Goal: Task Accomplishment & Management: Use online tool/utility

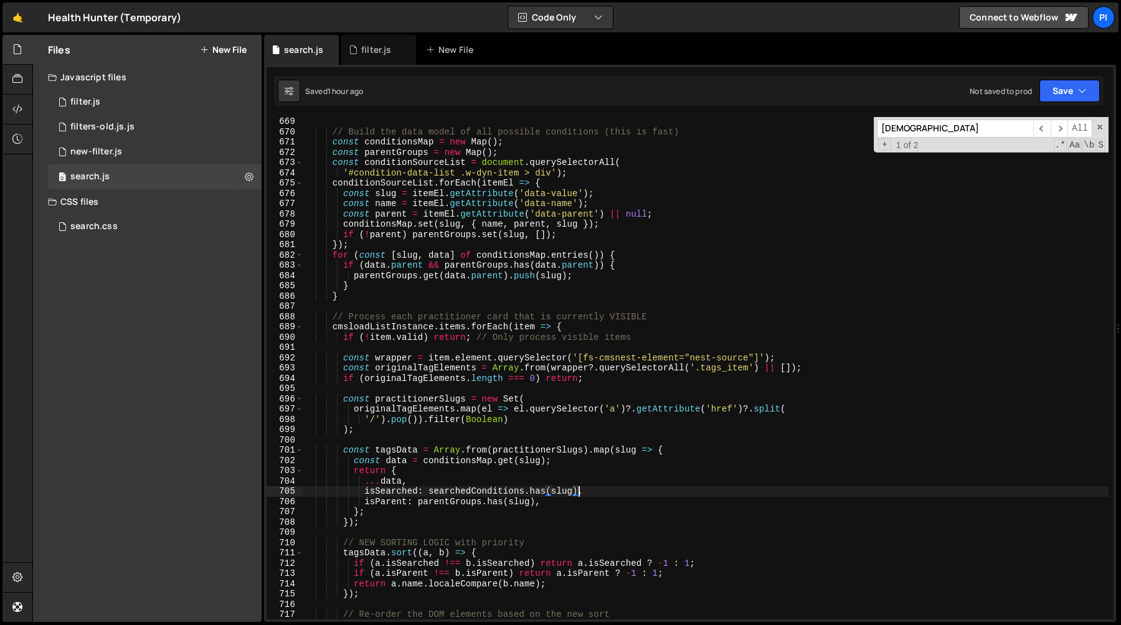
scroll to position [6861, 0]
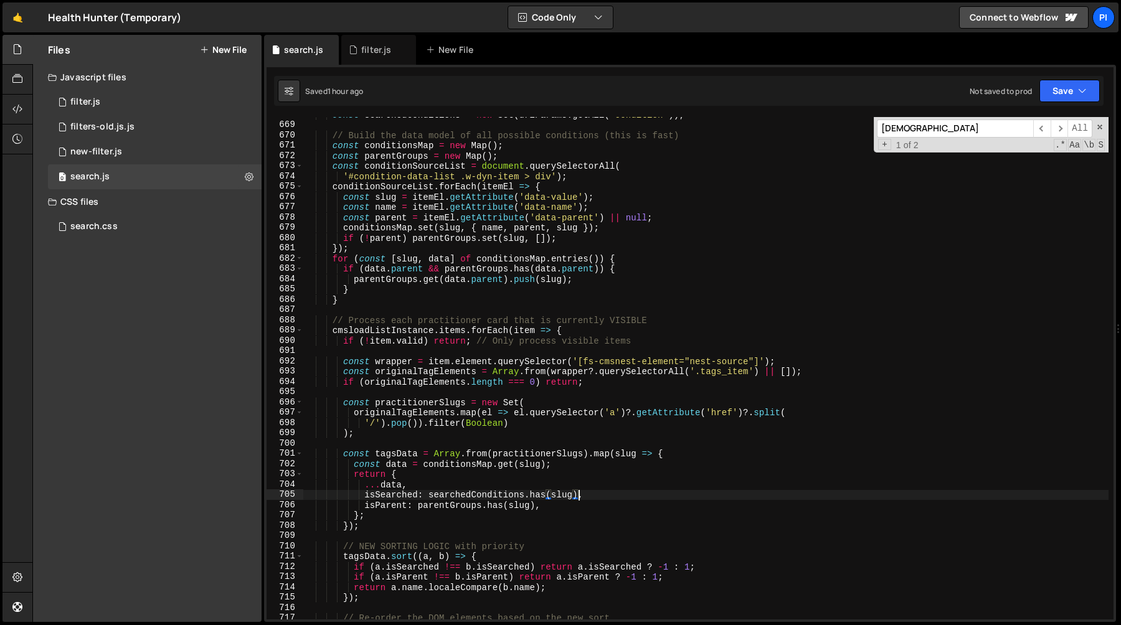
click at [374, 331] on div "const searchedConditions = new Set ( urlParams . getAll ( 'condition' )) ; // B…" at bounding box center [705, 371] width 805 height 523
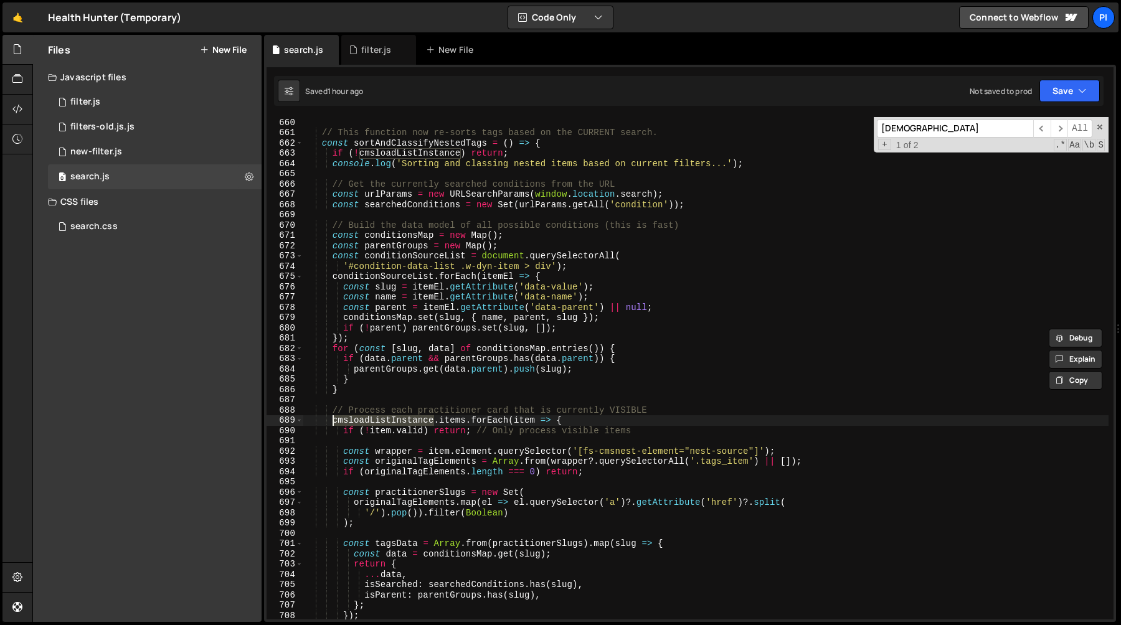
click at [628, 380] on div "} // This function now re-sorts tags based on the CURRENT search. const sortAnd…" at bounding box center [705, 368] width 805 height 523
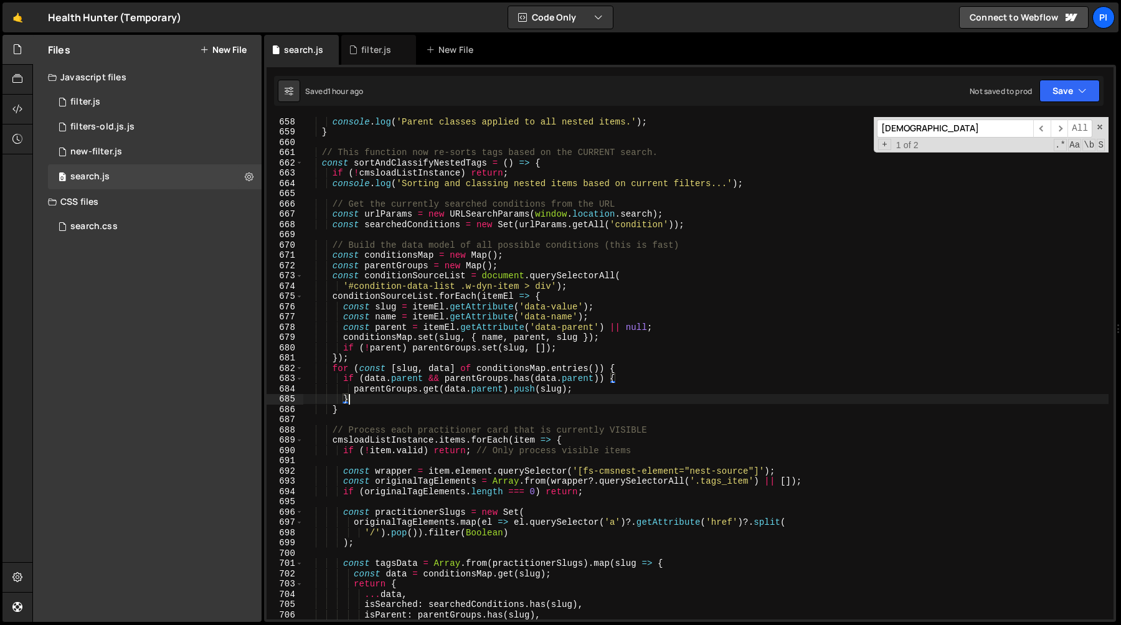
scroll to position [6739, 0]
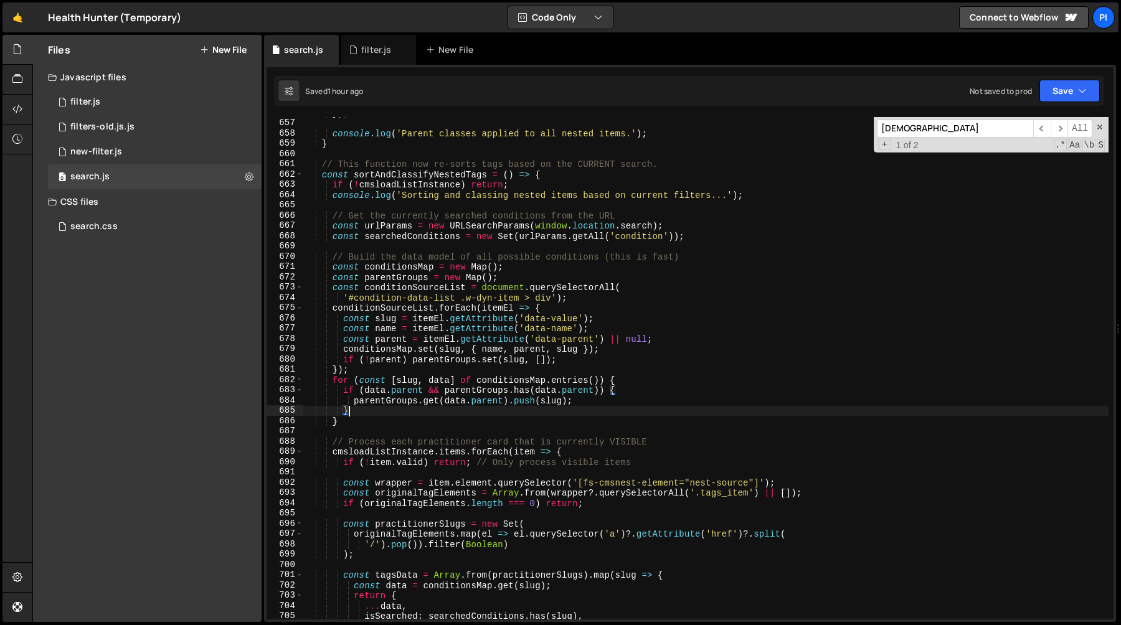
click at [562, 262] on div "}) ; console . log ( 'Parent classes applied to all nested items.' ) ; } // Thi…" at bounding box center [705, 369] width 805 height 523
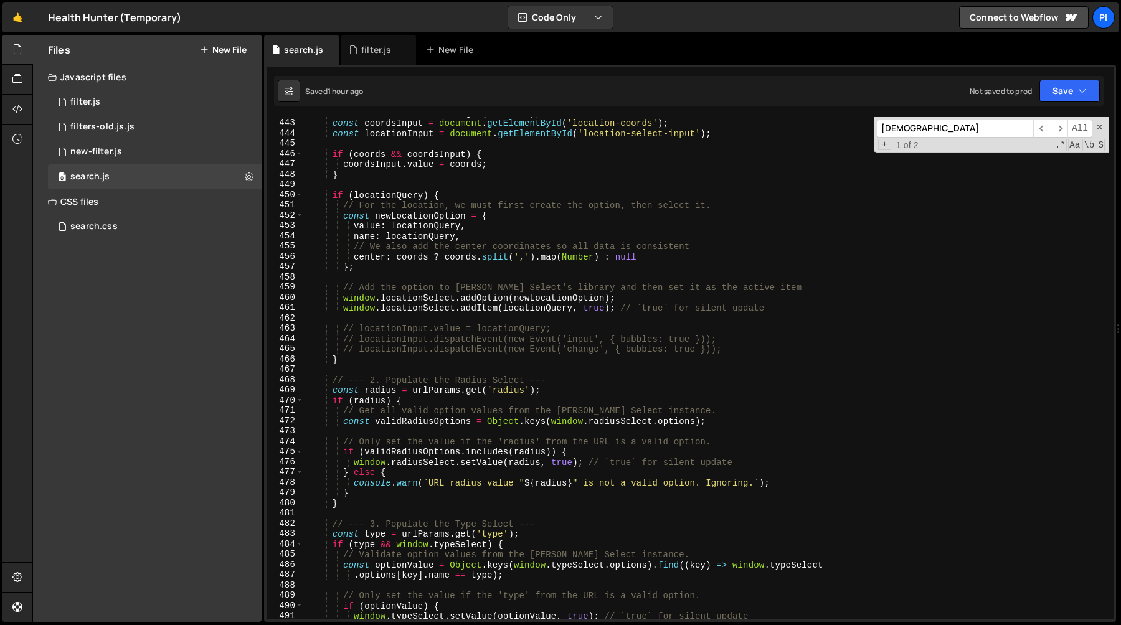
scroll to position [4541, 0]
click at [559, 357] on div "const coords = urlParams . get ( 'coords' ) ; const coordsInput = document . ge…" at bounding box center [705, 369] width 805 height 523
type textarea "}"
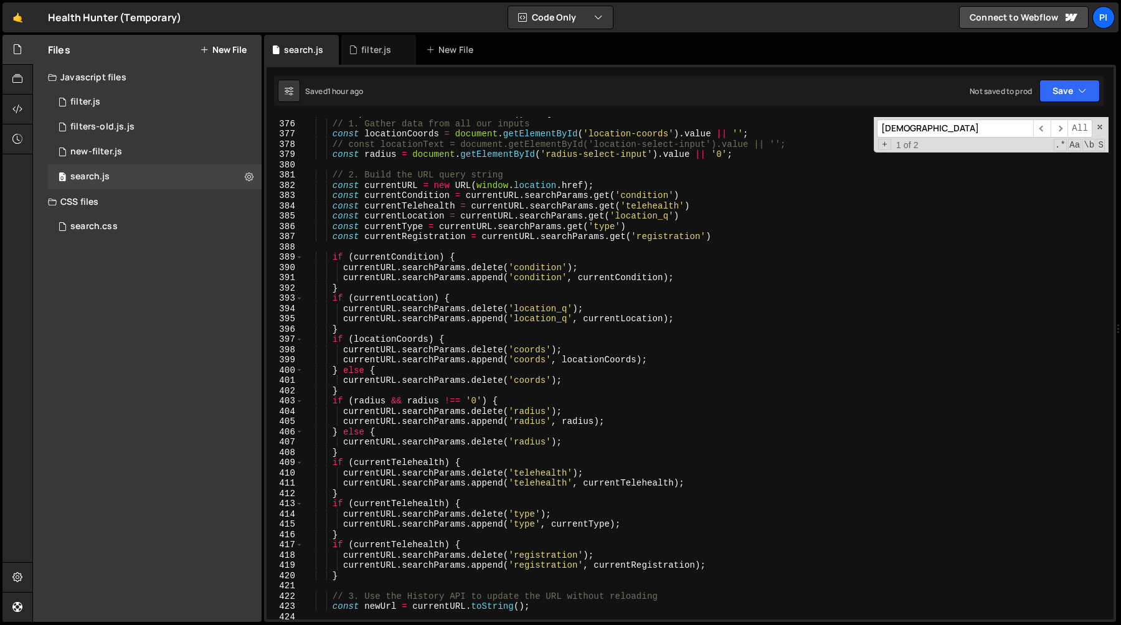
scroll to position [3850, 0]
click at [1057, 130] on span "​" at bounding box center [1058, 129] width 17 height 18
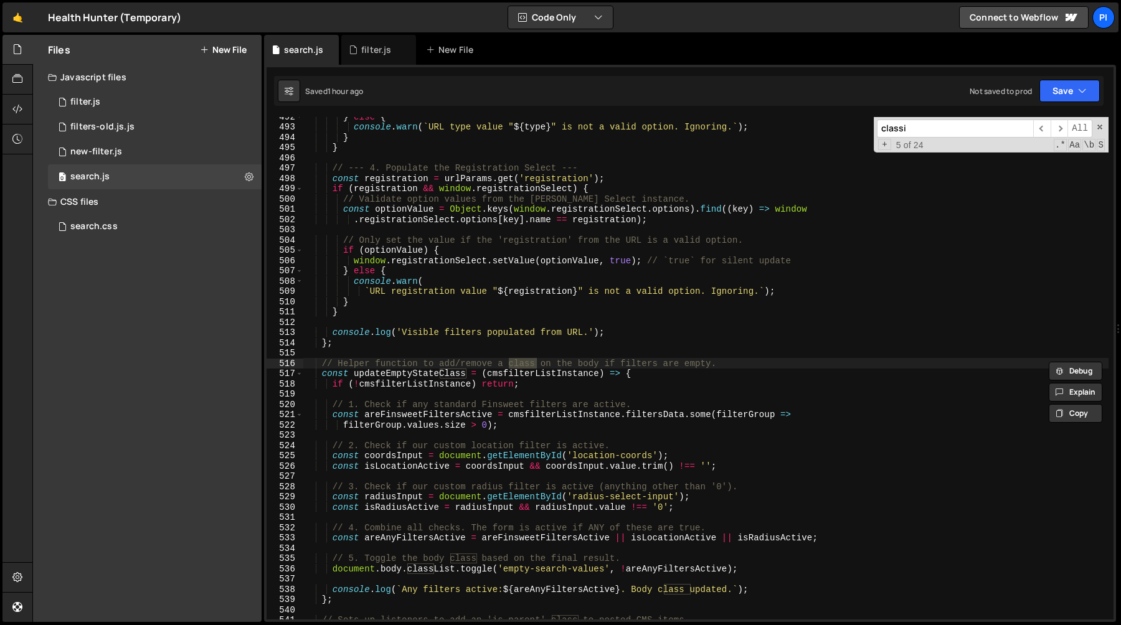
scroll to position [6550, 0]
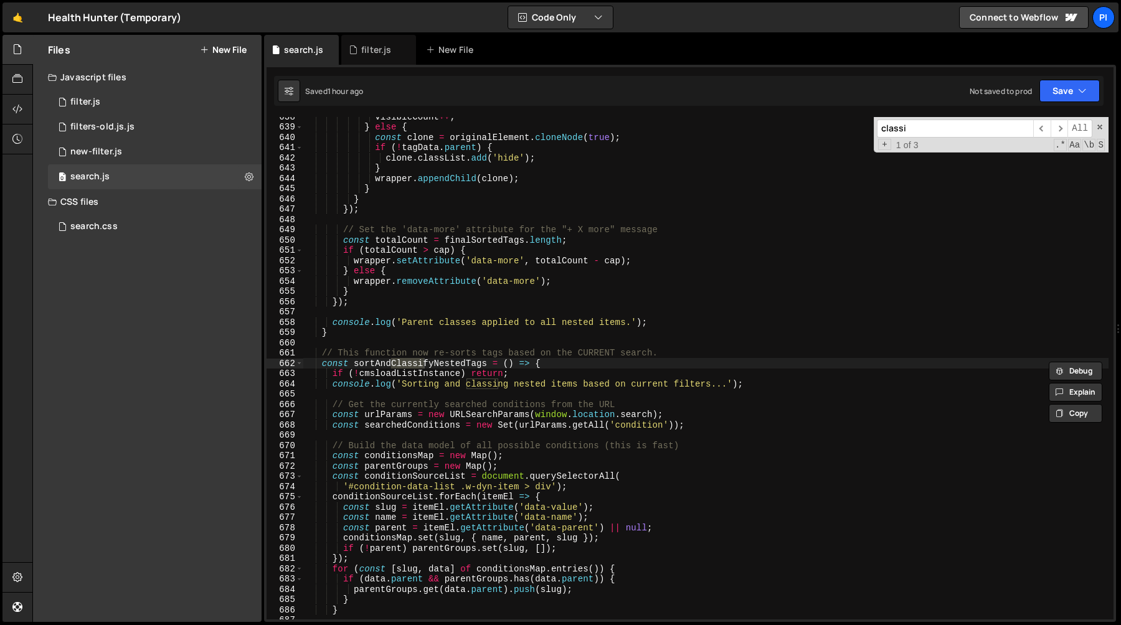
type input "classi"
type textarea "const sortAndClassifyNestedTags = () => {"
click at [399, 364] on div "visibleCount ++ ; } else { const clone = originalElement . cloneNode ( true ) ;…" at bounding box center [705, 368] width 805 height 503
click at [399, 364] on div "visibleCount ++ ; } else { const clone = originalElement . cloneNode ( true ) ;…" at bounding box center [705, 372] width 805 height 523
click at [536, 339] on div "visibleCount ++ ; } else { const clone = originalElement . cloneNode ( true ) ;…" at bounding box center [705, 372] width 805 height 523
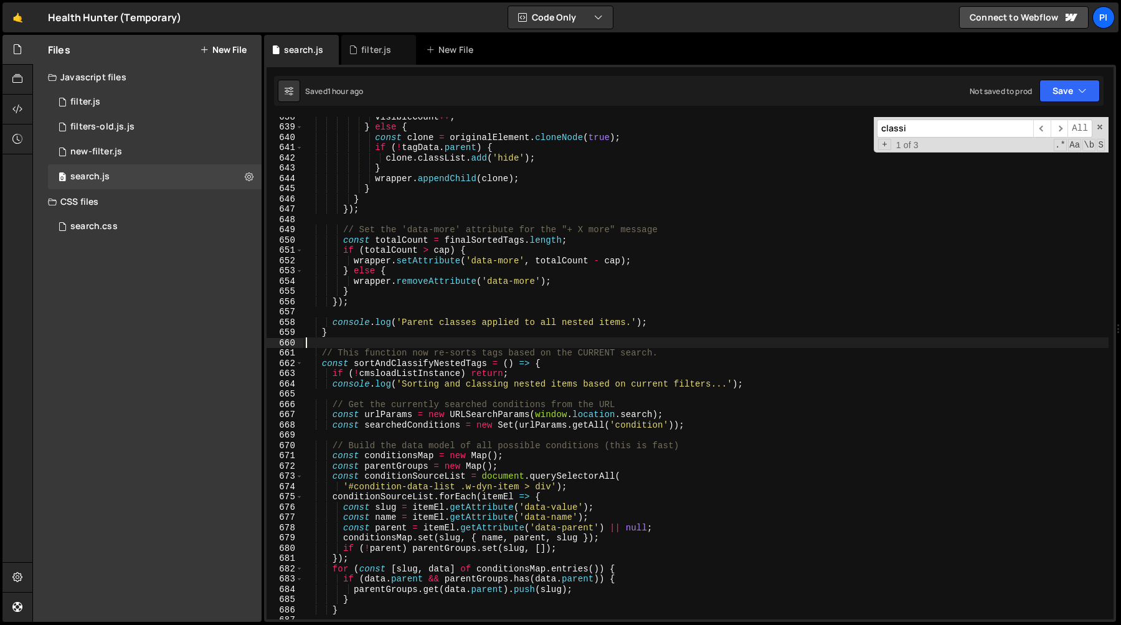
click at [320, 353] on div "visibleCount ++ ; } else { const clone = originalElement . cloneNode ( true ) ;…" at bounding box center [705, 372] width 805 height 523
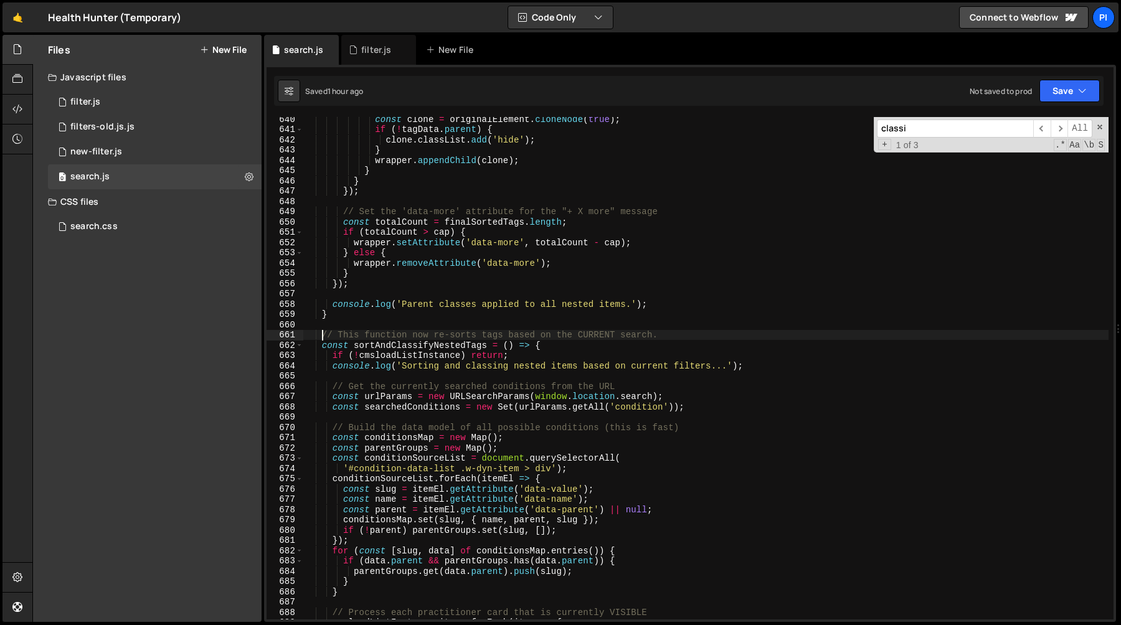
scroll to position [6584, 0]
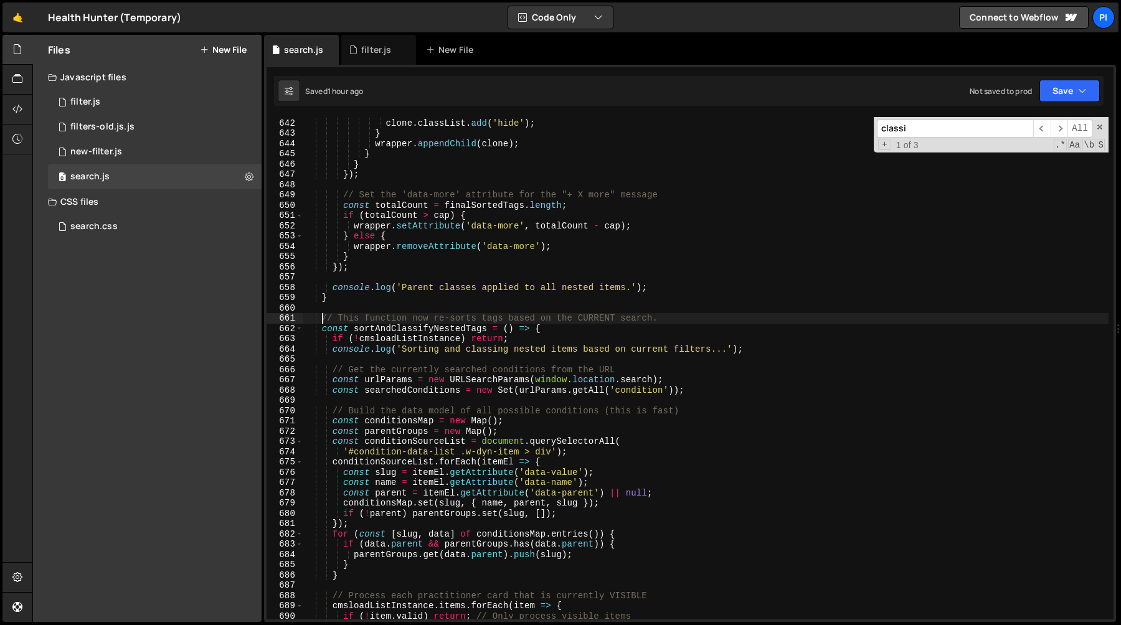
click at [319, 331] on div "if ( ! tagData . parent ) { clone . classList . add ( 'hide' ) ; } wrapper . ap…" at bounding box center [705, 369] width 805 height 523
type textarea "const sortAndClassifyNestedTags = () => {"
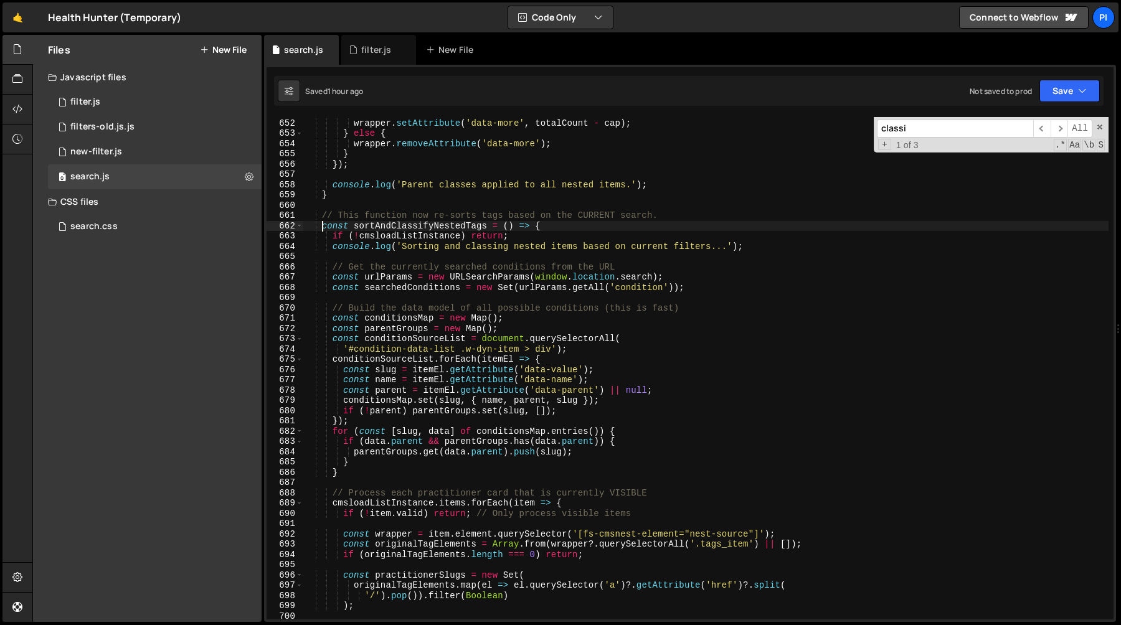
scroll to position [6686, 0]
click at [420, 228] on div "if ( totalCount > cap ) { wrapper . setAttribute ( 'data-more' , totalCount - c…" at bounding box center [705, 370] width 805 height 523
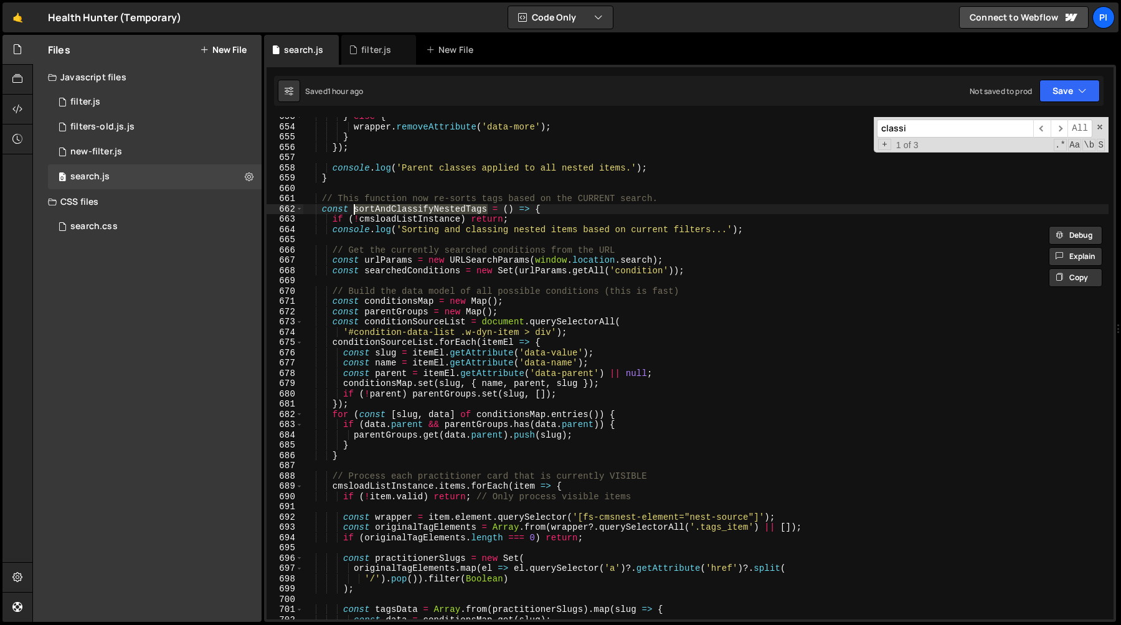
scroll to position [6705, 0]
click at [1055, 127] on span "​" at bounding box center [1058, 129] width 17 height 18
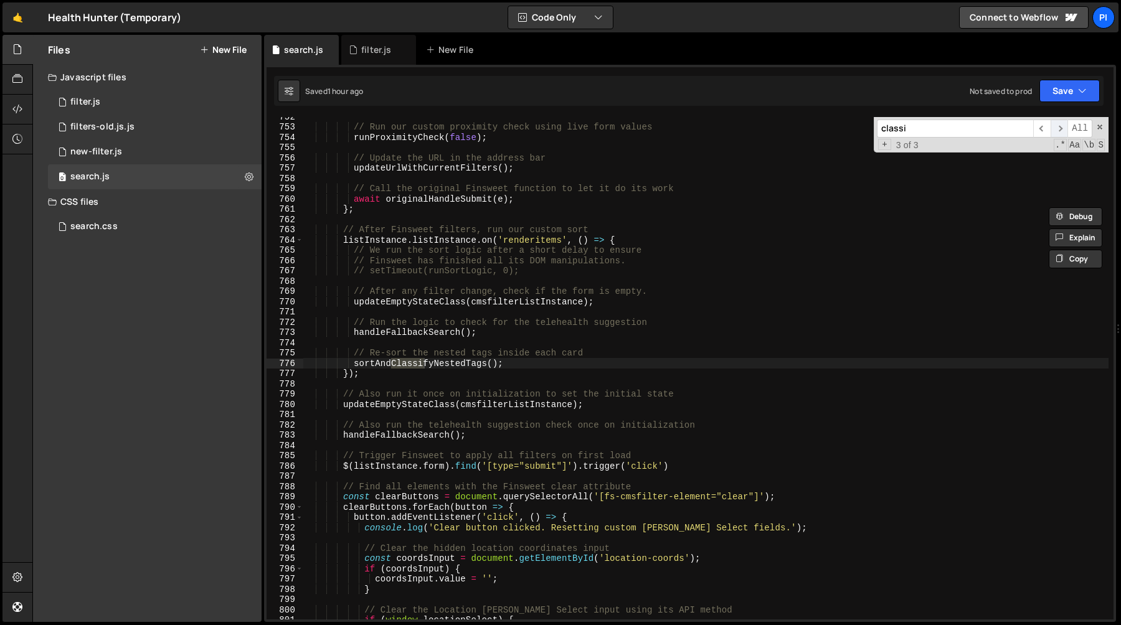
click at [1055, 127] on span "​" at bounding box center [1058, 129] width 17 height 18
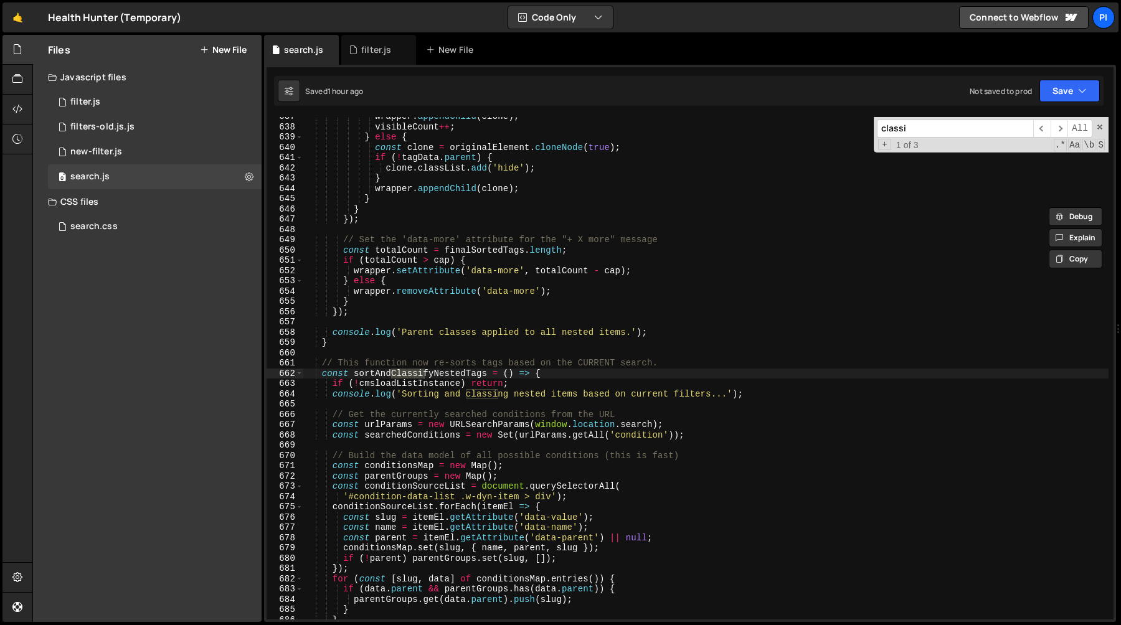
click at [419, 369] on div "wrapper . appendChild ( clone ) ; visibleCount ++ ; } else { const clone = orig…" at bounding box center [705, 368] width 805 height 503
click at [419, 369] on div "wrapper . appendChild ( clone ) ; visibleCount ++ ; } else { const clone = orig…" at bounding box center [705, 372] width 805 height 523
type input "sortAndClassifyNestedTags"
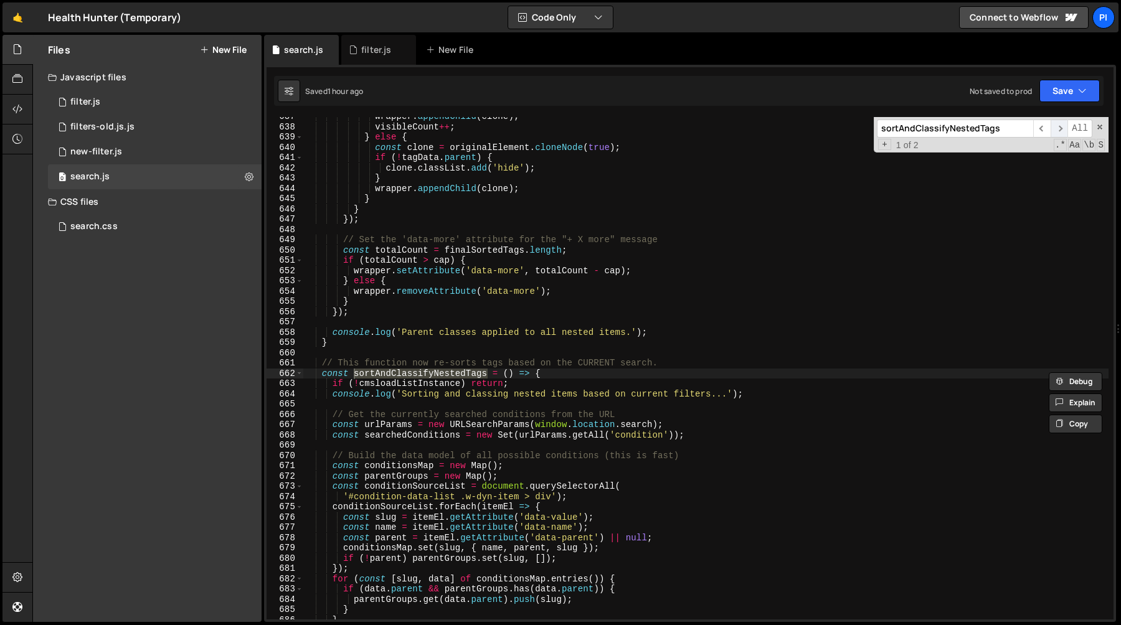
click at [1057, 128] on span "​" at bounding box center [1058, 129] width 17 height 18
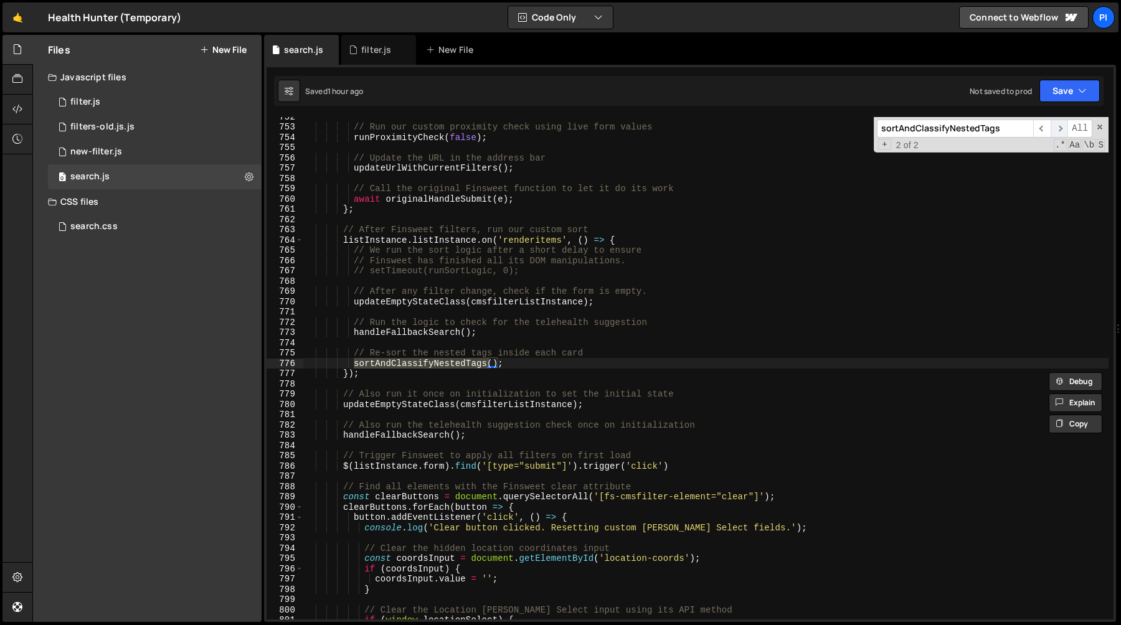
click at [1057, 130] on span "​" at bounding box center [1058, 129] width 17 height 18
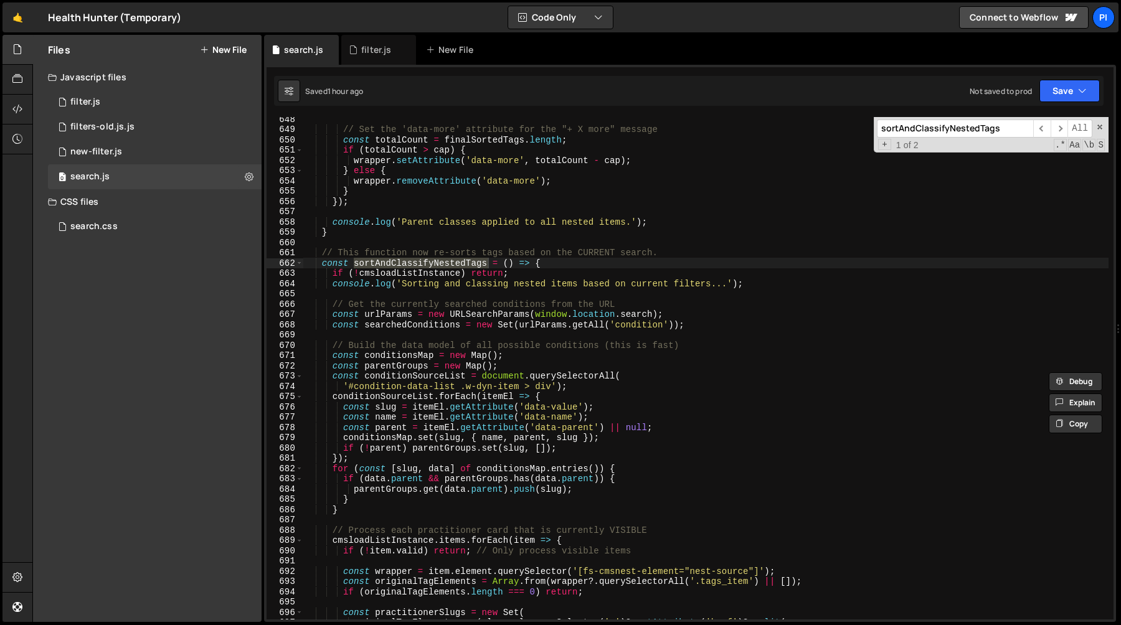
scroll to position [6653, 0]
click at [376, 461] on div "// Set the 'data-more' attribute for the "+ X more" message const totalCount = …" at bounding box center [705, 372] width 805 height 523
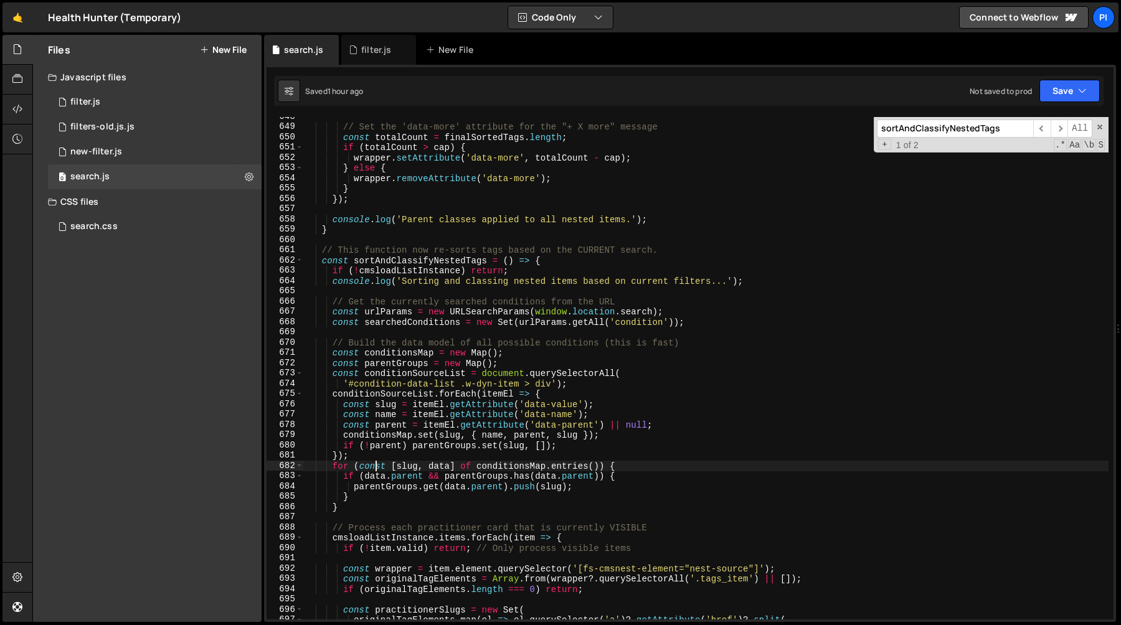
click at [377, 458] on div "// Set the 'data-more' attribute for the "+ X more" message const totalCount = …" at bounding box center [705, 372] width 805 height 523
type textarea "});"
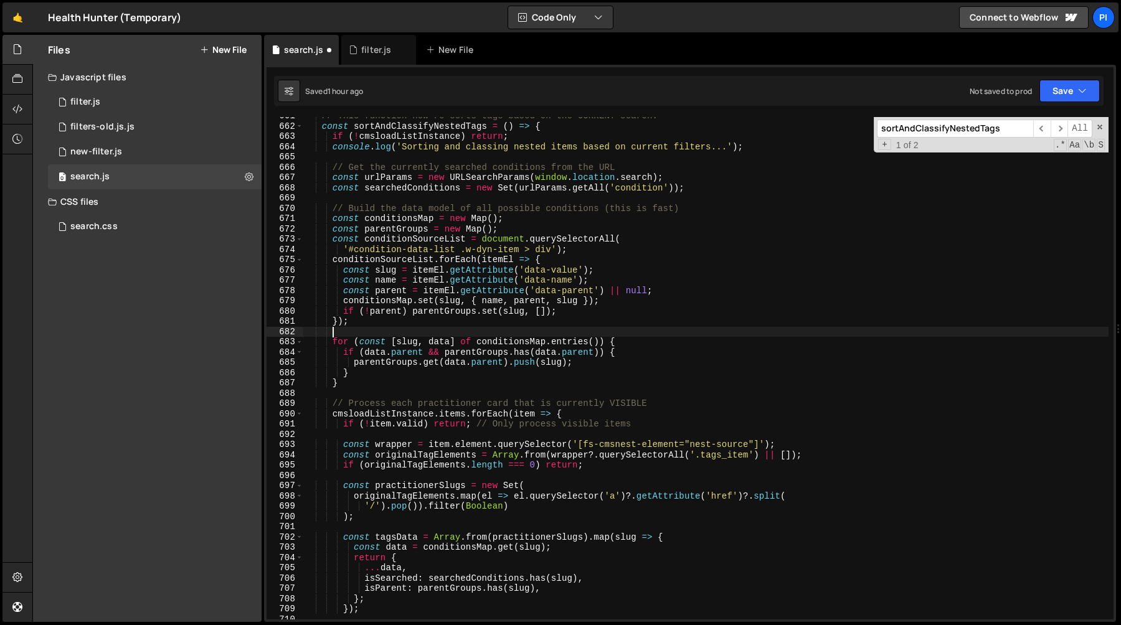
scroll to position [6809, 0]
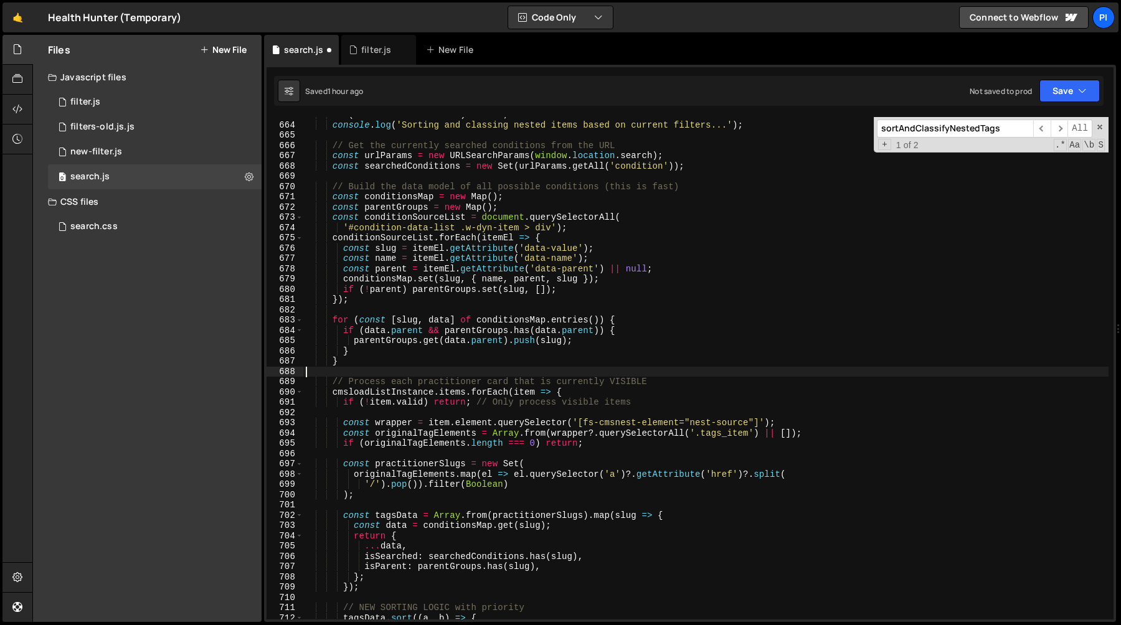
click at [451, 369] on div "if ( ! cmsloadListInstance ) return ; console . log ( 'Sorting and classing nes…" at bounding box center [705, 371] width 805 height 523
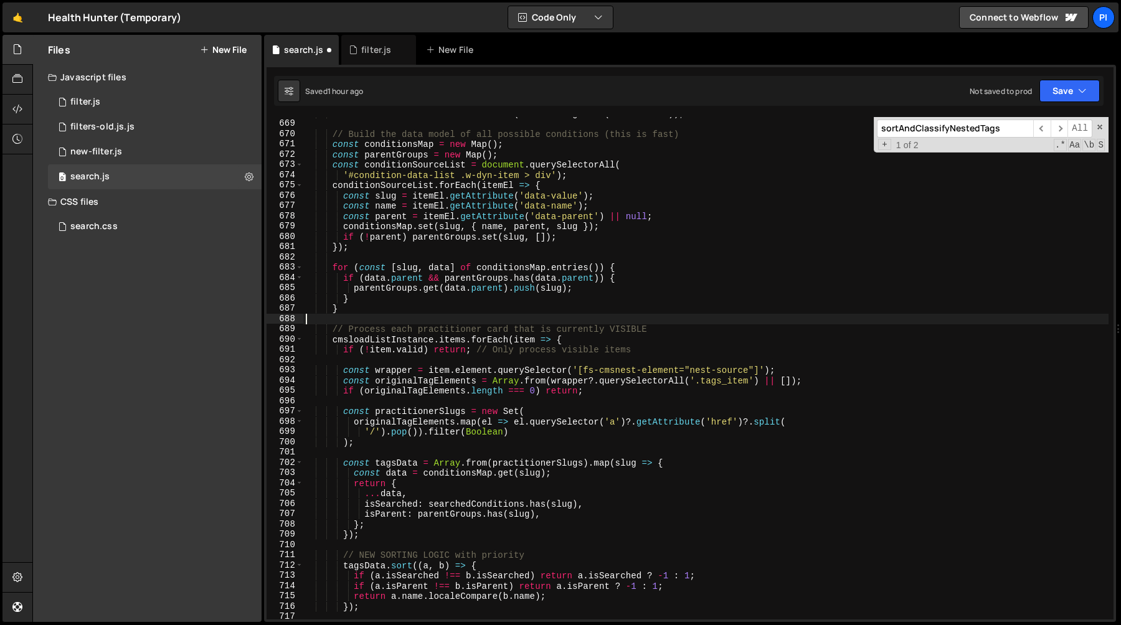
scroll to position [6903, 0]
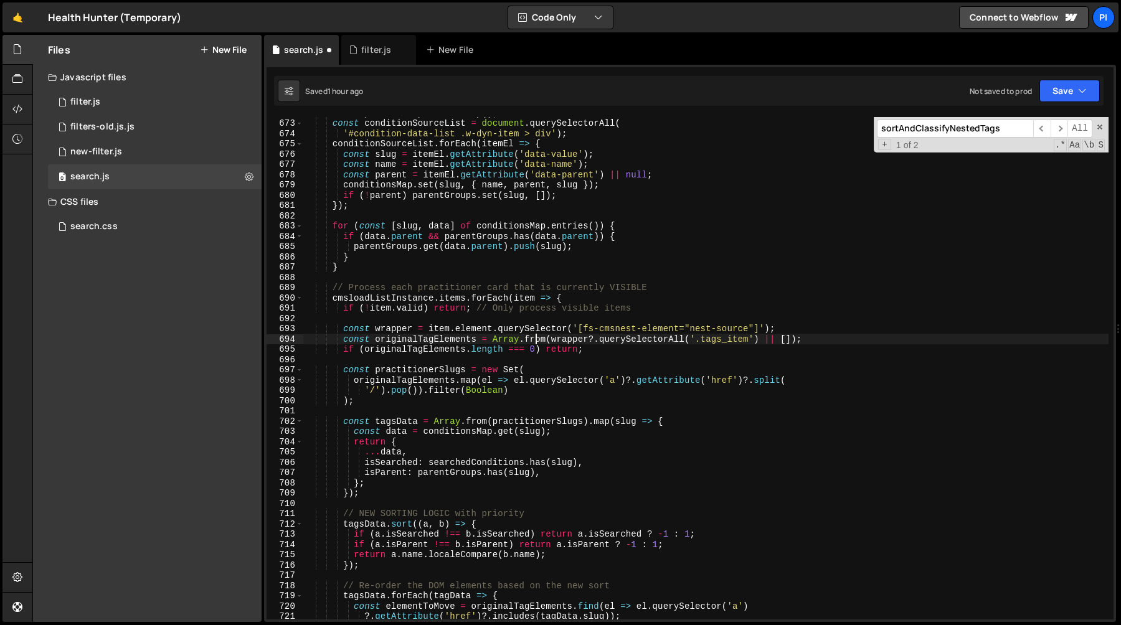
click at [536, 339] on div "const parentGroups = new Map ( ) ; const conditionSourceList = document . query…" at bounding box center [705, 369] width 805 height 523
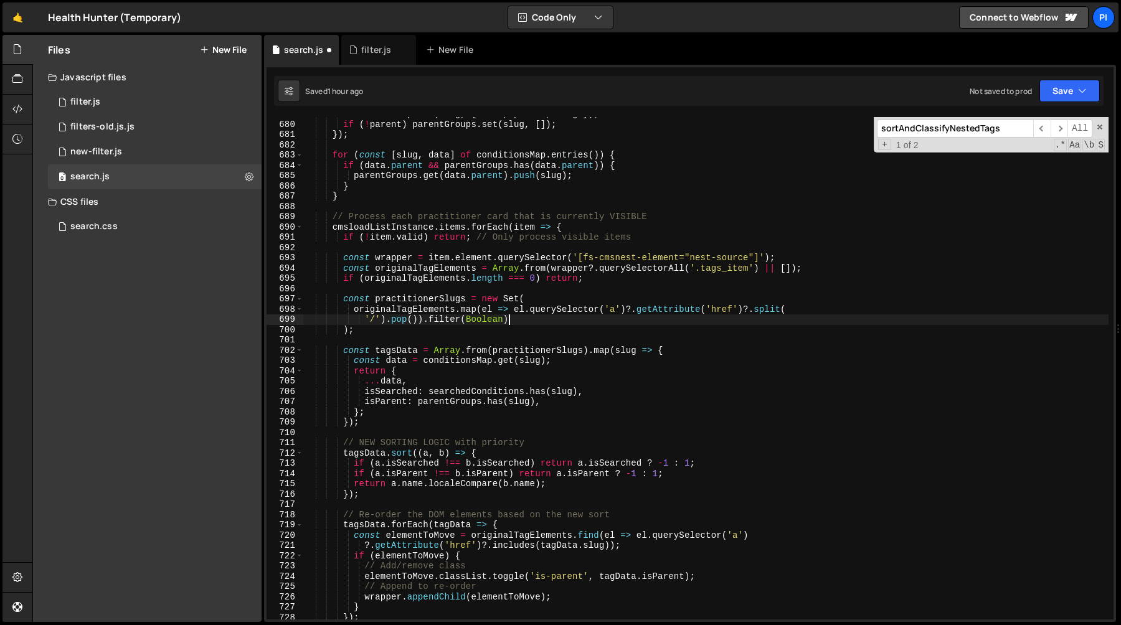
click at [525, 322] on div "conditionsMap . set ( slug , { name , parent , slug }) ; if ( ! parent ) parent…" at bounding box center [705, 370] width 805 height 523
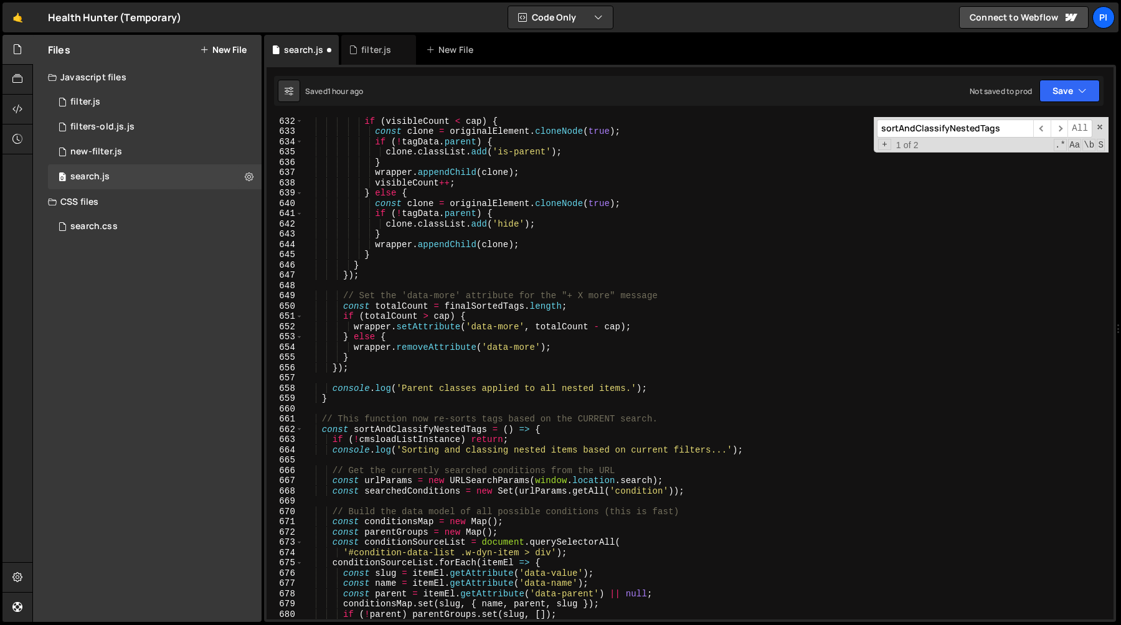
scroll to position [6586, 0]
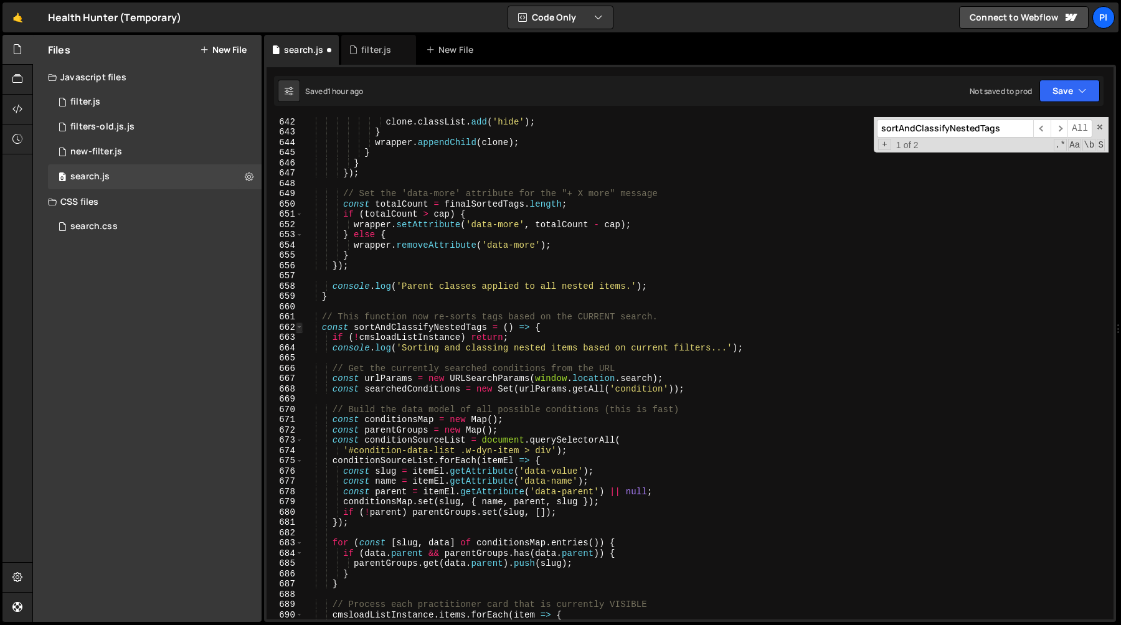
click at [298, 331] on span at bounding box center [299, 328] width 7 height 11
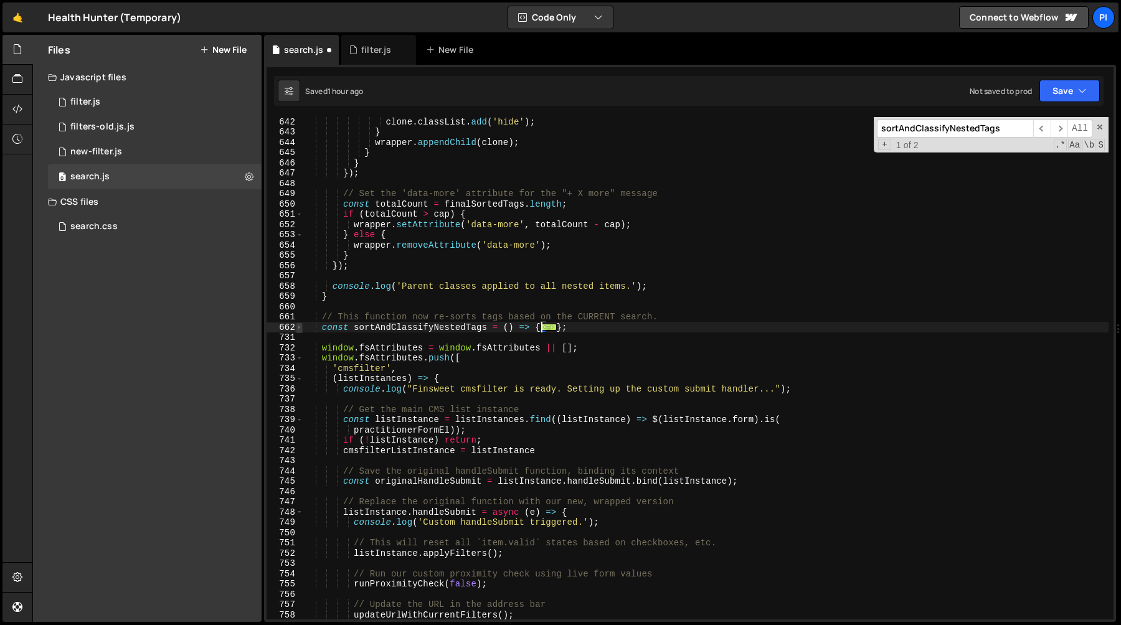
click at [298, 331] on span at bounding box center [299, 328] width 7 height 11
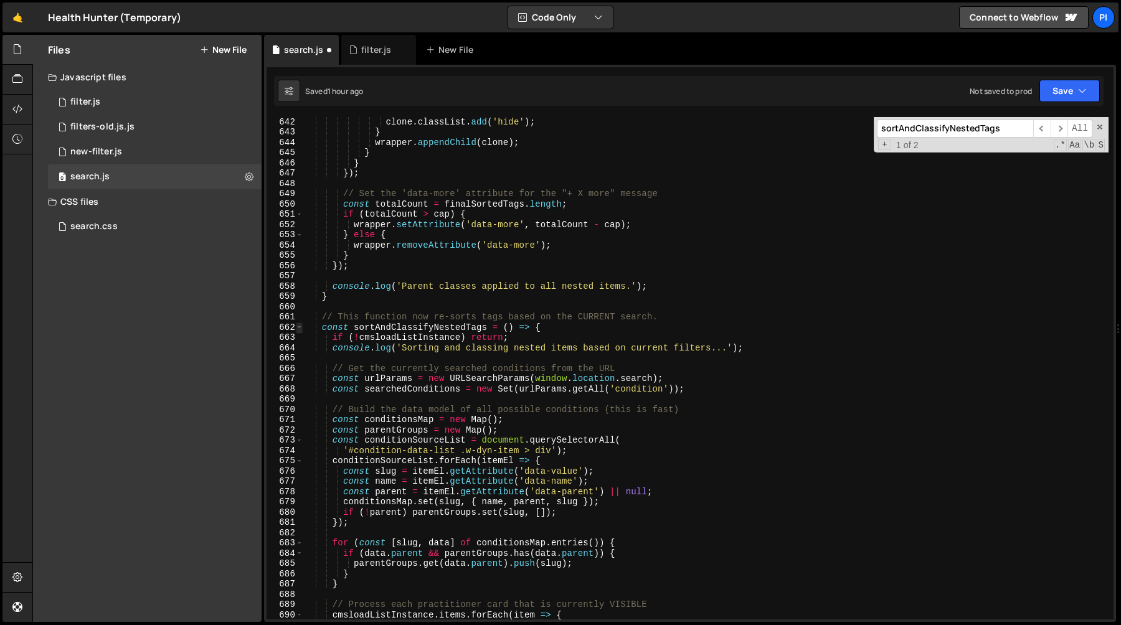
click at [298, 331] on span at bounding box center [299, 328] width 7 height 11
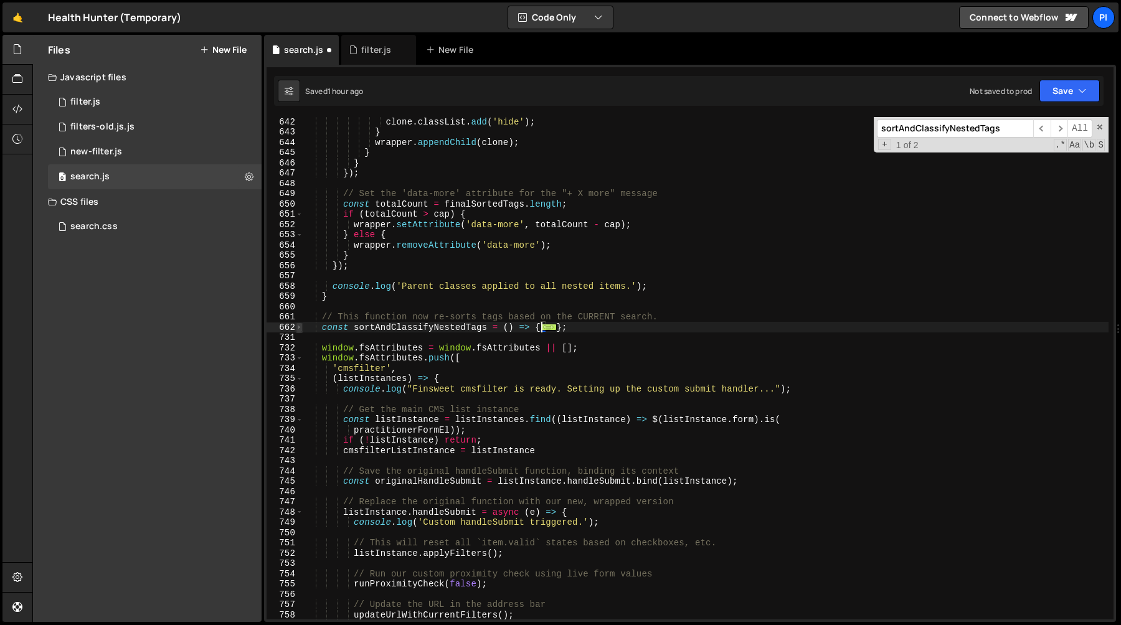
click at [298, 331] on span at bounding box center [299, 328] width 7 height 11
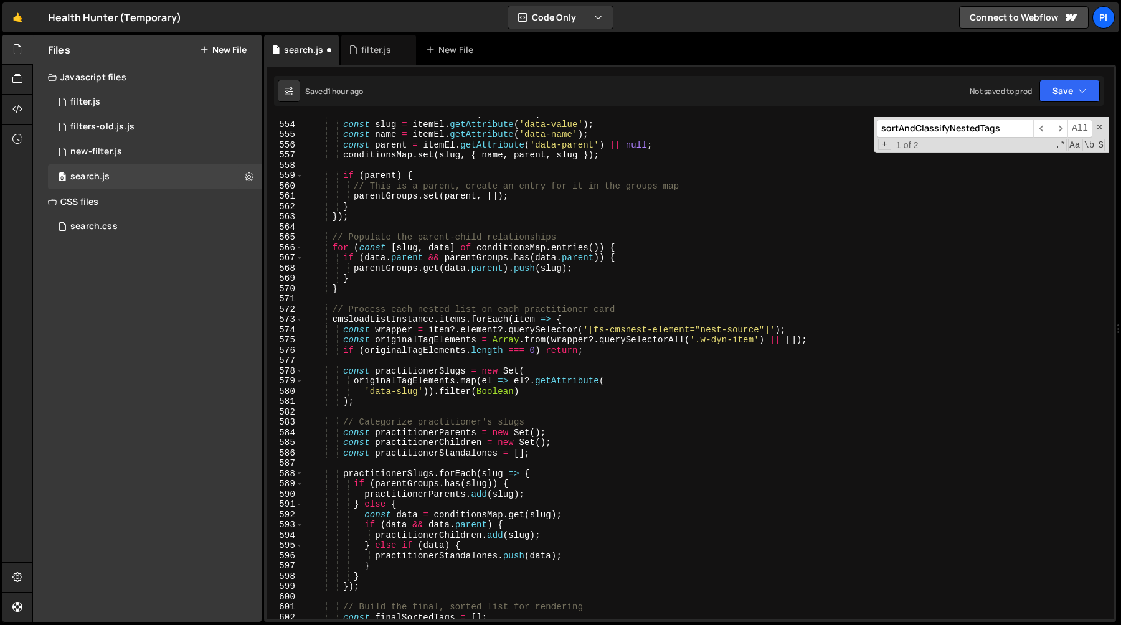
scroll to position [5662, 0]
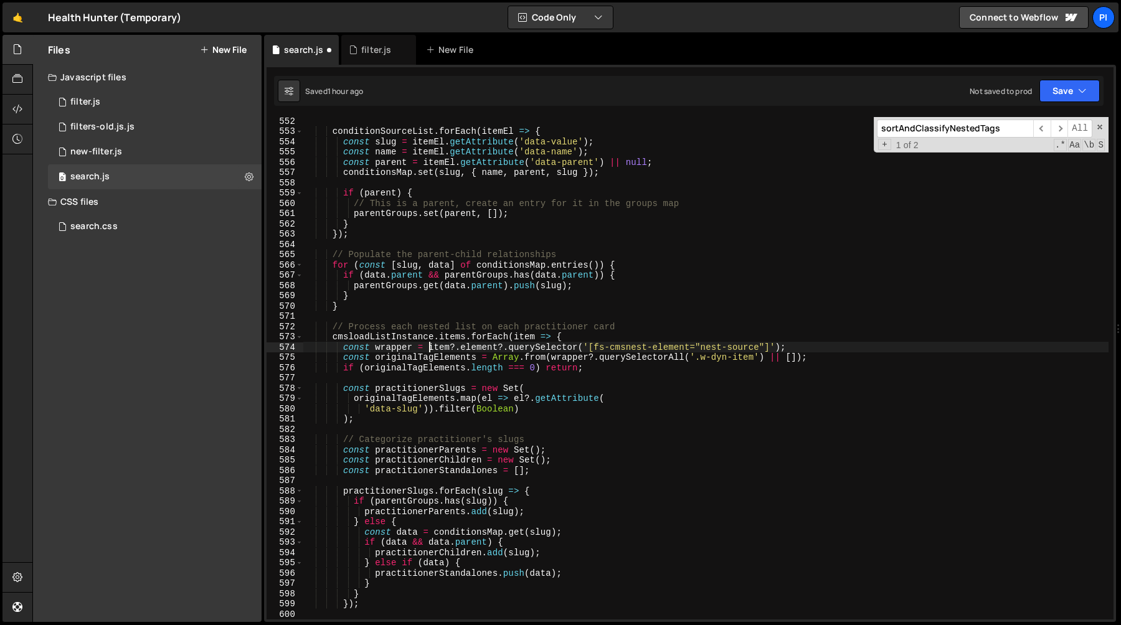
click at [428, 349] on div "conditionSourceList . forEach ( itemEl => { const slug = itemEl . getAttribute …" at bounding box center [705, 377] width 805 height 523
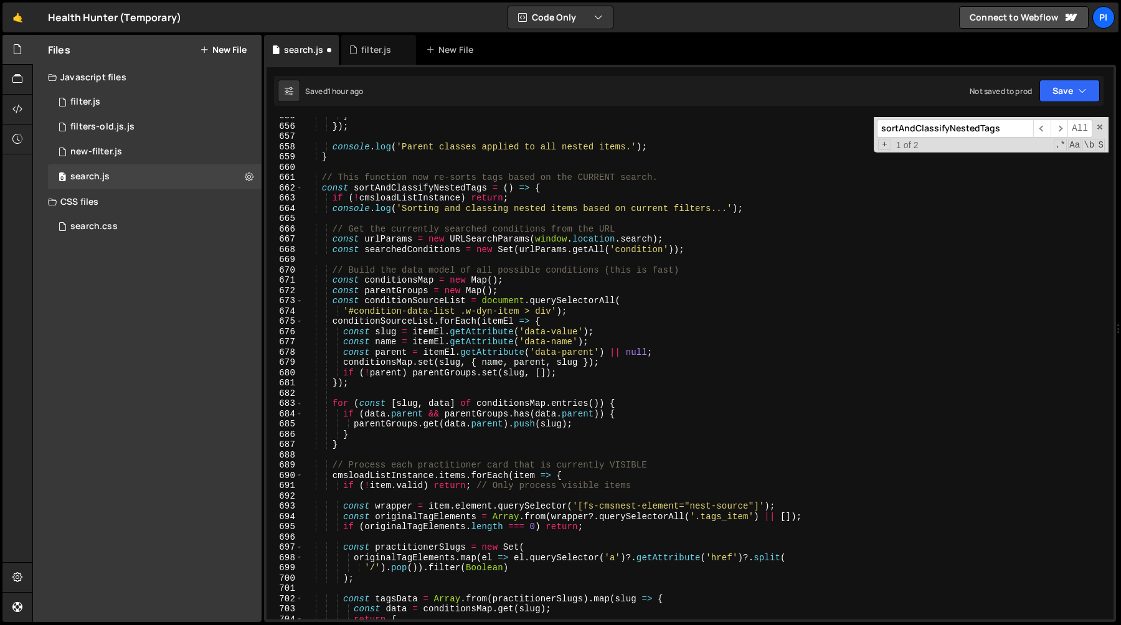
scroll to position [6716, 0]
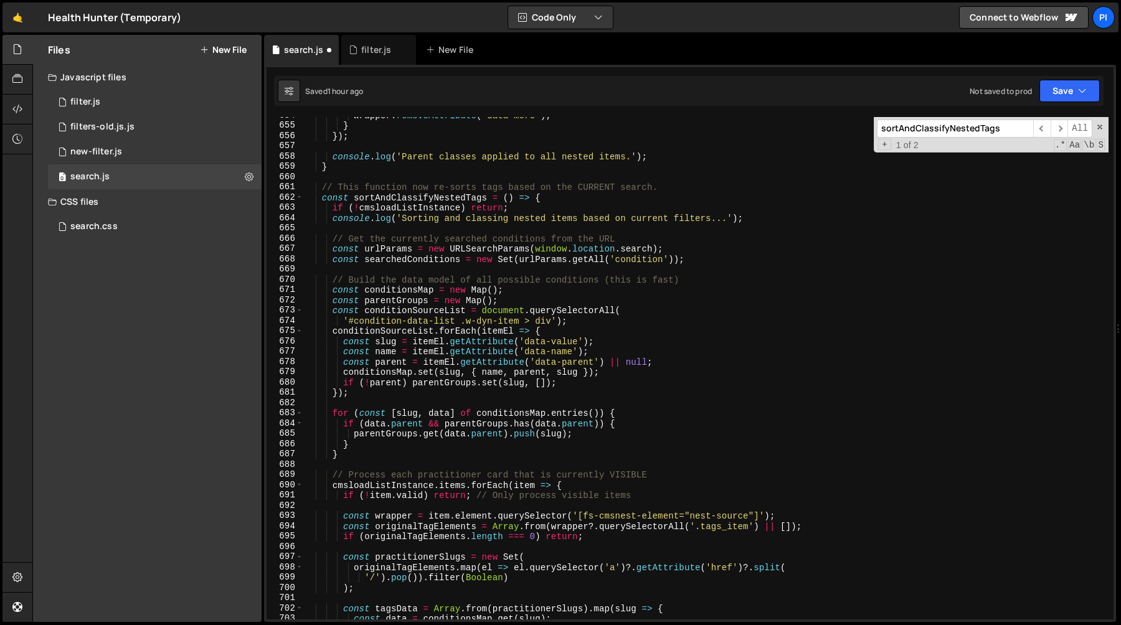
click at [456, 278] on div "wrapper . removeAttribute ( 'data-more' ) ; } }) ; console . log ( 'Parent clas…" at bounding box center [705, 371] width 805 height 523
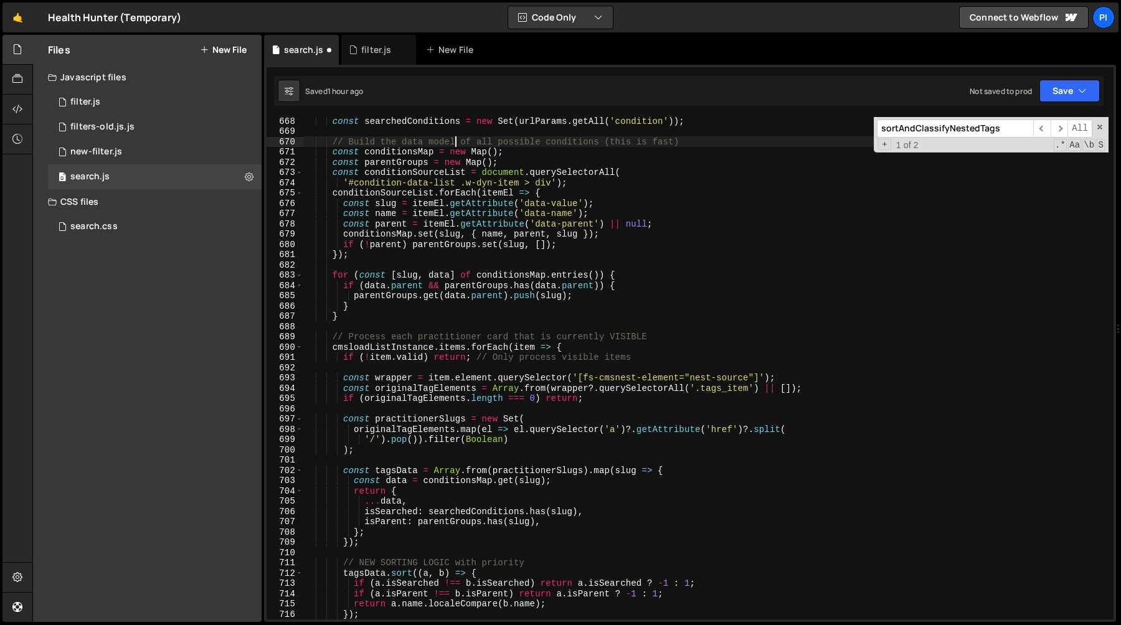
scroll to position [6839, 0]
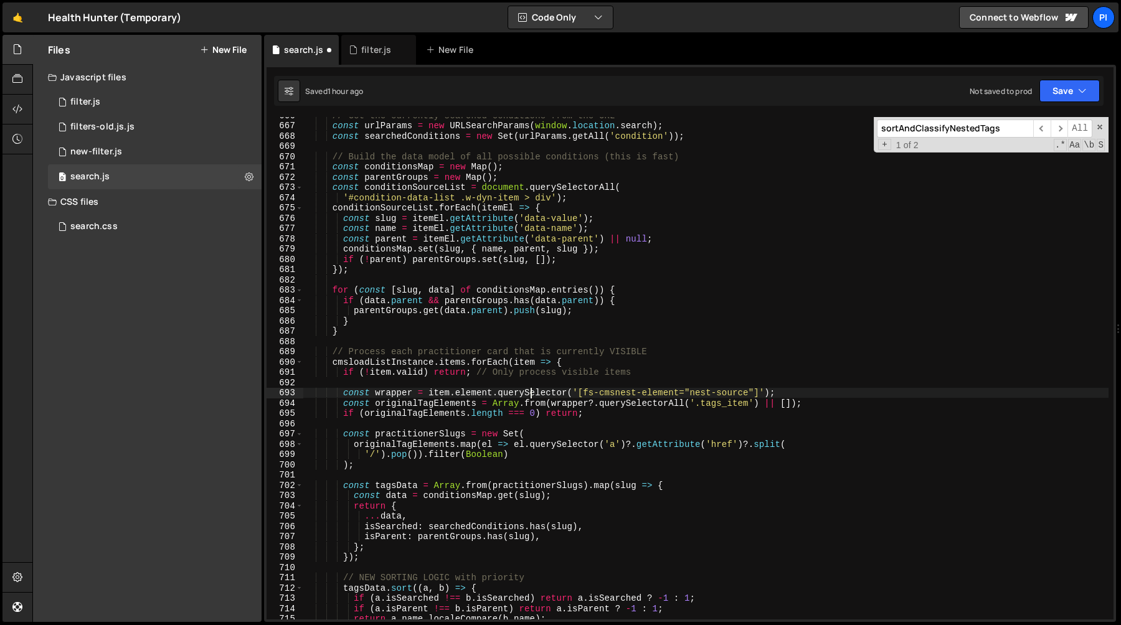
click at [533, 395] on div "// Get the currently searched conditions from the URL const urlParams = new URL…" at bounding box center [705, 371] width 805 height 523
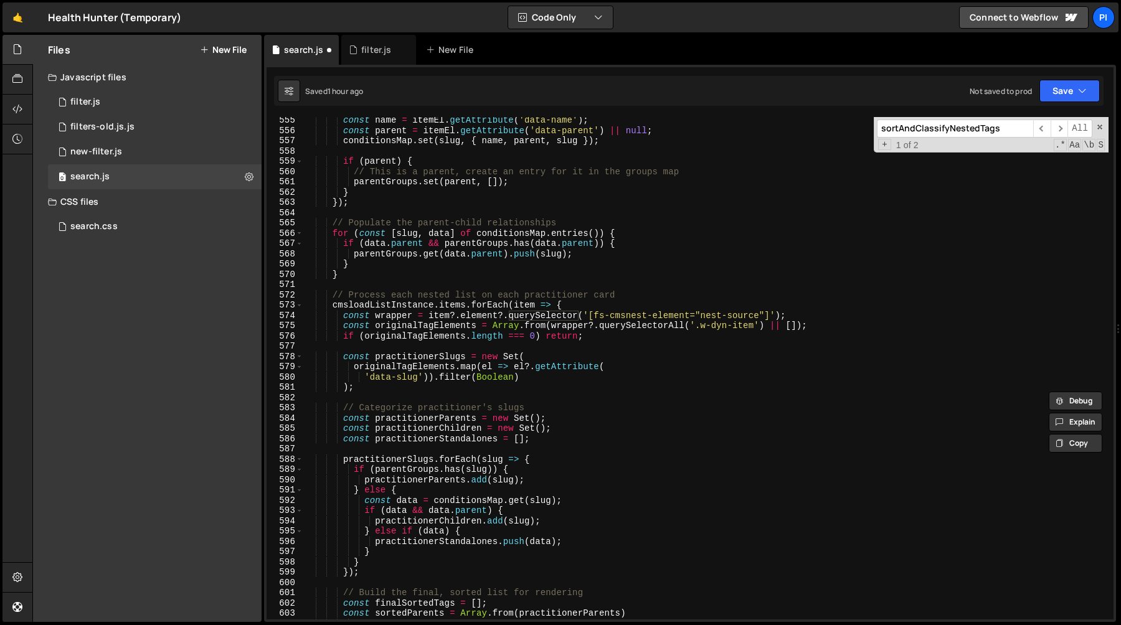
scroll to position [5723, 0]
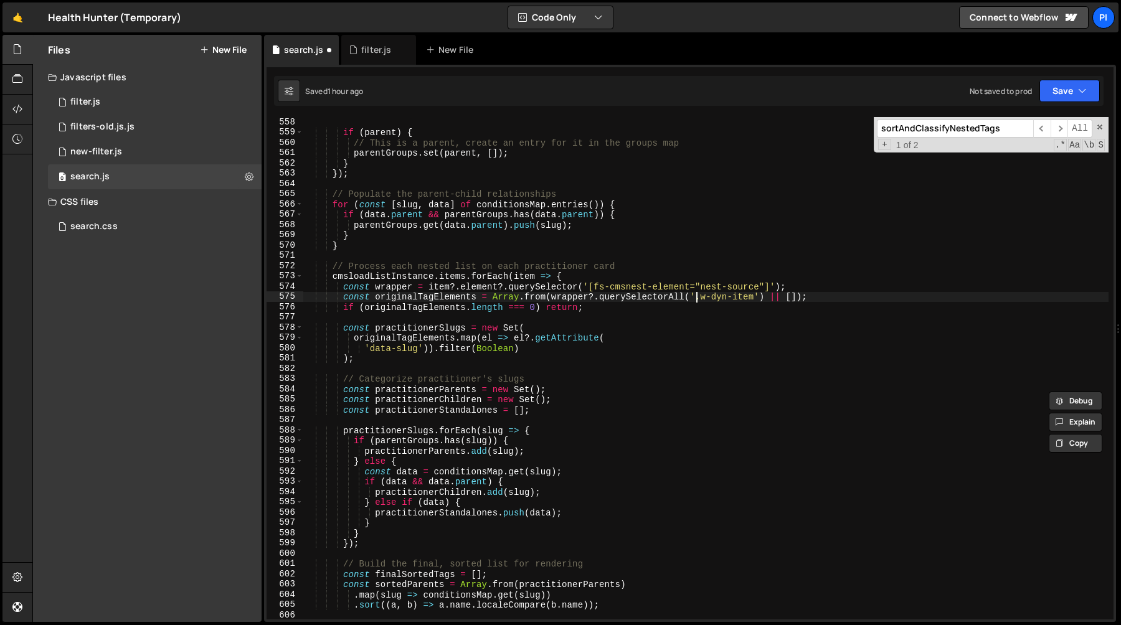
click at [696, 299] on div "if ( parent ) { // This is a parent, create an entry for it in the groups map p…" at bounding box center [705, 378] width 805 height 523
drag, startPoint x: 696, startPoint y: 299, endPoint x: 751, endPoint y: 298, distance: 54.8
click at [751, 298] on div "if ( parent ) { // This is a parent, create an entry for it in the groups map p…" at bounding box center [705, 378] width 805 height 523
click at [754, 299] on div "if ( parent ) { // This is a parent, create an entry for it in the groups map p…" at bounding box center [705, 368] width 805 height 503
drag, startPoint x: 758, startPoint y: 300, endPoint x: 697, endPoint y: 301, distance: 61.0
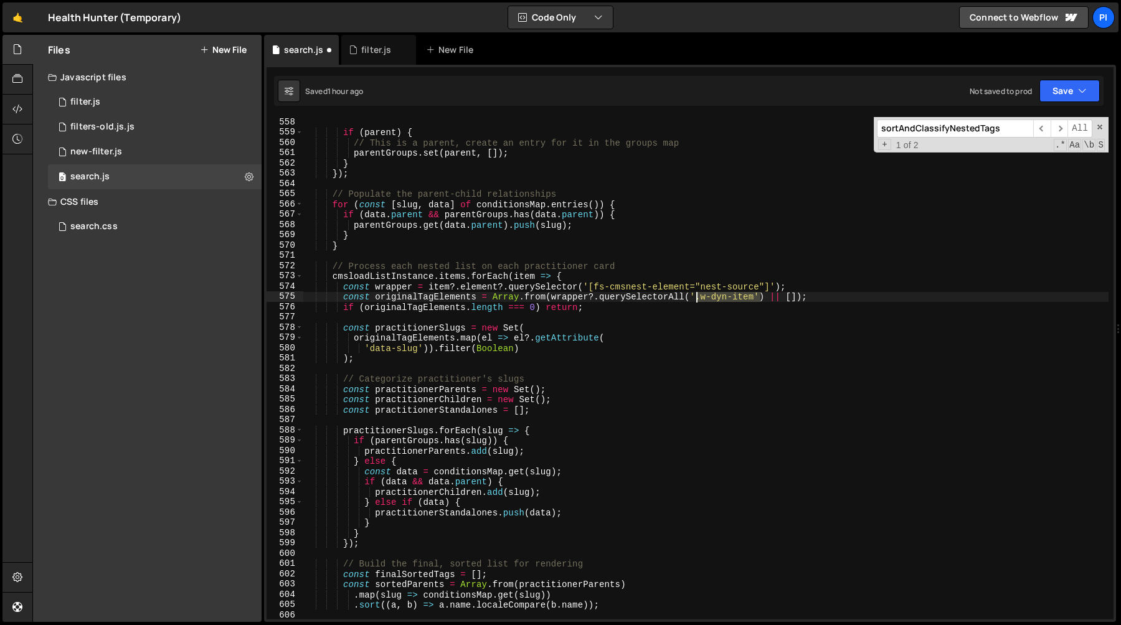
click at [697, 301] on div "if ( parent ) { // This is a parent, create an entry for it in the groups map p…" at bounding box center [705, 378] width 805 height 523
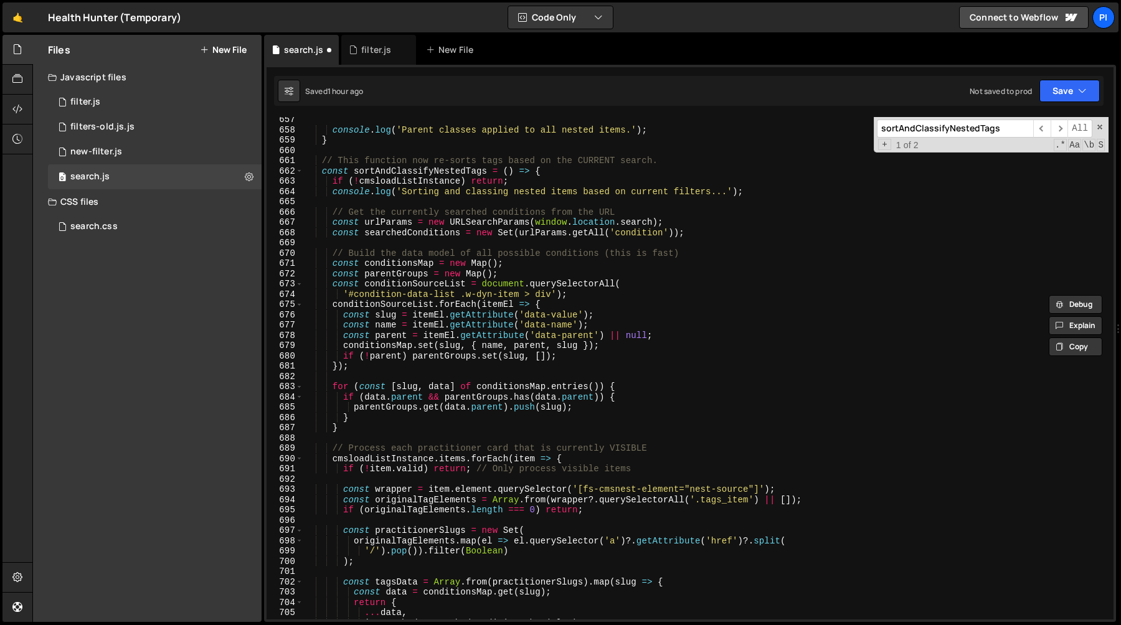
scroll to position [6742, 0]
click at [697, 501] on div "console . log ( 'Parent classes applied to all nested items.' ) ; } // This fun…" at bounding box center [705, 376] width 805 height 523
click at [745, 501] on div "console . log ( 'Parent classes applied to all nested items.' ) ; } // This fun…" at bounding box center [705, 376] width 805 height 523
click at [753, 501] on div "console . log ( 'Parent classes applied to all nested items.' ) ; } // This fun…" at bounding box center [705, 376] width 805 height 523
click at [748, 500] on div "console . log ( 'Parent classes applied to all nested items.' ) ; } // This fun…" at bounding box center [705, 368] width 805 height 503
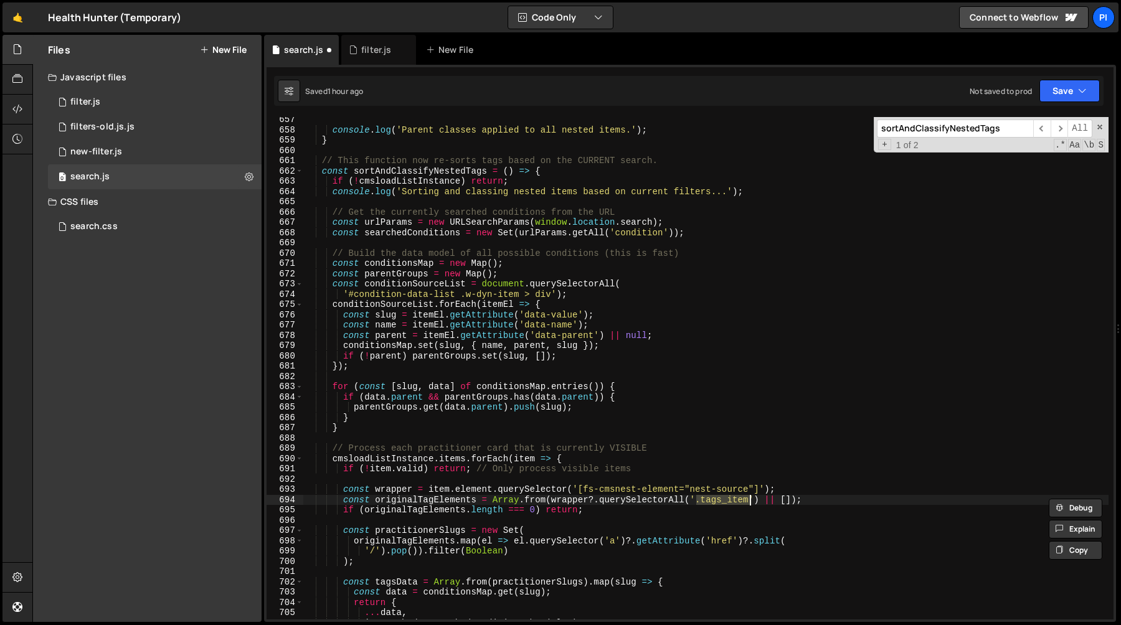
paste textarea "w-dyn-item'"
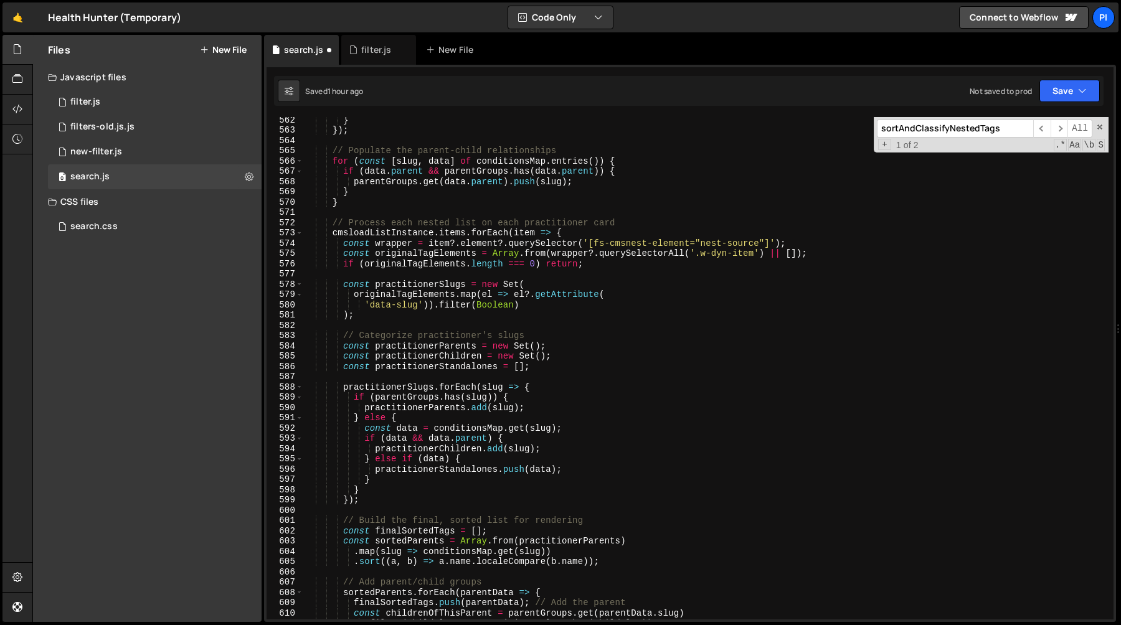
scroll to position [5775, 0]
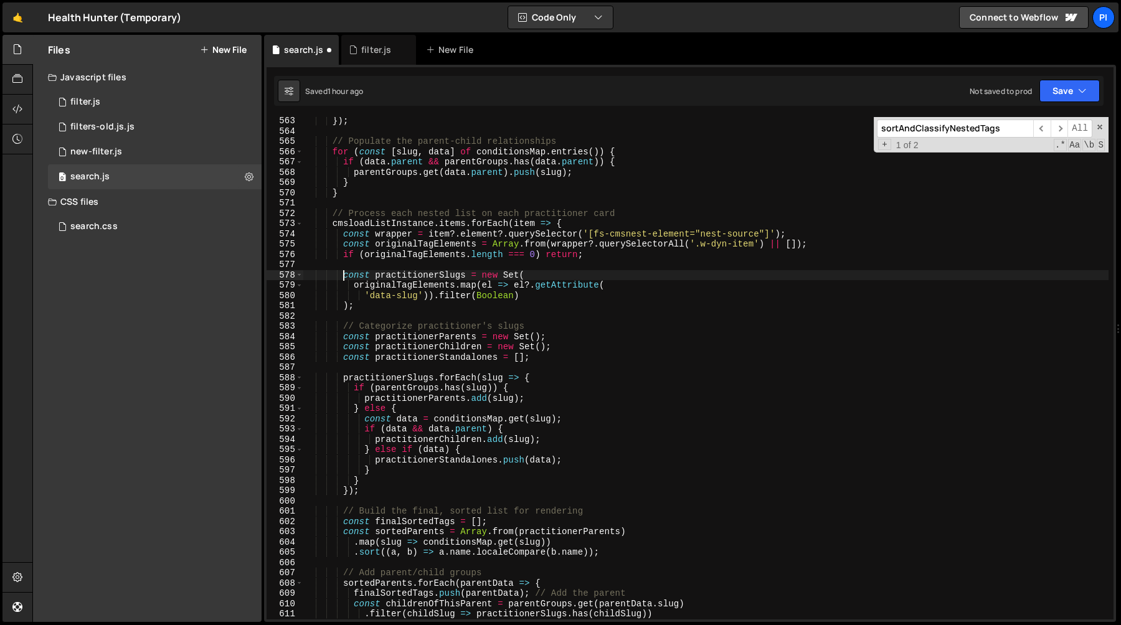
click at [342, 276] on div "}) ; // Populate the parent-child relationships for ( const [ slug , data ] of …" at bounding box center [705, 377] width 805 height 523
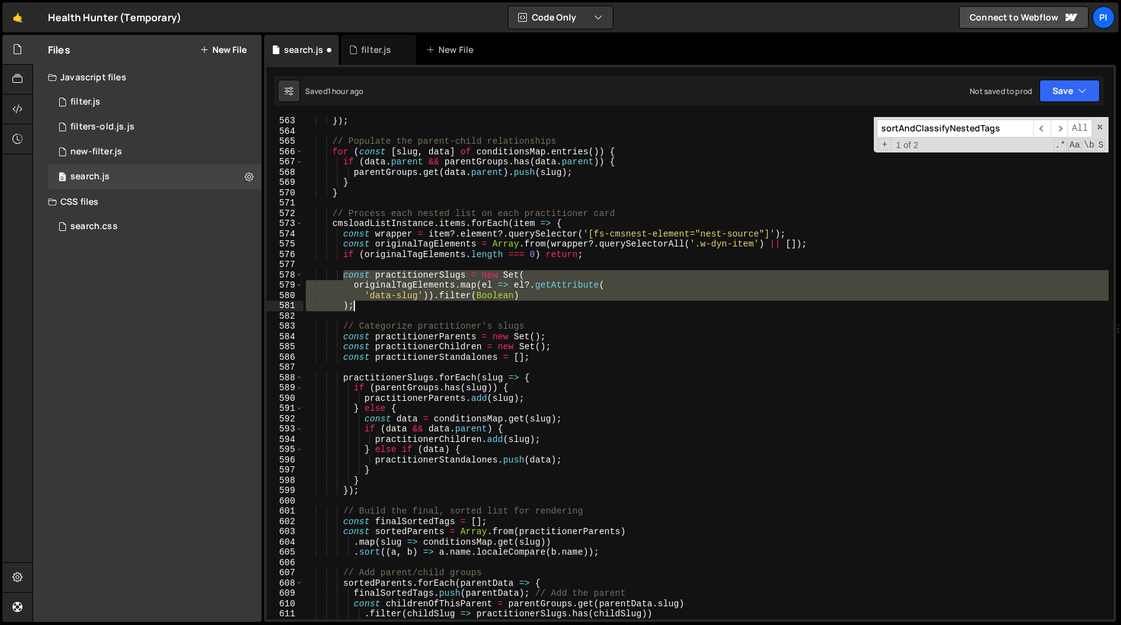
click at [372, 308] on div "}) ; // Populate the parent-child relationships for ( const [ slug , data ] of …" at bounding box center [705, 377] width 805 height 523
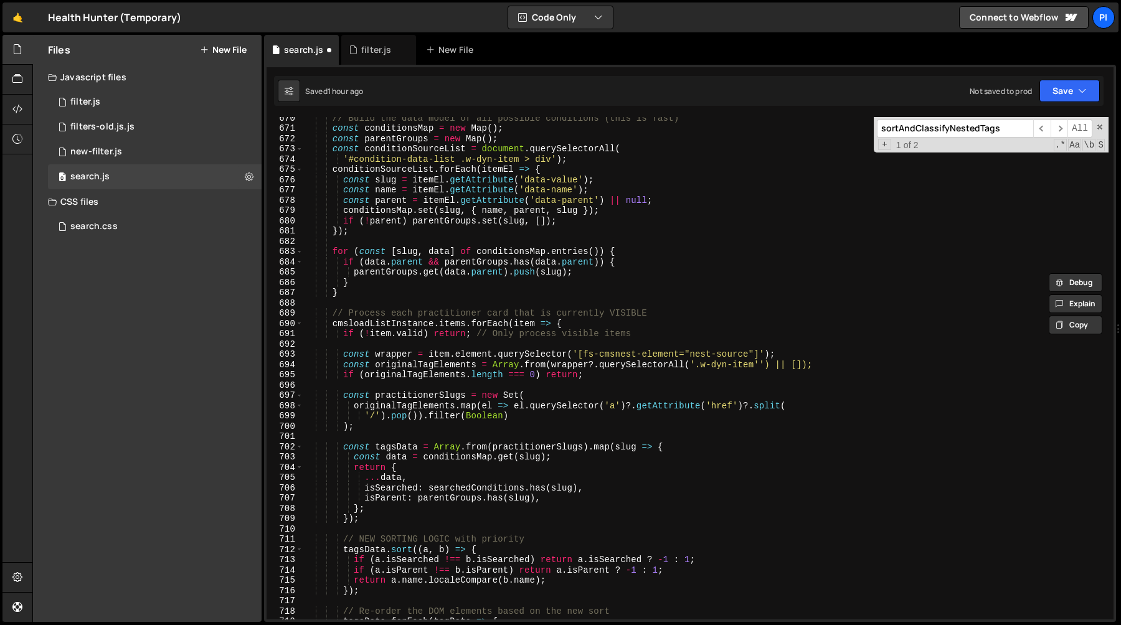
scroll to position [6906, 0]
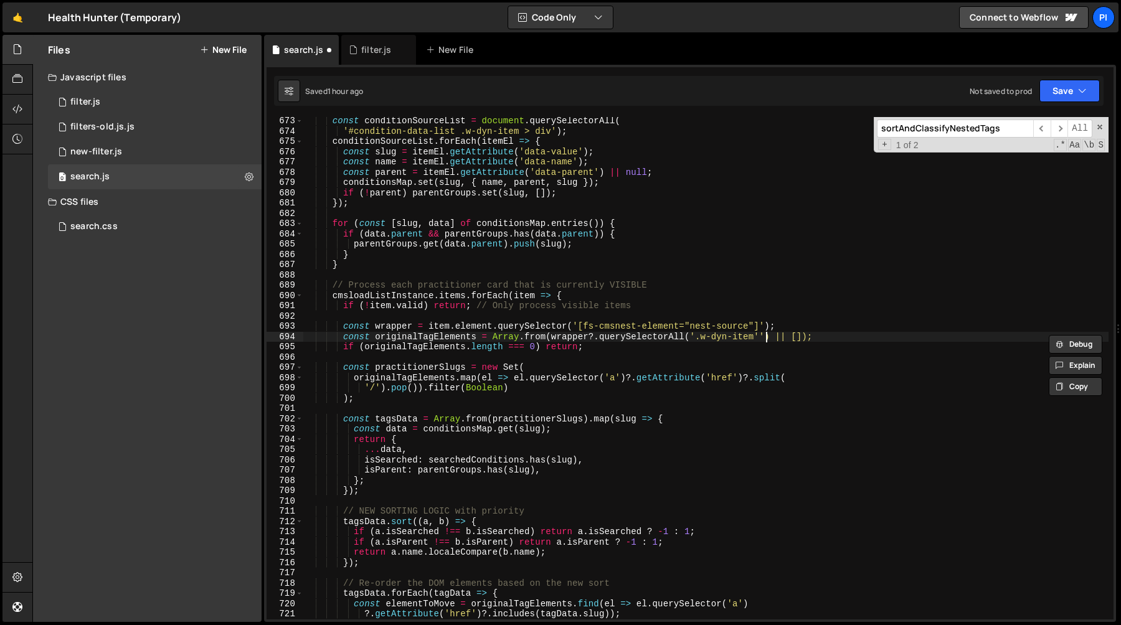
type textarea "const originalTagElements = Array.from(wrapper?.querySelectorAll('.w-dyn-item')…"
click at [469, 359] on div "const conditionSourceList = document . querySelectorAll ( '#condition-data-list…" at bounding box center [705, 377] width 805 height 523
click at [342, 371] on div "const conditionSourceList = document . querySelectorAll ( '#condition-data-list…" at bounding box center [705, 377] width 805 height 523
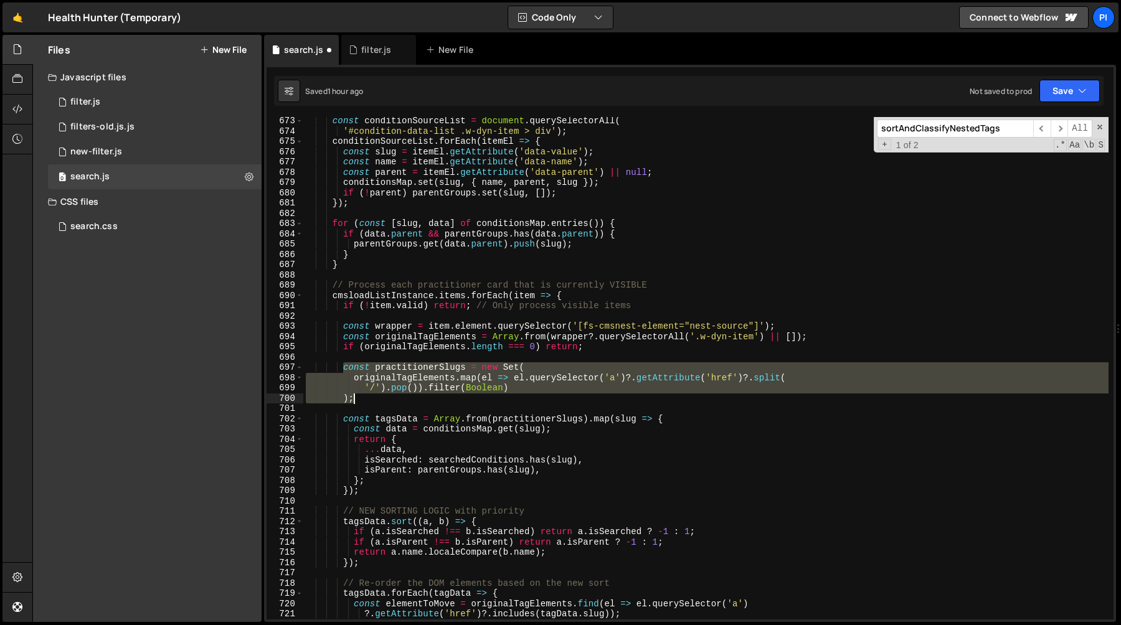
click at [369, 399] on div "const conditionSourceList = document . querySelectorAll ( '#condition-data-list…" at bounding box center [705, 377] width 805 height 523
paste textarea
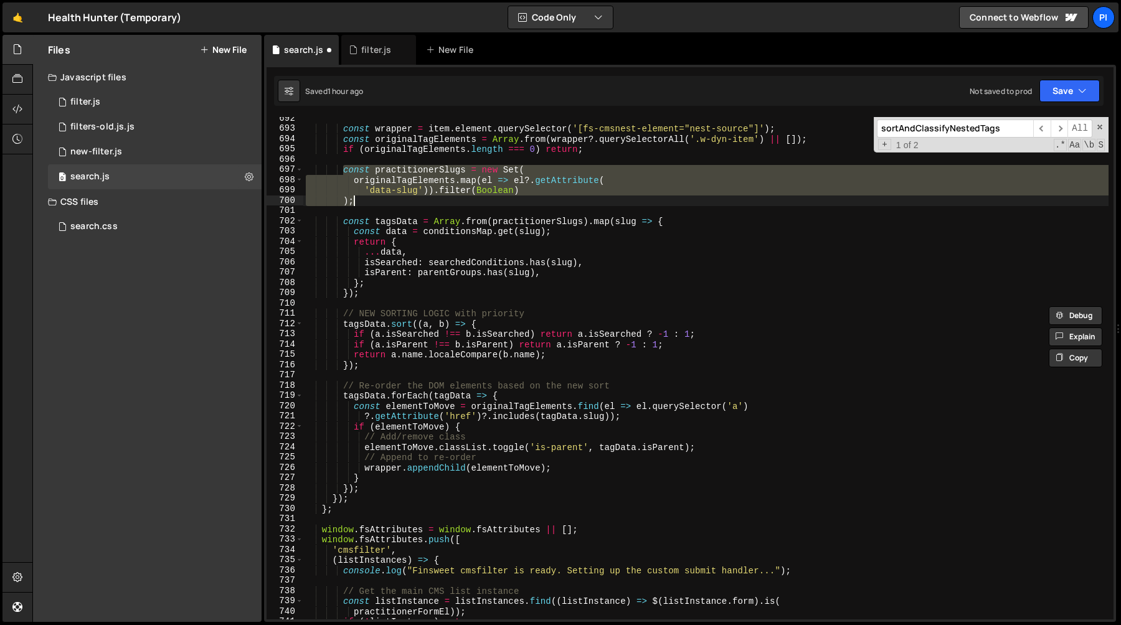
scroll to position [7083, 0]
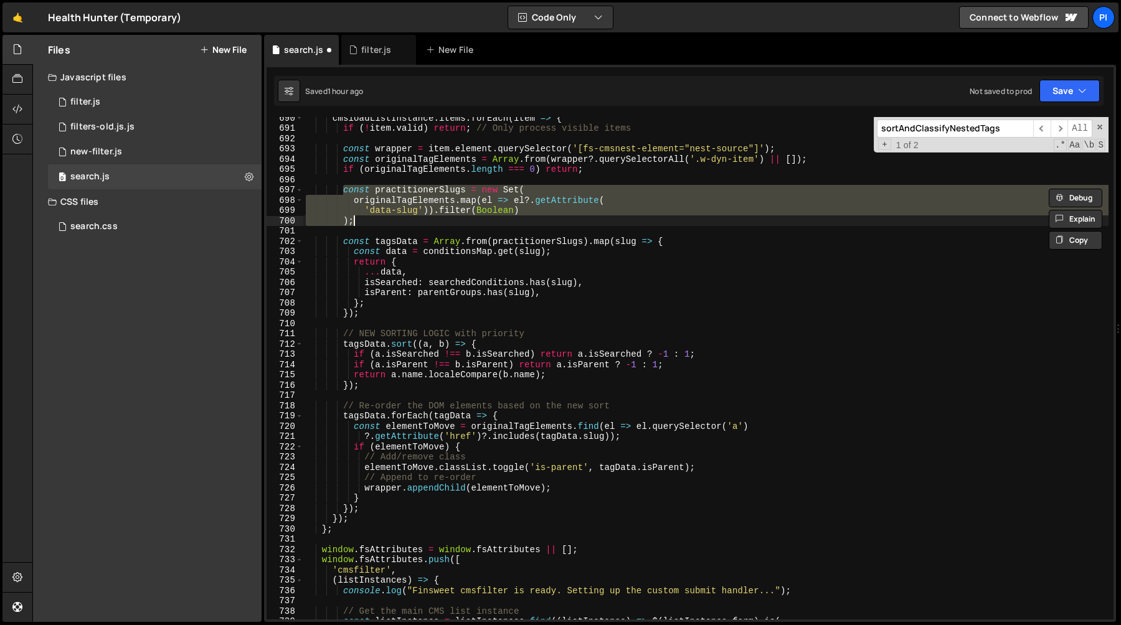
click at [649, 427] on div "cmsloadListInstance . items . forEach ( item => { if ( ! item . valid ) return …" at bounding box center [705, 374] width 805 height 523
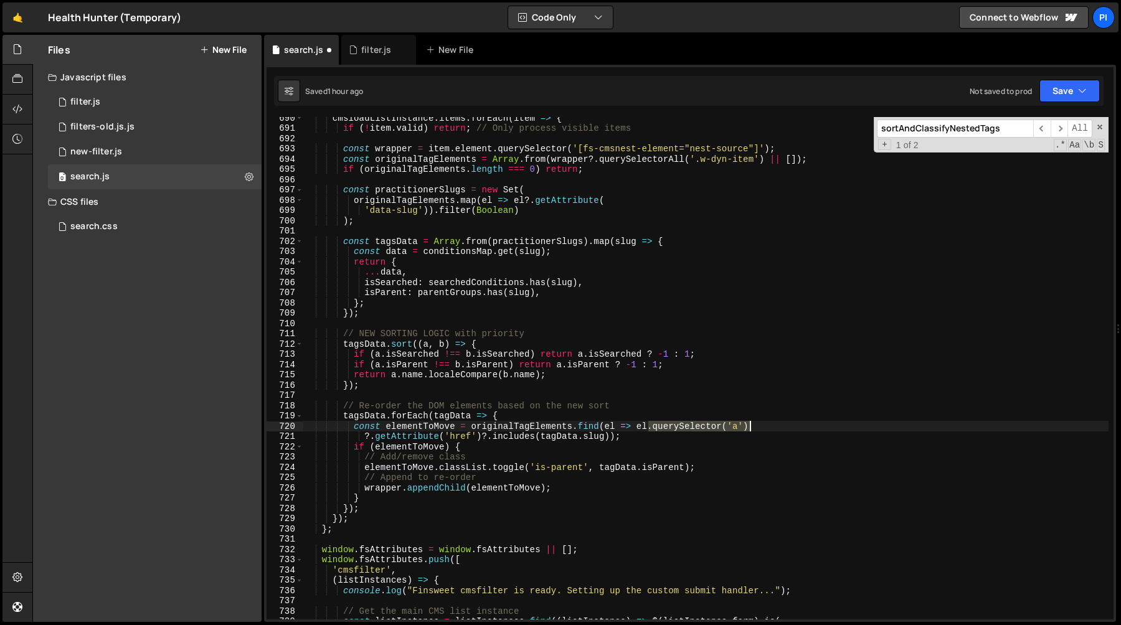
click at [758, 427] on div "cmsloadListInstance . items . forEach ( item => { if ( ! item . valid ) return …" at bounding box center [705, 374] width 805 height 523
click at [364, 436] on div "cmsloadListInstance . items . forEach ( item => { if ( ! item . valid ) return …" at bounding box center [705, 374] width 805 height 523
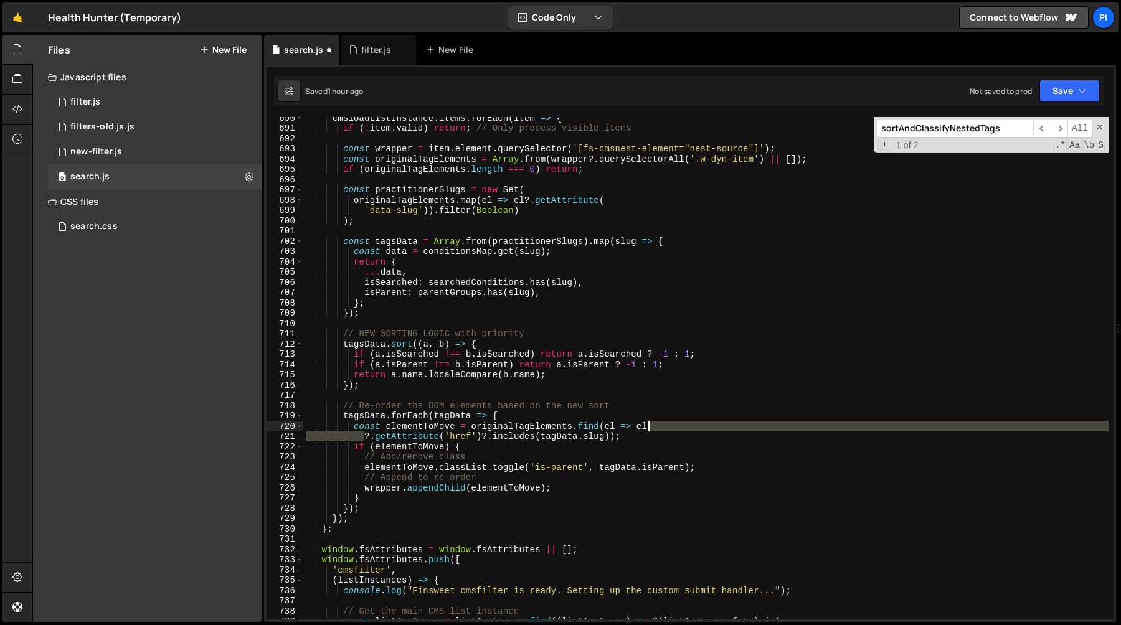
click at [667, 429] on div "cmsloadListInstance . items . forEach ( item => { if ( ! item . valid ) return …" at bounding box center [705, 374] width 805 height 523
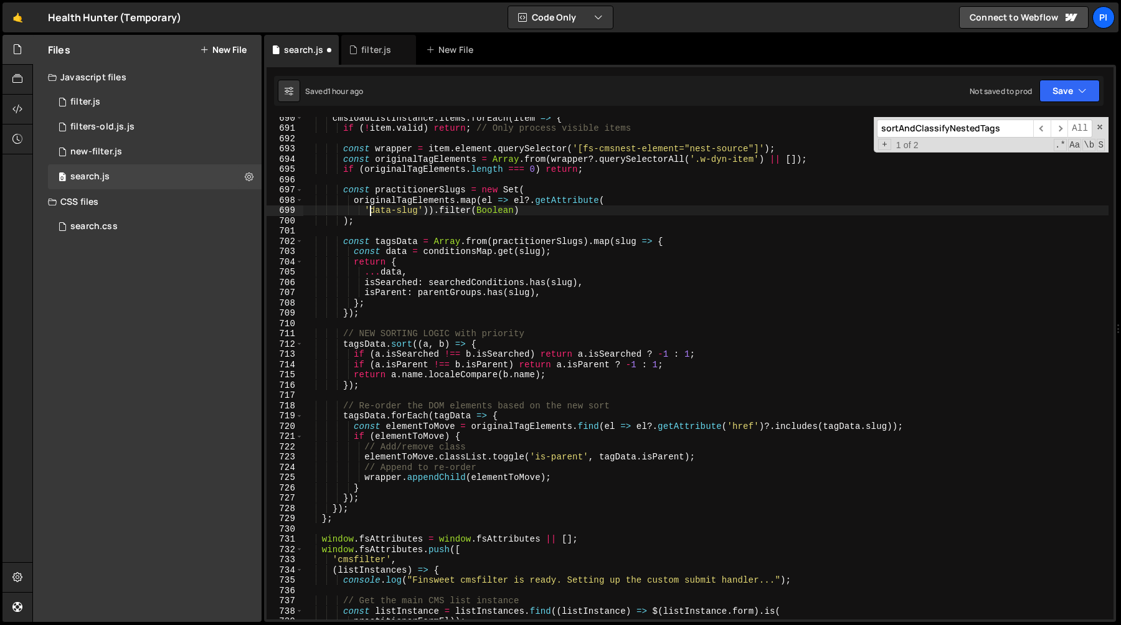
click at [369, 211] on div "cmsloadListInstance . items . forEach ( item => { if ( ! item . valid ) return …" at bounding box center [705, 374] width 805 height 523
click at [417, 211] on div "cmsloadListInstance . items . forEach ( item => { if ( ! item . valid ) return …" at bounding box center [705, 374] width 805 height 523
click at [741, 427] on div "cmsloadListInstance . items . forEach ( item => { if ( ! item . valid ) return …" at bounding box center [705, 374] width 805 height 523
paste textarea "data-slug"
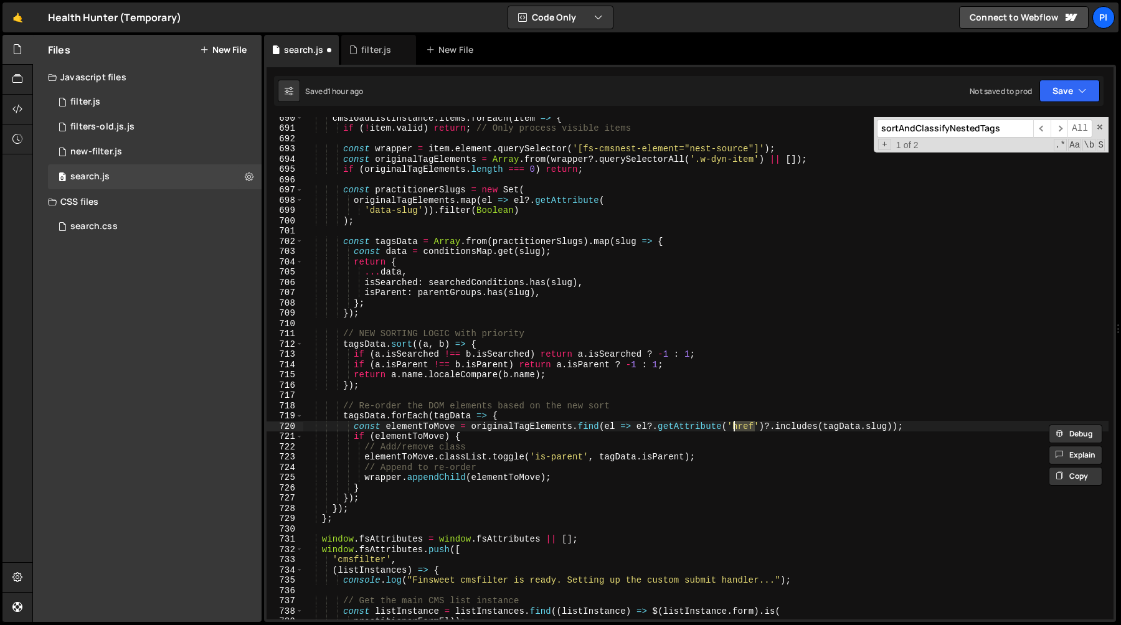
type textarea "const elementToMove = originalTagElements.find(el => el?.getAttribute('data-slu…"
click at [787, 398] on div "cmsloadListInstance . items . forEach ( item => { if ( ! item . valid ) return …" at bounding box center [705, 374] width 805 height 523
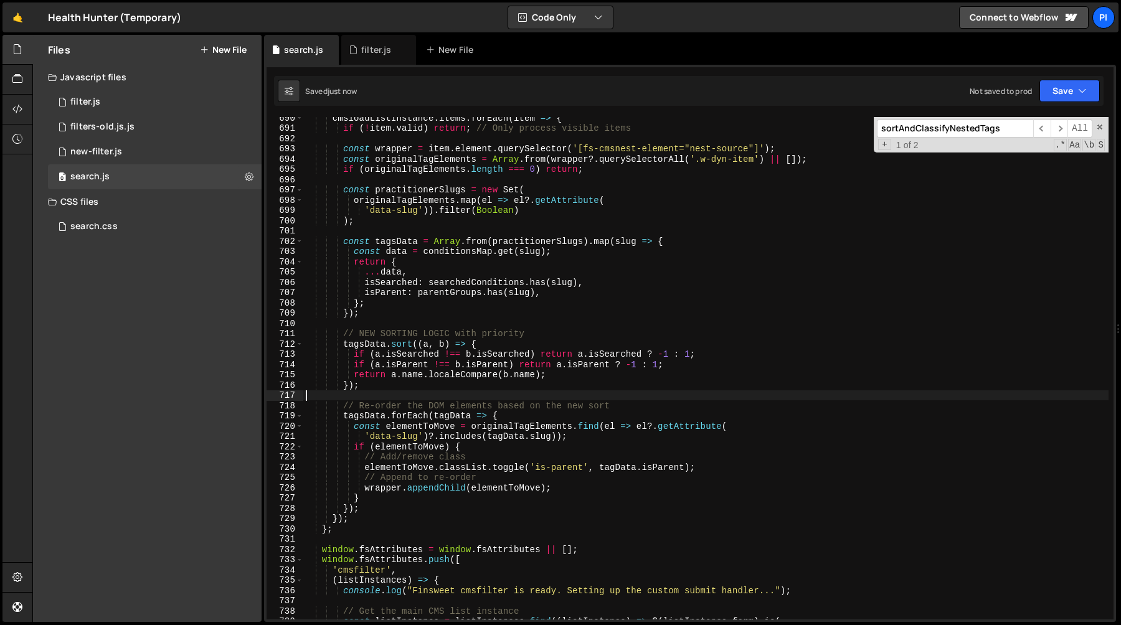
click at [512, 435] on div "cmsloadListInstance . items . forEach ( item => { if ( ! item . valid ) return …" at bounding box center [705, 374] width 805 height 523
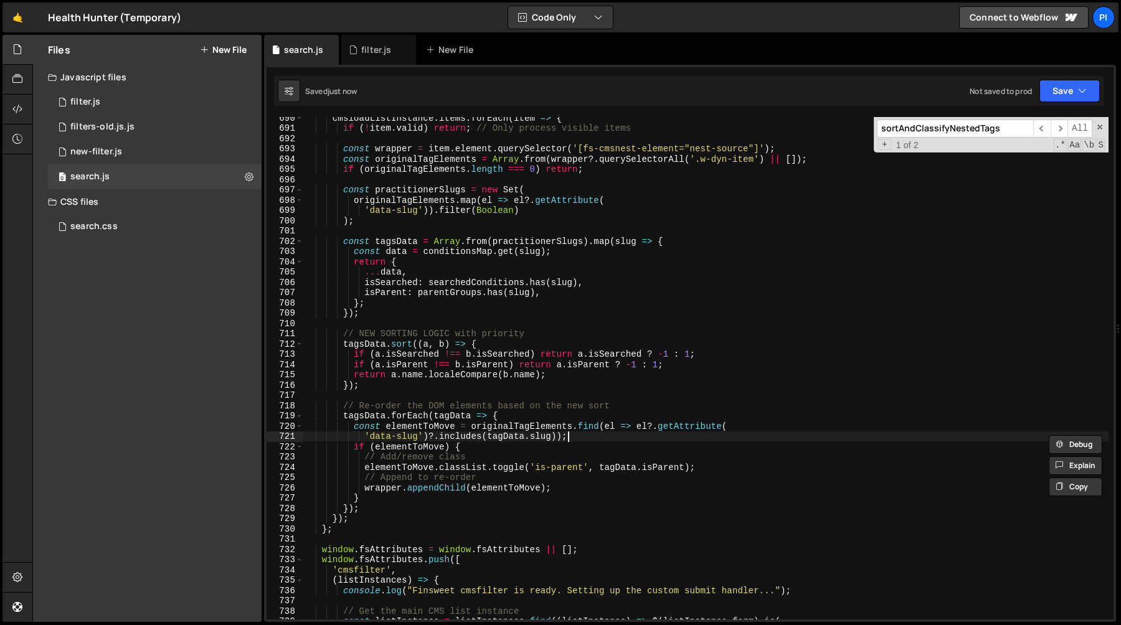
click at [598, 433] on div "cmsloadListInstance . items . forEach ( item => { if ( ! item . valid ) return …" at bounding box center [705, 374] width 805 height 523
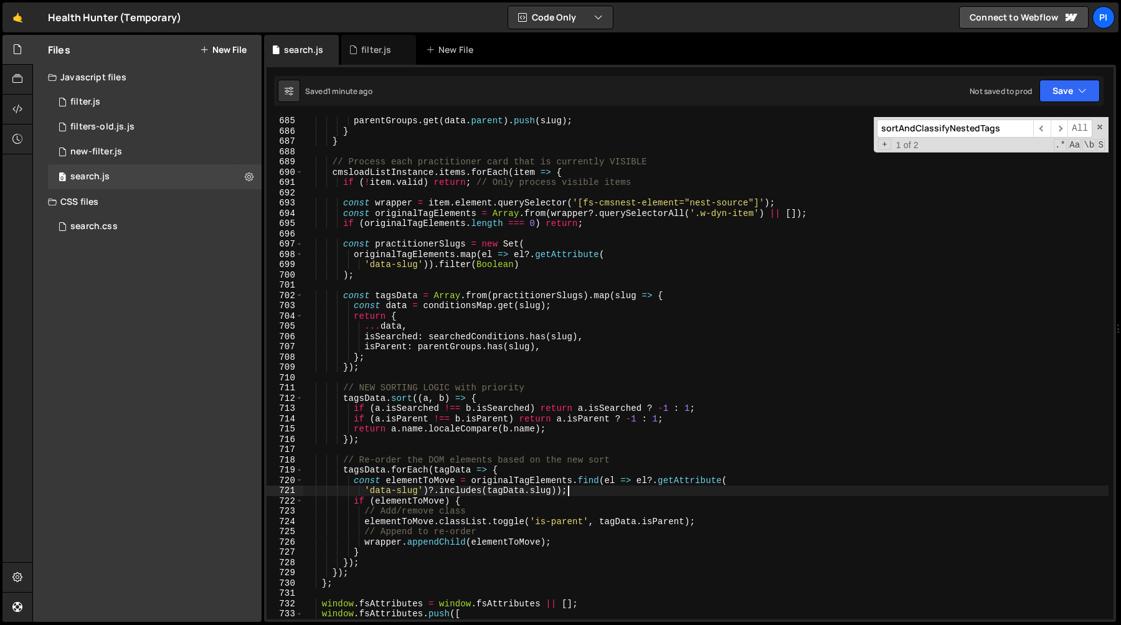
scroll to position [6993, 0]
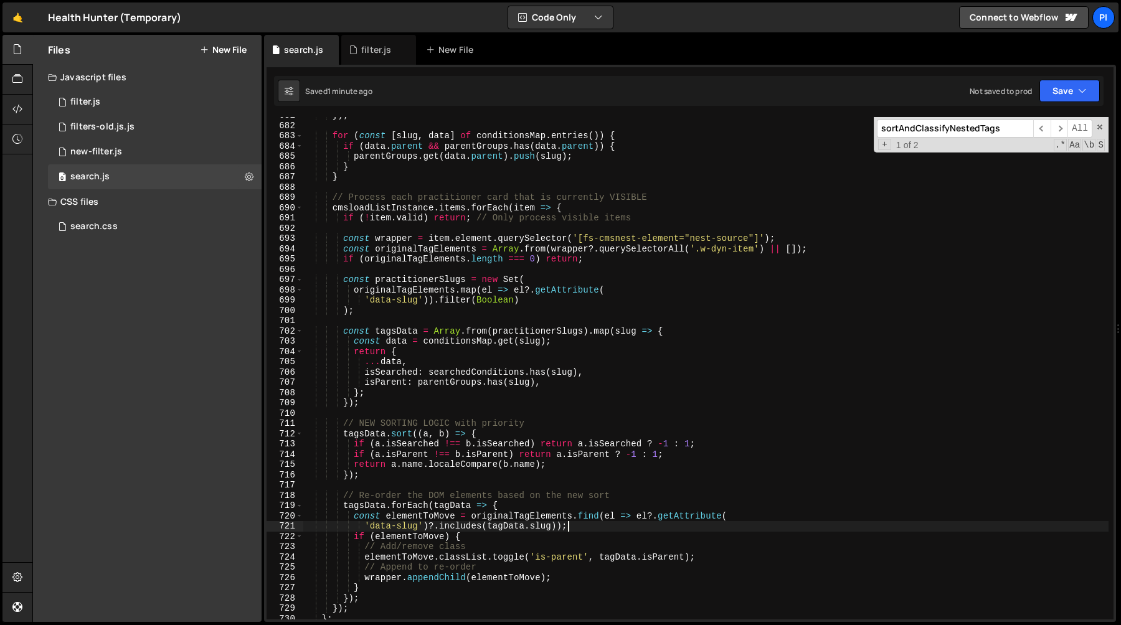
click at [370, 478] on div "}) ; for ( const [ slug , data ] of conditionsMap . entries ( )) { if ( data . …" at bounding box center [705, 371] width 805 height 523
type textarea "});"
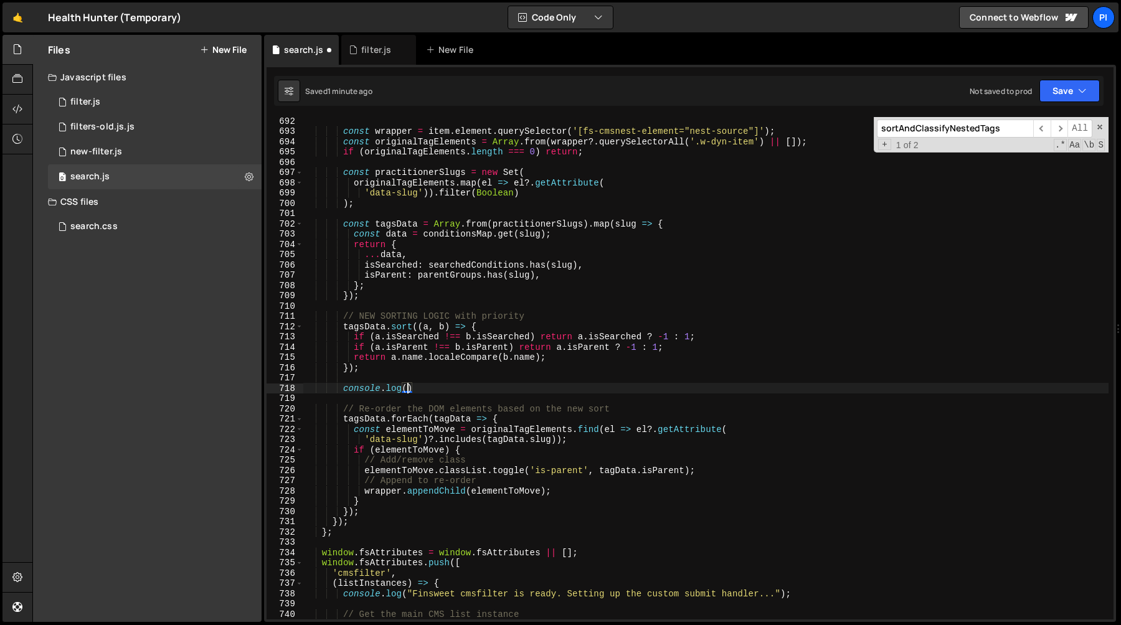
scroll to position [7101, 0]
click at [358, 420] on div "const wrapper = item . element . querySelector ( '[fs-cmsnest-element="nest-sou…" at bounding box center [705, 377] width 805 height 523
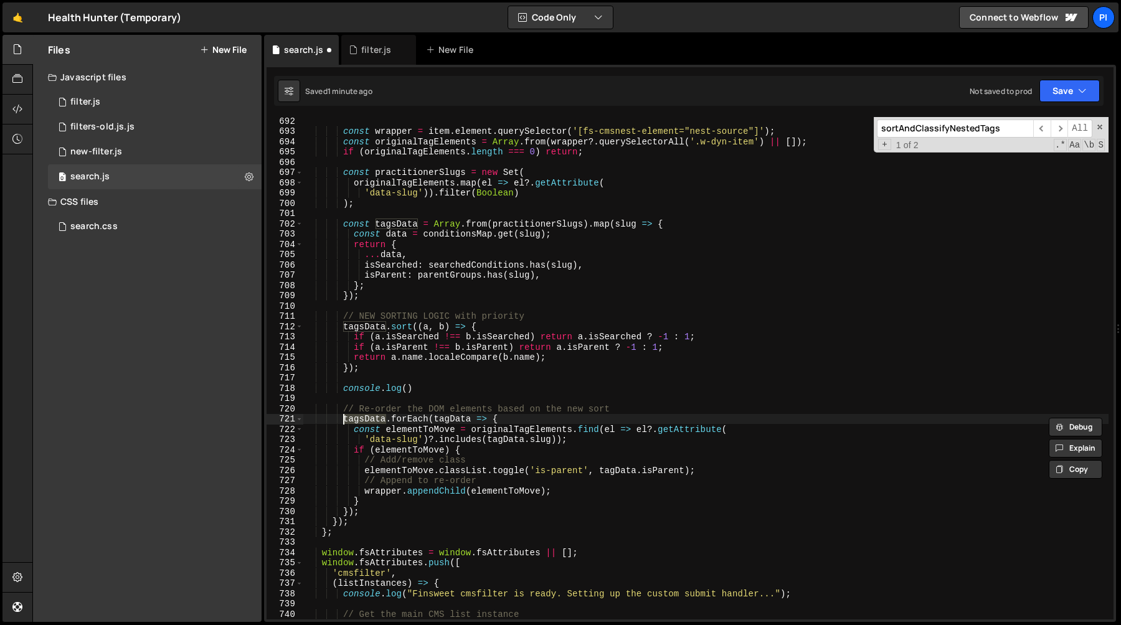
click at [406, 389] on div "const wrapper = item . element . querySelector ( '[fs-cmsnest-element="nest-sou…" at bounding box center [705, 377] width 805 height 523
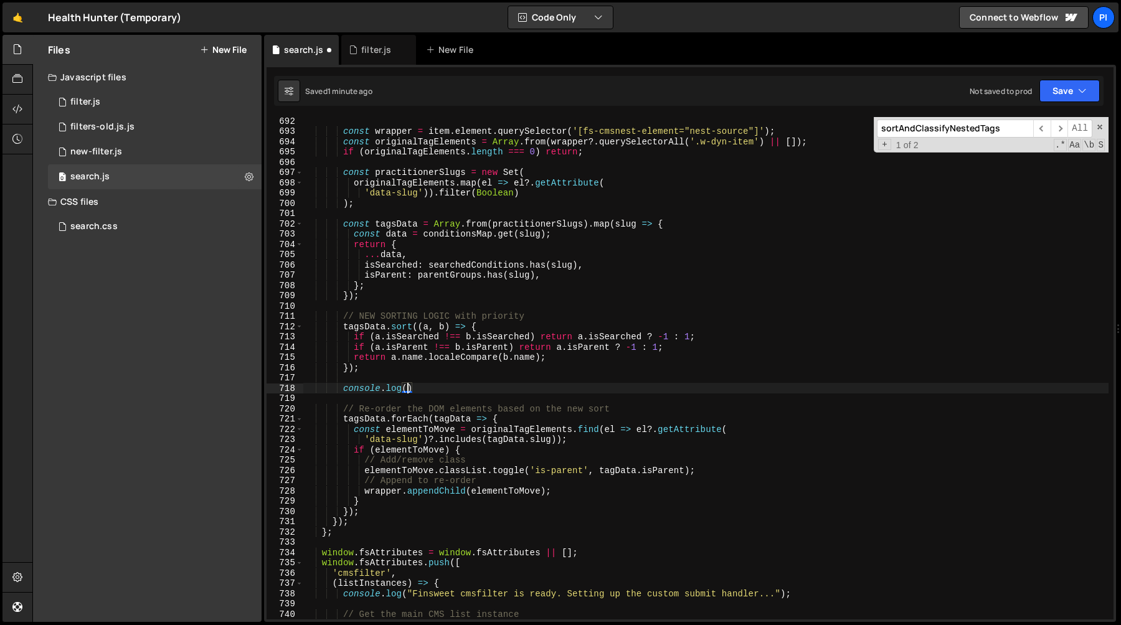
scroll to position [0, 7]
paste textarea "tagsData}"
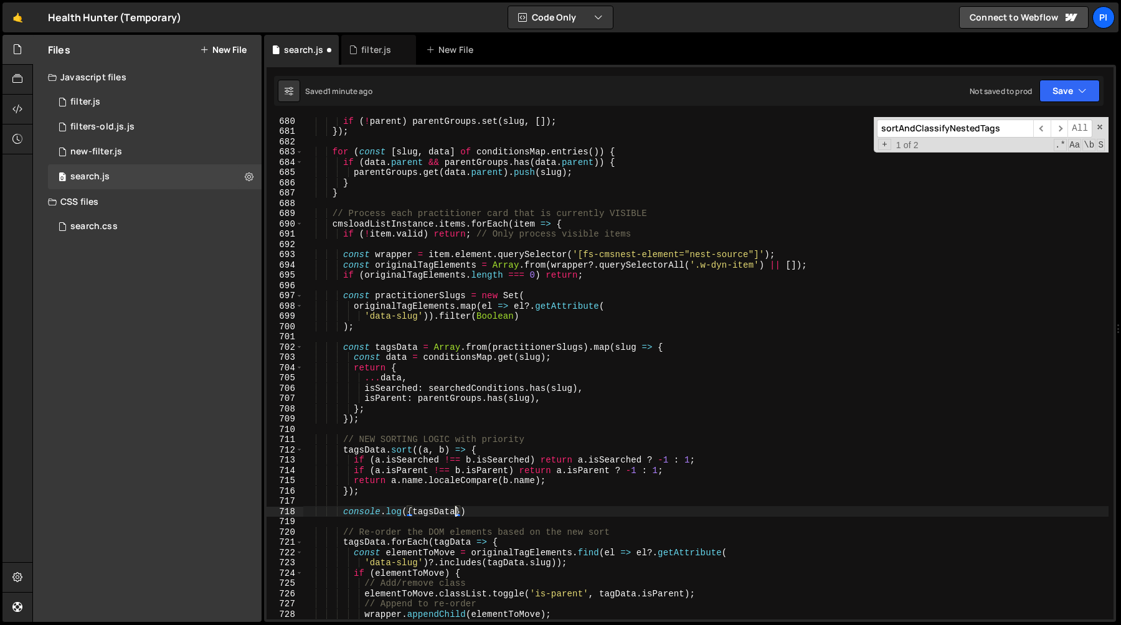
scroll to position [6949, 0]
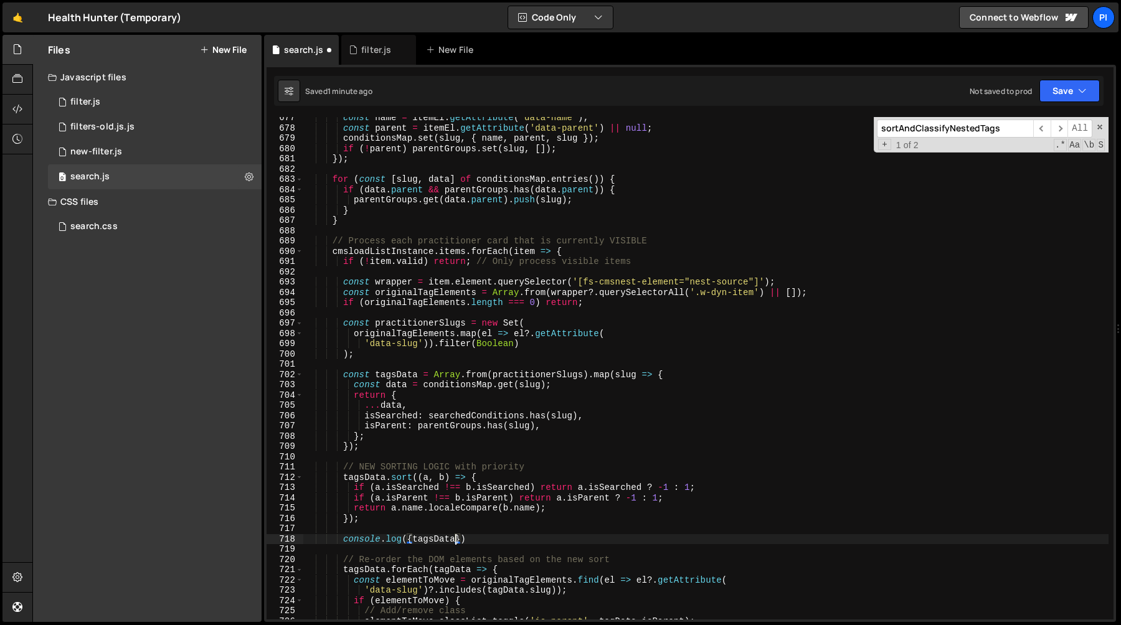
click at [411, 321] on div "const name = itemEl . getAttribute ( 'data-name' ) ; const parent = itemEl . ge…" at bounding box center [705, 374] width 805 height 523
click at [456, 540] on div "const name = itemEl . getAttribute ( 'data-name' ) ; const parent = itemEl . ge…" at bounding box center [705, 374] width 805 height 523
paste textarea "practitionerSlugs"
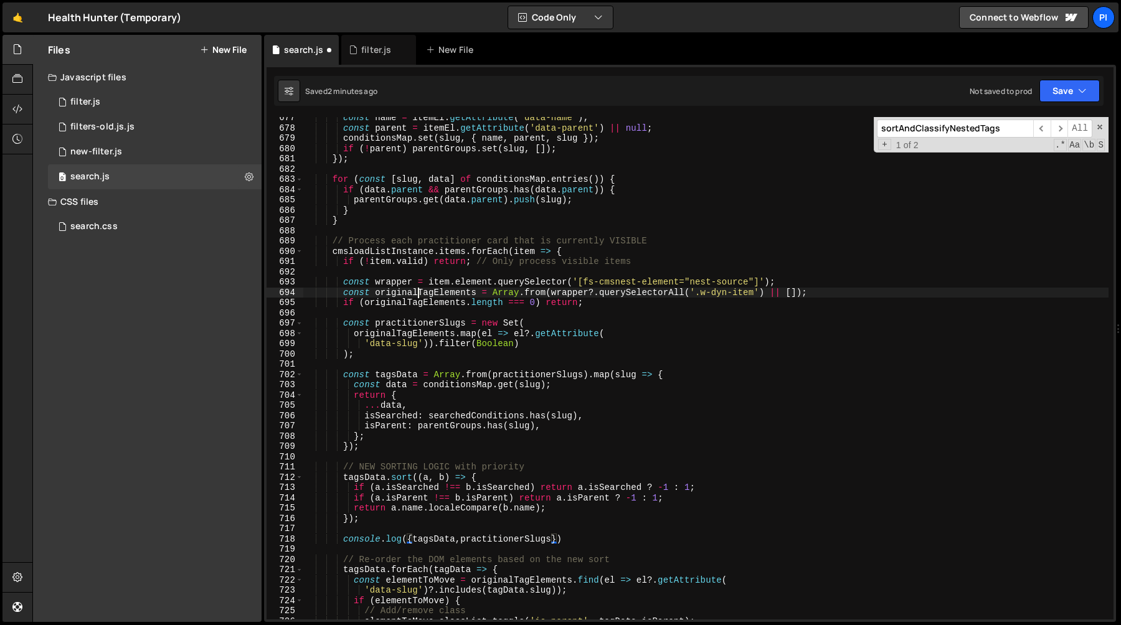
click at [420, 295] on div "const name = itemEl . getAttribute ( 'data-name' ) ; const parent = itemEl . ge…" at bounding box center [705, 374] width 805 height 523
click at [550, 538] on div "const name = itemEl . getAttribute ( 'data-name' ) ; const parent = itemEl . ge…" at bounding box center [705, 374] width 805 height 523
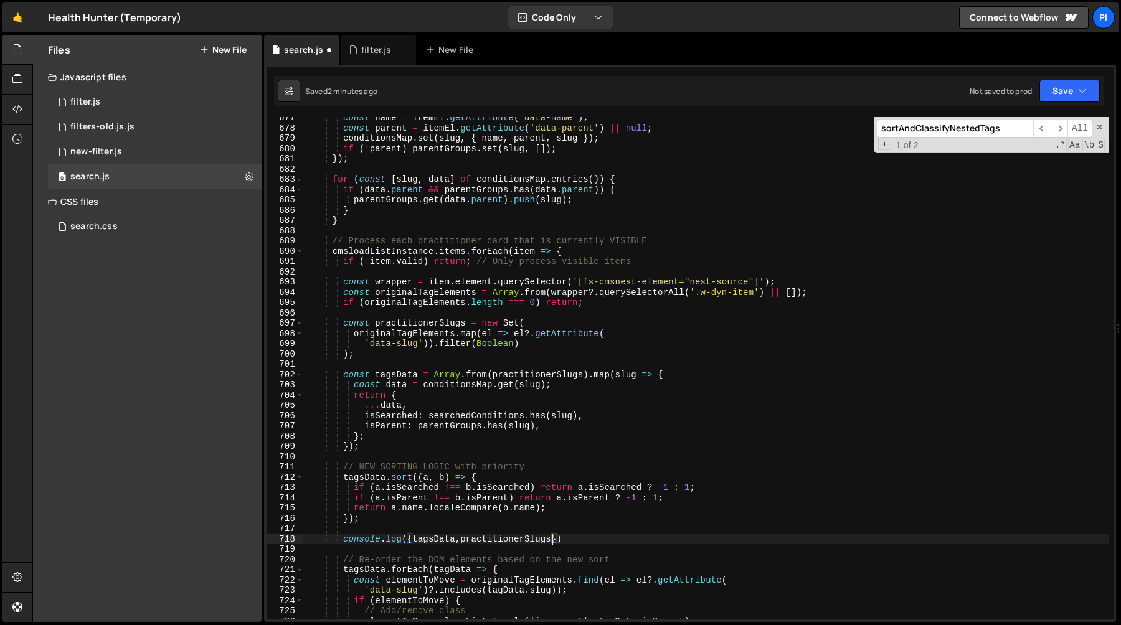
scroll to position [0, 17]
paste textarea "originalTagElements"
click at [410, 253] on div "const name = itemEl . getAttribute ( 'data-name' ) ; const parent = itemEl . ge…" at bounding box center [705, 374] width 805 height 523
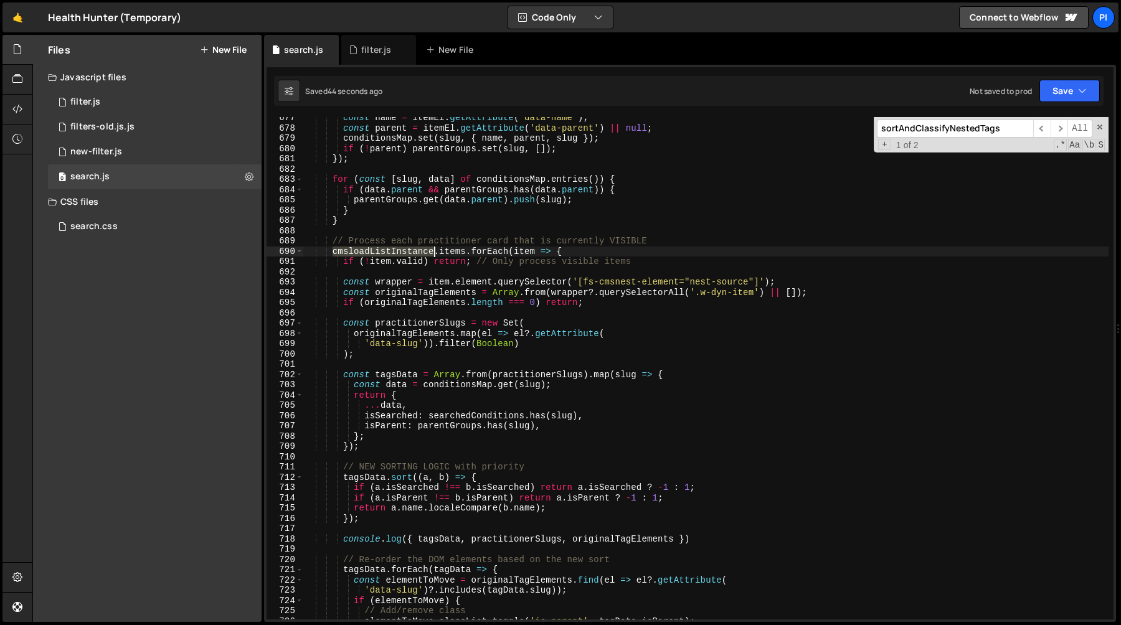
click at [410, 253] on div "const name = itemEl . getAttribute ( 'data-name' ) ; const parent = itemEl . ge…" at bounding box center [705, 374] width 805 height 523
click at [454, 253] on div "const name = itemEl . getAttribute ( 'data-name' ) ; const parent = itemEl . ge…" at bounding box center [705, 374] width 805 height 523
click at [397, 250] on div "const name = itemEl . getAttribute ( 'data-name' ) ; const parent = itemEl . ge…" at bounding box center [705, 374] width 805 height 523
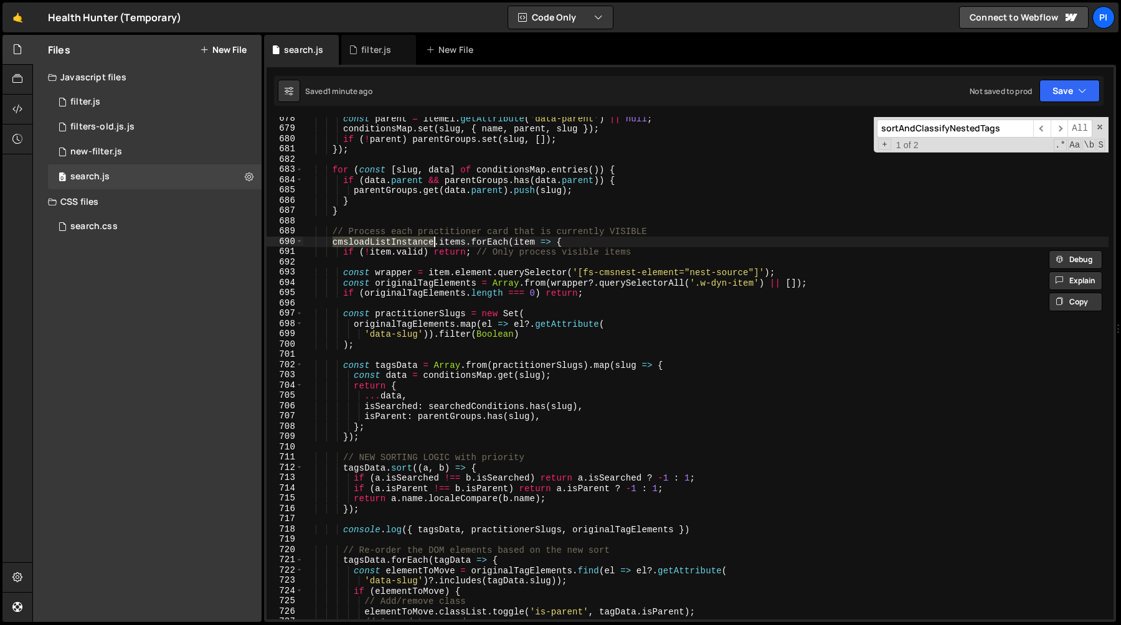
scroll to position [6965, 0]
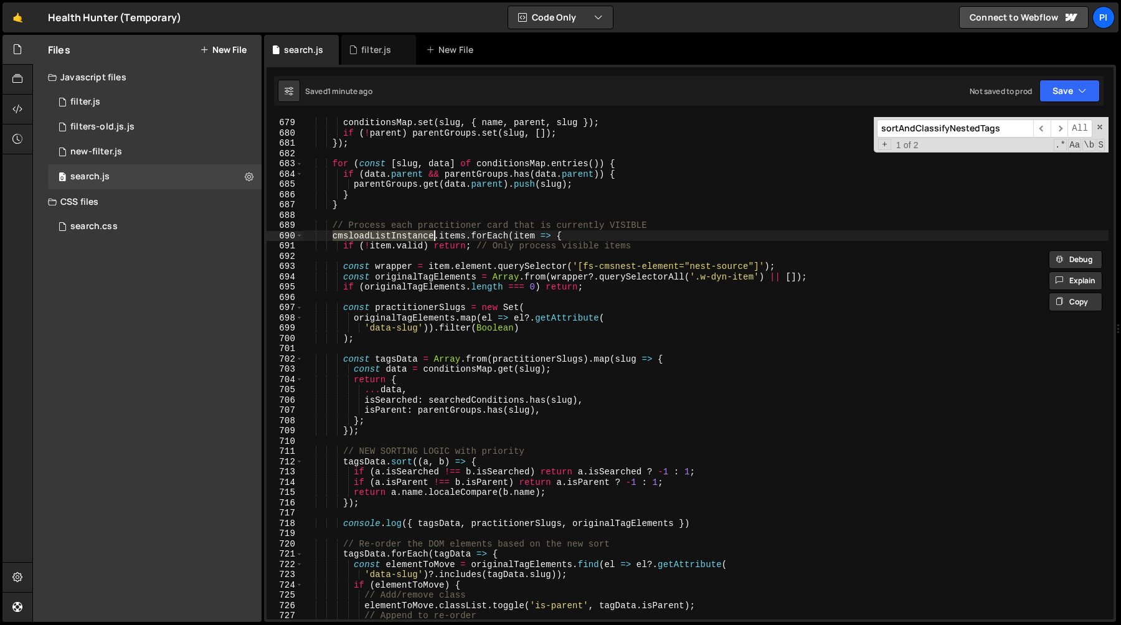
click at [388, 238] on div "const parent = itemEl . getAttribute ( 'data-parent' ) || null ; conditionsMap …" at bounding box center [705, 368] width 805 height 503
click at [388, 238] on div "const parent = itemEl . getAttribute ( 'data-parent' ) || null ; conditionsMap …" at bounding box center [705, 368] width 805 height 523
click at [1098, 125] on span at bounding box center [1099, 127] width 9 height 9
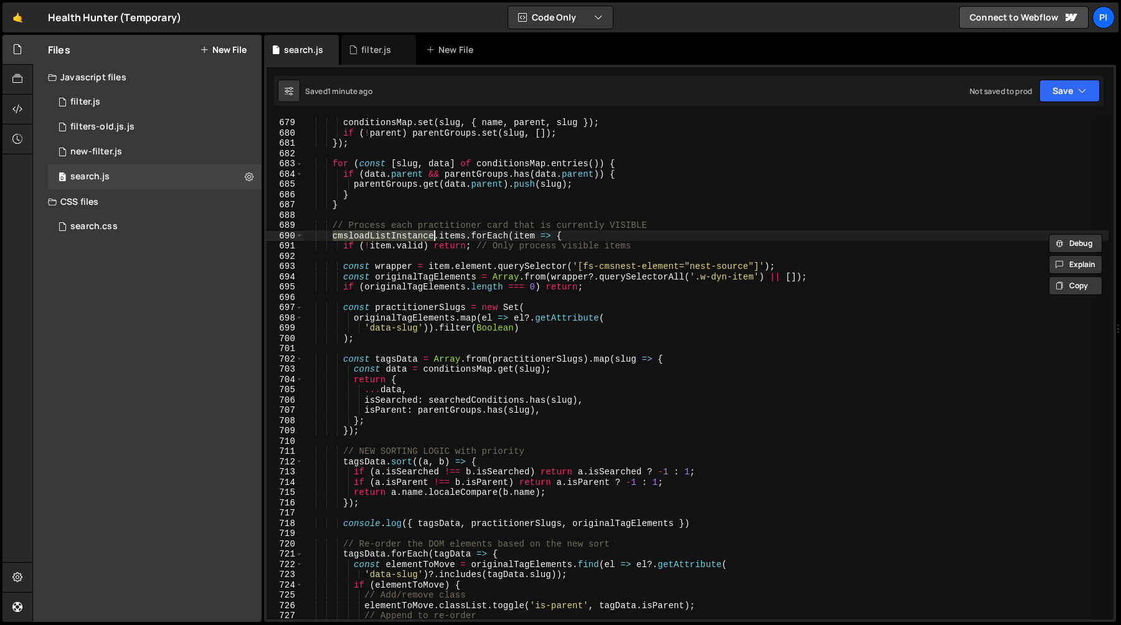
click at [400, 237] on div "const parent = itemEl . getAttribute ( 'data-parent' ) || null ; conditionsMap …" at bounding box center [705, 368] width 805 height 503
click at [400, 237] on div "const parent = itemEl . getAttribute ( 'data-parent' ) || null ; conditionsMap …" at bounding box center [705, 368] width 805 height 523
click at [472, 246] on div "const parent = itemEl . getAttribute ( 'data-parent' ) || null ; conditionsMap …" at bounding box center [705, 368] width 805 height 523
type textarea "if (!item.valid) return; // Only process visible items"
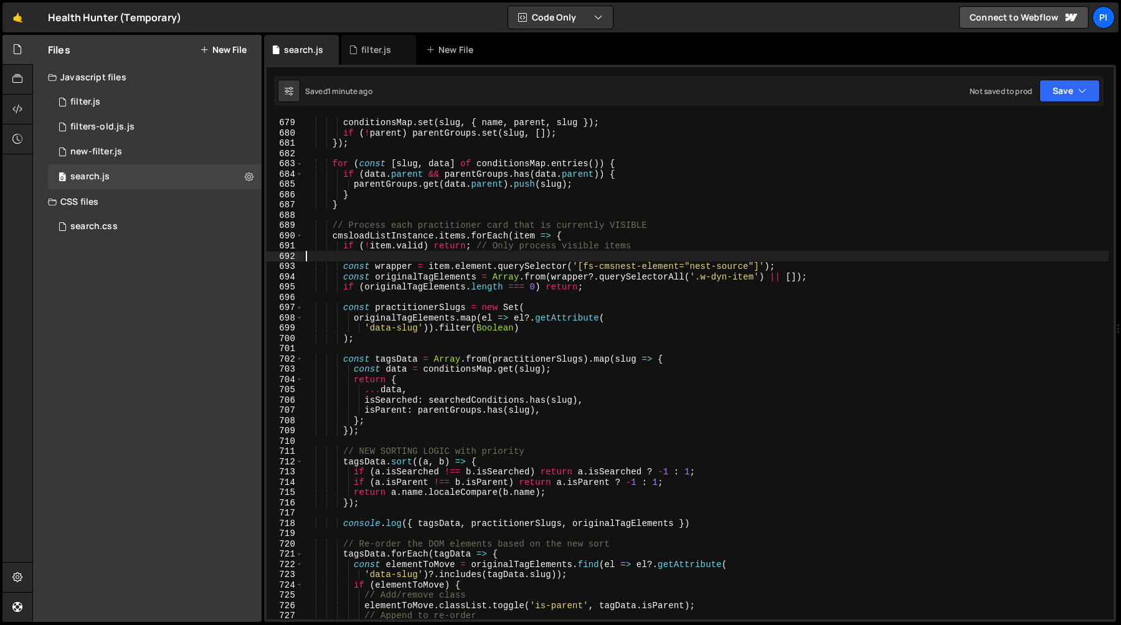
click at [473, 257] on div "const parent = itemEl . getAttribute ( 'data-parent' ) || null ; conditionsMap …" at bounding box center [705, 368] width 805 height 523
click at [445, 275] on div "const parent = itemEl . getAttribute ( 'data-parent' ) || null ; conditionsMap …" at bounding box center [705, 368] width 805 height 523
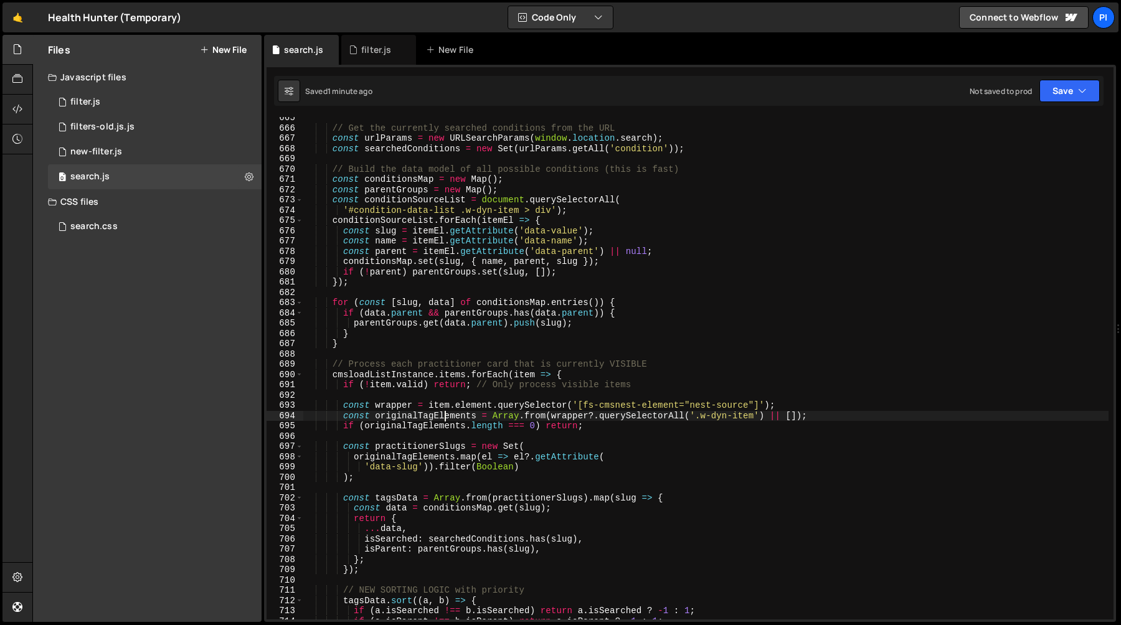
click at [459, 321] on div "// Get the currently searched conditions from the URL const urlParams = new URL…" at bounding box center [705, 374] width 805 height 523
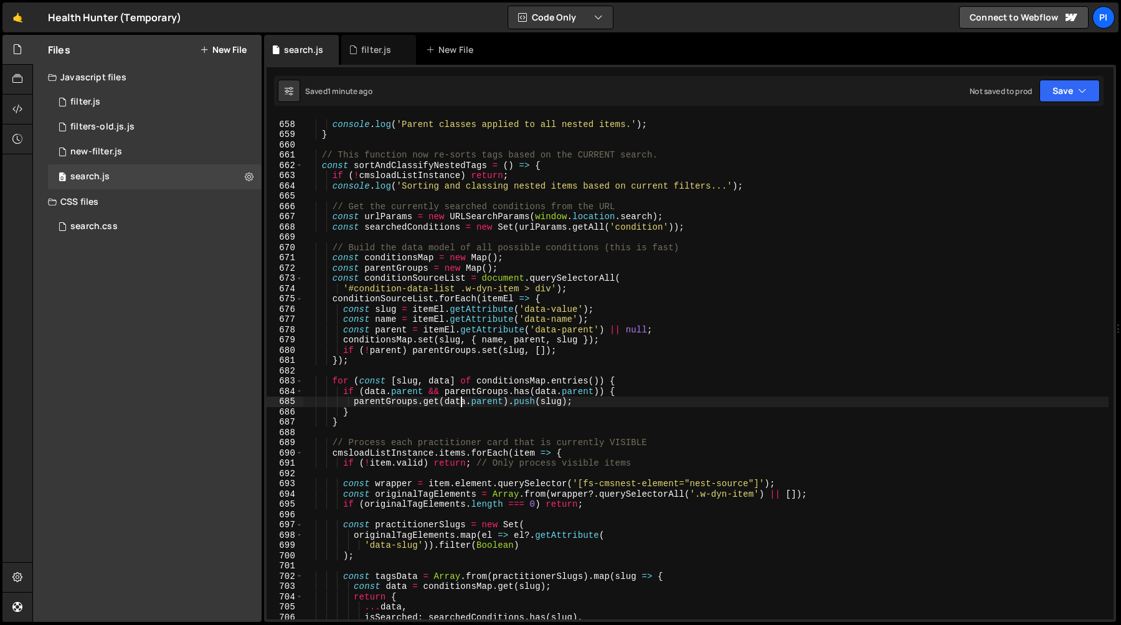
scroll to position [6744, 0]
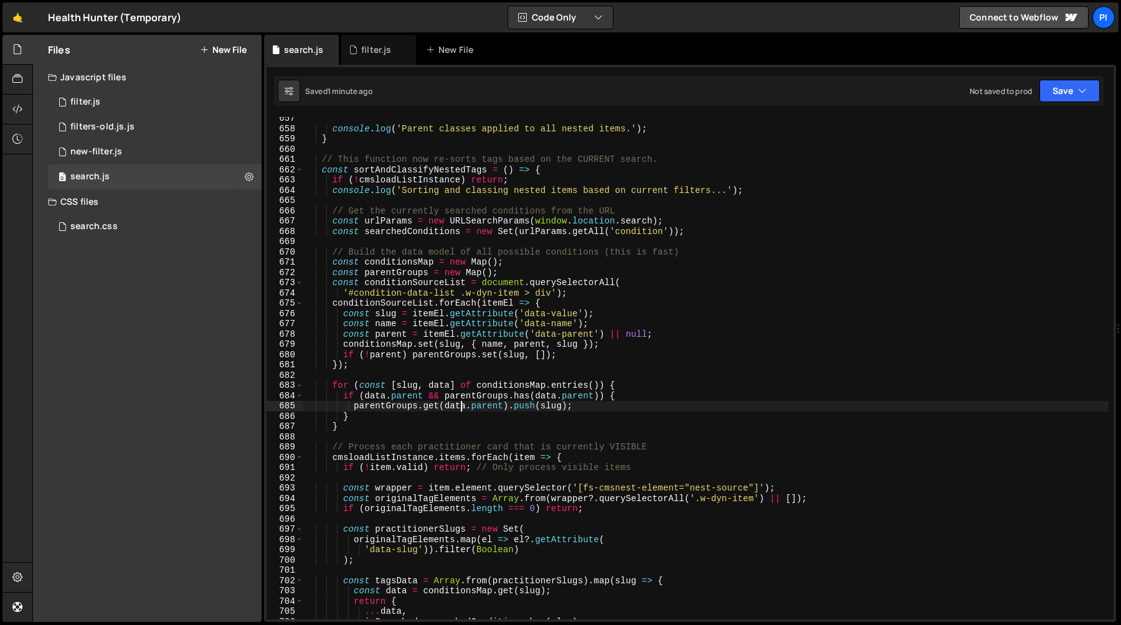
click at [556, 359] on div "console . log ( 'Parent classes applied to all nested items.' ) ; } // This fun…" at bounding box center [705, 374] width 805 height 523
click at [654, 288] on div "console . log ( 'Parent classes applied to all nested items.' ) ; } // This fun…" at bounding box center [705, 374] width 805 height 523
click at [516, 287] on div "console . log ( 'Parent classes applied to all nested items.' ) ; } // This fun…" at bounding box center [705, 374] width 805 height 523
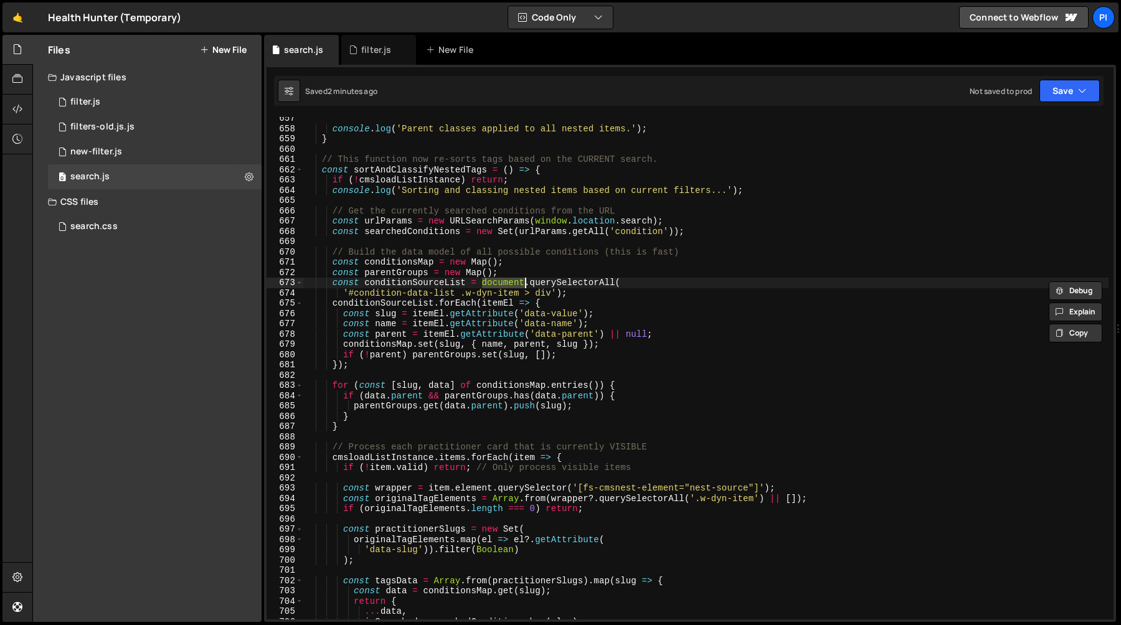
click at [588, 287] on div "console . log ( 'Parent classes applied to all nested items.' ) ; } // This fun…" at bounding box center [705, 374] width 805 height 523
click at [397, 278] on div "console . log ( 'Parent classes applied to all nested items.' ) ; } // This fun…" at bounding box center [705, 374] width 805 height 523
click at [424, 285] on div "console . log ( 'Parent classes applied to all nested items.' ) ; } // This fun…" at bounding box center [705, 374] width 805 height 523
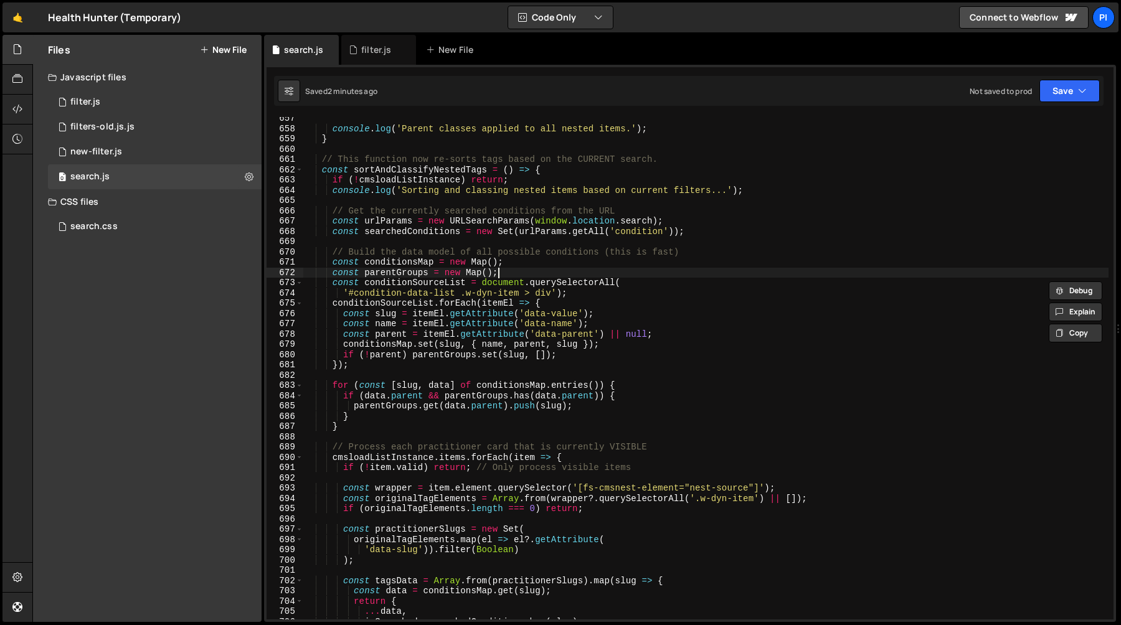
click at [532, 268] on div "console . log ( 'Parent classes applied to all nested items.' ) ; } // This fun…" at bounding box center [705, 374] width 805 height 523
click at [395, 275] on div "console . log ( 'Parent classes applied to all nested items.' ) ; } // This fun…" at bounding box center [705, 374] width 805 height 523
click at [407, 260] on div "console . log ( 'Parent classes applied to all nested items.' ) ; } // This fun…" at bounding box center [705, 374] width 805 height 523
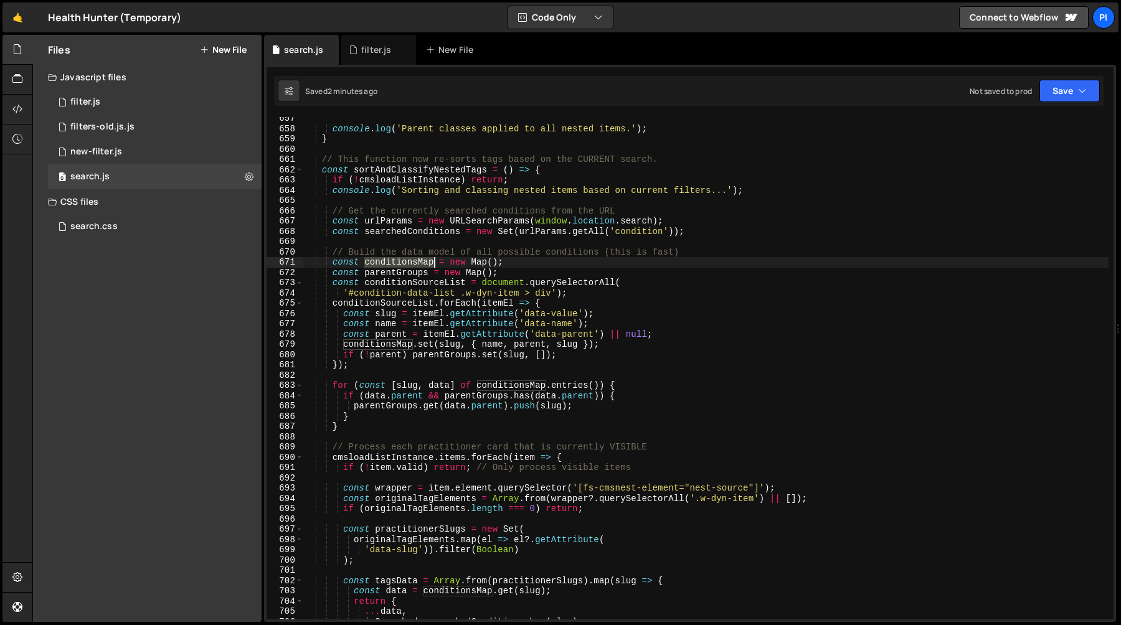
click at [407, 260] on div "console . log ( 'Parent classes applied to all nested items.' ) ; } // This fun…" at bounding box center [705, 374] width 805 height 523
click at [426, 229] on div "console . log ( 'Parent classes applied to all nested items.' ) ; } // This fun…" at bounding box center [705, 374] width 805 height 523
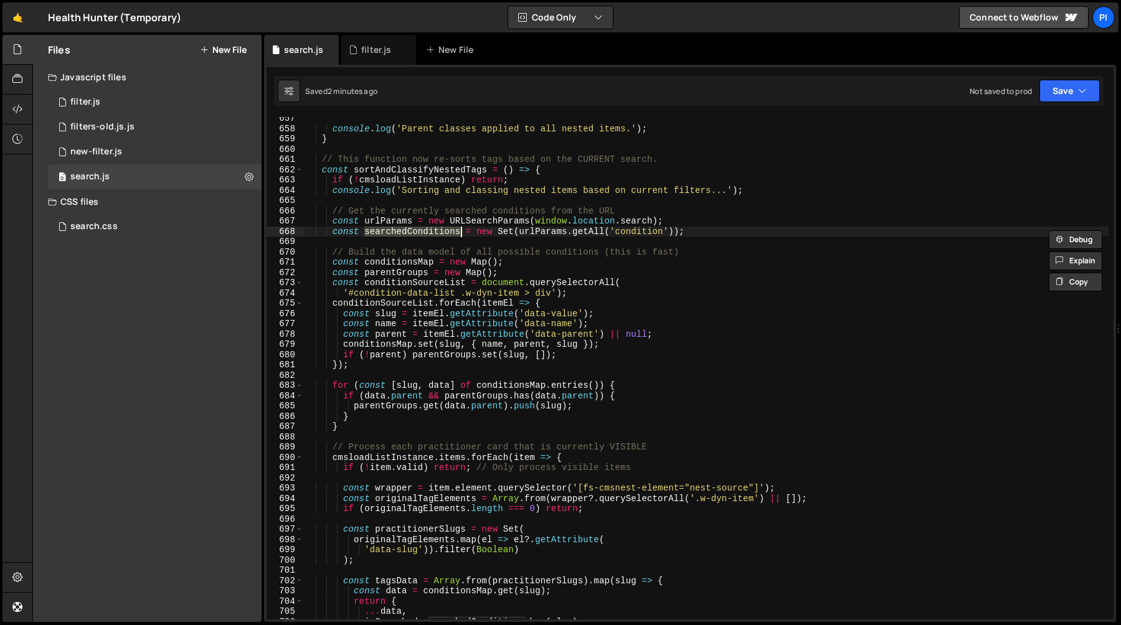
click at [727, 232] on div "console . log ( 'Parent classes applied to all nested items.' ) ; } // This fun…" at bounding box center [705, 374] width 805 height 523
click at [513, 222] on div "console . log ( 'Parent classes applied to all nested items.' ) ; } // This fun…" at bounding box center [705, 374] width 805 height 523
click at [424, 230] on div "console . log ( 'Parent classes applied to all nested items.' ) ; } // This fun…" at bounding box center [705, 374] width 805 height 523
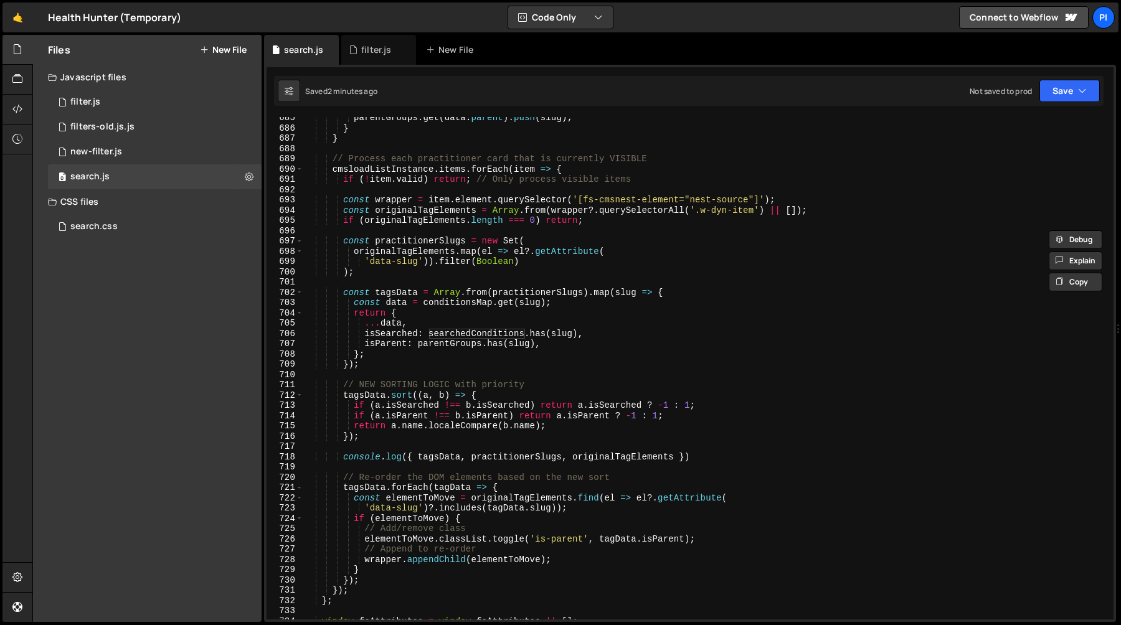
scroll to position [7059, 0]
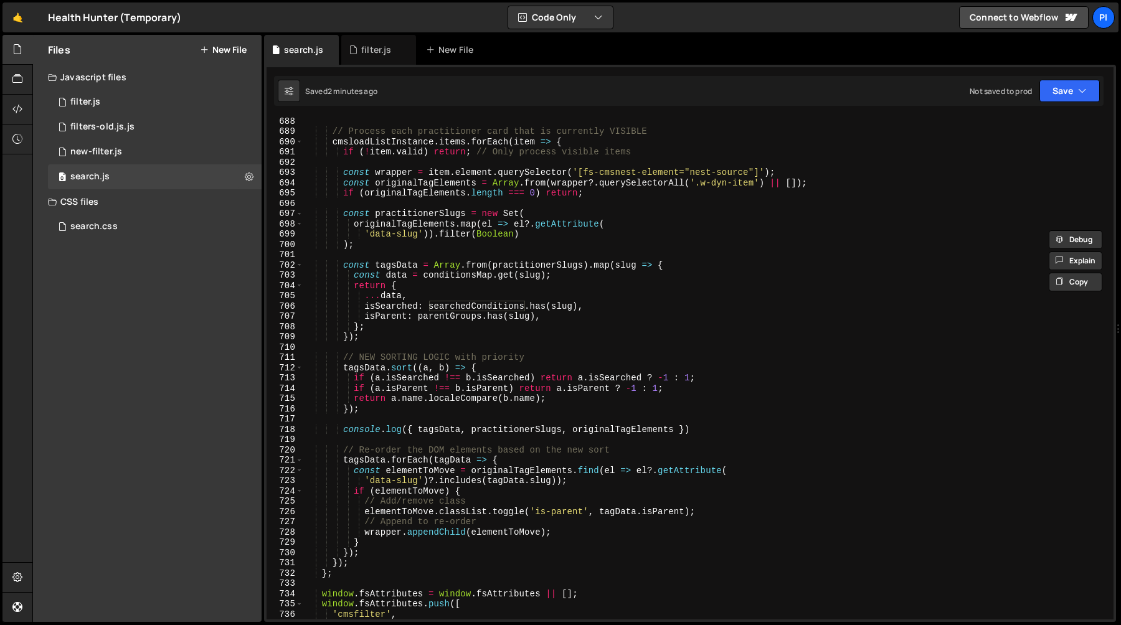
click at [677, 430] on div "// Process each practitioner card that is currently VISIBLE cmsloadListInstance…" at bounding box center [705, 377] width 805 height 523
paste textarea "searchedConditions"
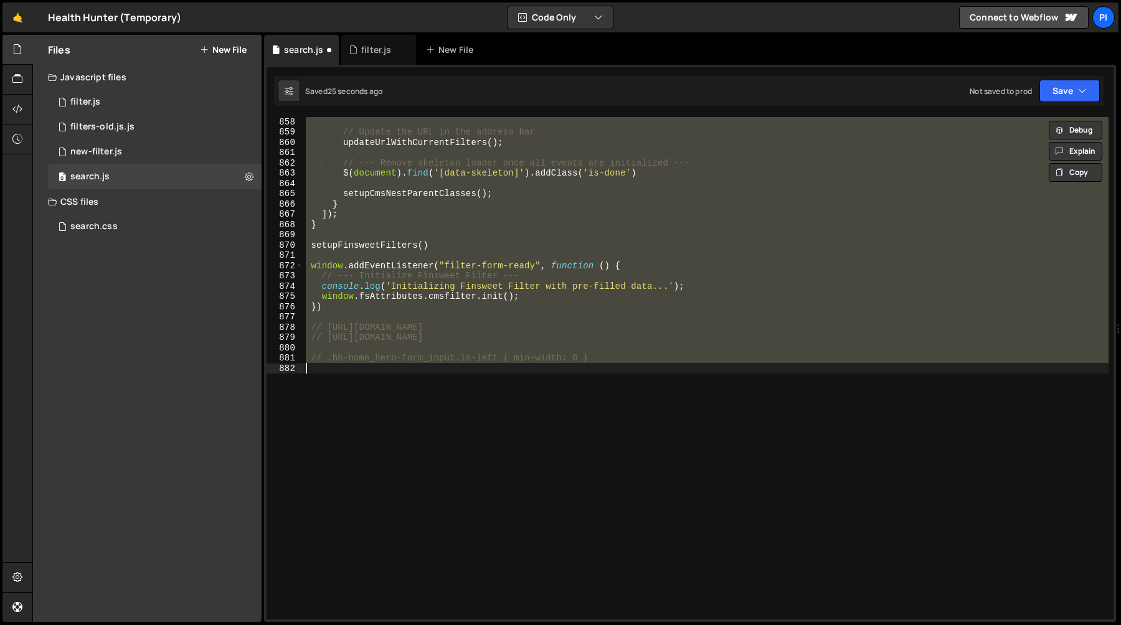
scroll to position [7116, 0]
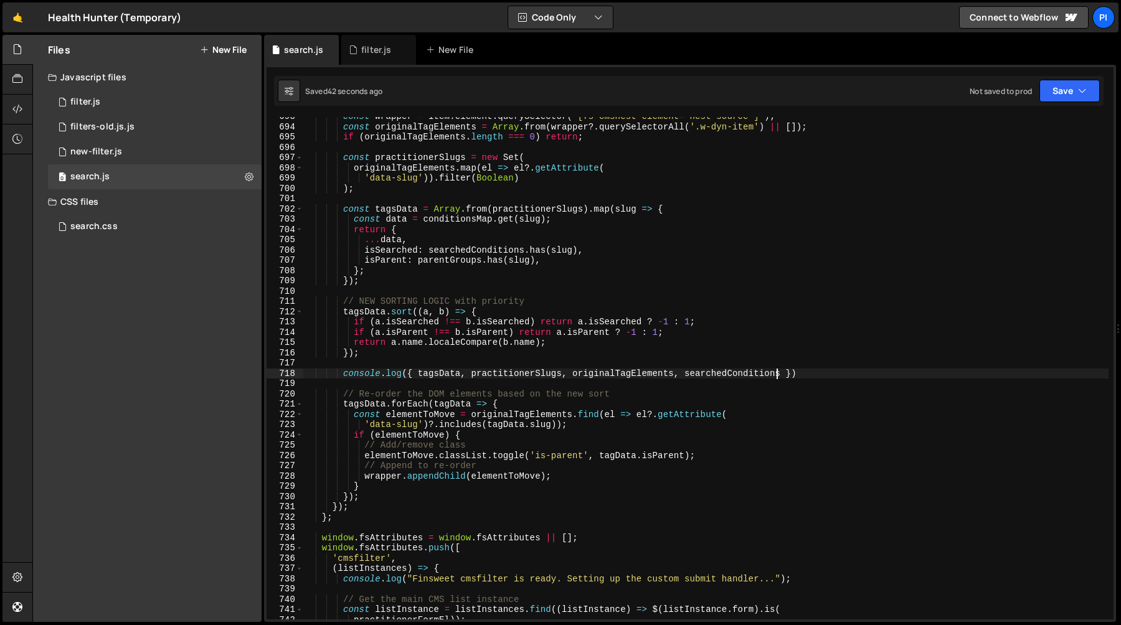
click at [696, 369] on div "const wrapper = item . element . querySelector ( '[fs-cmsnest-element="nest-sou…" at bounding box center [705, 372] width 805 height 523
click at [429, 414] on div "const wrapper = item . element . querySelector ( '[fs-cmsnest-element="nest-sou…" at bounding box center [705, 372] width 805 height 523
click at [492, 417] on div "const wrapper = item . element . querySelector ( '[fs-cmsnest-element="nest-sou…" at bounding box center [705, 372] width 805 height 523
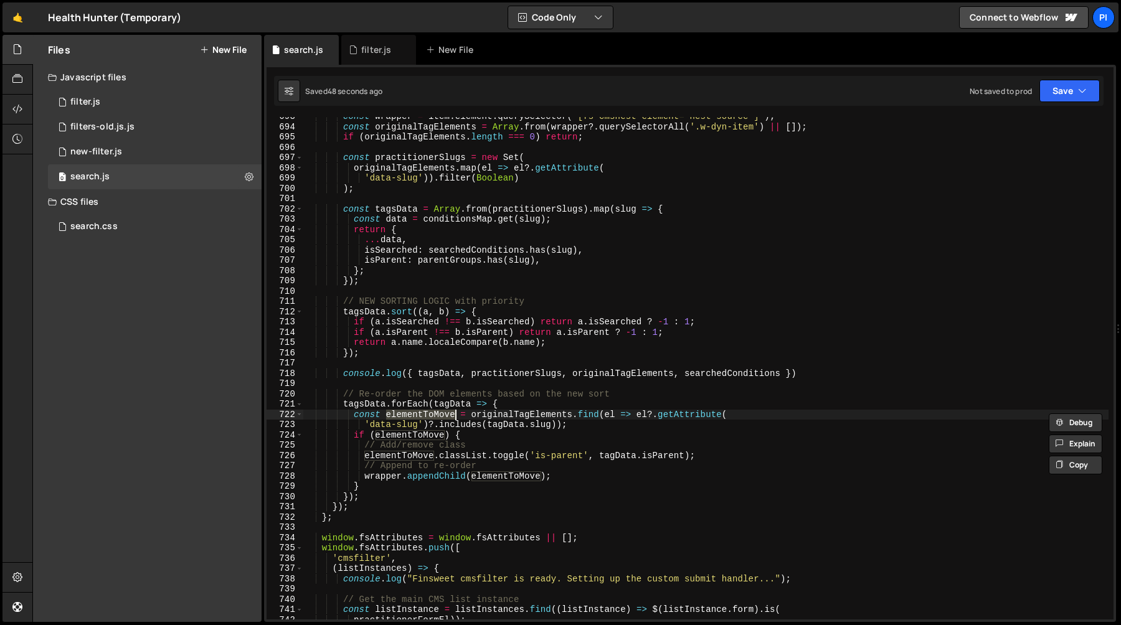
click at [492, 417] on div "const wrapper = item . element . querySelector ( '[fs-cmsnest-element="nest-sou…" at bounding box center [705, 372] width 805 height 523
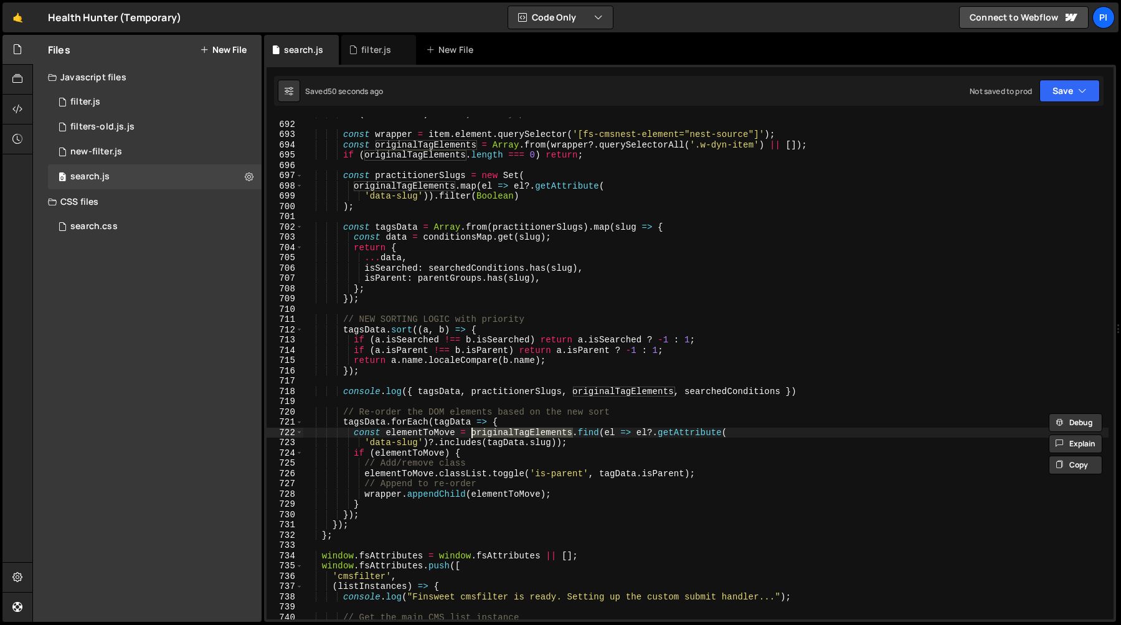
scroll to position [7087, 0]
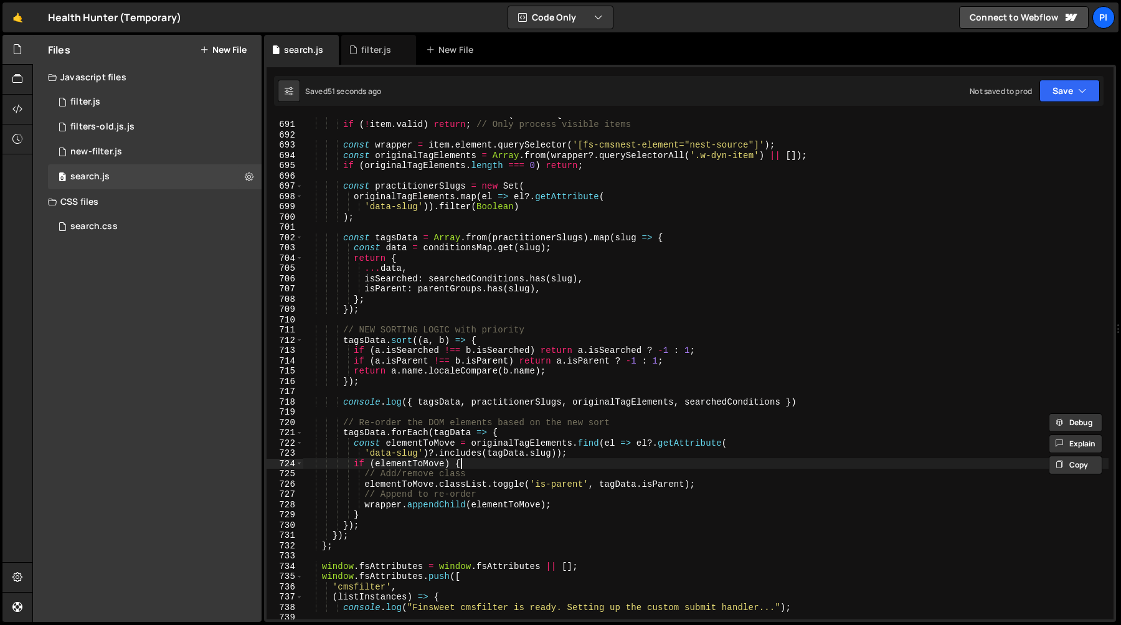
click at [470, 465] on div "cmsloadListInstance . items . forEach ( item => { if ( ! item . valid ) return …" at bounding box center [705, 370] width 805 height 523
click at [479, 446] on div "cmsloadListInstance . items . forEach ( item => { if ( ! item . valid ) return …" at bounding box center [705, 370] width 805 height 523
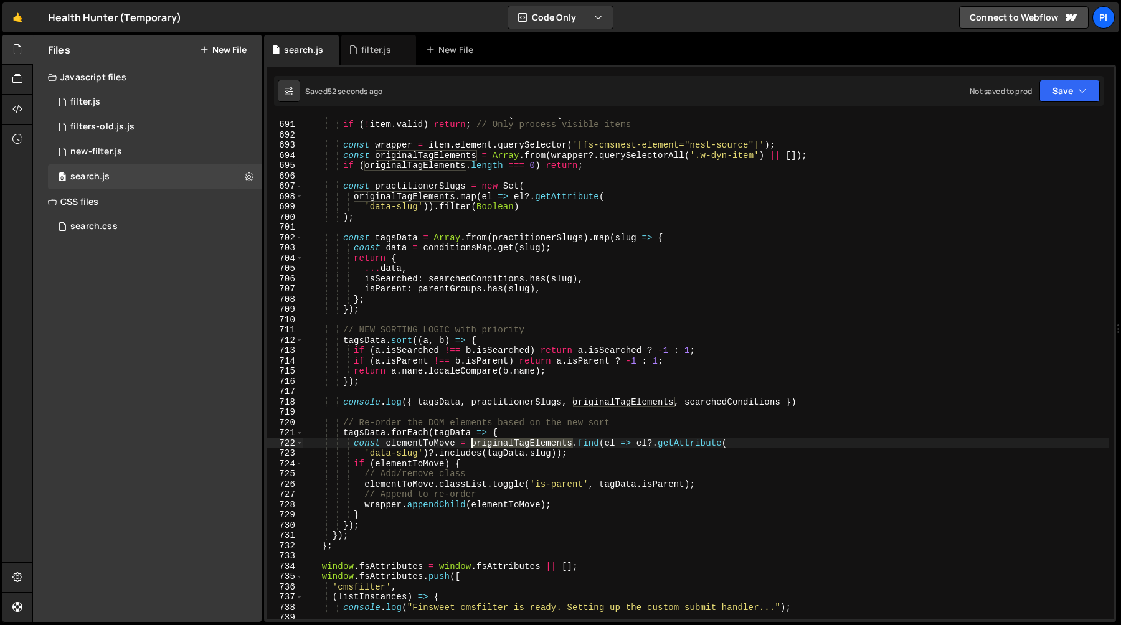
click at [479, 446] on div "cmsloadListInstance . items . forEach ( item => { if ( ! item . valid ) return …" at bounding box center [705, 370] width 805 height 523
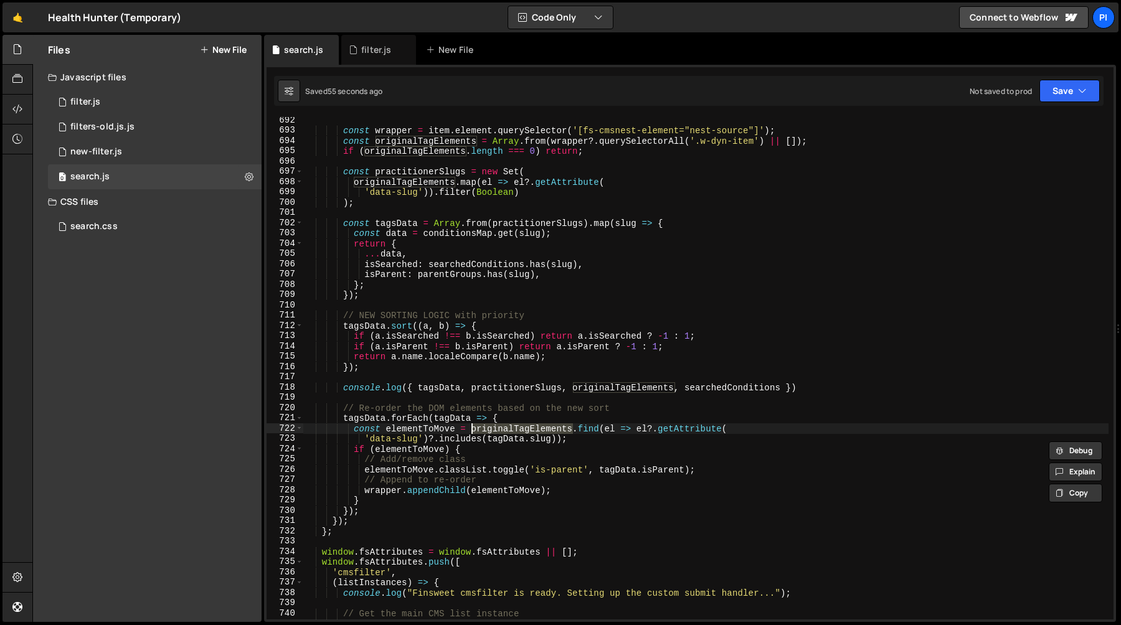
scroll to position [7102, 0]
click at [477, 451] on div "const wrapper = item . element . querySelector ( '[fs-cmsnest-element="nest-sou…" at bounding box center [705, 376] width 805 height 523
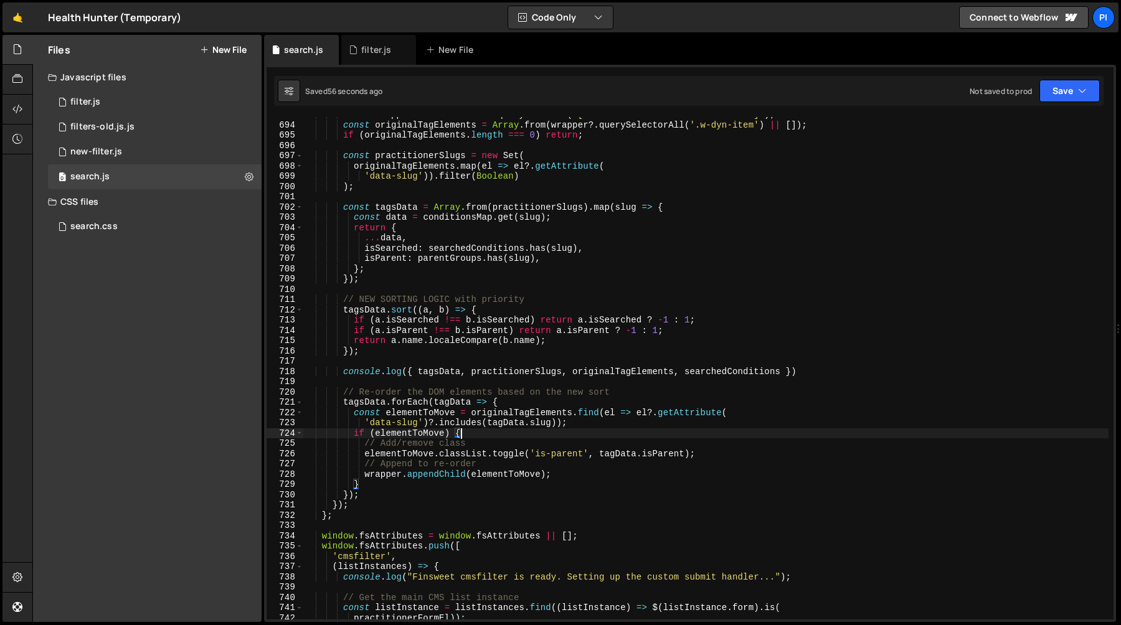
scroll to position [7117, 0]
click at [544, 408] on div "const wrapper = item . element . querySelector ( '[fs-cmsnest-element="nest-sou…" at bounding box center [705, 371] width 805 height 523
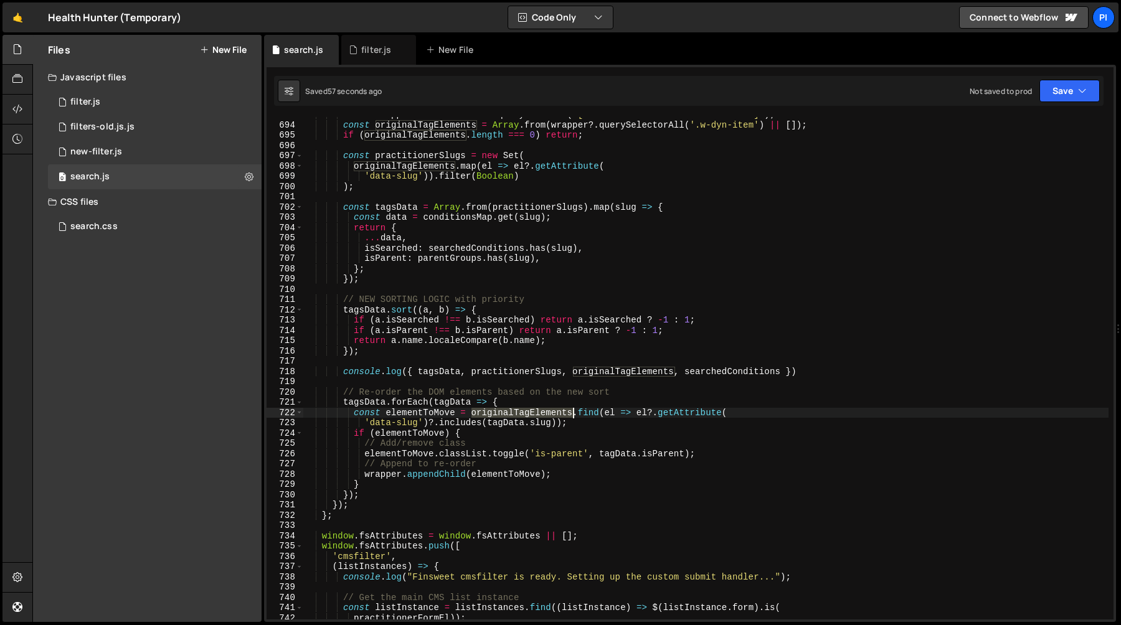
click at [544, 408] on div "const wrapper = item . element . querySelector ( '[fs-cmsnest-element="nest-sou…" at bounding box center [705, 371] width 805 height 523
click at [526, 399] on div "const wrapper = item . element . querySelector ( '[fs-cmsnest-element="nest-sou…" at bounding box center [705, 371] width 805 height 523
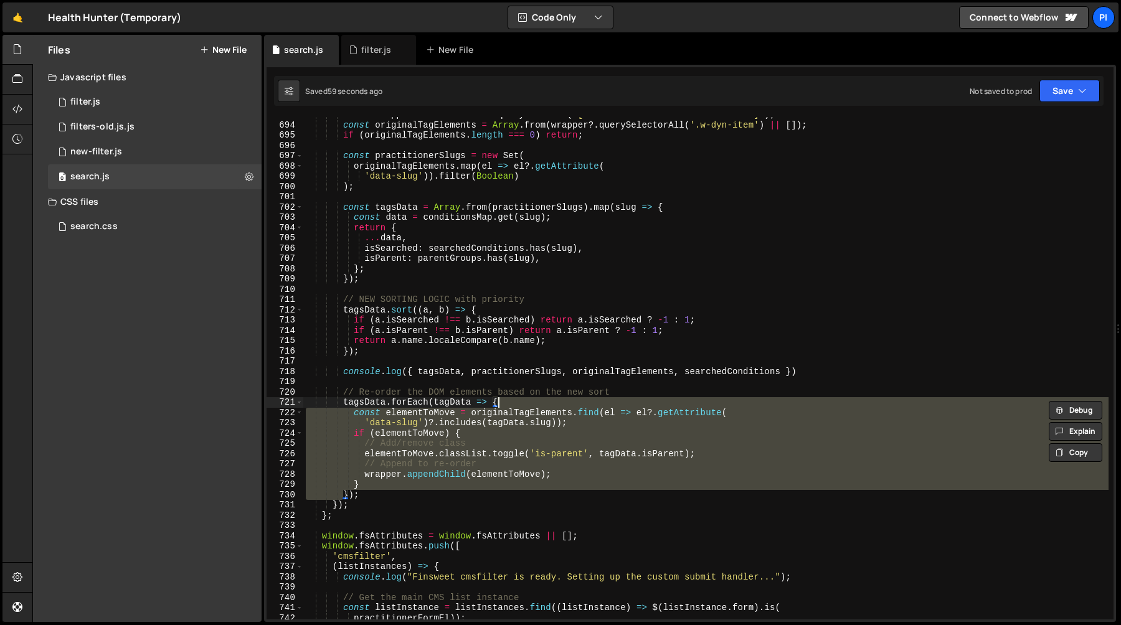
click at [371, 404] on div "const wrapper = item . element . querySelector ( '[fs-cmsnest-element="nest-sou…" at bounding box center [705, 371] width 805 height 523
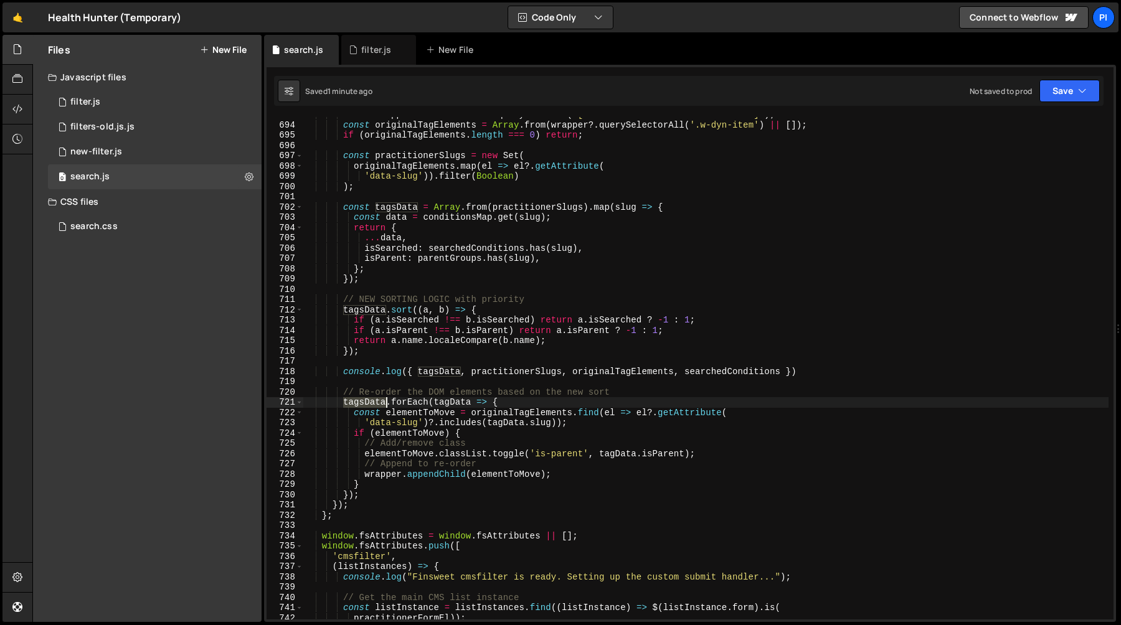
click at [371, 404] on div "const wrapper = item . element . querySelector ( '[fs-cmsnest-element="nest-sou…" at bounding box center [705, 371] width 805 height 523
click at [451, 405] on div "const wrapper = item . element . querySelector ( '[fs-cmsnest-element="nest-sou…" at bounding box center [705, 371] width 805 height 523
click at [412, 414] on div "const wrapper = item . element . querySelector ( '[fs-cmsnest-element="nest-sou…" at bounding box center [705, 371] width 805 height 523
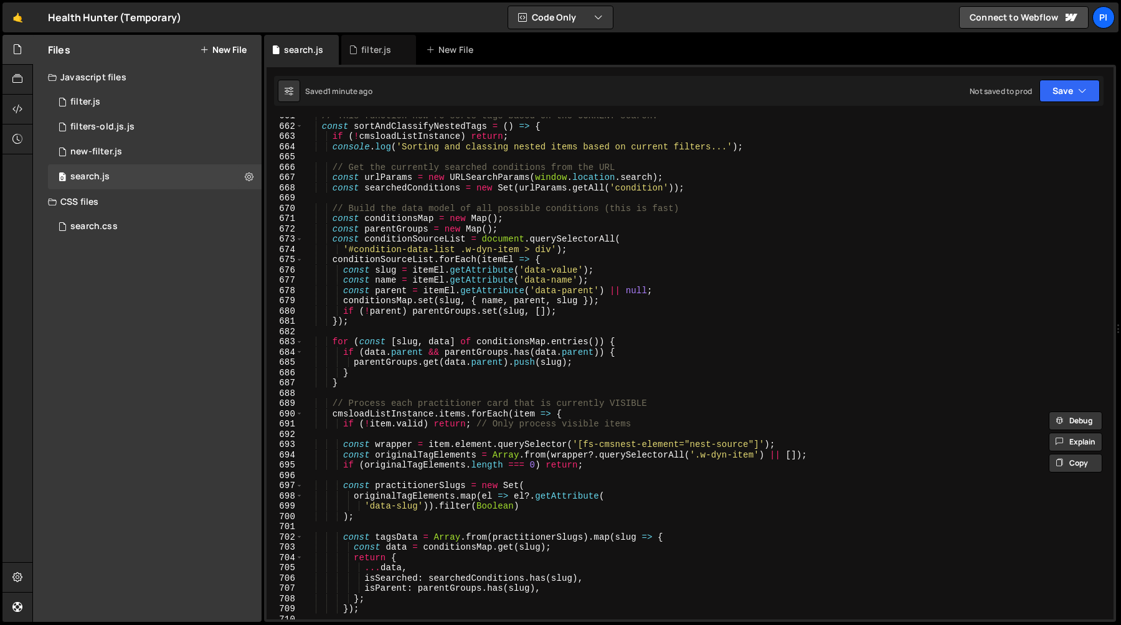
scroll to position [6776, 0]
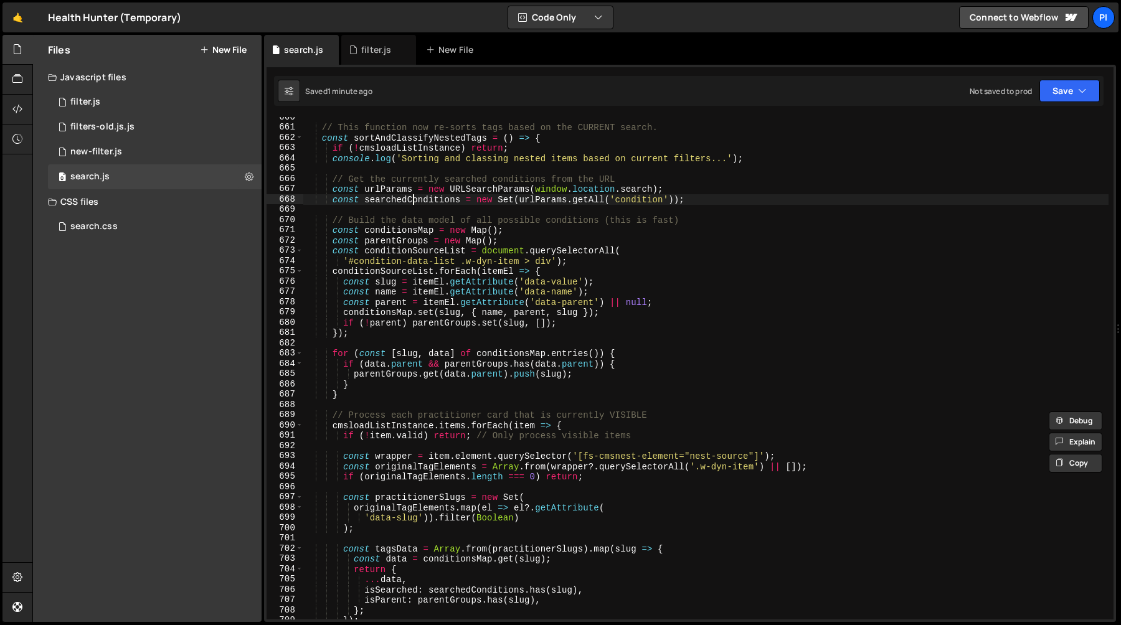
click at [412, 198] on div "// This function now re-sorts tags based on the CURRENT search. const sortAndCl…" at bounding box center [705, 373] width 805 height 523
type textarea "const searchedConditions = new Set(urlParams.getAll('condition'));"
click at [412, 198] on div "// This function now re-sorts tags based on the CURRENT search. const sortAndCl…" at bounding box center [705, 373] width 805 height 523
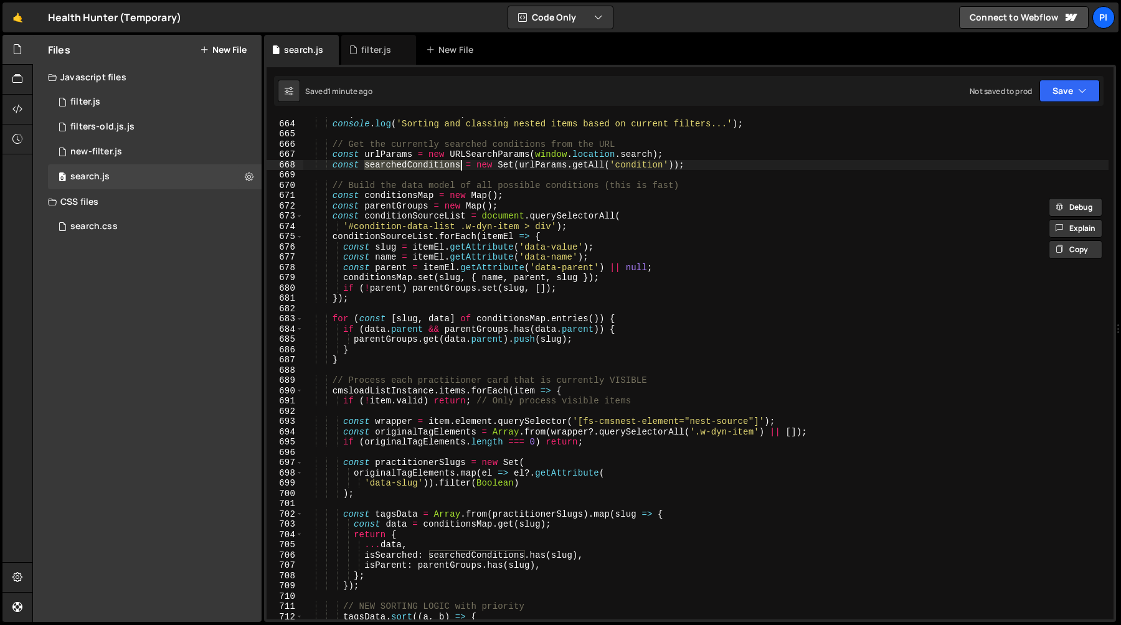
scroll to position [6810, 0]
click at [434, 168] on div "if ( ! cmsloadListInstance ) return ; console . log ( 'Sorting and classing nes…" at bounding box center [705, 368] width 805 height 503
click at [434, 168] on div "if ( ! cmsloadListInstance ) return ; console . log ( 'Sorting and classing nes…" at bounding box center [705, 369] width 805 height 523
type input "searchedConditions"
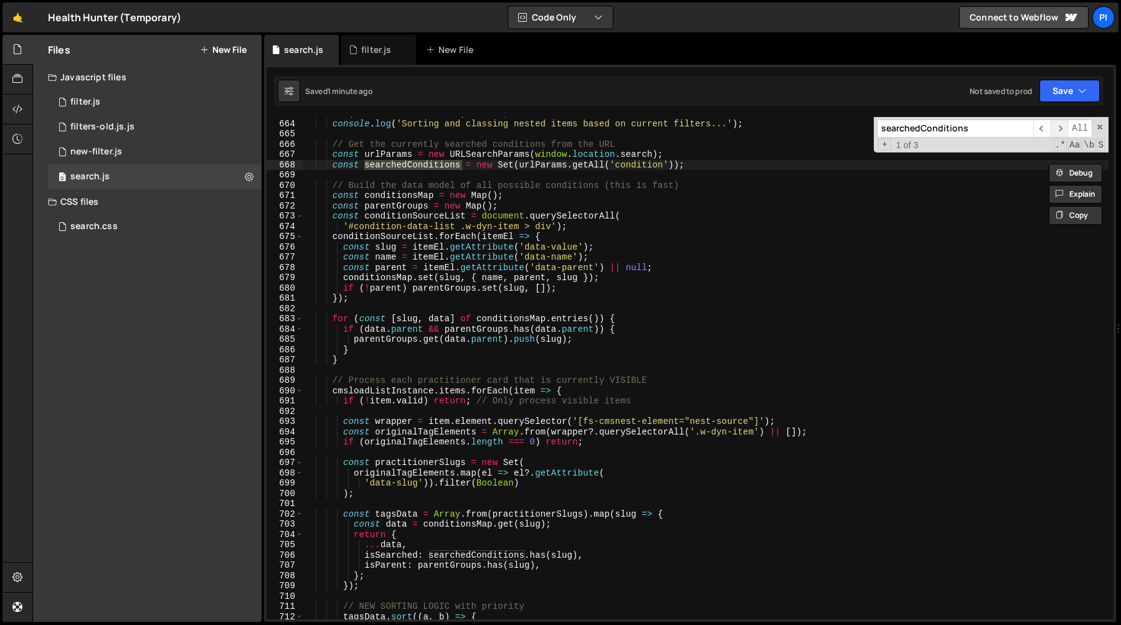
click at [1060, 131] on span "​" at bounding box center [1058, 129] width 17 height 18
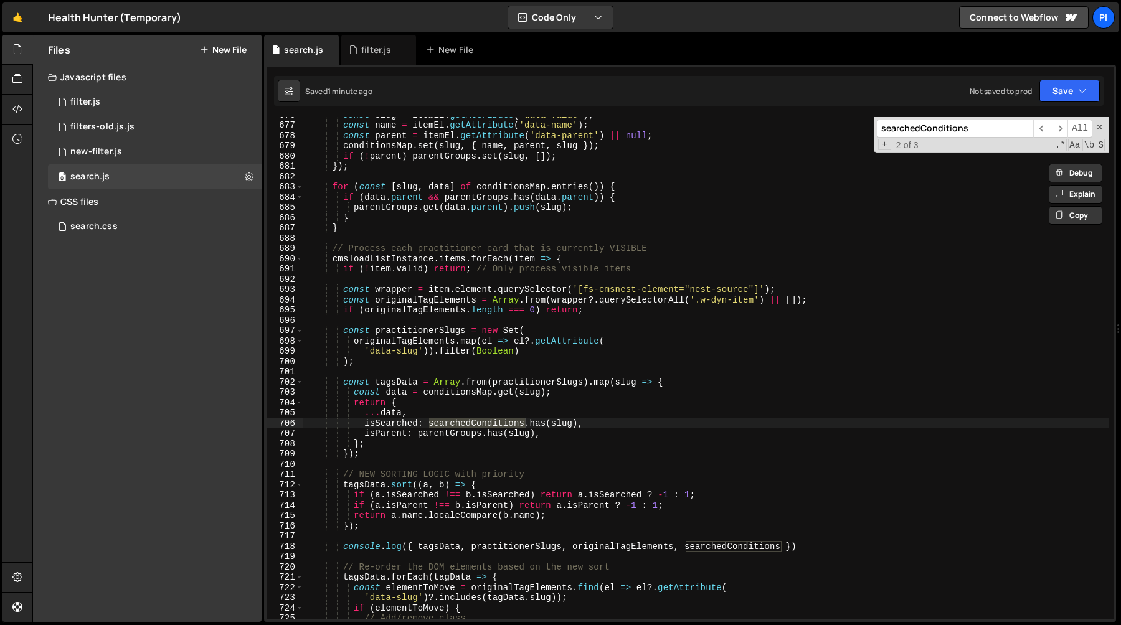
scroll to position [6945, 0]
click at [539, 428] on div "const slug = itemEl . getAttribute ( 'data-value' ) ; const name = itemEl . get…" at bounding box center [705, 369] width 805 height 523
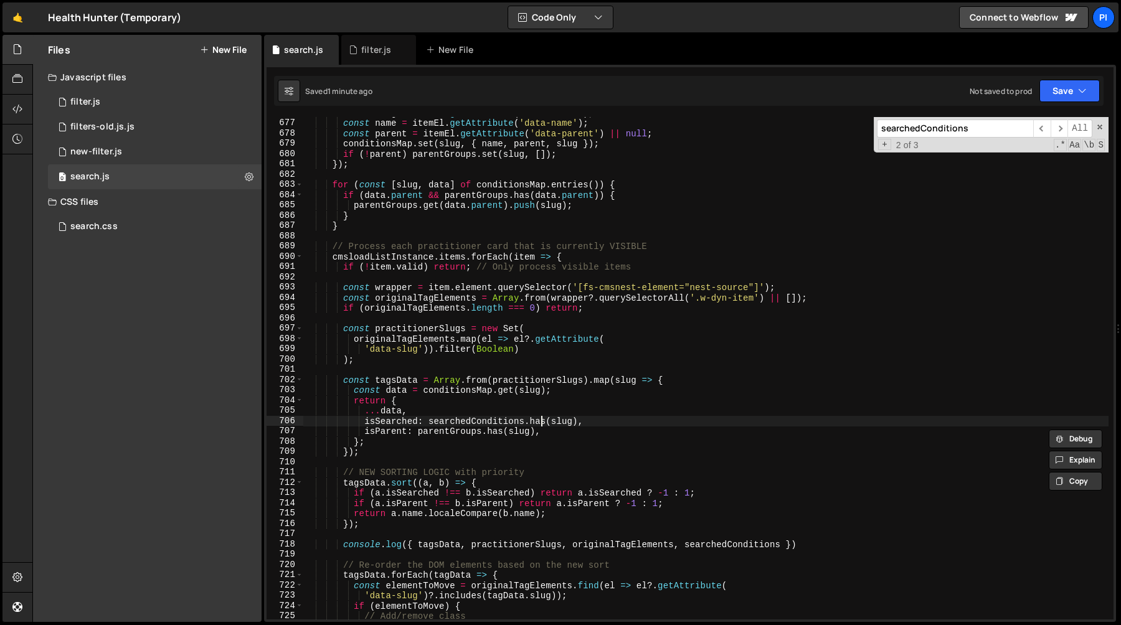
click at [540, 422] on div "const slug = itemEl . getAttribute ( 'data-value' ) ; const name = itemEl . get…" at bounding box center [705, 369] width 805 height 523
click at [501, 422] on div "const slug = itemEl . getAttribute ( 'data-value' ) ; const name = itemEl . get…" at bounding box center [705, 369] width 805 height 523
click at [570, 423] on div "const slug = itemEl . getAttribute ( 'data-value' ) ; const name = itemEl . get…" at bounding box center [705, 369] width 805 height 523
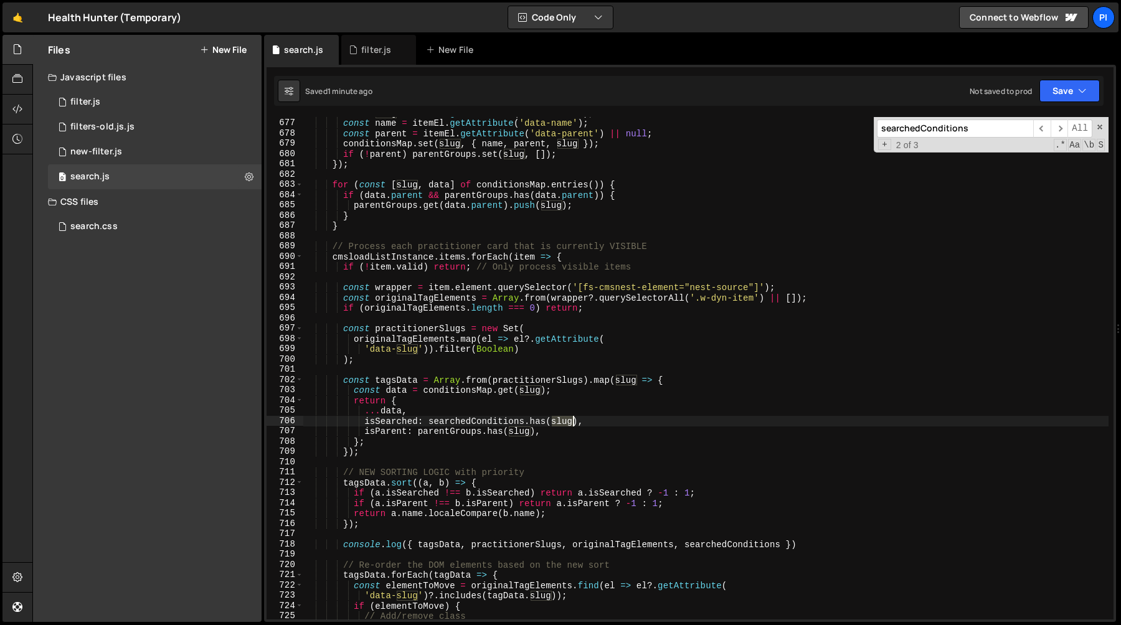
click at [570, 423] on div "const slug = itemEl . getAttribute ( 'data-value' ) ; const name = itemEl . get…" at bounding box center [705, 369] width 805 height 523
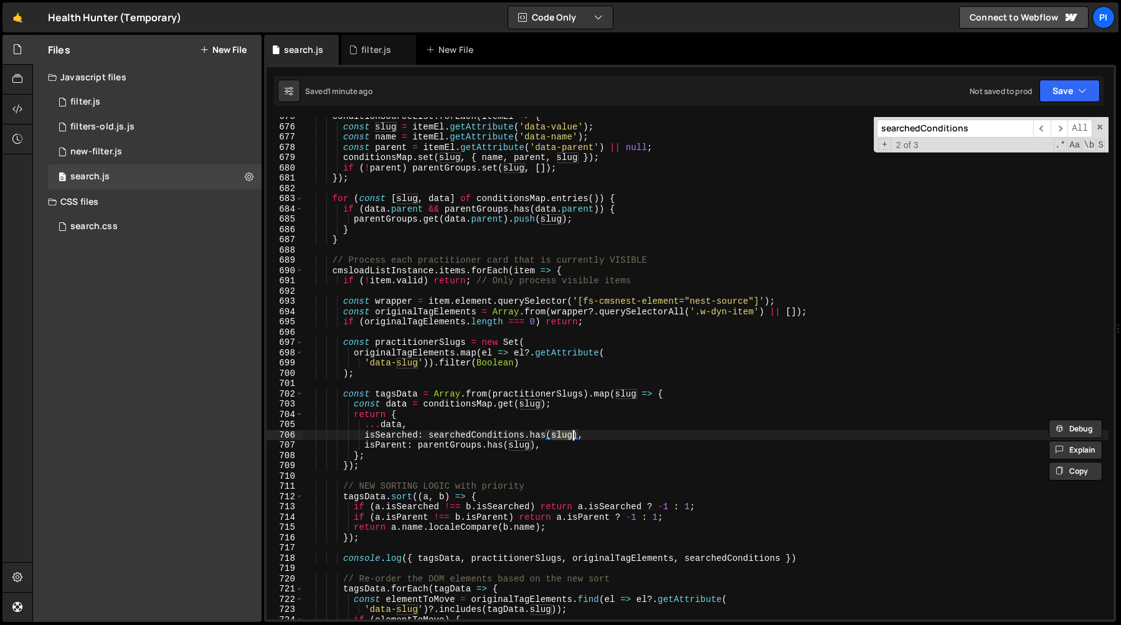
scroll to position [6931, 0]
click at [396, 397] on div "conditionSourceList . forEach ( itemEl => { const slug = itemEl . getAttribute …" at bounding box center [705, 372] width 805 height 523
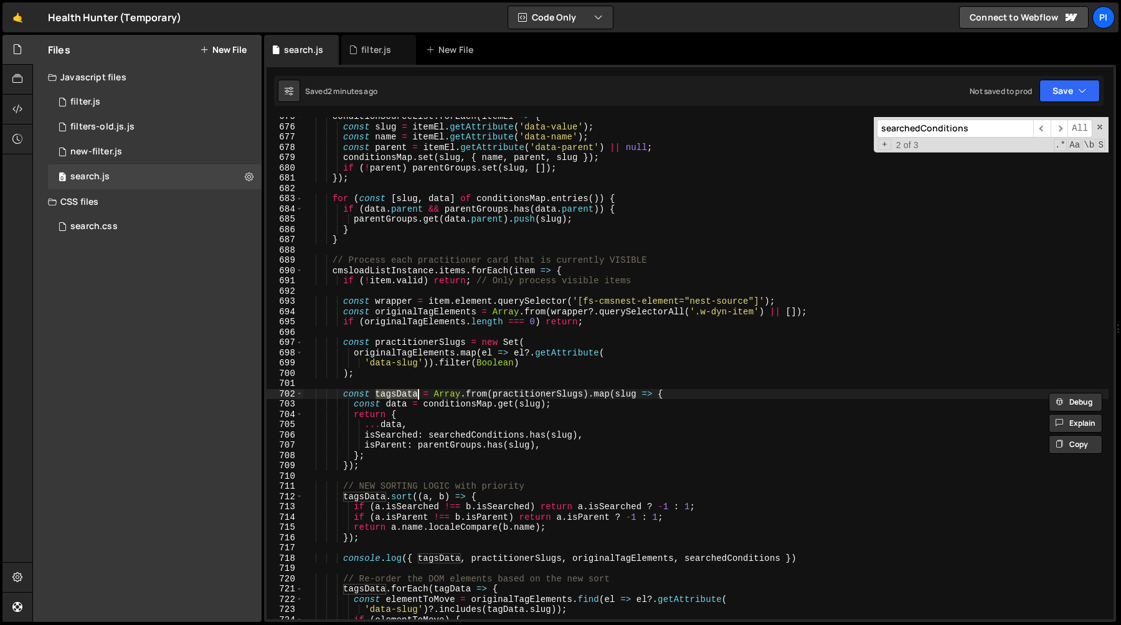
click at [535, 404] on div "conditionSourceList . forEach ( itemEl => { const slug = itemEl . getAttribute …" at bounding box center [705, 372] width 805 height 523
click at [560, 438] on div "conditionSourceList . forEach ( itemEl => { const slug = itemEl . getAttribute …" at bounding box center [705, 372] width 805 height 523
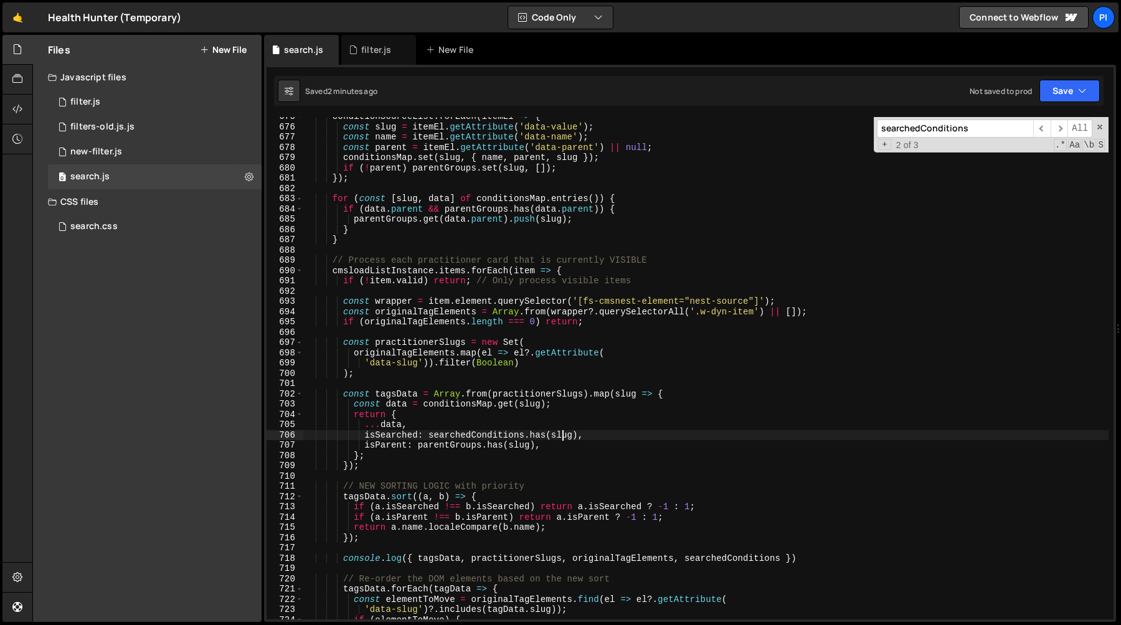
click at [560, 438] on div "conditionSourceList . forEach ( itemEl => { const slug = itemEl . getAttribute …" at bounding box center [705, 372] width 805 height 523
click at [388, 432] on div "conditionSourceList . forEach ( itemEl => { const slug = itemEl . getAttribute …" at bounding box center [705, 372] width 805 height 523
click at [565, 437] on div "conditionSourceList . forEach ( itemEl => { const slug = itemEl . getAttribute …" at bounding box center [705, 372] width 805 height 523
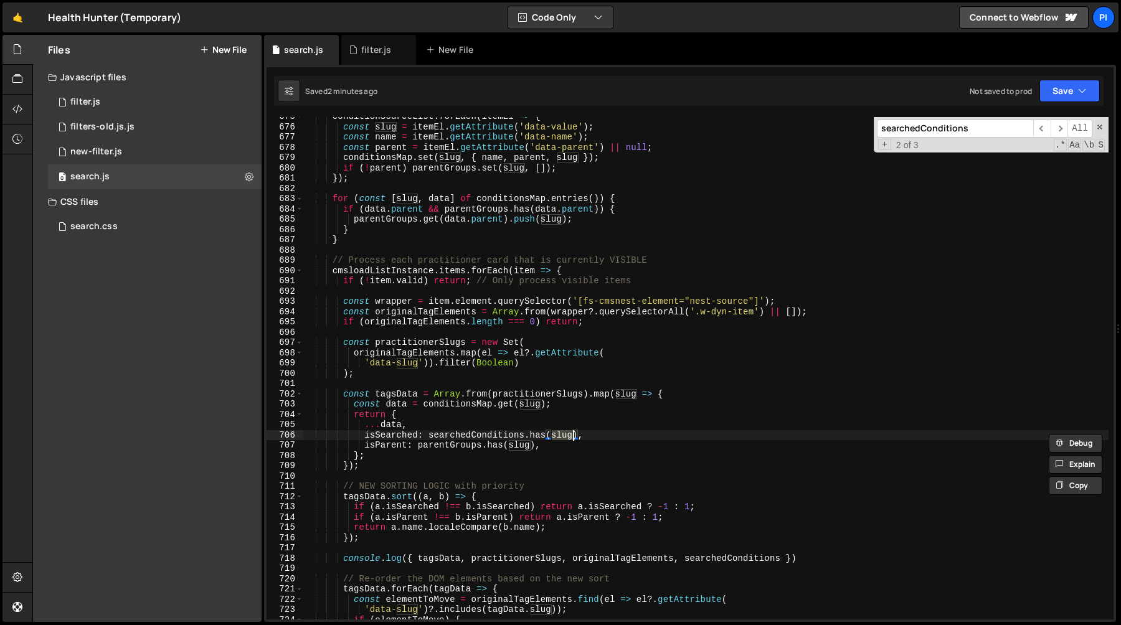
click at [404, 395] on div "conditionSourceList . forEach ( itemEl => { const slug = itemEl . getAttribute …" at bounding box center [705, 372] width 805 height 523
click at [565, 437] on div "conditionSourceList . forEach ( itemEl => { const slug = itemEl . getAttribute …" at bounding box center [705, 372] width 805 height 523
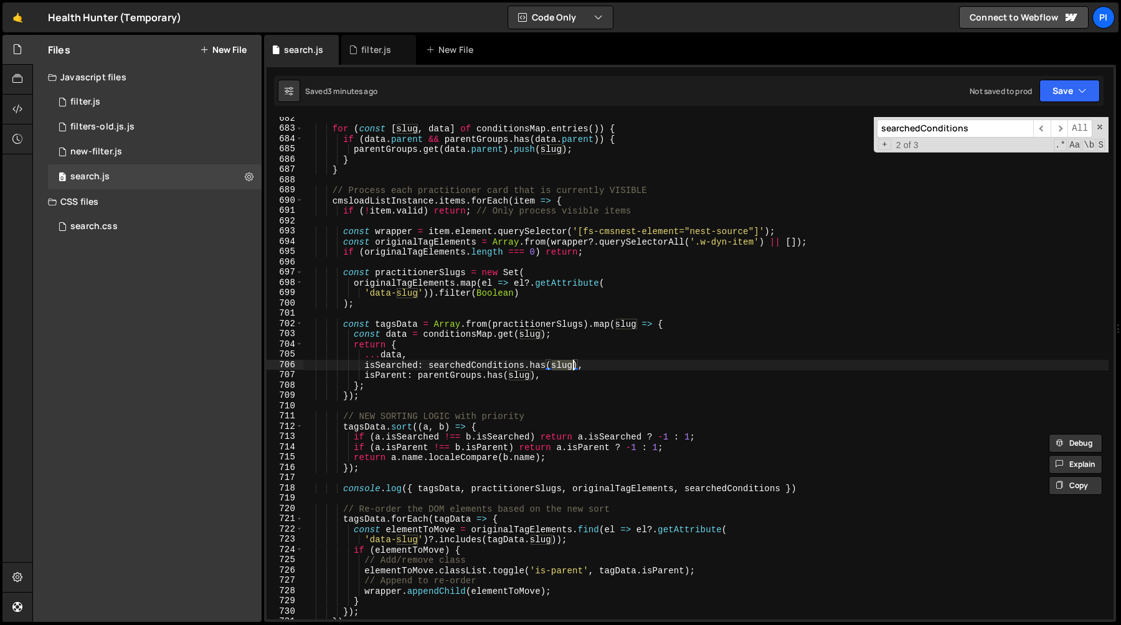
scroll to position [7013, 0]
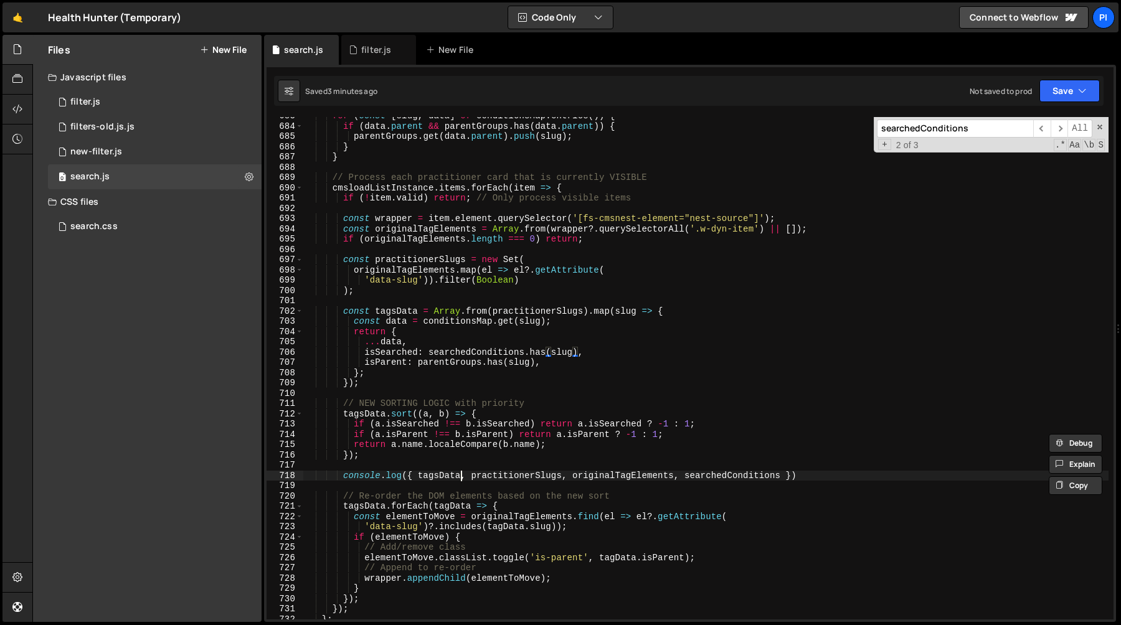
click at [463, 474] on div "for ( const [ slug , data ] of conditionsMap . entries ( )) { if ( data . paren…" at bounding box center [705, 372] width 805 height 523
click at [828, 479] on div "for ( const [ slug , data ] of conditionsMap . entries ( )) { if ( data . paren…" at bounding box center [705, 372] width 805 height 523
click at [804, 465] on div "for ( const [ slug , data ] of conditionsMap . entries ( )) { if ( data . paren…" at bounding box center [705, 372] width 805 height 523
type textarea "console.log({ tagsData, practitionerSlugs, originalTagElements, searchedConditi…"
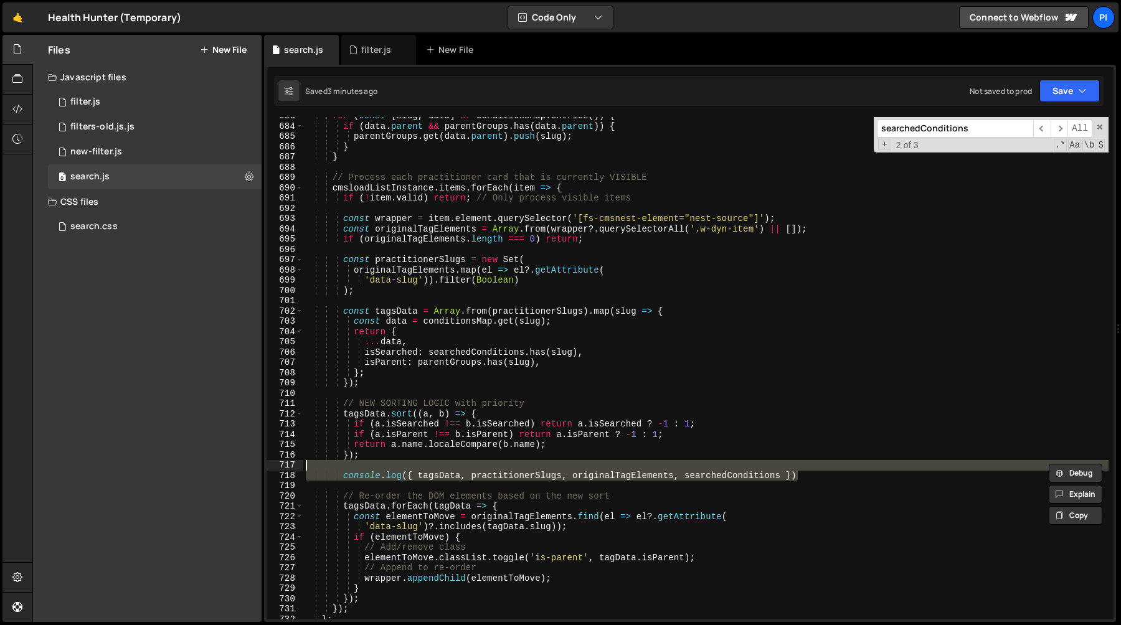
scroll to position [0, 0]
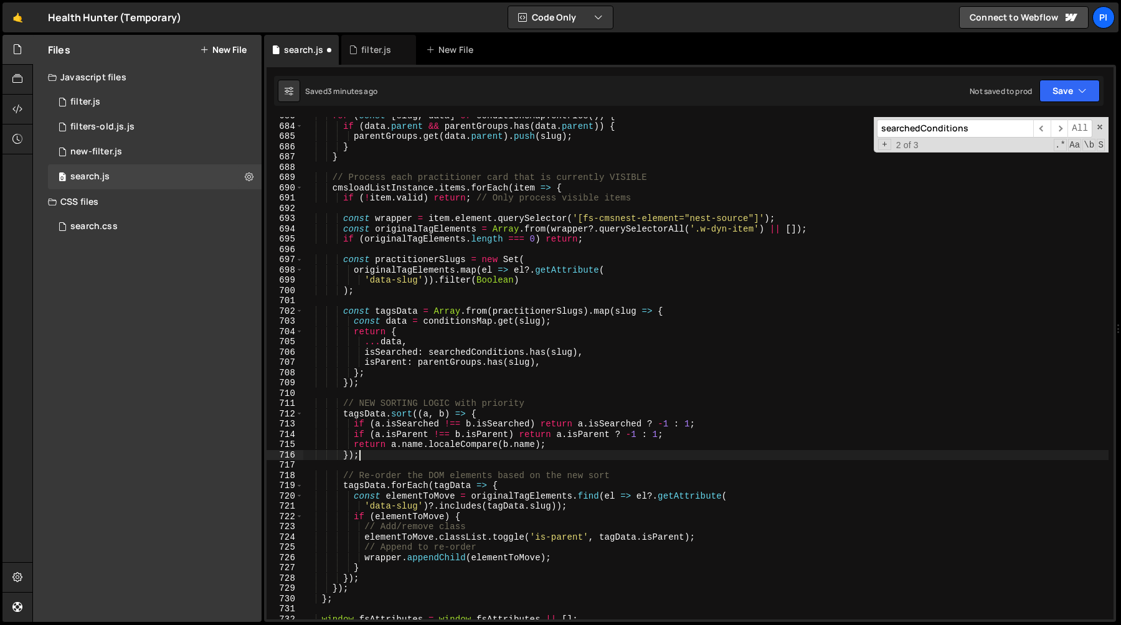
click at [592, 324] on div "for ( const [ slug , data ] of conditionsMap . entries ( )) { if ( data . paren…" at bounding box center [705, 372] width 805 height 523
type textarea "const data = conditionsMap.get(slug);"
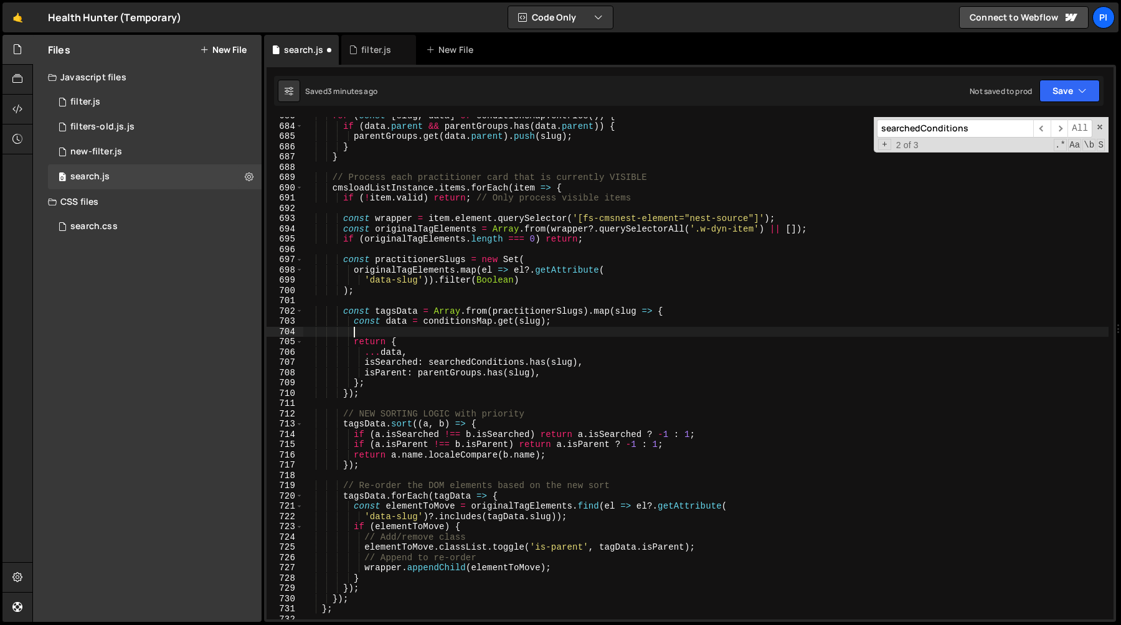
scroll to position [0, 2]
paste textarea "console.log({ tagsData, practitionerSlugs, originalTagElements, searchedConditi…"
type textarea "console.log({ tagsData, practitionerSlugs, originalTagElements, searchedConditi…"
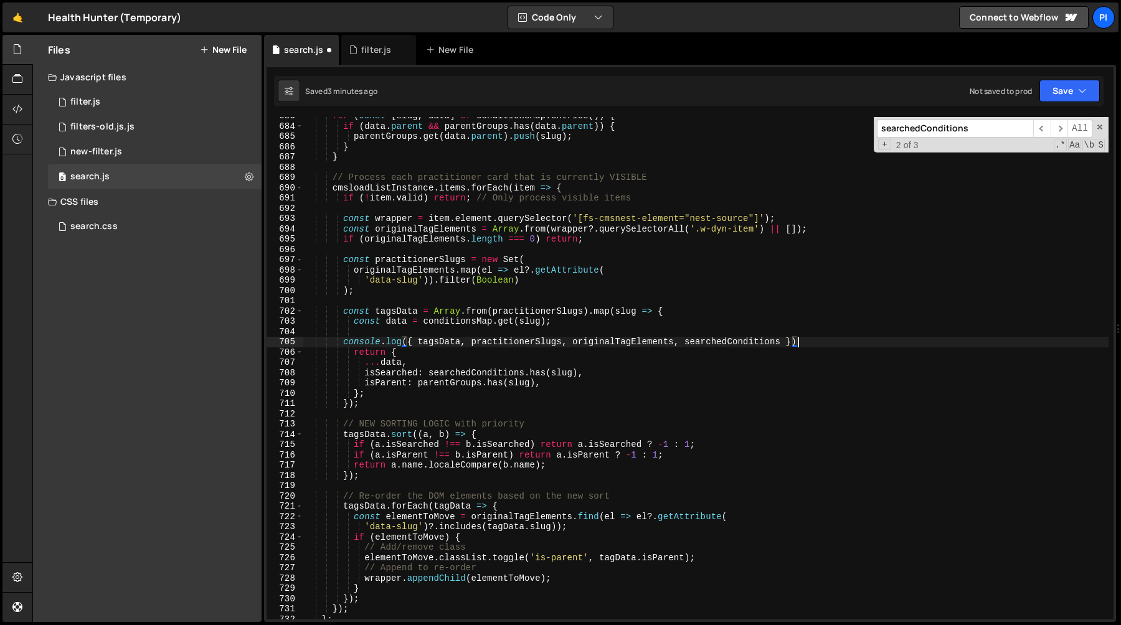
scroll to position [0, 2]
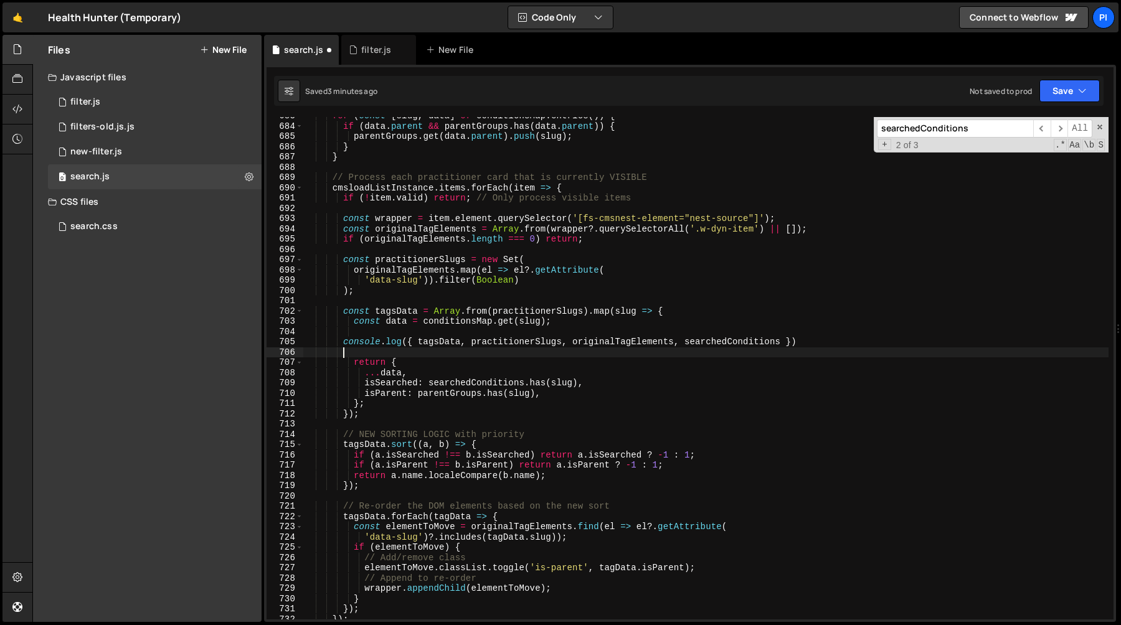
click at [625, 329] on div "for ( const [ slug , data ] of conditionsMap . entries ( )) { if ( data . paren…" at bounding box center [705, 372] width 805 height 523
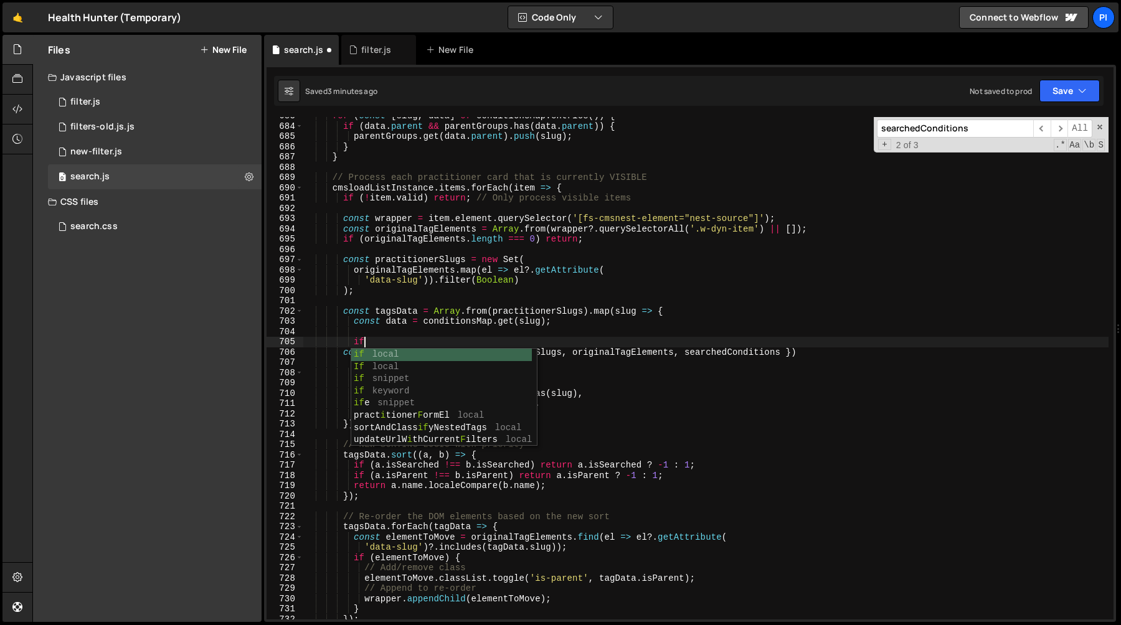
scroll to position [0, 4]
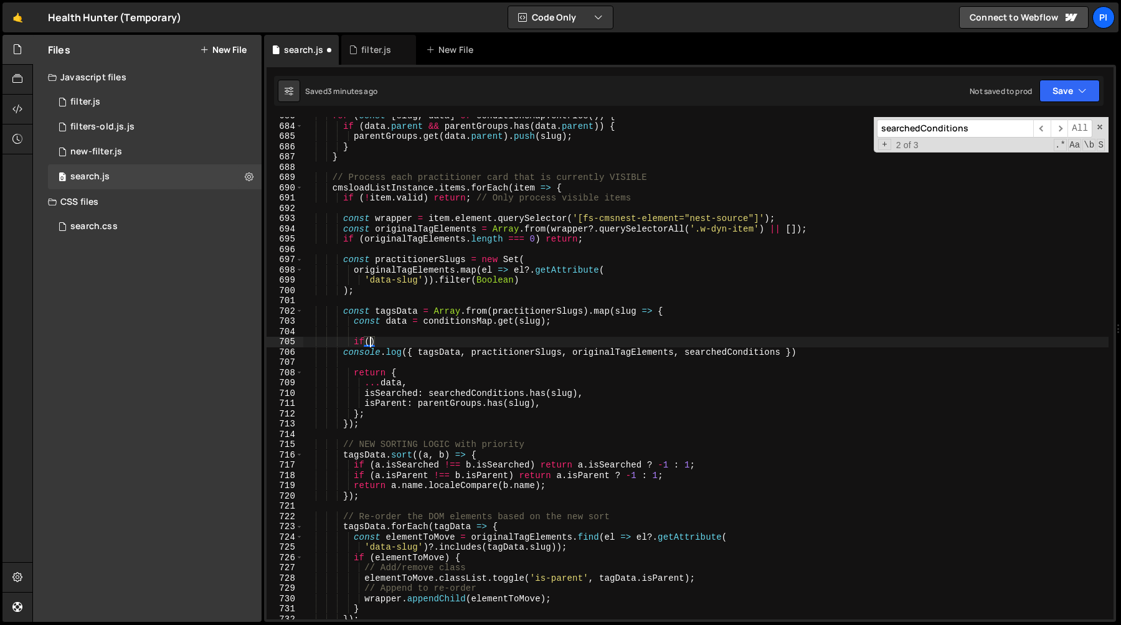
click at [427, 395] on div "for ( const [ slug , data ] of conditionsMap . entries ( )) { if ( data . paren…" at bounding box center [705, 372] width 805 height 523
click at [578, 393] on div "for ( const [ slug , data ] of conditionsMap . entries ( )) { if ( data . paren…" at bounding box center [705, 372] width 805 height 523
click at [370, 344] on div "for ( const [ slug , data ] of conditionsMap . entries ( )) { if ( data . paren…" at bounding box center [705, 372] width 805 height 523
paste textarea "searchedConditions.has(slug)"
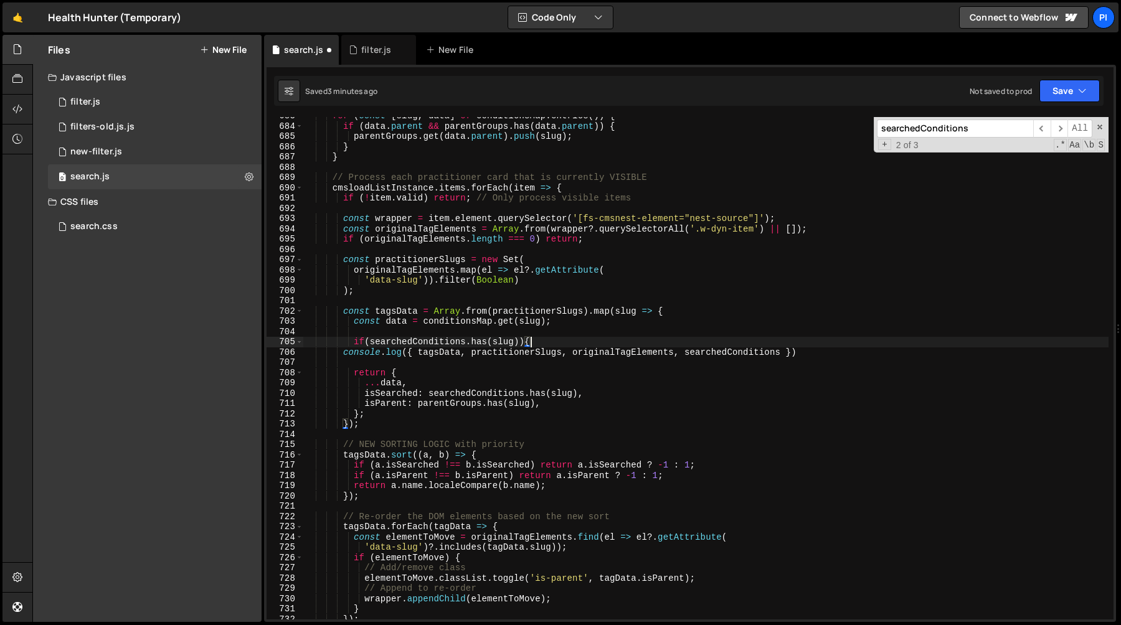
type textarea "console.log({ tagsData, practitionerSlugs, originalTagElements, searchedConditi…"
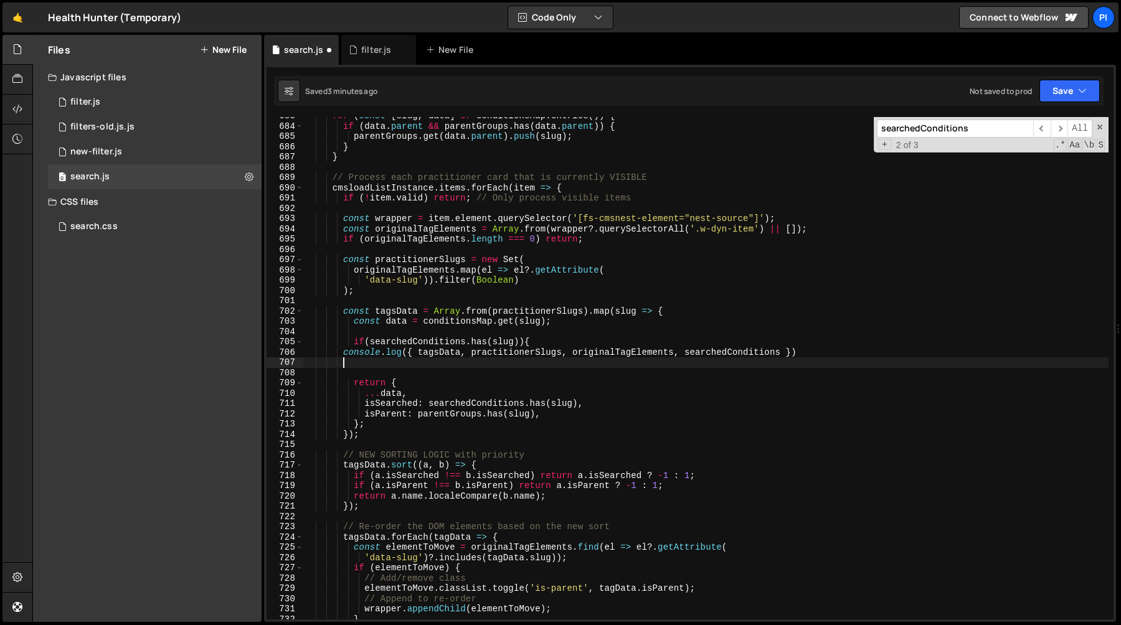
scroll to position [0, 2]
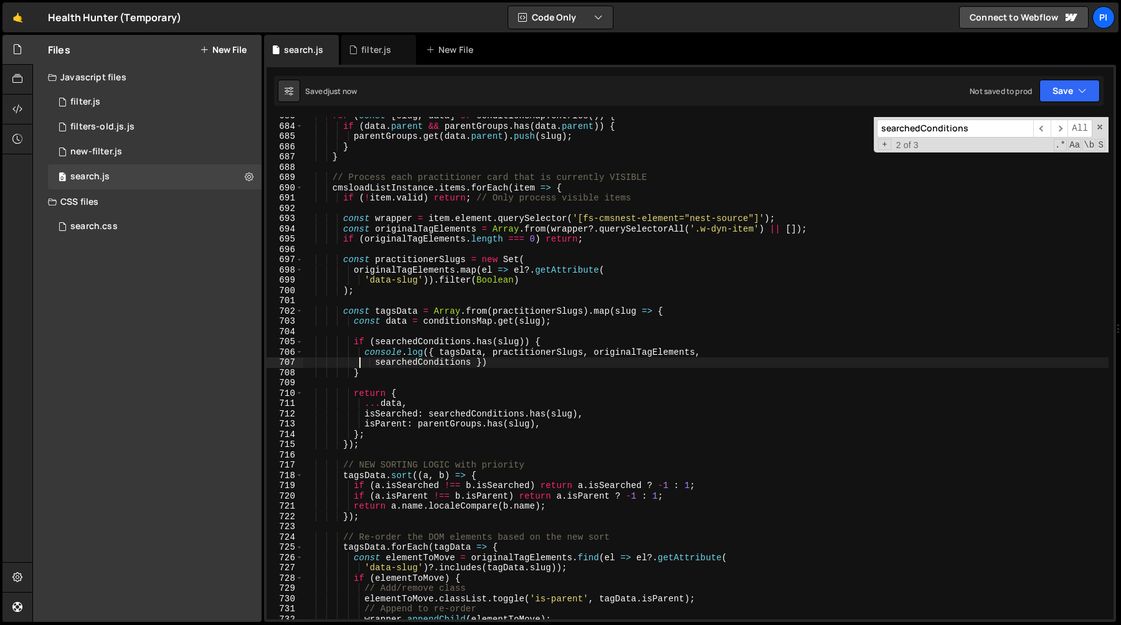
click at [429, 344] on div "for ( const [ slug , data ] of conditionsMap . entries ( )) { if ( data . paren…" at bounding box center [705, 372] width 805 height 523
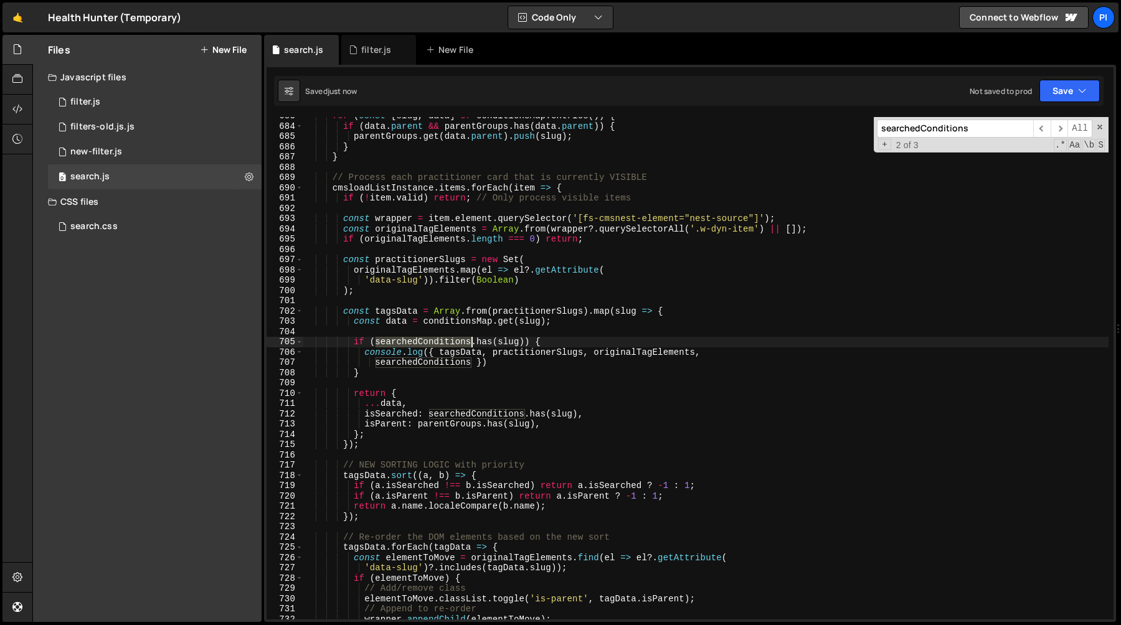
click at [429, 344] on div "for ( const [ slug , data ] of conditionsMap . entries ( )) { if ( data . paren…" at bounding box center [705, 372] width 805 height 523
click at [514, 339] on div "for ( const [ slug , data ] of conditionsMap . entries ( )) { if ( data . paren…" at bounding box center [705, 372] width 805 height 523
click at [456, 339] on div "for ( const [ slug , data ] of conditionsMap . entries ( )) { if ( data . paren…" at bounding box center [705, 372] width 805 height 523
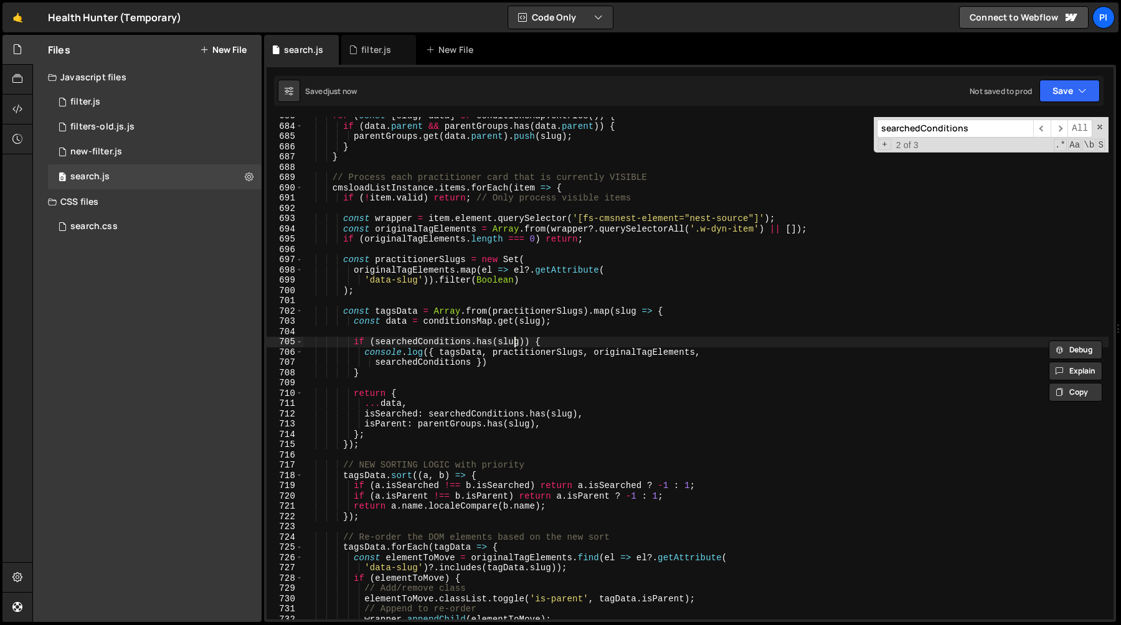
click at [516, 346] on div "for ( const [ slug , data ] of conditionsMap . entries ( )) { if ( data . paren…" at bounding box center [705, 372] width 805 height 523
click at [627, 314] on div "for ( const [ slug , data ] of conditionsMap . entries ( )) { if ( data . paren…" at bounding box center [705, 372] width 805 height 523
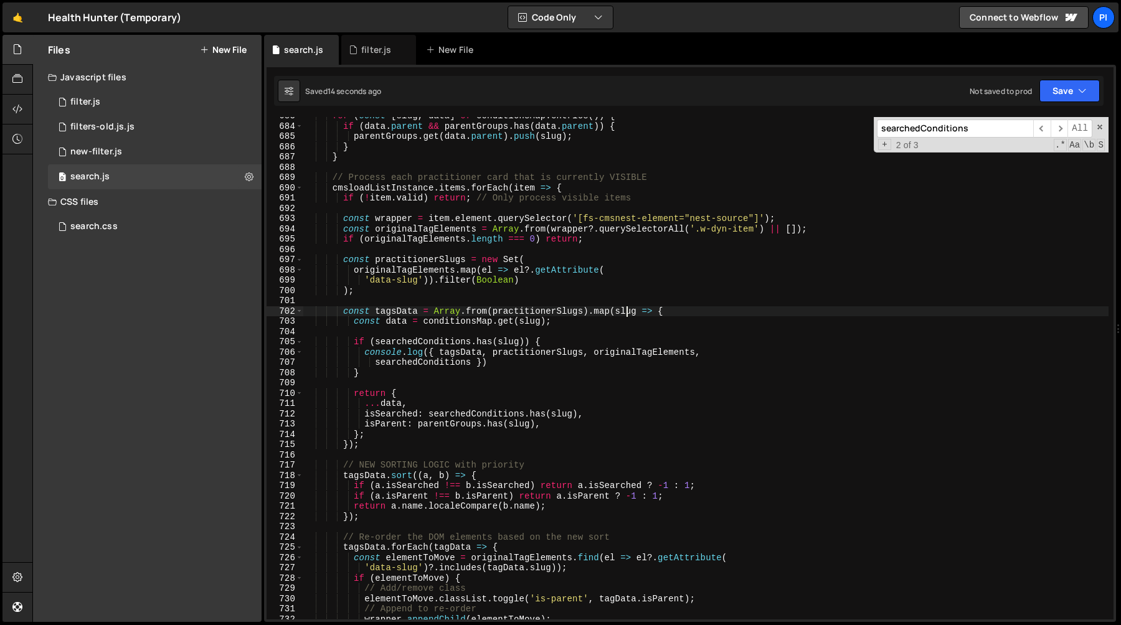
click at [627, 314] on div "for ( const [ slug , data ] of conditionsMap . entries ( )) { if ( data . paren…" at bounding box center [705, 372] width 805 height 523
click at [517, 308] on div "for ( const [ slug , data ] of conditionsMap . entries ( )) { if ( data . paren…" at bounding box center [705, 372] width 805 height 523
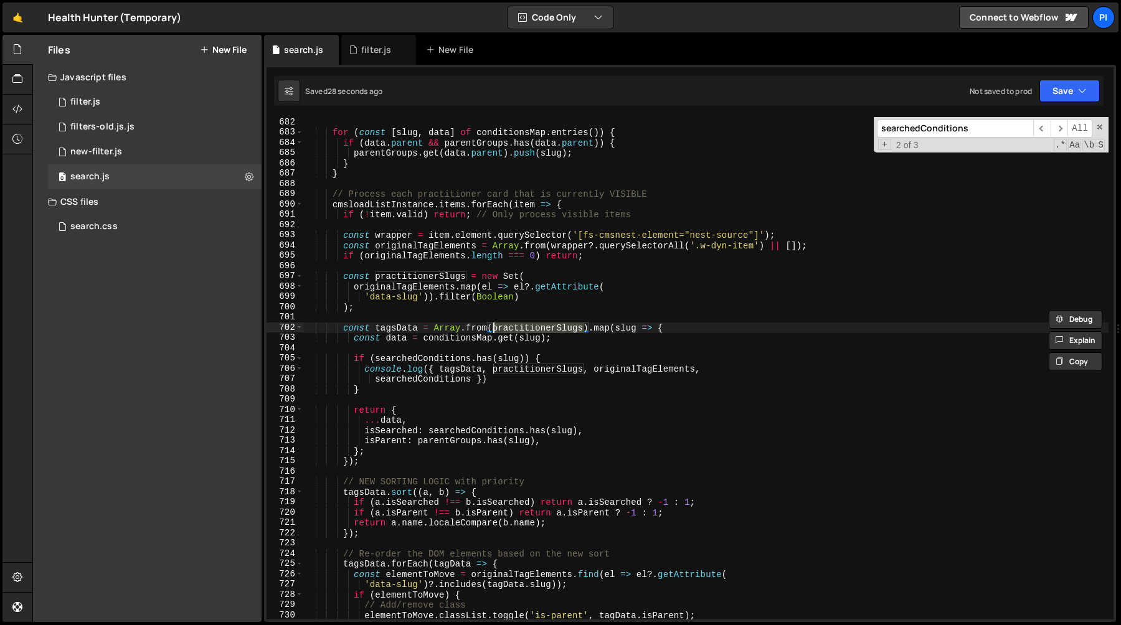
scroll to position [6996, 0]
click at [630, 331] on div "}) ; for ( const [ slug , data ] of conditionsMap . entries ( )) { if ( data . …" at bounding box center [705, 368] width 805 height 523
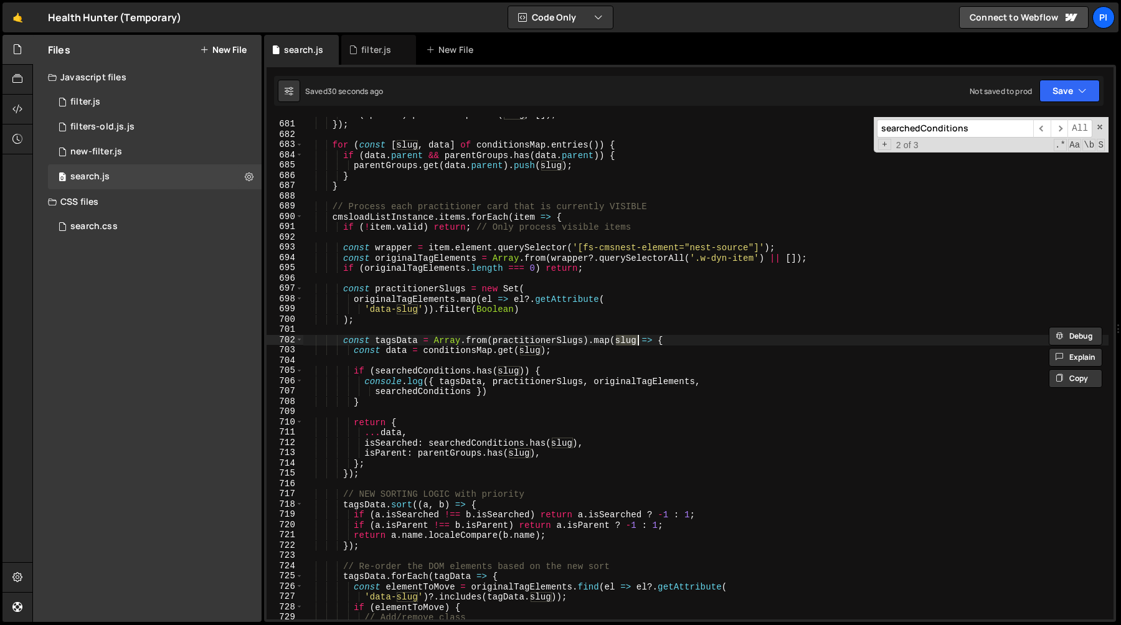
scroll to position [6983, 0]
click at [435, 285] on div "if ( ! parent ) parentGroups . set ( slug , [ ]) ; }) ; for ( const [ slug , da…" at bounding box center [705, 371] width 805 height 523
type textarea "const practitionerSlugs = new Set("
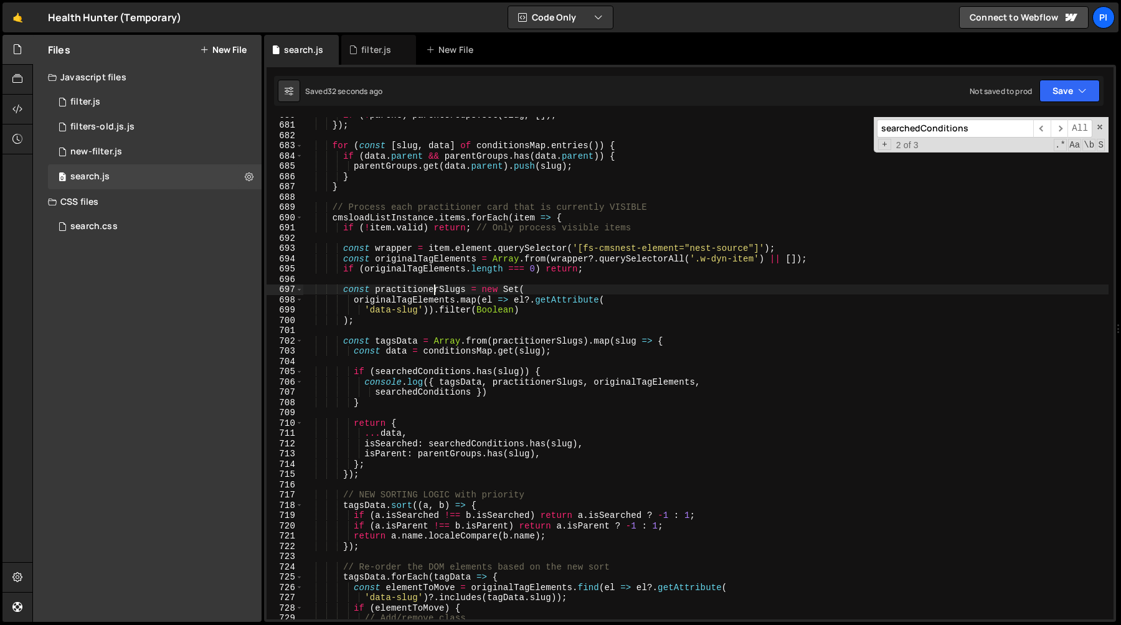
click at [435, 285] on div "if ( ! parent ) parentGroups . set ( slug , [ ]) ; }) ; for ( const [ slug , da…" at bounding box center [705, 371] width 805 height 523
type input "practitionerSlugs"
click at [1059, 129] on span "​" at bounding box center [1058, 129] width 17 height 18
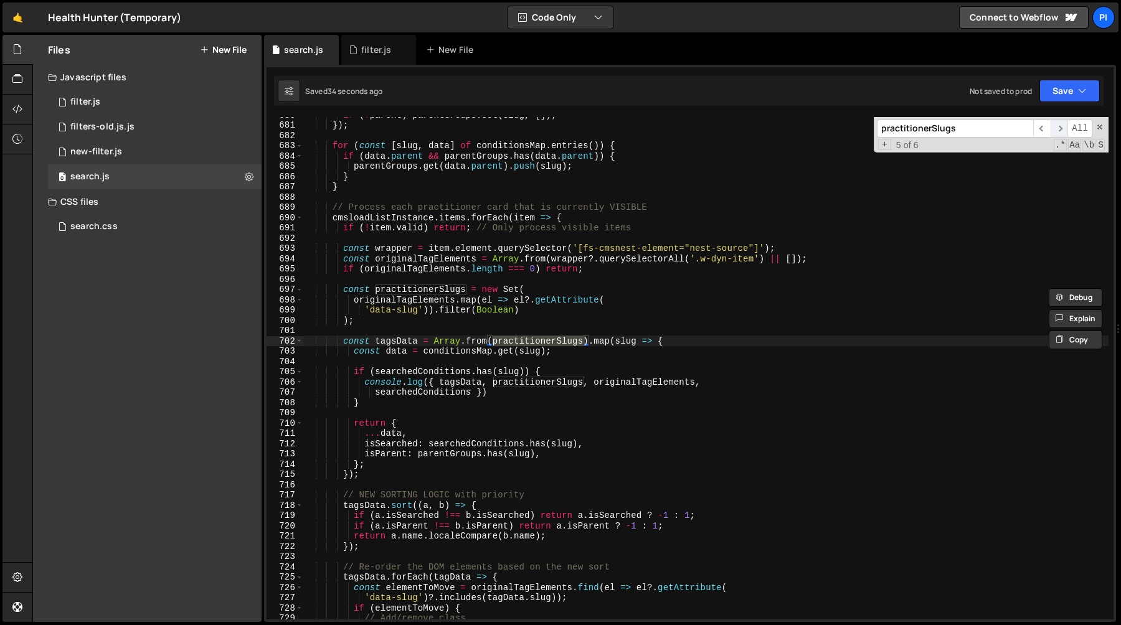
click at [1059, 129] on span "​" at bounding box center [1058, 129] width 17 height 18
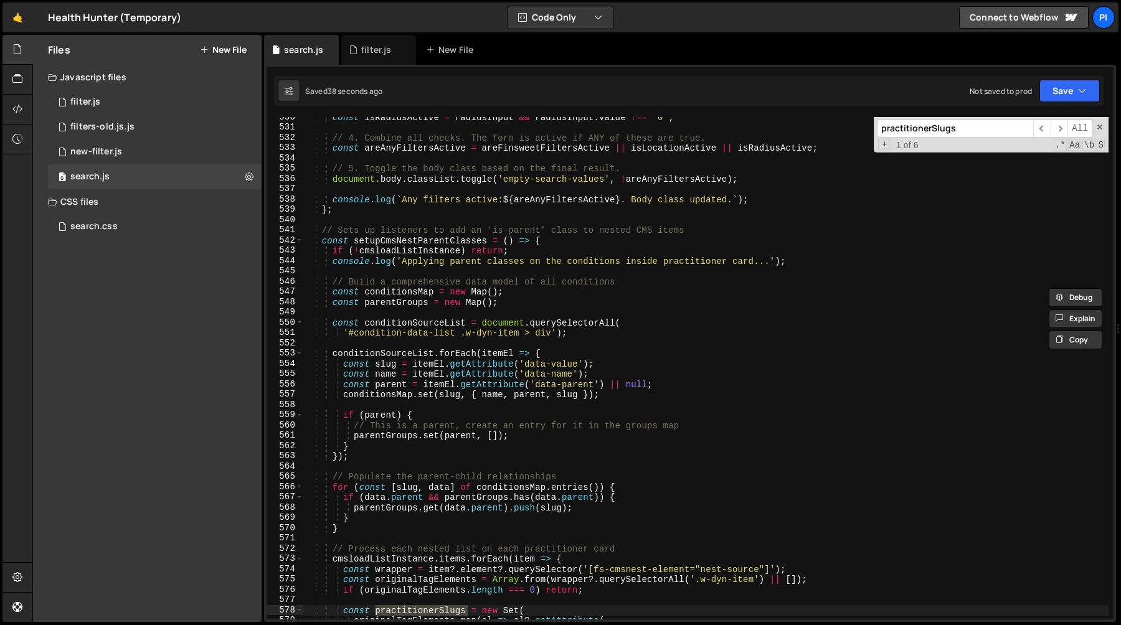
scroll to position [5427, 0]
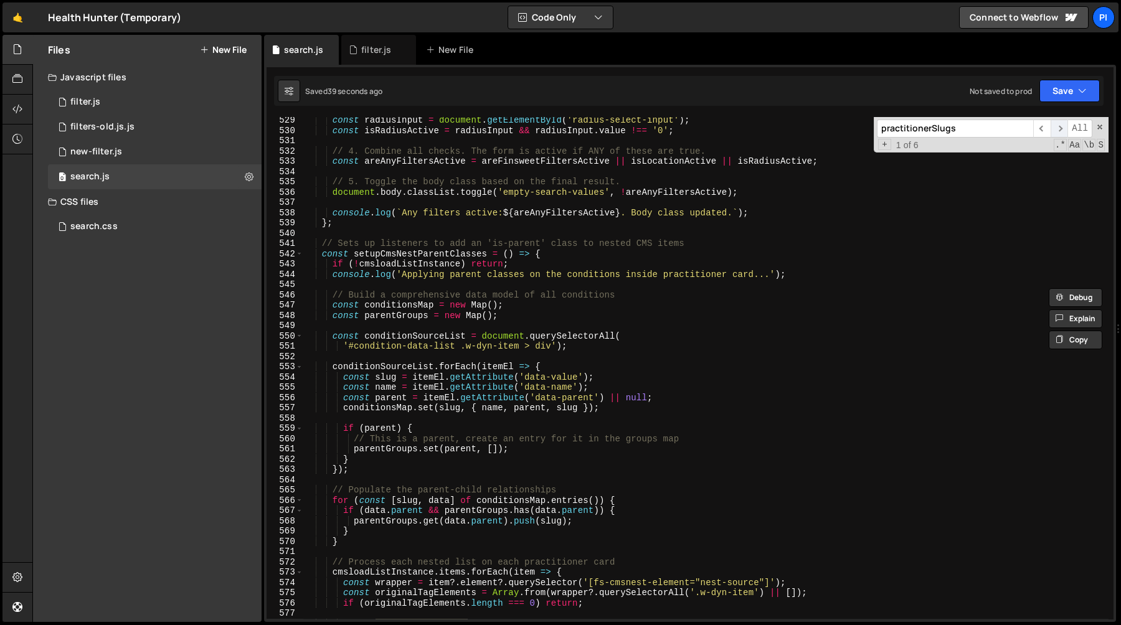
click at [1058, 131] on span "​" at bounding box center [1058, 129] width 17 height 18
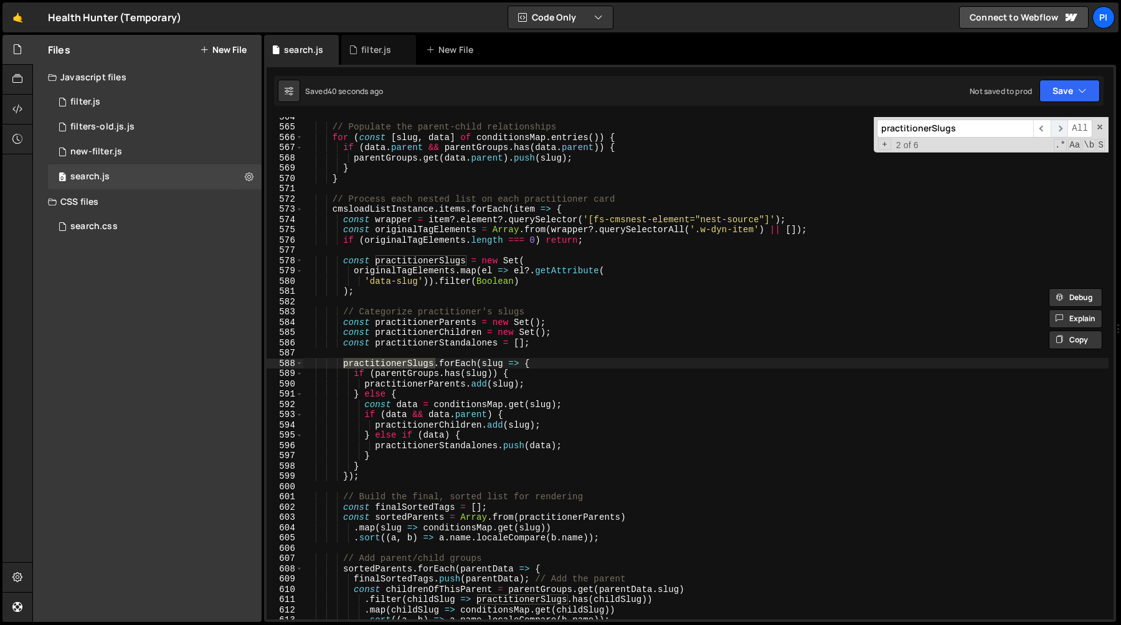
click at [1058, 131] on span "​" at bounding box center [1058, 129] width 17 height 18
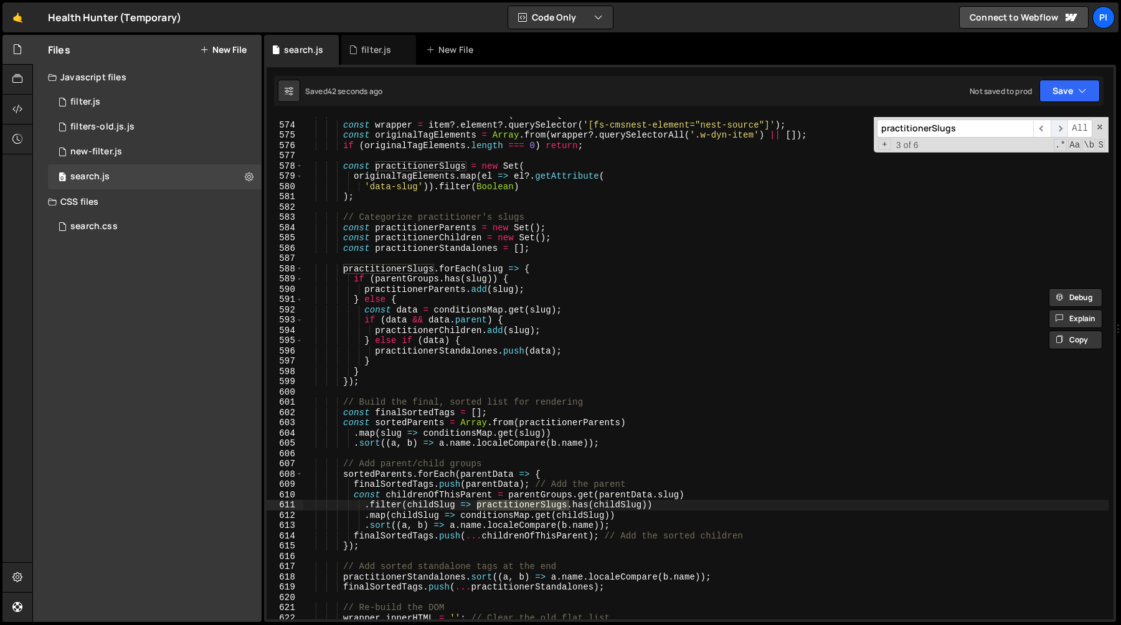
click at [1059, 131] on span "​" at bounding box center [1058, 129] width 17 height 18
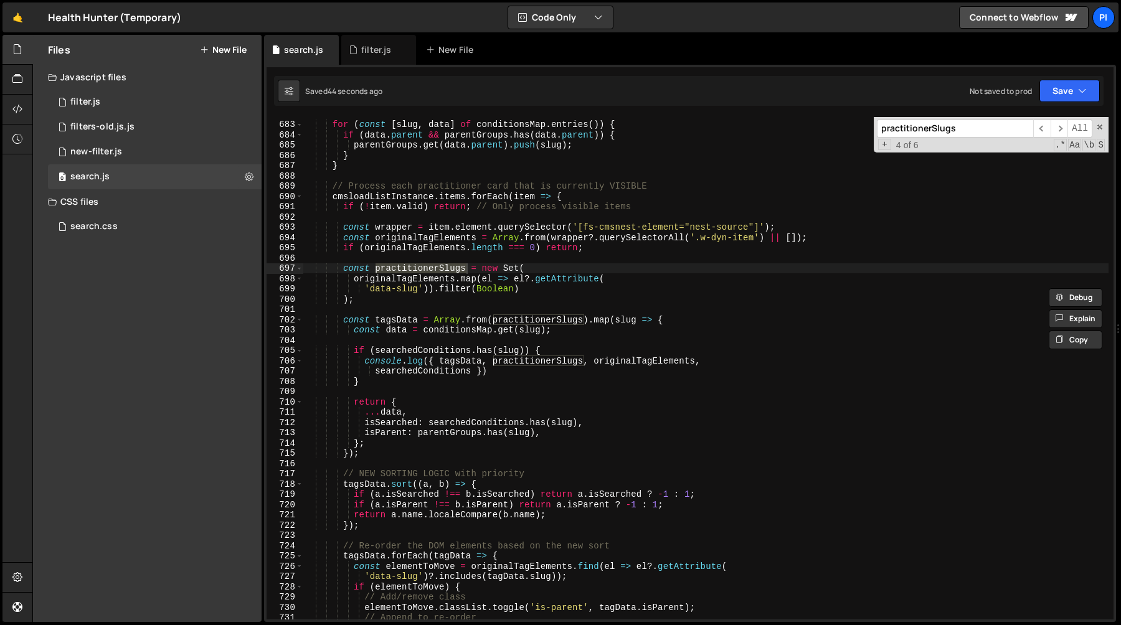
scroll to position [7005, 0]
click at [531, 321] on div "for ( const [ slug , data ] of conditionsMap . entries ( )) { if ( data . paren…" at bounding box center [705, 370] width 805 height 523
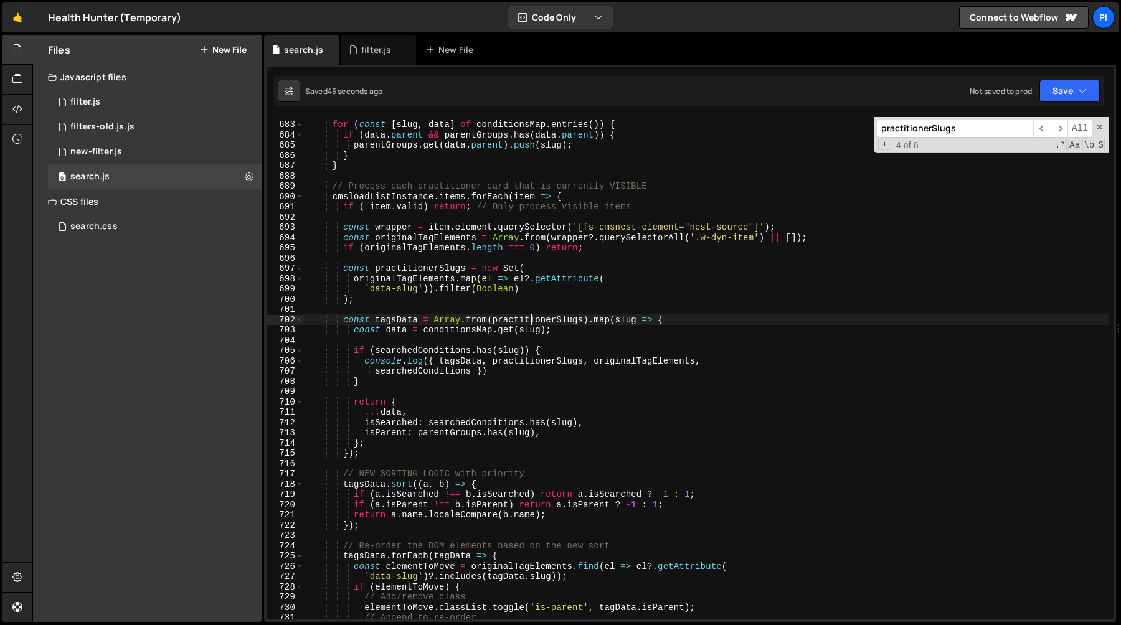
click at [531, 321] on div "for ( const [ slug , data ] of conditionsMap . entries ( )) { if ( data . paren…" at bounding box center [705, 370] width 805 height 523
click at [549, 362] on div "for ( const [ slug , data ] of conditionsMap . entries ( )) { if ( data . paren…" at bounding box center [705, 370] width 805 height 523
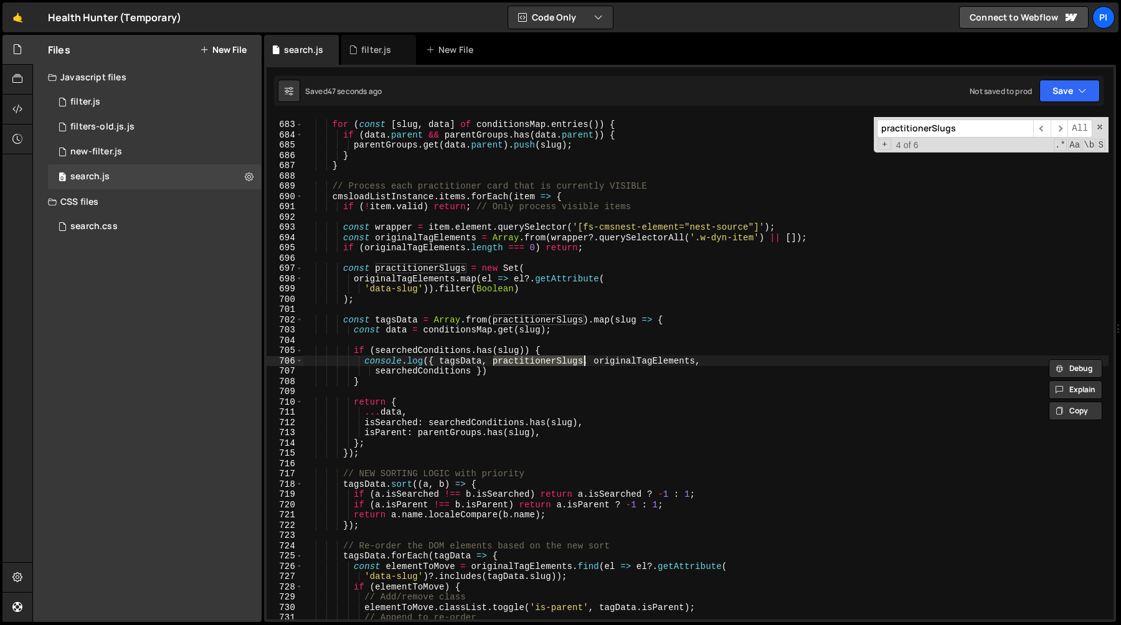
click at [570, 321] on div "for ( const [ slug , data ] of conditionsMap . entries ( )) { if ( data . paren…" at bounding box center [705, 370] width 805 height 523
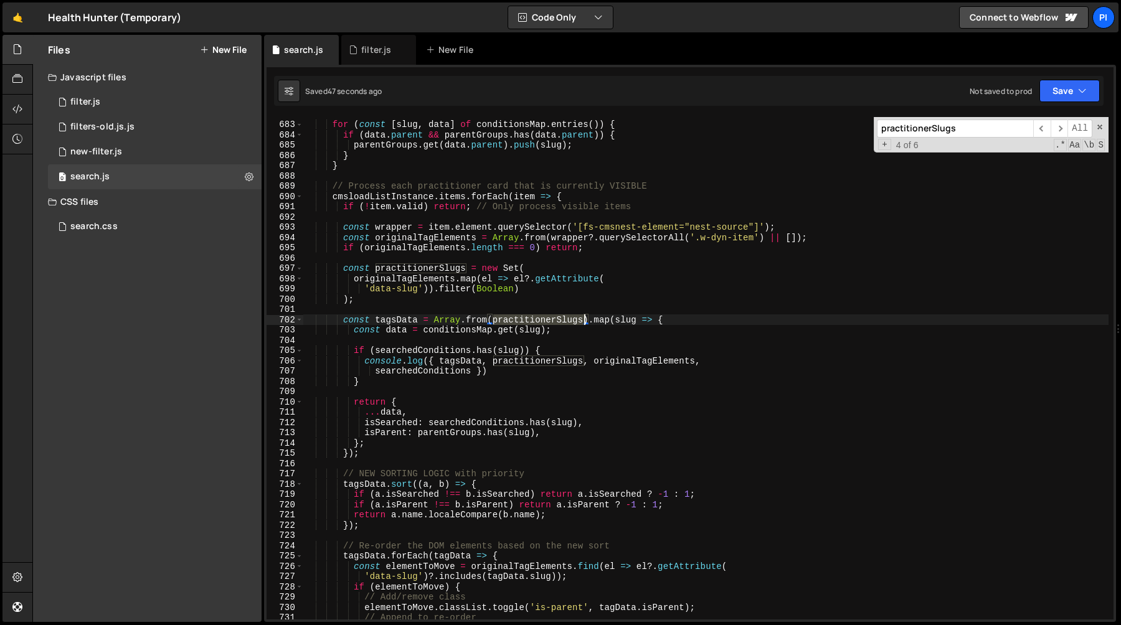
click at [570, 321] on div "for ( const [ slug , data ] of conditionsMap . entries ( )) { if ( data . paren…" at bounding box center [705, 370] width 805 height 523
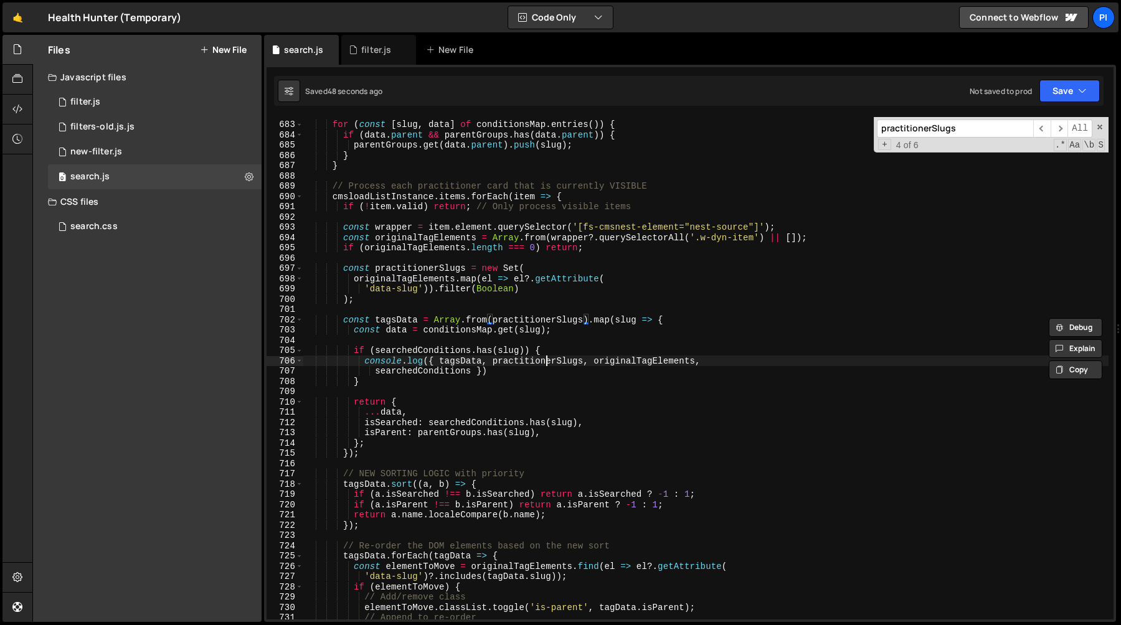
click at [545, 362] on div "for ( const [ slug , data ] of conditionsMap . entries ( )) { if ( data . paren…" at bounding box center [705, 370] width 805 height 523
click at [567, 321] on div "for ( const [ slug , data ] of conditionsMap . entries ( )) { if ( data . paren…" at bounding box center [705, 370] width 805 height 523
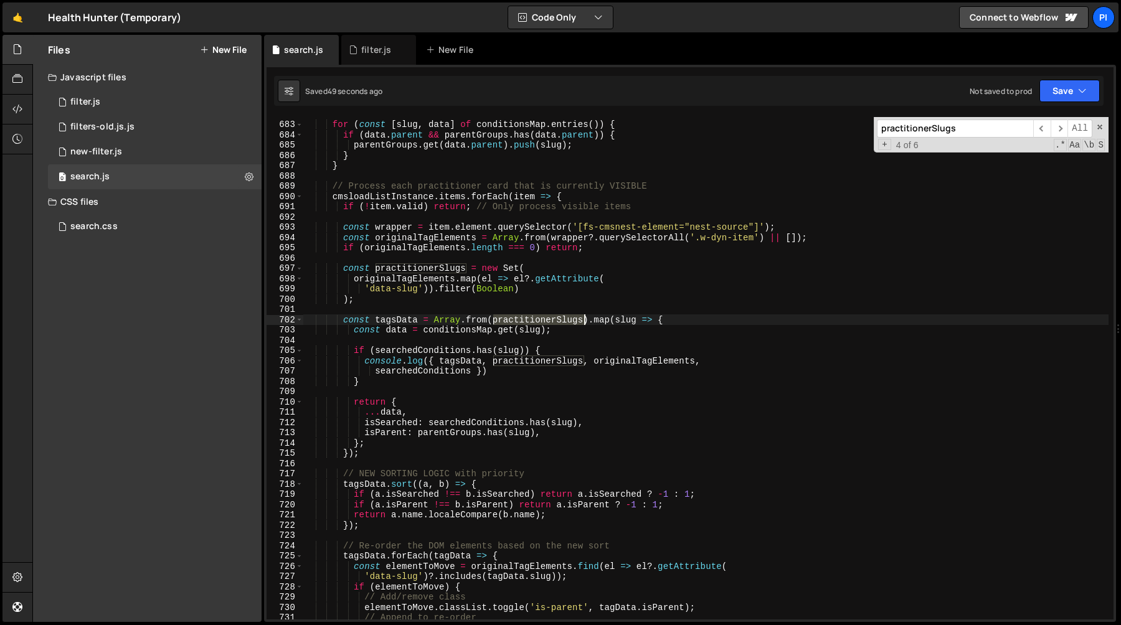
click at [567, 321] on div "for ( const [ slug , data ] of conditionsMap . entries ( )) { if ( data . paren…" at bounding box center [705, 370] width 805 height 523
click at [628, 319] on div "for ( const [ slug , data ] of conditionsMap . entries ( )) { if ( data . paren…" at bounding box center [705, 370] width 805 height 523
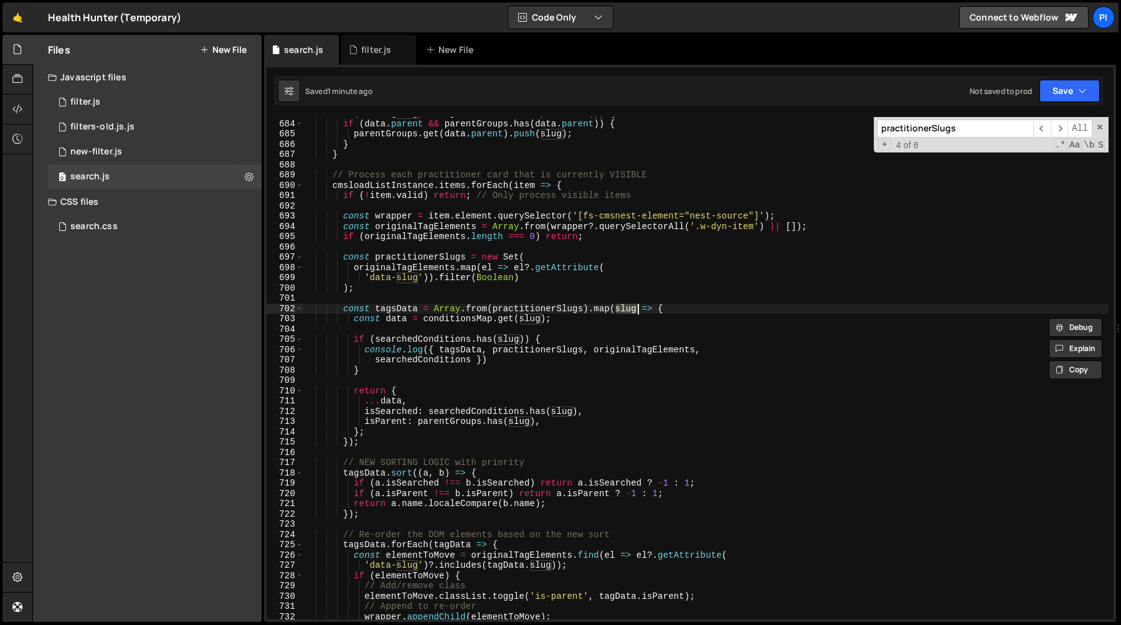
scroll to position [7016, 0]
click at [379, 402] on div "for ( const [ slug , data ] of conditionsMap . entries ( )) { if ( data . paren…" at bounding box center [705, 369] width 805 height 523
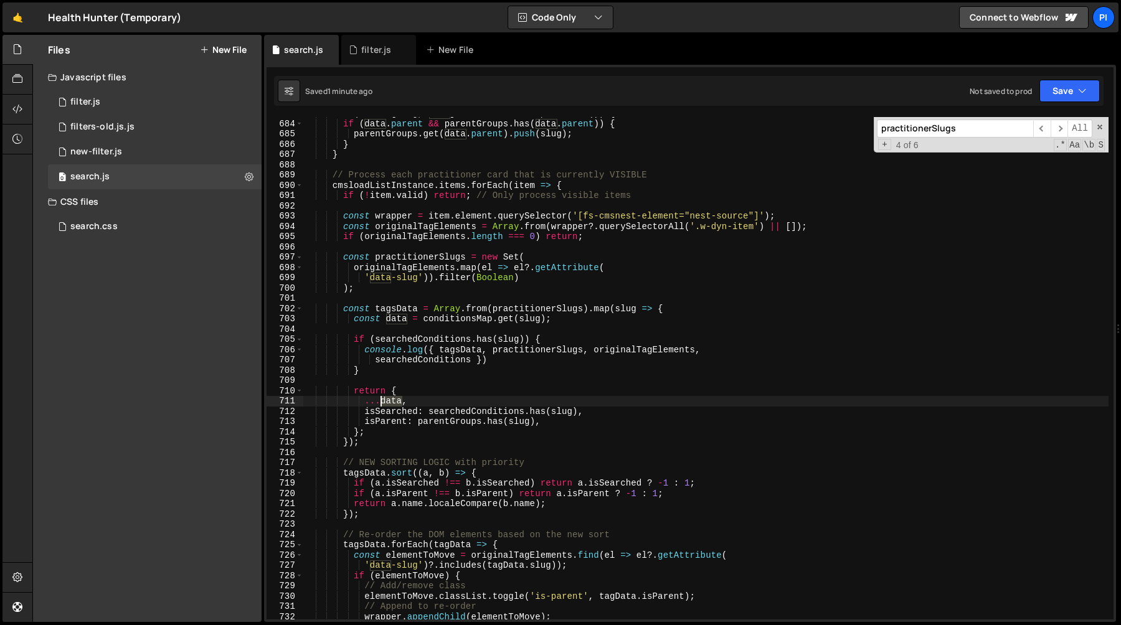
click at [379, 402] on div "for ( const [ slug , data ] of conditionsMap . entries ( )) { if ( data . paren…" at bounding box center [705, 369] width 805 height 523
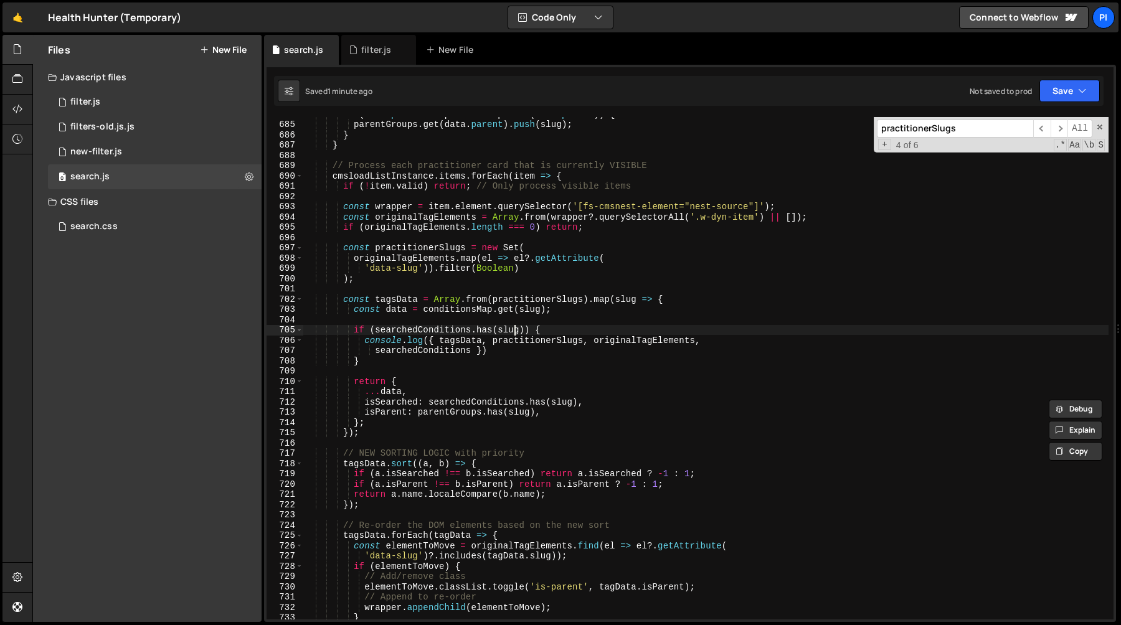
click at [513, 331] on div "if ( data . parent && parentGroups . has ( data . parent )) { parentGroups . ge…" at bounding box center [705, 370] width 805 height 523
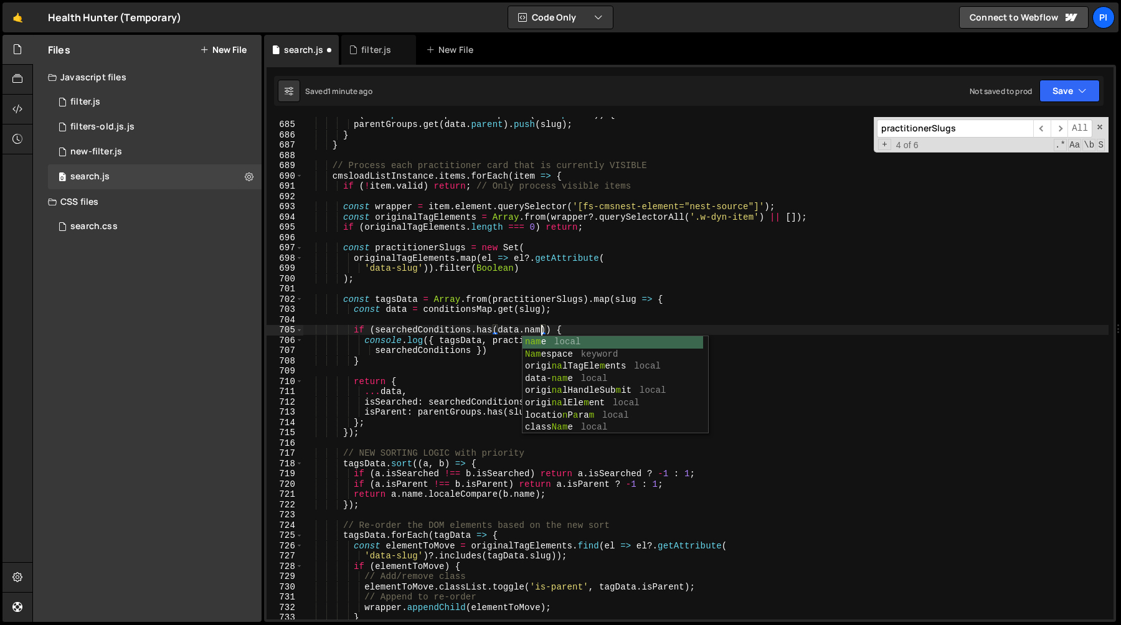
scroll to position [0, 16]
click at [463, 309] on div "if ( data . parent && parentGroups . has ( data . parent )) { parentGroups . ge…" at bounding box center [705, 370] width 805 height 523
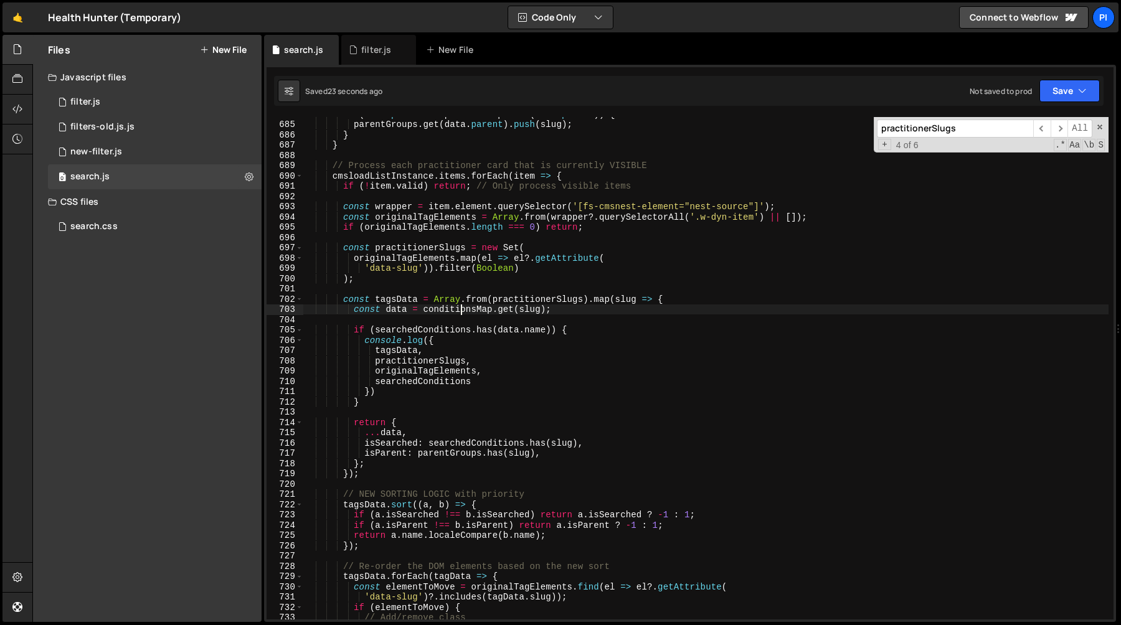
click at [406, 350] on div "if ( data . parent && parentGroups . has ( data . parent )) { parentGroups . ge…" at bounding box center [705, 370] width 805 height 523
click at [441, 327] on div "if ( data . parent && parentGroups . has ( data . parent )) { parentGroups . ge…" at bounding box center [705, 370] width 805 height 523
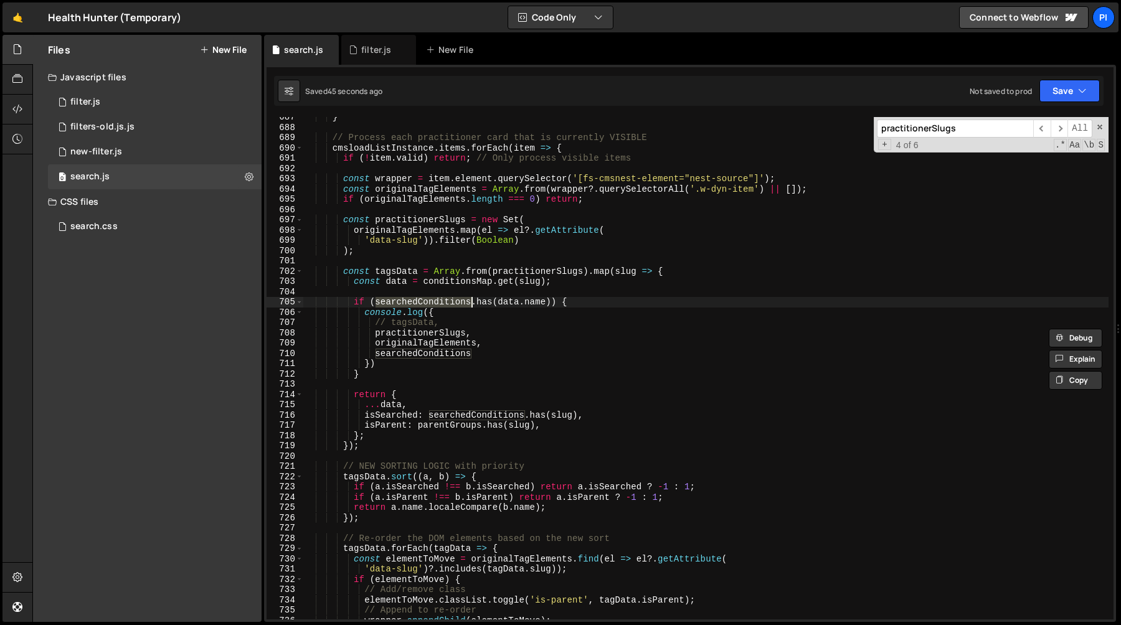
scroll to position [7053, 0]
click at [493, 352] on div "} // Process each practitioner card that is currently VISIBLE cmsloadListInstan…" at bounding box center [705, 373] width 805 height 523
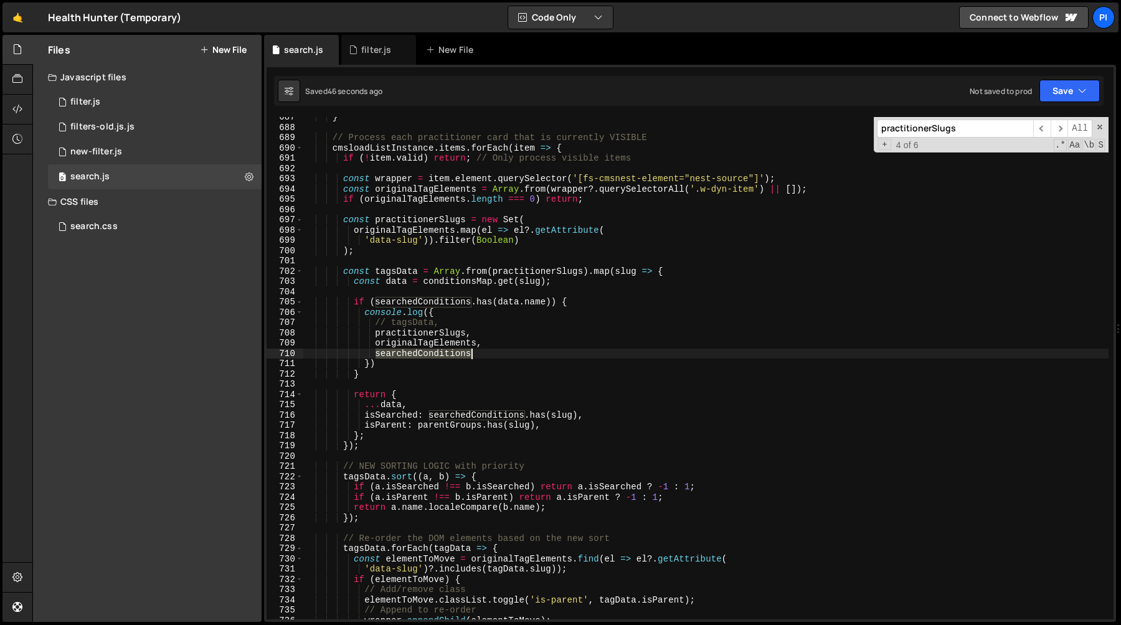
click at [493, 352] on div "} // Process each practitioner card that is currently VISIBLE cmsloadListInstan…" at bounding box center [705, 373] width 805 height 523
click at [450, 354] on div "} // Process each practitioner card that is currently VISIBLE cmsloadListInstan…" at bounding box center [705, 368] width 805 height 503
click at [450, 354] on div "} // Process each practitioner card that is currently VISIBLE cmsloadListInstan…" at bounding box center [705, 373] width 805 height 523
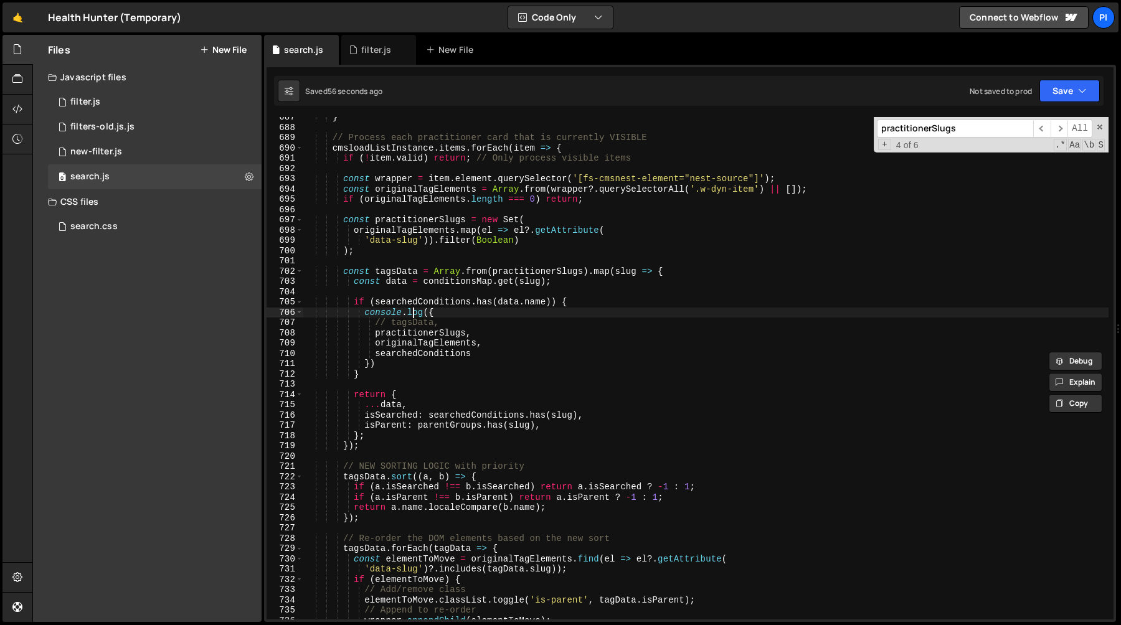
click at [412, 308] on div "} // Process each practitioner card that is currently VISIBLE cmsloadListInstan…" at bounding box center [705, 373] width 805 height 523
click at [440, 302] on div "} // Process each practitioner card that is currently VISIBLE cmsloadListInstan…" at bounding box center [705, 373] width 805 height 523
click at [512, 331] on div "} // Process each practitioner card that is currently VISIBLE cmsloadListInstan…" at bounding box center [705, 373] width 805 height 523
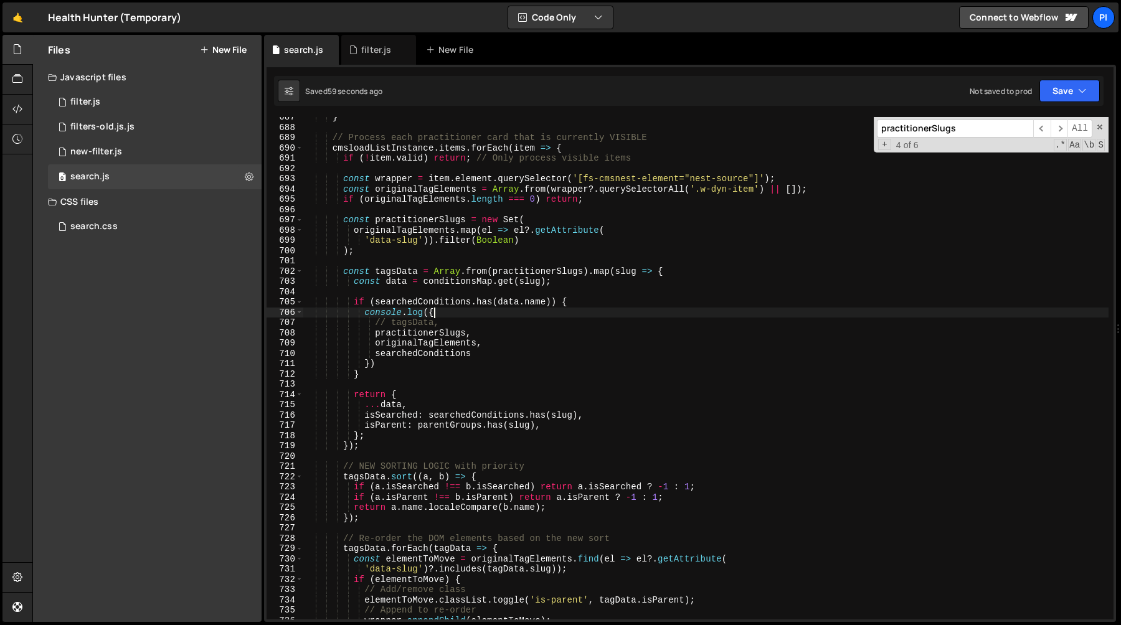
click at [450, 309] on div "} // Process each practitioner card that is currently VISIBLE cmsloadListInstan…" at bounding box center [705, 373] width 805 height 523
click at [510, 339] on div "} // Process each practitioner card that is currently VISIBLE cmsloadListInstan…" at bounding box center [705, 373] width 805 height 523
click at [510, 305] on div "} // Process each practitioner card that is currently VISIBLE cmsloadListInstan…" at bounding box center [705, 373] width 805 height 523
click at [558, 297] on div "} // Process each practitioner card that is currently VISIBLE cmsloadListInstan…" at bounding box center [705, 373] width 805 height 523
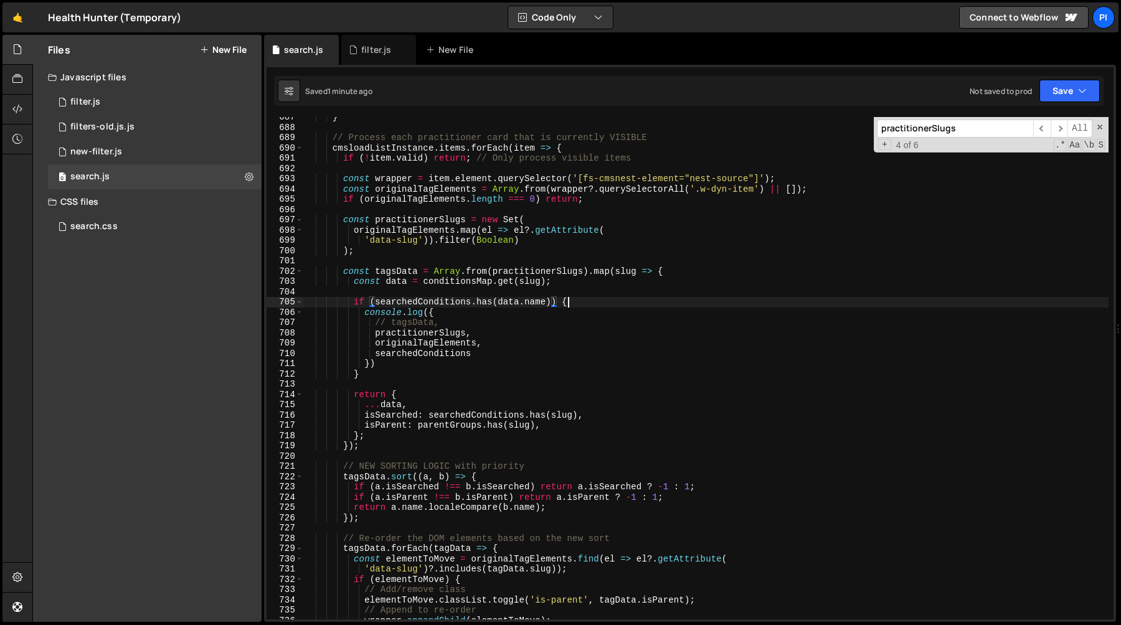
click at [577, 303] on div "} // Process each practitioner card that is currently VISIBLE cmsloadListInstan…" at bounding box center [705, 373] width 805 height 523
click at [353, 304] on div "} // Process each practitioner card that is currently VISIBLE cmsloadListInstan…" at bounding box center [705, 373] width 805 height 523
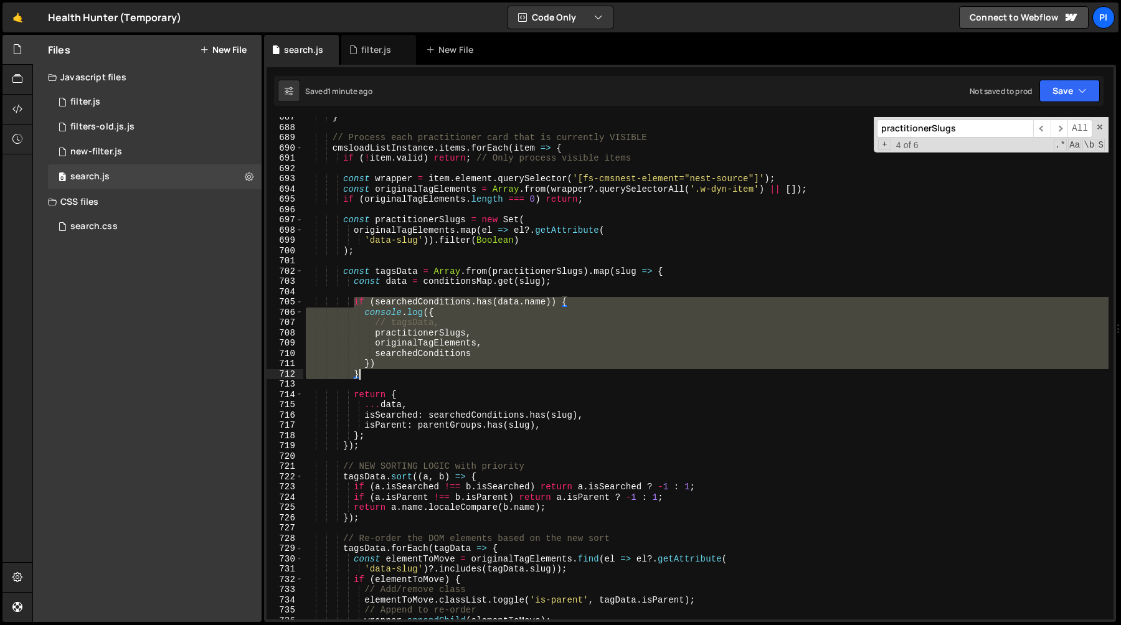
drag, startPoint x: 353, startPoint y: 304, endPoint x: 393, endPoint y: 375, distance: 80.9
click at [393, 375] on div "} // Process each practitioner card that is currently VISIBLE cmsloadListInstan…" at bounding box center [705, 373] width 805 height 523
click at [506, 303] on div "} // Process each practitioner card that is currently VISIBLE cmsloadListInstan…" at bounding box center [705, 368] width 805 height 503
click at [506, 303] on div "} // Process each practitioner card that is currently VISIBLE cmsloadListInstan…" at bounding box center [705, 373] width 805 height 523
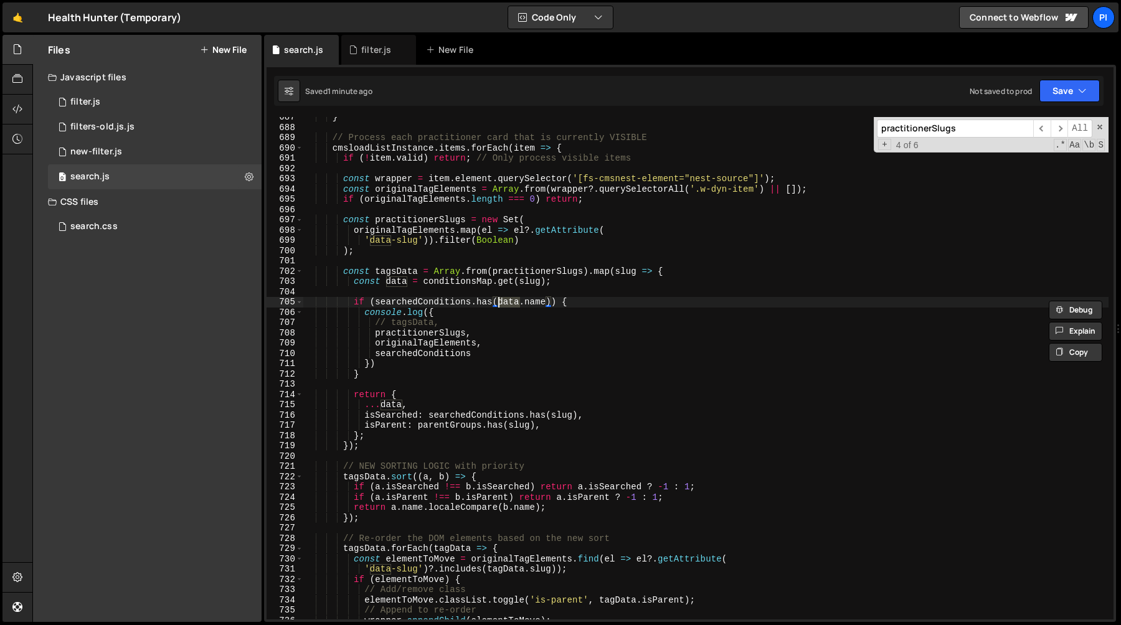
click at [545, 303] on div "} // Process each practitioner card that is currently VISIBLE cmsloadListInstan…" at bounding box center [705, 373] width 805 height 523
click at [500, 303] on div "} // Process each practitioner card that is currently VISIBLE cmsloadListInstan…" at bounding box center [705, 373] width 805 height 523
click at [566, 410] on div "} // Process each practitioner card that is currently VISIBLE cmsloadListInstan…" at bounding box center [705, 373] width 805 height 523
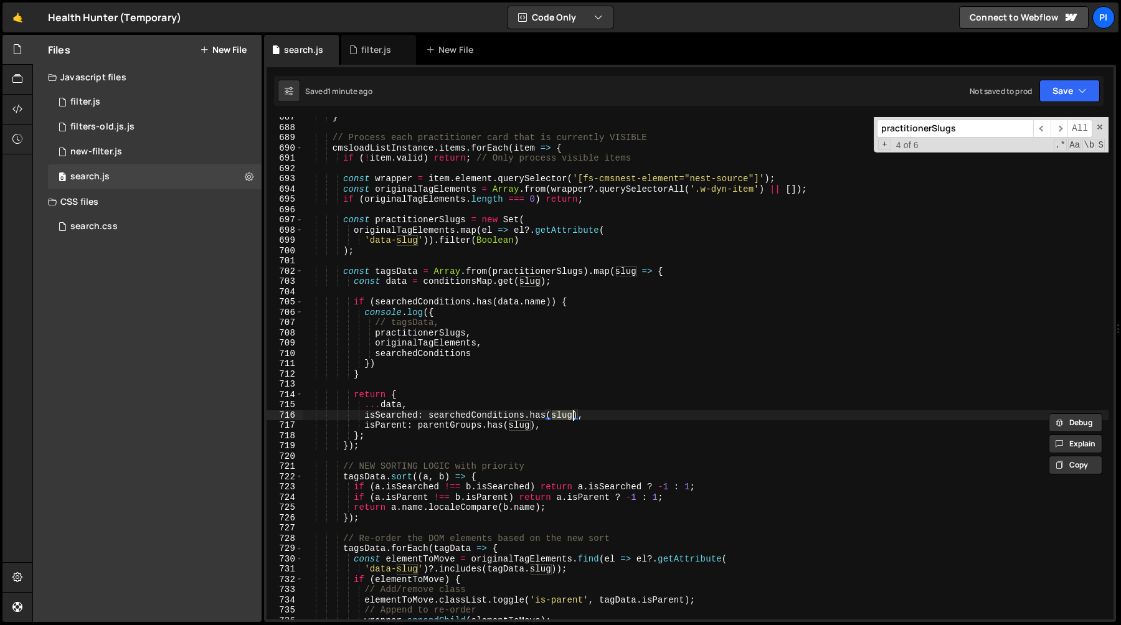
paste textarea "data.name"
type textarea "isSearched: searchedConditions.has(data.name),"
click at [607, 389] on div "} // Process each practitioner card that is currently VISIBLE cmsloadListInstan…" at bounding box center [705, 373] width 805 height 523
click at [404, 386] on div "} // Process each practitioner card that is currently VISIBLE cmsloadListInstan…" at bounding box center [705, 373] width 805 height 523
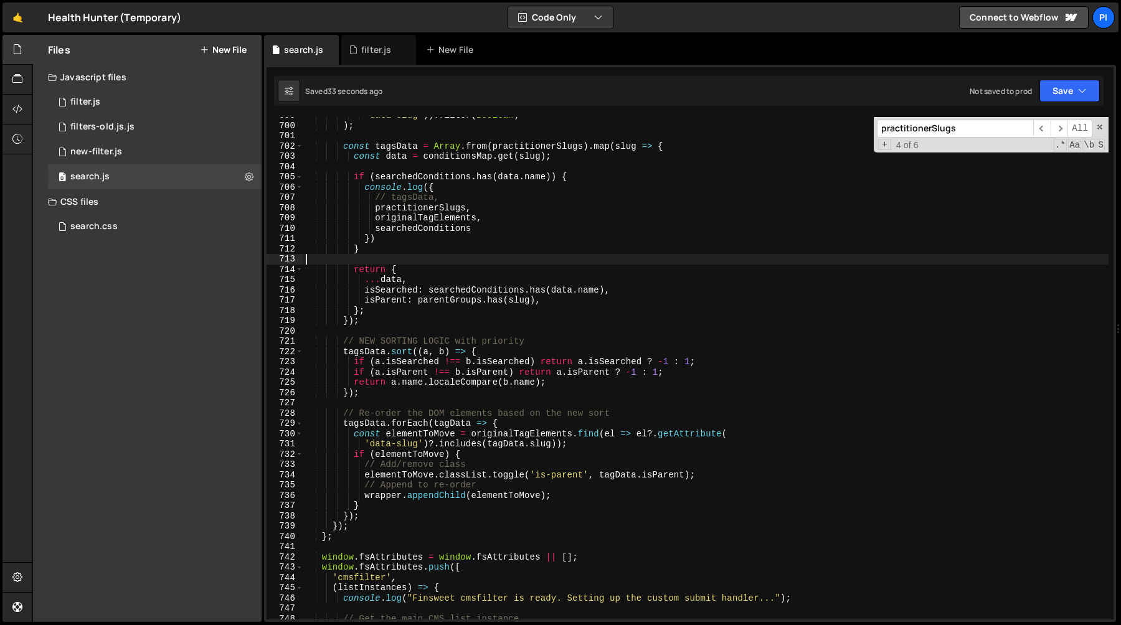
scroll to position [7178, 0]
click at [545, 471] on div "'data-slug' )) . filter ( Boolean ) ) ; const tagsData = Array . from ( practit…" at bounding box center [705, 371] width 805 height 523
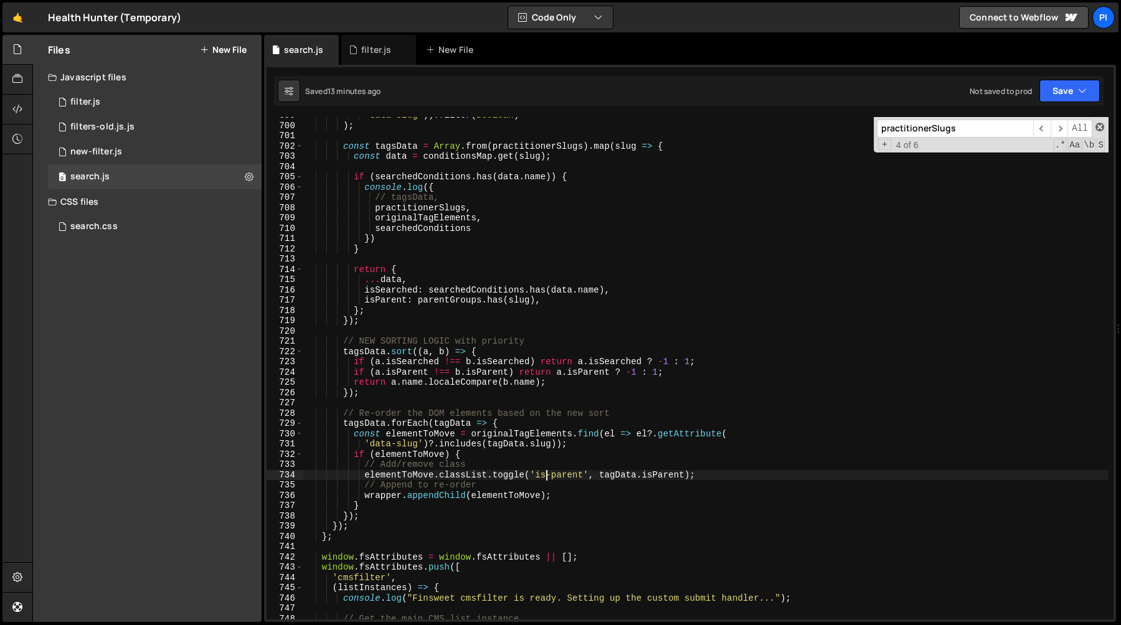
click at [1101, 124] on span at bounding box center [1099, 127] width 9 height 9
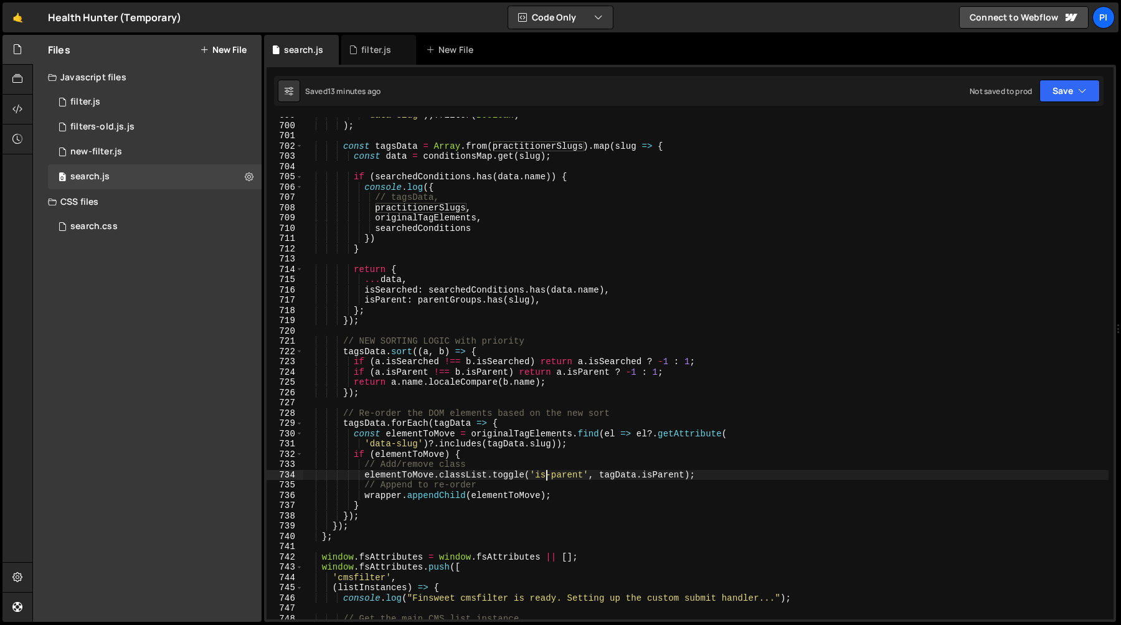
click at [841, 305] on div "'data-slug' )) . filter ( Boolean ) ) ; const tagsData = Array . from ( practit…" at bounding box center [705, 371] width 805 height 523
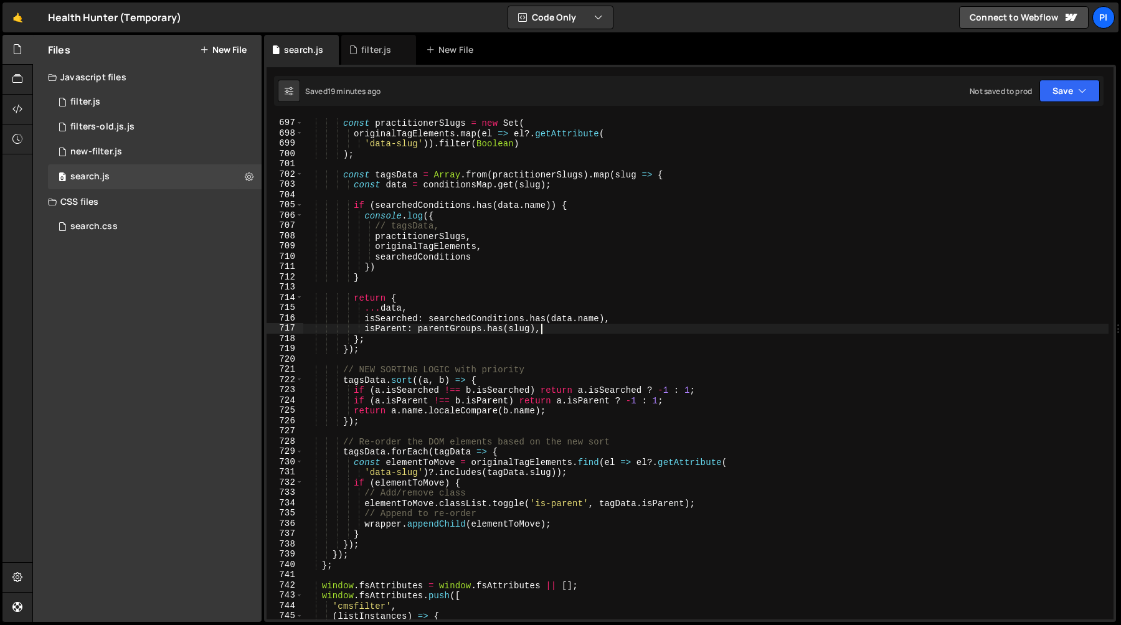
click at [453, 366] on div "const practitionerSlugs = new Set ( originalTagElements . map ( el => el ?. get…" at bounding box center [705, 369] width 805 height 523
click at [366, 449] on div "const practitionerSlugs = new Set ( originalTagElements . map ( el => el ?. get…" at bounding box center [705, 369] width 805 height 523
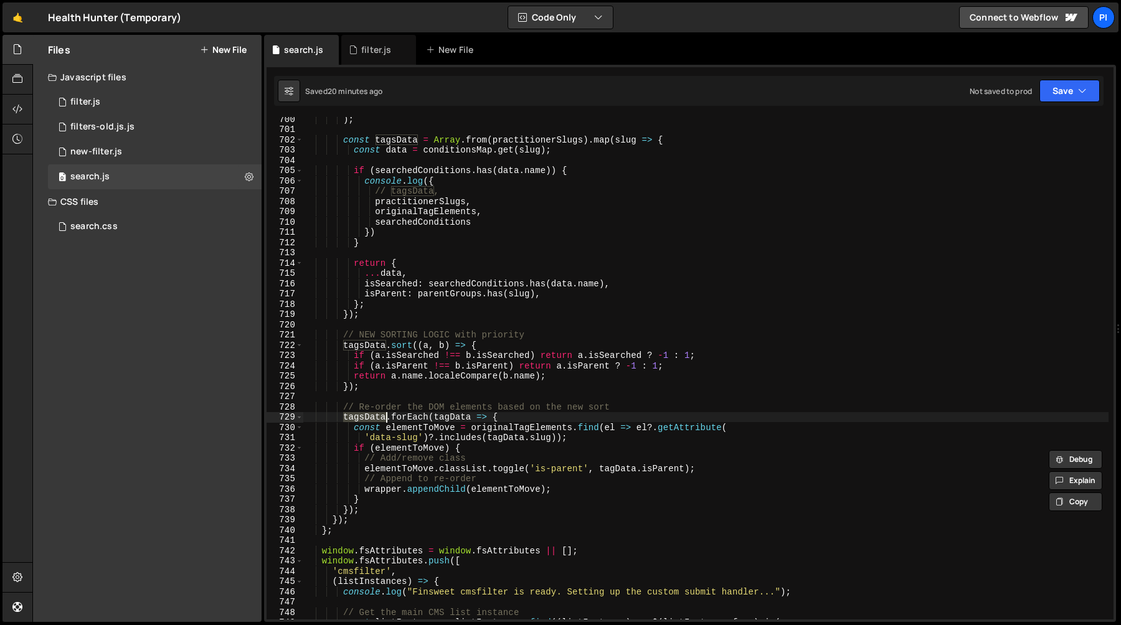
scroll to position [7229, 0]
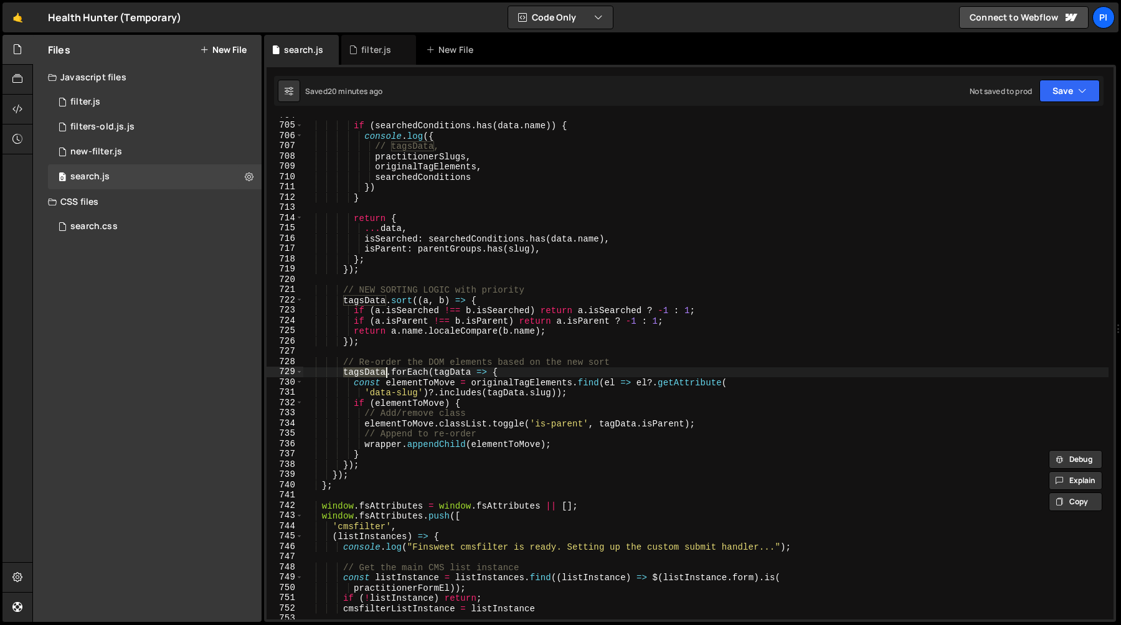
click at [377, 466] on div "if ( searchedConditions . has ( data . name )) { console . log ({ // tagsData, …" at bounding box center [705, 371] width 805 height 523
type textarea "});"
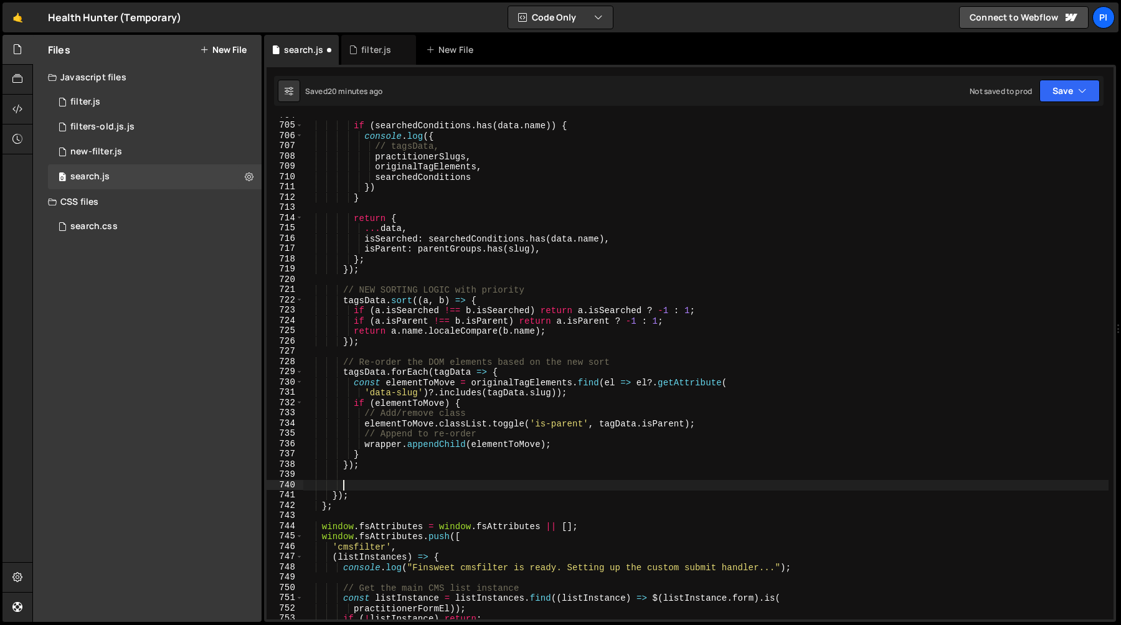
paste textarea "}"
type textarea "}"
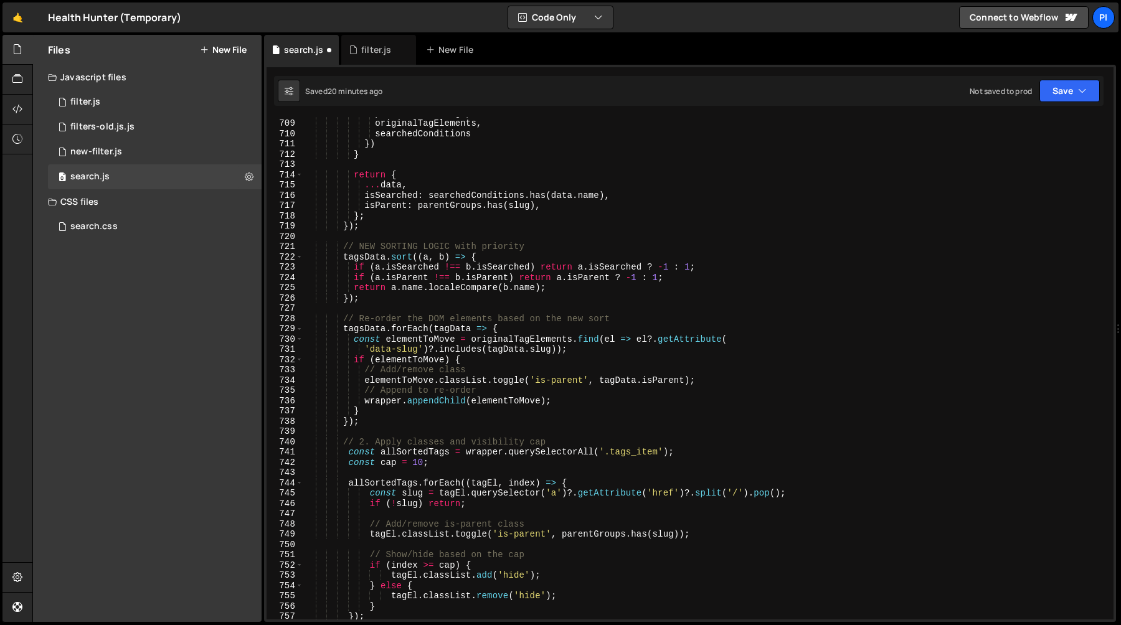
scroll to position [7328, 0]
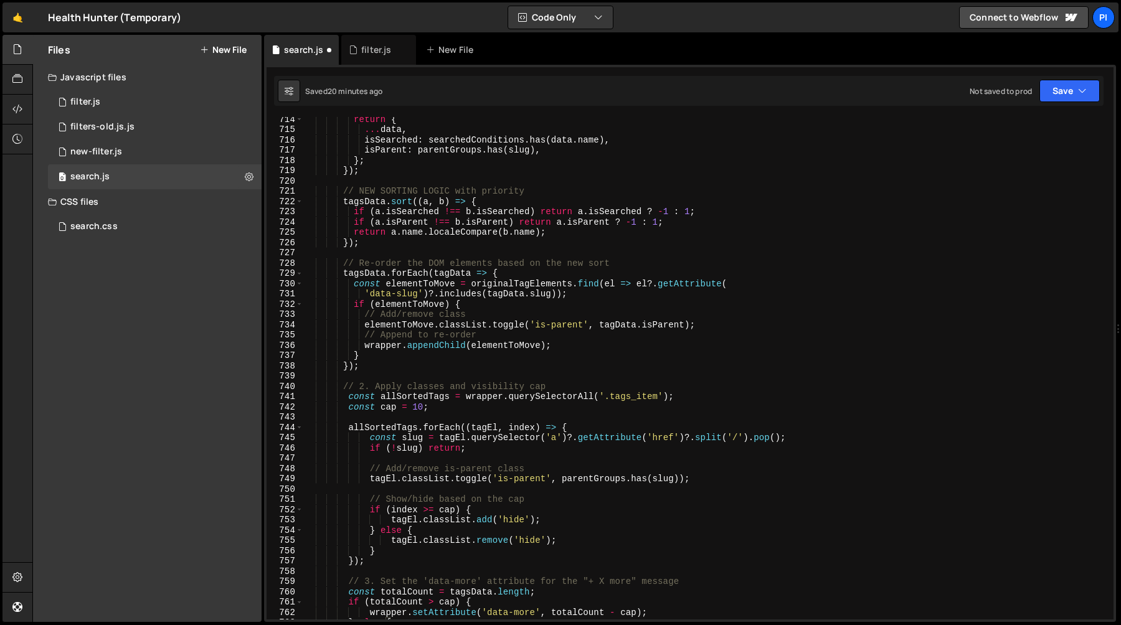
click at [430, 374] on div "return { ... data , isSearched : searchedConditions . has ( data . name ) , isP…" at bounding box center [705, 375] width 805 height 523
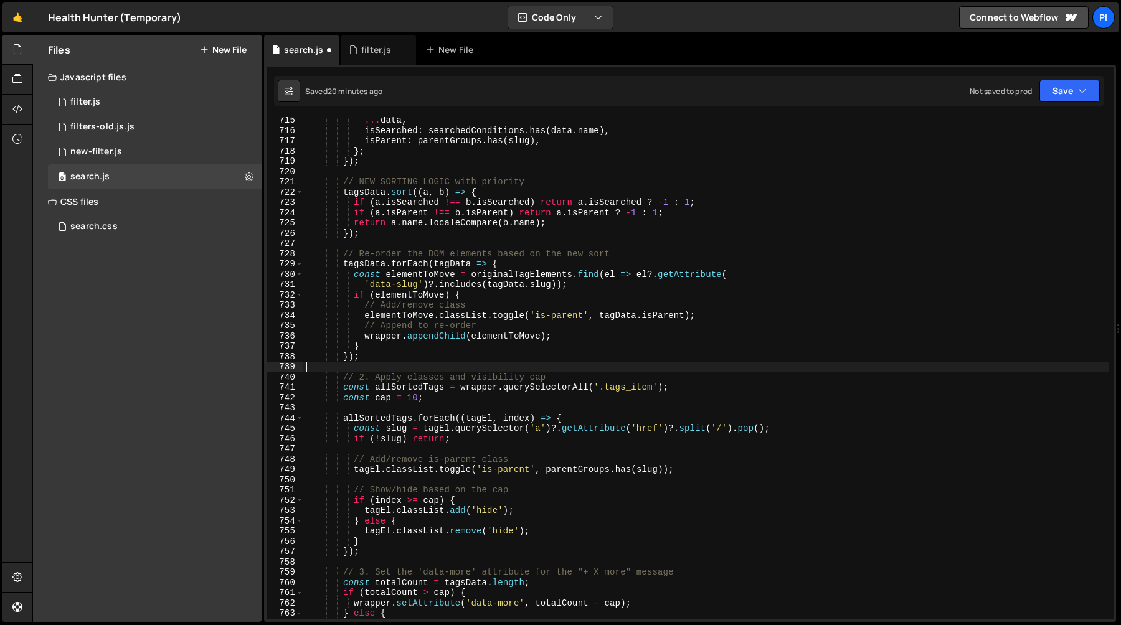
scroll to position [7338, 0]
click at [545, 381] on div "... data , isSearched : searchedConditions . has ( data . name ) , isParent : p…" at bounding box center [705, 376] width 805 height 523
click at [544, 392] on div "... data , isSearched : searchedConditions . has ( data . name ) , isParent : p…" at bounding box center [705, 376] width 805 height 523
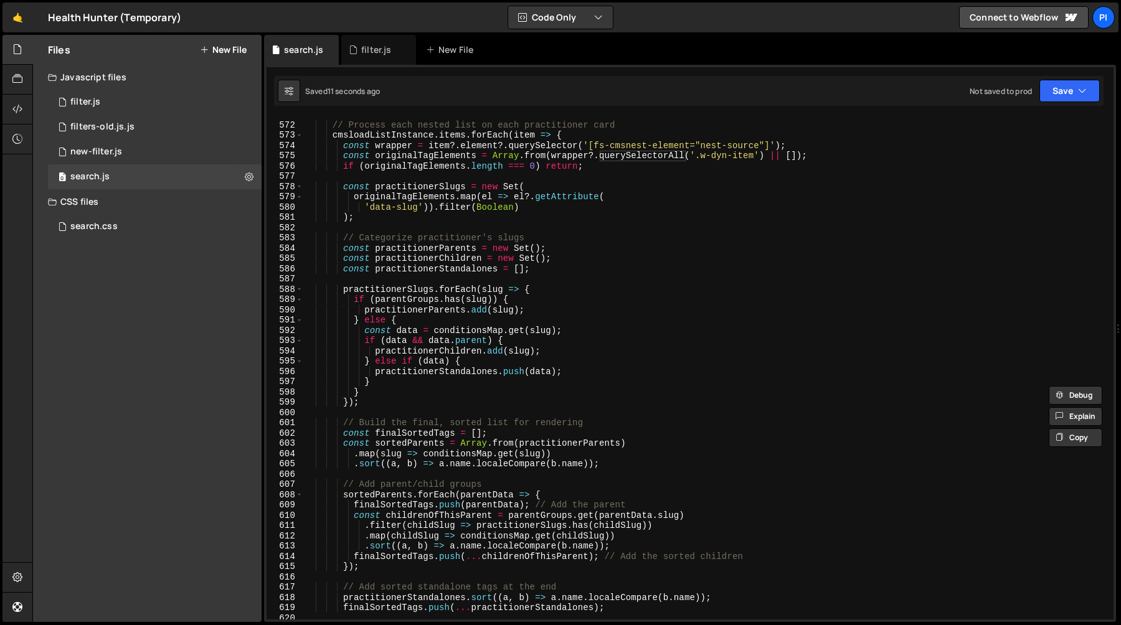
scroll to position [5882, 0]
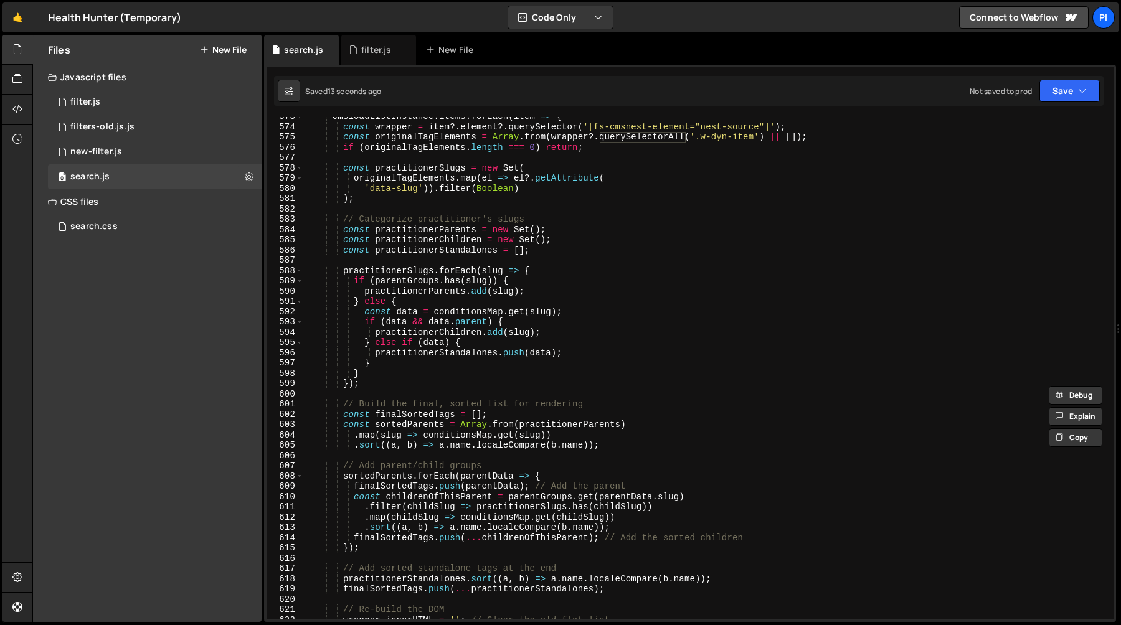
type textarea "const allSortedTags = wrapper.querySelectorAll('.tags_item');"
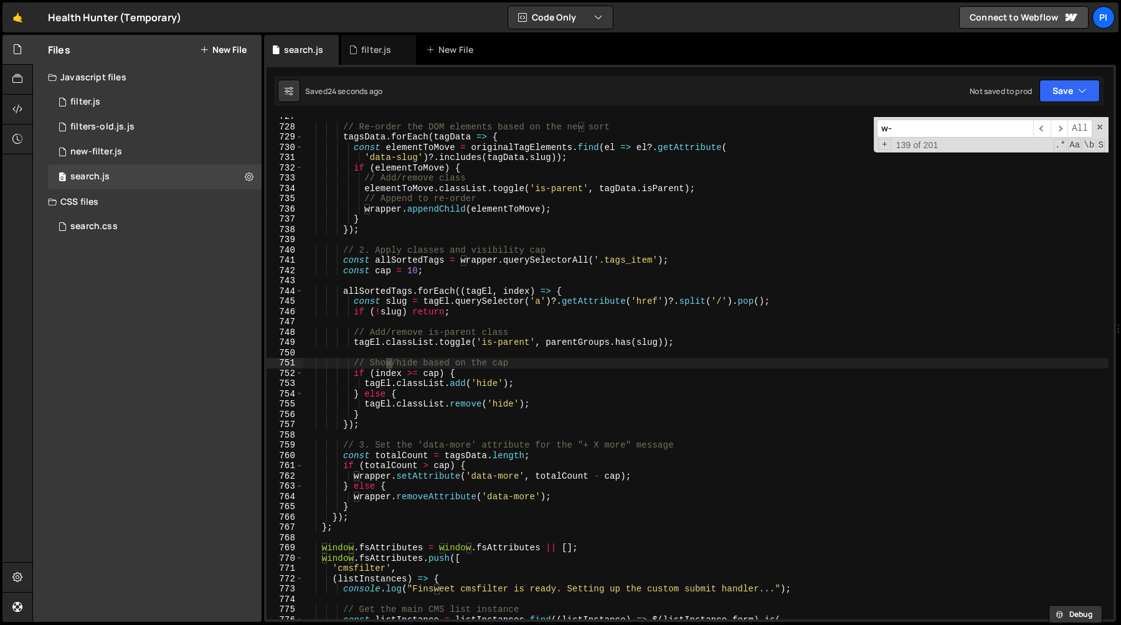
scroll to position [2173, 0]
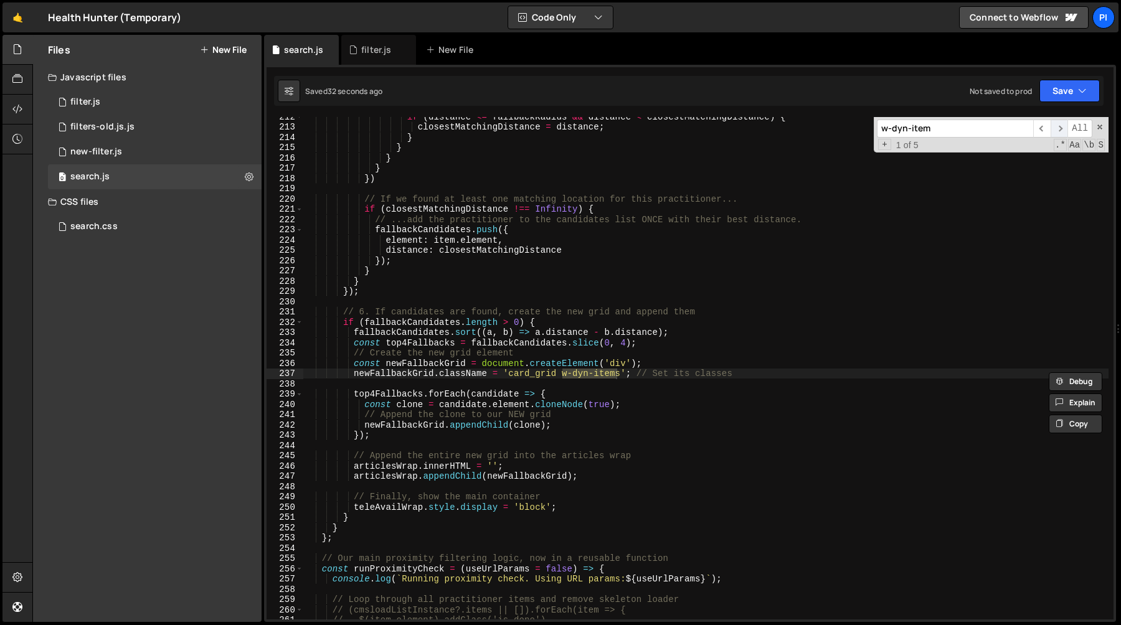
type input "w-dyn-item"
click at [1060, 130] on span "​" at bounding box center [1058, 129] width 17 height 18
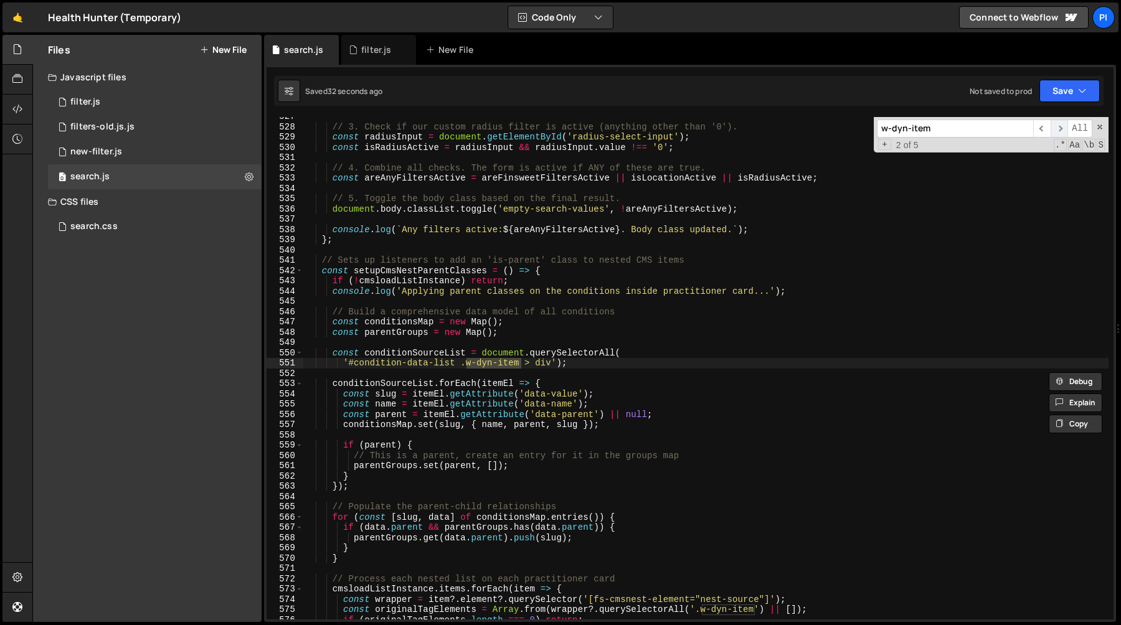
scroll to position [5410, 0]
click at [468, 362] on div "// 3. Check if our custom radius filter is active (anything other than '0'). co…" at bounding box center [705, 368] width 805 height 503
click at [520, 362] on div "// 3. Check if our custom radius filter is active (anything other than '0'). co…" at bounding box center [705, 372] width 805 height 523
click at [1041, 127] on span "​" at bounding box center [1041, 129] width 17 height 18
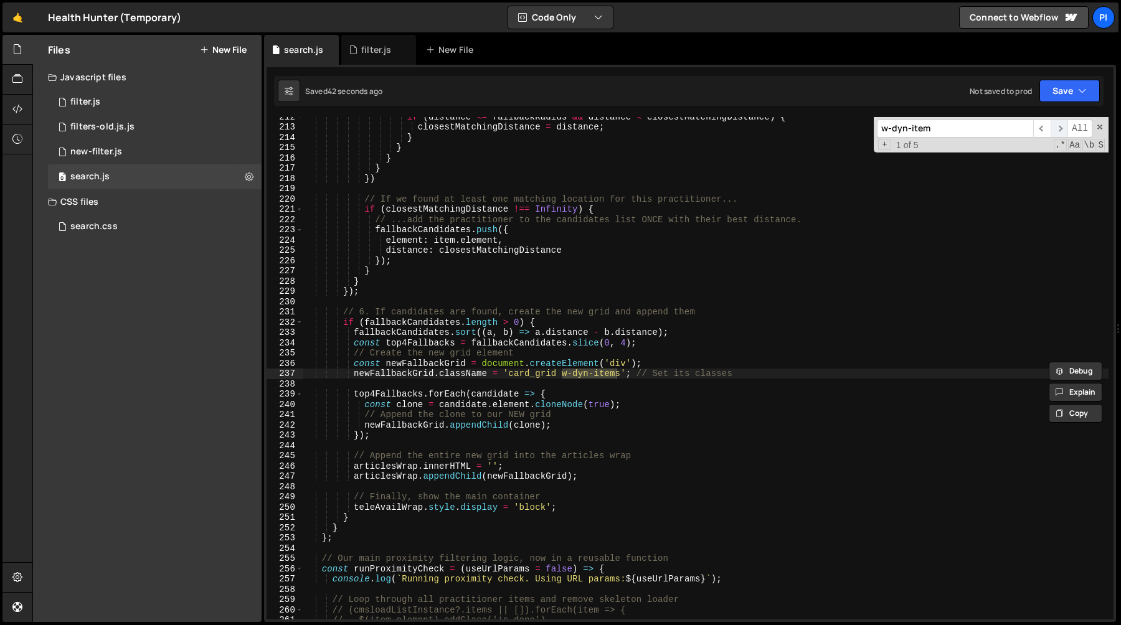
click at [1055, 127] on span "​" at bounding box center [1058, 129] width 17 height 18
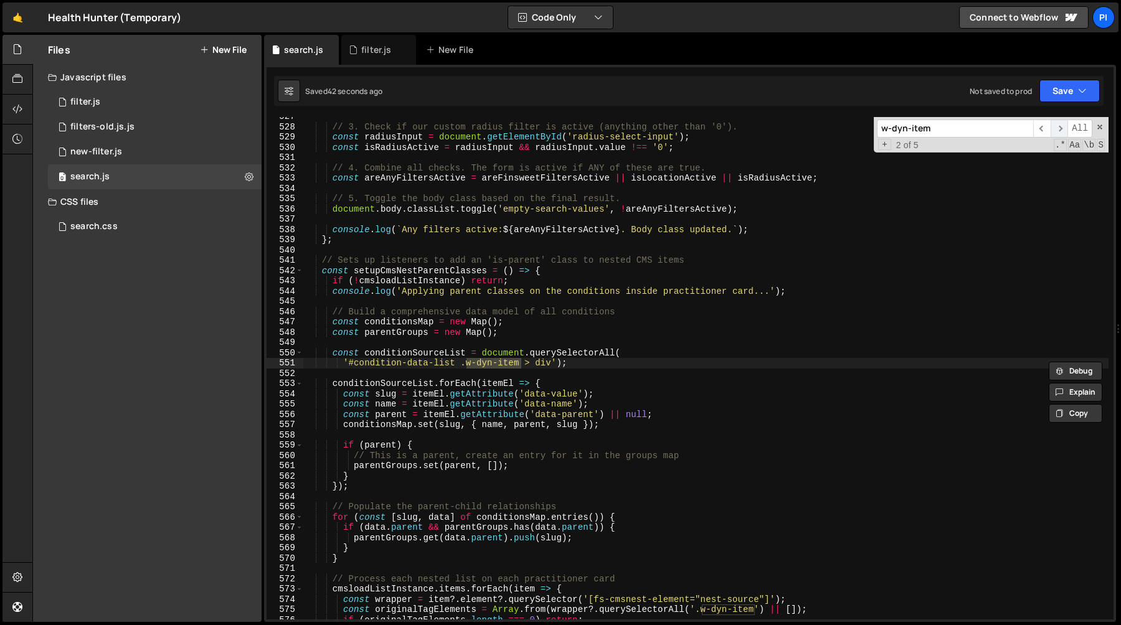
click at [1055, 127] on span "​" at bounding box center [1058, 129] width 17 height 18
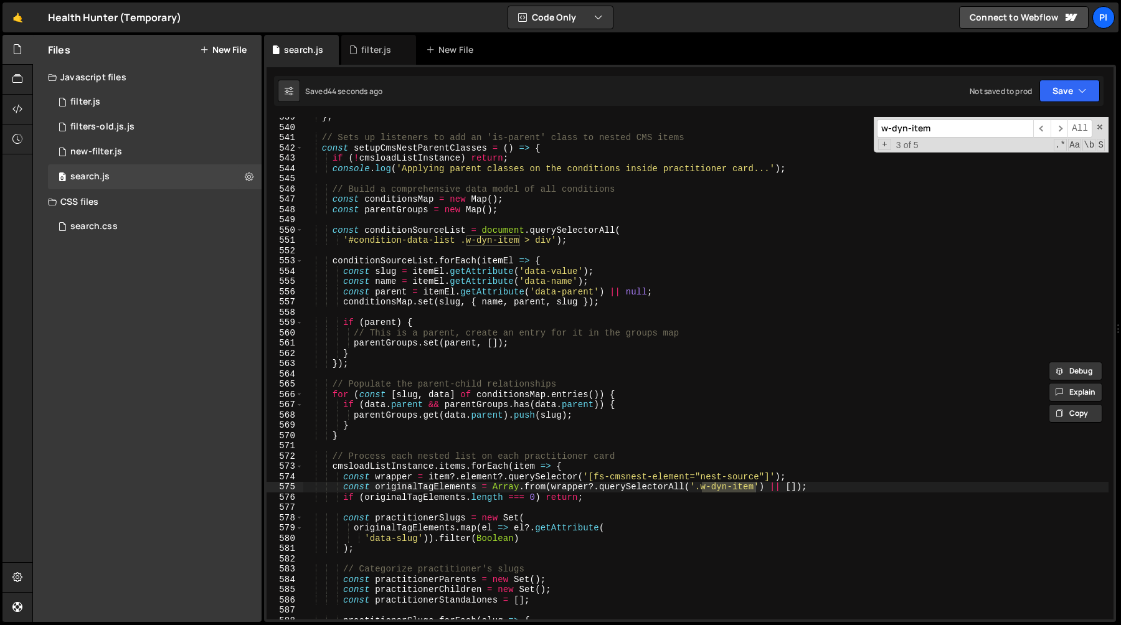
scroll to position [5533, 0]
click at [701, 491] on div "} ; // Sets up listeners to add an 'is-parent' class to nested CMS items const …" at bounding box center [705, 368] width 805 height 503
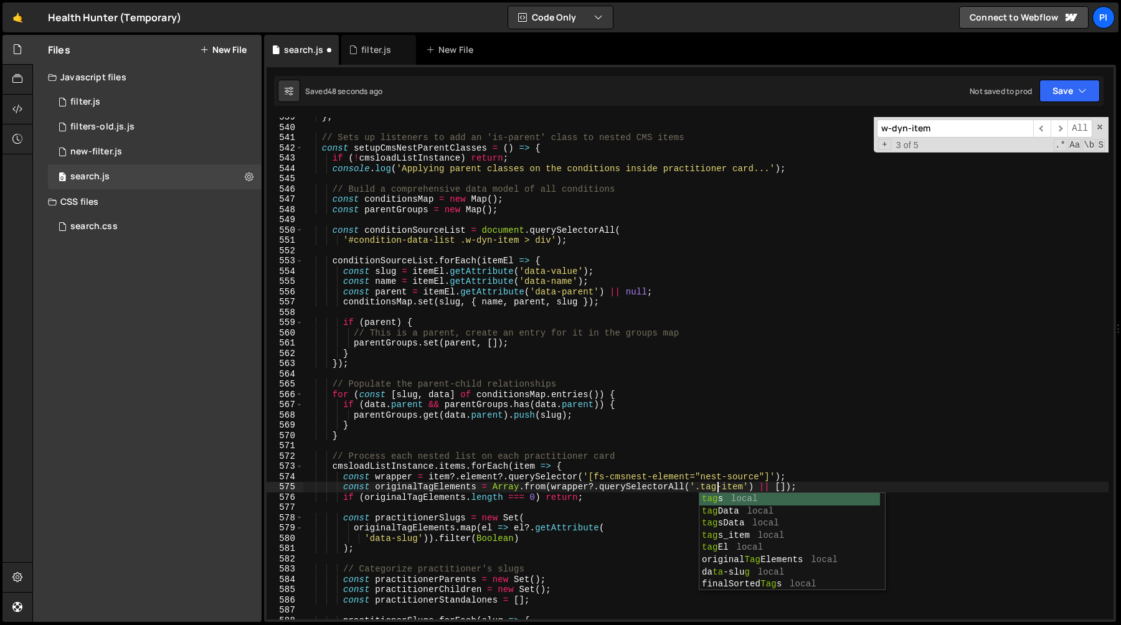
scroll to position [0, 29]
click at [728, 488] on div "} ; // Sets up listeners to add an 'is-parent' class to nested CMS items const …" at bounding box center [705, 373] width 805 height 523
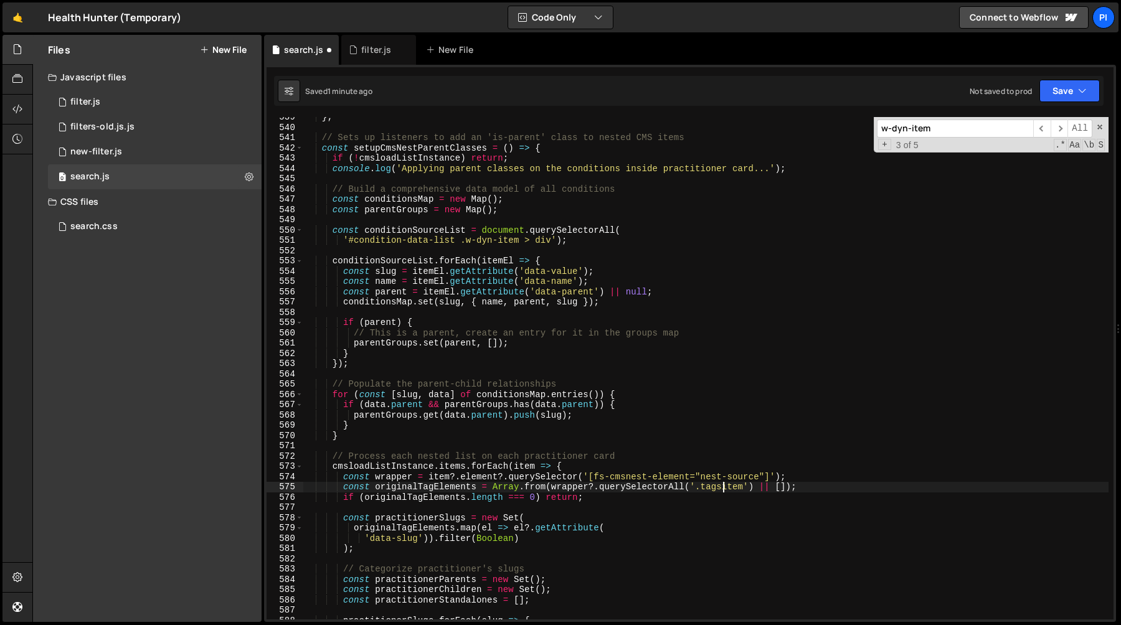
scroll to position [0, 29]
click at [1064, 127] on span "​" at bounding box center [1058, 129] width 17 height 18
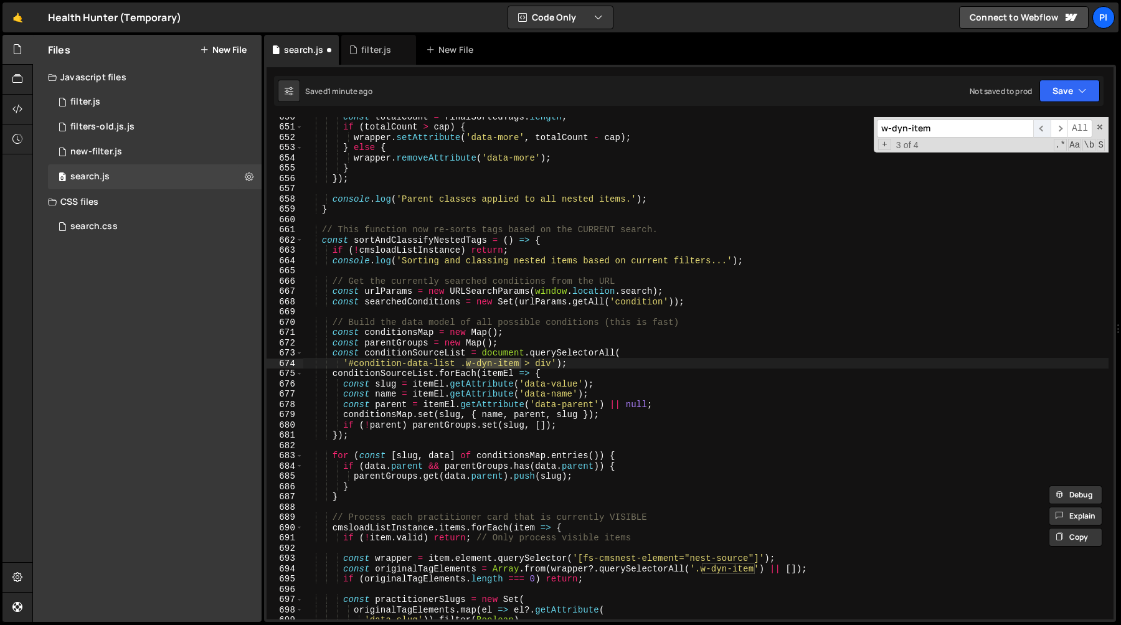
click at [1042, 130] on span "​" at bounding box center [1041, 129] width 17 height 18
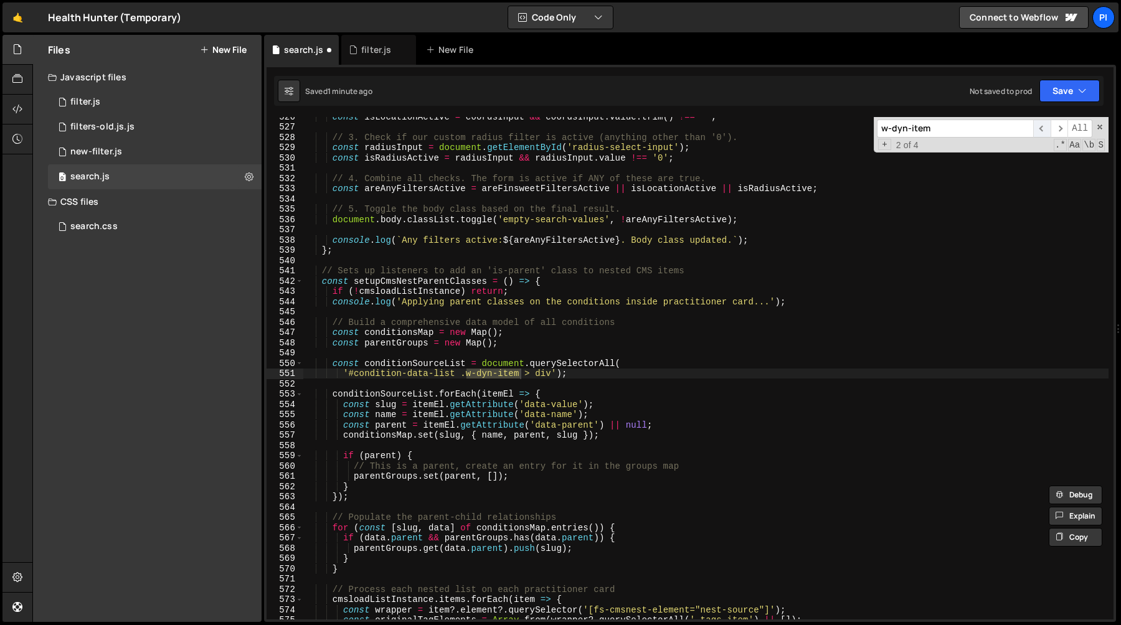
scroll to position [5399, 0]
click at [1057, 131] on span "​" at bounding box center [1058, 129] width 17 height 18
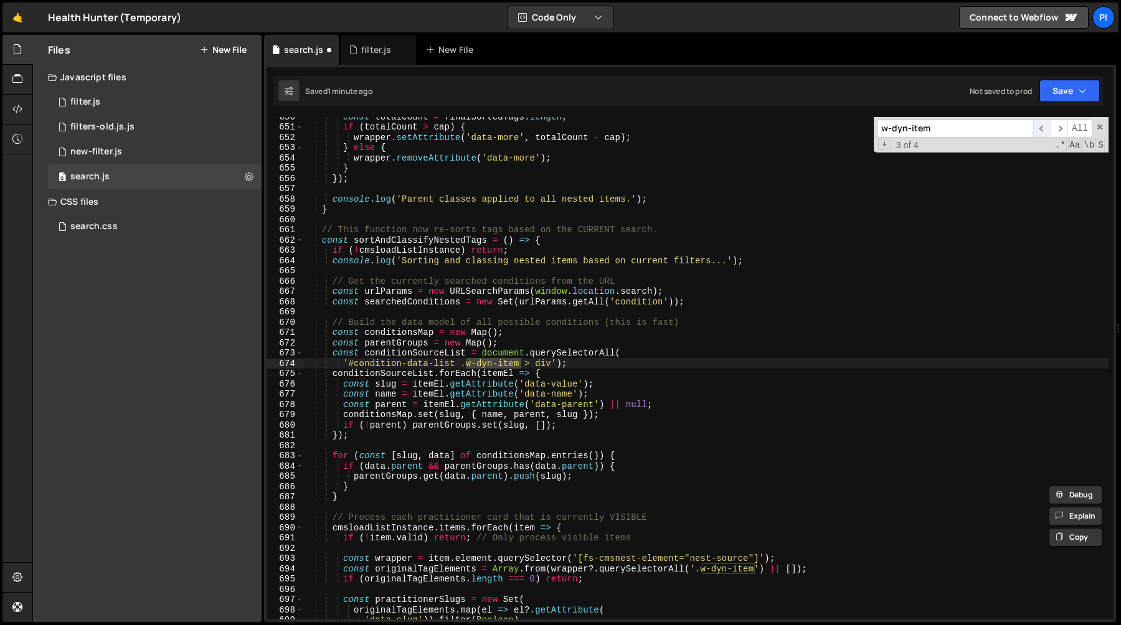
click at [1042, 130] on span "​" at bounding box center [1041, 129] width 17 height 18
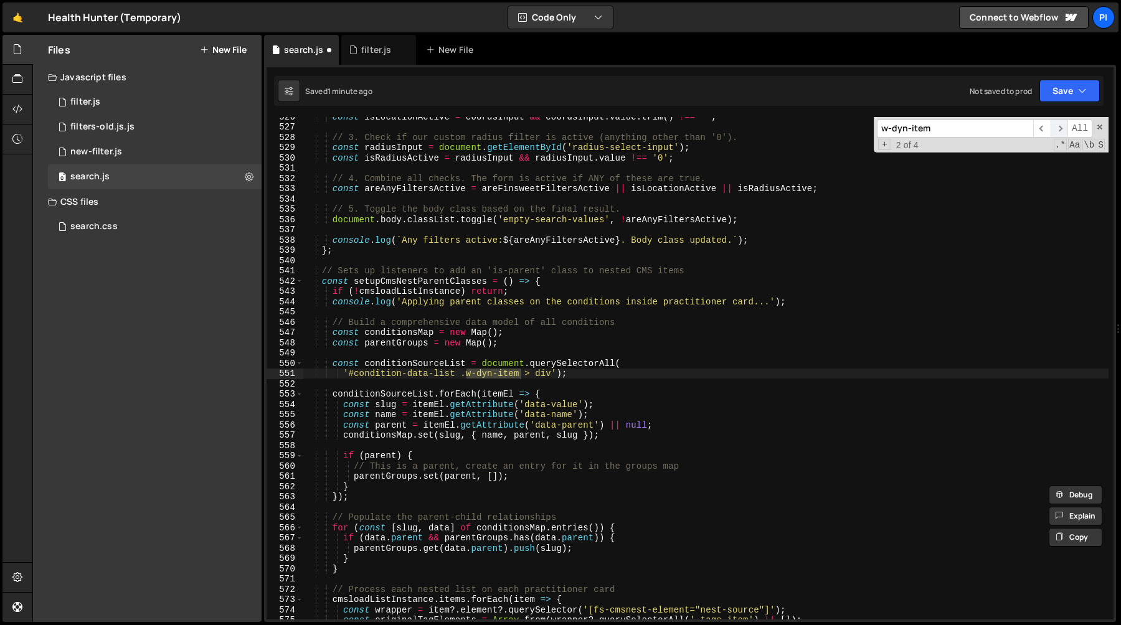
click at [1064, 128] on span "​" at bounding box center [1058, 129] width 17 height 18
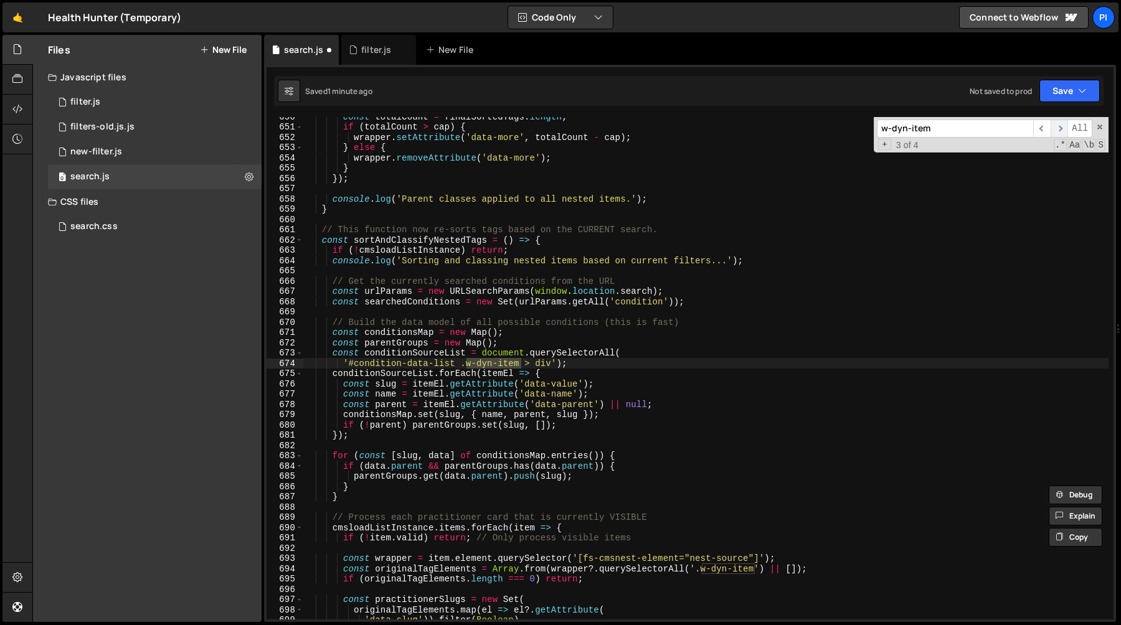
click at [1053, 131] on span "​" at bounding box center [1058, 129] width 17 height 18
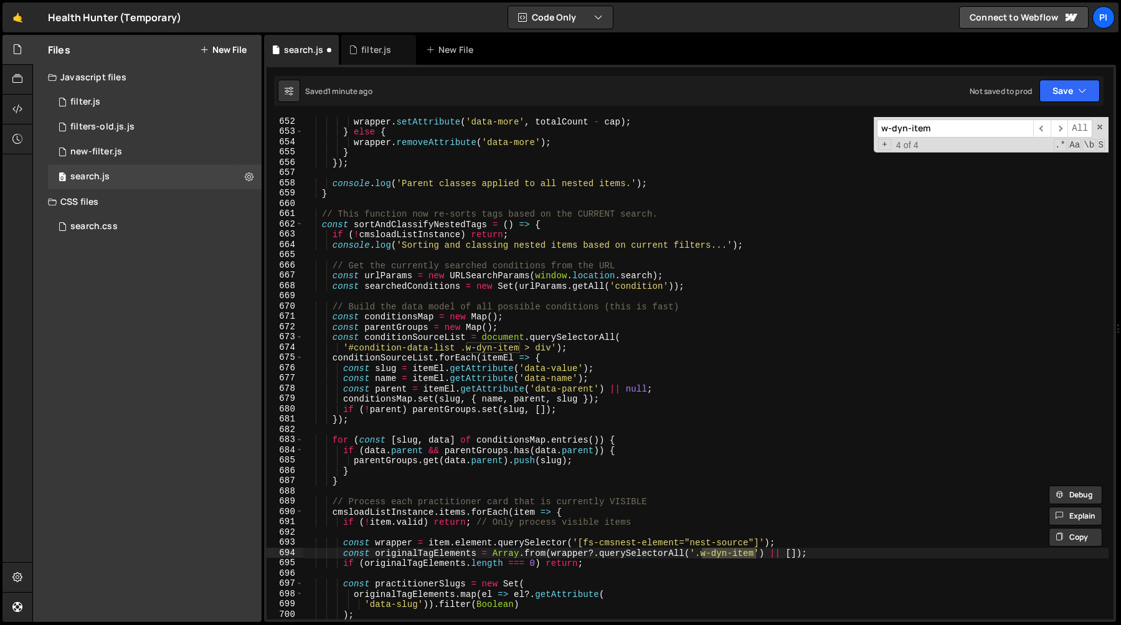
scroll to position [6691, 0]
click at [702, 553] on div "wrapper . setAttribute ( 'data-more' , totalCount - cap ) ; } else { wrapper . …" at bounding box center [705, 368] width 805 height 503
click at [734, 553] on div "wrapper . setAttribute ( 'data-more' , totalCount - cap ) ; } else { wrapper . …" at bounding box center [705, 375] width 805 height 523
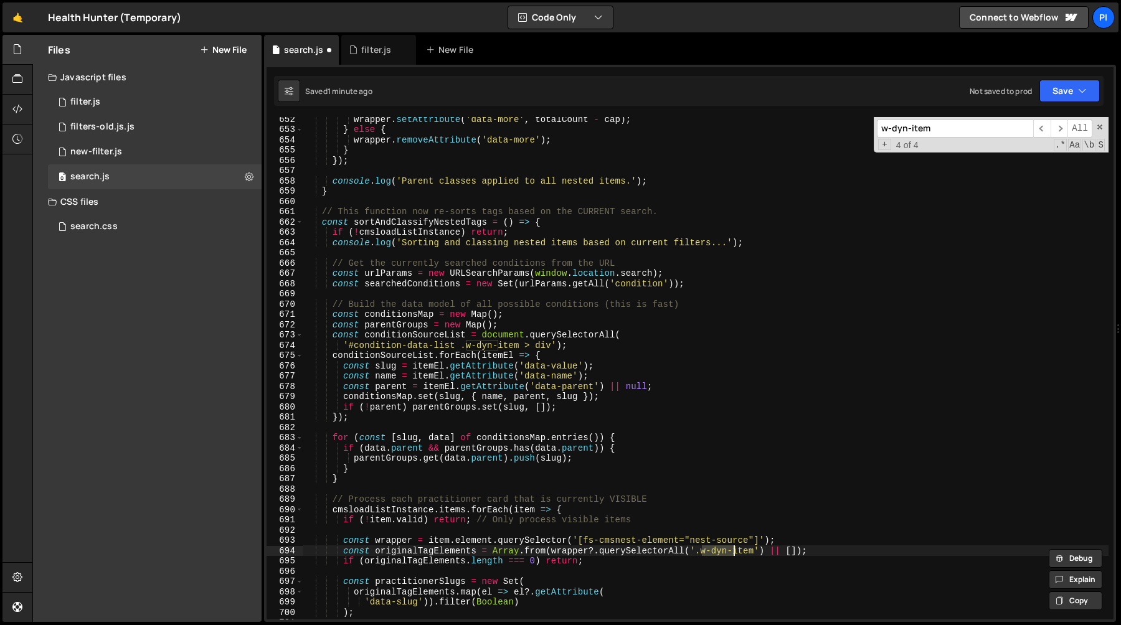
paste textarea "tags_"
click at [1098, 129] on span at bounding box center [1099, 127] width 9 height 9
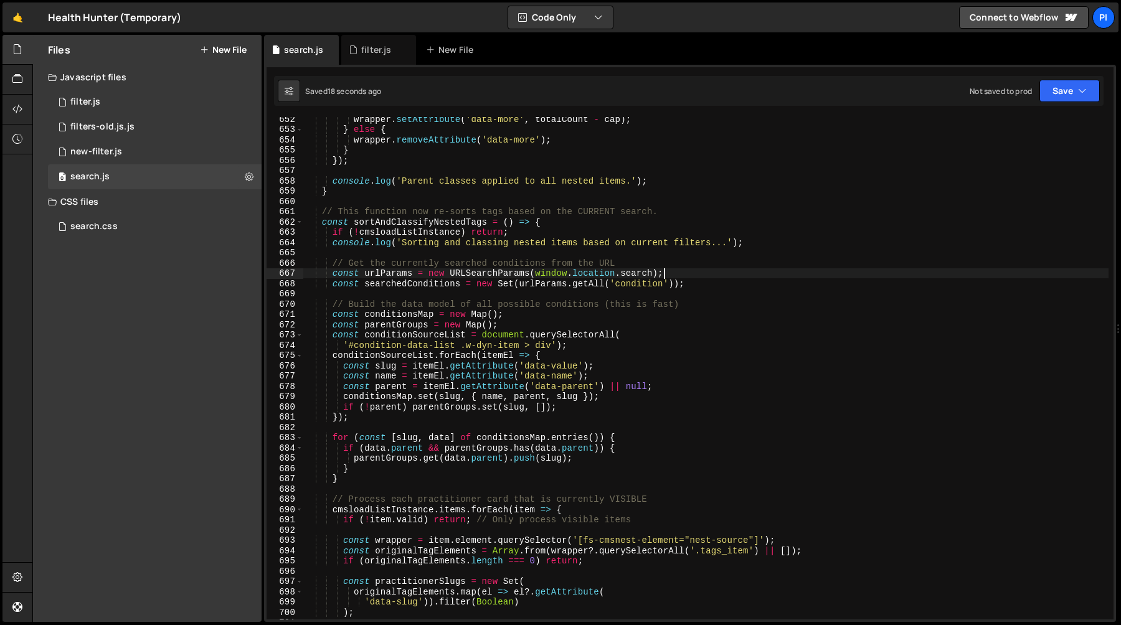
click at [931, 269] on div "wrapper . setAttribute ( 'data-more' , totalCount - cap ) ; } else { wrapper . …" at bounding box center [705, 375] width 805 height 523
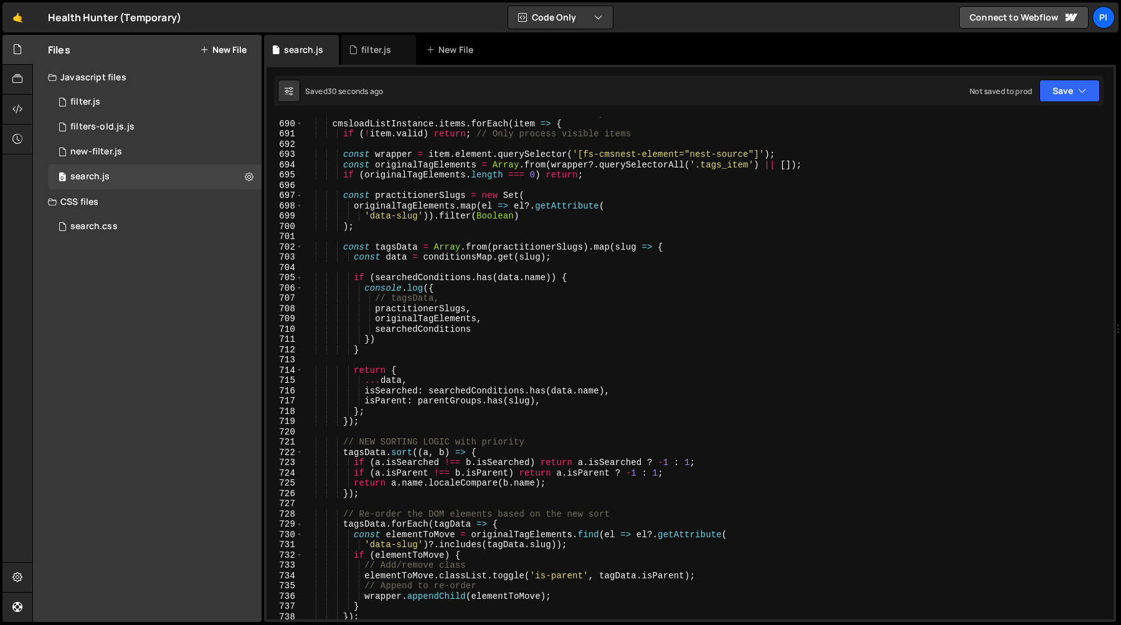
scroll to position [7094, 0]
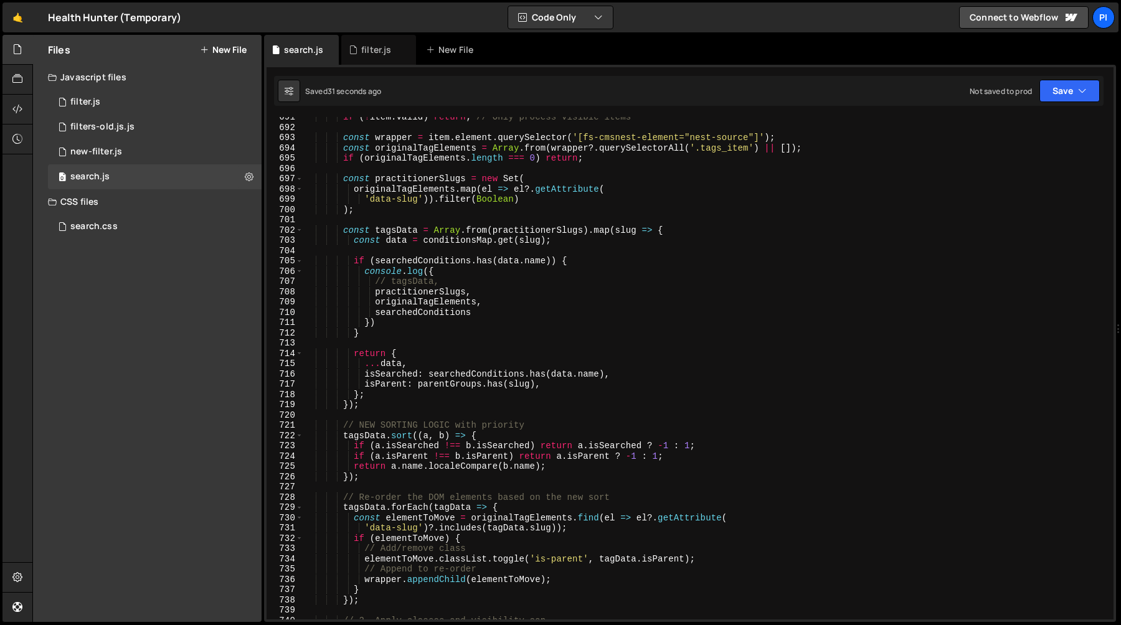
click at [373, 334] on div "if ( ! item . valid ) return ; // Only process visible items const wrapper = it…" at bounding box center [705, 373] width 805 height 523
type textarea "}"
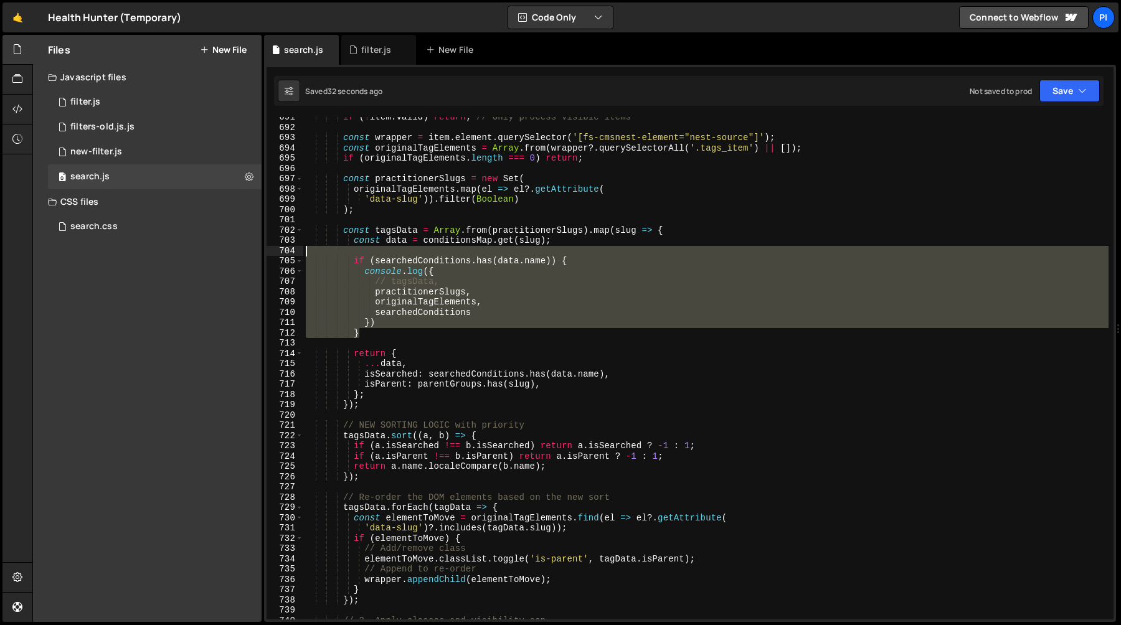
scroll to position [0, 0]
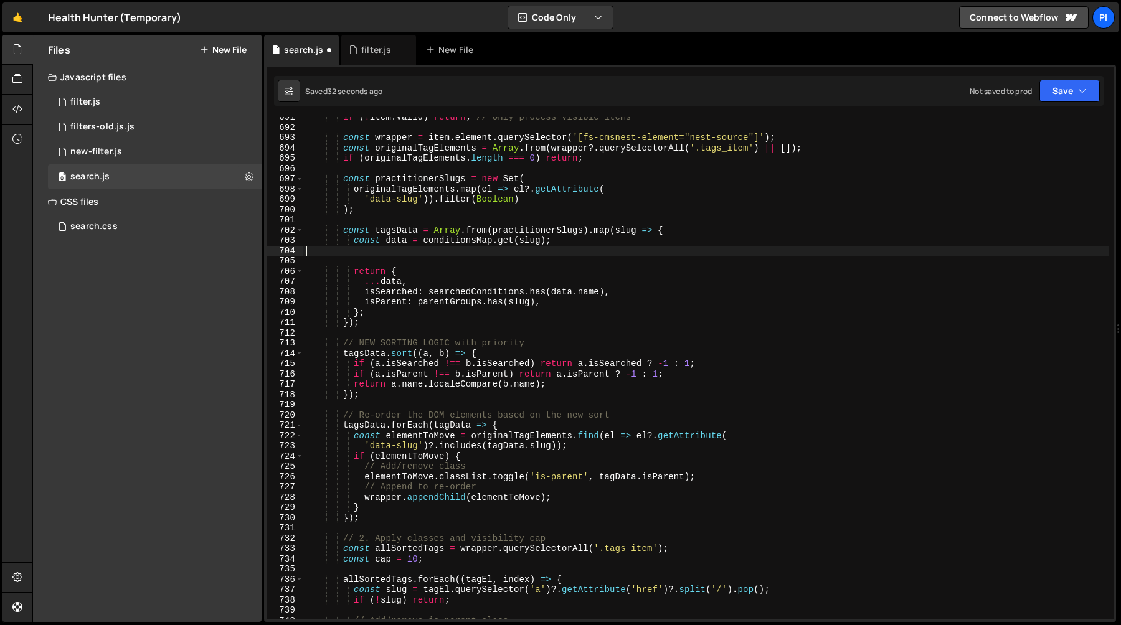
drag, startPoint x: 373, startPoint y: 334, endPoint x: 319, endPoint y: 250, distance: 100.5
click at [319, 250] on div "if ( ! item . valid ) return ; // Only process visible items const wrapper = it…" at bounding box center [705, 373] width 805 height 523
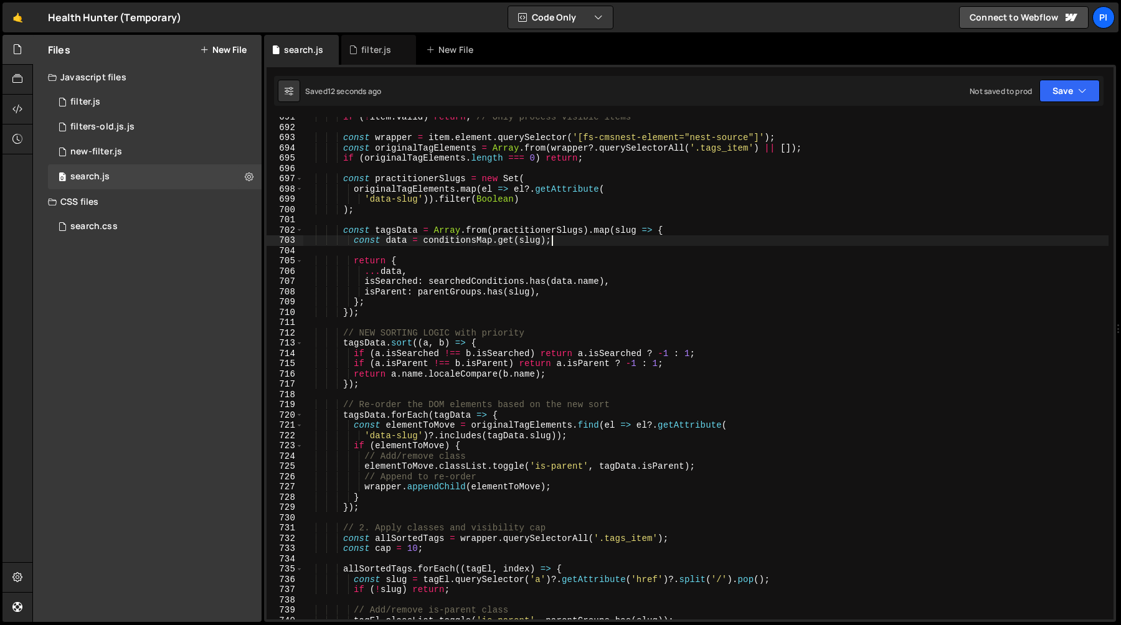
click at [560, 240] on div "if ( ! item . valid ) return ; // Only process visible items const wrapper = it…" at bounding box center [705, 373] width 805 height 523
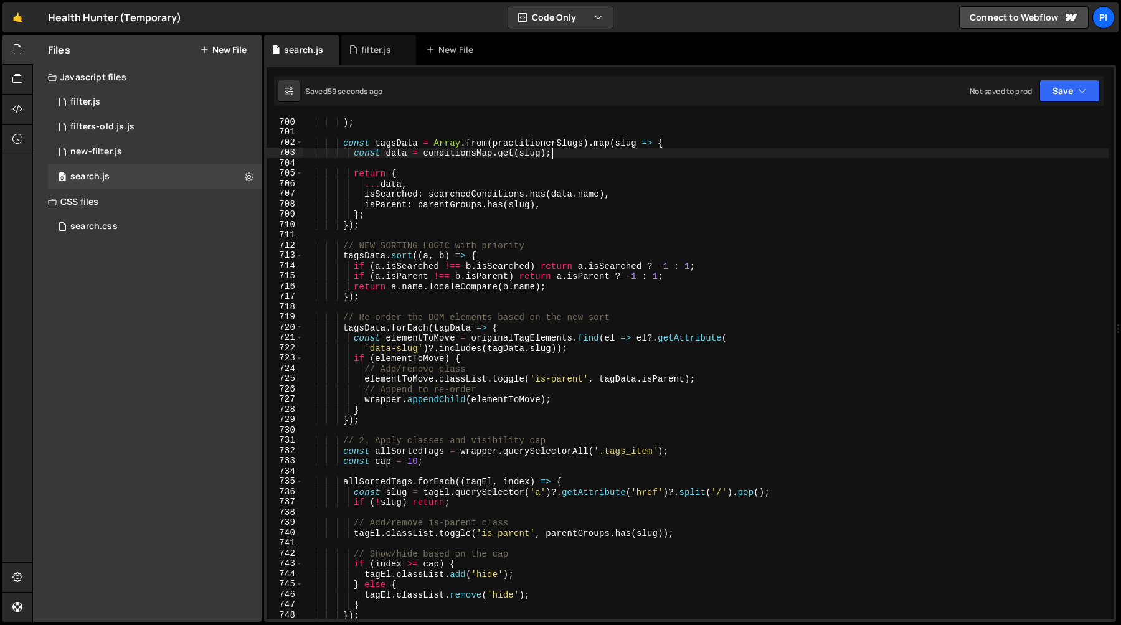
scroll to position [7206, 0]
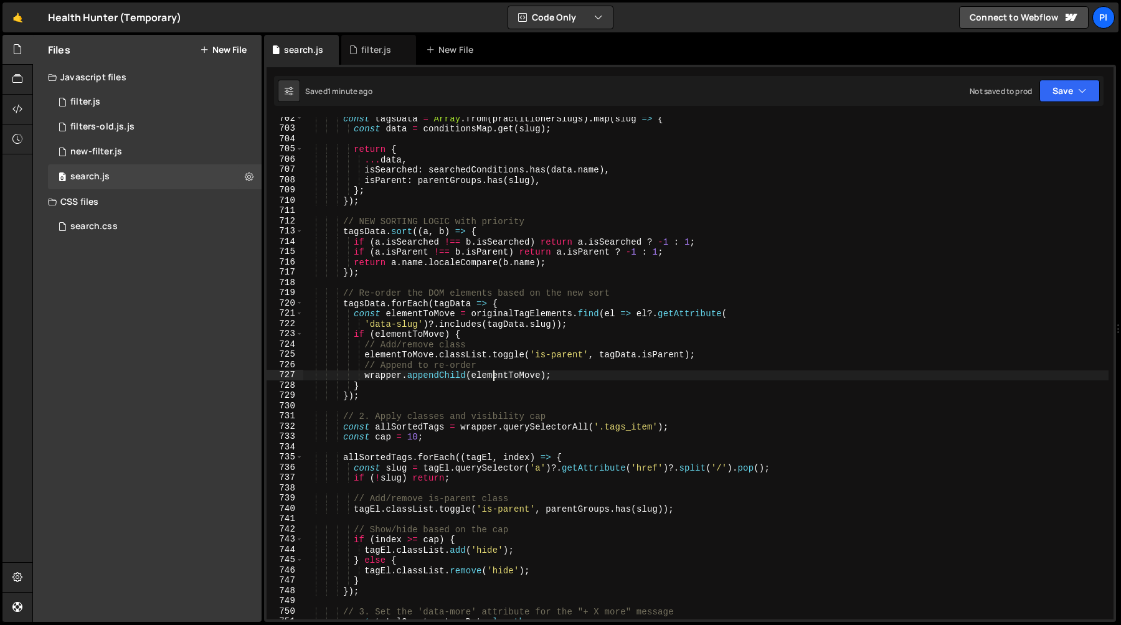
click at [494, 377] on div "const tagsData = Array . from ( practitionerSlugs ) . map ( slug => { const dat…" at bounding box center [705, 374] width 805 height 523
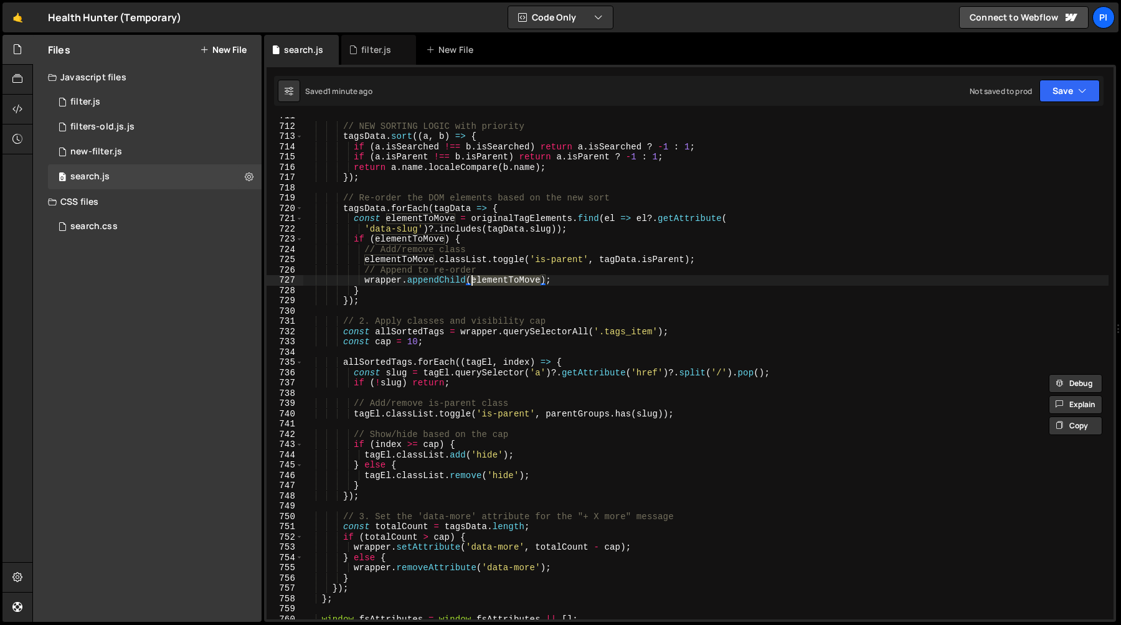
scroll to position [7301, 0]
click at [397, 331] on div "// NEW SORTING LOGIC with priority tagsData . sort (( a , b ) => { if ( a . isS…" at bounding box center [705, 372] width 805 height 523
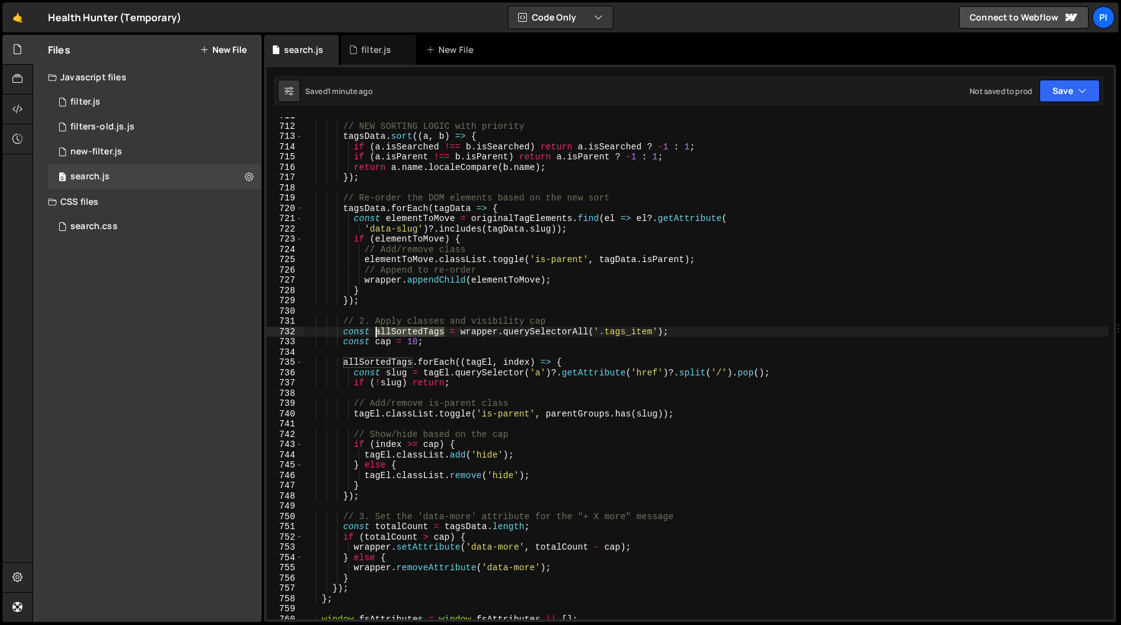
click at [397, 331] on div "// NEW SORTING LOGIC with priority tagsData . sort (( a , b ) => { if ( a . isS…" at bounding box center [705, 372] width 805 height 523
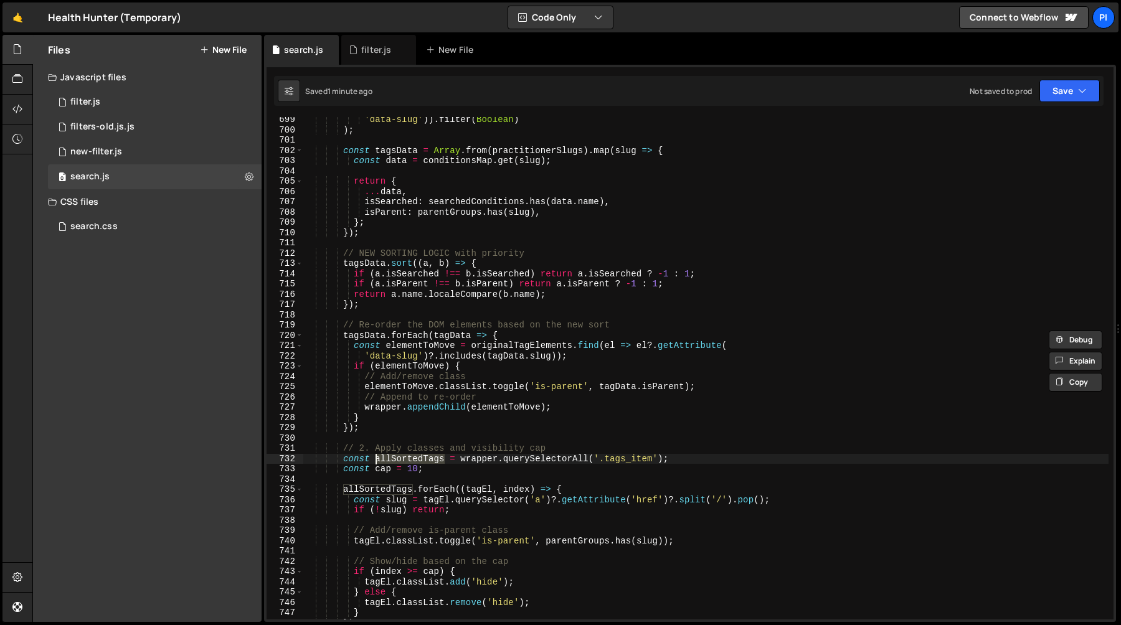
scroll to position [7165, 0]
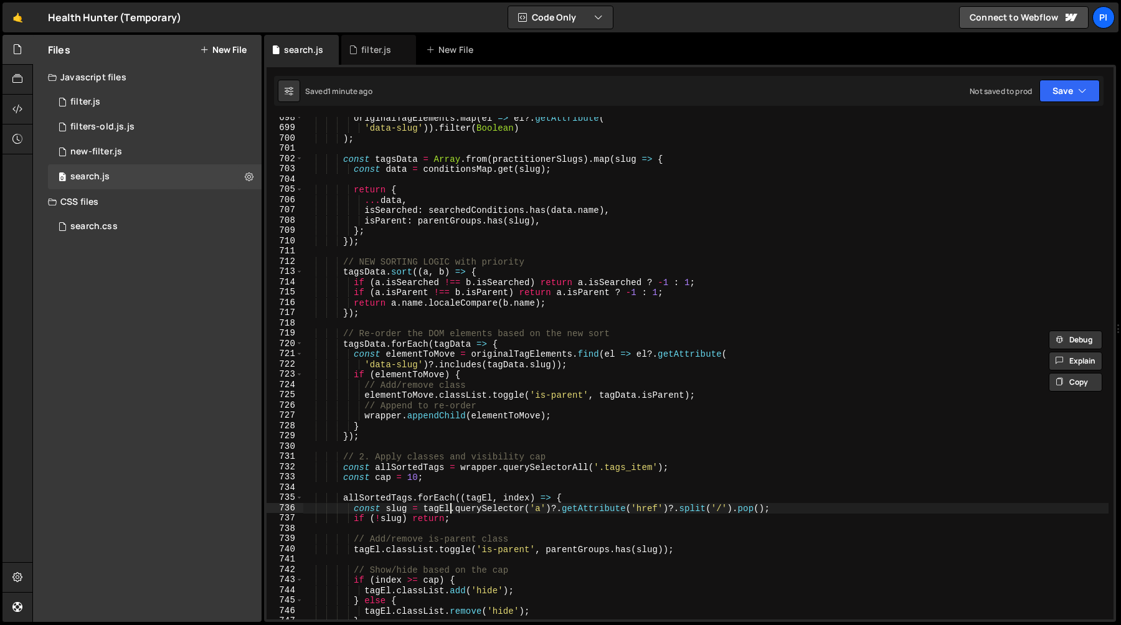
click at [451, 513] on div "originalTagElements . map ( el => el ?. getAttribute ( 'data-slug' )) . filter …" at bounding box center [705, 374] width 805 height 523
click at [553, 510] on div "originalTagElements . map ( el => el ?. getAttribute ( 'data-slug' )) . filter …" at bounding box center [705, 374] width 805 height 523
click at [575, 474] on div "originalTagElements . map ( el => el ?. getAttribute ( 'data-slug' )) . filter …" at bounding box center [705, 374] width 805 height 523
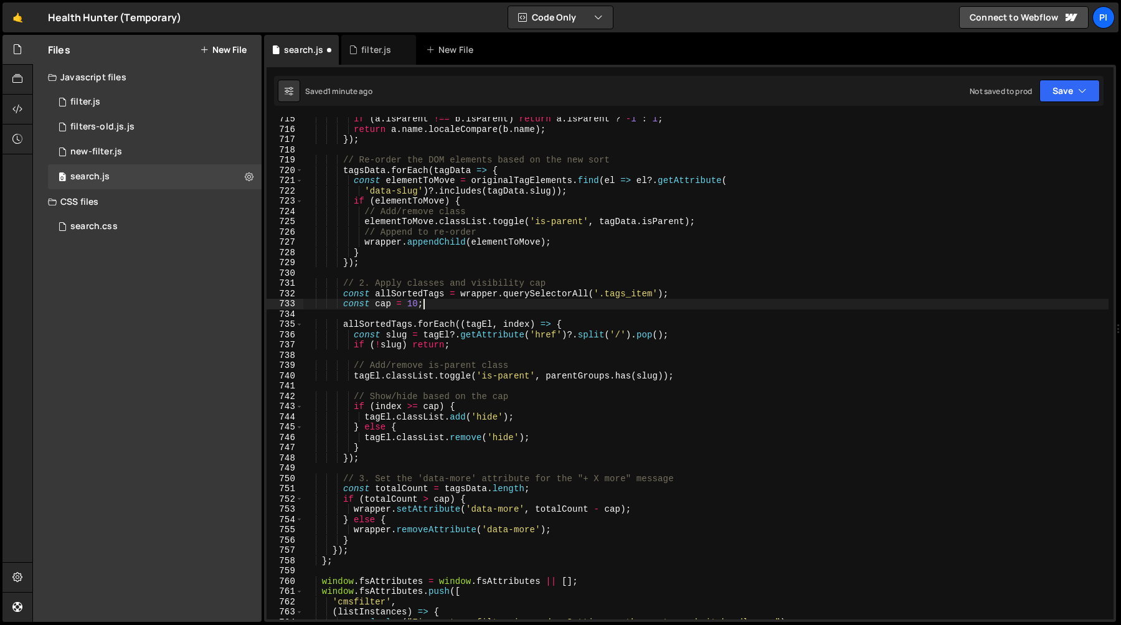
scroll to position [7336, 0]
click at [450, 336] on div "if ( a . isParent !== b . isParent ) return a . isParent ? - 1 : 1 ; return a .…" at bounding box center [705, 378] width 805 height 523
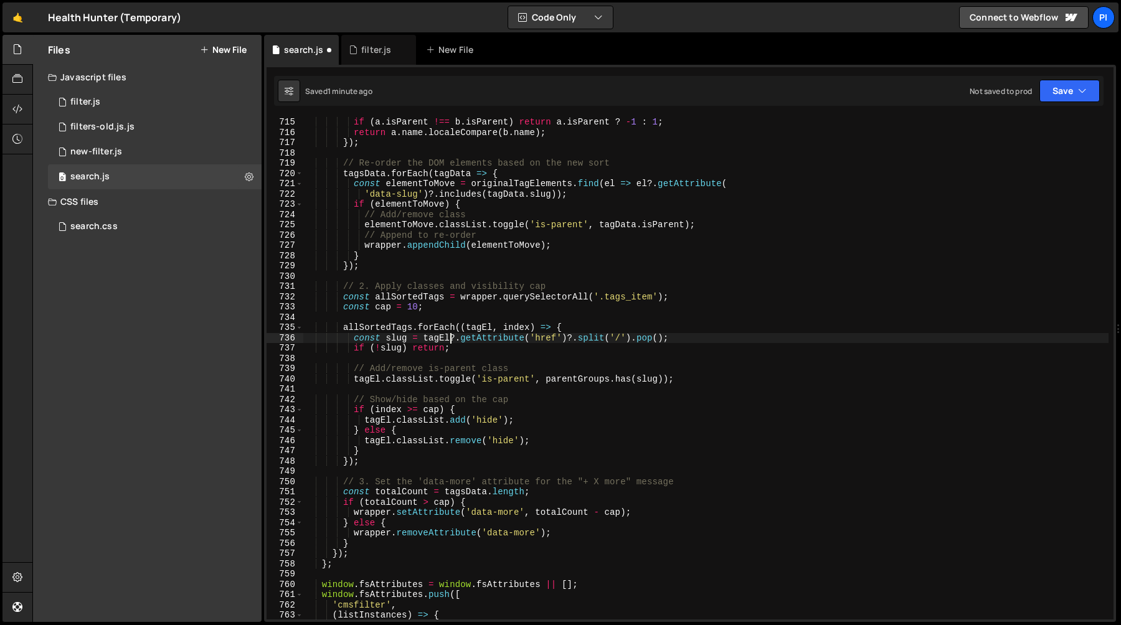
click at [393, 337] on div "if ( a . isParent !== b . isParent ) return a . isParent ? - 1 : 1 ; return a .…" at bounding box center [705, 378] width 805 height 523
click at [544, 337] on div "if ( a . isParent !== b . isParent ) return a . isParent ? - 1 : 1 ; return a .…" at bounding box center [705, 378] width 805 height 523
click at [549, 337] on div "if ( a . isParent !== b . isParent ) return a . isParent ? - 1 : 1 ; return a .…" at bounding box center [705, 378] width 805 height 523
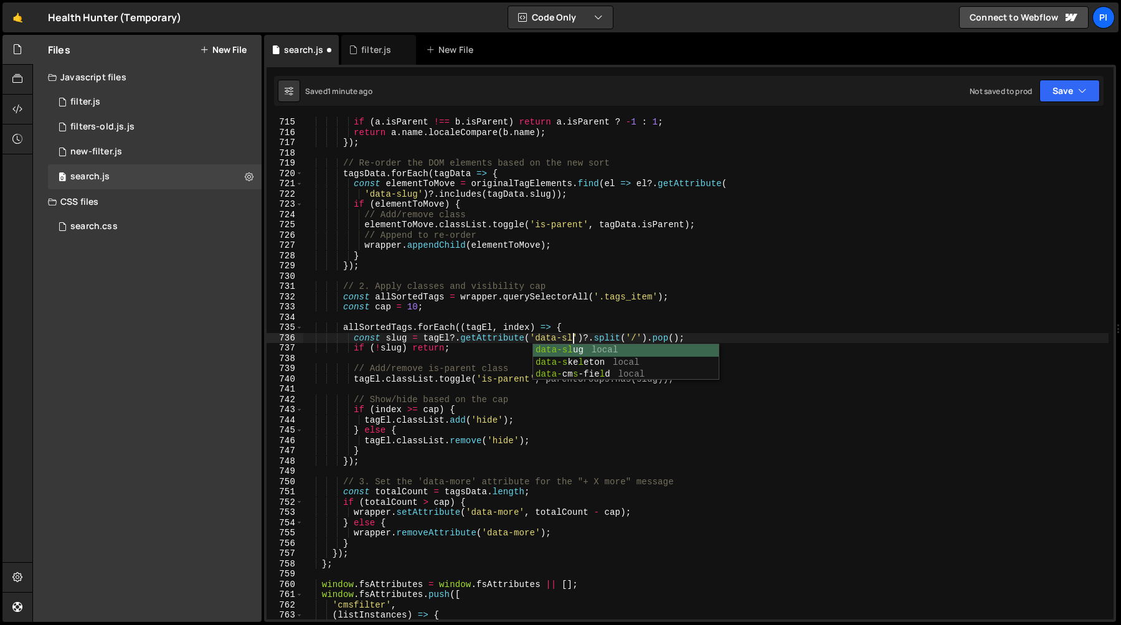
scroll to position [0, 19]
click at [616, 325] on div "if ( a . isParent !== b . isParent ) return a . isParent ? - 1 : 1 ; return a .…" at bounding box center [705, 378] width 805 height 523
click at [397, 338] on div "if ( a . isParent !== b . isParent ) return a . isParent ? - 1 : 1 ; return a .…" at bounding box center [705, 378] width 805 height 523
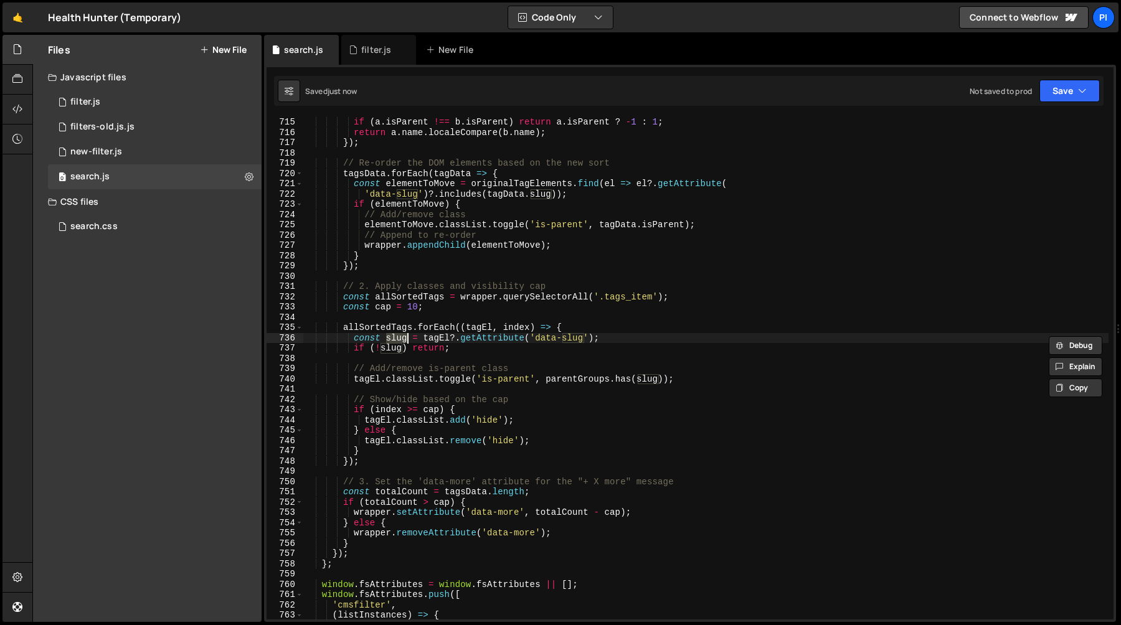
click at [484, 352] on div "if ( a . isParent !== b . isParent ) return a . isParent ? - 1 : 1 ; return a .…" at bounding box center [705, 378] width 805 height 523
type textarea "if (!slug) return;"
click at [493, 356] on div "if ( a . isParent !== b . isParent ) return a . isParent ? - 1 : 1 ; return a .…" at bounding box center [705, 378] width 805 height 523
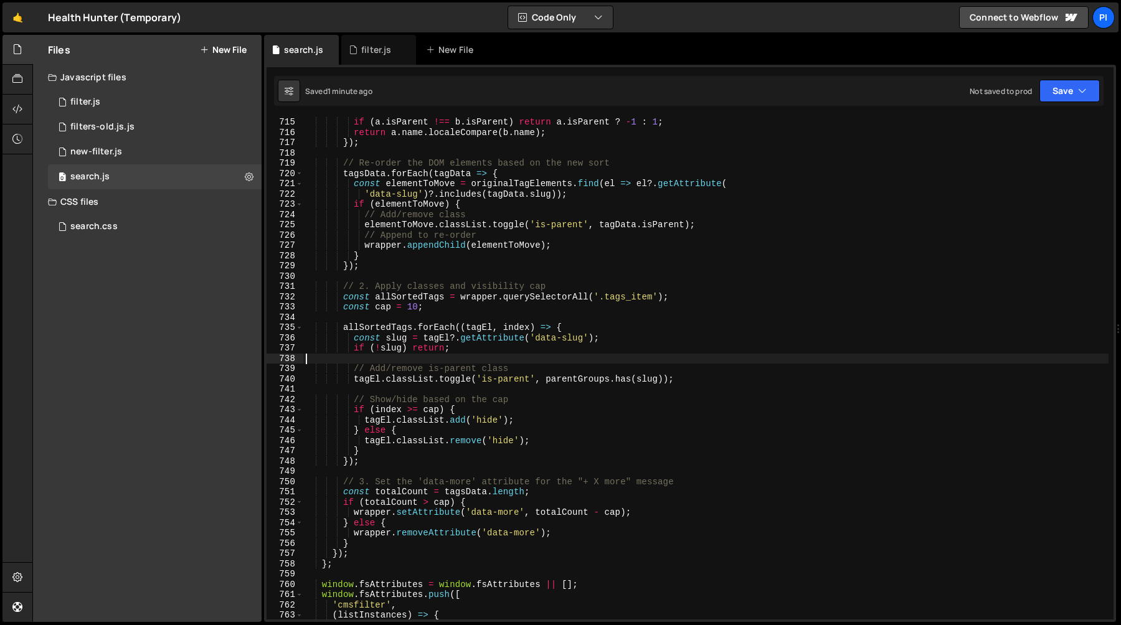
click at [483, 369] on div "if ( a . isParent !== b . isParent ) return a . isParent ? - 1 : 1 ; return a .…" at bounding box center [705, 378] width 805 height 523
click at [516, 380] on div "if ( a . isParent !== b . isParent ) return a . isParent ? - 1 : 1 ; return a .…" at bounding box center [705, 378] width 805 height 523
click at [483, 378] on div "if ( a . isParent !== b . isParent ) return a . isParent ? - 1 : 1 ; return a .…" at bounding box center [705, 378] width 805 height 523
click at [529, 380] on div "if ( a . isParent !== b . isParent ) return a . isParent ? - 1 : 1 ; return a .…" at bounding box center [705, 378] width 805 height 523
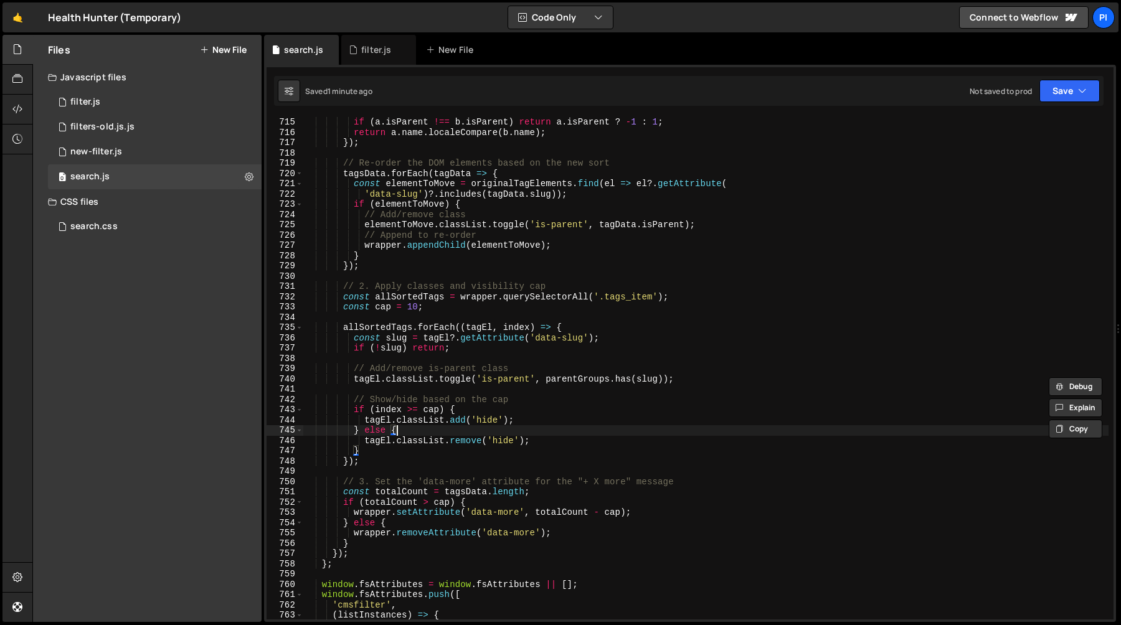
click at [525, 427] on div "if ( a . isParent !== b . isParent ) return a . isParent ? - 1 : 1 ; return a .…" at bounding box center [705, 378] width 805 height 523
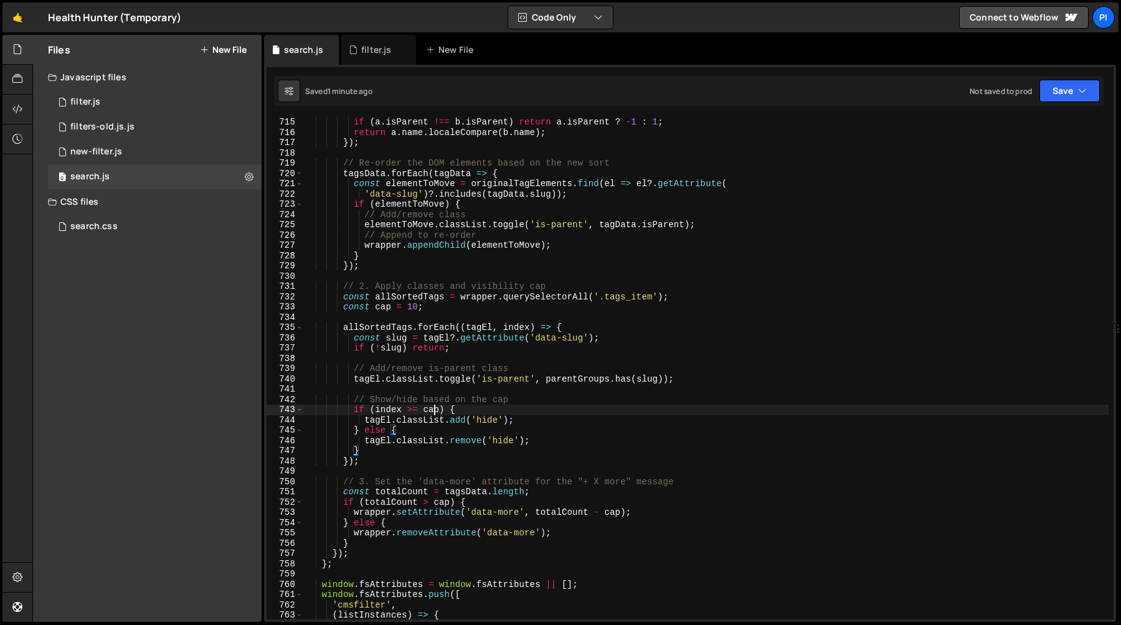
click at [432, 410] on div "if ( a . isParent !== b . isParent ) return a . isParent ? - 1 : 1 ; return a .…" at bounding box center [705, 378] width 805 height 523
click at [372, 379] on div "if ( a . isParent !== b . isParent ) return a . isParent ? - 1 : 1 ; return a .…" at bounding box center [705, 378] width 805 height 523
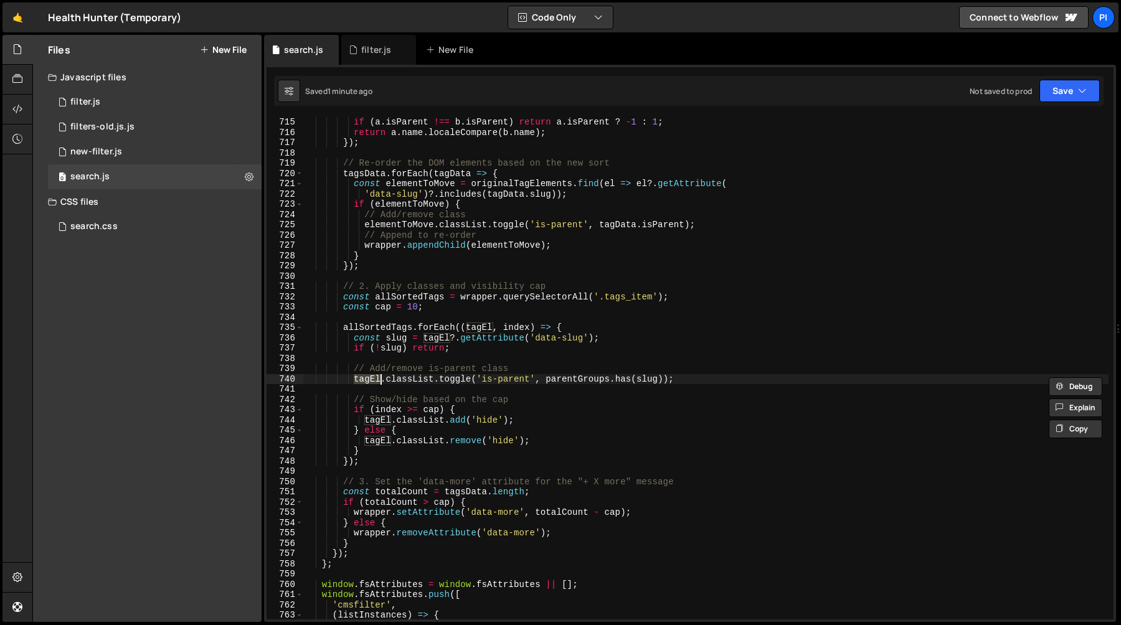
click at [425, 379] on div "if ( a . isParent !== b . isParent ) return a . isParent ? - 1 : 1 ; return a .…" at bounding box center [705, 378] width 805 height 523
click at [448, 382] on div "if ( a . isParent !== b . isParent ) return a . isParent ? - 1 : 1 ; return a .…" at bounding box center [705, 378] width 805 height 523
click at [409, 367] on div "if ( a . isParent !== b . isParent ) return a . isParent ? - 1 : 1 ; return a .…" at bounding box center [705, 378] width 805 height 523
click at [434, 382] on div "if ( a . isParent !== b . isParent ) return a . isParent ? - 1 : 1 ; return a .…" at bounding box center [705, 378] width 805 height 523
click at [461, 376] on div "if ( a . isParent !== b . isParent ) return a . isParent ? - 1 : 1 ; return a .…" at bounding box center [705, 378] width 805 height 523
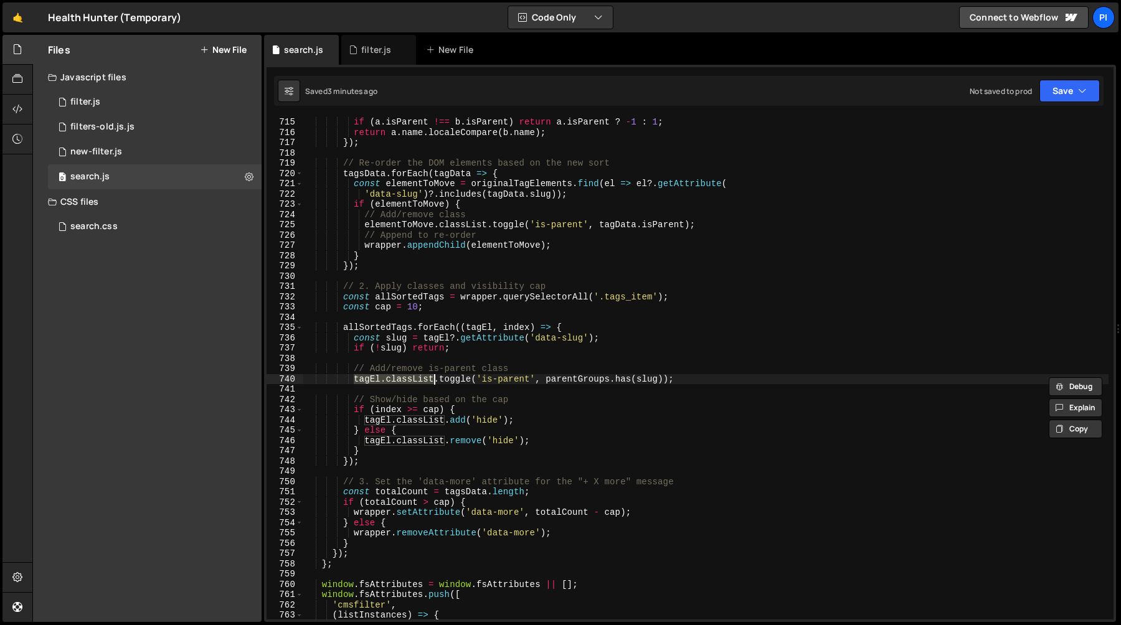
click at [461, 376] on div "if ( a . isParent !== b . isParent ) return a . isParent ? - 1 : 1 ; return a .…" at bounding box center [705, 378] width 805 height 523
click at [539, 376] on div "if ( a . isParent !== b . isParent ) return a . isParent ? - 1 : 1 ; return a .…" at bounding box center [705, 378] width 805 height 523
click at [505, 408] on div "if ( a . isParent !== b . isParent ) return a . isParent ? - 1 : 1 ; return a .…" at bounding box center [705, 378] width 805 height 523
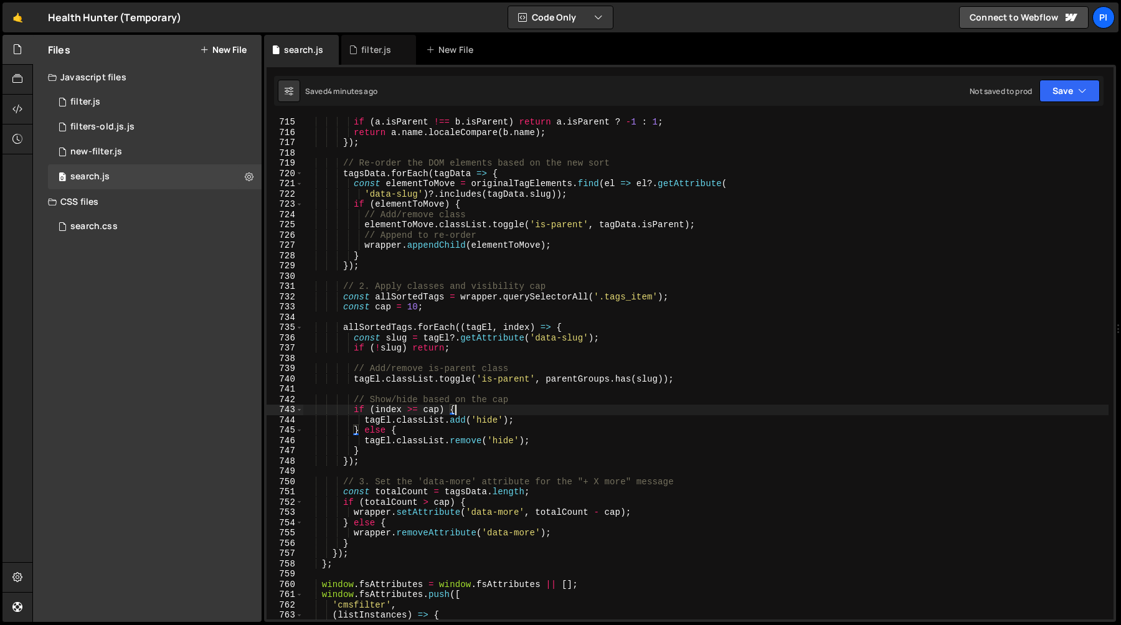
click at [507, 334] on div "if ( a . isParent !== b . isParent ) return a . isParent ? - 1 : 1 ; return a .…" at bounding box center [705, 378] width 805 height 523
click at [360, 326] on div "if ( a . isParent !== b . isParent ) return a . isParent ? - 1 : 1 ; return a .…" at bounding box center [705, 378] width 805 height 523
type textarea "allSortedTags.forEach((tagEl, index) => {"
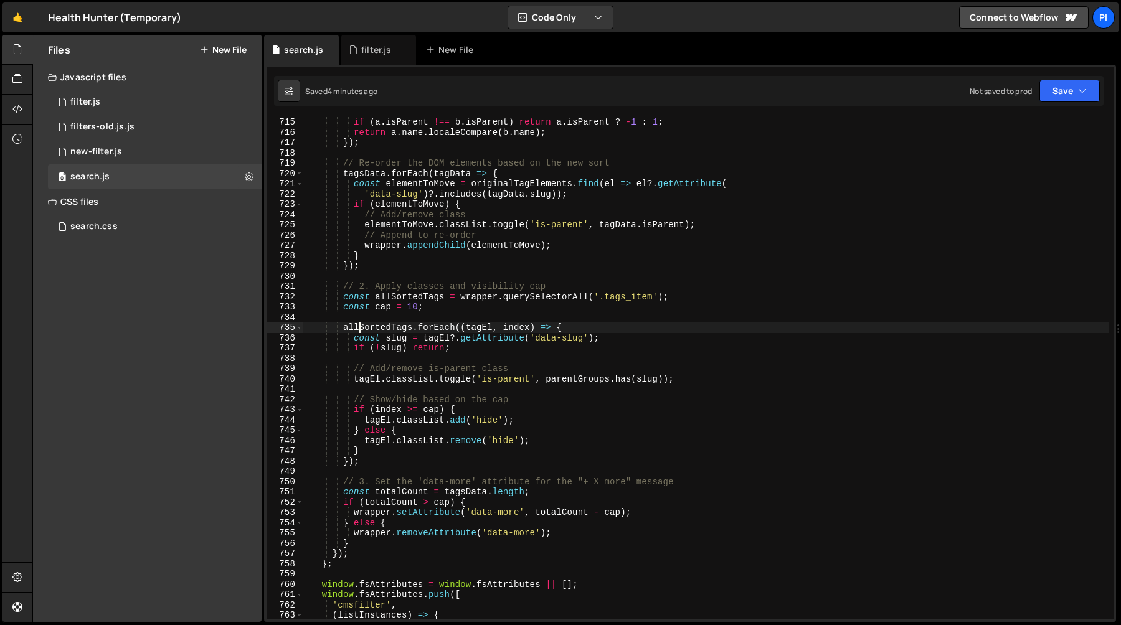
click at [360, 326] on div "if ( a . isParent !== b . isParent ) return a . isParent ? - 1 : 1 ; return a .…" at bounding box center [705, 378] width 805 height 523
click at [469, 313] on div "if ( a . isParent !== b . isParent ) return a . isParent ? - 1 : 1 ; return a .…" at bounding box center [705, 378] width 805 height 523
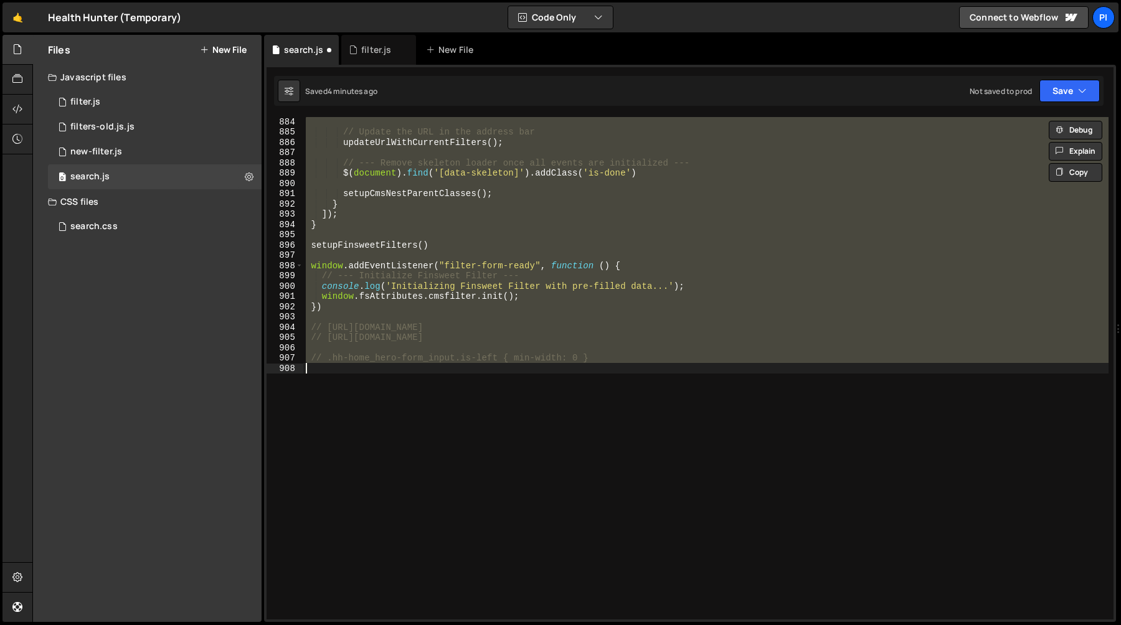
scroll to position [7300, 0]
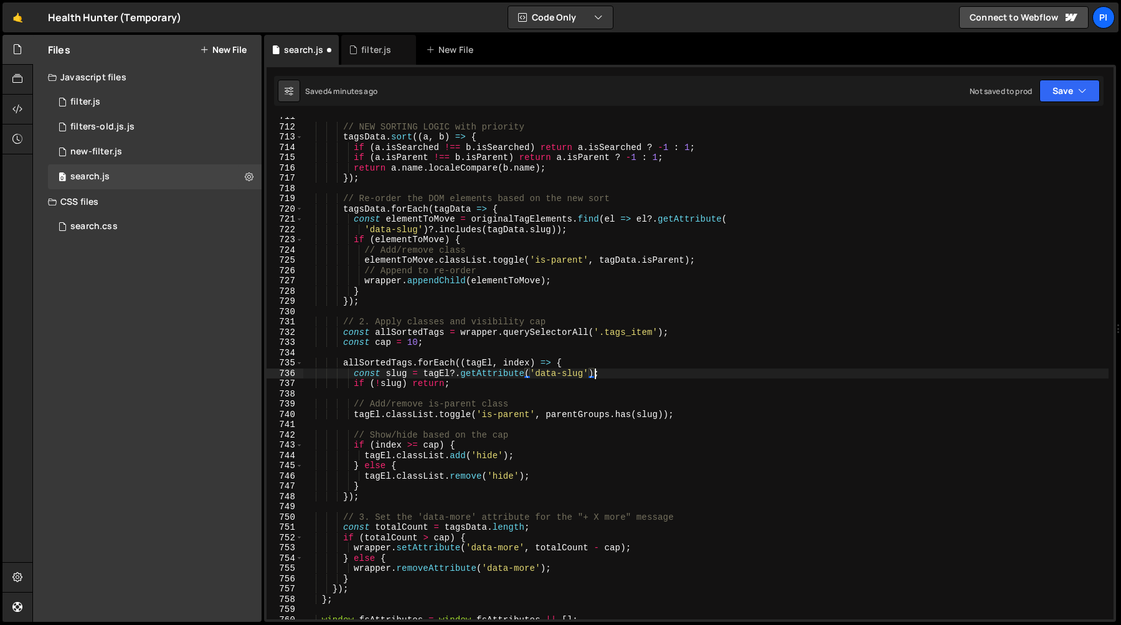
click at [549, 331] on div "// NEW SORTING LOGIC with priority tagsData . sort (( a , b ) => { if ( a . isS…" at bounding box center [705, 372] width 805 height 523
click at [411, 418] on div "// NEW SORTING LOGIC with priority tagsData . sort (( a , b ) => { if ( a . isS…" at bounding box center [705, 372] width 805 height 523
type textarea "tagEl.classList.toggle('is-parent', parentGroups.has(slug));"
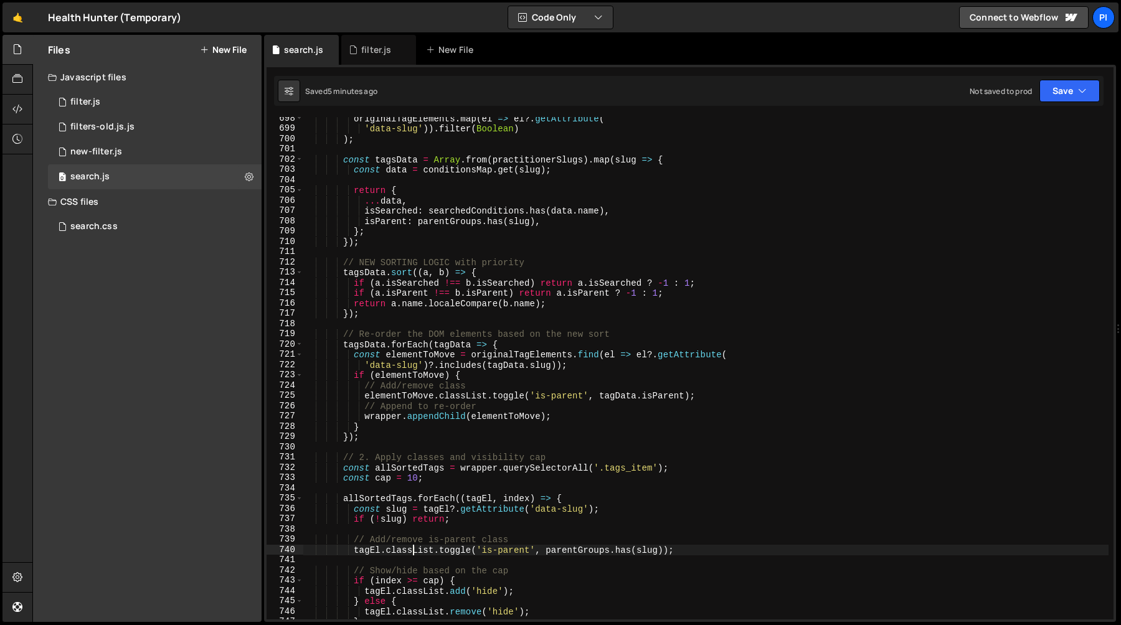
scroll to position [7224, 0]
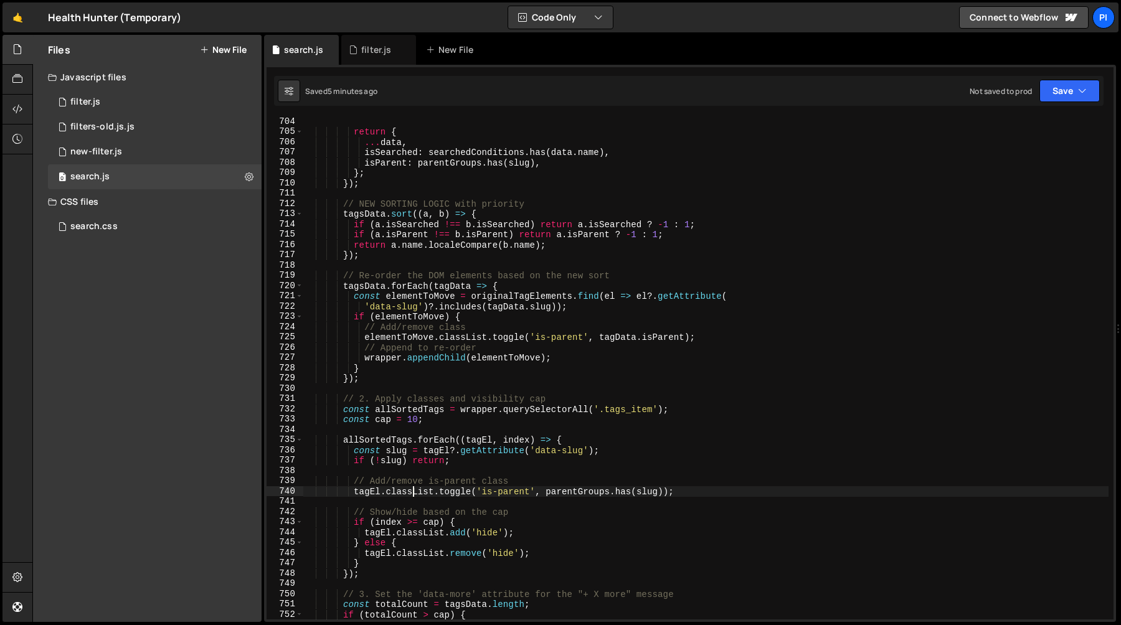
click at [407, 491] on div "return { ... data , isSearched : searchedConditions . has ( data . name ) , isP…" at bounding box center [705, 377] width 805 height 523
click at [466, 491] on div "return { ... data , isSearched : searchedConditions . has ( data . name ) , isP…" at bounding box center [705, 377] width 805 height 523
click at [399, 493] on div "return { ... data , isSearched : searchedConditions . has ( data . name ) , isP…" at bounding box center [705, 377] width 805 height 523
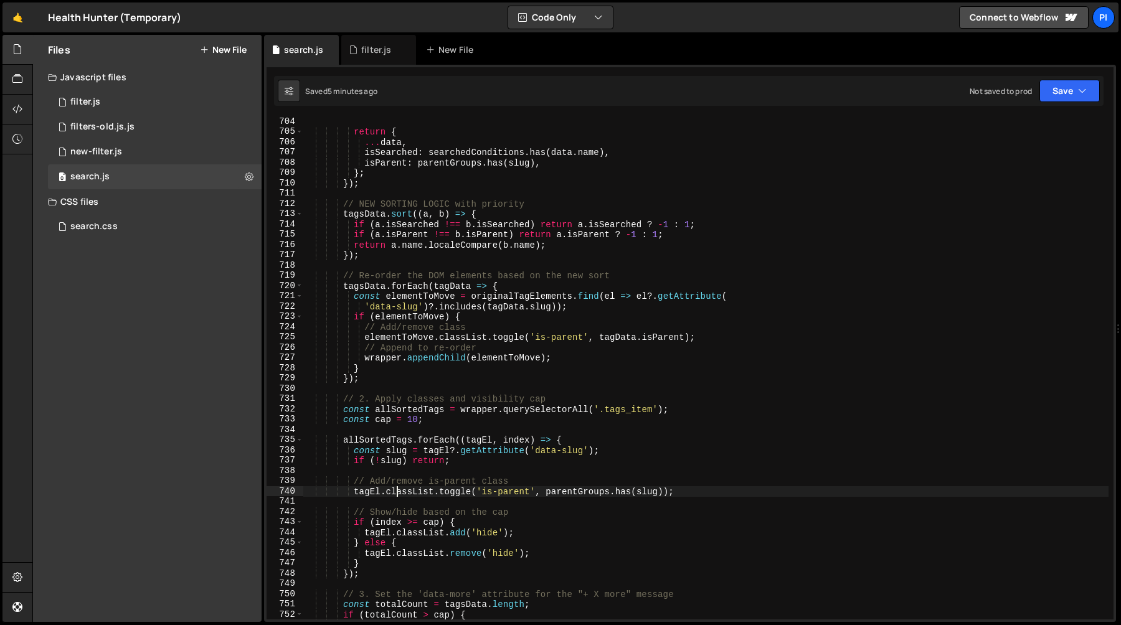
click at [399, 493] on div "return { ... data , isSearched : searchedConditions . has ( data . name ) , isP…" at bounding box center [705, 377] width 805 height 523
click at [358, 493] on div "return { ... data , isSearched : searchedConditions . has ( data . name ) , isP…" at bounding box center [705, 377] width 805 height 523
click at [585, 493] on div "return { ... data , isSearched : searchedConditions . has ( data . name ) , isP…" at bounding box center [705, 377] width 805 height 523
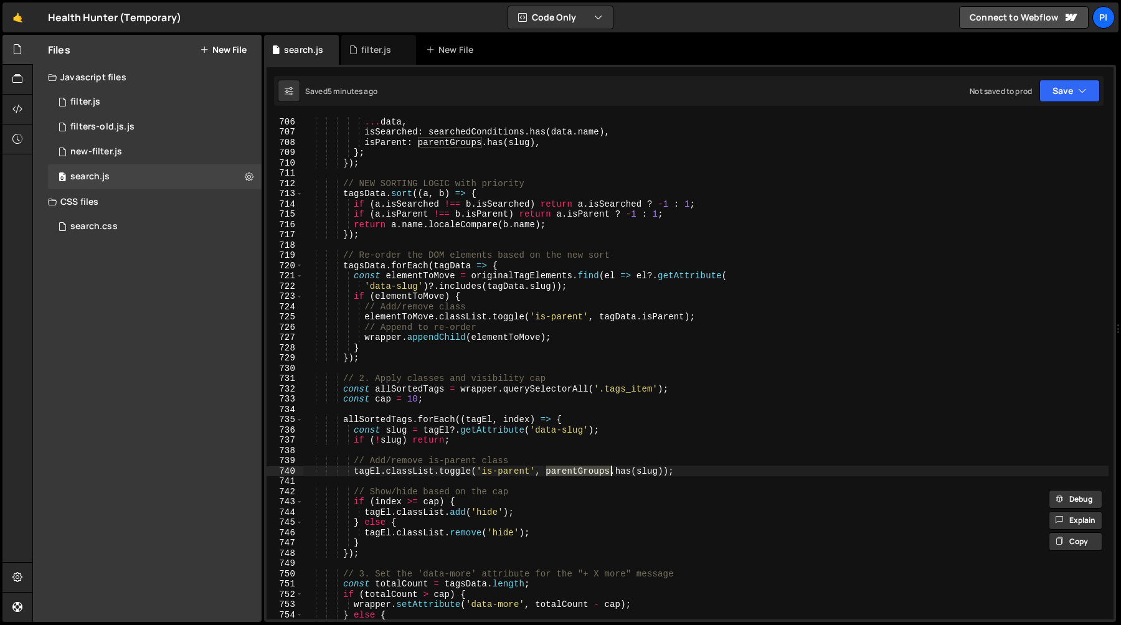
scroll to position [7245, 0]
type input "parentGroups"
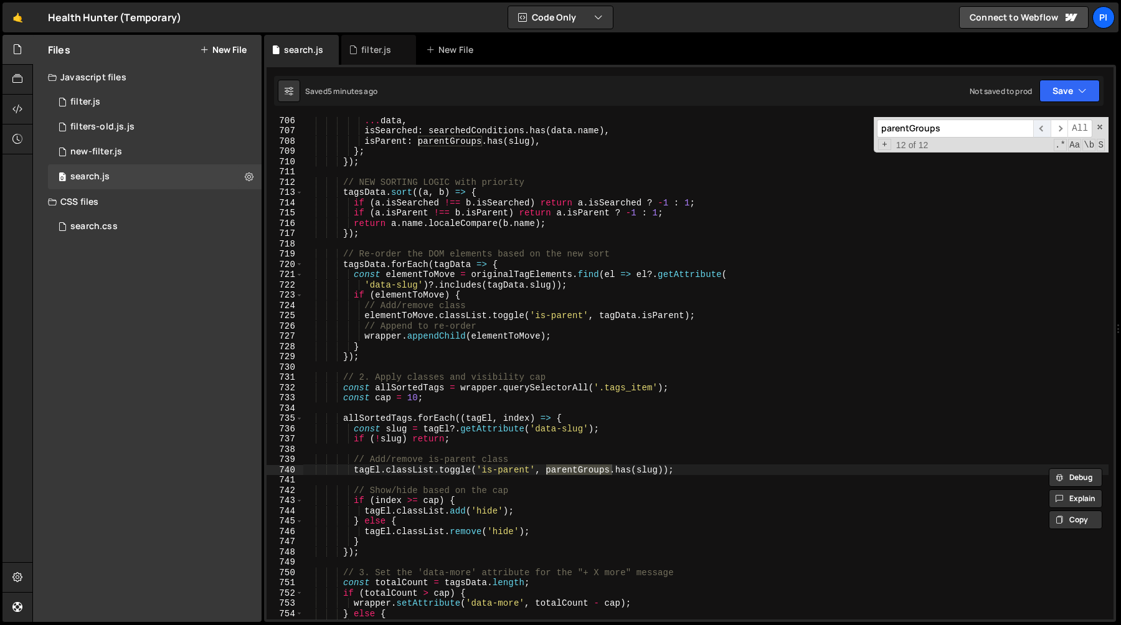
click at [1037, 131] on span "​" at bounding box center [1041, 129] width 17 height 18
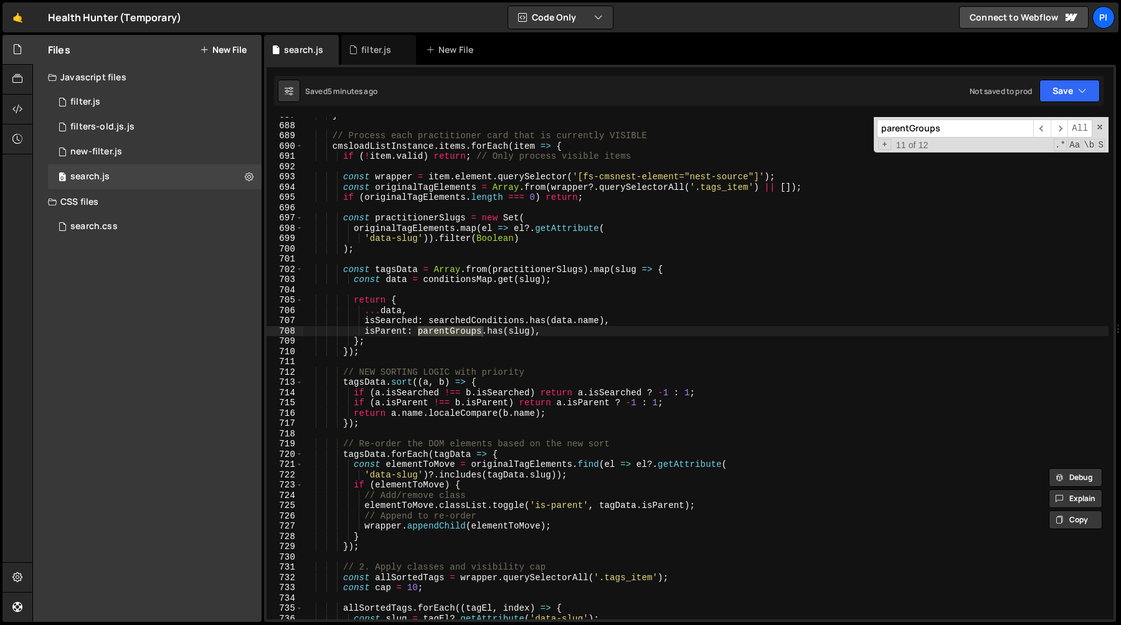
scroll to position [7043, 0]
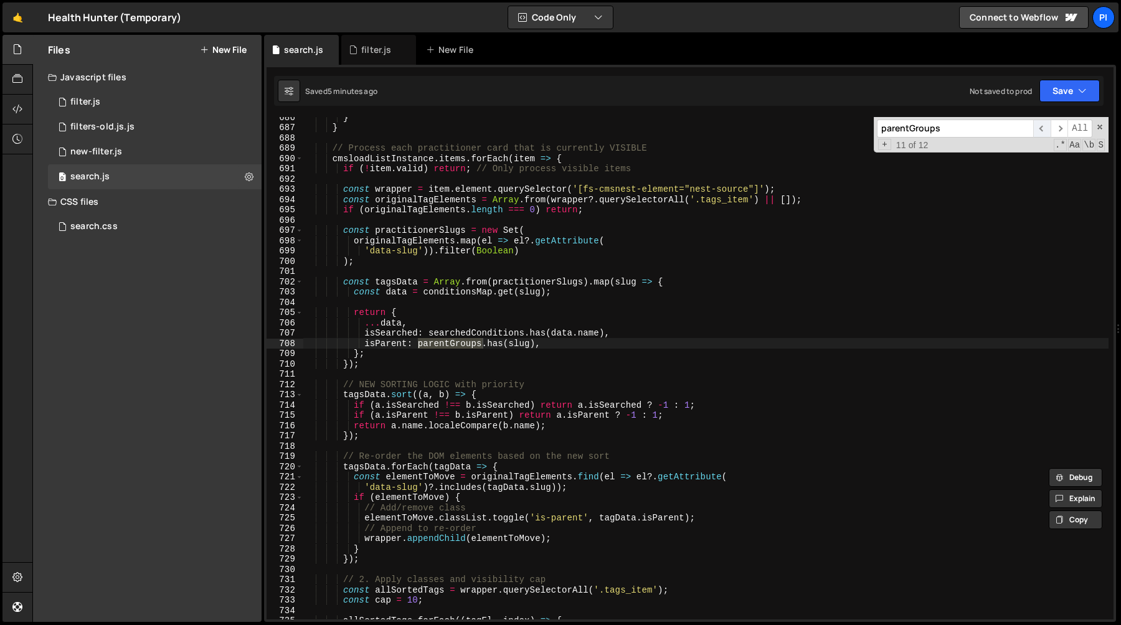
click at [1038, 135] on span "​" at bounding box center [1041, 129] width 17 height 18
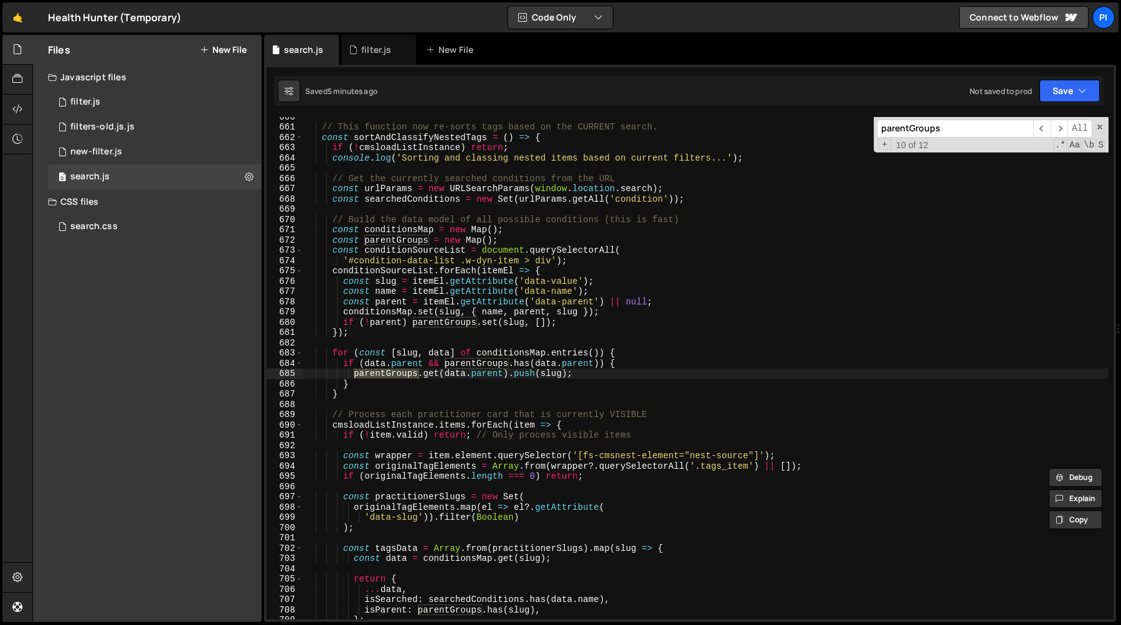
scroll to position [6762, 0]
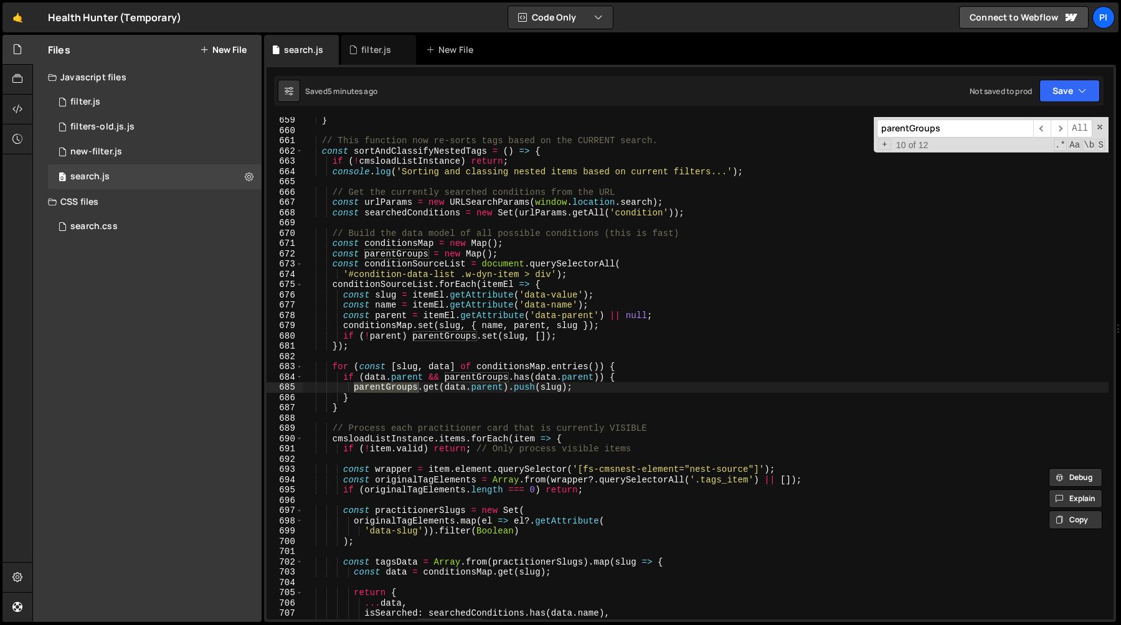
type textarea "}"
click at [382, 409] on div "} // This function now re-sorts tags based on the CURRENT search. const sortAnd…" at bounding box center [705, 376] width 805 height 523
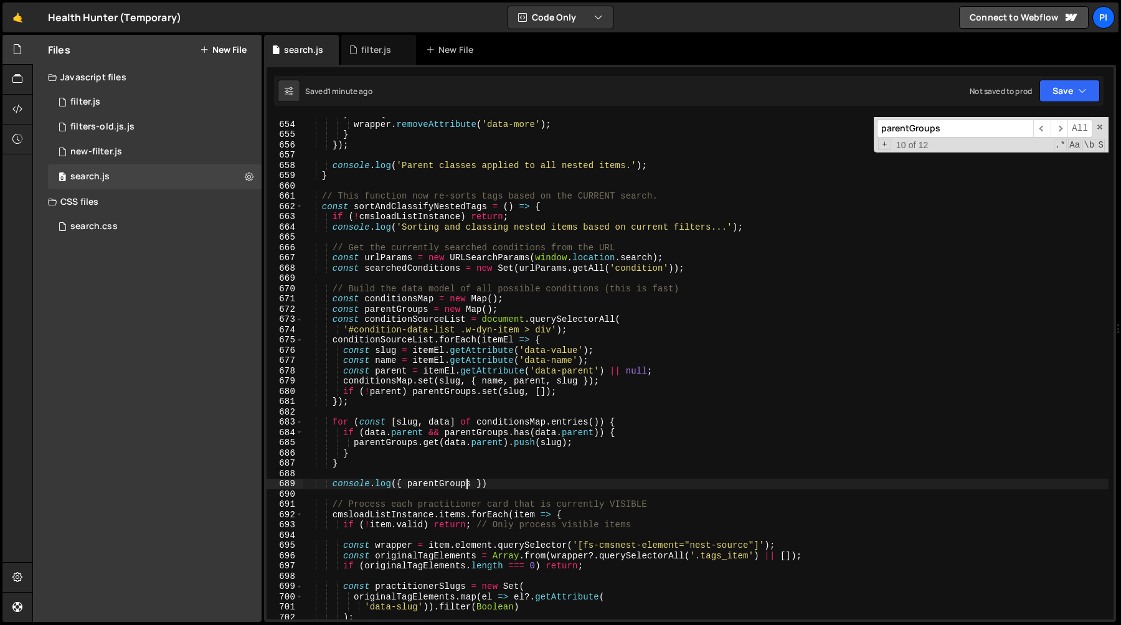
scroll to position [6668, 0]
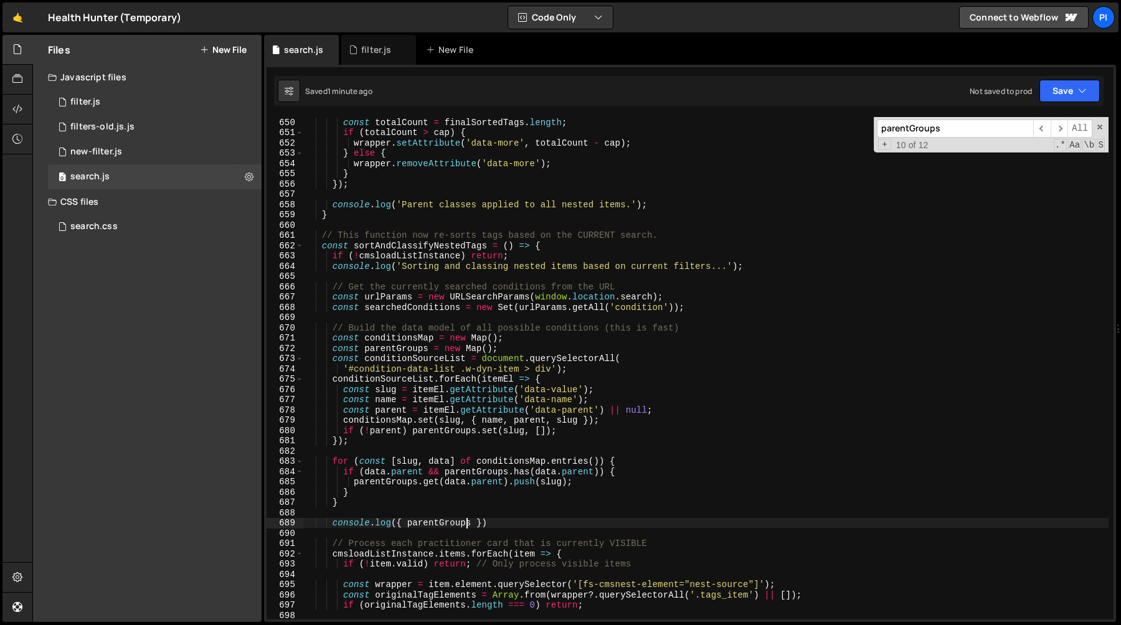
click at [421, 245] on div "const totalCount = finalSortedTags . length ; if ( totalCount > cap ) { wrapper…" at bounding box center [705, 378] width 805 height 523
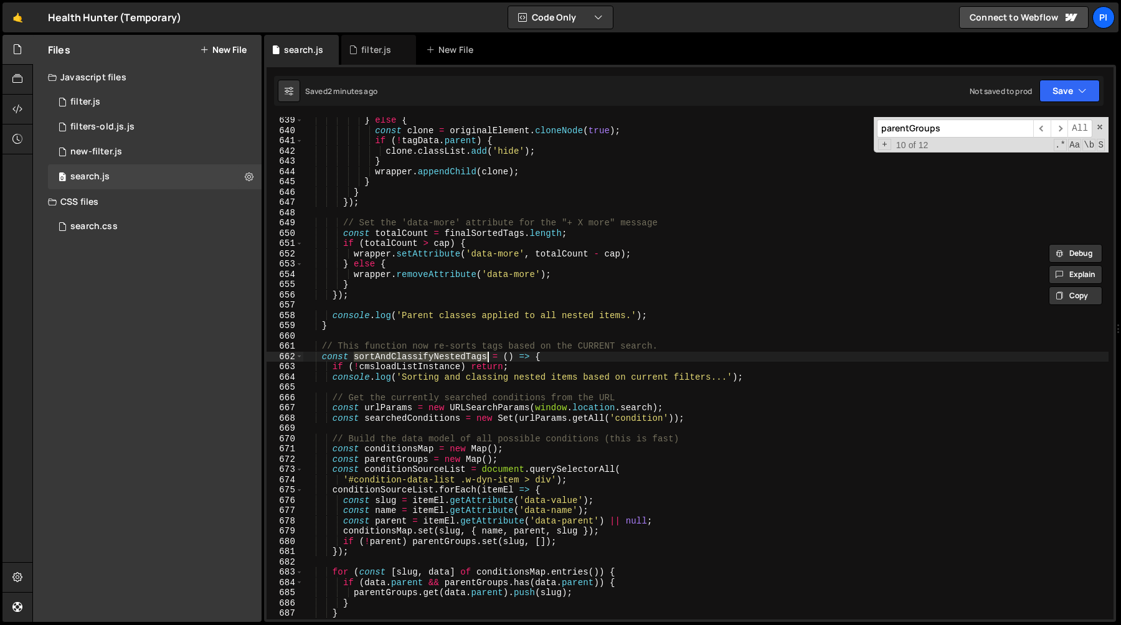
scroll to position [6556, 0]
click at [1039, 125] on span "​" at bounding box center [1041, 129] width 17 height 18
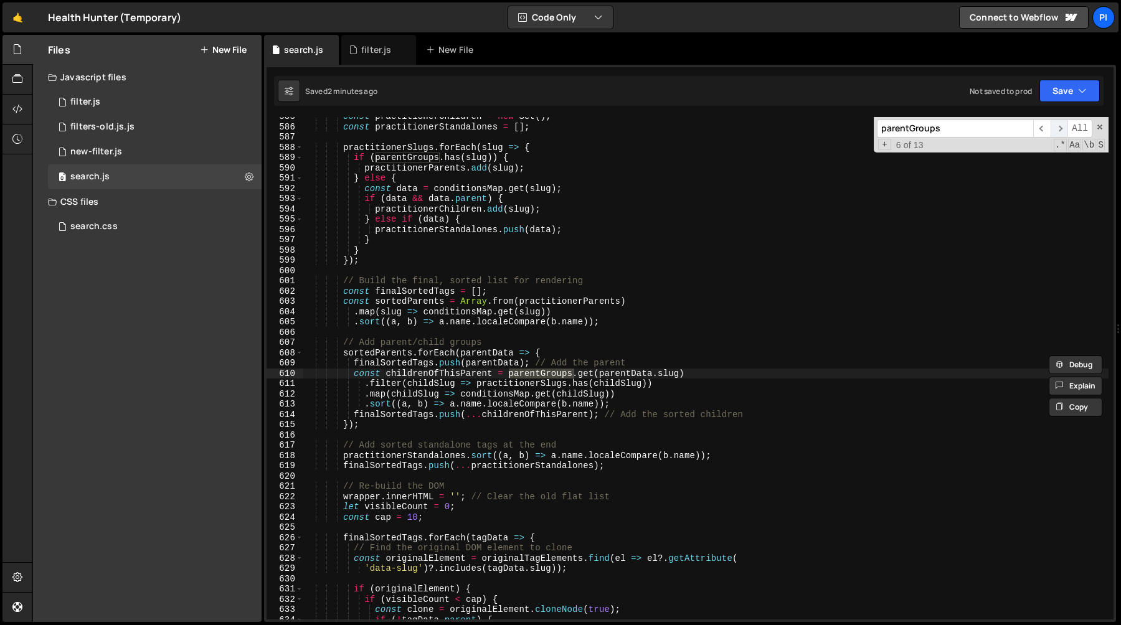
click at [1056, 129] on span "​" at bounding box center [1058, 129] width 17 height 18
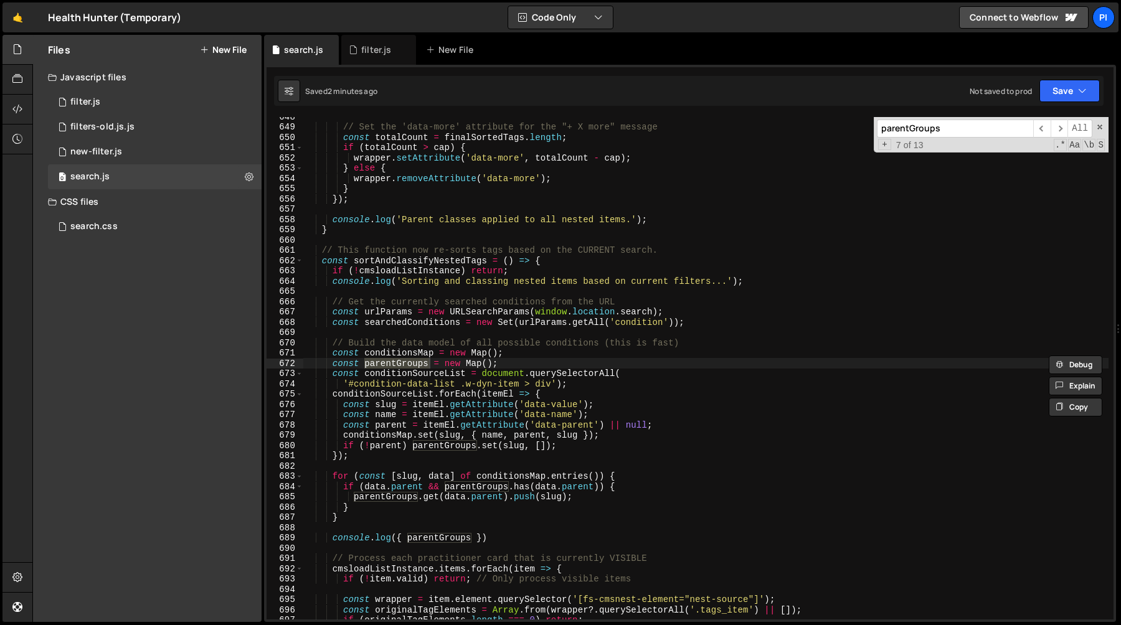
click at [393, 365] on div "// Set the 'data-more' attribute for the "+ X more" message const totalCount = …" at bounding box center [705, 368] width 805 height 503
click at [393, 365] on div "// Set the 'data-more' attribute for the "+ X more" message const totalCount = …" at bounding box center [705, 372] width 805 height 523
click at [1037, 130] on span "​" at bounding box center [1041, 129] width 17 height 18
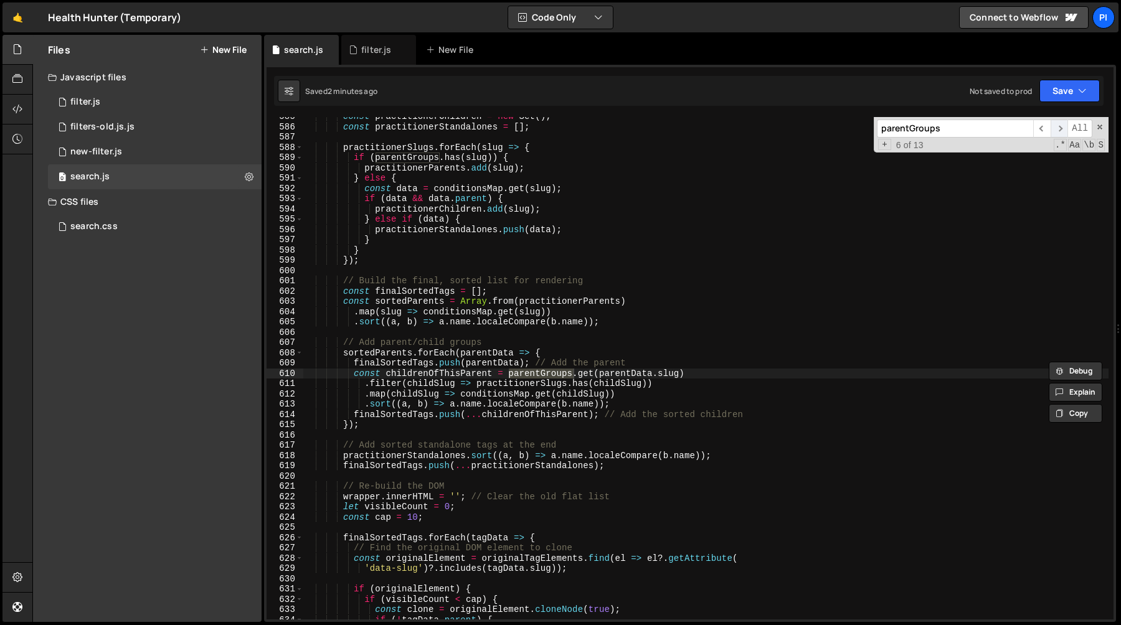
click at [1059, 128] on span "​" at bounding box center [1058, 129] width 17 height 18
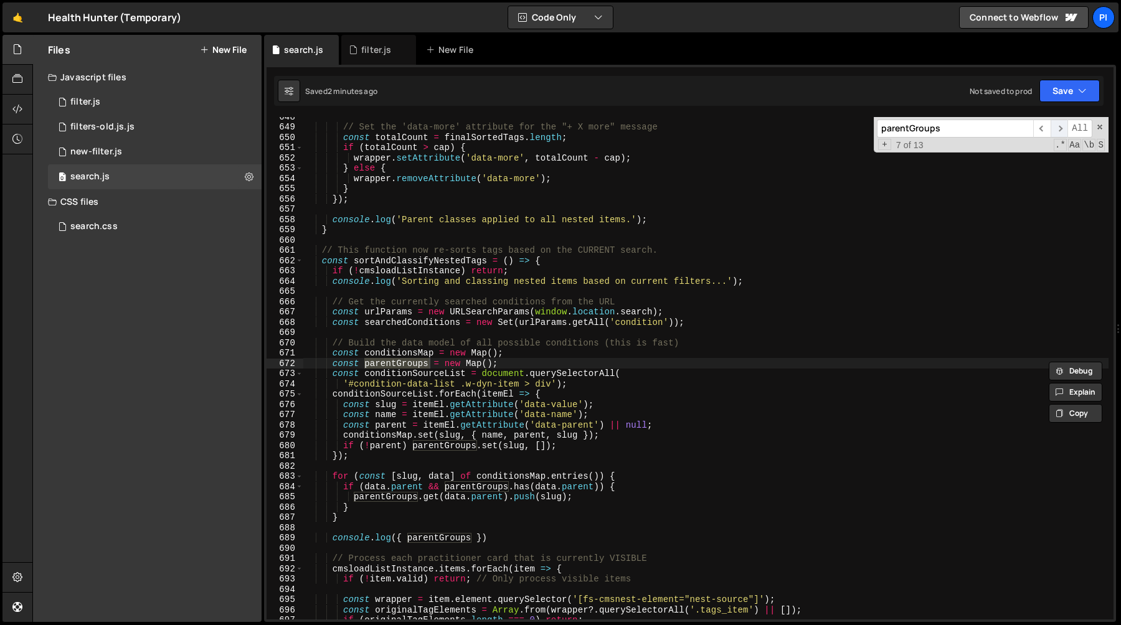
click at [1059, 128] on span "​" at bounding box center [1058, 129] width 17 height 18
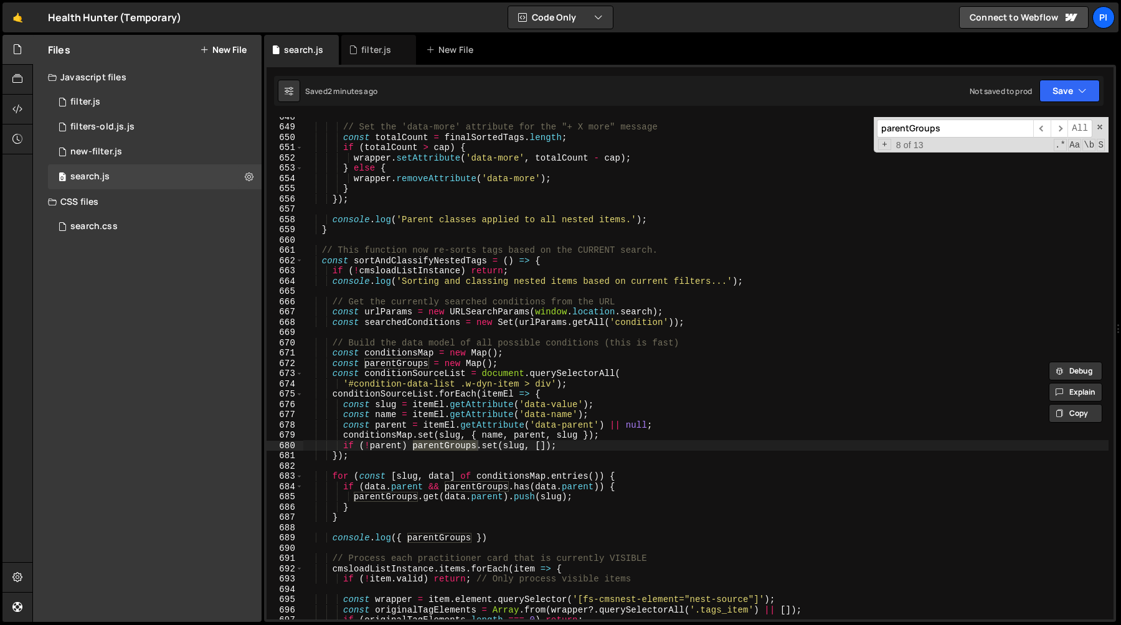
click at [389, 448] on div "// Set the 'data-more' attribute for the "+ X more" message const totalCount = …" at bounding box center [705, 372] width 805 height 523
click at [345, 384] on div "// Set the 'data-more' attribute for the "+ X more" message const totalCount = …" at bounding box center [705, 372] width 805 height 523
type textarea "'#condition-data-list .w-dyn-item > div');"
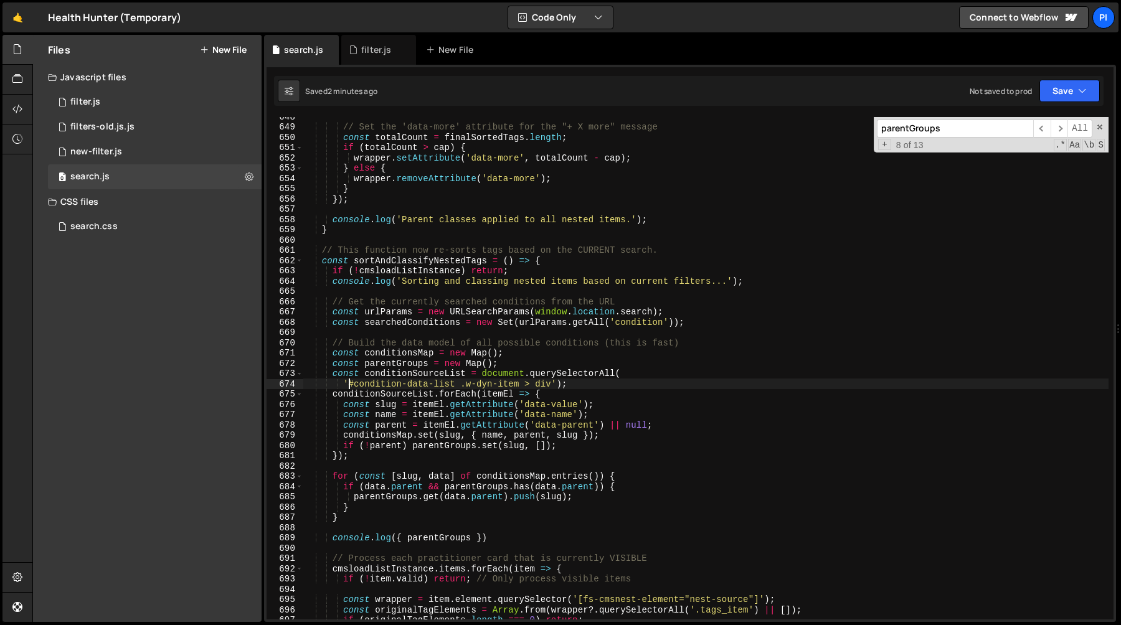
click at [347, 385] on div "// Set the 'data-more' attribute for the "+ X more" message const totalCount = …" at bounding box center [705, 372] width 805 height 523
drag, startPoint x: 347, startPoint y: 385, endPoint x: 552, endPoint y: 381, distance: 204.9
click at [552, 381] on div "// Set the 'data-more' attribute for the "+ X more" message const totalCount = …" at bounding box center [705, 372] width 805 height 523
click at [372, 52] on div "filter.js" at bounding box center [376, 50] width 30 height 12
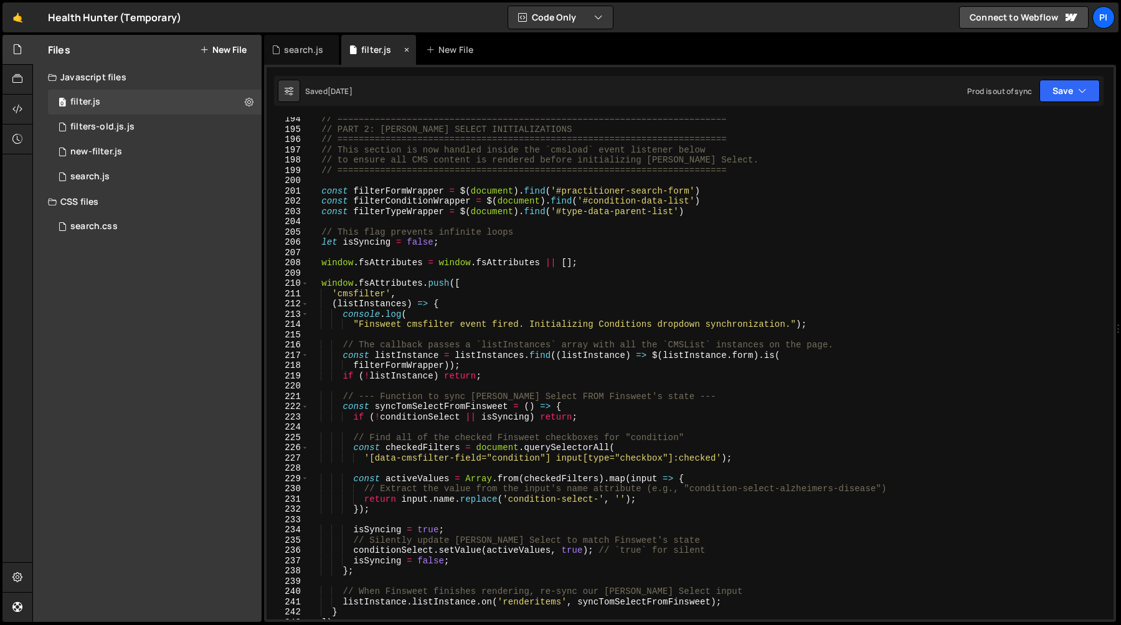
scroll to position [1996, 0]
type textarea "(listInstances) => {"
click at [471, 303] on div "// ========================================================================= //…" at bounding box center [708, 375] width 800 height 523
click at [769, 252] on div "// ========================================================================= //…" at bounding box center [708, 375] width 800 height 523
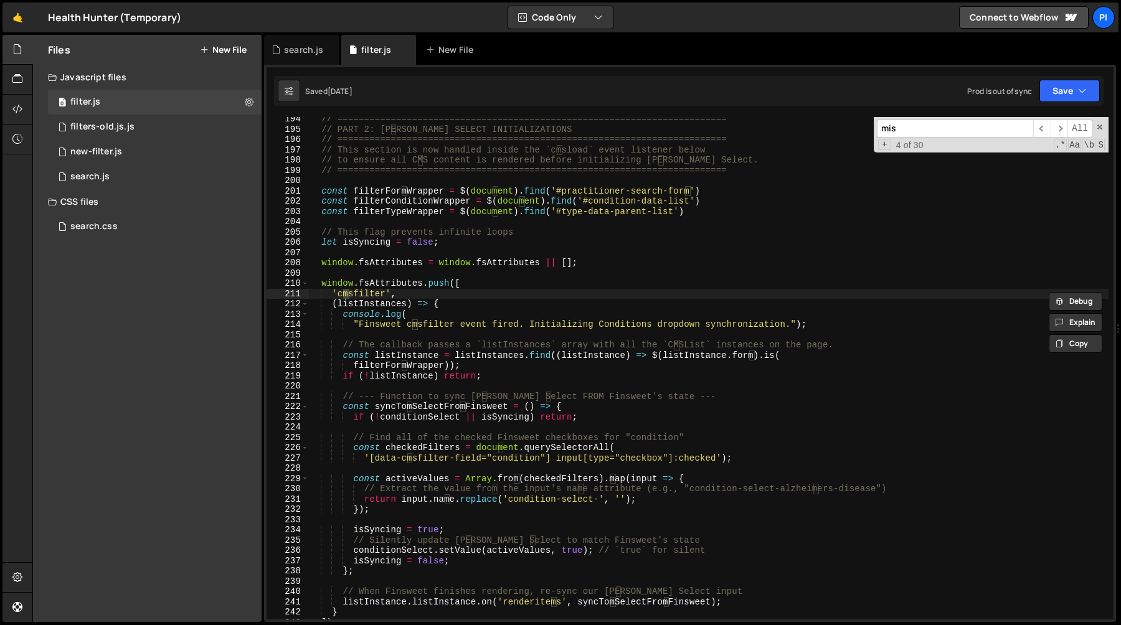
scroll to position [5091, 0]
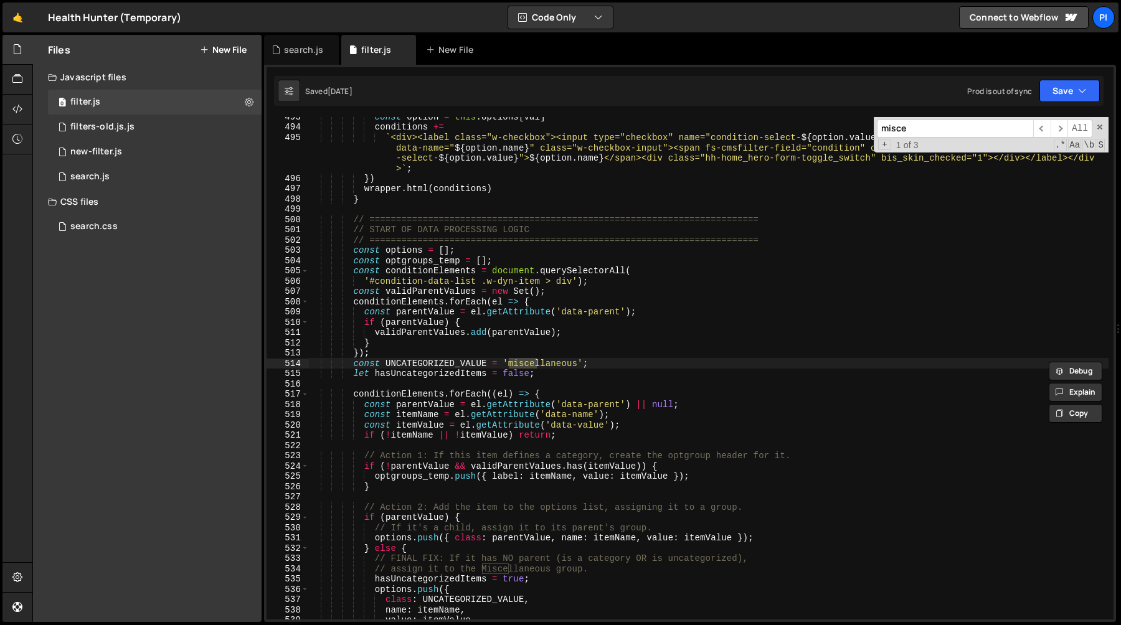
type input "misce"
type textarea "const UNCATEGORIZED_VALUE = 'miscellaneous';"
click at [453, 361] on div "const option = this . options [ val ] conditions += ` <div><label class="w-chec…" at bounding box center [708, 372] width 800 height 523
type input "UNCATEGORIZED_VALUE"
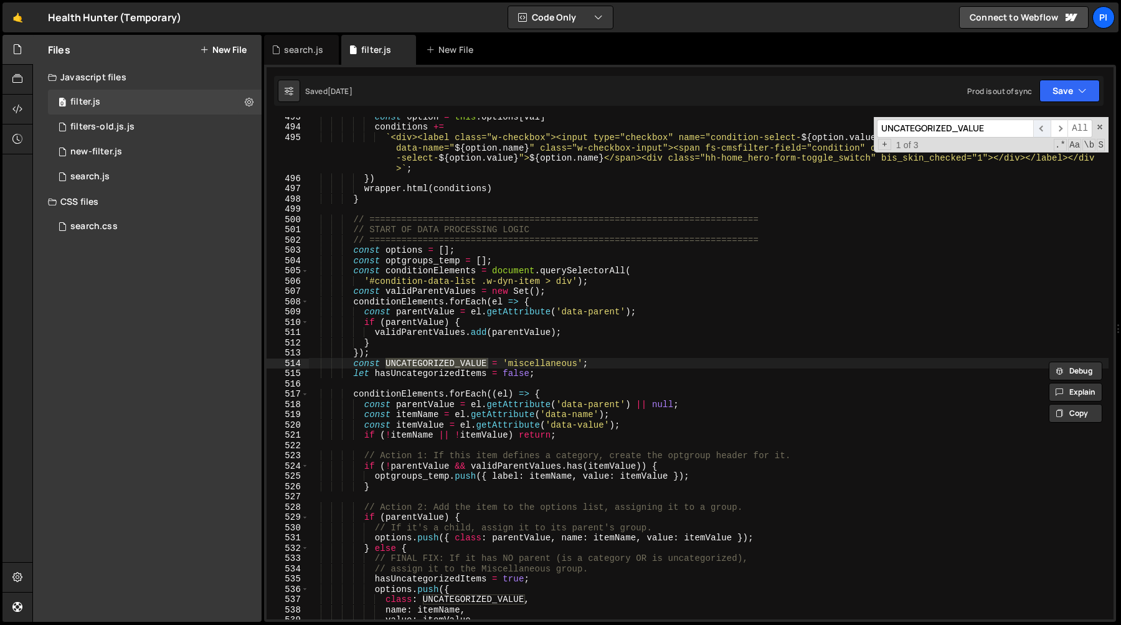
click at [1039, 130] on span "​" at bounding box center [1041, 129] width 17 height 18
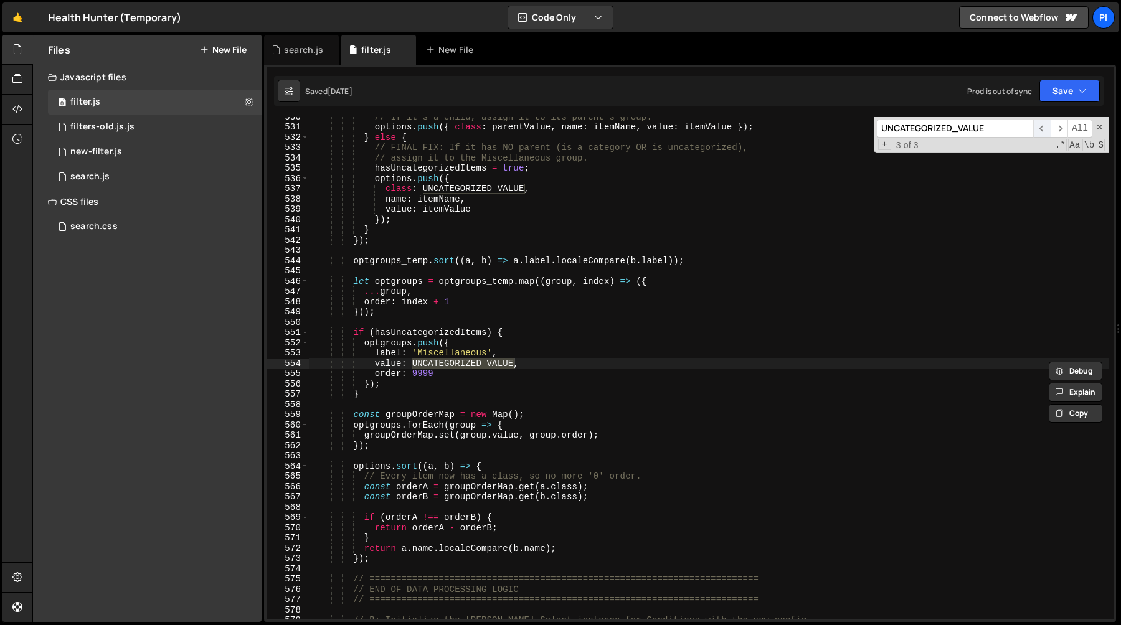
click at [1037, 130] on span "​" at bounding box center [1041, 129] width 17 height 18
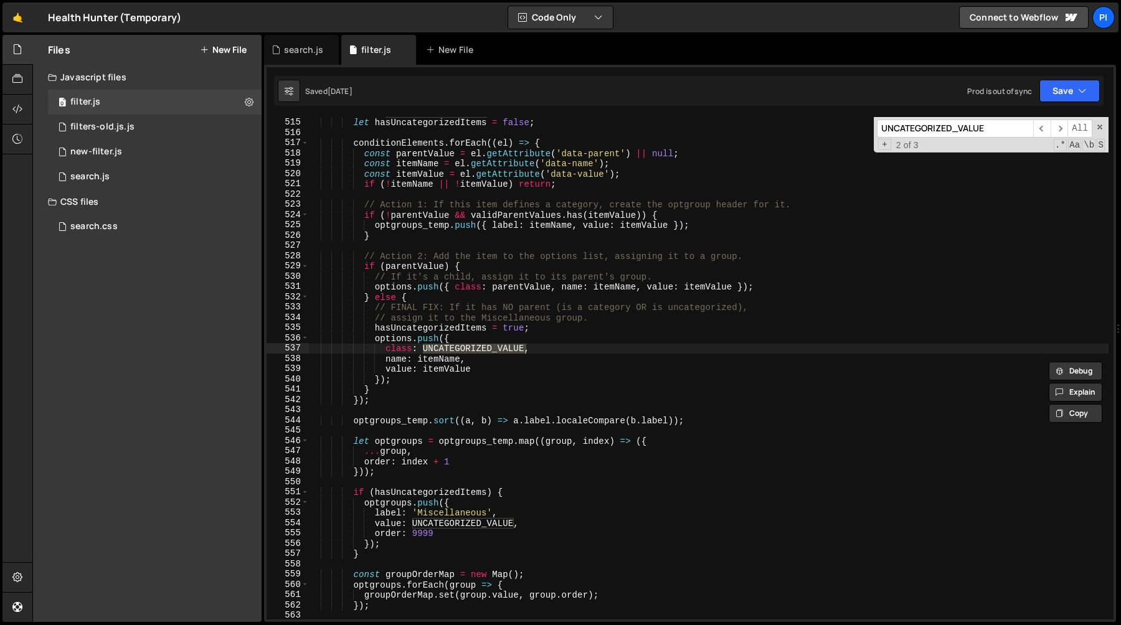
scroll to position [5341, 0]
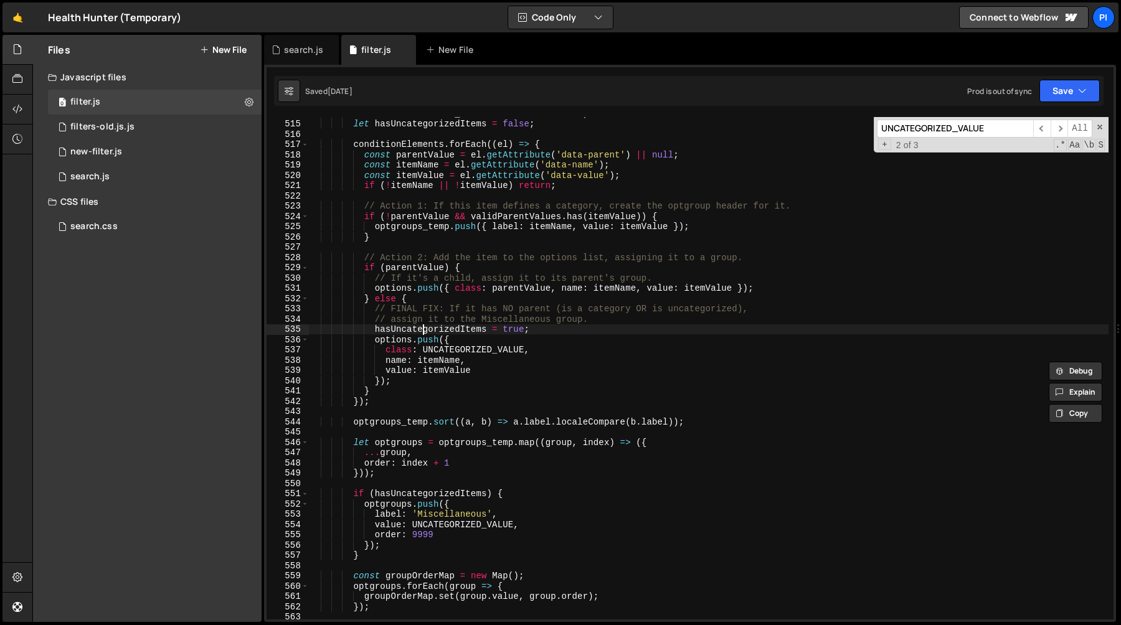
click at [422, 332] on div "const UNCATEGORIZED_VALUE = 'miscellaneous' ; let hasUncategorizedItems = false…" at bounding box center [708, 369] width 800 height 523
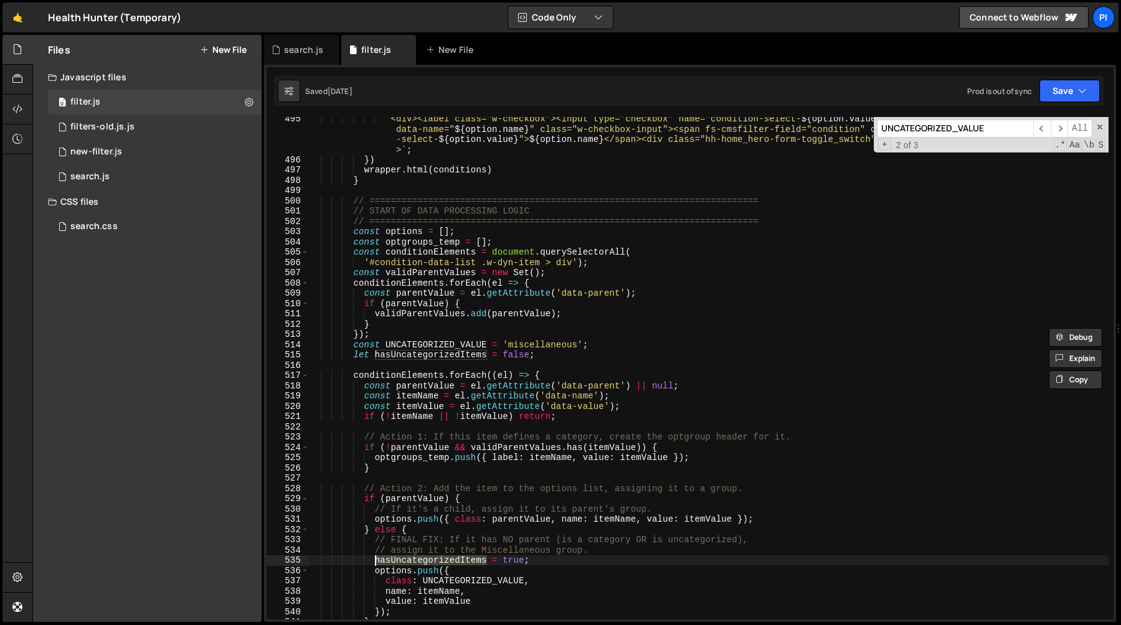
scroll to position [5098, 0]
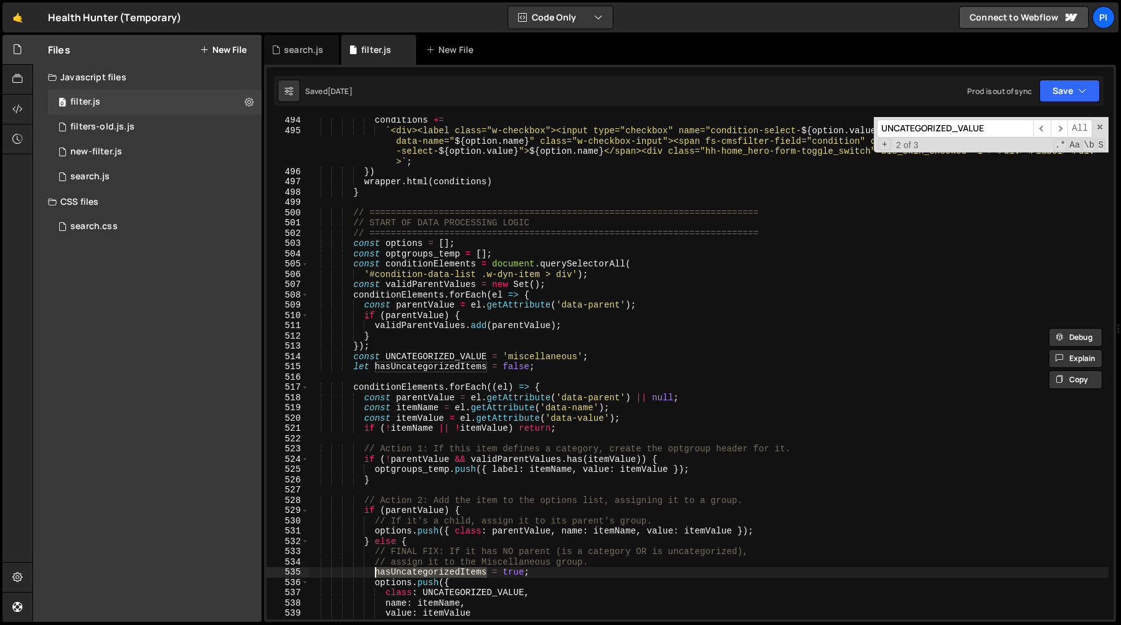
click at [415, 253] on div "conditions += ` <div><label class="w-checkbox"><input type="checkbox" name="con…" at bounding box center [708, 376] width 800 height 523
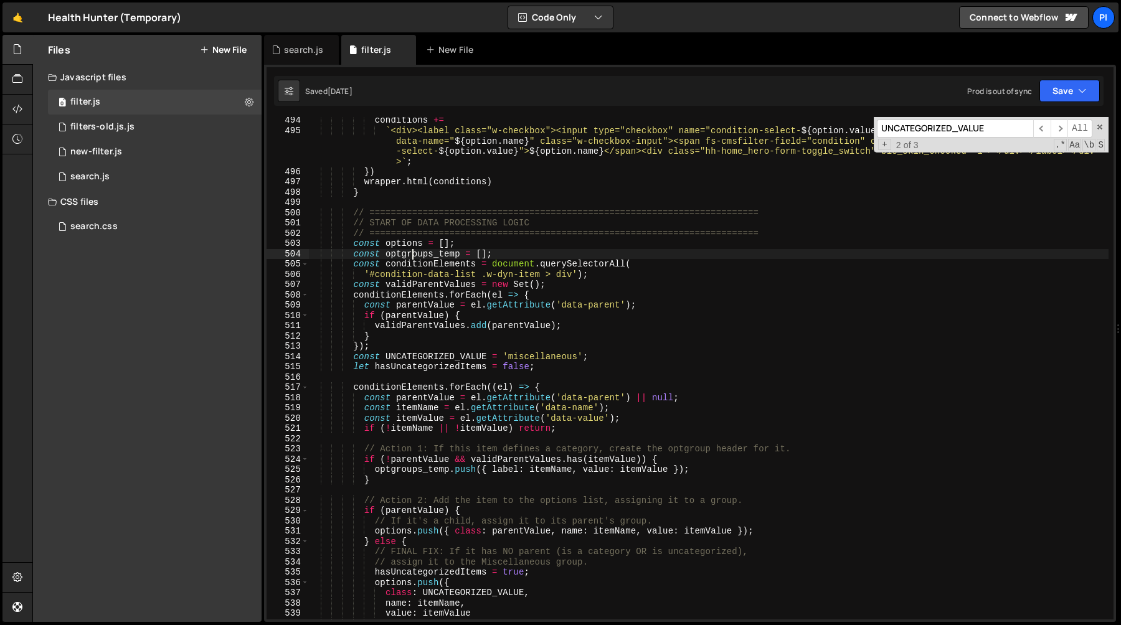
click at [415, 253] on div "conditions += ` <div><label class="w-checkbox"><input type="checkbox" name="con…" at bounding box center [708, 376] width 800 height 523
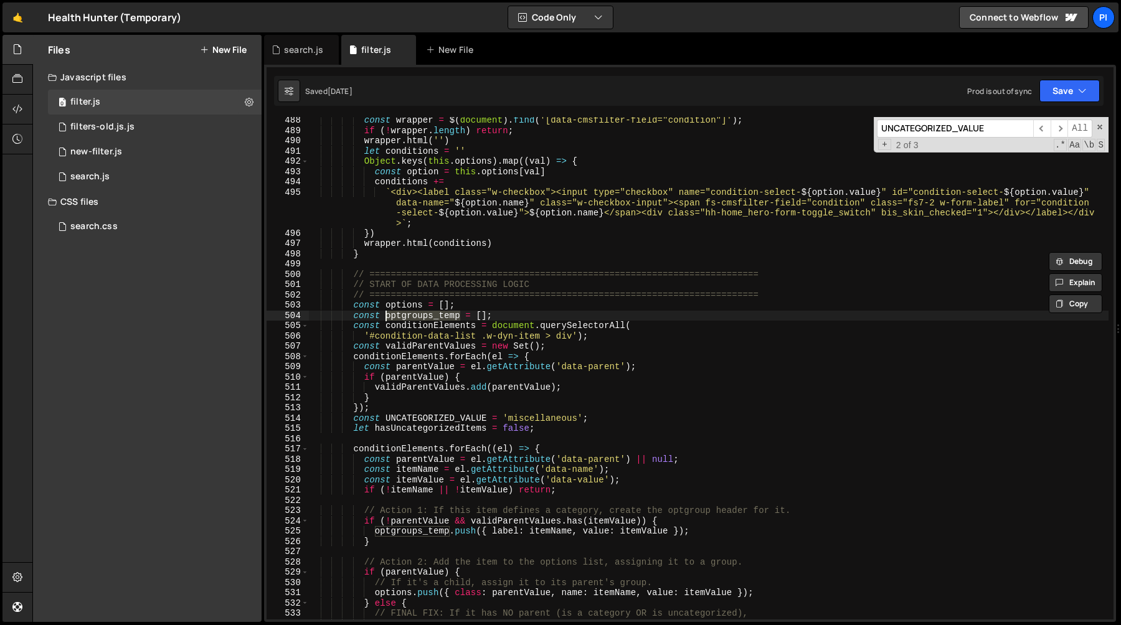
scroll to position [5036, 0]
click at [439, 346] on div "const wrapper = $ ( document ) . find ( '[data-cmsfilter-field="condition"]' ) …" at bounding box center [708, 376] width 800 height 523
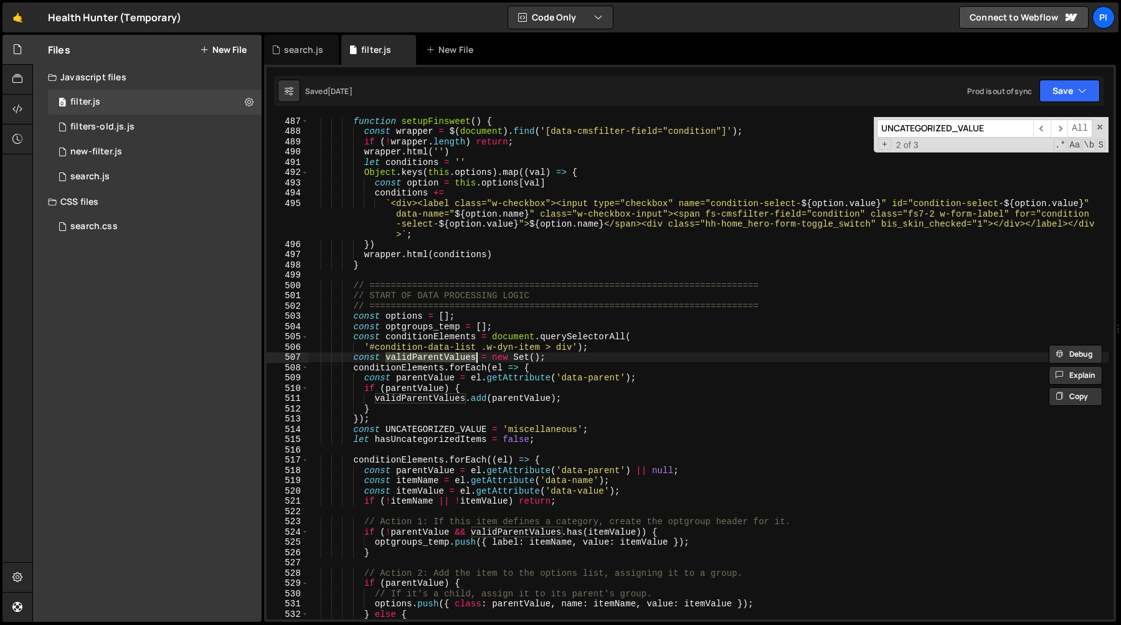
scroll to position [5013, 0]
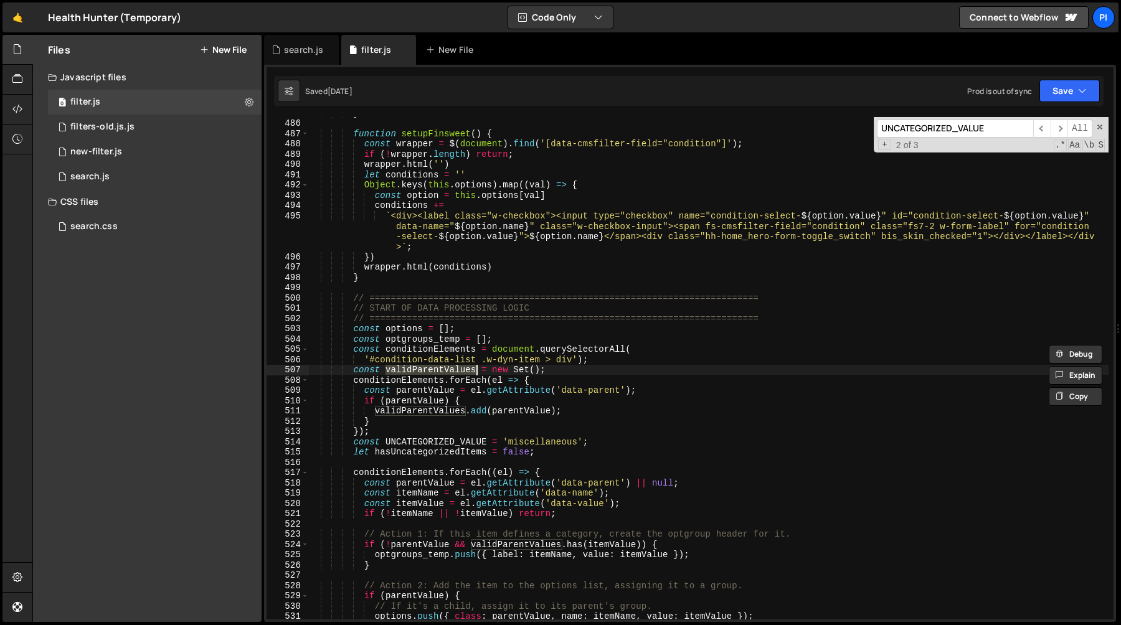
click at [488, 398] on div "} function setupFinsweet ( ) { const wrapper = $ ( document ) . find ( '[data-c…" at bounding box center [708, 369] width 800 height 523
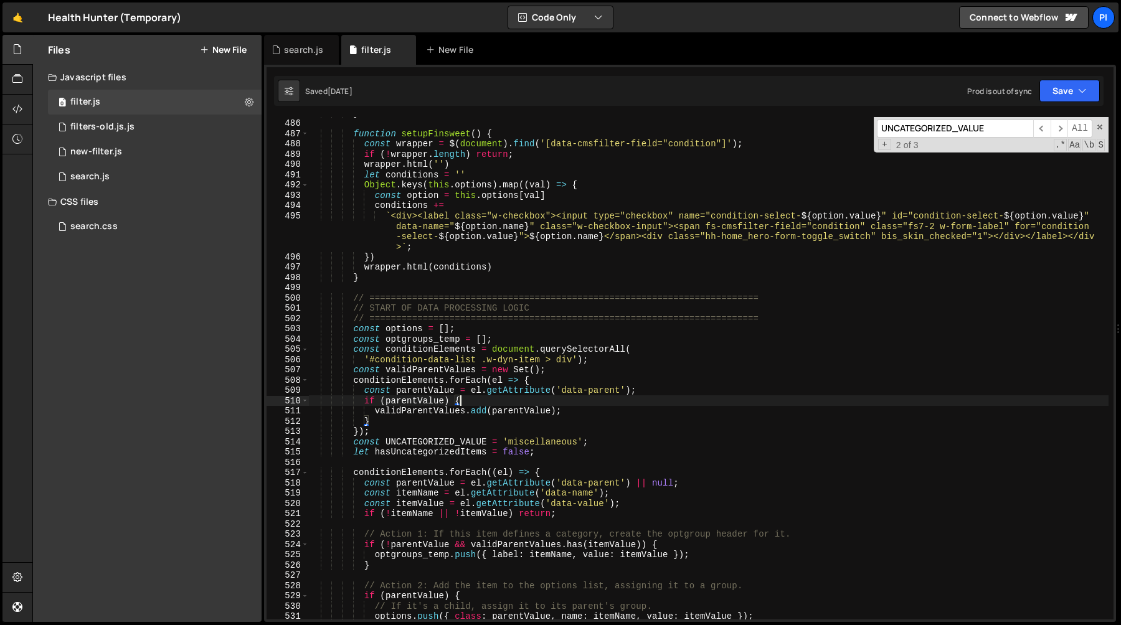
click at [350, 374] on div "} function setupFinsweet ( ) { const wrapper = $ ( document ) . find ( '[data-c…" at bounding box center [708, 369] width 800 height 523
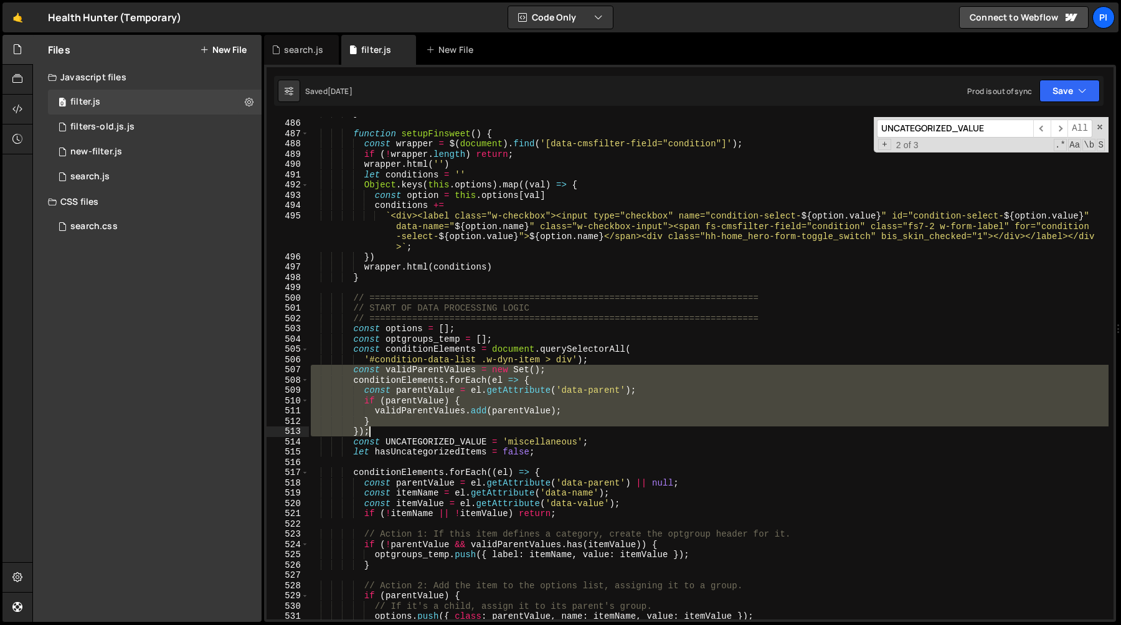
drag, startPoint x: 350, startPoint y: 374, endPoint x: 412, endPoint y: 435, distance: 86.7
click at [412, 435] on div "} function setupFinsweet ( ) { const wrapper = $ ( document ) . find ( '[data-c…" at bounding box center [708, 369] width 800 height 523
click at [397, 425] on div "} function setupFinsweet ( ) { const wrapper = $ ( document ) . find ( '[data-c…" at bounding box center [708, 368] width 800 height 503
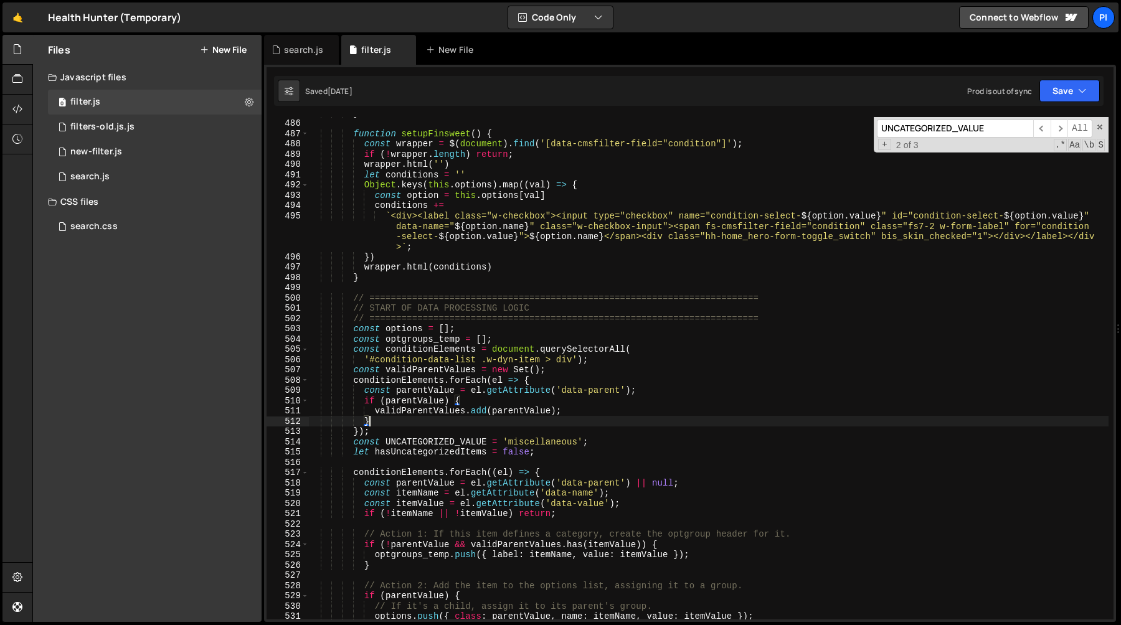
click at [413, 371] on div "} function setupFinsweet ( ) { const wrapper = $ ( document ) . find ( '[data-c…" at bounding box center [708, 369] width 800 height 523
type textarea "const validParentValues = new Set();"
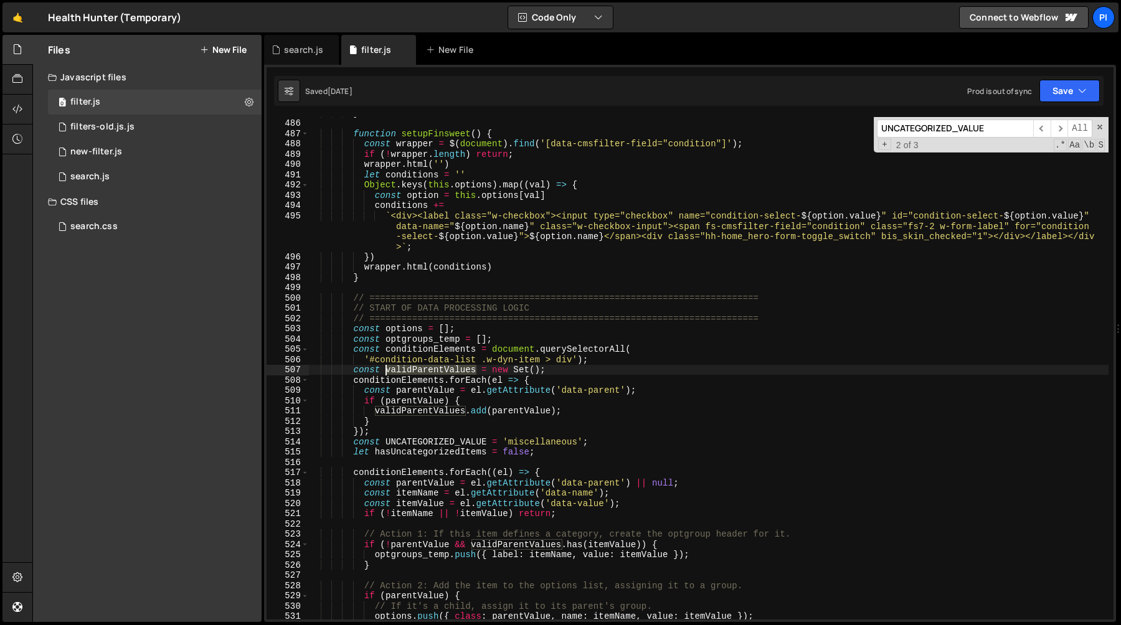
click at [413, 371] on div "} function setupFinsweet ( ) { const wrapper = $ ( document ) . find ( '[data-c…" at bounding box center [708, 369] width 800 height 523
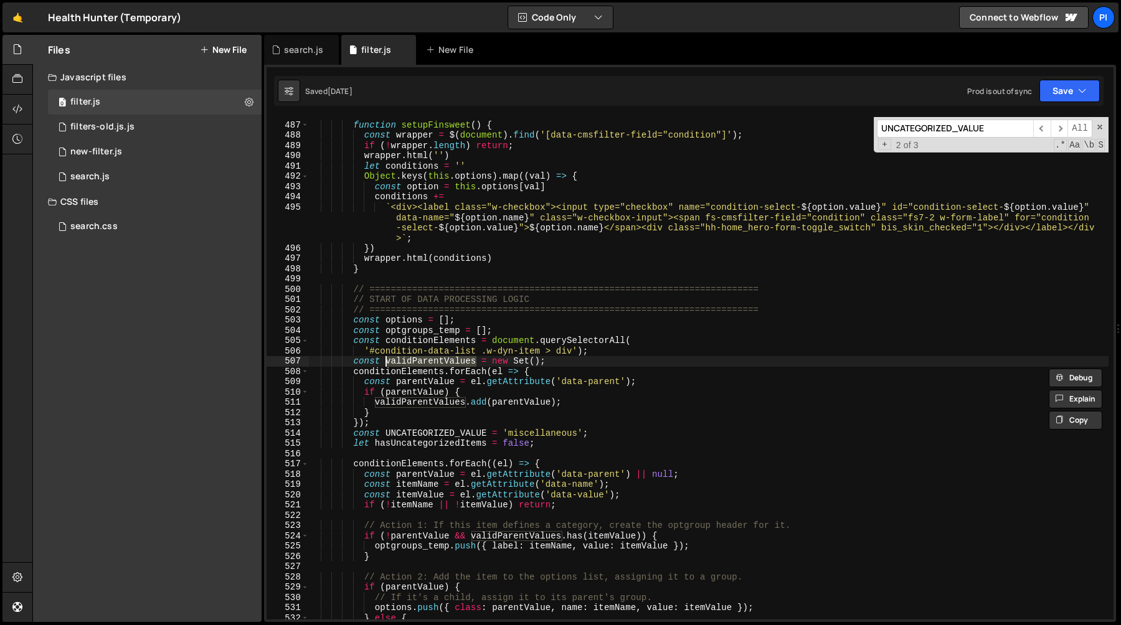
scroll to position [5032, 0]
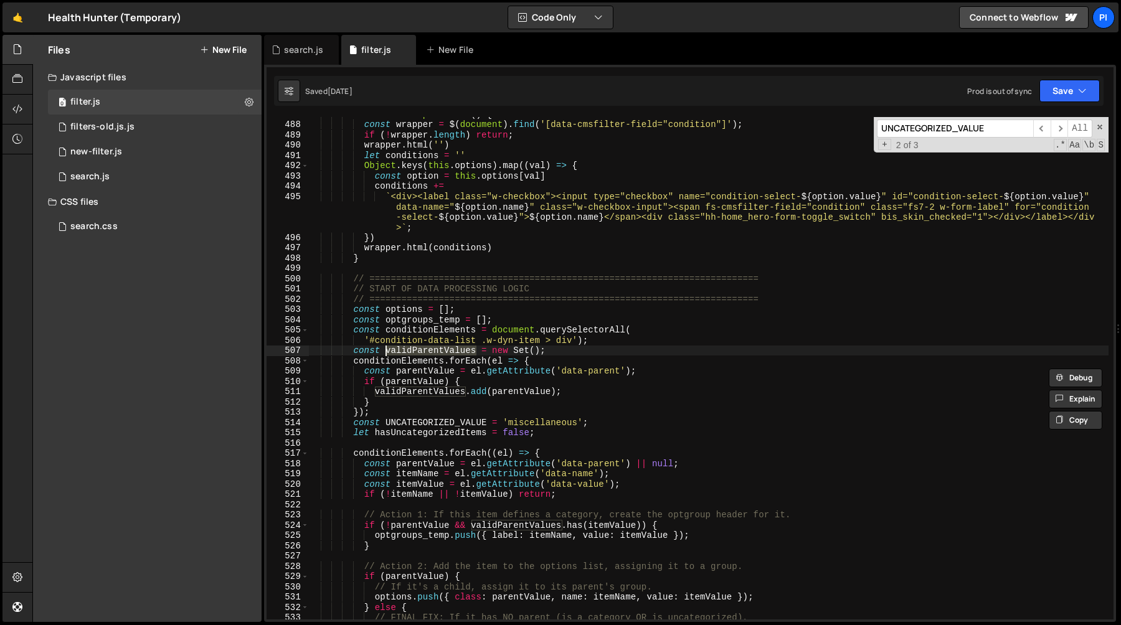
type input "validParentValues"
click at [1062, 130] on span "​" at bounding box center [1058, 129] width 17 height 18
click at [1043, 126] on span "​" at bounding box center [1041, 129] width 17 height 18
click at [1061, 130] on span "​" at bounding box center [1058, 129] width 17 height 18
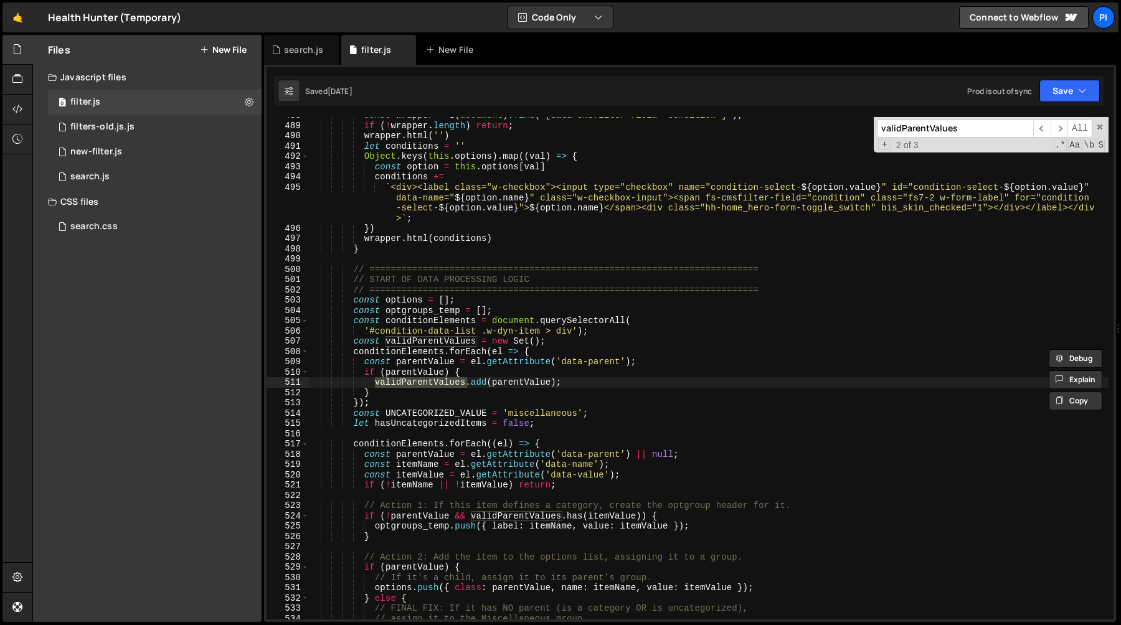
click at [580, 365] on div "const wrapper = $ ( document ) . find ( '[data-cmsfilter-field="condition"]' ) …" at bounding box center [708, 371] width 800 height 523
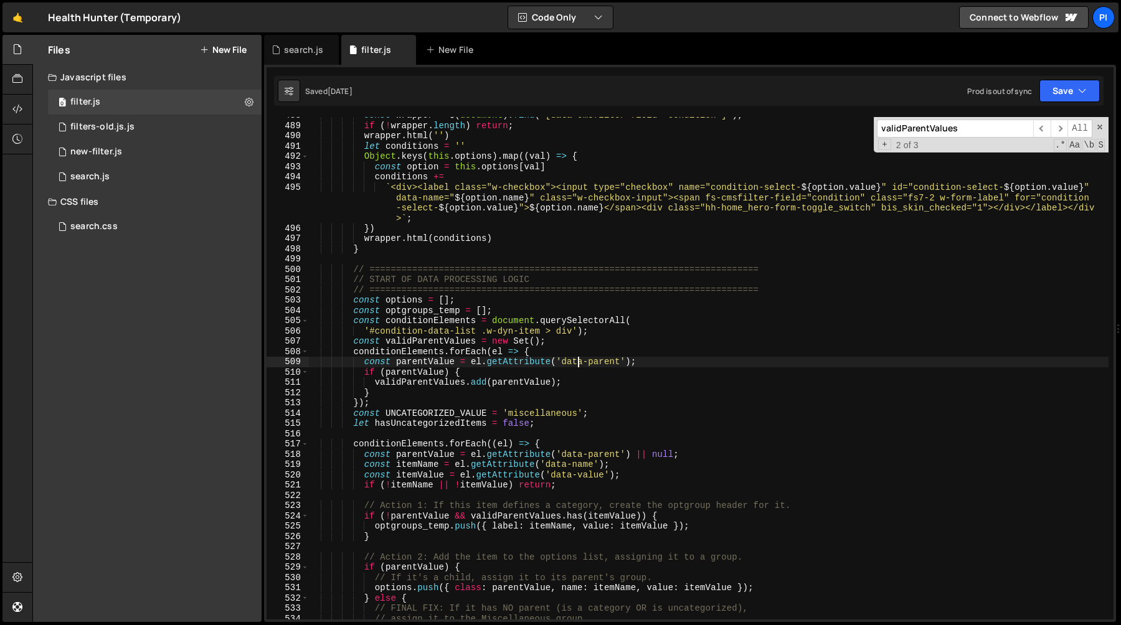
click at [580, 365] on div "const wrapper = $ ( document ) . find ( '[data-cmsfilter-field="condition"]' ) …" at bounding box center [708, 371] width 800 height 523
click at [641, 361] on div "const wrapper = $ ( document ) . find ( '[data-cmsfilter-field="condition"]' ) …" at bounding box center [708, 371] width 800 height 523
click at [494, 381] on div "const wrapper = $ ( document ) . find ( '[data-cmsfilter-field="condition"]' ) …" at bounding box center [708, 371] width 800 height 523
click at [496, 374] on div "const wrapper = $ ( document ) . find ( '[data-cmsfilter-field="condition"]' ) …" at bounding box center [708, 371] width 800 height 523
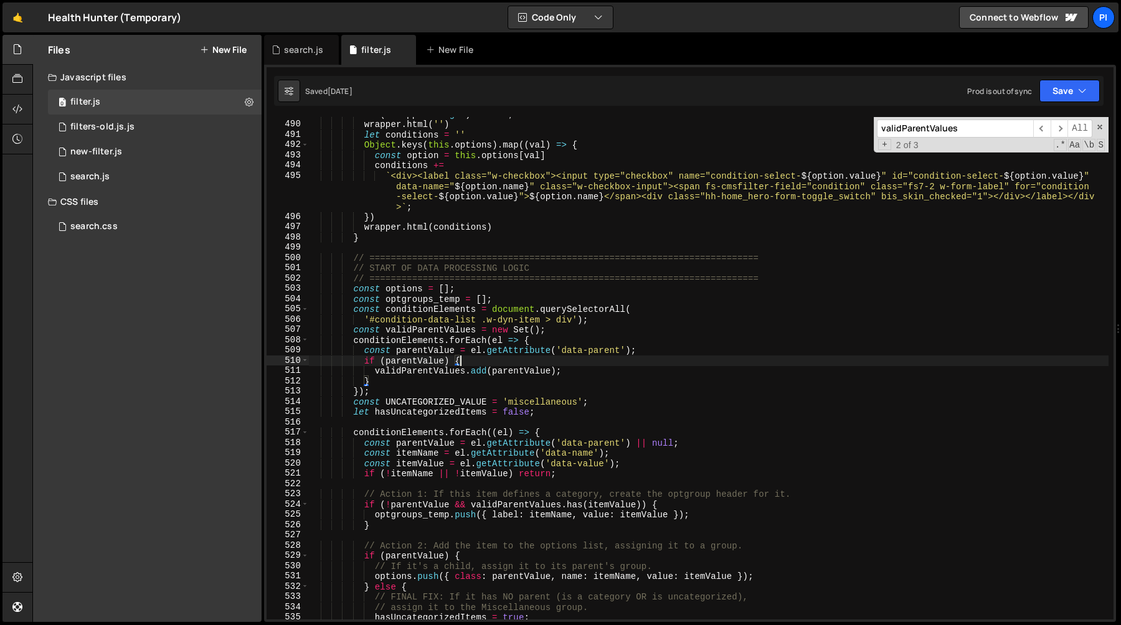
scroll to position [5054, 0]
click at [470, 359] on div "if ( ! wrapper . length ) return ; wrapper . html ( '' ) let conditions = '' Ob…" at bounding box center [708, 368] width 800 height 523
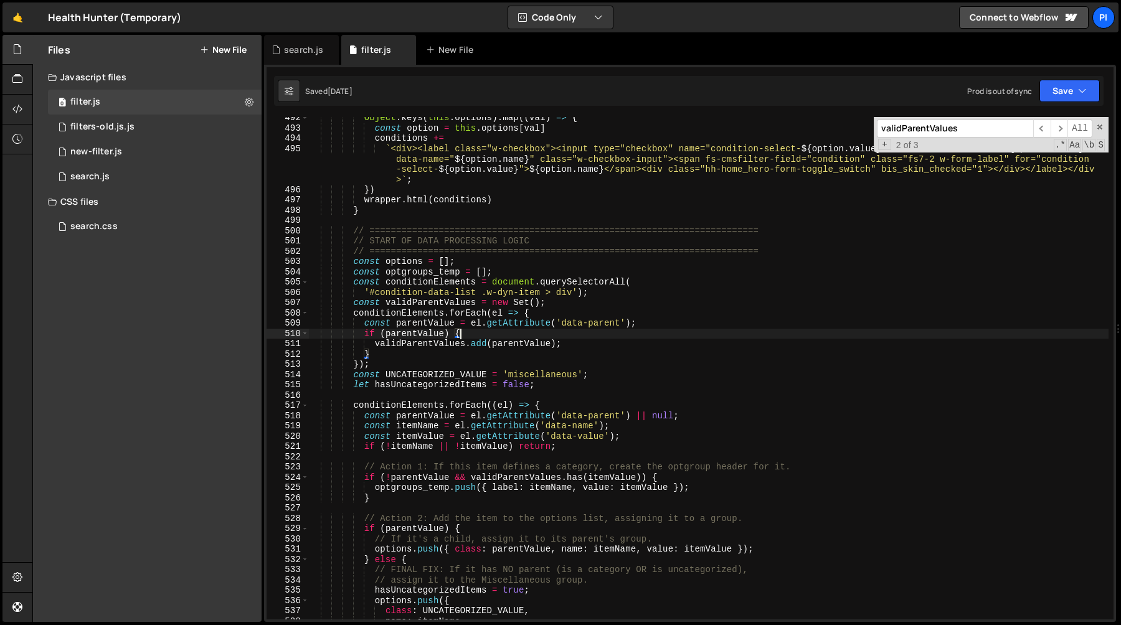
click at [448, 374] on div "Object . keys ( this . options ) . map (( val ) => { const option = this . opti…" at bounding box center [708, 374] width 800 height 523
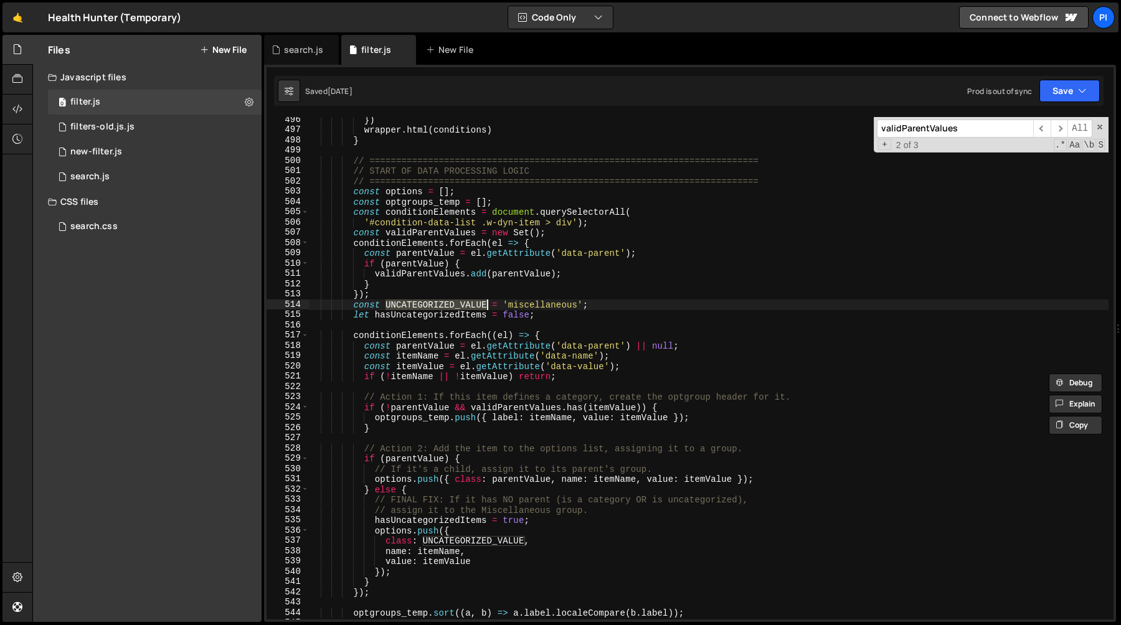
scroll to position [5154, 0]
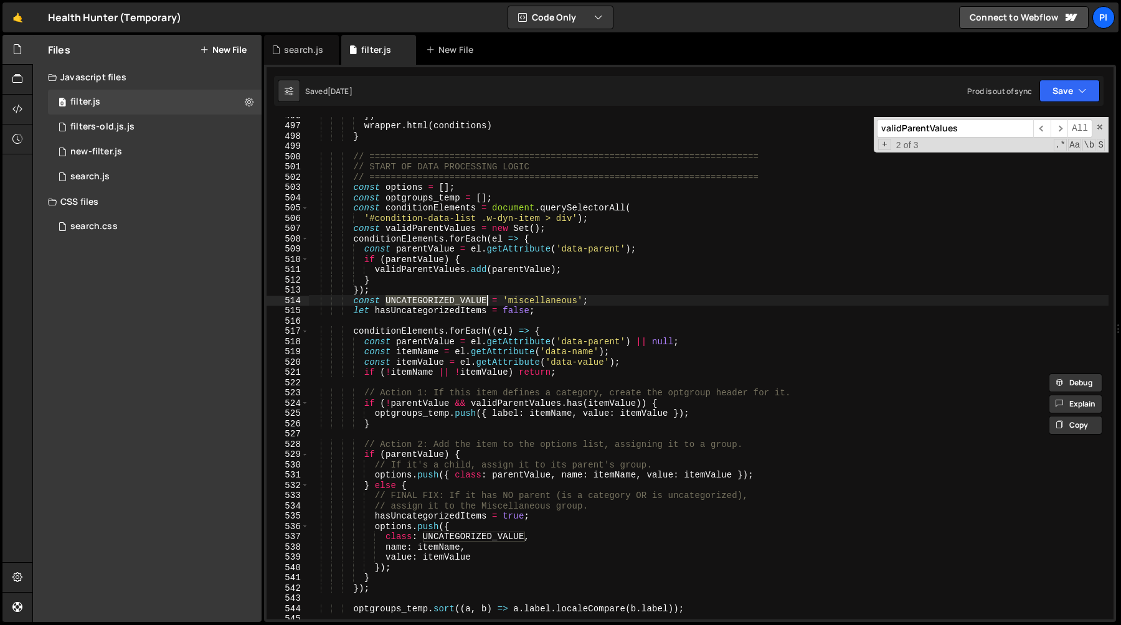
click at [393, 278] on div "}) wrapper . html ( conditions ) } // =========================================…" at bounding box center [708, 371] width 800 height 523
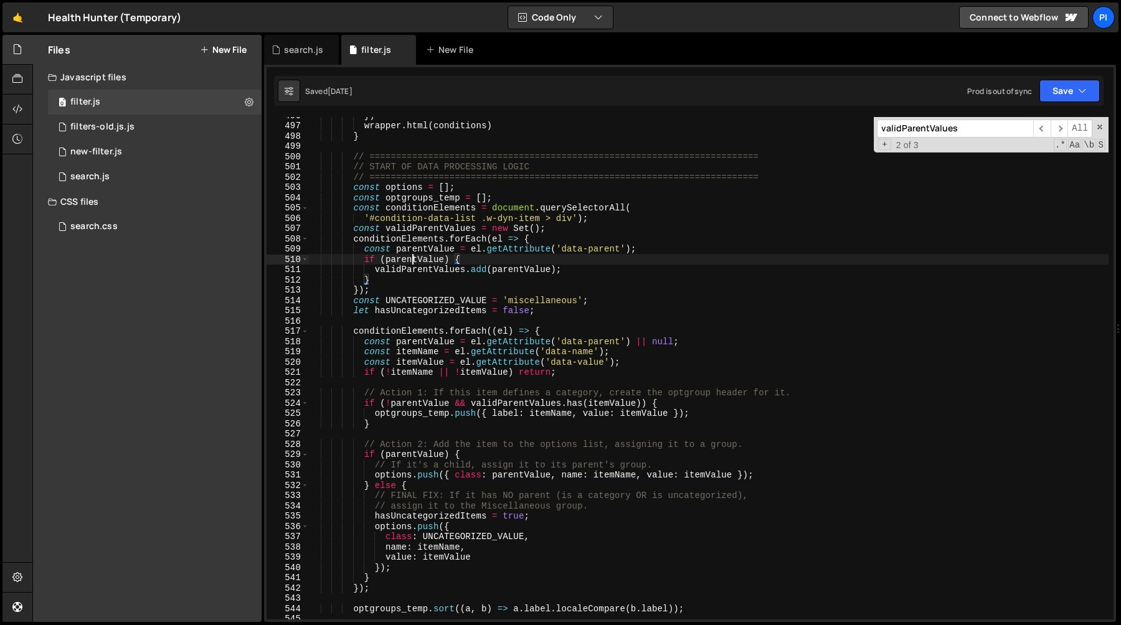
click at [415, 260] on div "}) wrapper . html ( conditions ) } // =========================================…" at bounding box center [708, 371] width 800 height 523
click at [405, 277] on div "}) wrapper . html ( conditions ) } // =========================================…" at bounding box center [708, 371] width 800 height 523
click at [417, 298] on div "}) wrapper . html ( conditions ) } // =========================================…" at bounding box center [708, 371] width 800 height 523
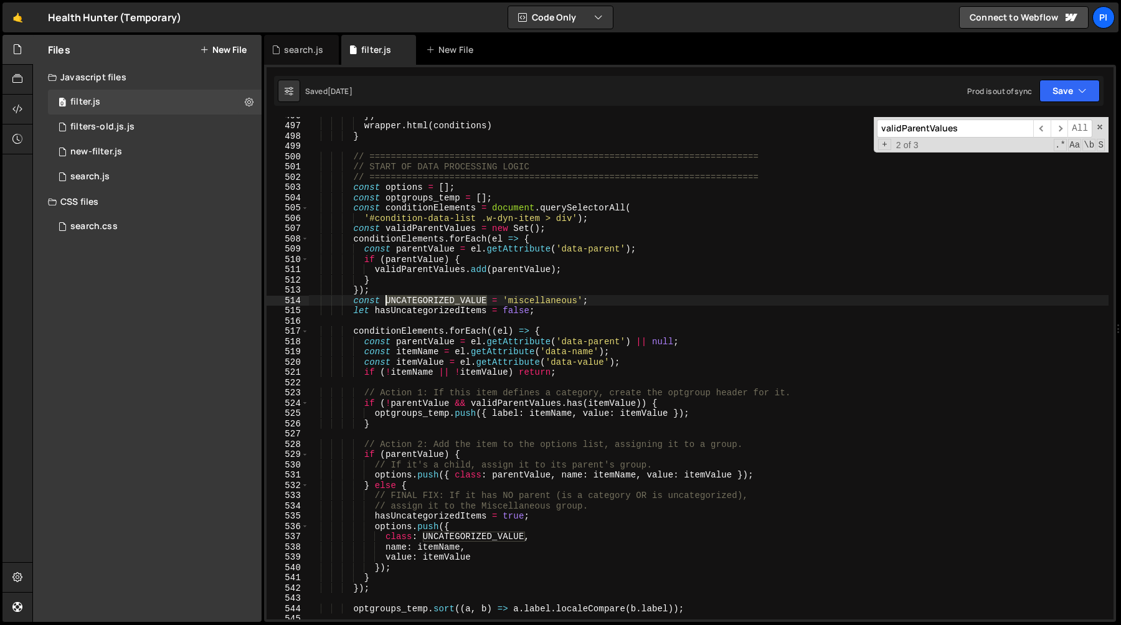
click at [417, 298] on div "}) wrapper . html ( conditions ) } // =========================================…" at bounding box center [708, 371] width 800 height 523
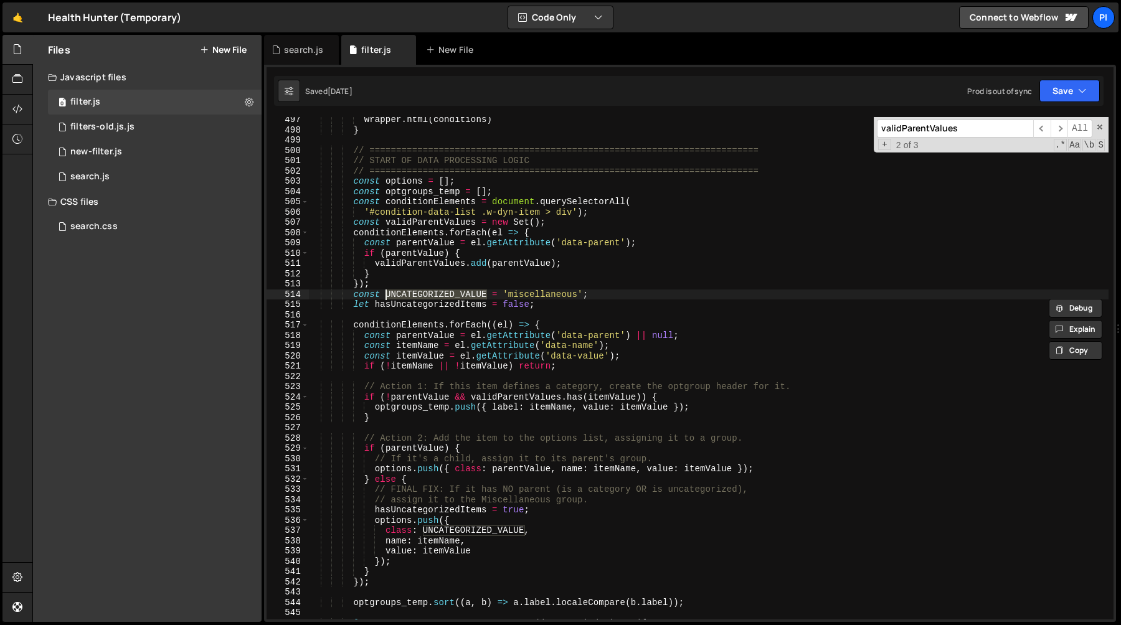
scroll to position [5149, 0]
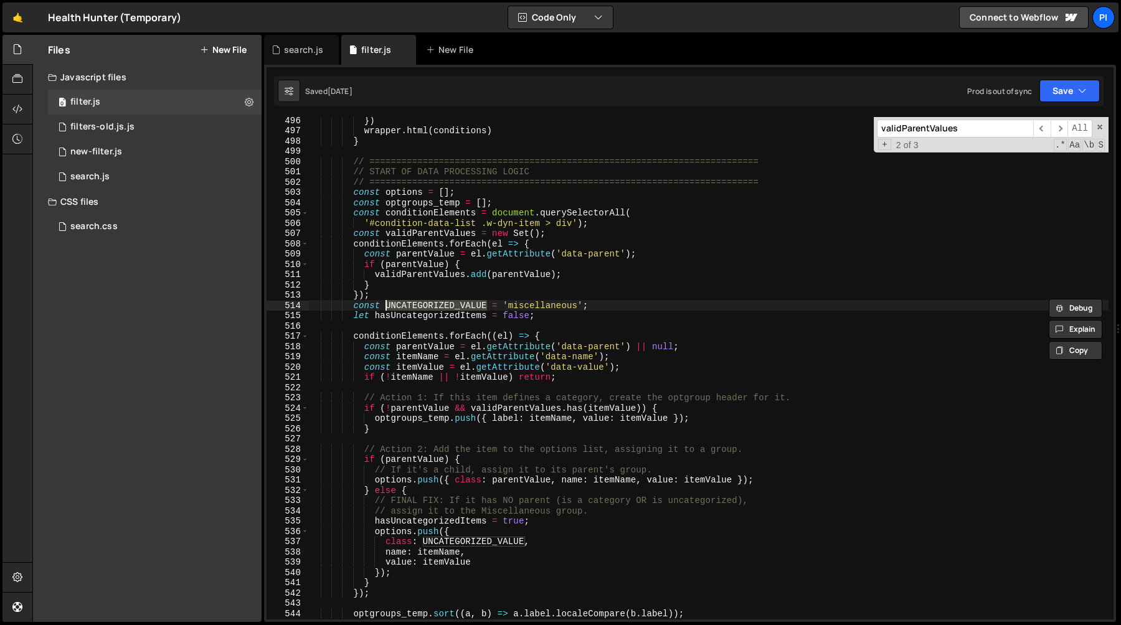
click at [409, 317] on div "}) wrapper . html ( conditions ) } // =========================================…" at bounding box center [708, 376] width 800 height 523
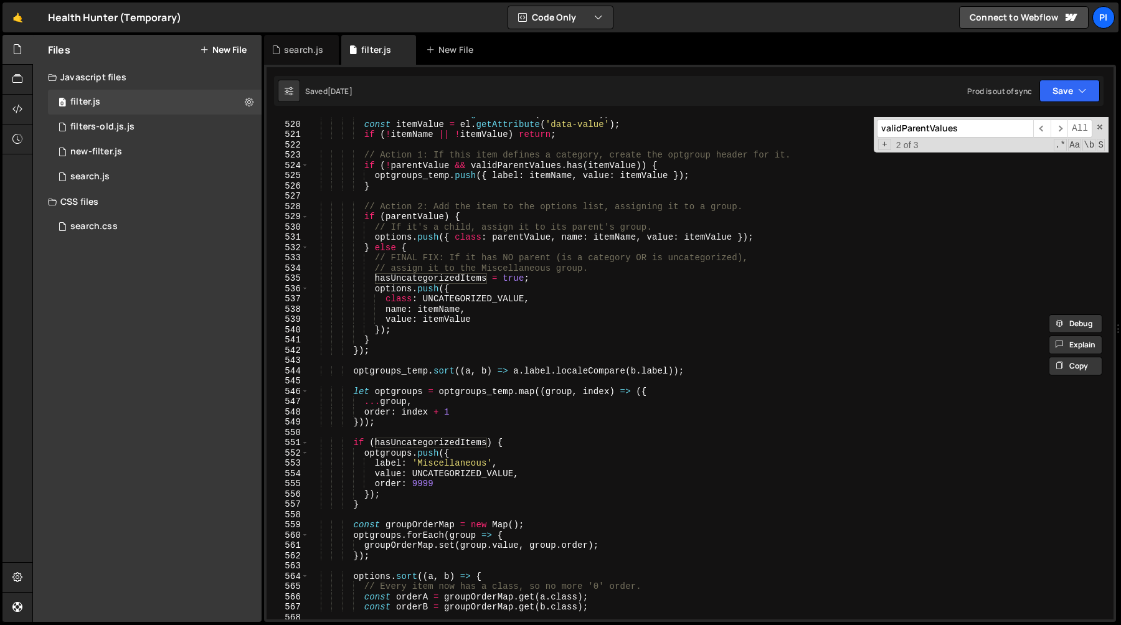
scroll to position [5394, 0]
click at [441, 440] on div "const itemValue = el . getAttribute ( 'data-value' ) ; if ( ! itemName || ! ite…" at bounding box center [708, 377] width 800 height 523
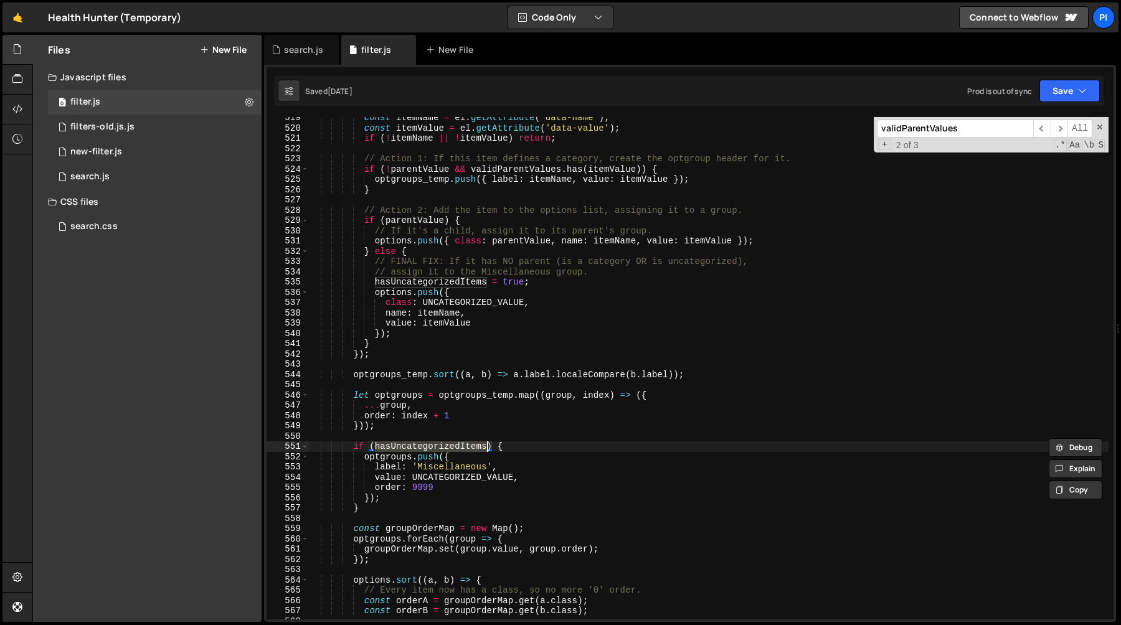
scroll to position [5374, 0]
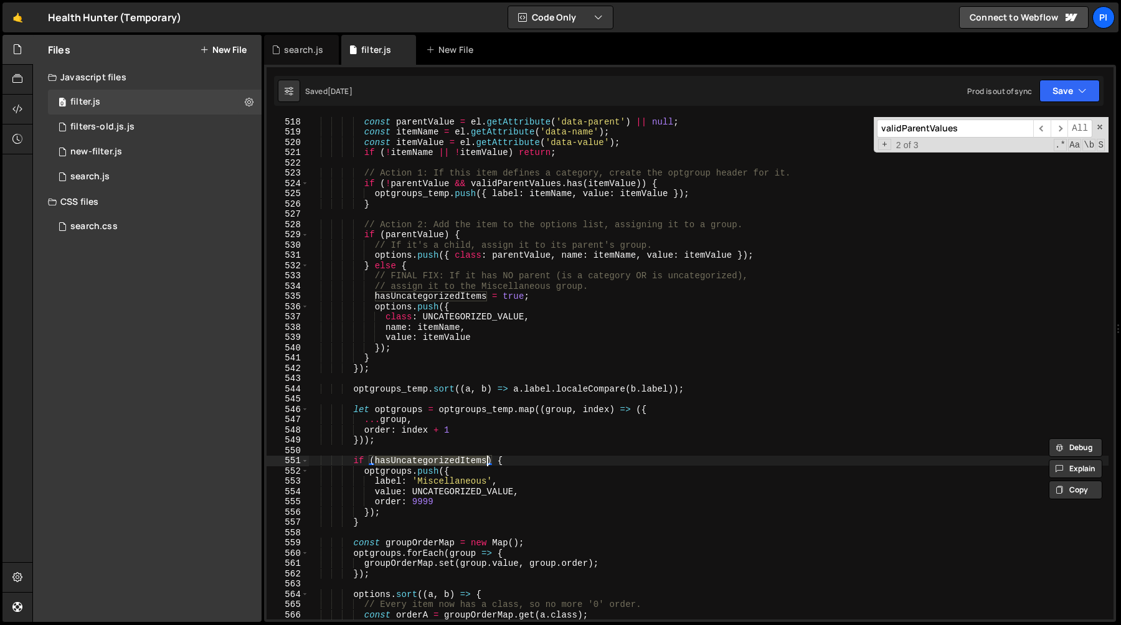
click at [476, 463] on div "const parentValue = el . getAttribute ( 'data-parent' ) || null ; const itemNam…" at bounding box center [708, 368] width 800 height 503
click at [476, 463] on div "const parentValue = el . getAttribute ( 'data-parent' ) || null ; const itemNam…" at bounding box center [708, 377] width 800 height 523
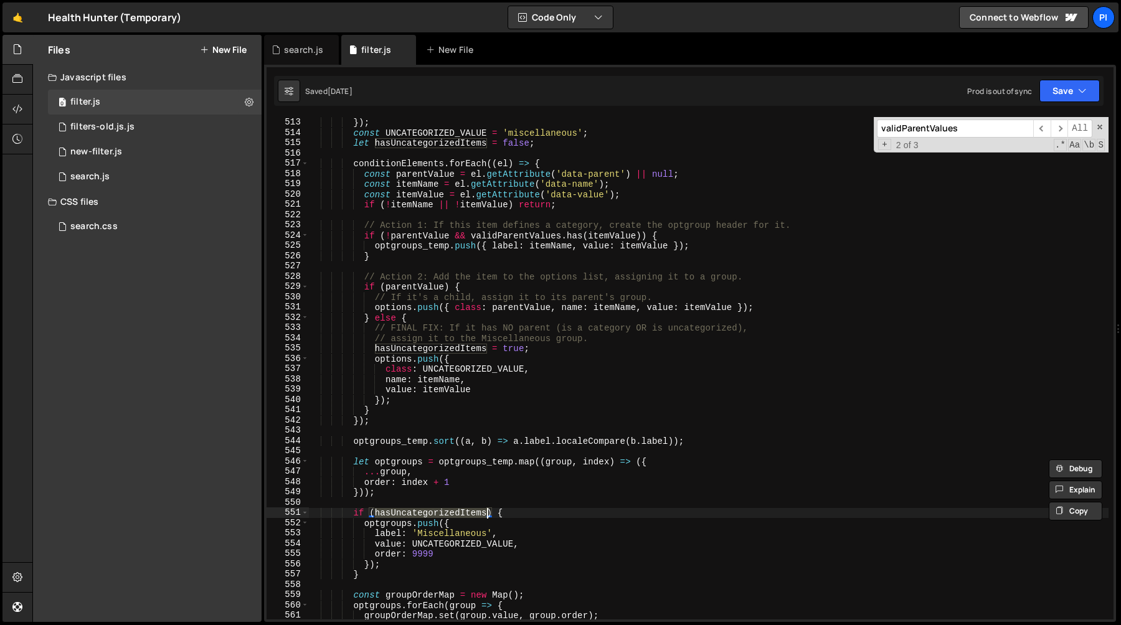
scroll to position [5302, 0]
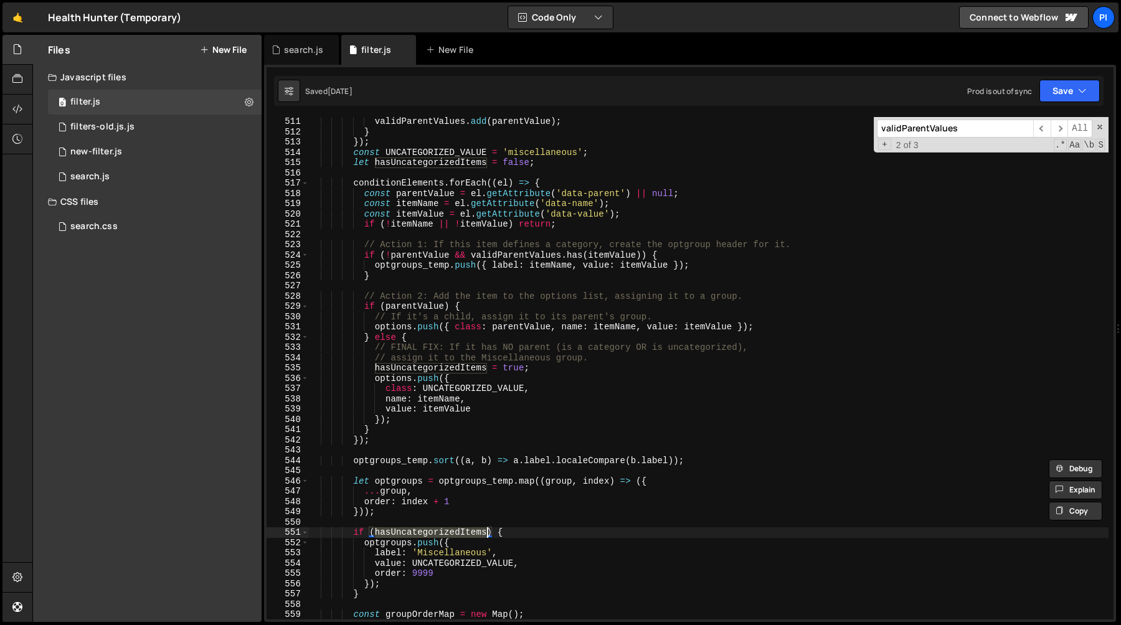
click at [429, 369] on div "validParentValues . add ( parentValue ) ; } }) ; const UNCATEGORIZED_VALUE = 'm…" at bounding box center [708, 377] width 800 height 523
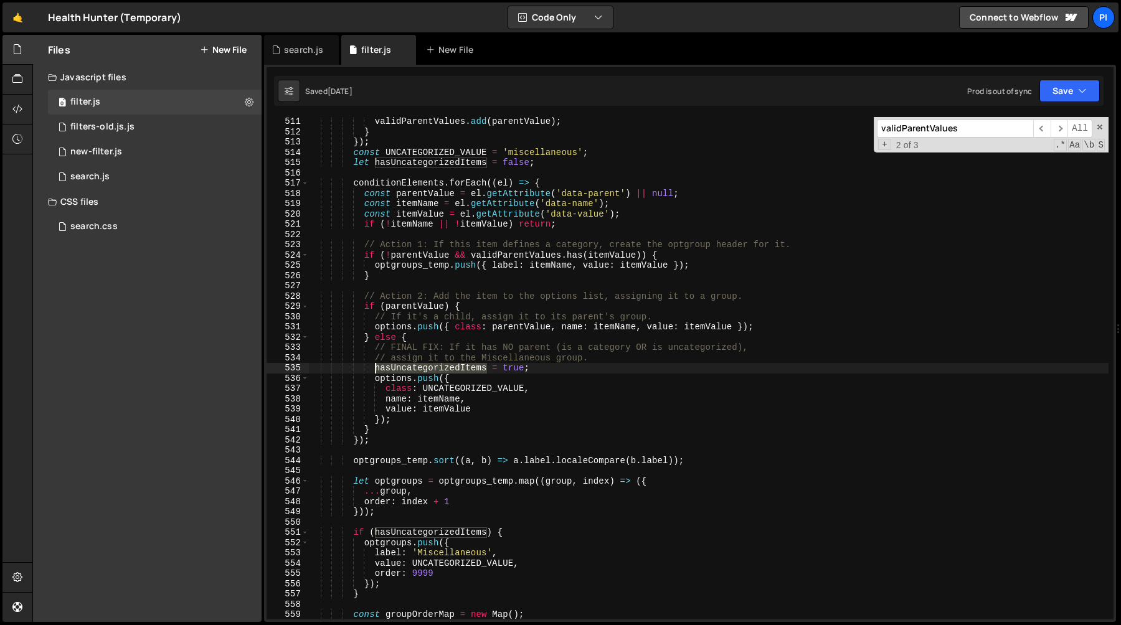
click at [429, 369] on div "validParentValues . add ( parentValue ) ; } }) ; const UNCATEGORIZED_VALUE = 'm…" at bounding box center [708, 377] width 800 height 523
click at [439, 532] on div "validParentValues . add ( parentValue ) ; } }) ; const UNCATEGORIZED_VALUE = 'm…" at bounding box center [708, 377] width 800 height 523
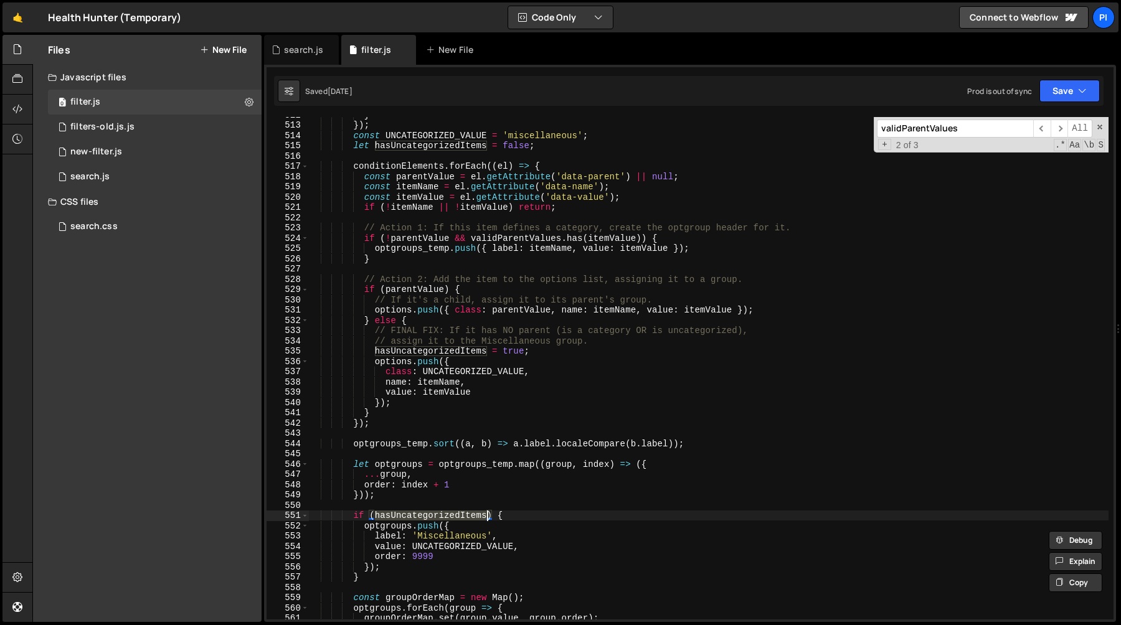
scroll to position [5323, 0]
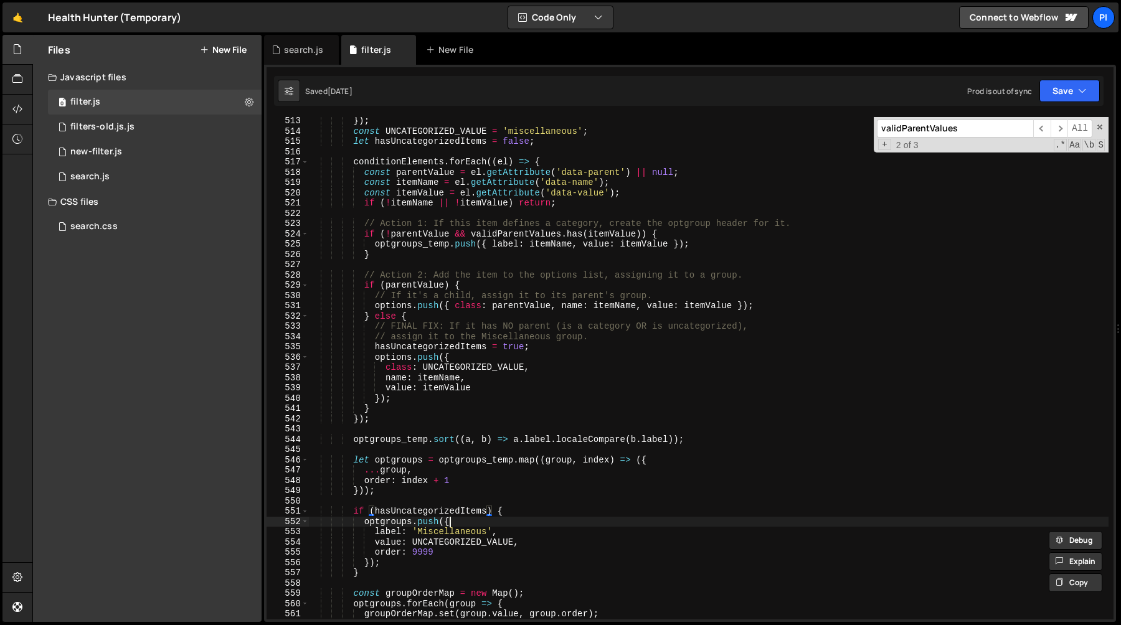
click at [466, 523] on div "}) ; const UNCATEGORIZED_VALUE = 'miscellaneous' ; let hasUncategorizedItems = …" at bounding box center [708, 377] width 800 height 523
click at [447, 513] on div "}) ; const UNCATEGORIZED_VALUE = 'miscellaneous' ; let hasUncategorizedItems = …" at bounding box center [708, 377] width 800 height 523
click at [452, 510] on div "}) ; const UNCATEGORIZED_VALUE = 'miscellaneous' ; let hasUncategorizedItems = …" at bounding box center [708, 368] width 800 height 503
click at [452, 510] on div "}) ; const UNCATEGORIZED_VALUE = 'miscellaneous' ; let hasUncategorizedItems = …" at bounding box center [708, 377] width 800 height 523
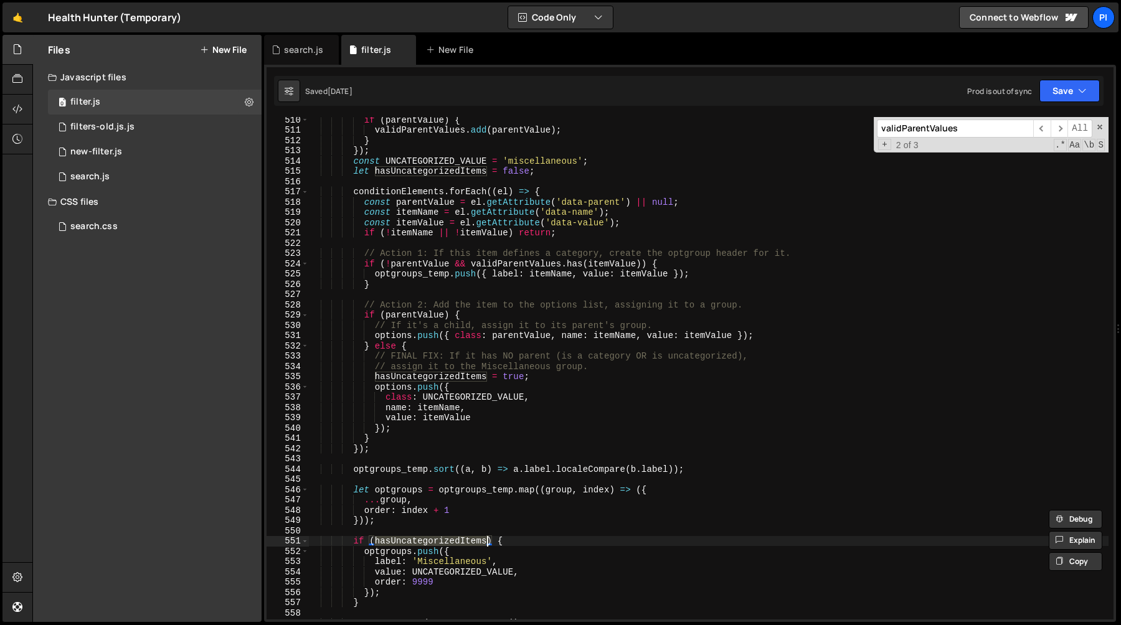
scroll to position [5249, 0]
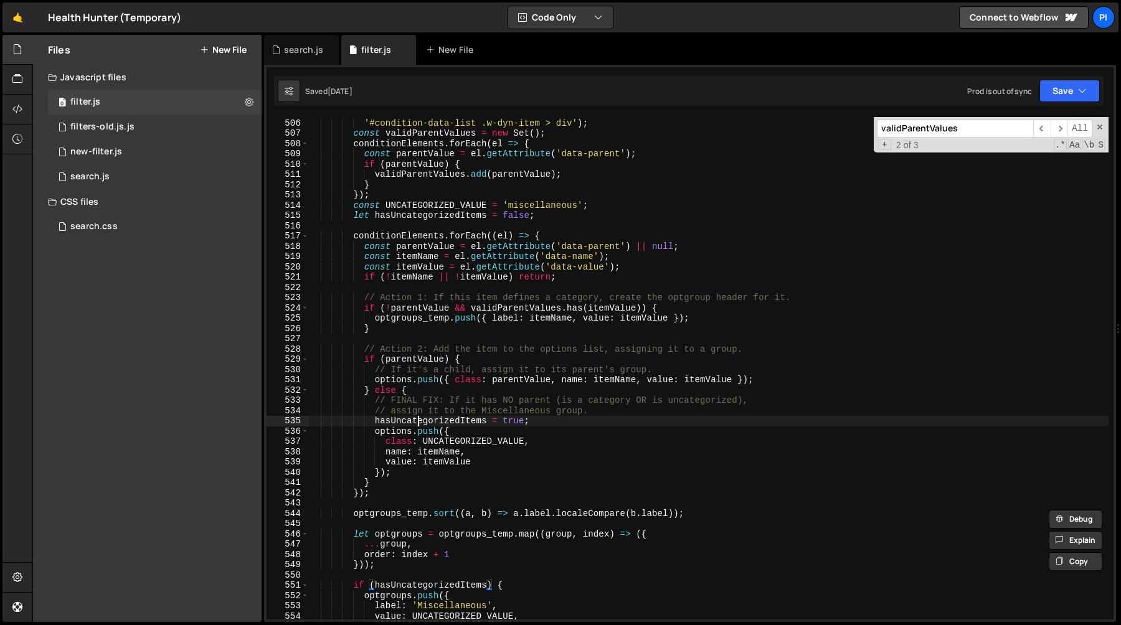
click at [416, 422] on div "const conditionElements = document . querySelectorAll ( '#condition-data-list .…" at bounding box center [708, 369] width 800 height 523
click at [527, 350] on div "const conditionElements = document . querySelectorAll ( '#condition-data-list .…" at bounding box center [708, 369] width 800 height 523
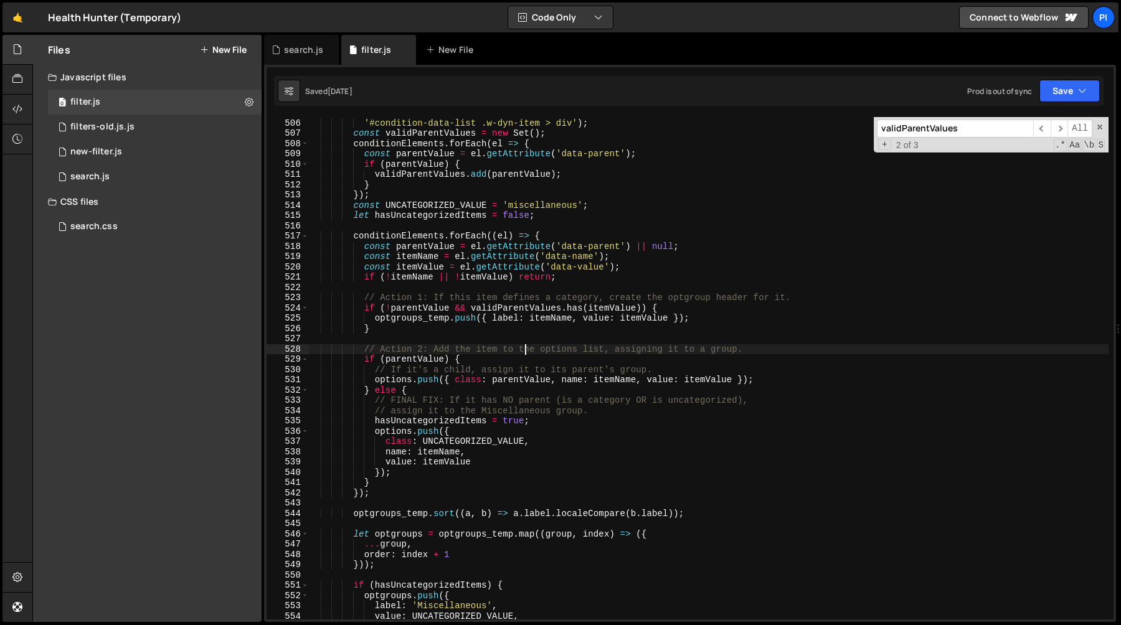
click at [493, 364] on div "const conditionElements = document . querySelectorAll ( '#condition-data-list .…" at bounding box center [708, 369] width 800 height 523
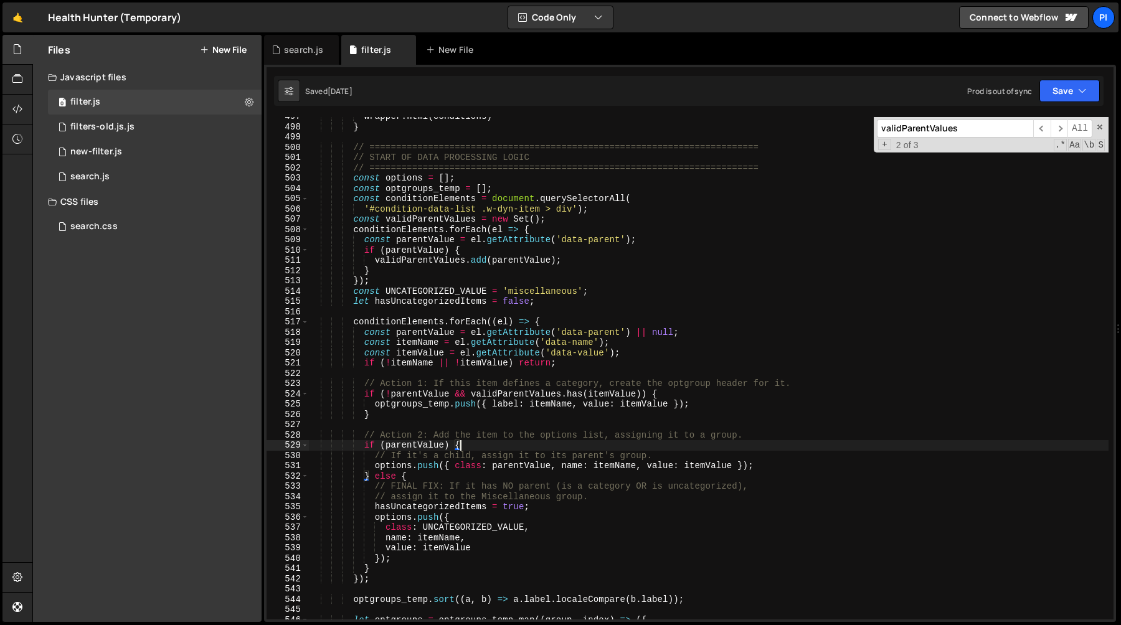
scroll to position [5161, 0]
click at [423, 268] on div "wrapper . html ( conditions ) } // ============================================…" at bounding box center [708, 375] width 800 height 523
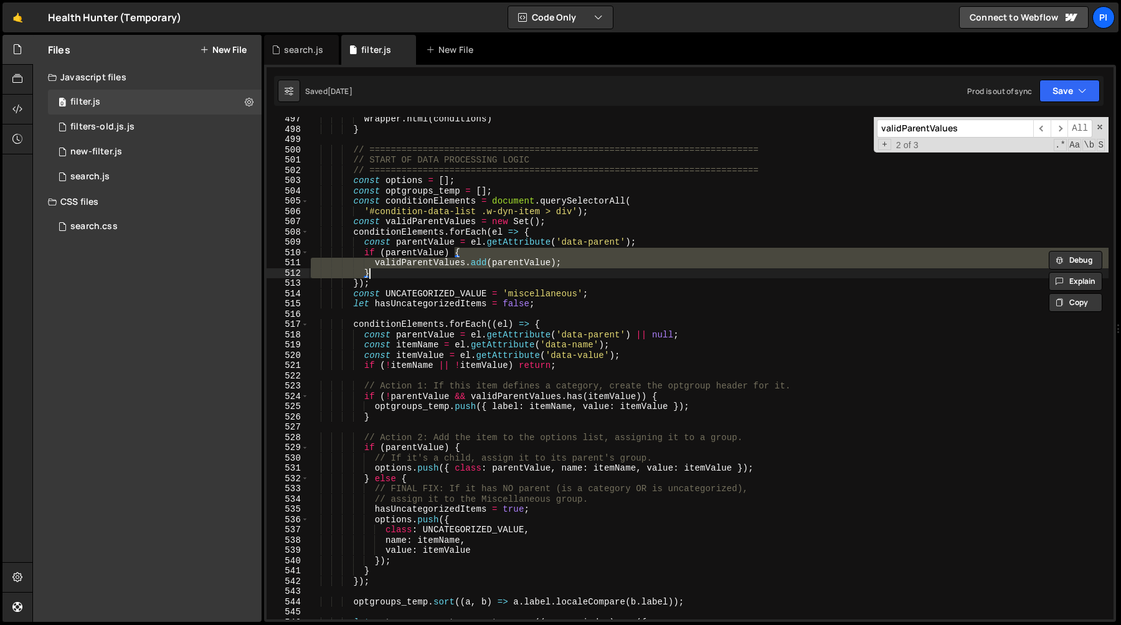
click at [427, 264] on div "wrapper . html ( conditions ) } // ============================================…" at bounding box center [708, 368] width 800 height 503
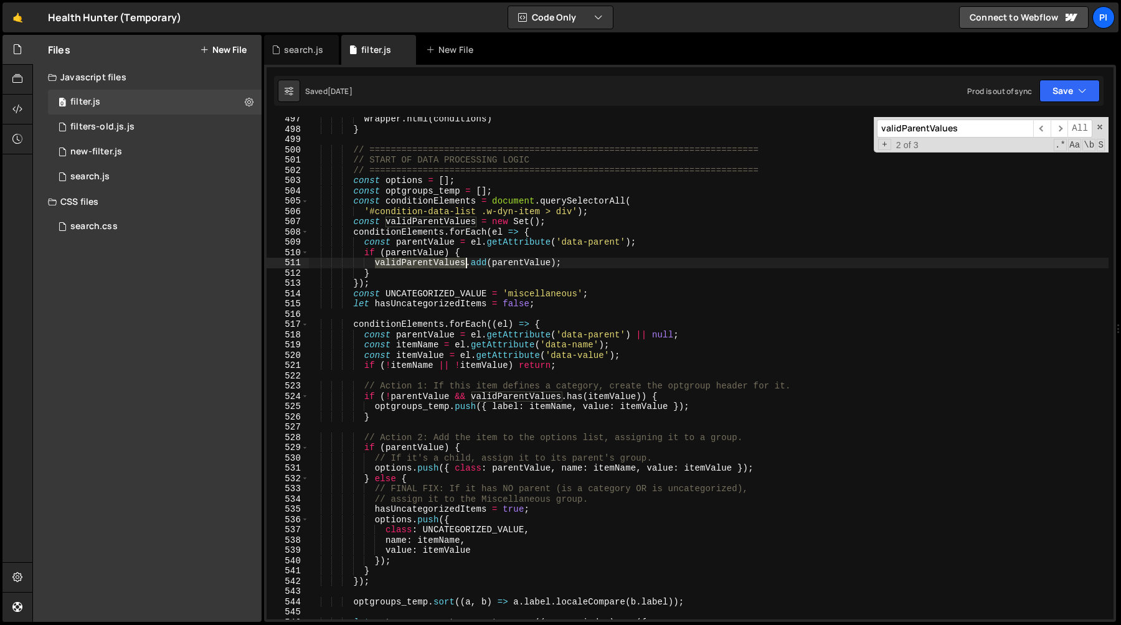
click at [427, 264] on div "wrapper . html ( conditions ) } // ============================================…" at bounding box center [708, 375] width 800 height 523
click at [450, 224] on div "wrapper . html ( conditions ) } // ============================================…" at bounding box center [708, 375] width 800 height 523
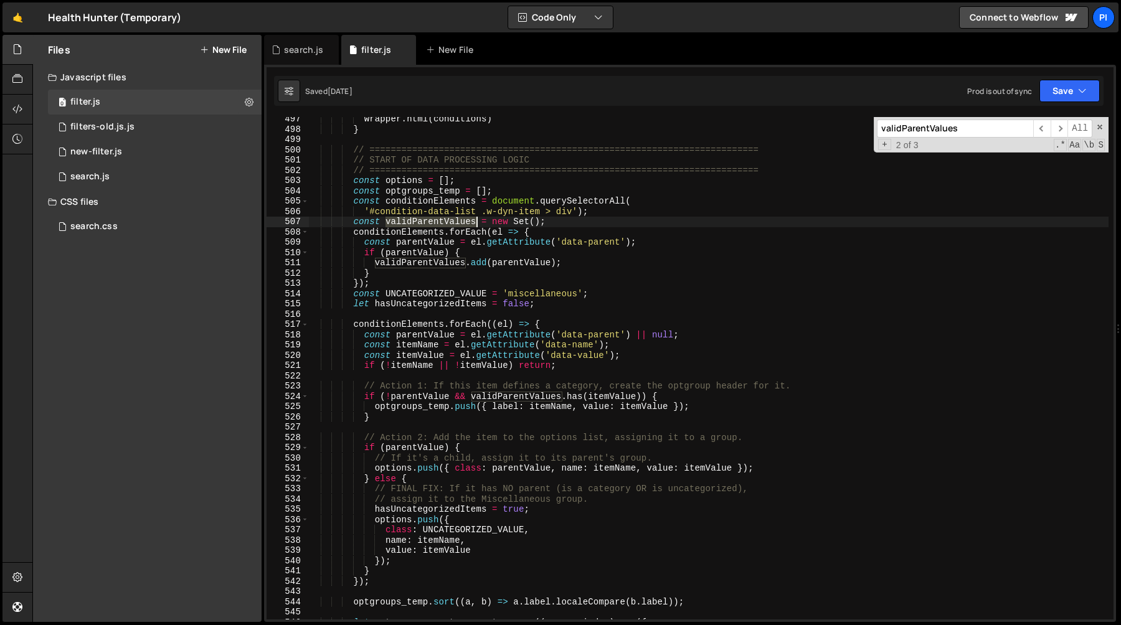
click at [450, 224] on div "wrapper . html ( conditions ) } // ============================================…" at bounding box center [708, 375] width 800 height 523
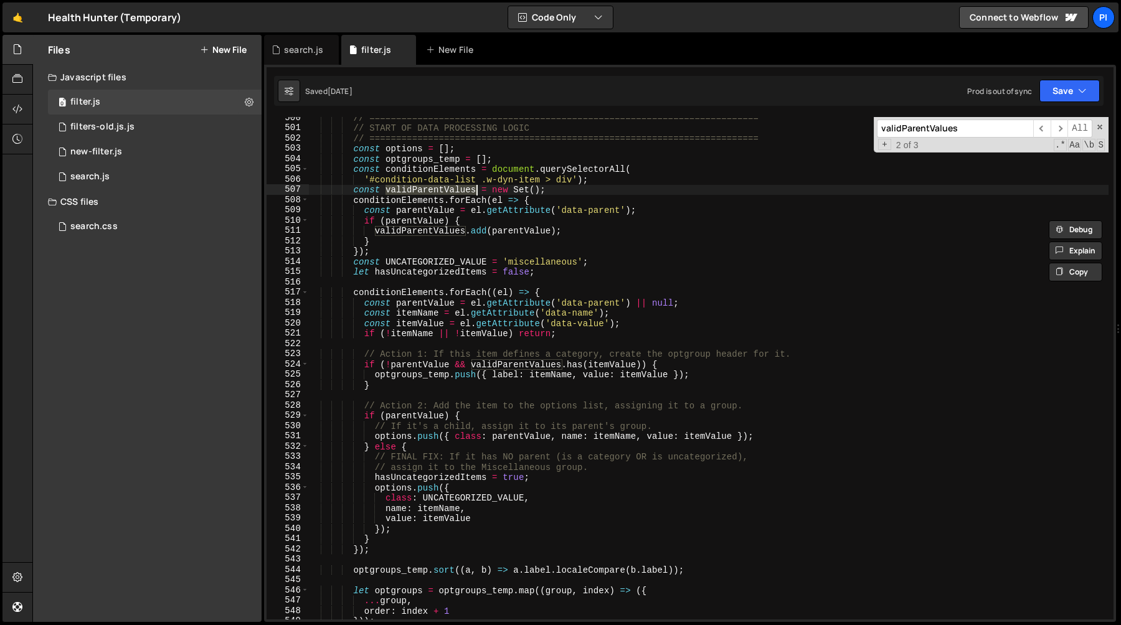
scroll to position [5182, 0]
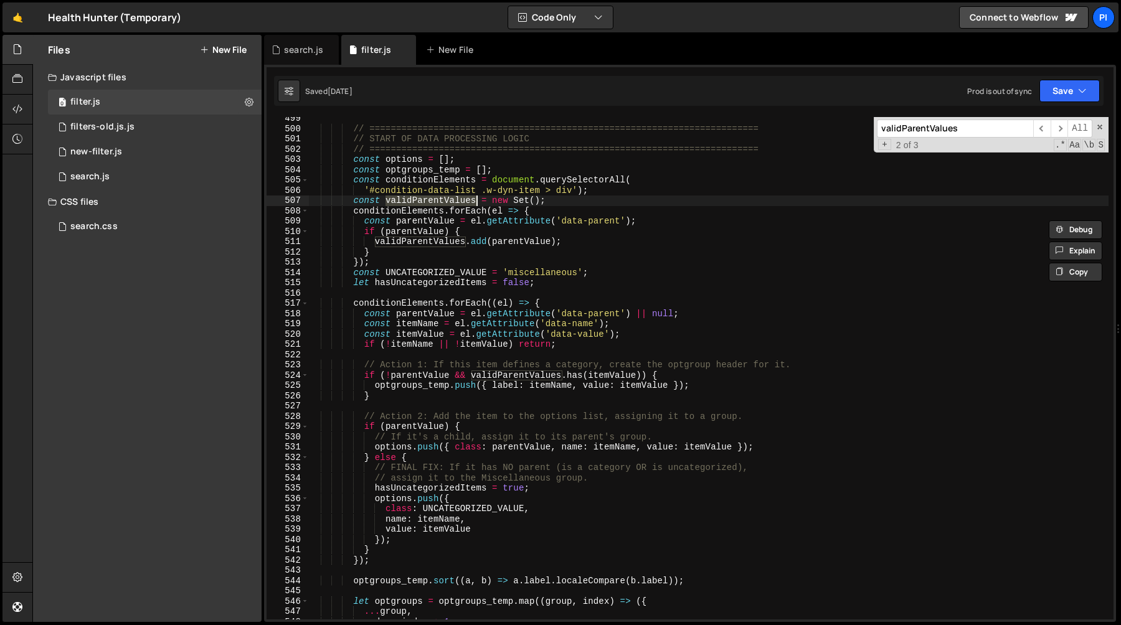
click at [470, 377] on div "// ========================================================================= //…" at bounding box center [708, 374] width 800 height 523
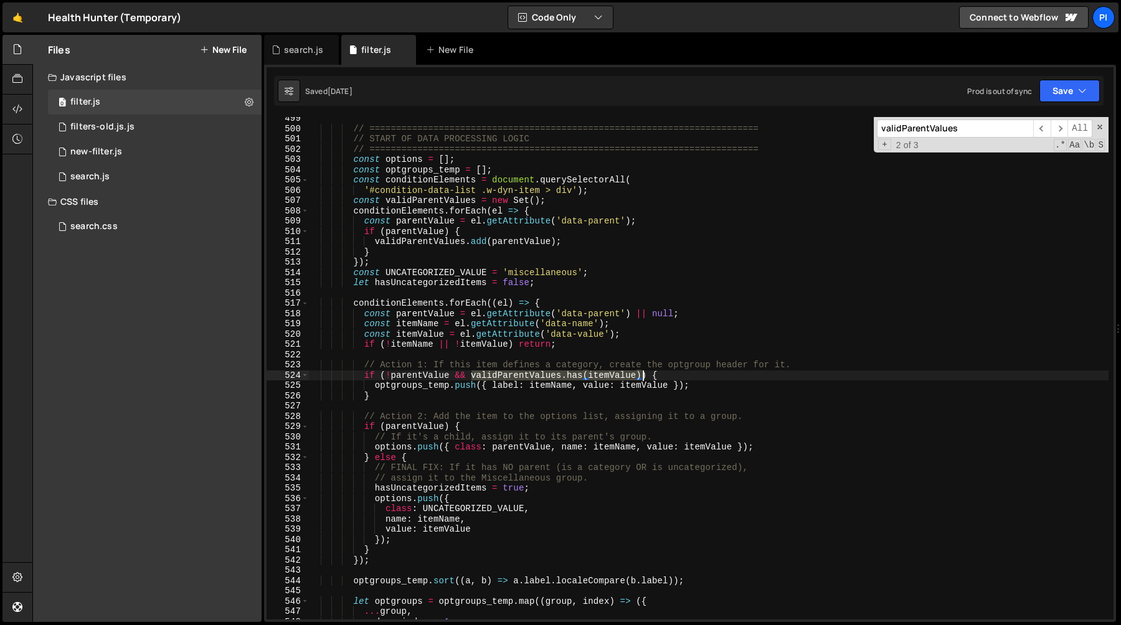
drag, startPoint x: 470, startPoint y: 377, endPoint x: 642, endPoint y: 376, distance: 171.9
click at [642, 376] on div "// ========================================================================= //…" at bounding box center [708, 374] width 800 height 523
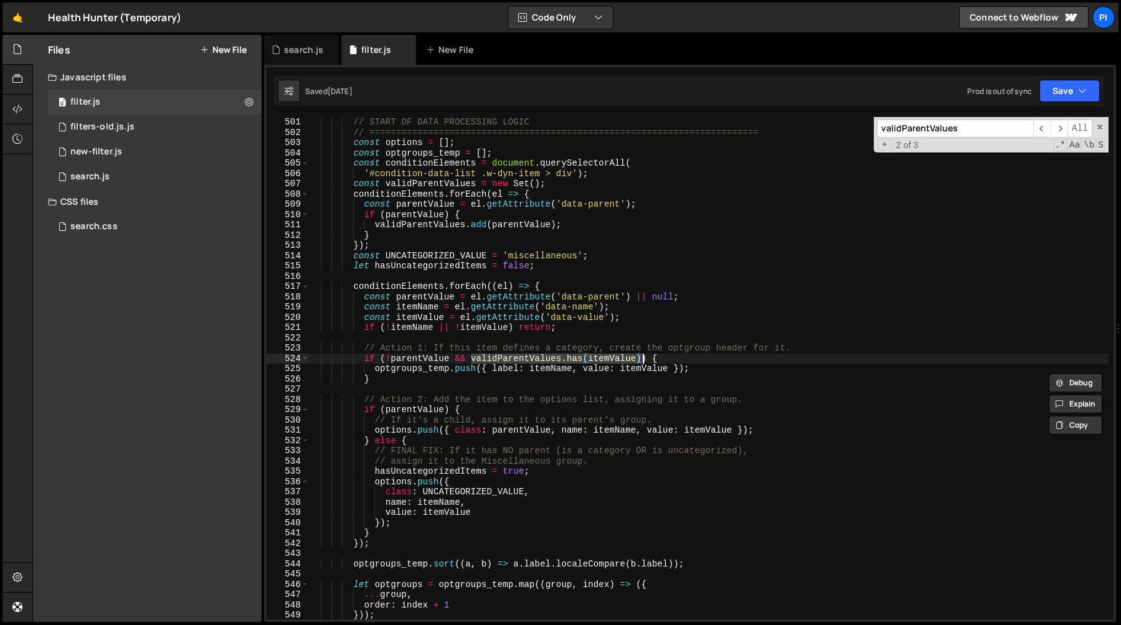
click at [429, 443] on div "// START OF DATA PROCESSING LOGIC // ==========================================…" at bounding box center [708, 378] width 800 height 523
type textarea "} else {"
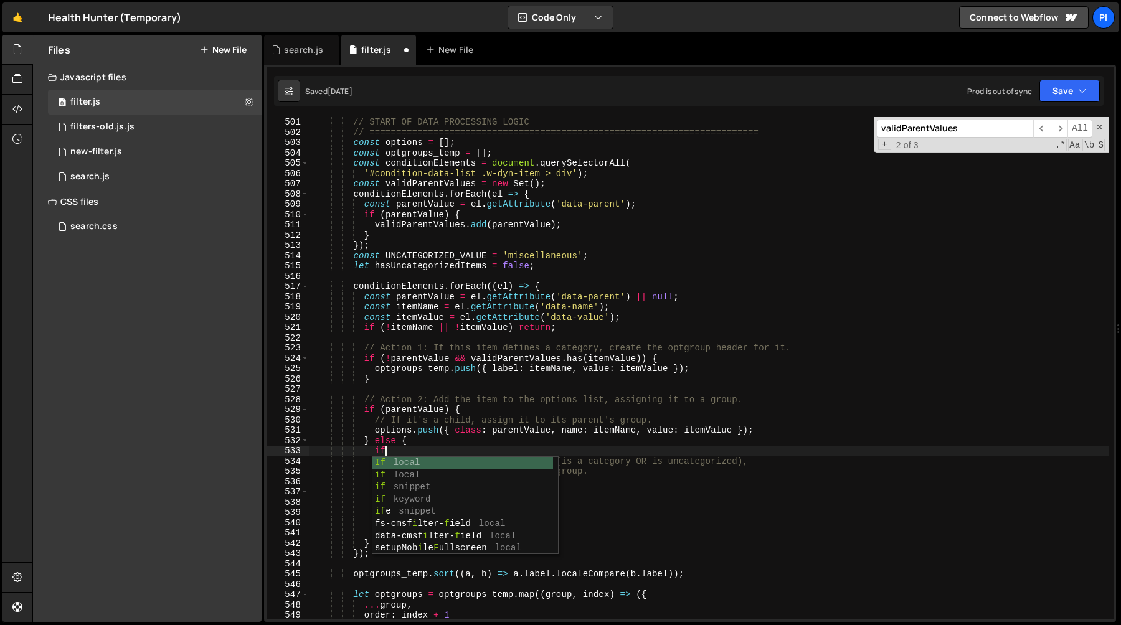
scroll to position [0, 5]
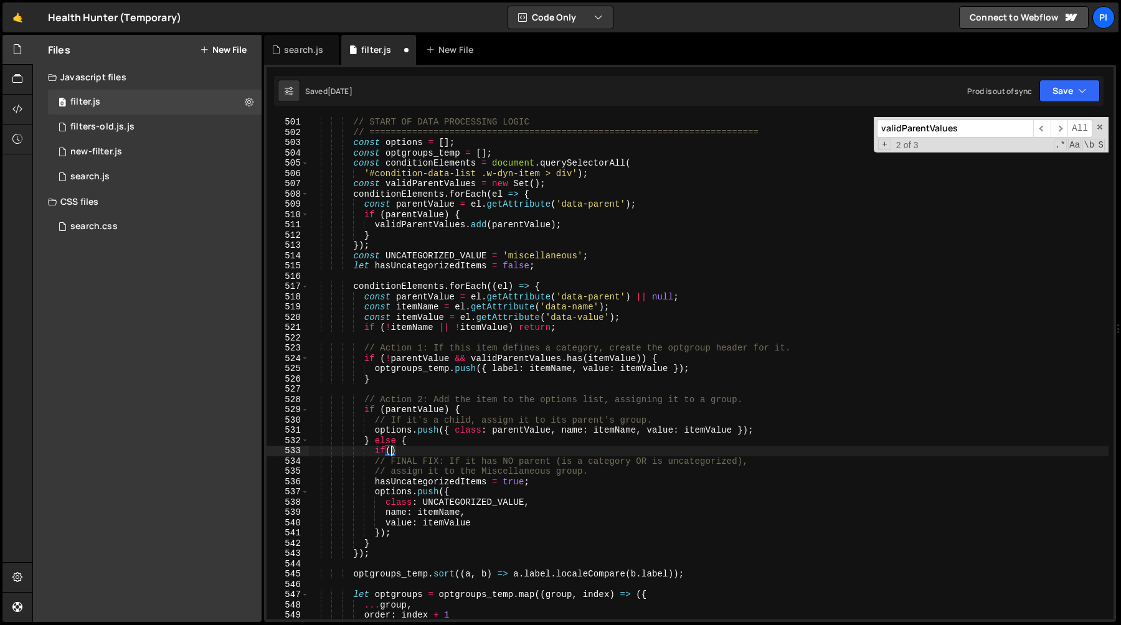
paste textarea "validParentValues.has(itemValue))"
click at [422, 539] on div "// START OF DATA PROCESSING LOGIC // ==========================================…" at bounding box center [708, 378] width 800 height 523
click at [425, 532] on div "// START OF DATA PROCESSING LOGIC // ==========================================…" at bounding box center [708, 378] width 800 height 523
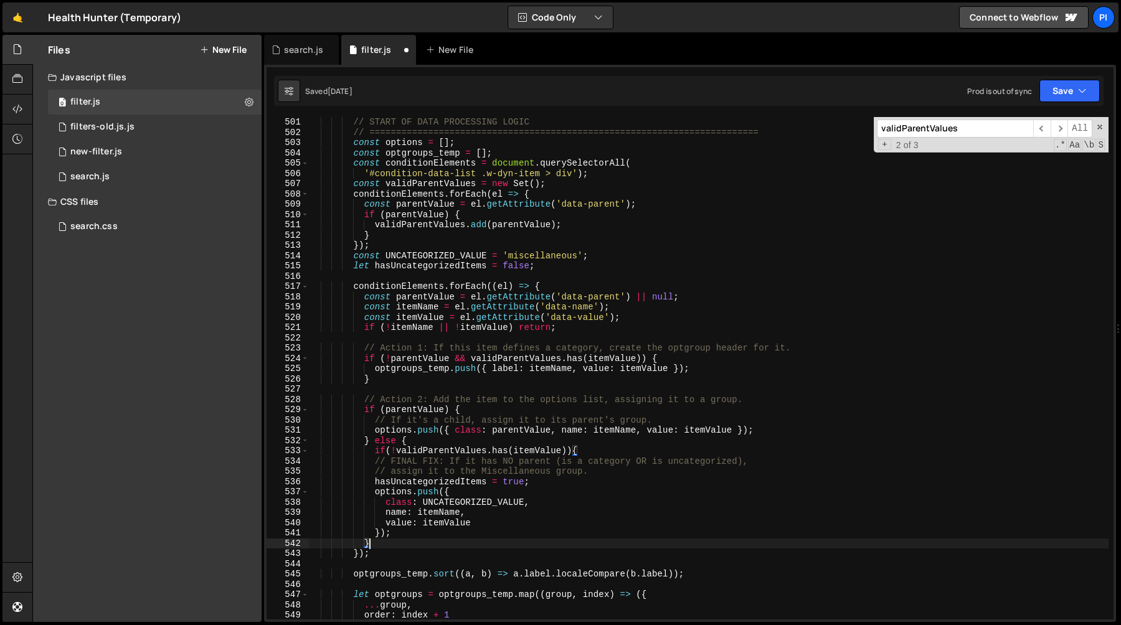
type textarea "});"
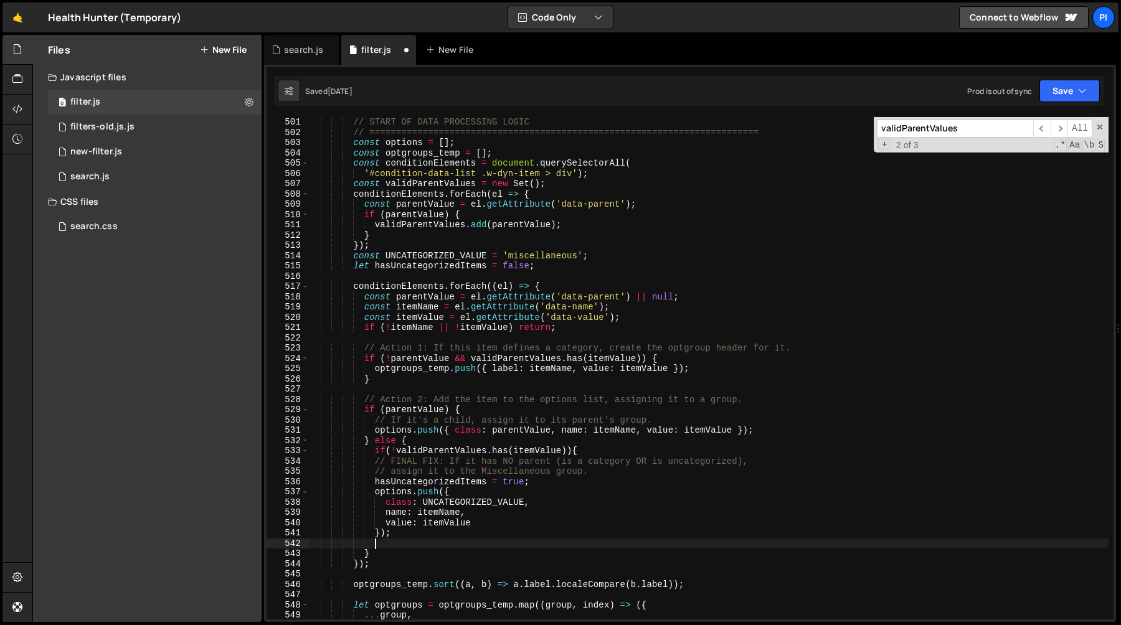
scroll to position [0, 4]
click at [426, 183] on div "// START OF DATA PROCESSING LOGIC // ==========================================…" at bounding box center [708, 378] width 800 height 523
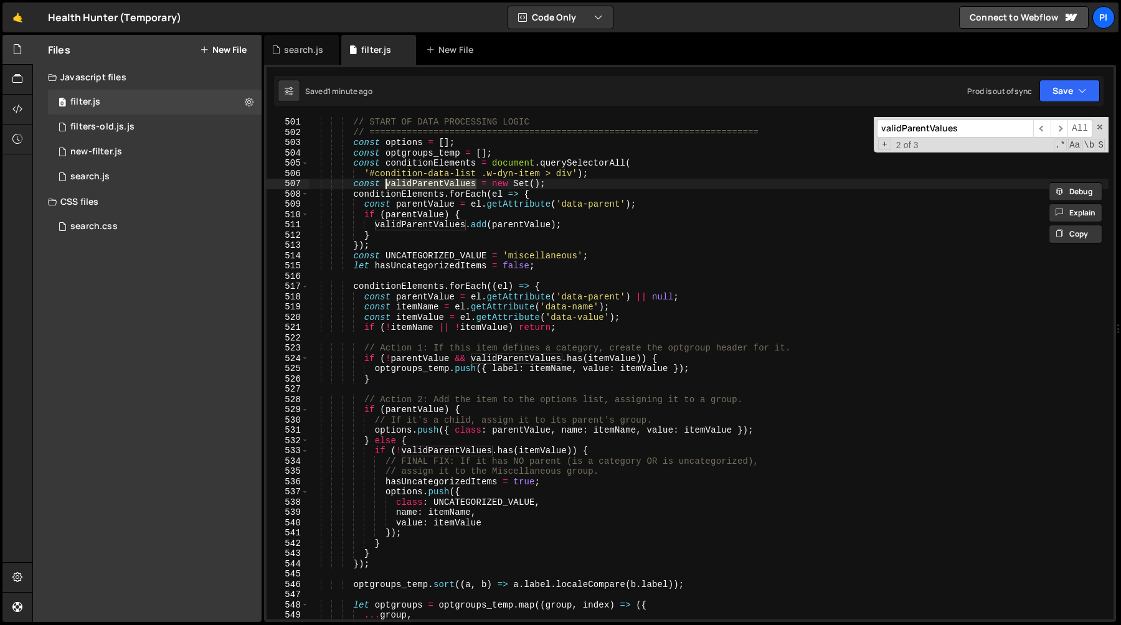
scroll to position [5185, 0]
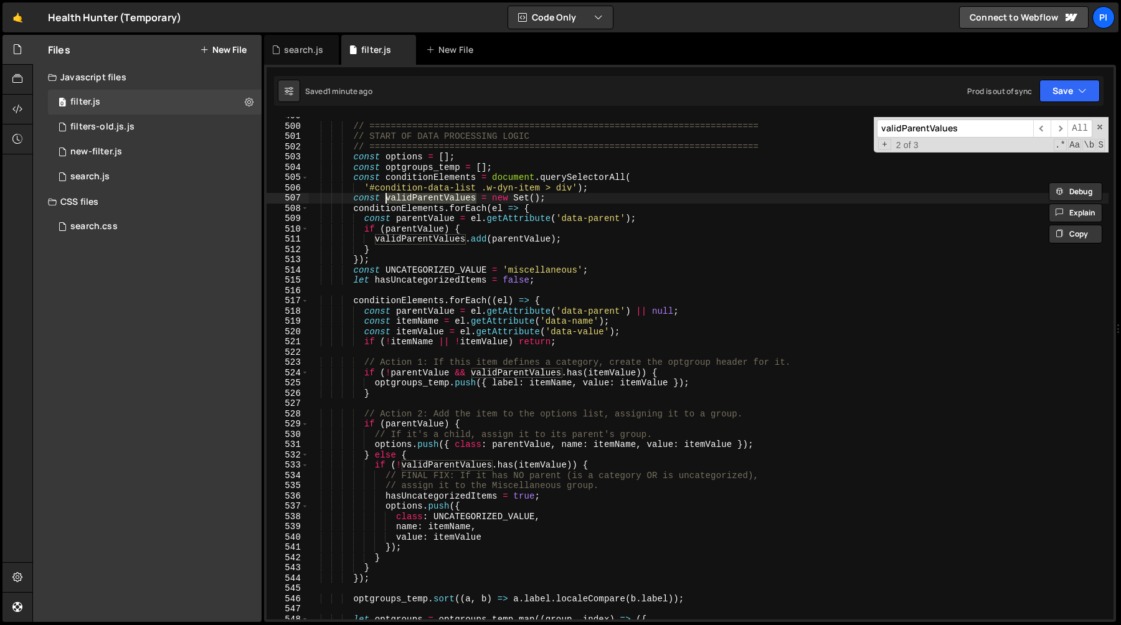
click at [484, 227] on div "// ========================================================================= //…" at bounding box center [708, 372] width 800 height 523
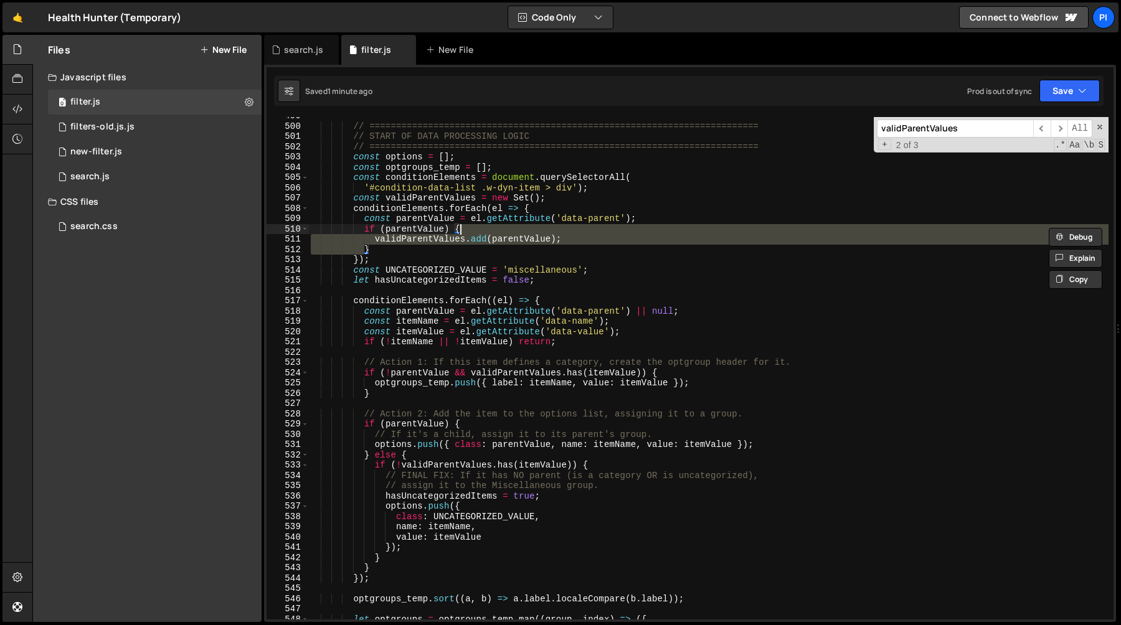
click at [481, 238] on div "// ========================================================================= //…" at bounding box center [708, 368] width 800 height 503
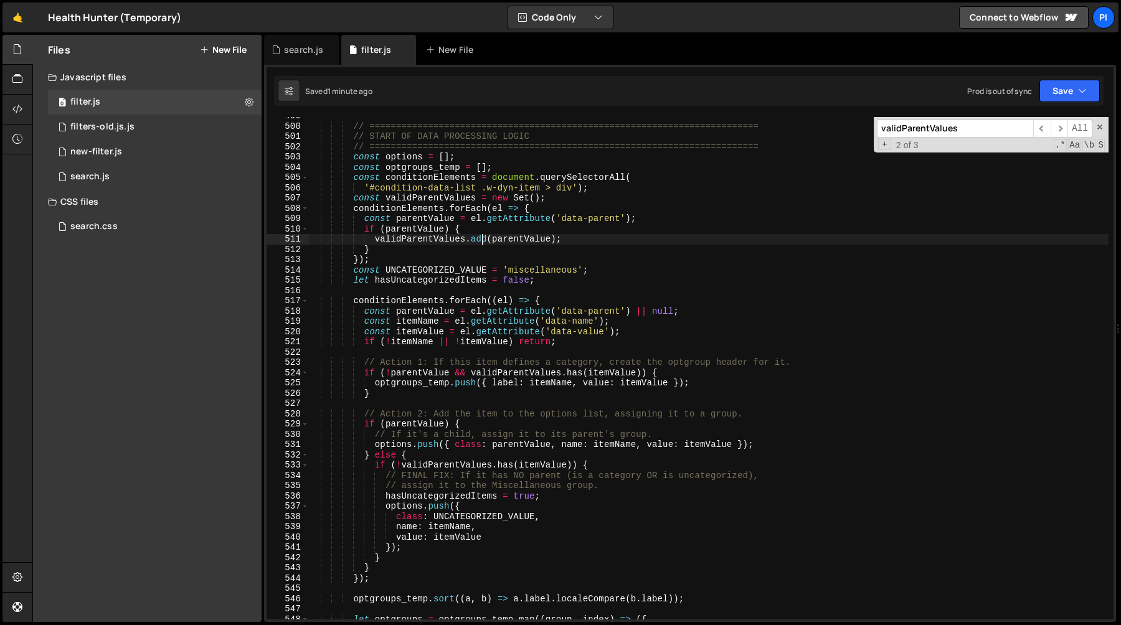
click at [483, 229] on div "// ========================================================================= //…" at bounding box center [708, 372] width 800 height 523
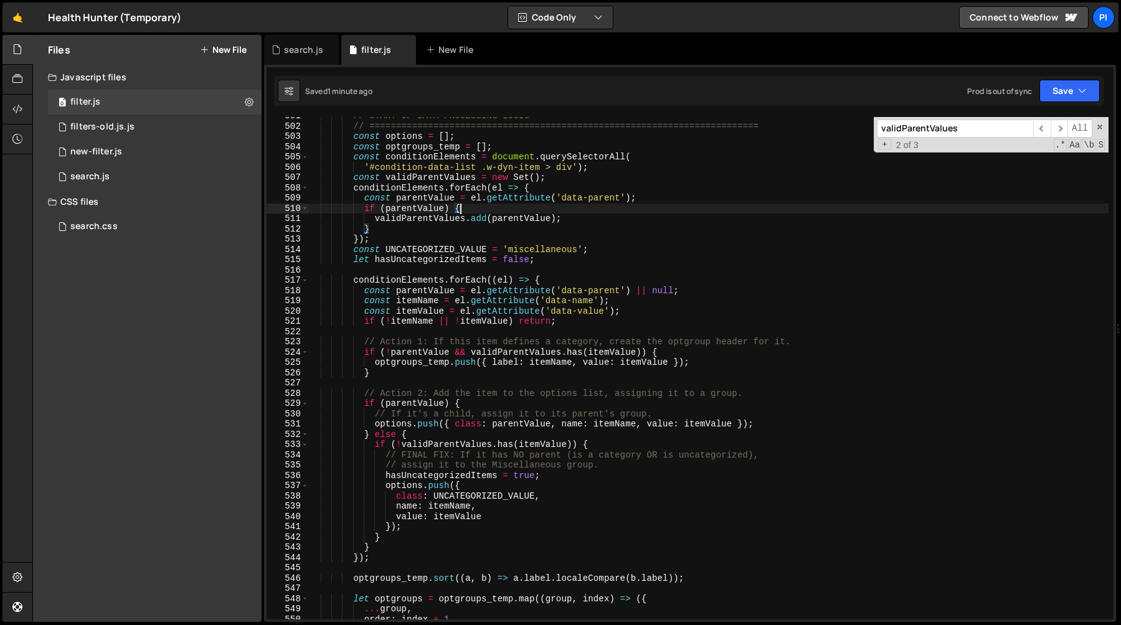
scroll to position [5195, 0]
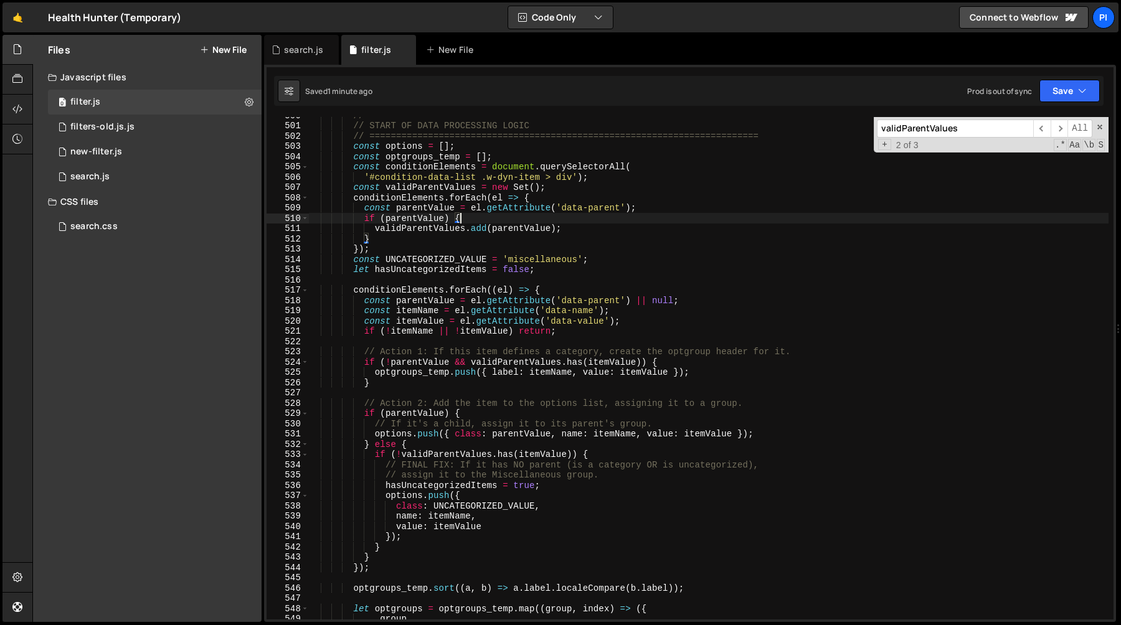
click at [618, 227] on div "// ========================================================================= //…" at bounding box center [708, 371] width 800 height 523
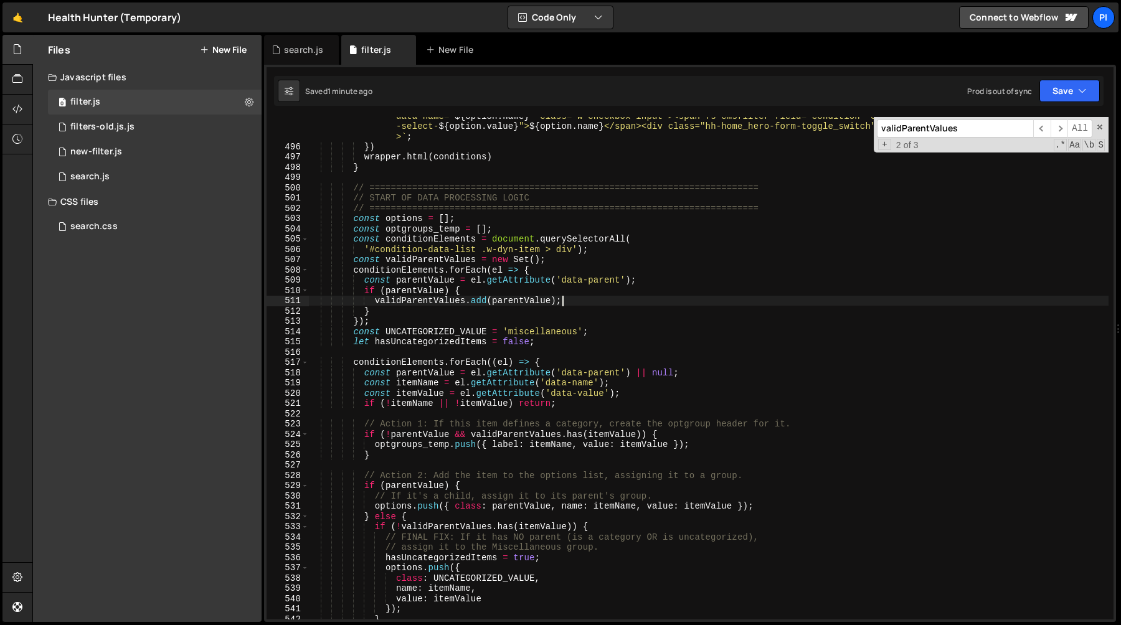
scroll to position [5142, 0]
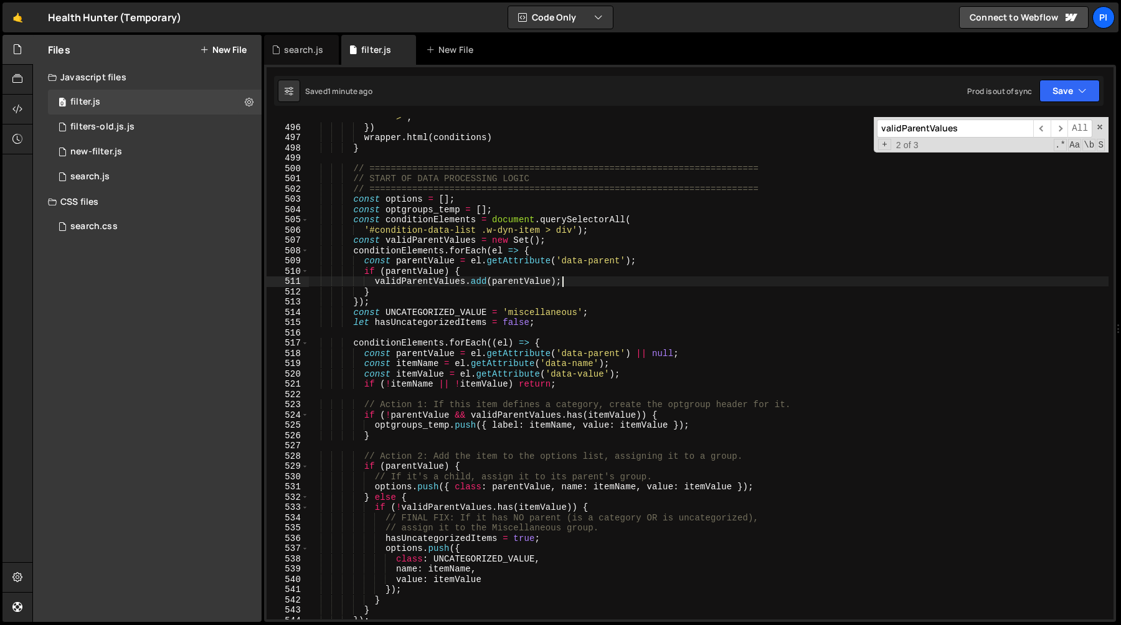
click at [441, 308] on div "` <div><label class="w-checkbox"><input type="checkbox" name="condition-select-…" at bounding box center [708, 358] width 800 height 554
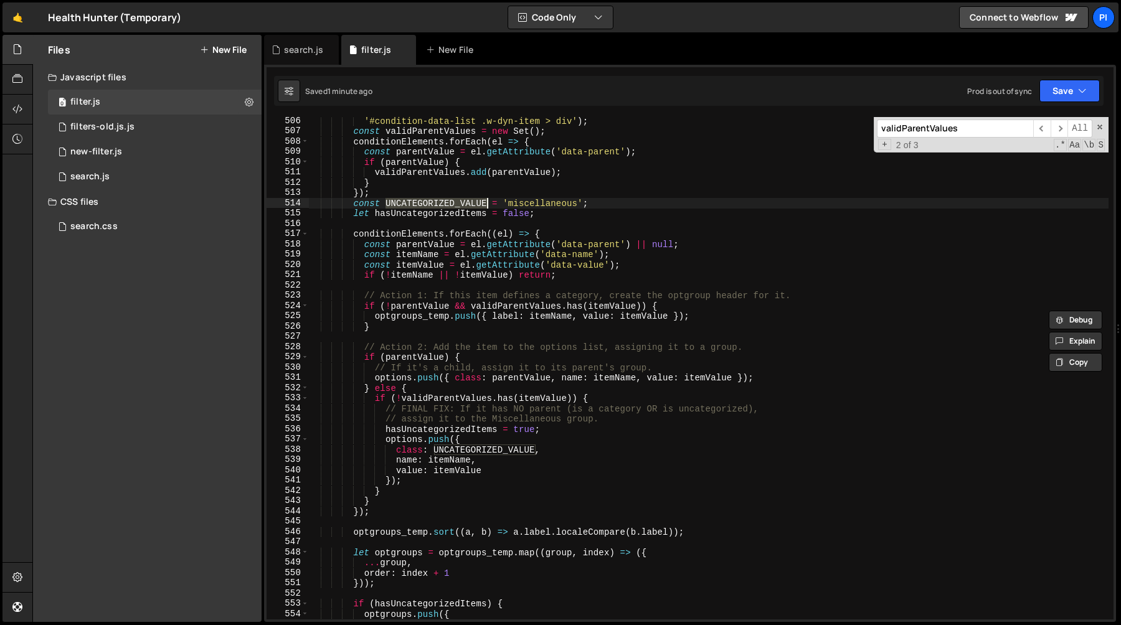
scroll to position [5265, 0]
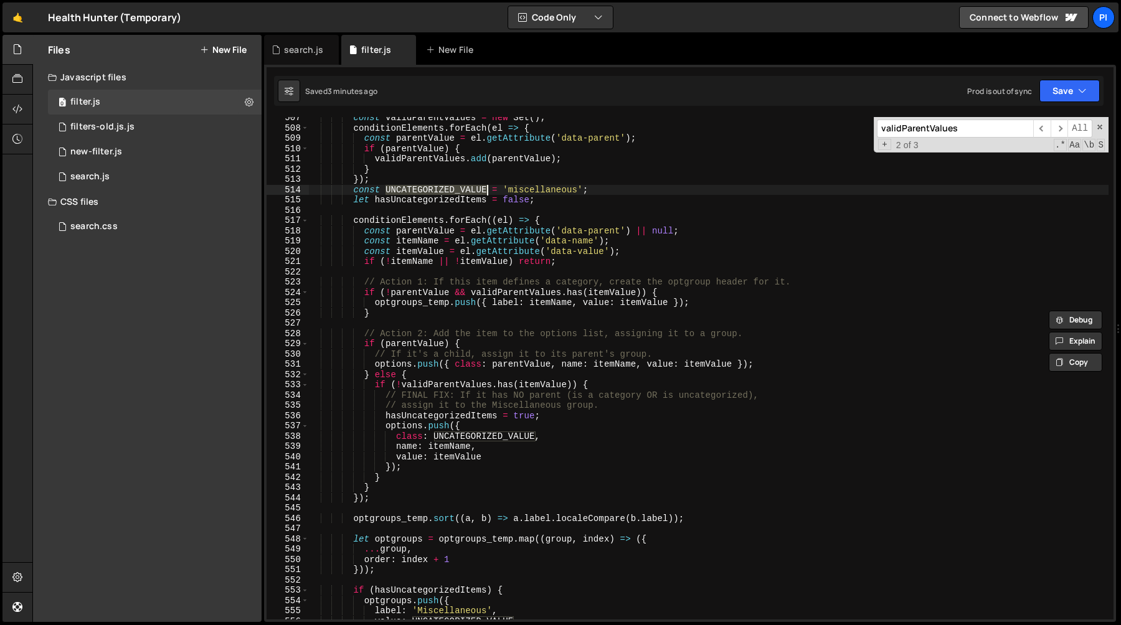
click at [593, 184] on div "const validParentValues = new Set ( ) ; conditionElements . forEach ( el => { c…" at bounding box center [708, 374] width 800 height 523
type textarea "});"
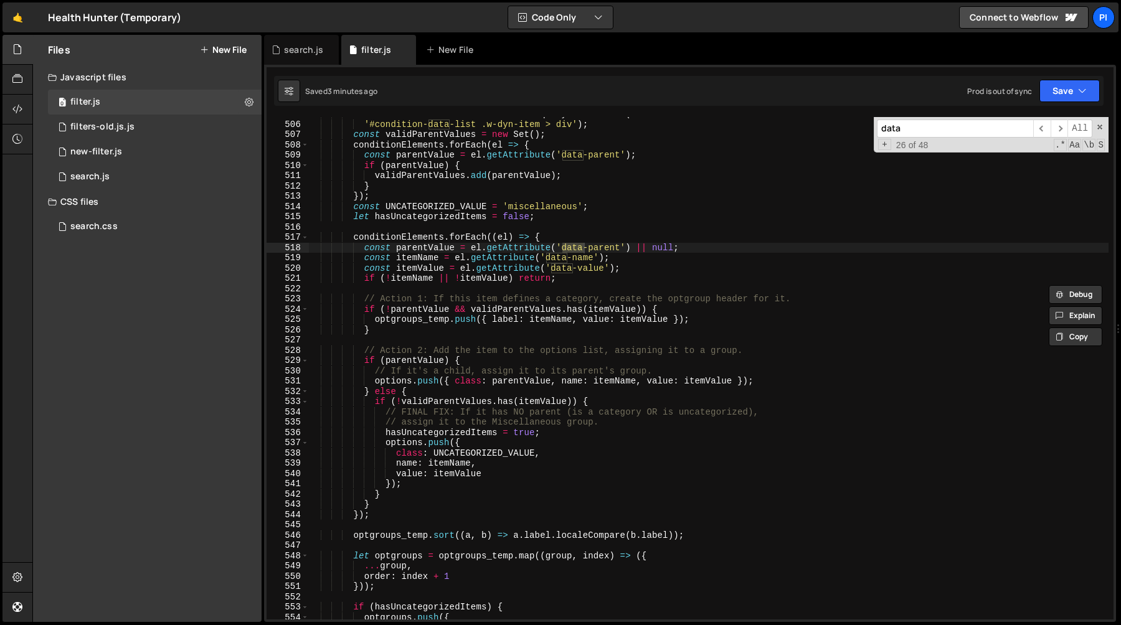
scroll to position [5287, 0]
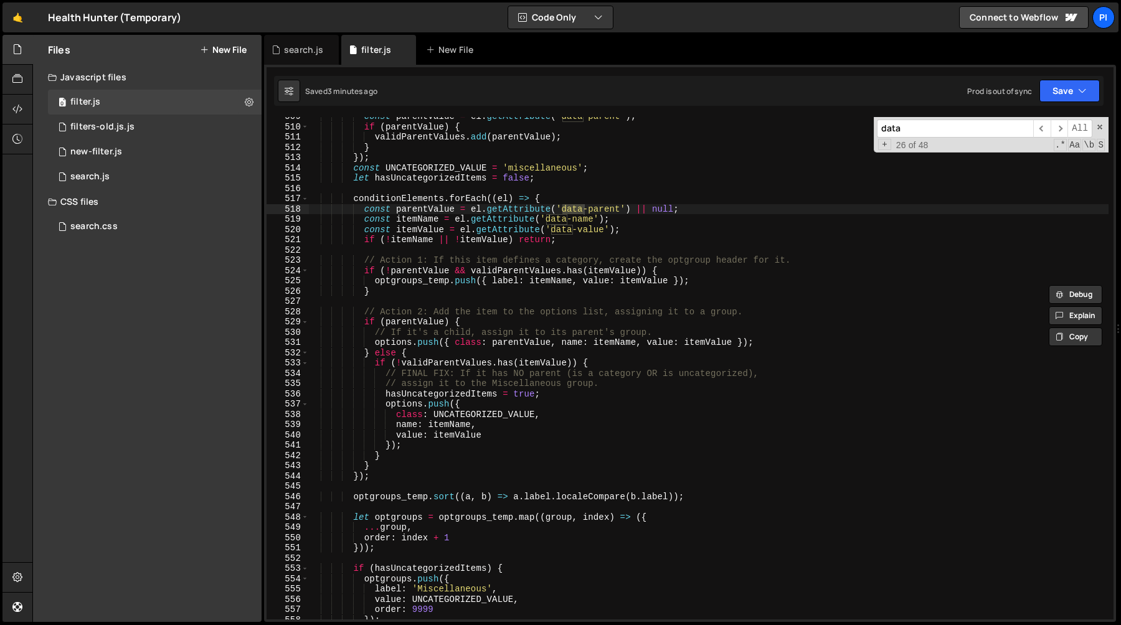
type input "data"
type textarea "if (!validParentValues.has(itemValue)) {"
click at [628, 363] on div "const parentValue = el . getAttribute ( 'data-parent' ) ; if ( parentValue ) { …" at bounding box center [708, 372] width 800 height 523
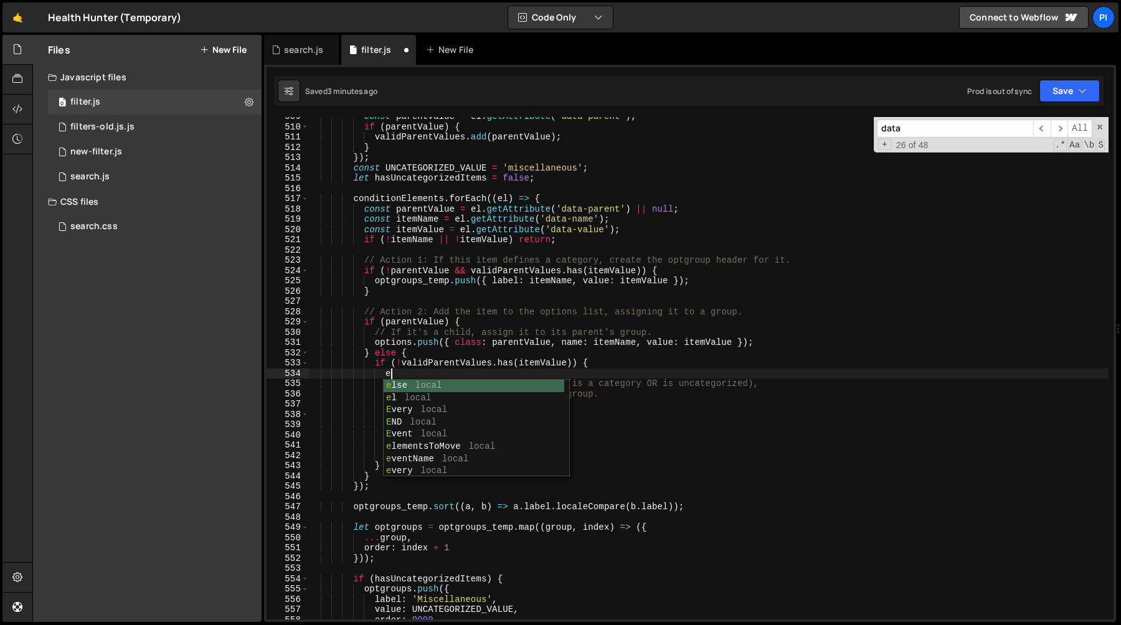
scroll to position [0, 5]
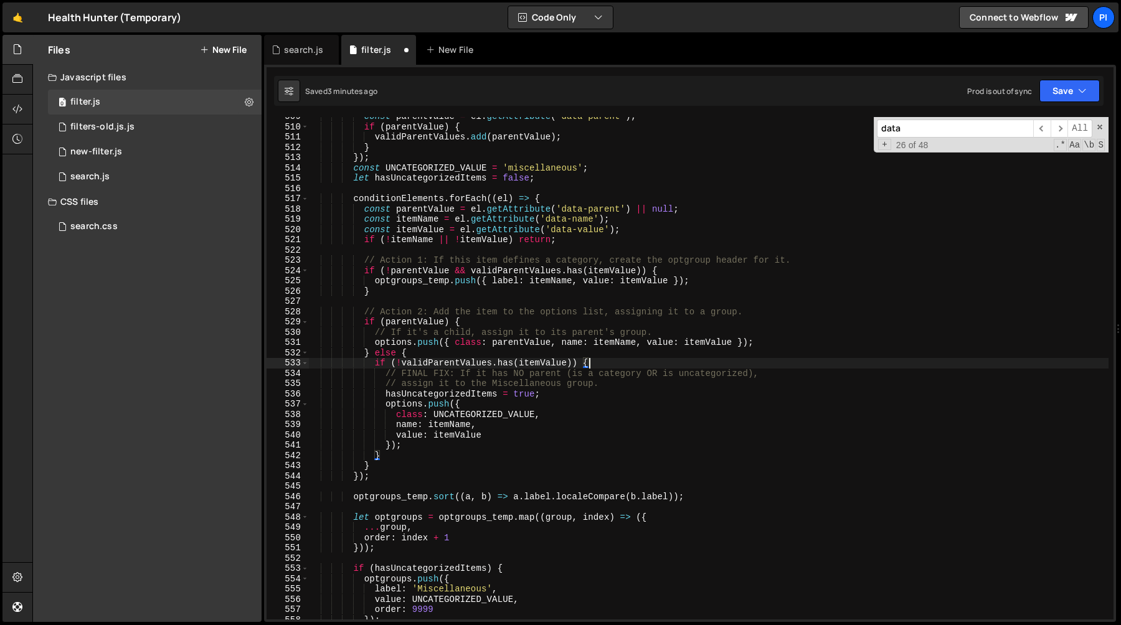
click at [419, 447] on div "const parentValue = el . getAttribute ( 'data-parent' ) ; if ( parentValue ) { …" at bounding box center [708, 372] width 800 height 523
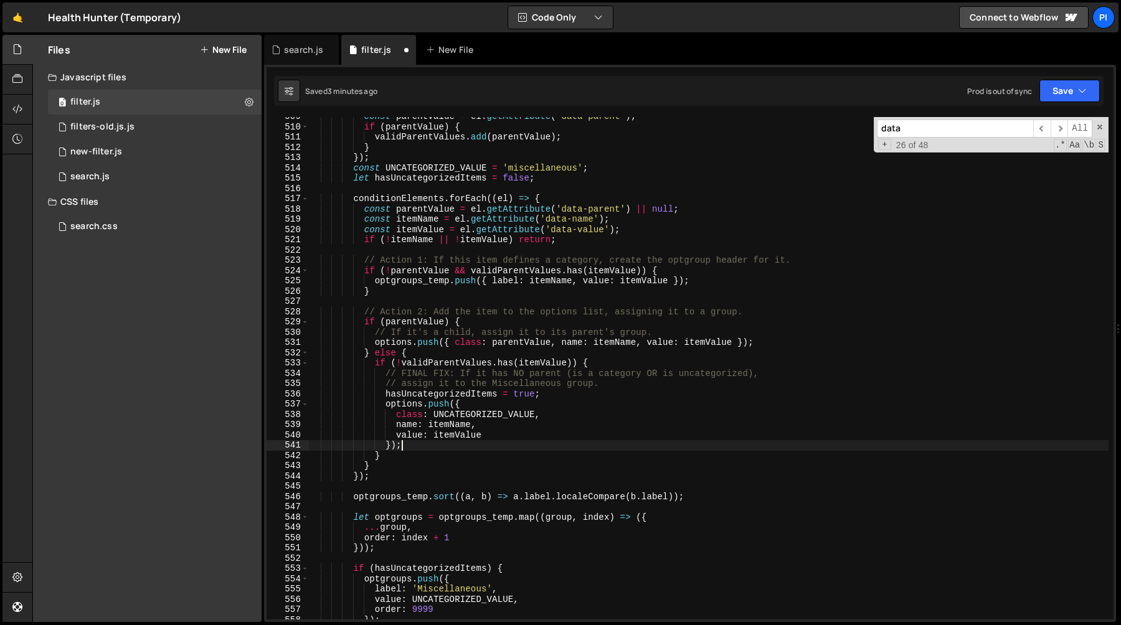
click at [573, 395] on div "const parentValue = el . getAttribute ( 'data-parent' ) ; if ( parentValue ) { …" at bounding box center [708, 372] width 800 height 523
type textarea "hasUncategorizedItems = true;"
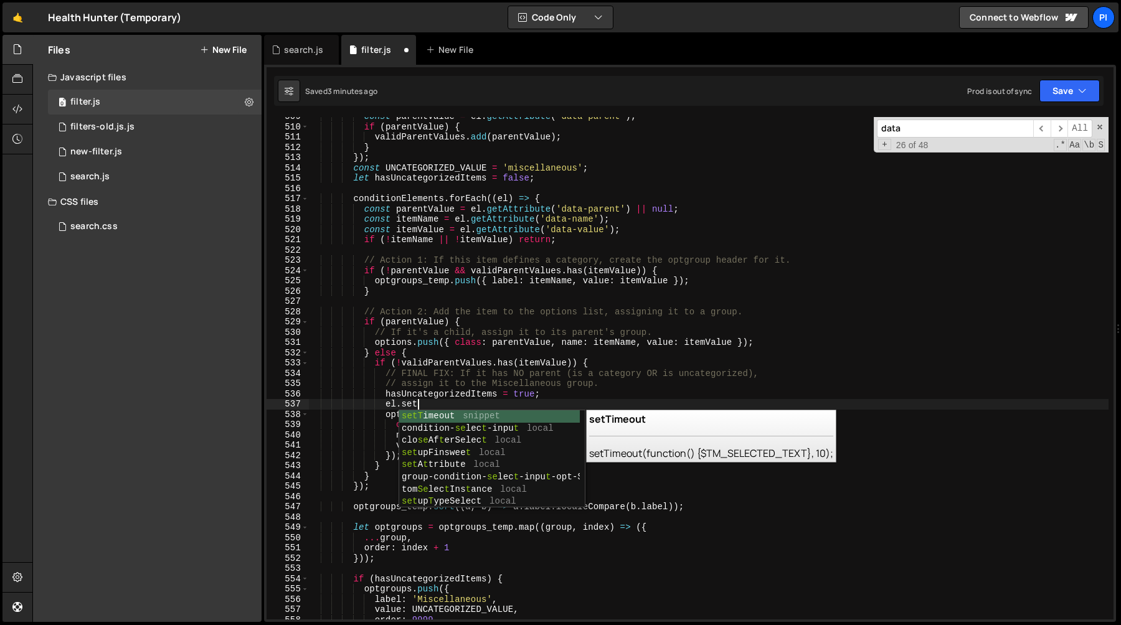
scroll to position [0, 7]
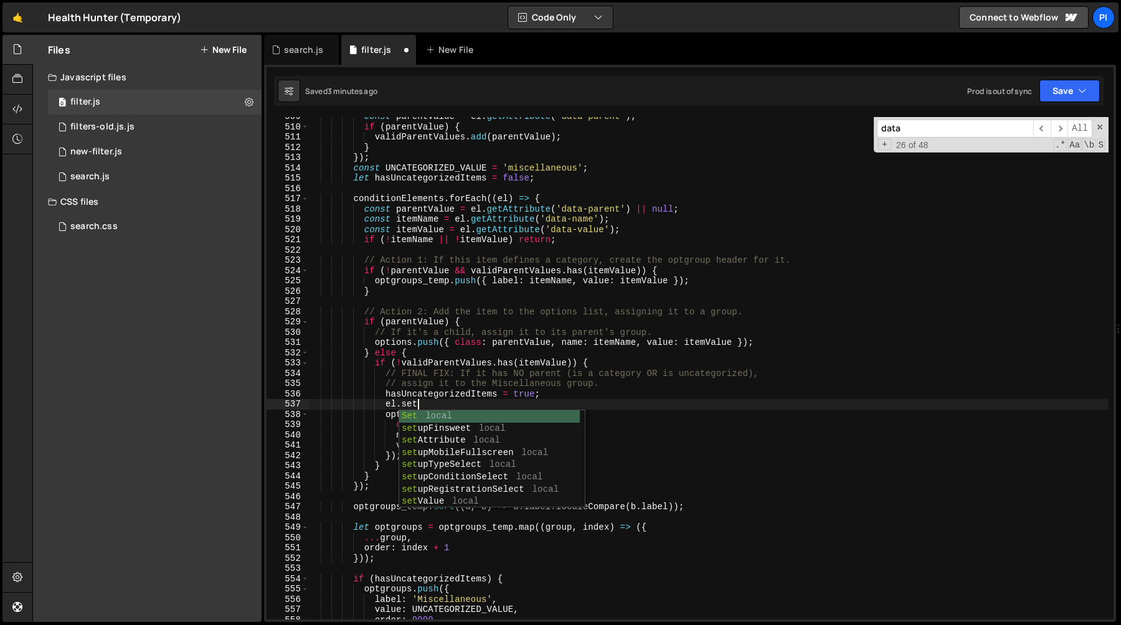
click at [514, 212] on div "const parentValue = el . getAttribute ( 'data-parent' ) ; if ( parentValue ) { …" at bounding box center [708, 372] width 800 height 523
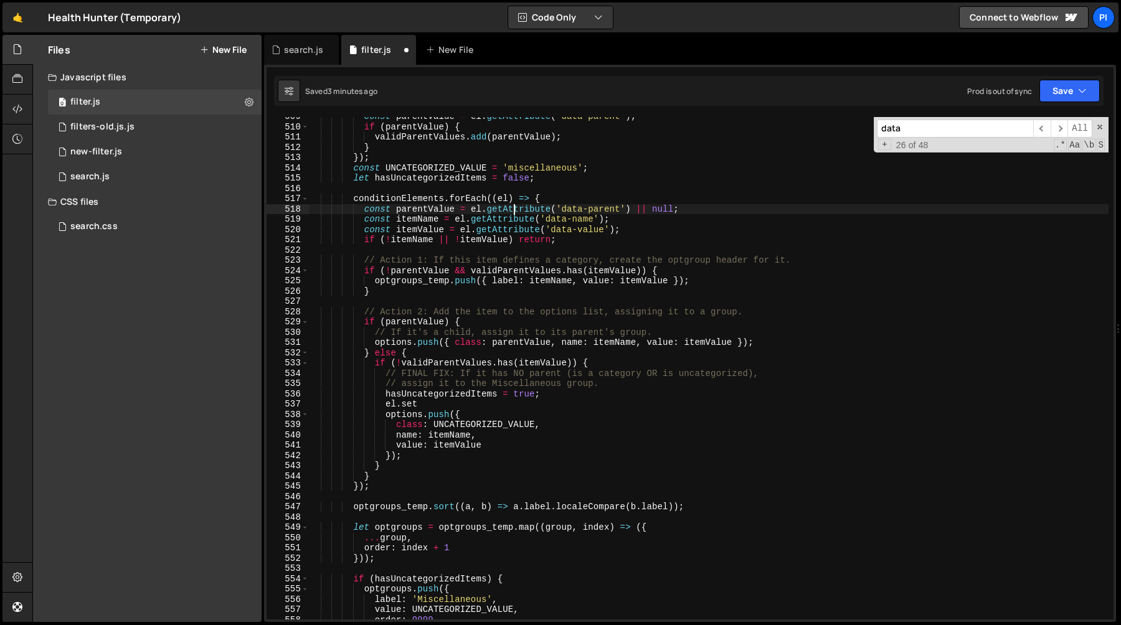
click at [514, 212] on div "const parentValue = el . getAttribute ( 'data-parent' ) ; if ( parentValue ) { …" at bounding box center [708, 372] width 800 height 523
click at [410, 406] on div "const parentValue = el . getAttribute ( 'data-parent' ) ; if ( parentValue ) { …" at bounding box center [708, 372] width 800 height 523
paste textarea "getAttribute"
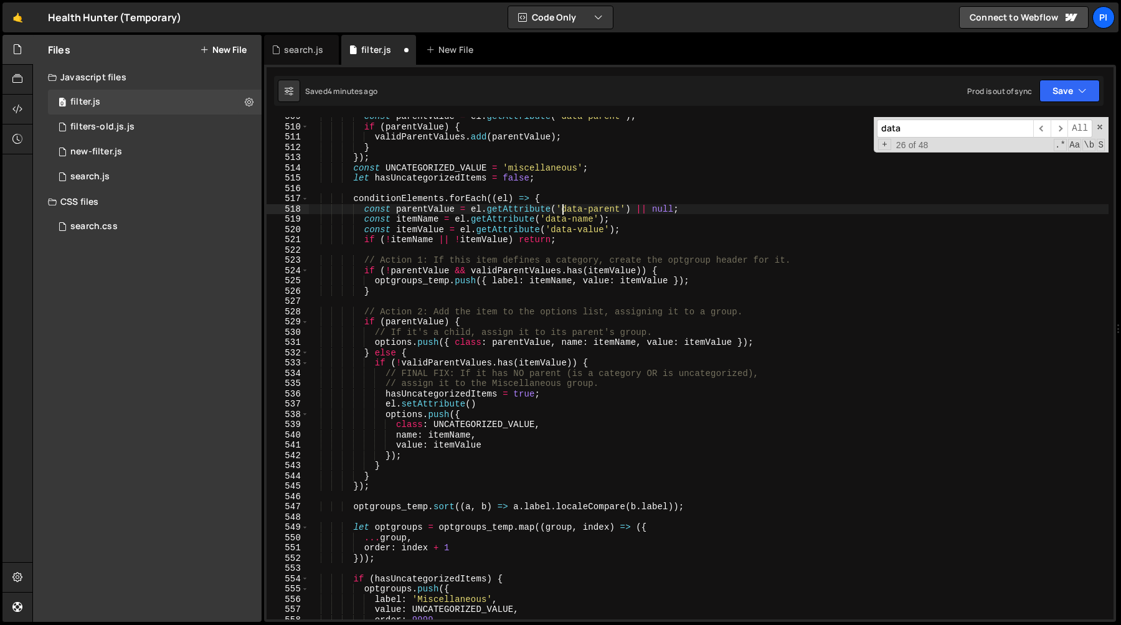
click at [564, 213] on div "const parentValue = el . getAttribute ( 'data-parent' ) ; if ( parentValue ) { …" at bounding box center [708, 372] width 800 height 523
click at [621, 210] on div "const parentValue = el . getAttribute ( 'data-parent' ) ; if ( parentValue ) { …" at bounding box center [708, 372] width 800 height 523
click at [472, 407] on div "const parentValue = el . getAttribute ( 'data-parent' ) ; if ( parentValue ) { …" at bounding box center [708, 372] width 800 height 523
paste textarea "data-parent'"
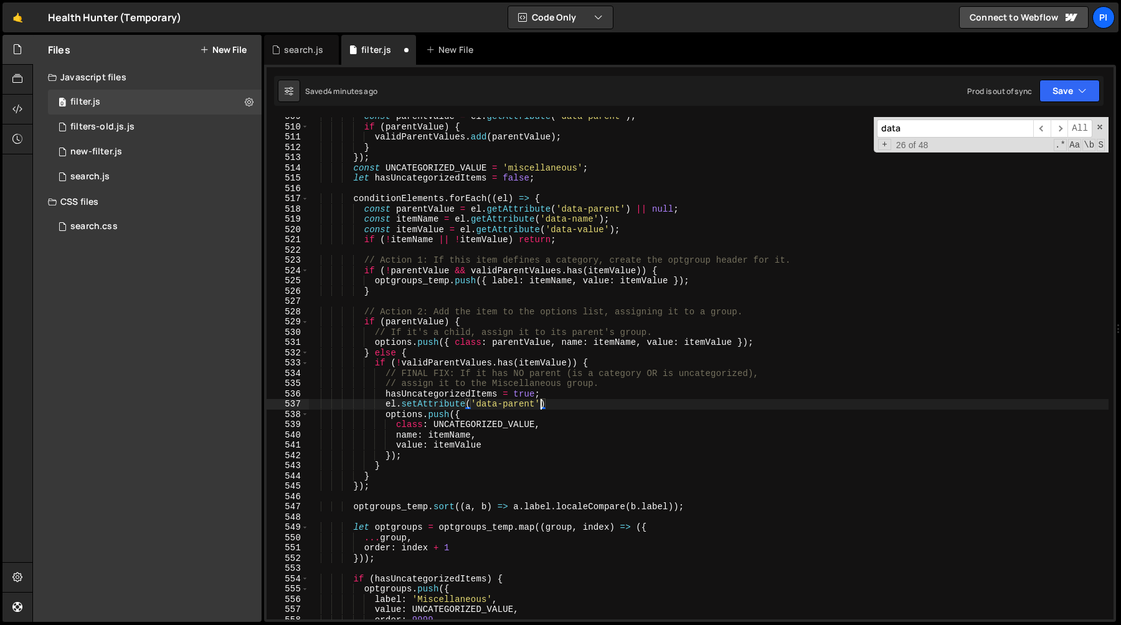
click at [429, 208] on div "const parentValue = el . getAttribute ( 'data-parent' ) ; if ( parentValue ) { …" at bounding box center [708, 372] width 800 height 523
click at [536, 407] on div "const parentValue = el . getAttribute ( 'data-parent' ) ; if ( parentValue ) { …" at bounding box center [708, 372] width 800 height 523
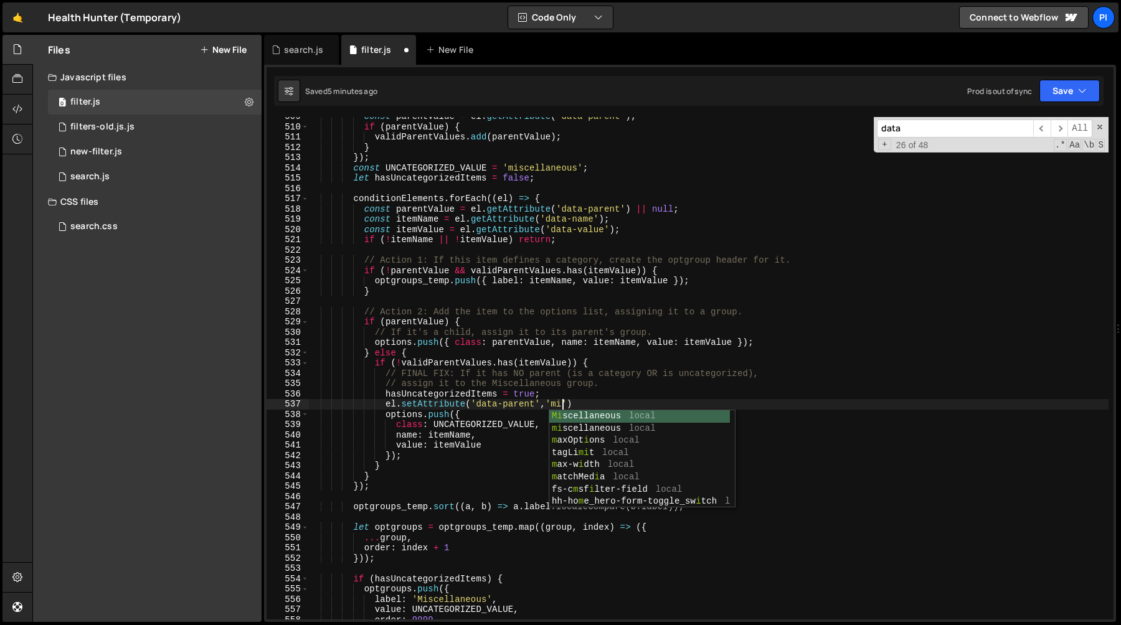
scroll to position [0, 17]
click at [543, 167] on div "const parentValue = el . getAttribute ( 'data-parent' ) ; if ( parentValue ) { …" at bounding box center [708, 372] width 800 height 523
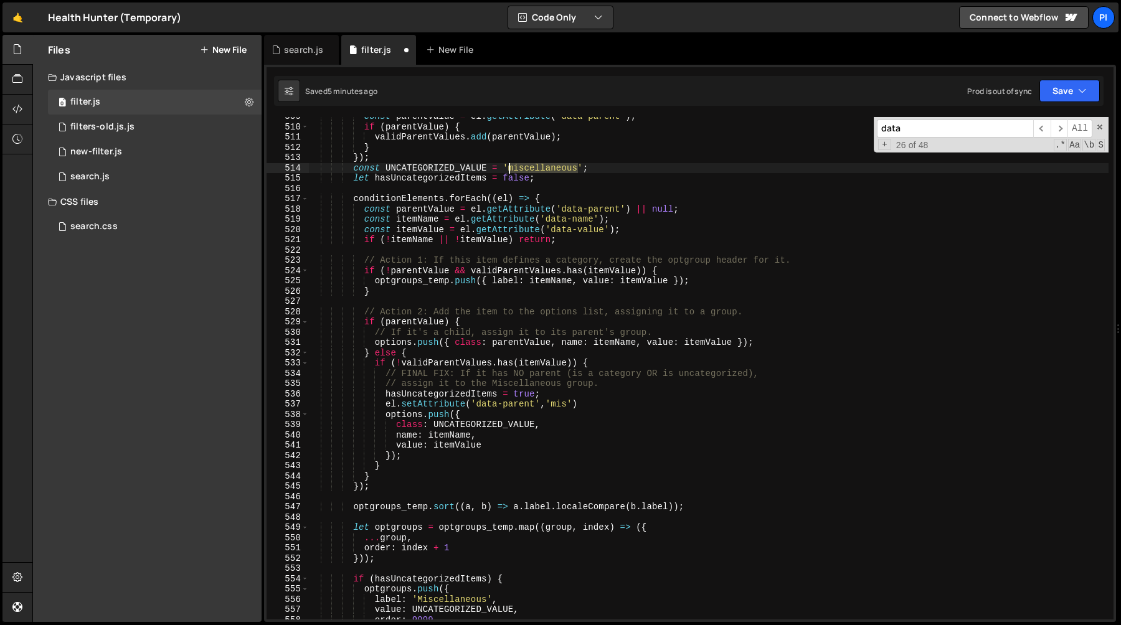
click at [543, 167] on div "const parentValue = el . getAttribute ( 'data-parent' ) ; if ( parentValue ) { …" at bounding box center [708, 372] width 800 height 523
click at [439, 169] on div "const parentValue = el . getAttribute ( 'data-parent' ) ; if ( parentValue ) { …" at bounding box center [708, 372] width 800 height 523
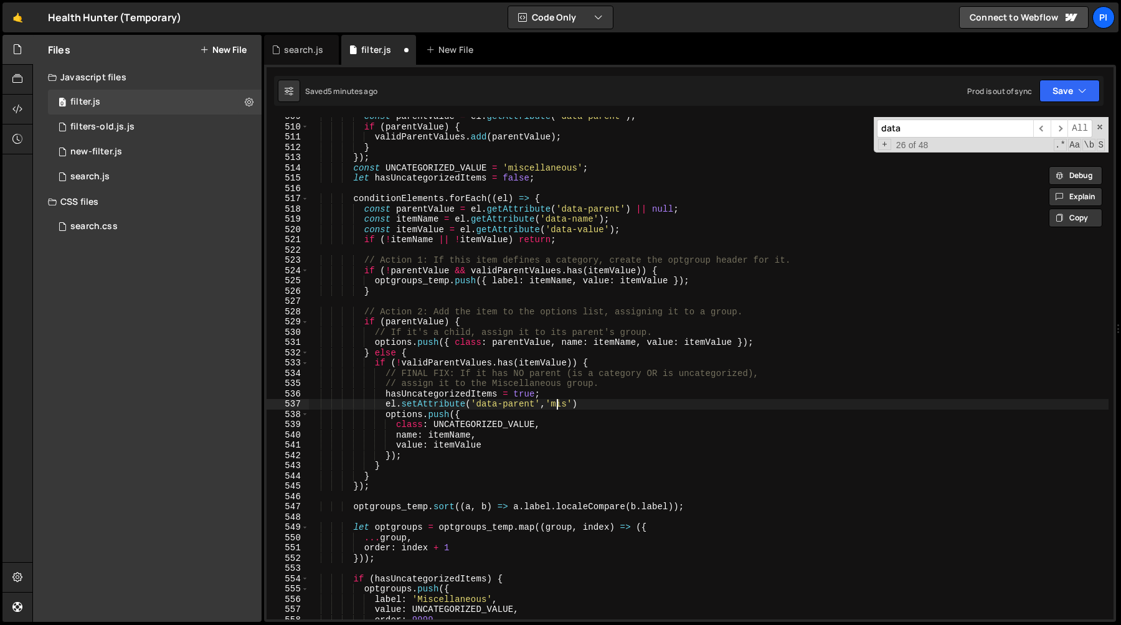
click at [559, 405] on div "const parentValue = el . getAttribute ( 'data-parent' ) ; if ( parentValue ) { …" at bounding box center [708, 372] width 800 height 523
paste textarea "UNCATEGORIZED_VALUE"
click at [512, 406] on div "const parentValue = el . getAttribute ( 'data-parent' ) ; if ( parentValue ) { …" at bounding box center [708, 372] width 800 height 523
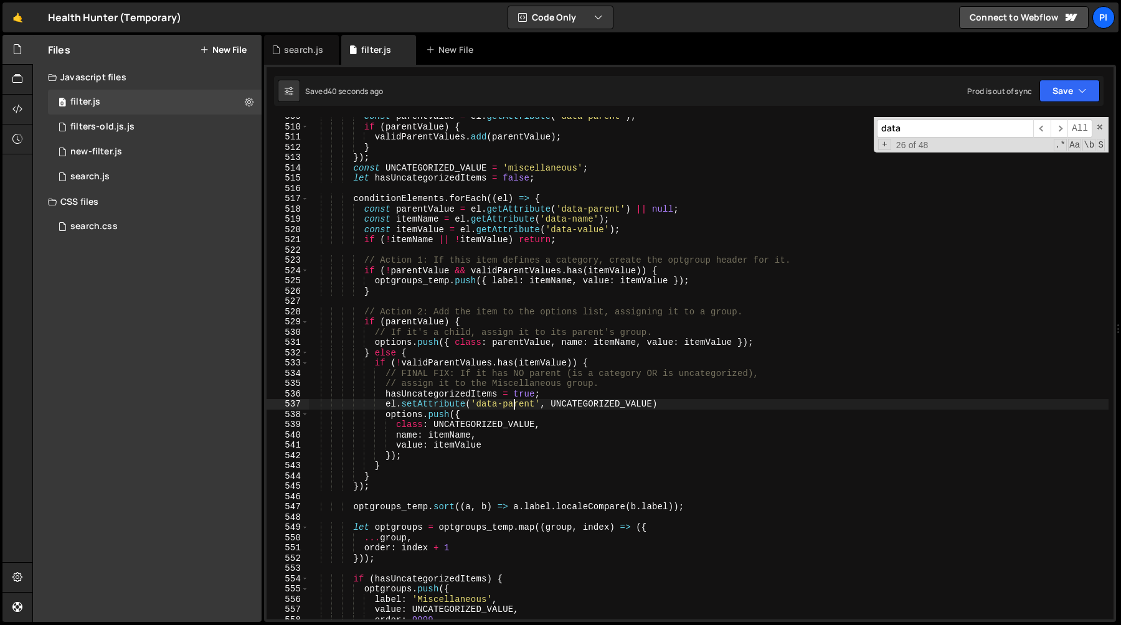
click at [512, 406] on div "const parentValue = el . getAttribute ( 'data-parent' ) ; if ( parentValue ) { …" at bounding box center [708, 372] width 800 height 523
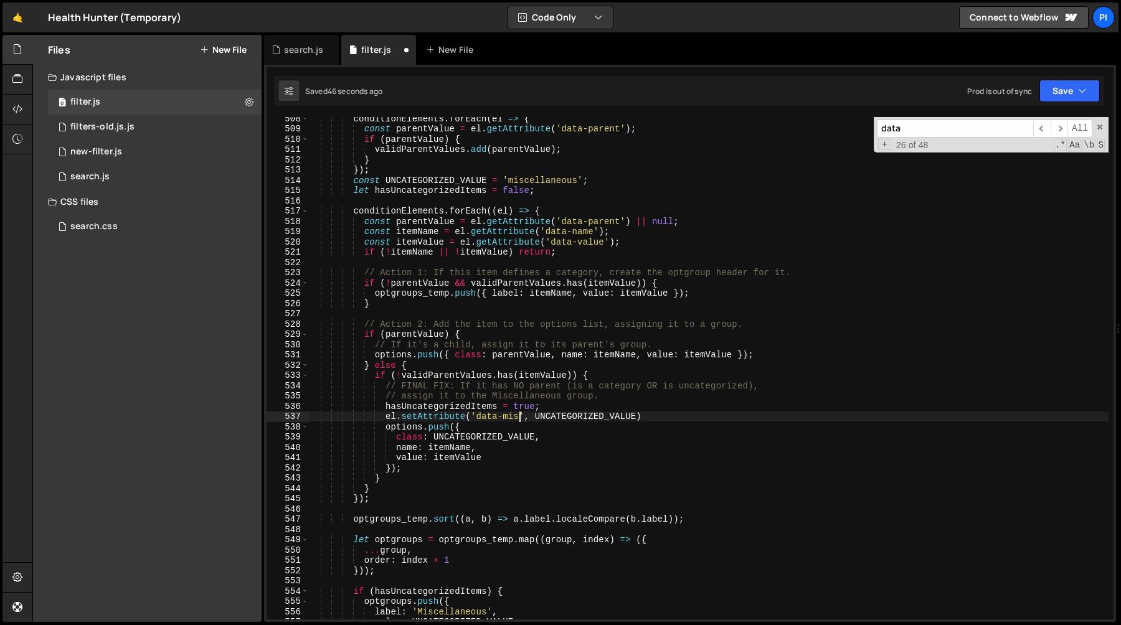
scroll to position [5249, 0]
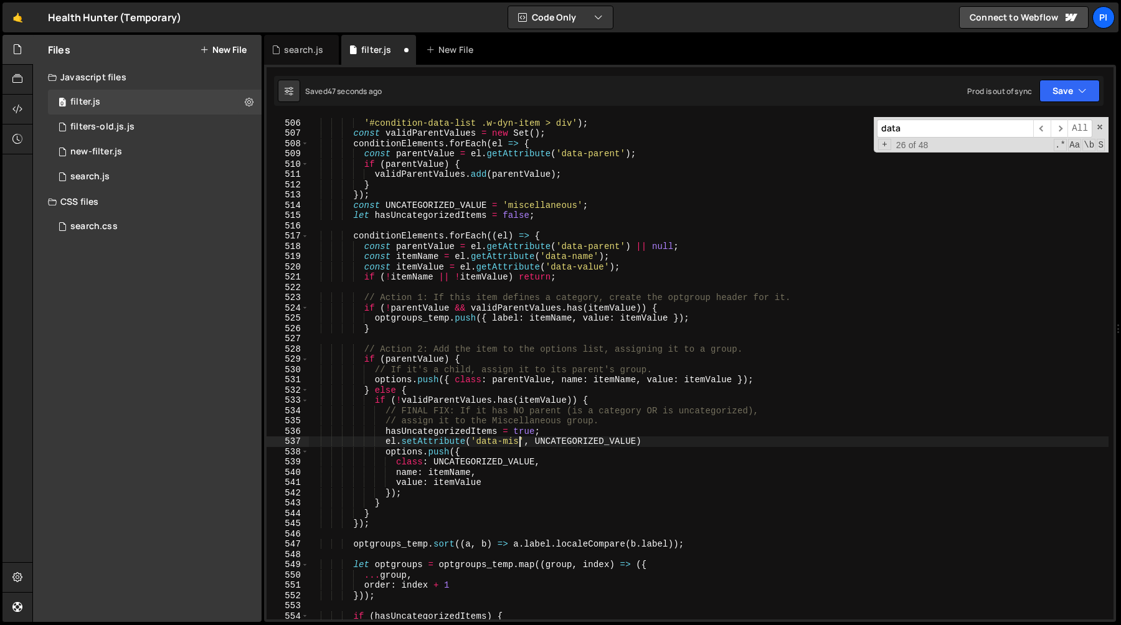
click at [554, 204] on div "const conditionElements = document . querySelectorAll ( '#condition-data-list .…" at bounding box center [708, 369] width 800 height 523
click at [511, 445] on div "const conditionElements = document . querySelectorAll ( '#condition-data-list .…" at bounding box center [708, 369] width 800 height 523
paste textarea "cellaneous"
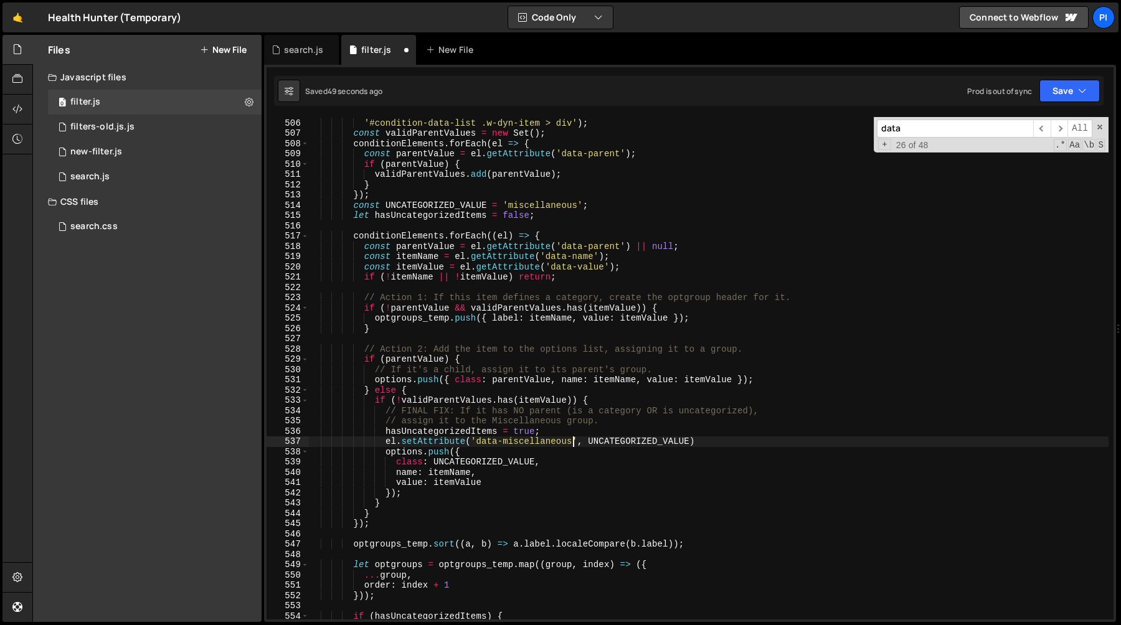
click at [631, 437] on div "const conditionElements = document . querySelectorAll ( '#condition-data-list .…" at bounding box center [708, 369] width 800 height 523
click at [630, 445] on div "const conditionElements = document . querySelectorAll ( '#condition-data-list .…" at bounding box center [708, 369] width 800 height 523
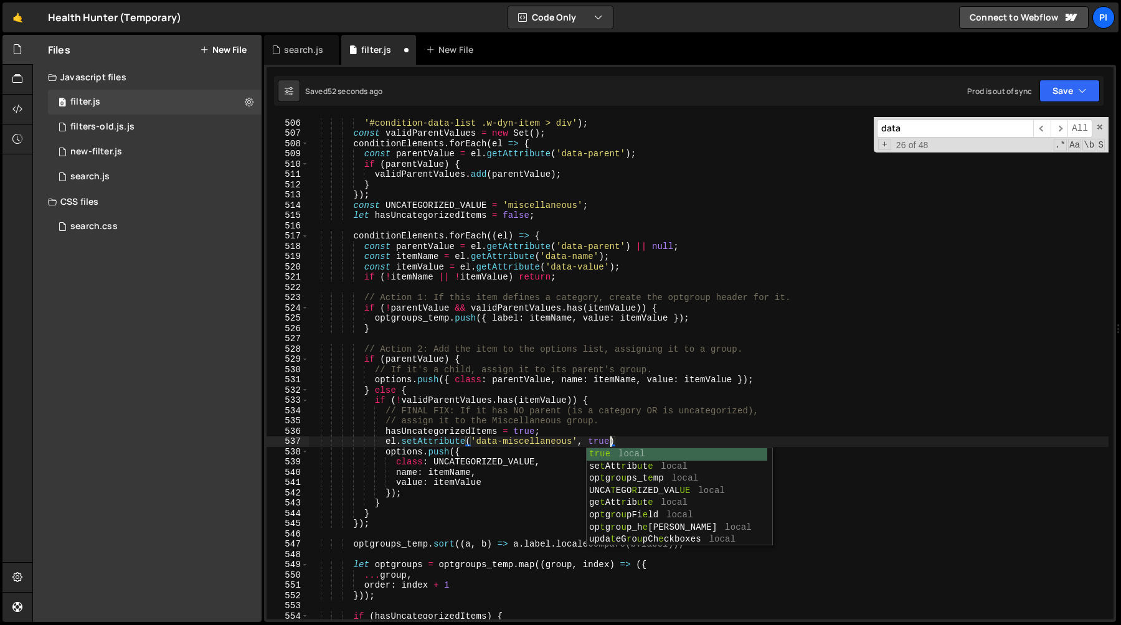
click at [569, 417] on div "const conditionElements = document . querySelectorAll ( '#condition-data-list .…" at bounding box center [708, 369] width 800 height 523
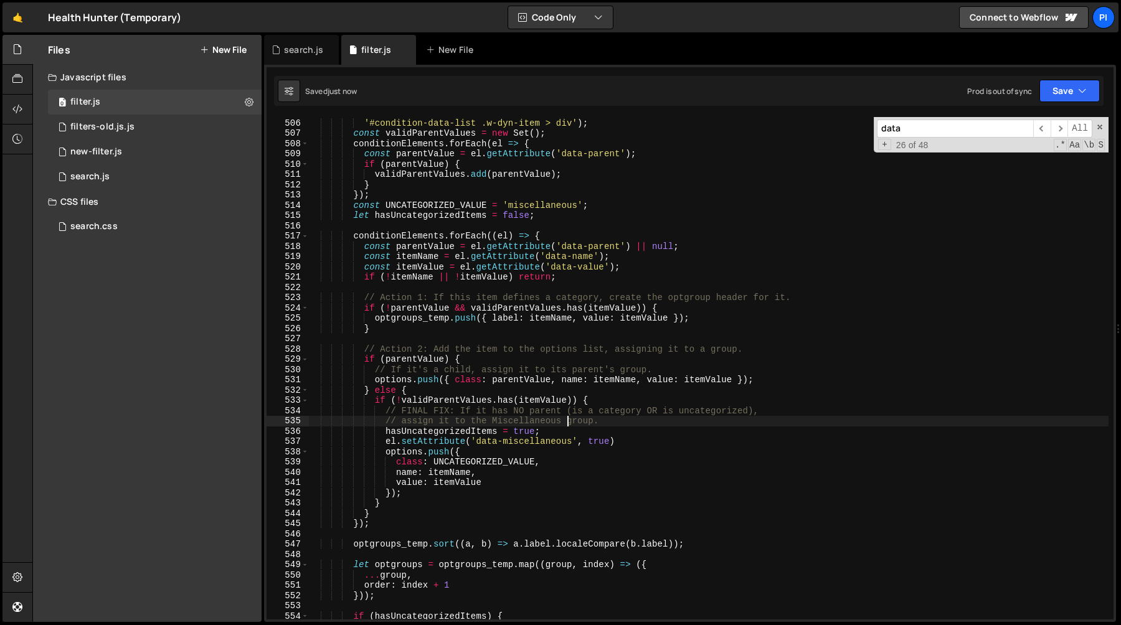
click at [600, 445] on div "const conditionElements = document . querySelectorAll ( '#condition-data-list .…" at bounding box center [708, 369] width 800 height 523
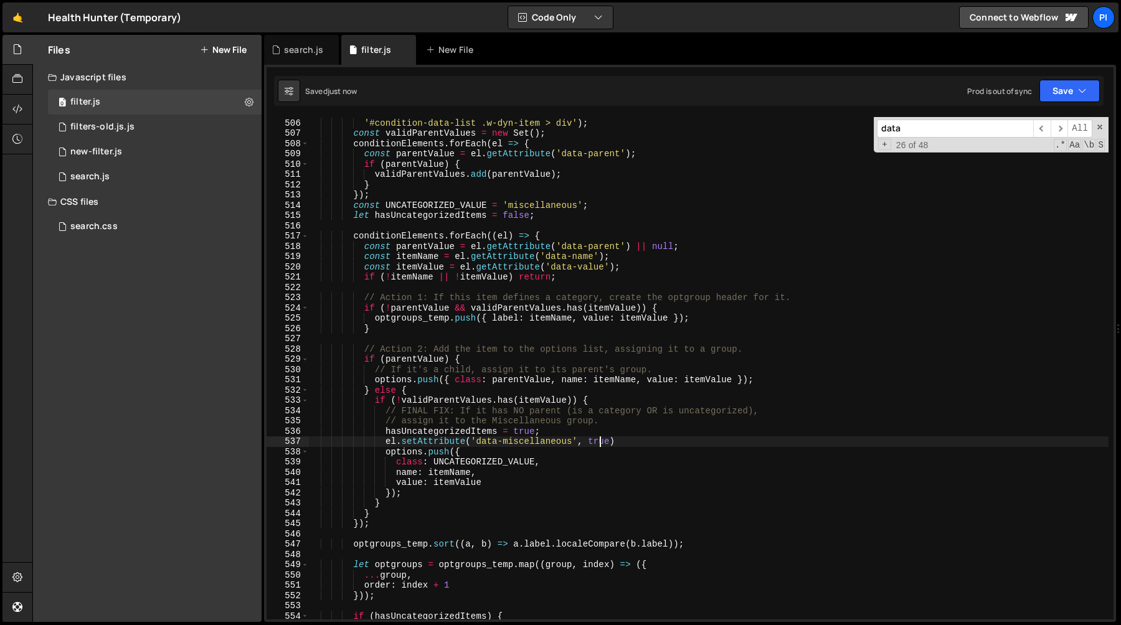
click at [600, 445] on div "const conditionElements = document . querySelectorAll ( '#condition-data-list .…" at bounding box center [708, 369] width 800 height 523
type textarea "el.setAttribute('data-miscellaneous', 'true')"
click at [295, 50] on div "search.js" at bounding box center [303, 50] width 39 height 12
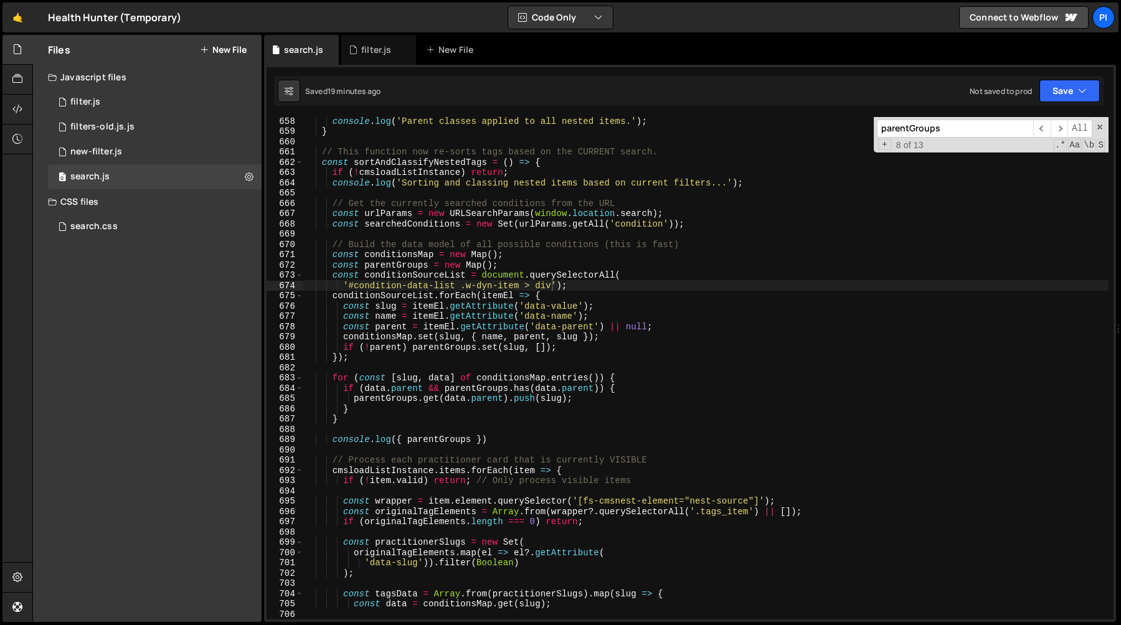
scroll to position [6751, 0]
click at [391, 263] on div "console . log ( 'Parent classes applied to all nested items.' ) ; } // This fun…" at bounding box center [705, 377] width 805 height 523
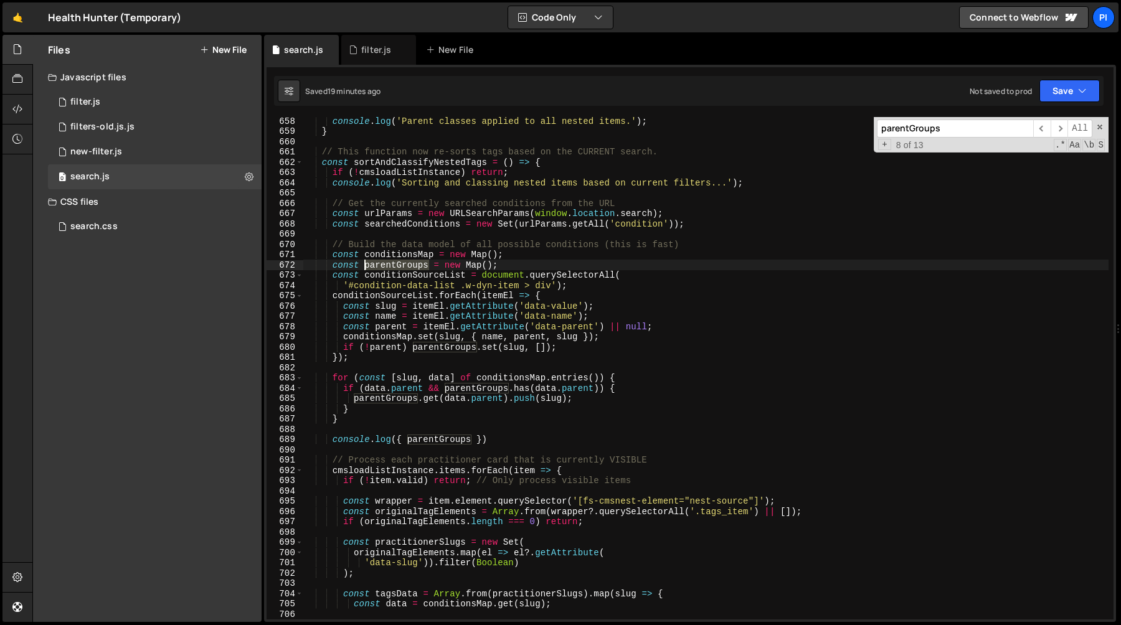
click at [391, 263] on div "console . log ( 'Parent classes applied to all nested items.' ) ; } // This fun…" at bounding box center [705, 377] width 805 height 523
click at [600, 387] on div "console . log ( 'Parent classes applied to all nested items.' ) ; } // This fun…" at bounding box center [705, 374] width 805 height 523
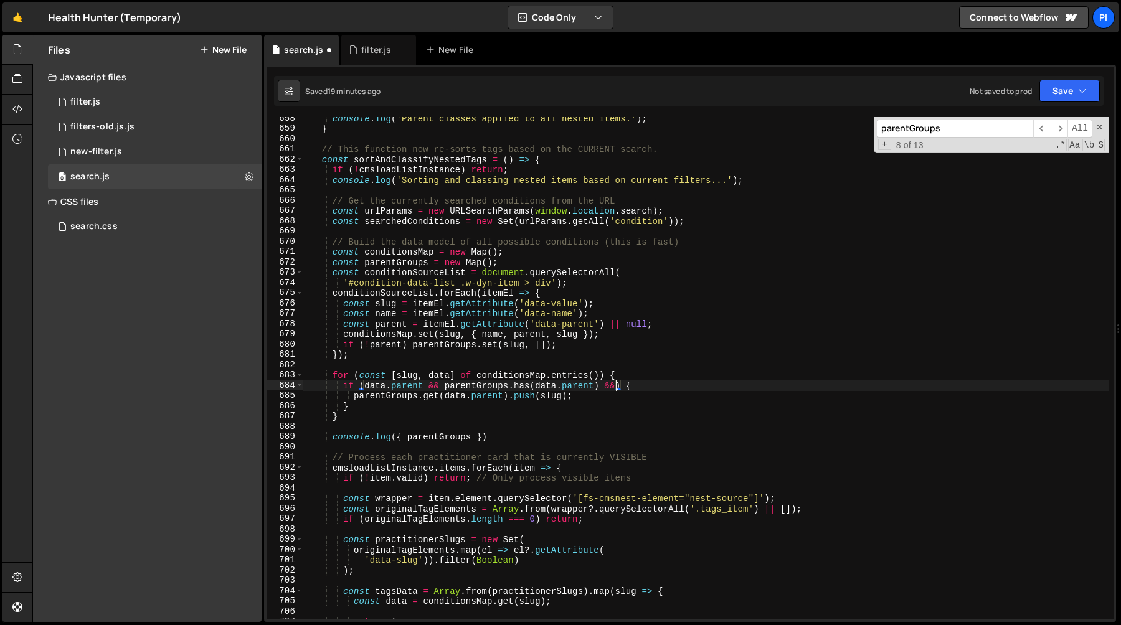
scroll to position [0, 22]
paste textarea "miscellaneous"
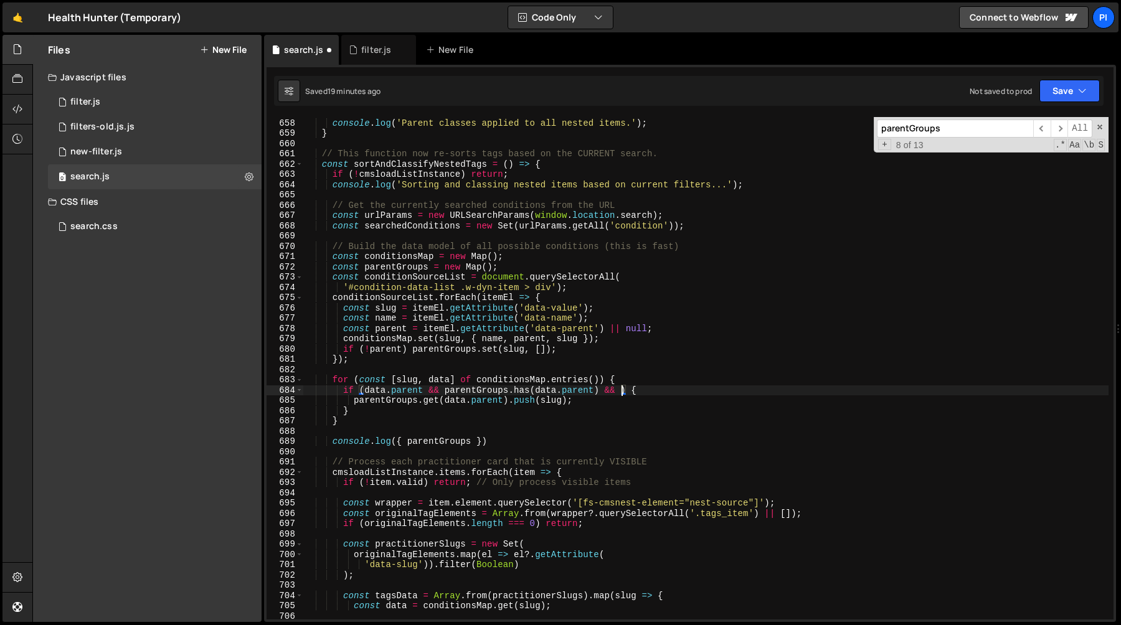
click at [682, 330] on div "console . log ( 'Parent classes applied to all nested items.' ) ; } // This fun…" at bounding box center [705, 369] width 805 height 523
click at [656, 321] on div "console . log ( 'Parent classes applied to all nested items.' ) ; } // This fun…" at bounding box center [705, 369] width 805 height 523
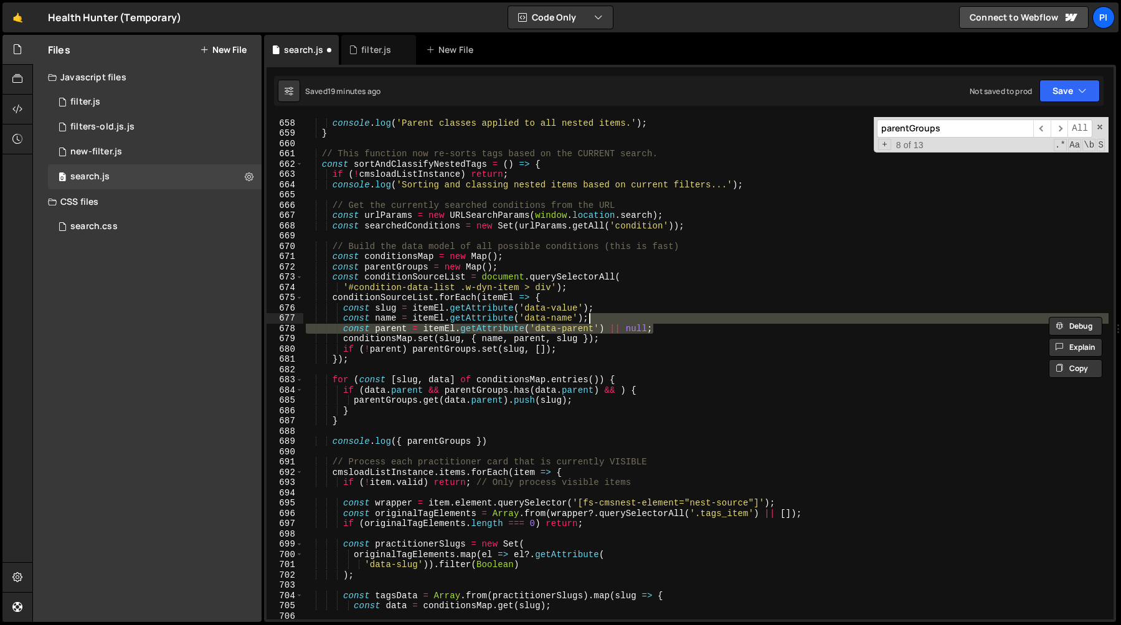
click at [666, 333] on div "console . log ( 'Parent classes applied to all nested items.' ) ; } // This fun…" at bounding box center [705, 368] width 805 height 503
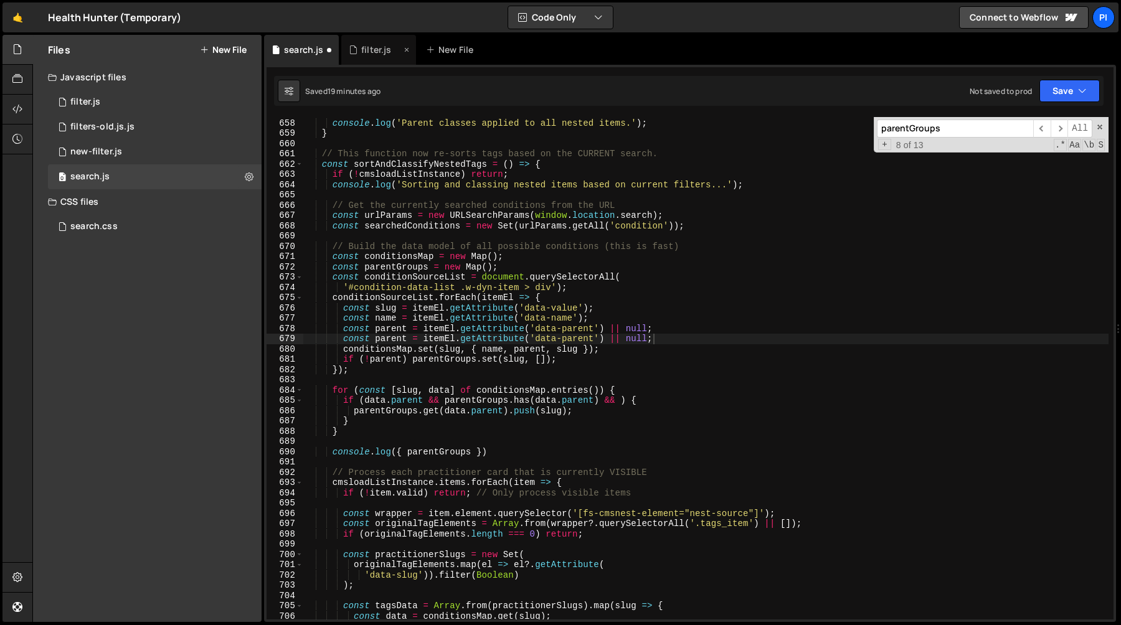
click at [371, 59] on div "filter.js" at bounding box center [378, 50] width 75 height 30
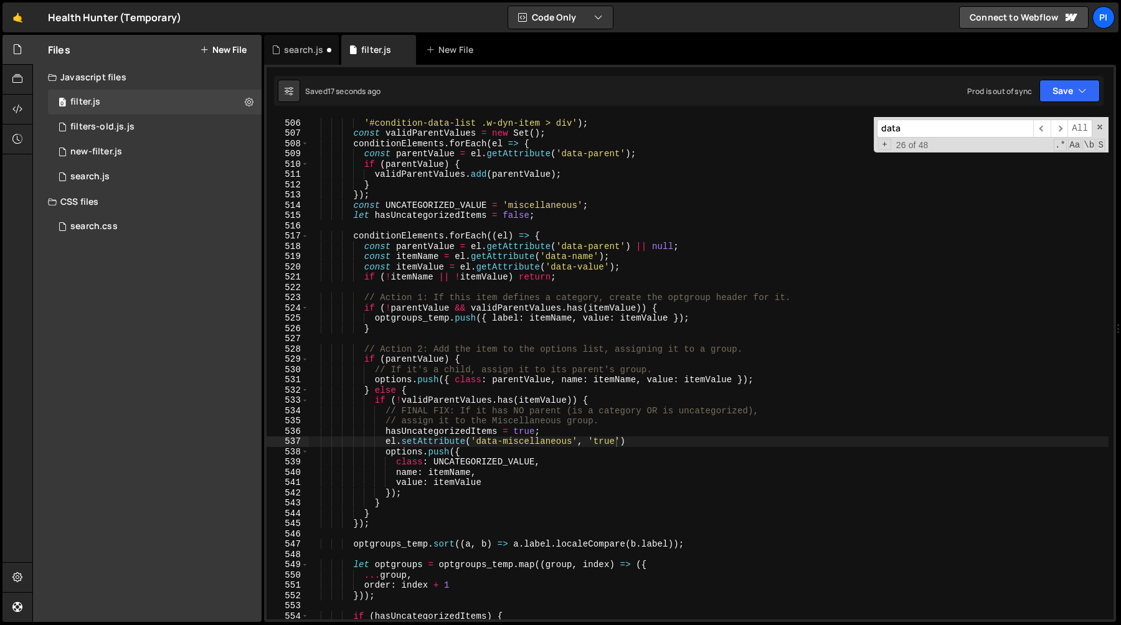
click at [512, 442] on div "const conditionElements = document . querySelectorAll ( '#condition-data-list .…" at bounding box center [708, 369] width 800 height 523
click at [301, 49] on div "search.js" at bounding box center [303, 50] width 39 height 12
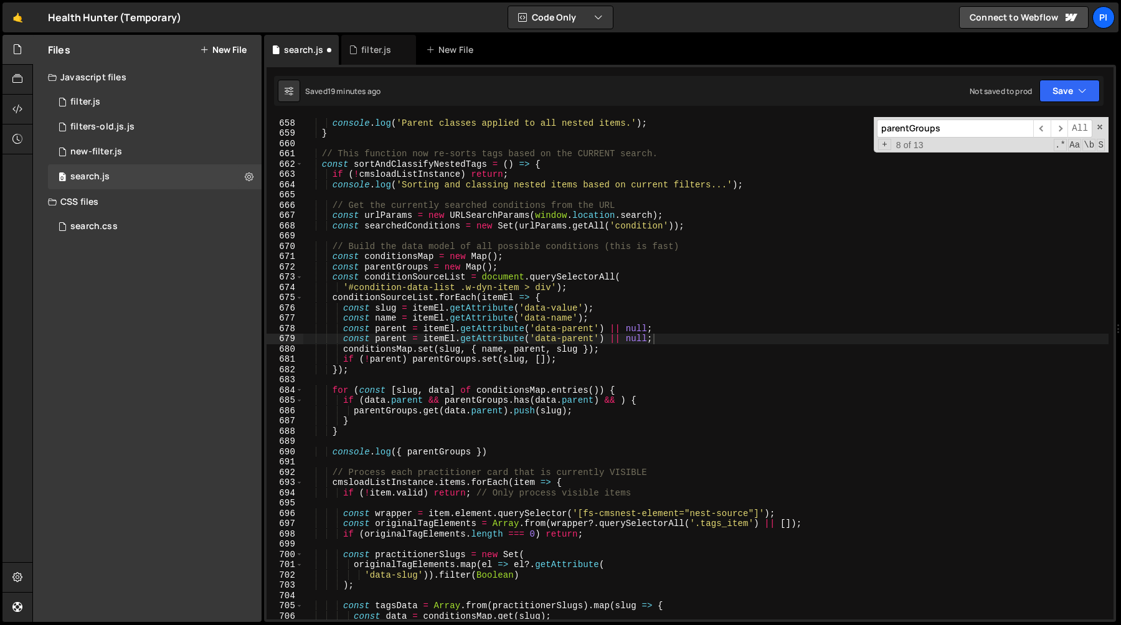
click at [575, 342] on div "console . log ( 'Parent classes applied to all nested items.' ) ; } // This fun…" at bounding box center [705, 369] width 805 height 523
paste textarea "miscellaneous"
click at [392, 341] on div "console . log ( 'Parent classes applied to all nested items.' ) ; } // This fun…" at bounding box center [705, 369] width 805 height 523
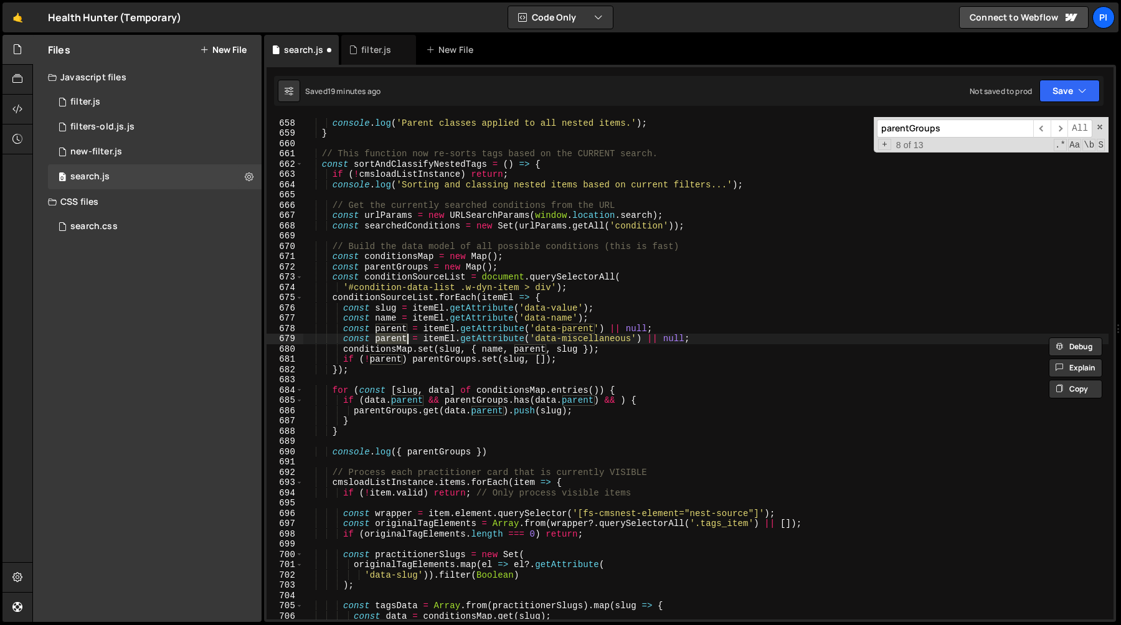
paste textarea "miscellaneous"
click at [412, 338] on div "console . log ( 'Parent classes applied to all nested items.' ) ; } // This fun…" at bounding box center [705, 369] width 805 height 523
click at [460, 339] on div "console . log ( 'Parent classes applied to all nested items.' ) ; } // This fun…" at bounding box center [705, 369] width 805 height 523
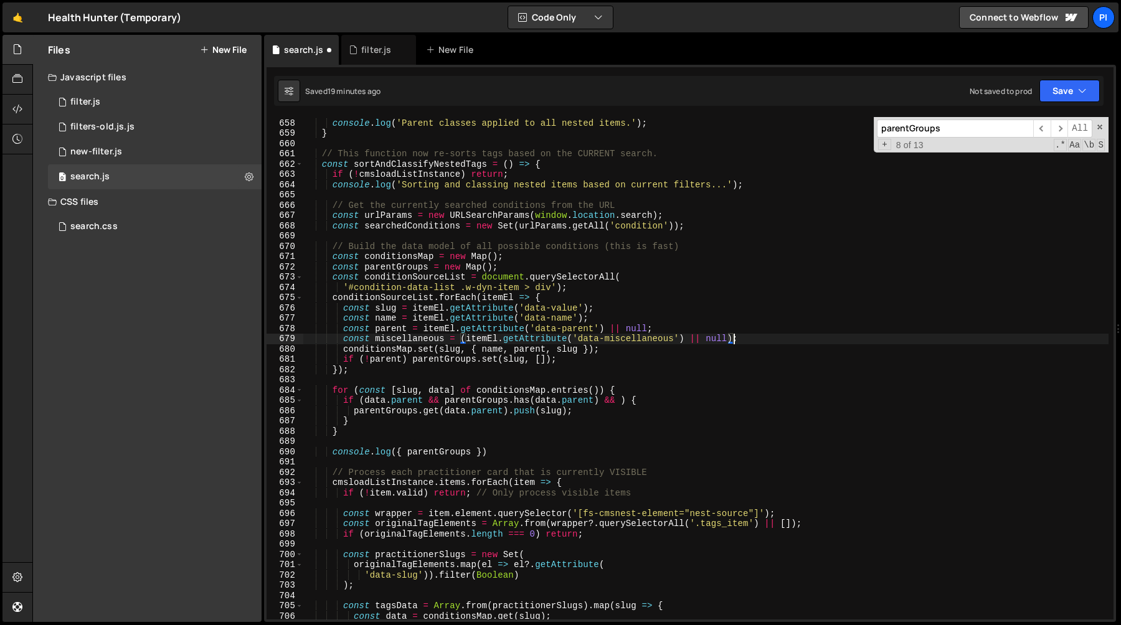
click at [458, 341] on div "console . log ( 'Parent classes applied to all nested items.' ) ; } // This fun…" at bounding box center [705, 369] width 805 height 523
click at [1100, 127] on span at bounding box center [1099, 127] width 9 height 9
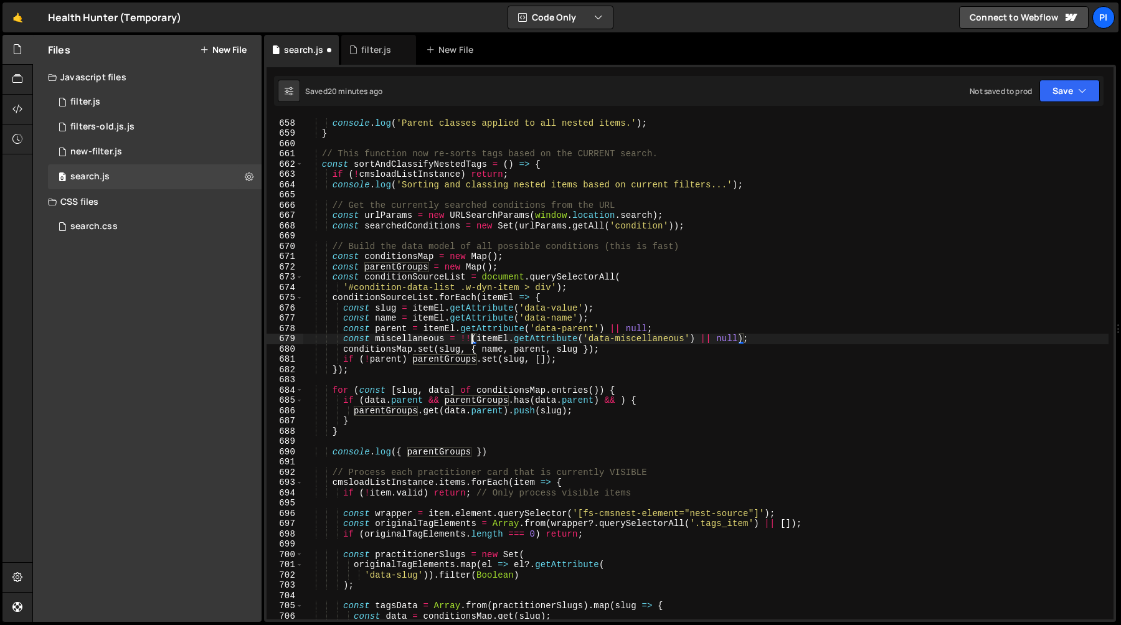
click at [404, 339] on div "console . log ( 'Parent classes applied to all nested items.' ) ; } // This fun…" at bounding box center [705, 369] width 805 height 523
click at [618, 398] on div "console . log ( 'Parent classes applied to all nested items.' ) ; } // This fun…" at bounding box center [705, 369] width 805 height 523
click at [622, 401] on div "console . log ( 'Parent classes applied to all nested items.' ) ; } // This fun…" at bounding box center [705, 369] width 805 height 523
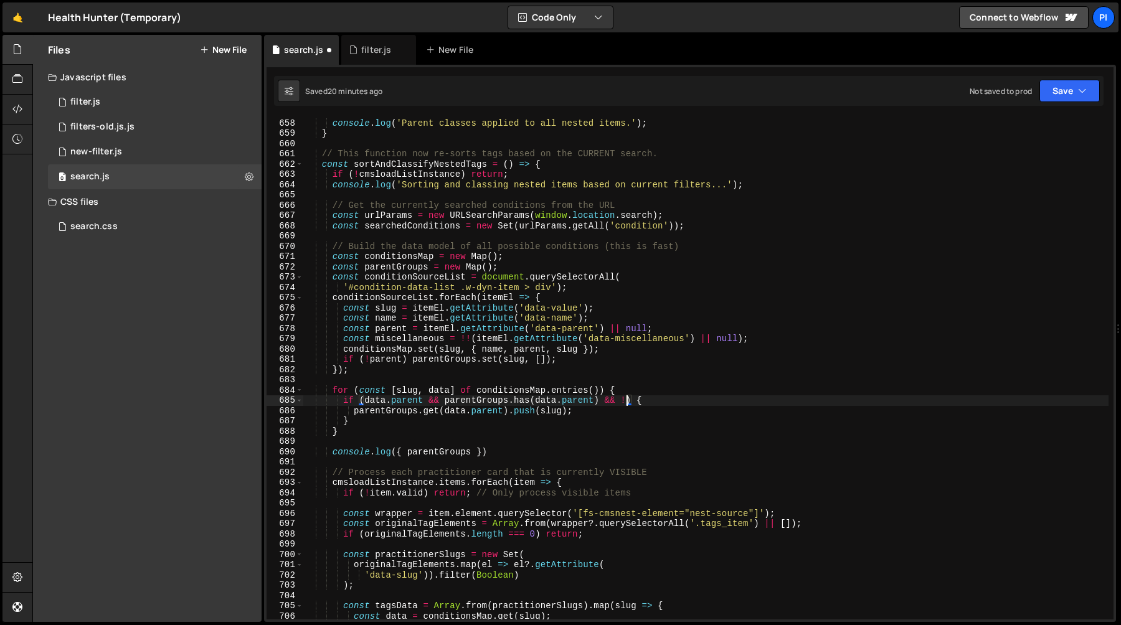
paste textarea "miscellaneous"
click at [412, 342] on div "console . log ( 'Parent classes applied to all nested items.' ) ; } // This fun…" at bounding box center [705, 369] width 805 height 523
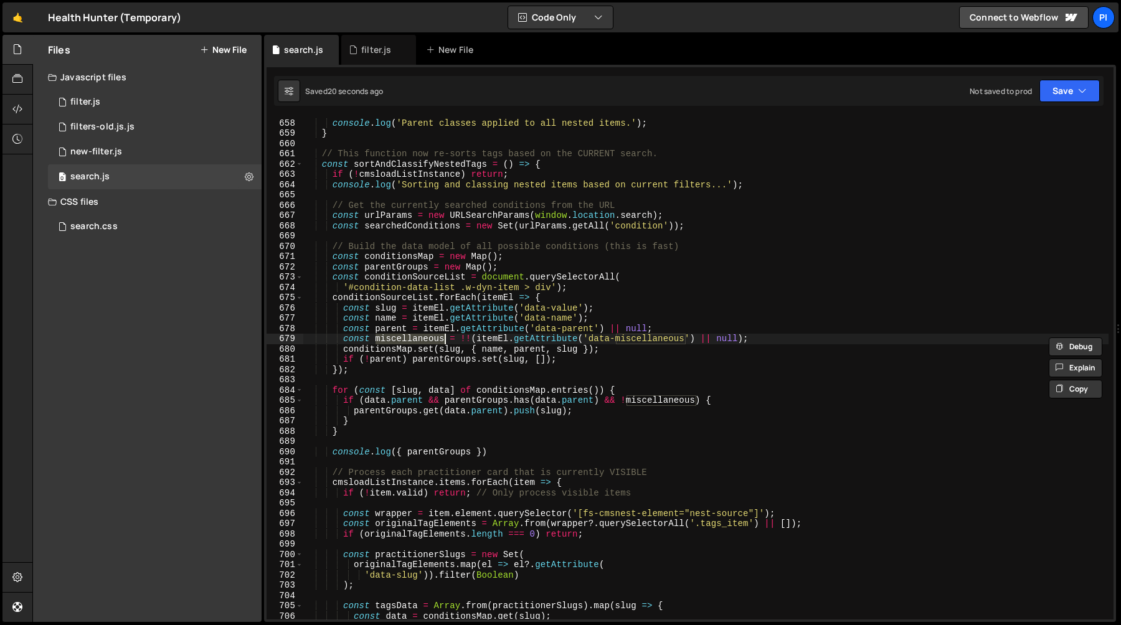
click at [466, 362] on div "console . log ( 'Parent classes applied to all nested items.' ) ; } // This fun…" at bounding box center [705, 369] width 805 height 523
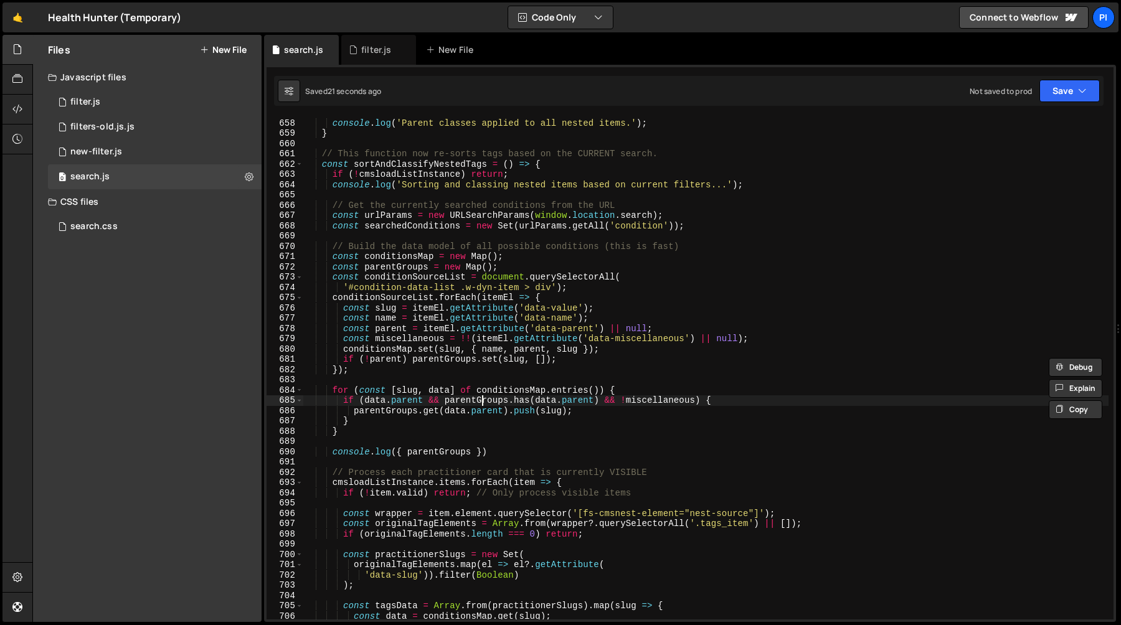
click at [481, 402] on div "console . log ( 'Parent classes applied to all nested items.' ) ; } // This fun…" at bounding box center [705, 369] width 805 height 523
click at [601, 405] on div "console . log ( 'Parent classes applied to all nested items.' ) ; } // This fun…" at bounding box center [705, 369] width 805 height 523
click at [696, 402] on div "console . log ( 'Parent classes applied to all nested items.' ) ; } // This fun…" at bounding box center [705, 369] width 805 height 523
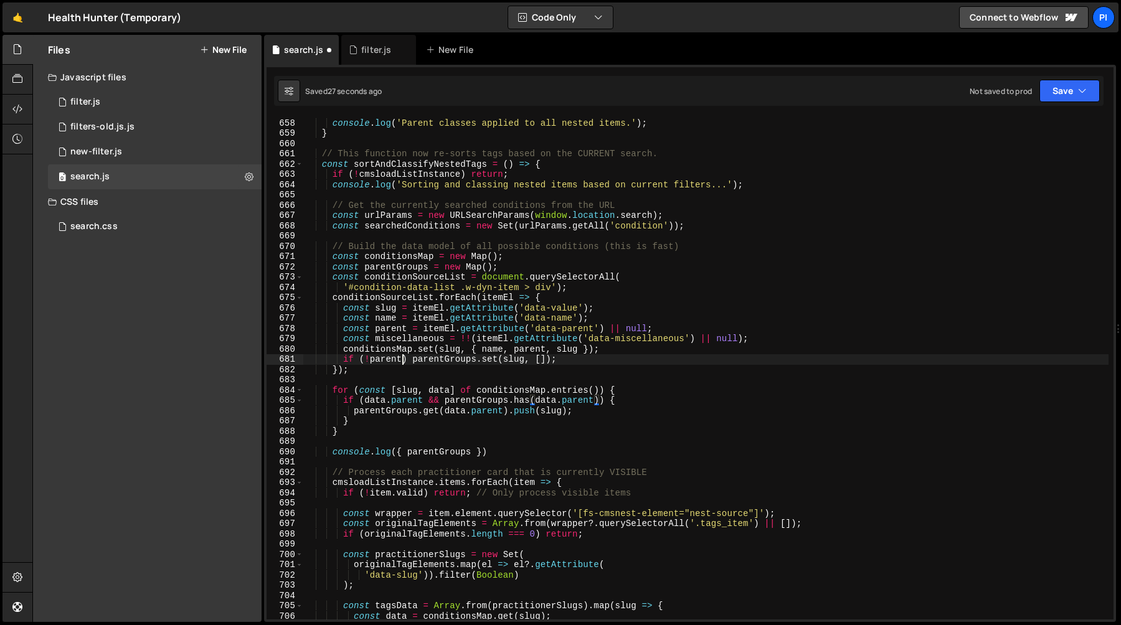
click at [403, 362] on div "console . log ( 'Parent classes applied to all nested items.' ) ; } // This fun…" at bounding box center [705, 369] width 805 height 523
paste textarea "&& !miscellaneous"
click at [441, 388] on div "console . log ( 'Parent classes applied to all nested items.' ) ; } // This fun…" at bounding box center [705, 369] width 805 height 523
click at [491, 347] on div "console . log ( 'Parent classes applied to all nested items.' ) ; } // This fun…" at bounding box center [705, 369] width 805 height 523
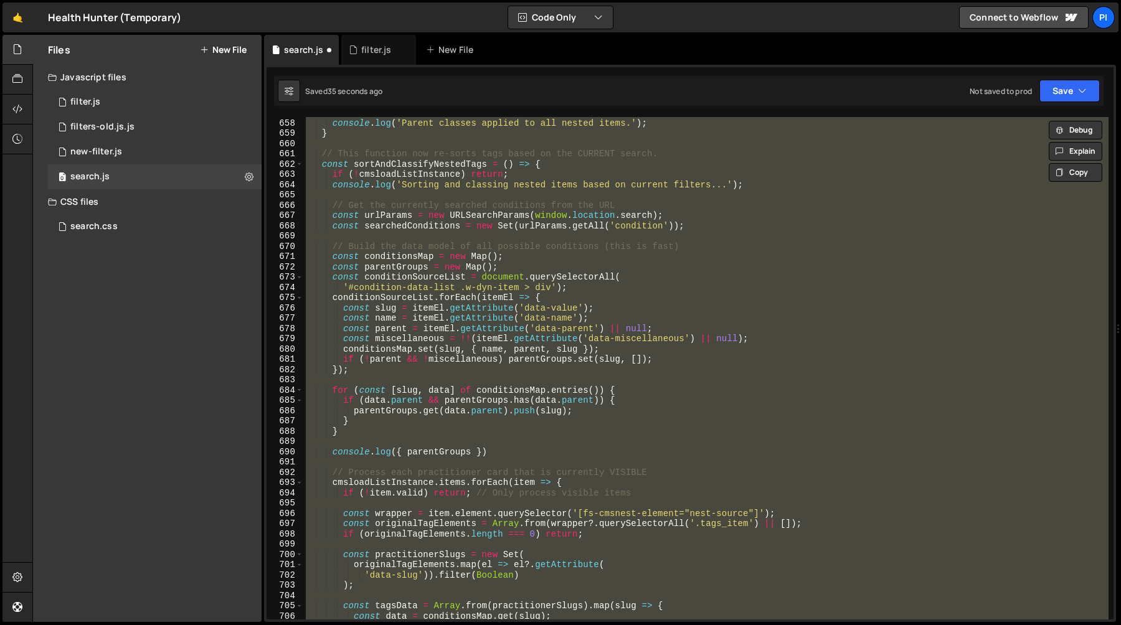
click at [475, 349] on div "console . log ( 'Parent classes applied to all nested items.' ) ; } // This fun…" at bounding box center [705, 368] width 805 height 503
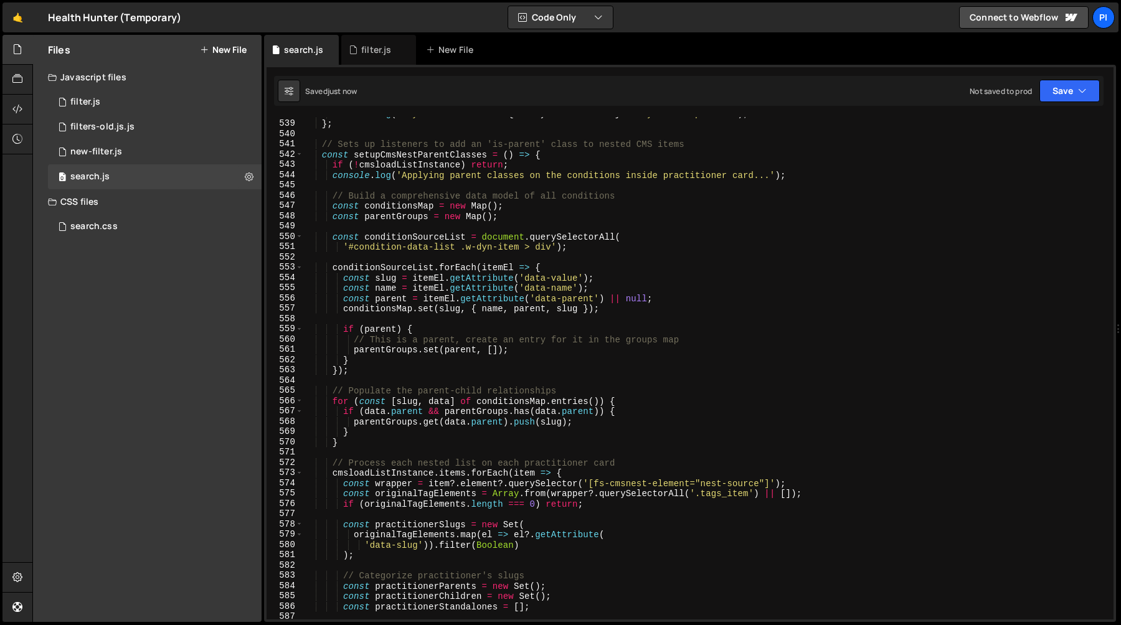
scroll to position [5526, 0]
click at [395, 217] on div "console . log ( ` Any filters active: ${ areAnyFiltersActive } . Body class upd…" at bounding box center [705, 369] width 805 height 523
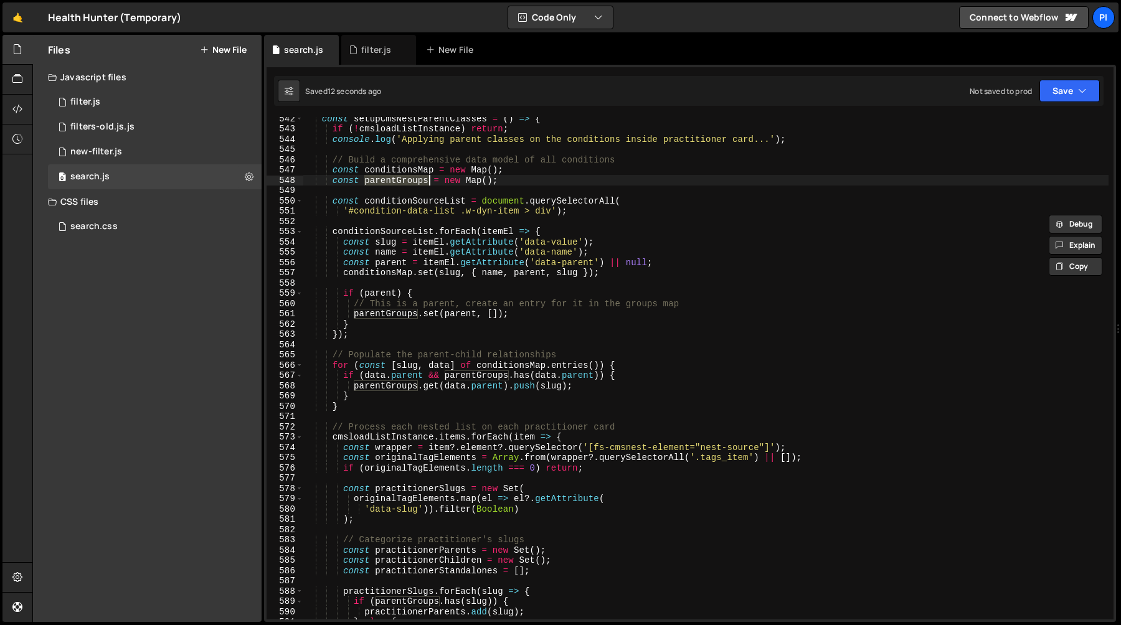
scroll to position [5554, 0]
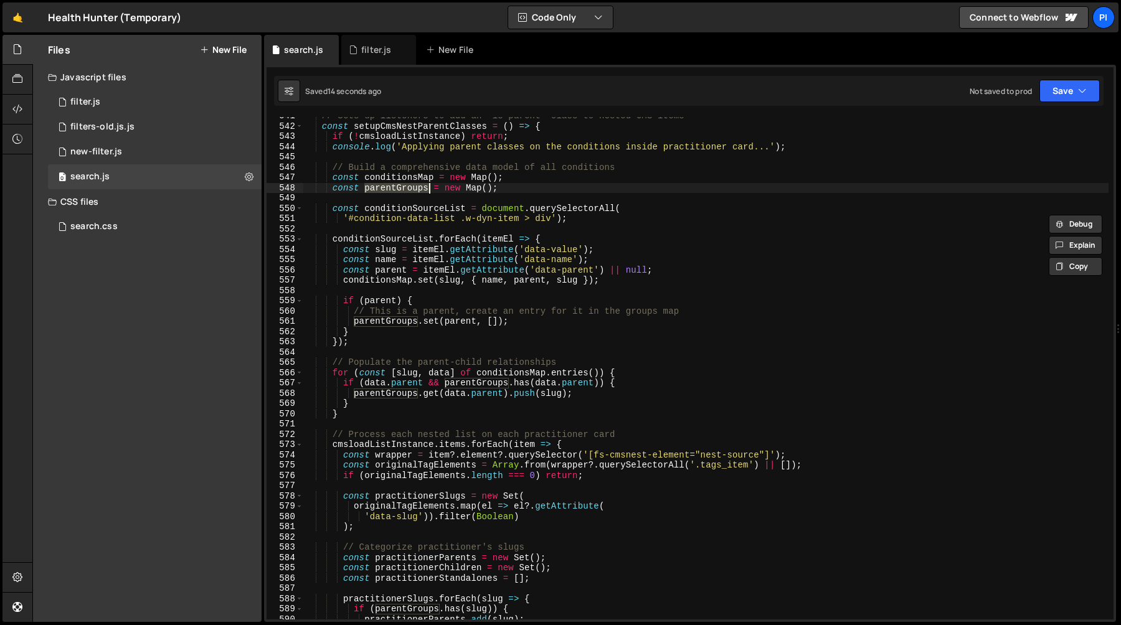
click at [396, 304] on div "// Sets up listeners to add an 'is-parent' class to nested CMS items const setu…" at bounding box center [705, 372] width 805 height 523
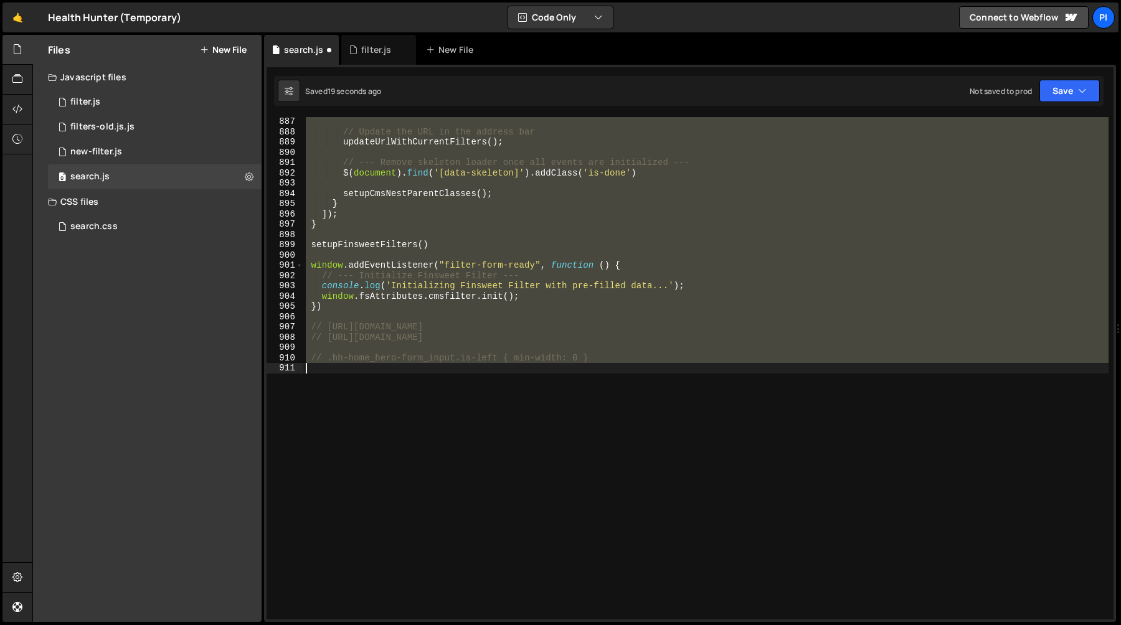
scroll to position [6735, 0]
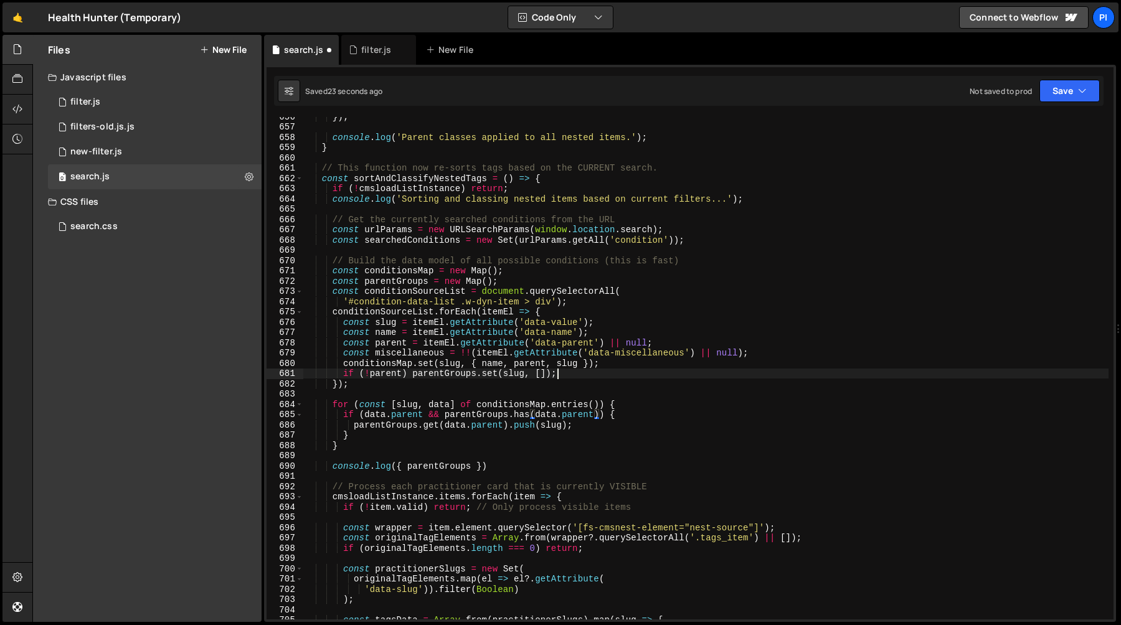
click at [595, 378] on div "}) ; console . log ( 'Parent classes applied to all nested items.' ) ; } // Thi…" at bounding box center [705, 372] width 805 height 523
click at [372, 375] on div "}) ; console . log ( 'Parent classes applied to all nested items.' ) ; } // Thi…" at bounding box center [705, 372] width 805 height 523
click at [785, 353] on div "}) ; console . log ( 'Parent classes applied to all nested items.' ) ; } // Thi…" at bounding box center [705, 372] width 805 height 523
click at [752, 348] on div "}) ; console . log ( 'Parent classes applied to all nested items.' ) ; } // Thi…" at bounding box center [705, 372] width 805 height 523
click at [737, 341] on div "}) ; console . log ( 'Parent classes applied to all nested items.' ) ; } // Thi…" at bounding box center [705, 372] width 805 height 523
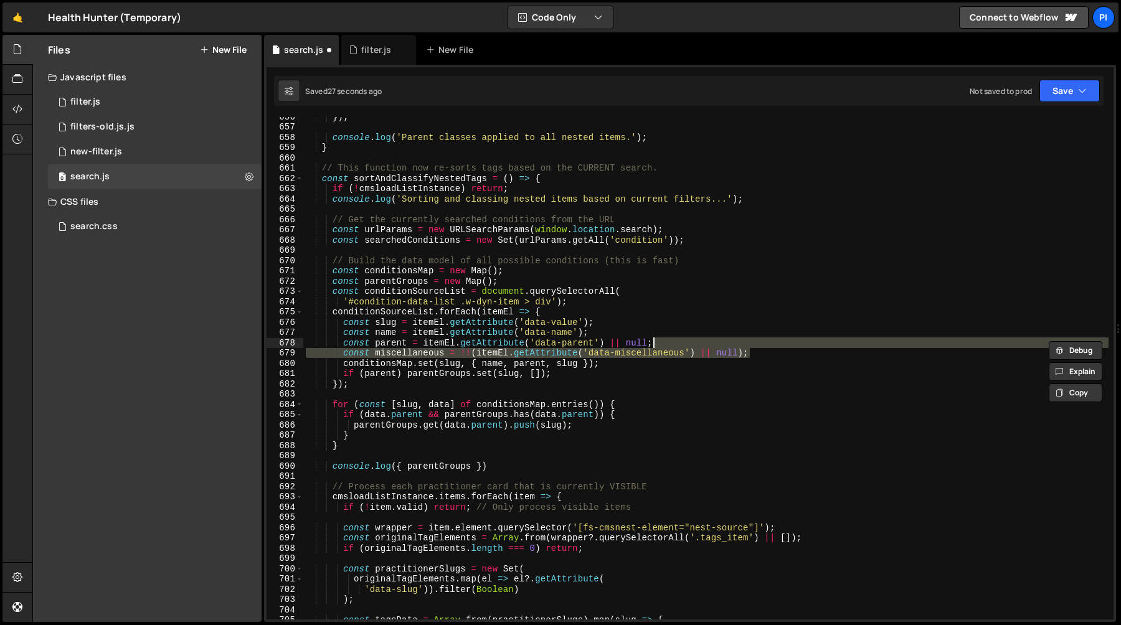
type textarea "const parent = itemEl.getAttribute('data-parent') || null;"
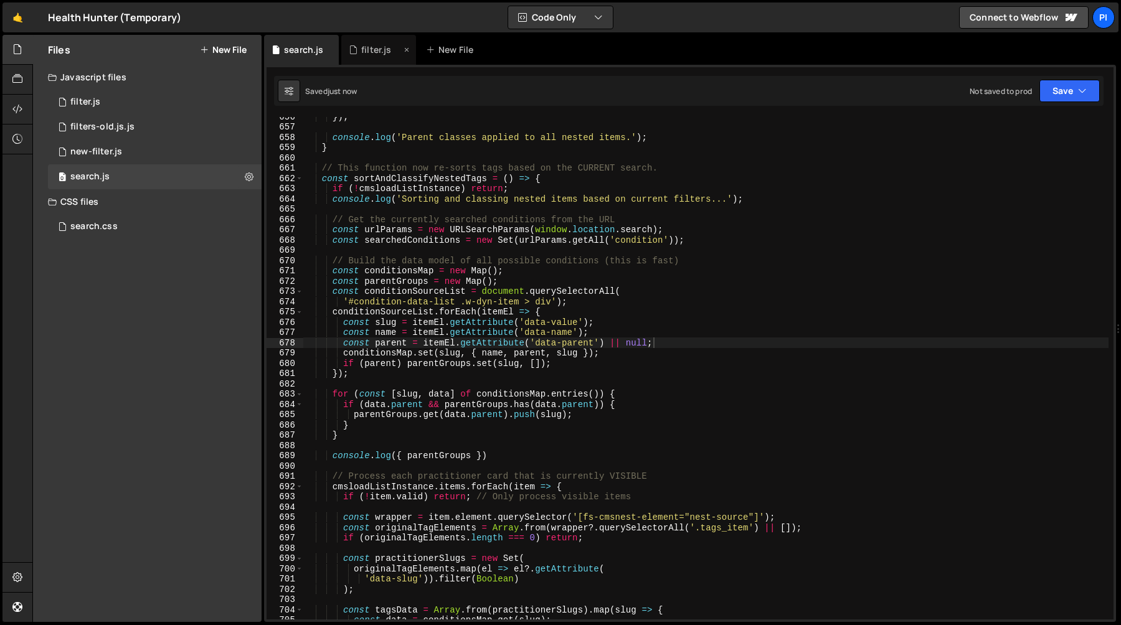
click at [371, 52] on div "filter.js" at bounding box center [376, 50] width 30 height 12
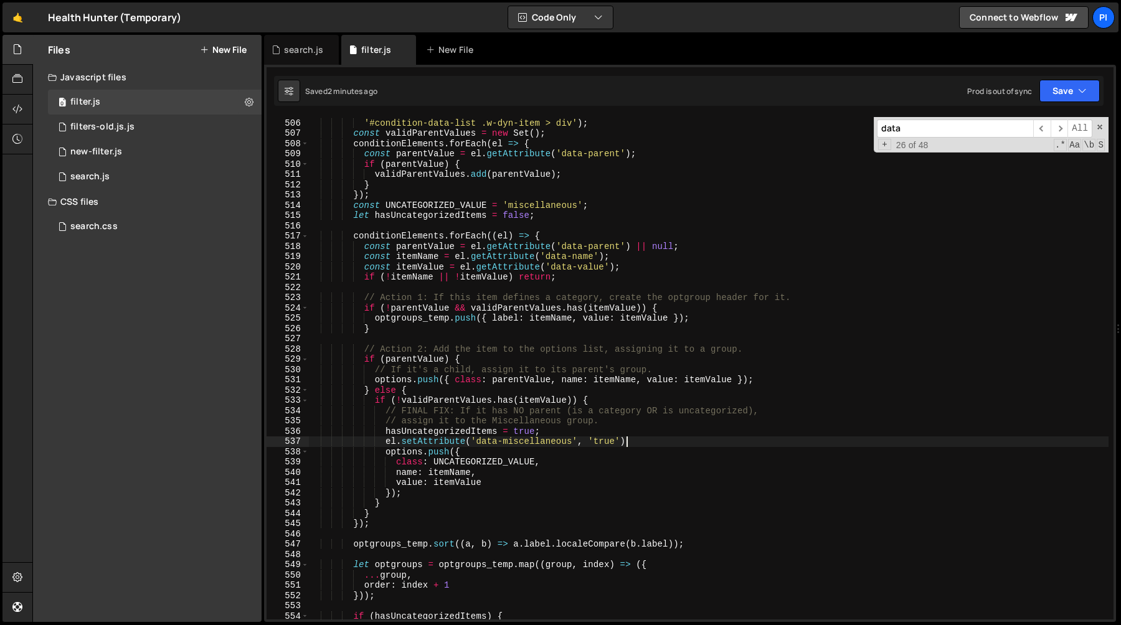
click at [638, 440] on div "const conditionElements = document . querySelectorAll ( '#condition-data-list .…" at bounding box center [708, 369] width 800 height 523
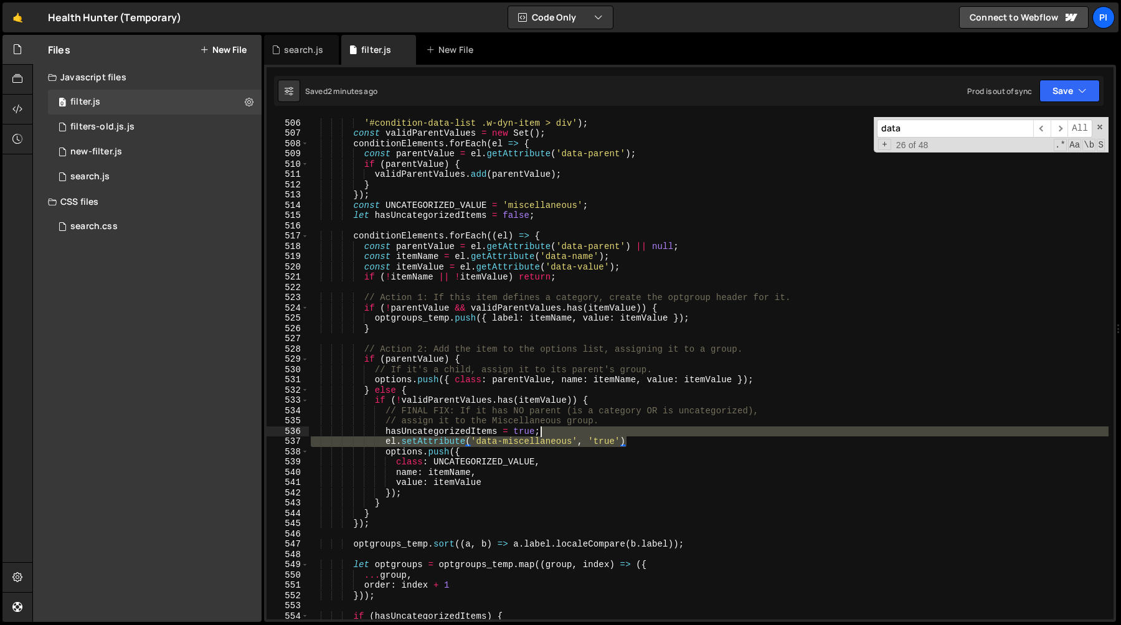
click at [637, 432] on div "const conditionElements = document . querySelectorAll ( '#condition-data-list .…" at bounding box center [708, 369] width 800 height 523
type textarea "hasUncategorizedItems = true;"
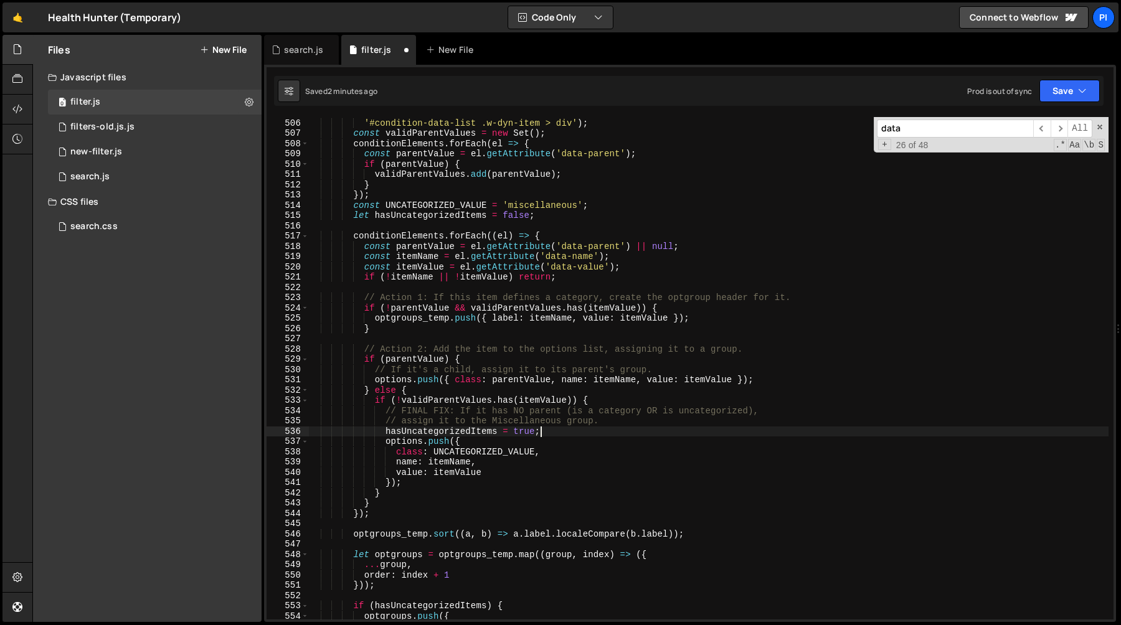
scroll to position [0, 16]
click at [300, 64] on div "search.js" at bounding box center [301, 50] width 75 height 30
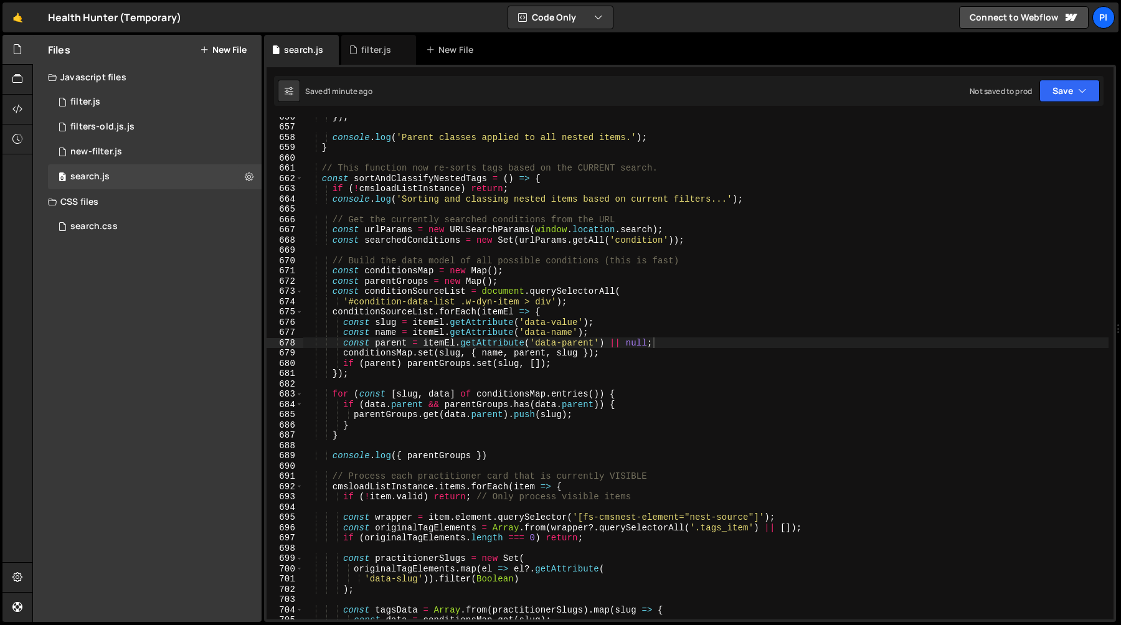
scroll to position [6748, 0]
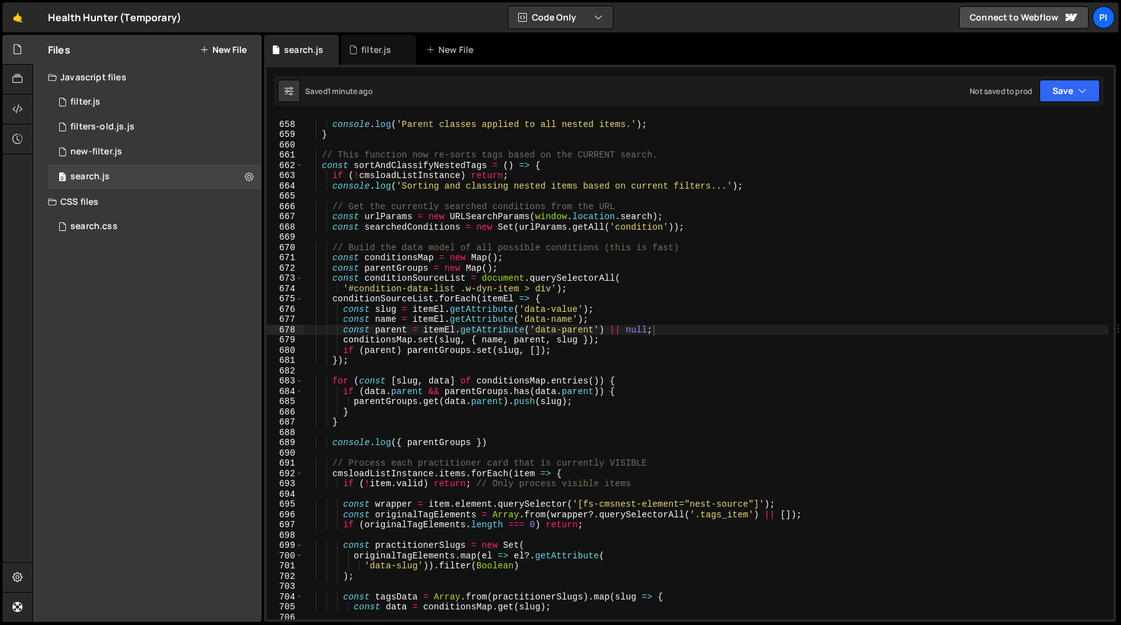
click at [425, 350] on div "console . log ( 'Parent classes applied to all nested items.' ) ; } // This fun…" at bounding box center [705, 370] width 805 height 523
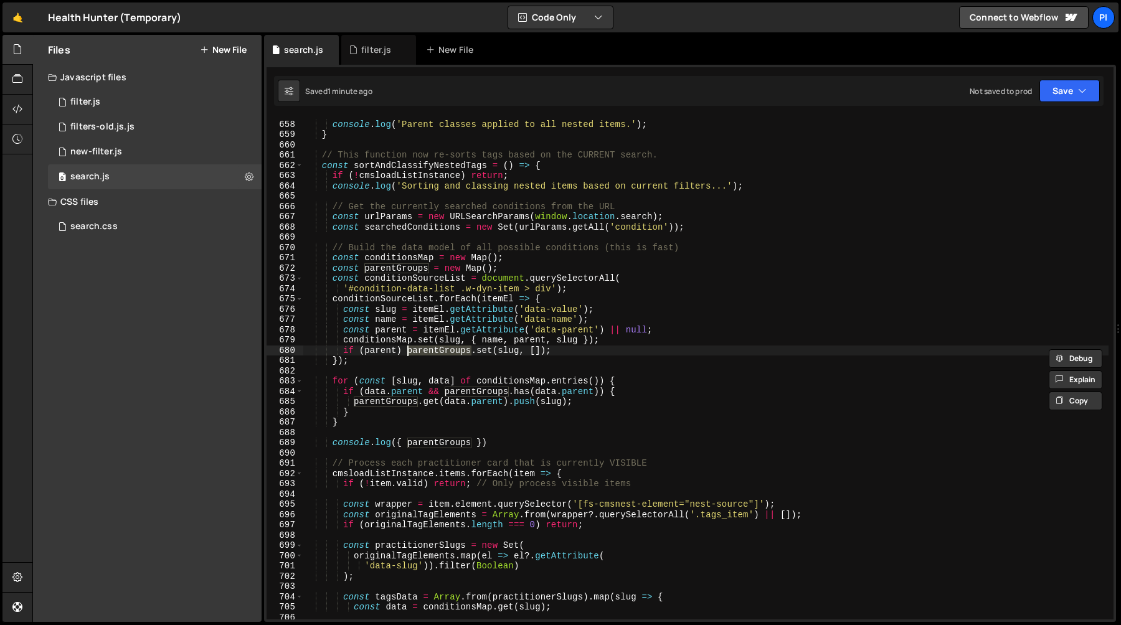
click at [602, 349] on div "console . log ( 'Parent classes applied to all nested items.' ) ; } // This fun…" at bounding box center [705, 370] width 805 height 523
click at [373, 357] on div "console . log ( 'Parent classes applied to all nested items.' ) ; } // This fun…" at bounding box center [705, 370] width 805 height 523
click at [380, 348] on div "console . log ( 'Parent classes applied to all nested items.' ) ; } // This fun…" at bounding box center [705, 370] width 805 height 523
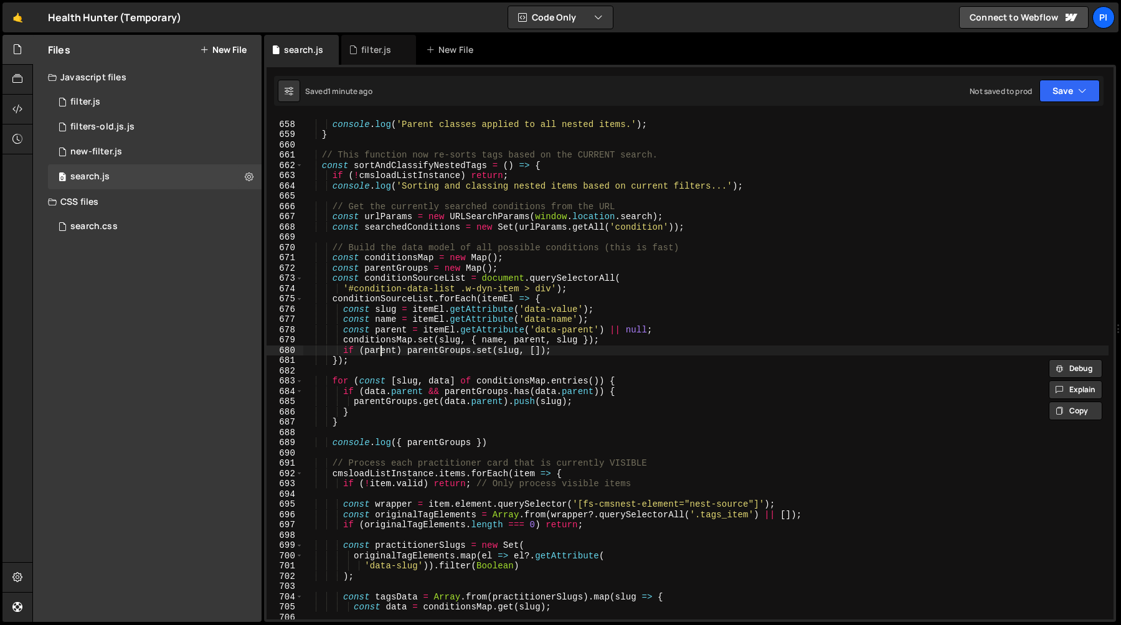
click at [380, 348] on div "console . log ( 'Parent classes applied to all nested items.' ) ; } // This fun…" at bounding box center [705, 370] width 805 height 523
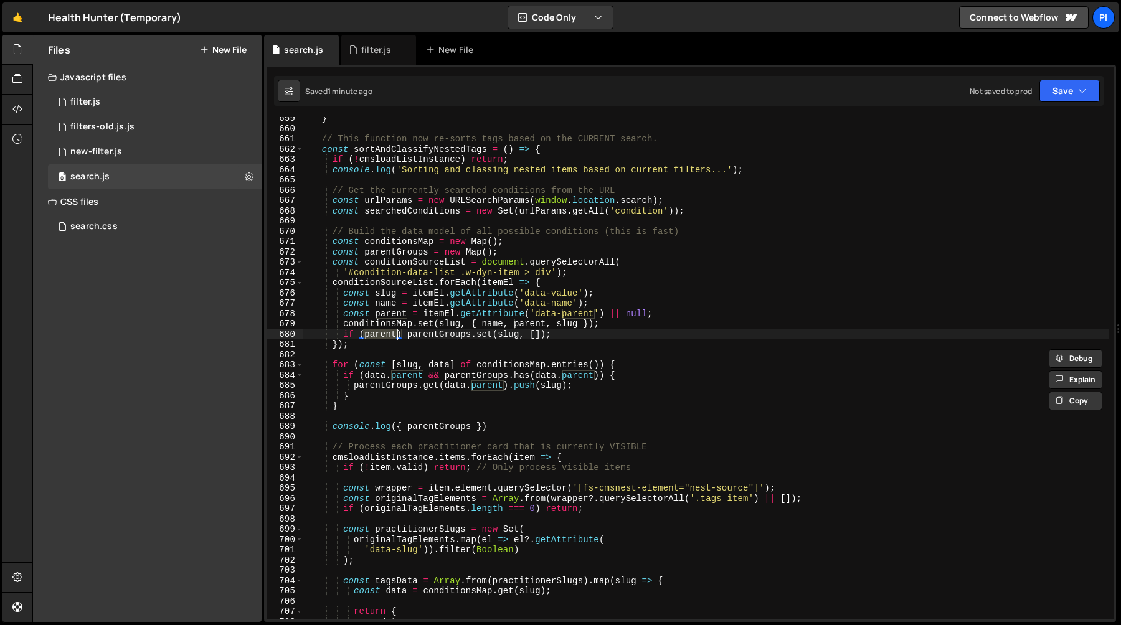
click at [401, 251] on div "} // This function now re-sorts tags based on the CURRENT search. const sortAnd…" at bounding box center [705, 374] width 805 height 523
type textarea "const parentGroups = new Map();"
click at [401, 251] on div "} // This function now re-sorts tags based on the CURRENT search. const sortAnd…" at bounding box center [705, 374] width 805 height 523
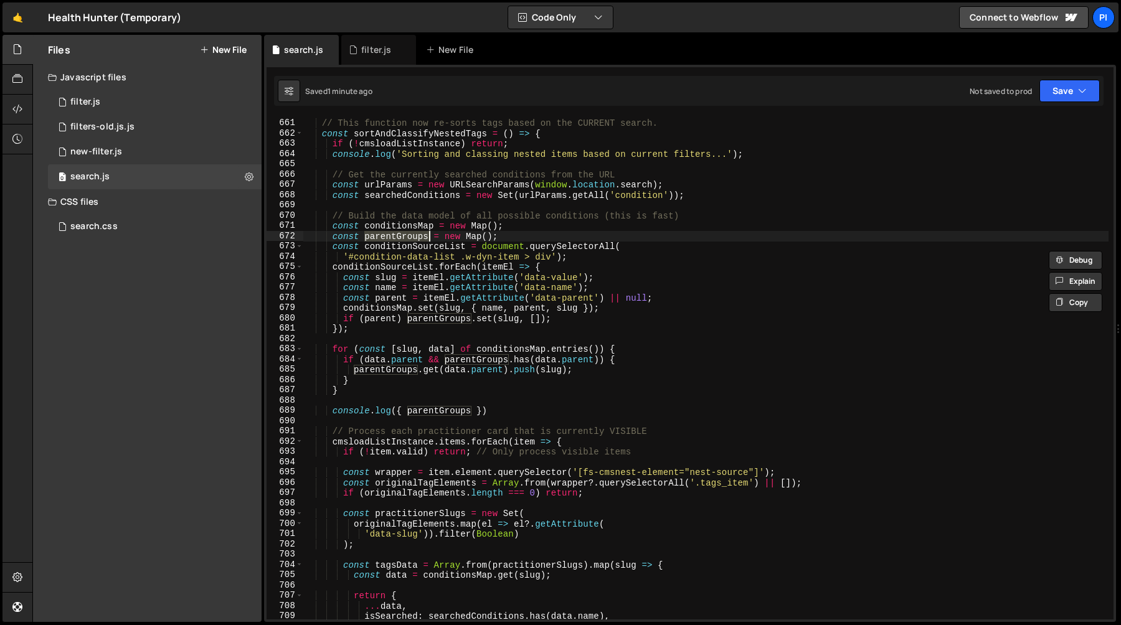
scroll to position [6810, 0]
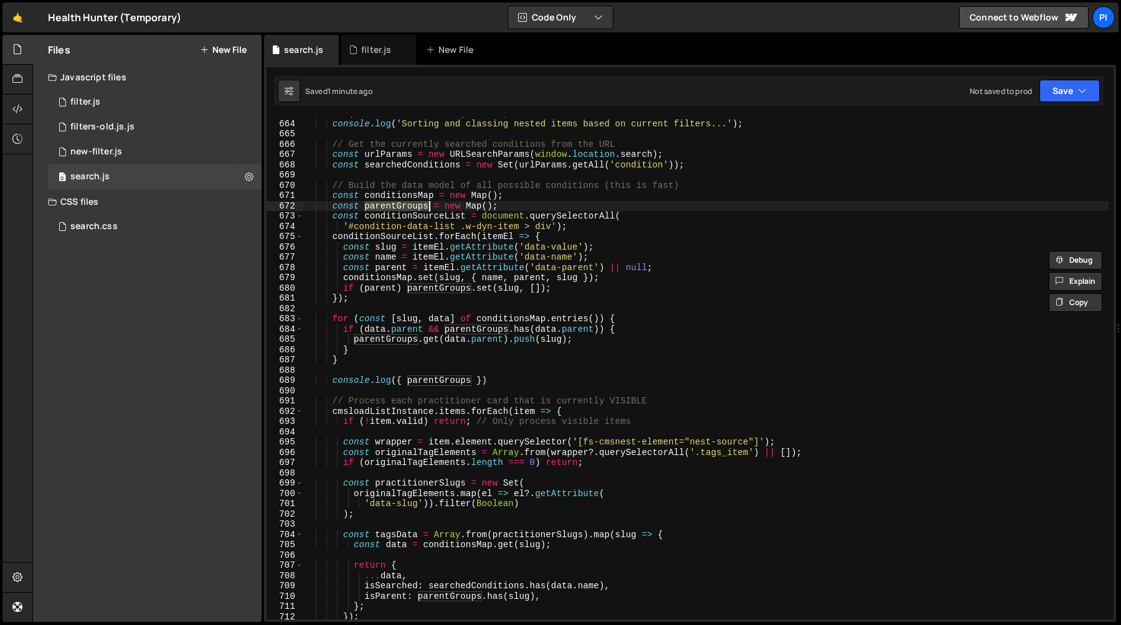
click at [522, 390] on div "if ( ! cmsloadListInstance ) return ; console . log ( 'Sorting and classing nes…" at bounding box center [705, 369] width 805 height 523
click at [515, 384] on div "if ( ! cmsloadListInstance ) return ; console . log ( 'Sorting and classing nes…" at bounding box center [705, 369] width 805 height 523
type textarea "console.log({ parentGroups })"
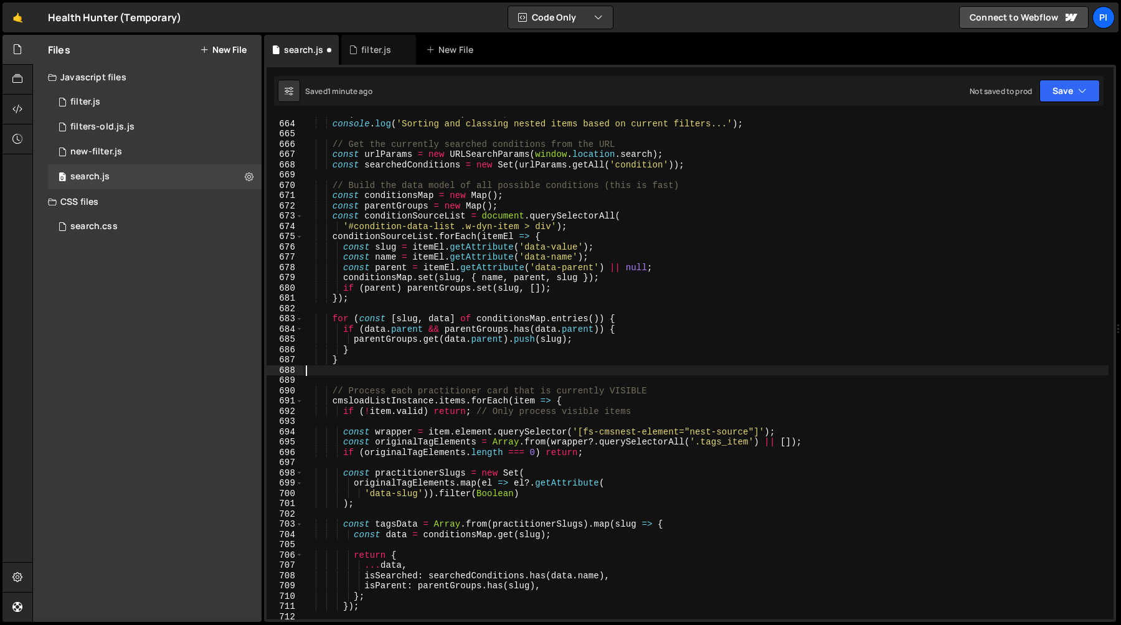
drag, startPoint x: 515, startPoint y: 384, endPoint x: 507, endPoint y: 375, distance: 11.5
click at [507, 375] on div "if ( ! cmsloadListInstance ) return ; console . log ( 'Sorting and classing nes…" at bounding box center [705, 369] width 805 height 523
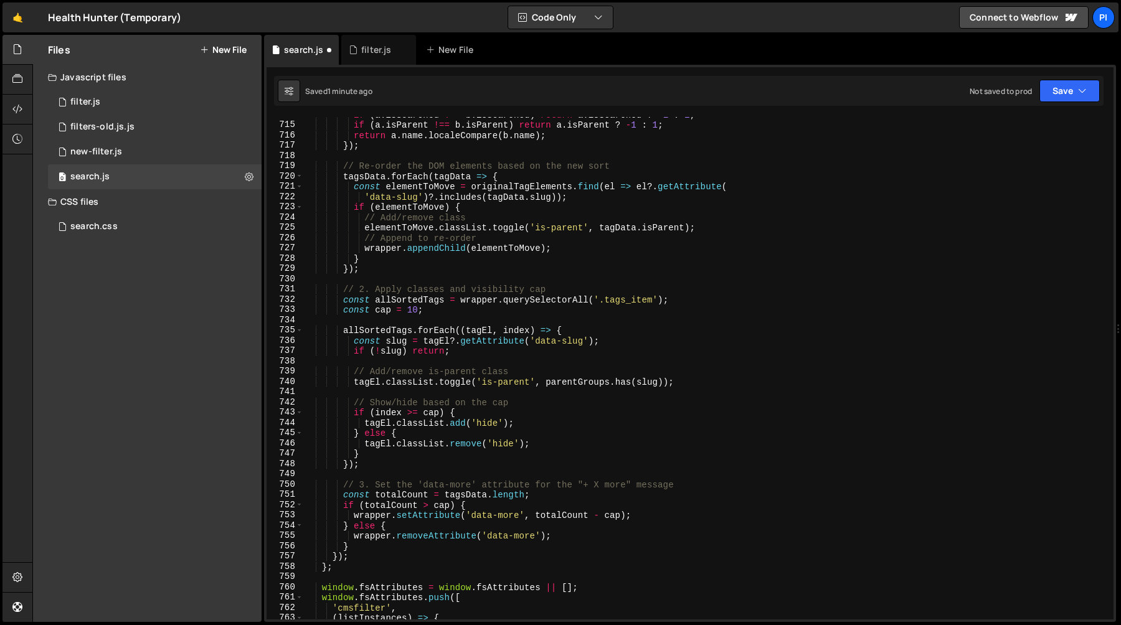
scroll to position [7333, 0]
click at [456, 384] on div "if ( a . isSearched !== b . isSearched ) return a . isSearched ? - 1 : 1 ; if (…" at bounding box center [705, 371] width 805 height 523
click at [416, 384] on div "if ( a . isSearched !== b . isSearched ) return a . isSearched ? - 1 : 1 ; if (…" at bounding box center [705, 371] width 805 height 523
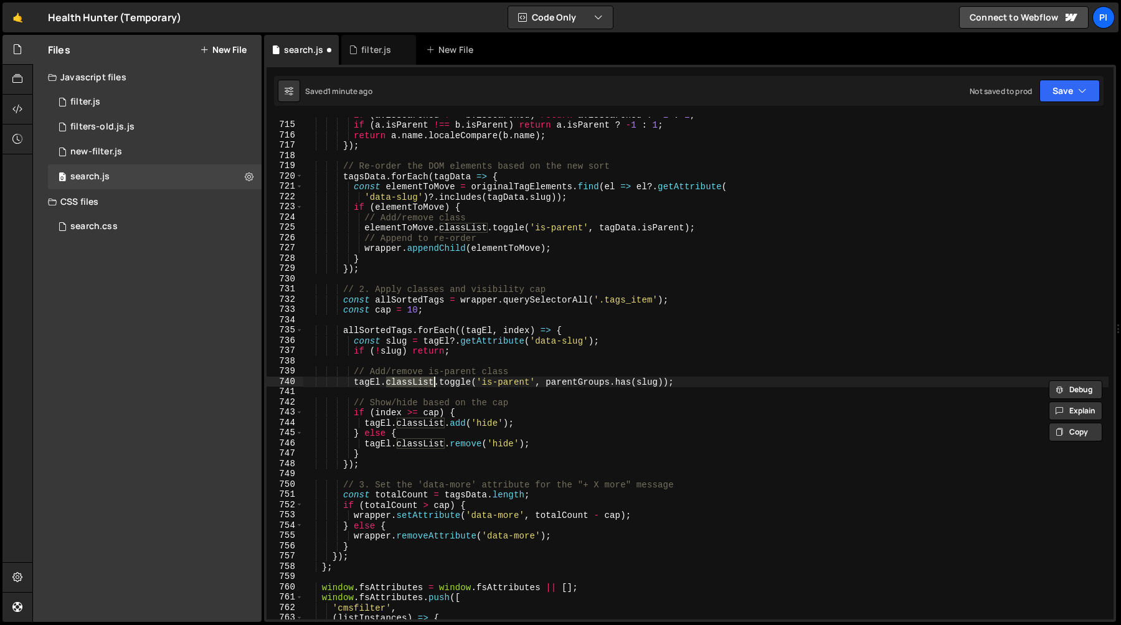
click at [455, 384] on div "if ( a . isSearched !== b . isSearched ) return a . isSearched ? - 1 : 1 ; if (…" at bounding box center [705, 371] width 805 height 523
click at [577, 385] on div "if ( a . isSearched !== b . isSearched ) return a . isSearched ? - 1 : 1 ; if (…" at bounding box center [705, 371] width 805 height 523
click at [664, 384] on div "if ( a . isSearched !== b . isSearched ) return a . isSearched ? - 1 : 1 ; if (…" at bounding box center [705, 371] width 805 height 523
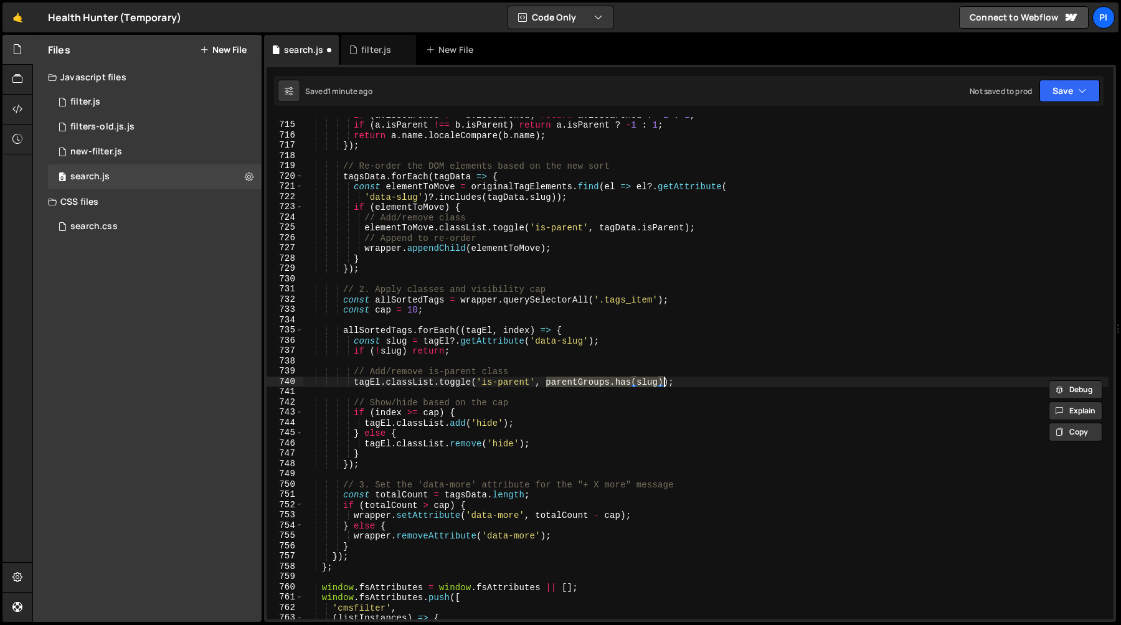
click at [354, 382] on div "if ( a . isSearched !== b . isSearched ) return a . isSearched ? - 1 : 1 ; if (…" at bounding box center [705, 371] width 805 height 523
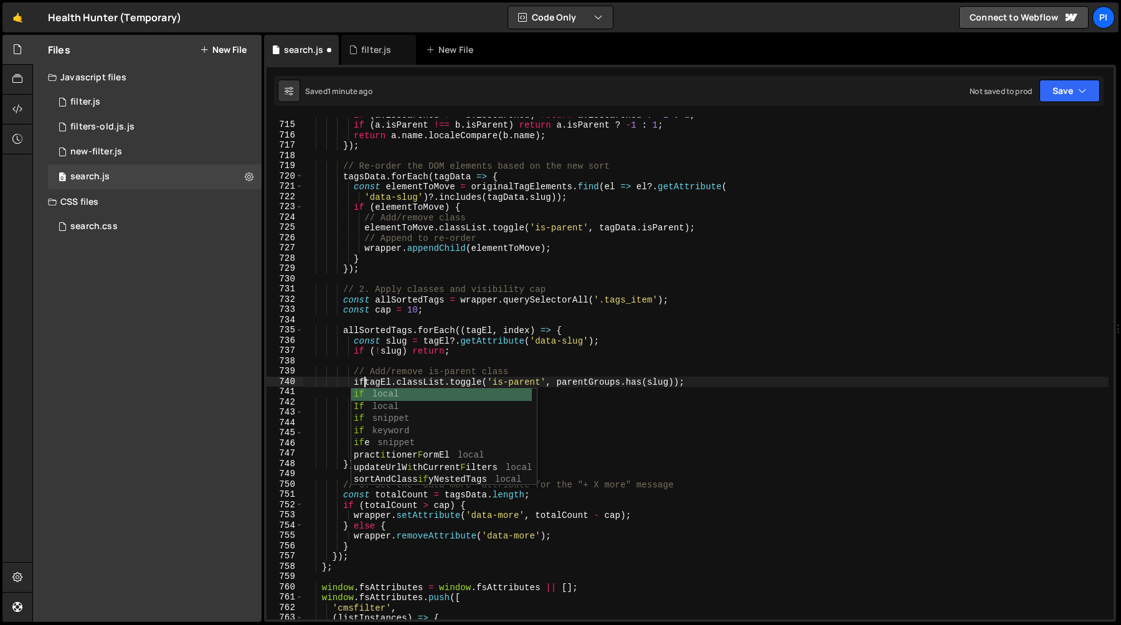
scroll to position [0, 4]
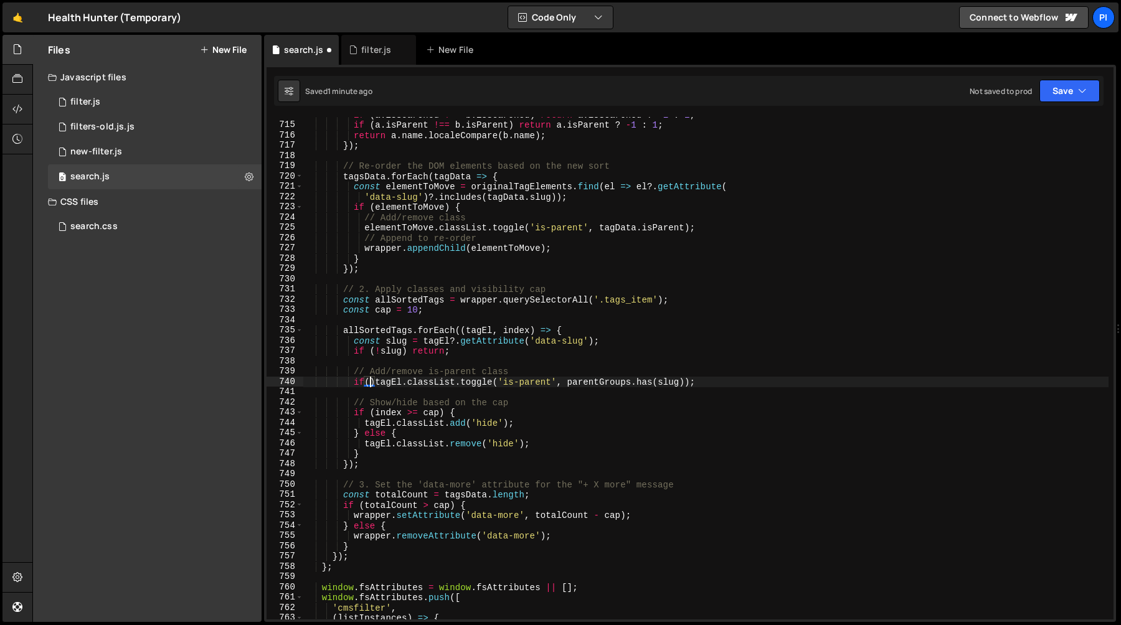
paste textarea "parentGroups.has(slug)"
type textarea "// Add/remove is-parent class"
type textarea "if (!slug) return;"
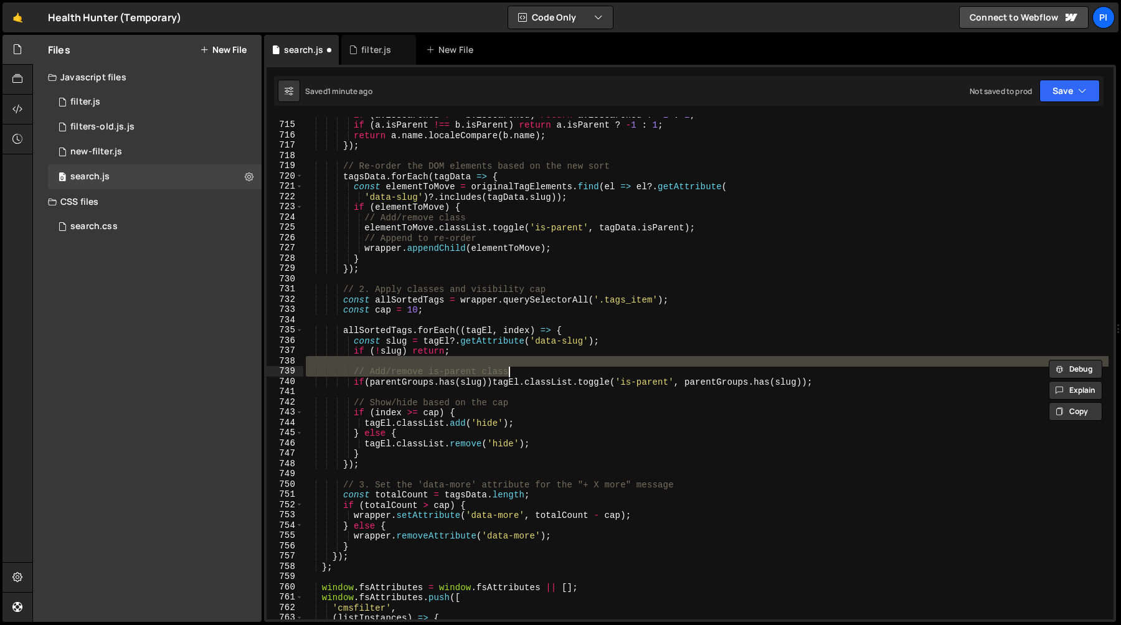
type textarea "// Add/remove is-parent class if(parentGroups.has(slug))tagEl.classList.toggle(…"
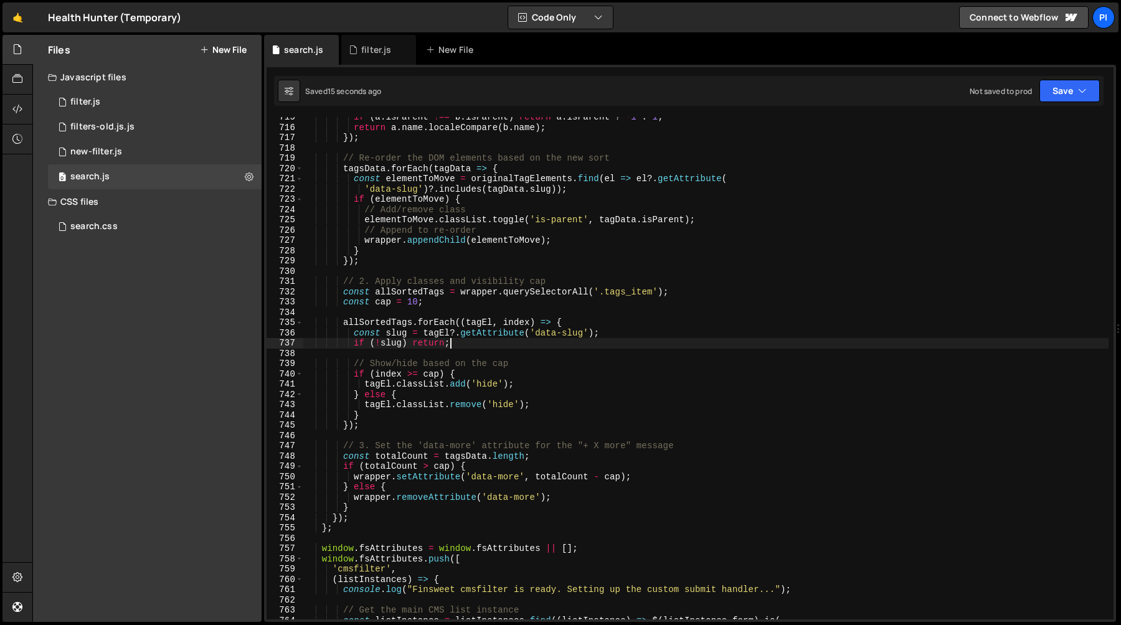
scroll to position [7340, 0]
click at [425, 427] on div "if ( a . isParent !== b . isParent ) return a . isParent ? - 1 : 1 ; return a .…" at bounding box center [705, 373] width 805 height 523
type textarea "});"
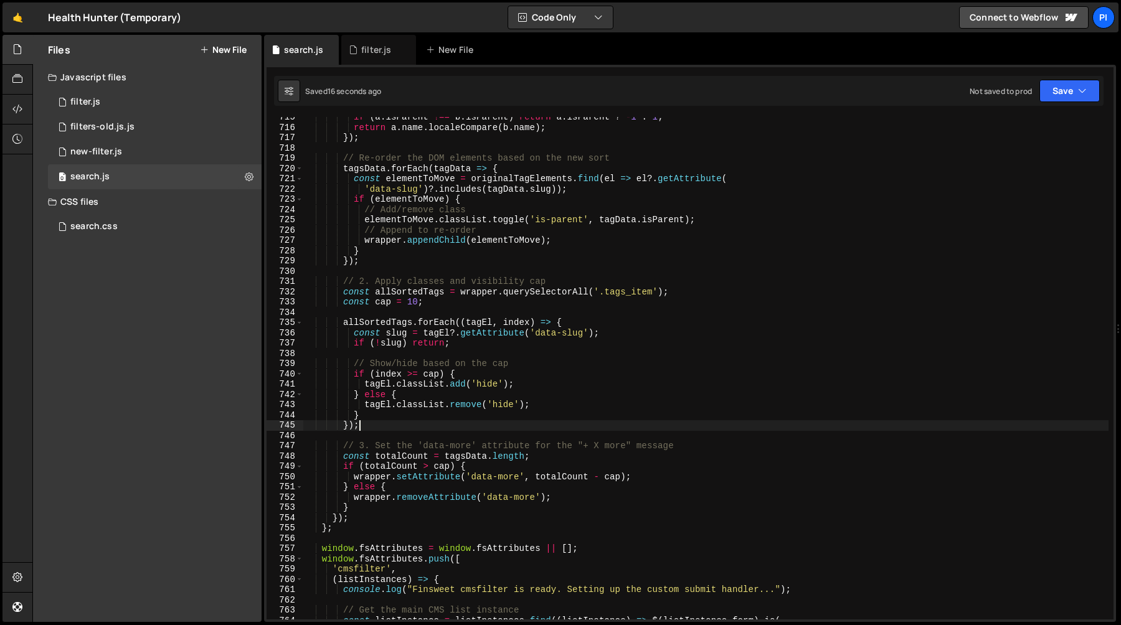
click at [419, 433] on div "if ( a . isParent !== b . isParent ) return a . isParent ? - 1 : 1 ; return a .…" at bounding box center [705, 373] width 805 height 523
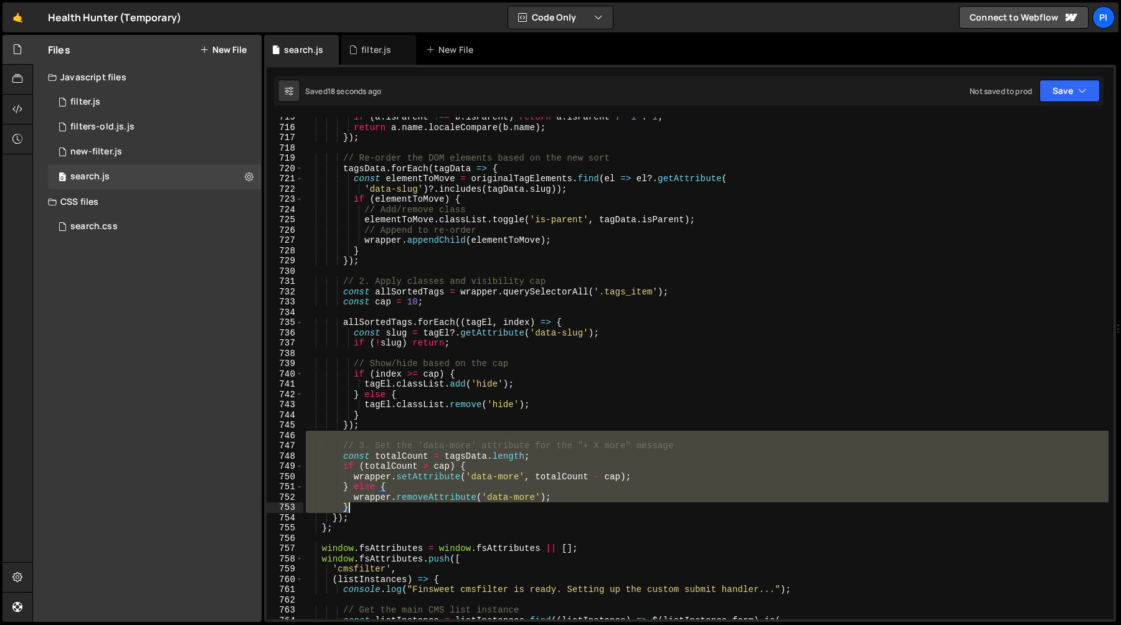
drag, startPoint x: 419, startPoint y: 433, endPoint x: 441, endPoint y: 509, distance: 79.6
click at [441, 509] on div "if ( a . isParent !== b . isParent ) return a . isParent ? - 1 : 1 ; return a .…" at bounding box center [705, 373] width 805 height 523
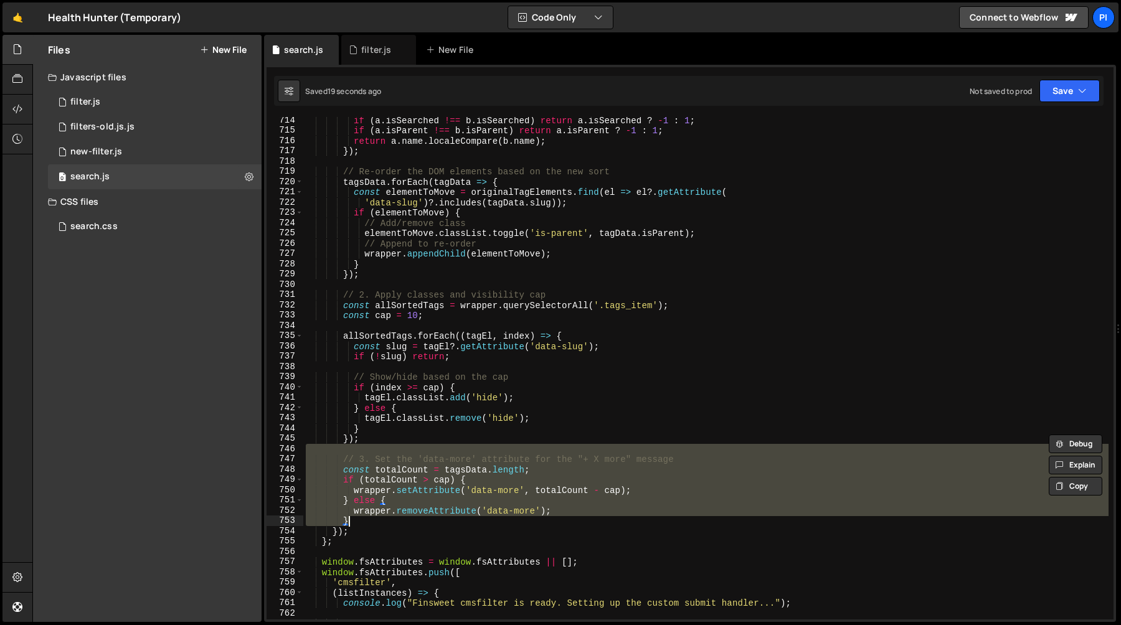
scroll to position [7327, 0]
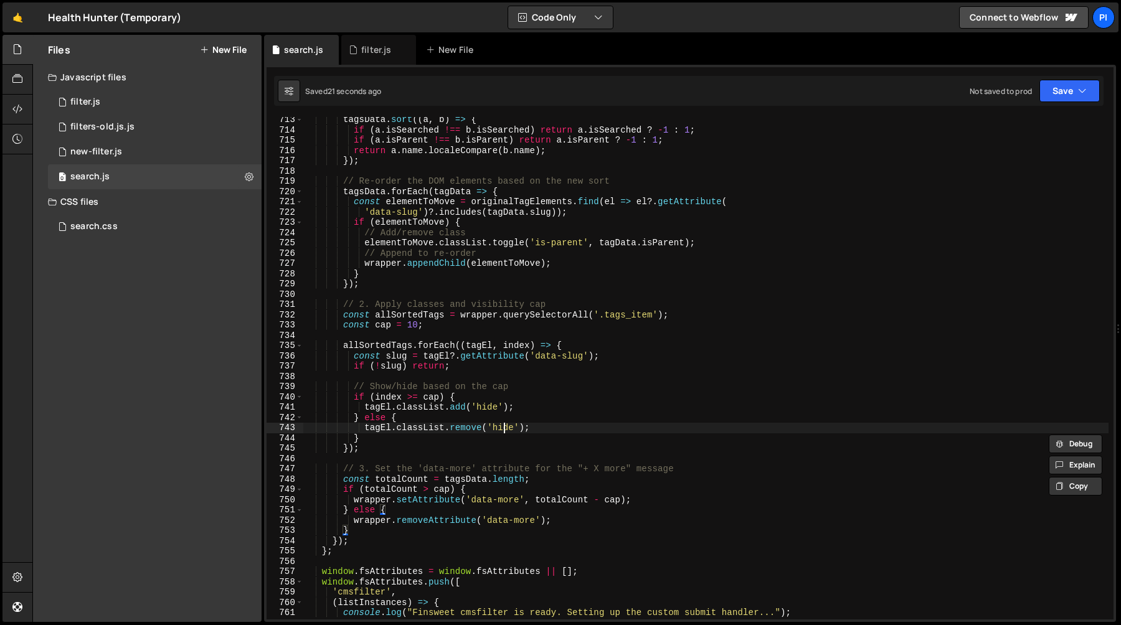
click at [506, 428] on div "tagsData . sort (( a , b ) => { if ( a . isSearched !== b . isSearched ) return…" at bounding box center [705, 376] width 805 height 523
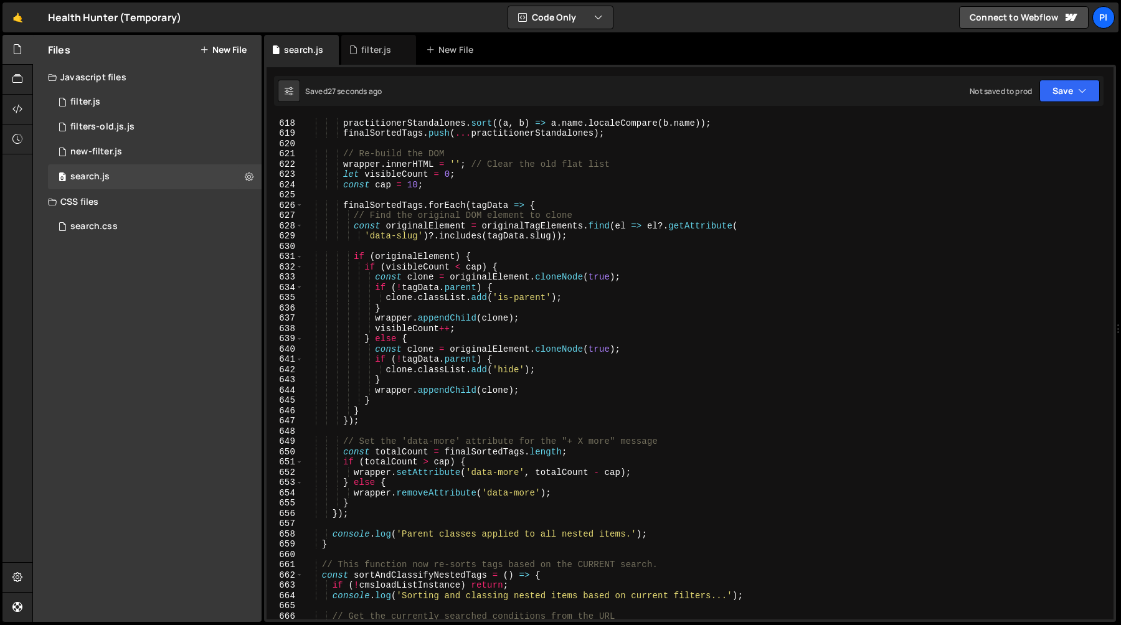
scroll to position [6338, 0]
click at [402, 299] on div "// Add sorted standalone tags at the end practitionerStandalones . sort (( a , …" at bounding box center [705, 369] width 805 height 523
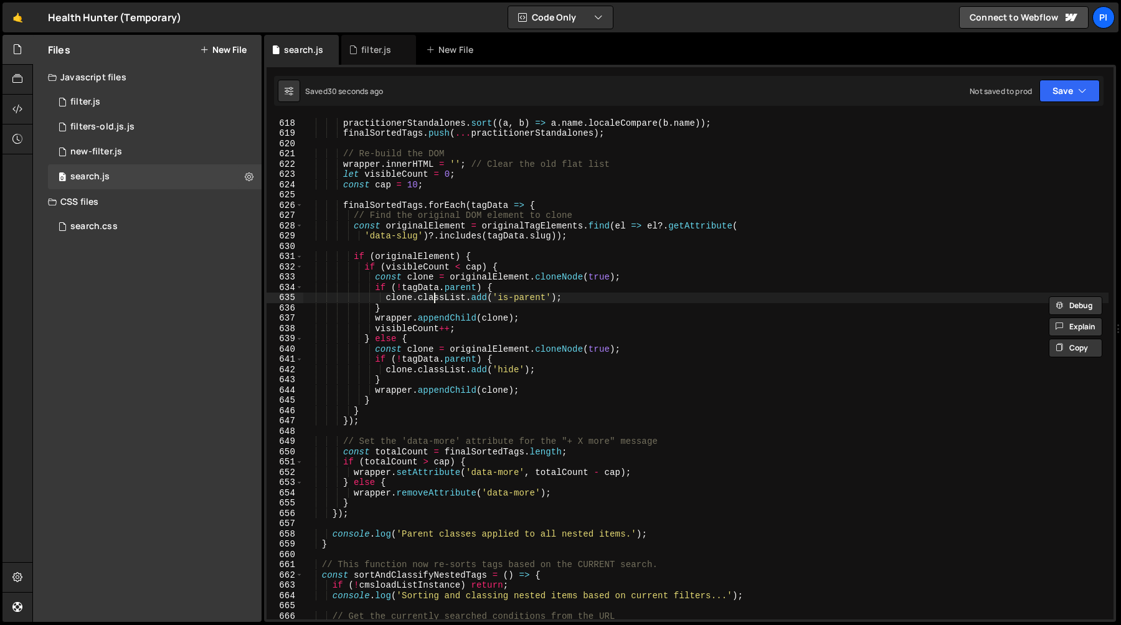
click at [432, 293] on div "// Add sorted standalone tags at the end practitionerStandalones . sort (( a , …" at bounding box center [705, 369] width 805 height 523
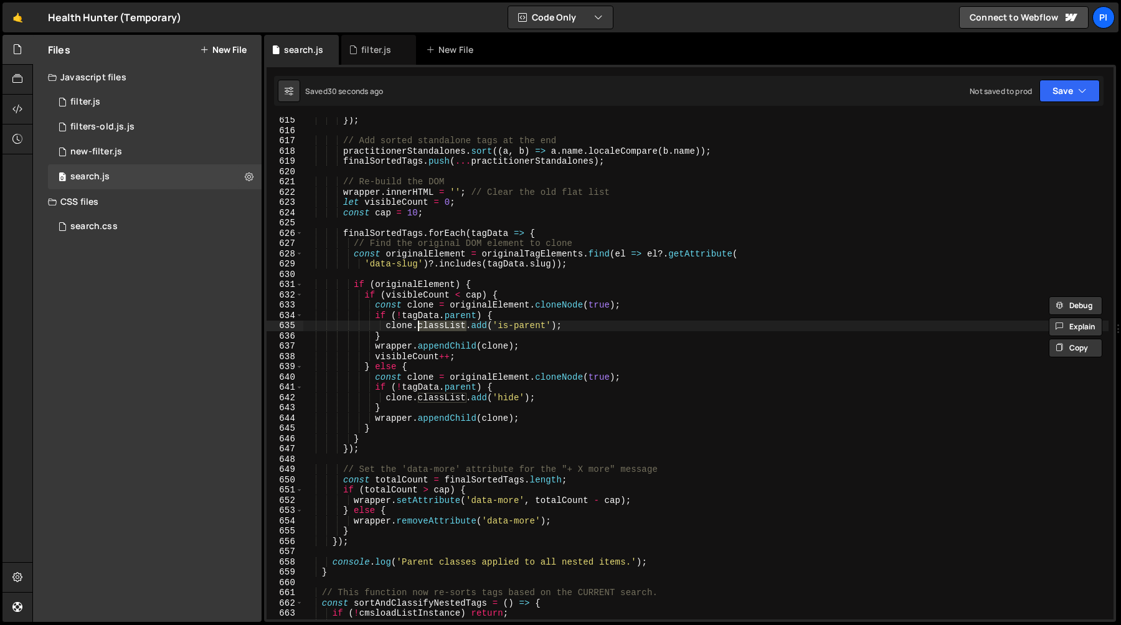
scroll to position [6285, 0]
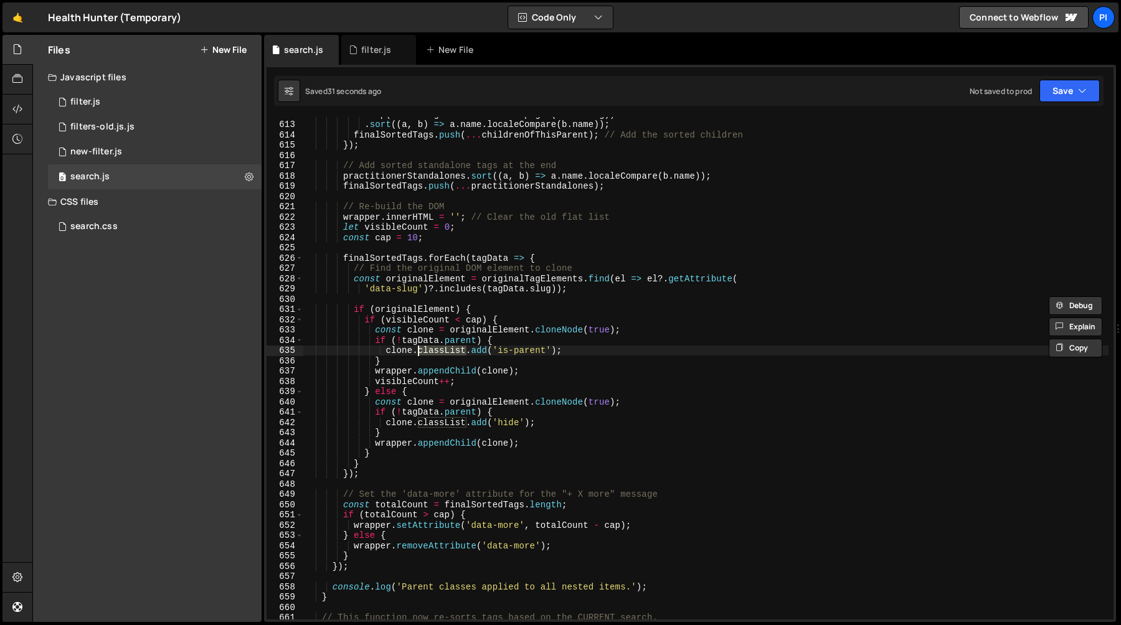
click at [397, 341] on div ". map ( childSlug => conditionsMap . get ( childSlug )) . sort (( a , b ) => a …" at bounding box center [705, 370] width 805 height 523
click at [404, 341] on div ". map ( childSlug => conditionsMap . get ( childSlug )) . sort (( a , b ) => a …" at bounding box center [705, 370] width 805 height 523
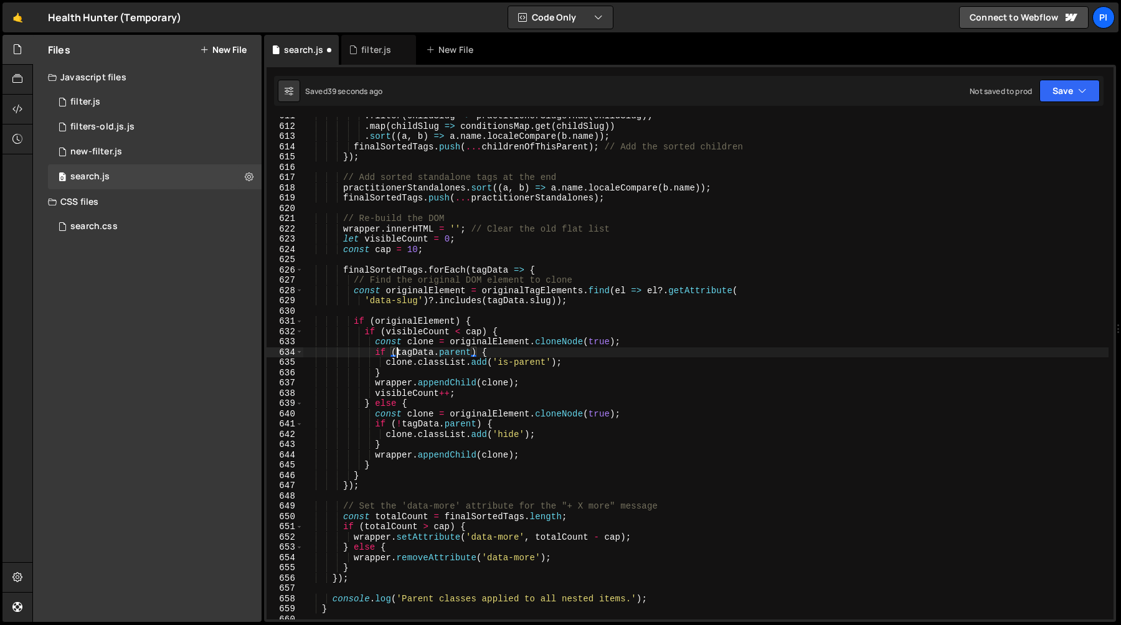
scroll to position [6276, 0]
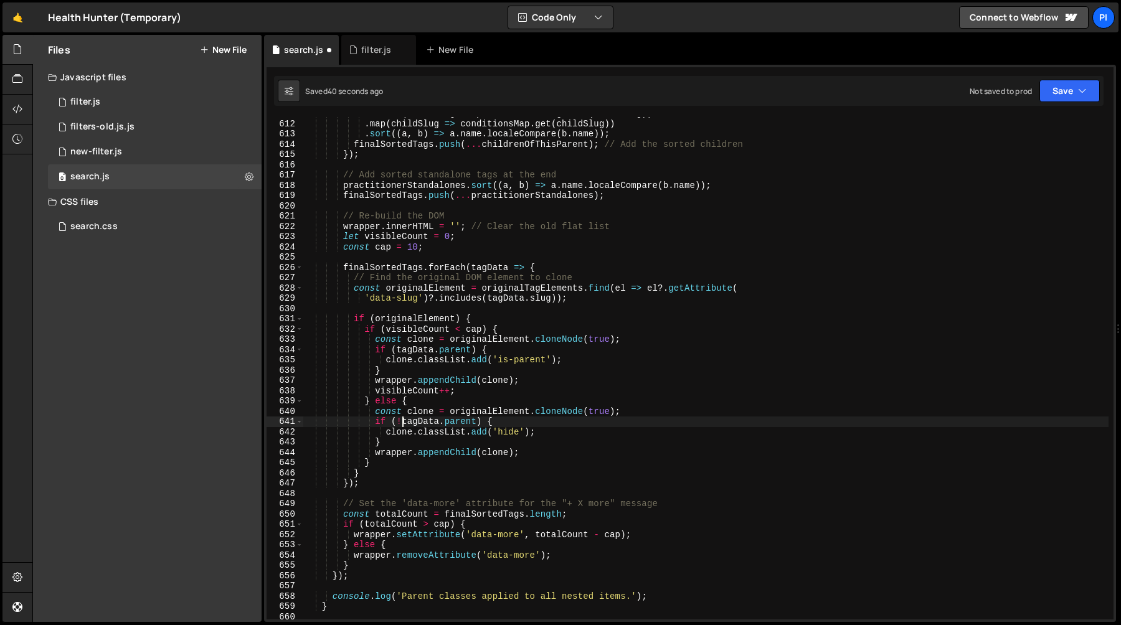
click at [403, 423] on div ". filter ( childSlug => practitionerSlugs . has ( childSlug )) . map ( childSlu…" at bounding box center [705, 369] width 805 height 523
click at [442, 405] on div ". filter ( childSlug => practitionerSlugs . has ( childSlug )) . map ( childSlu…" at bounding box center [705, 369] width 805 height 523
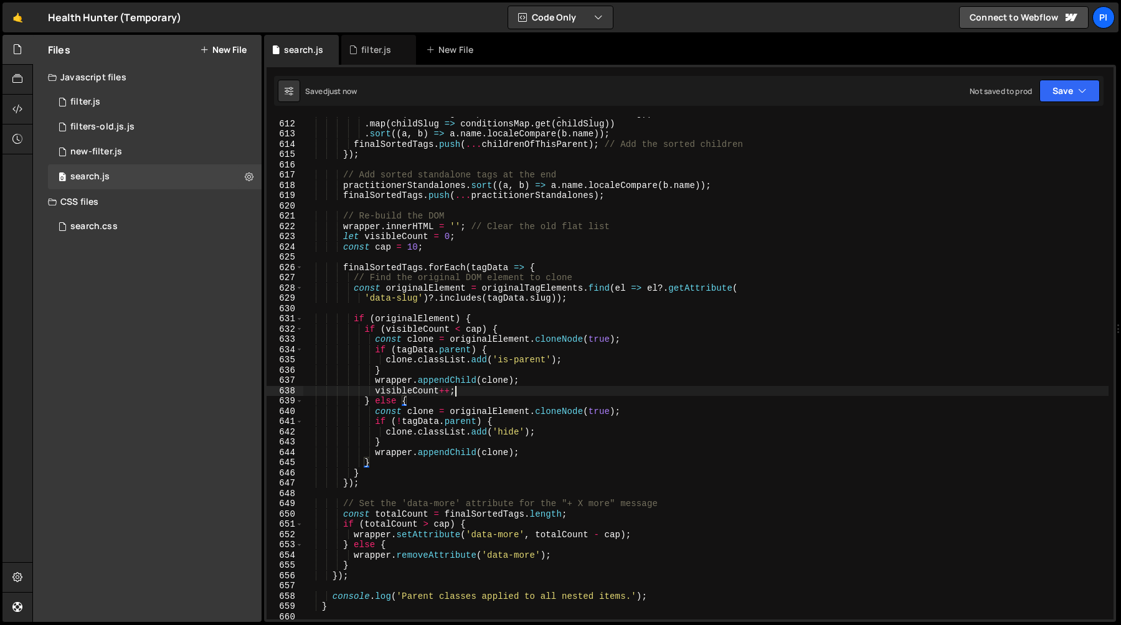
click at [476, 390] on div ". filter ( childSlug => practitionerSlugs . has ( childSlug )) . map ( childSlu…" at bounding box center [705, 369] width 805 height 523
click at [472, 371] on div ". filter ( childSlug => practitionerSlugs . has ( childSlug )) . map ( childSlu…" at bounding box center [705, 369] width 805 height 523
click at [400, 361] on div ". filter ( childSlug => practitionerSlugs . has ( childSlug )) . map ( childSlu…" at bounding box center [705, 369] width 805 height 523
click at [400, 352] on div ". filter ( childSlug => practitionerSlugs . has ( childSlug )) . map ( childSlu…" at bounding box center [705, 369] width 805 height 523
click at [442, 387] on div ". filter ( childSlug => practitionerSlugs . has ( childSlug )) . map ( childSlu…" at bounding box center [705, 369] width 805 height 523
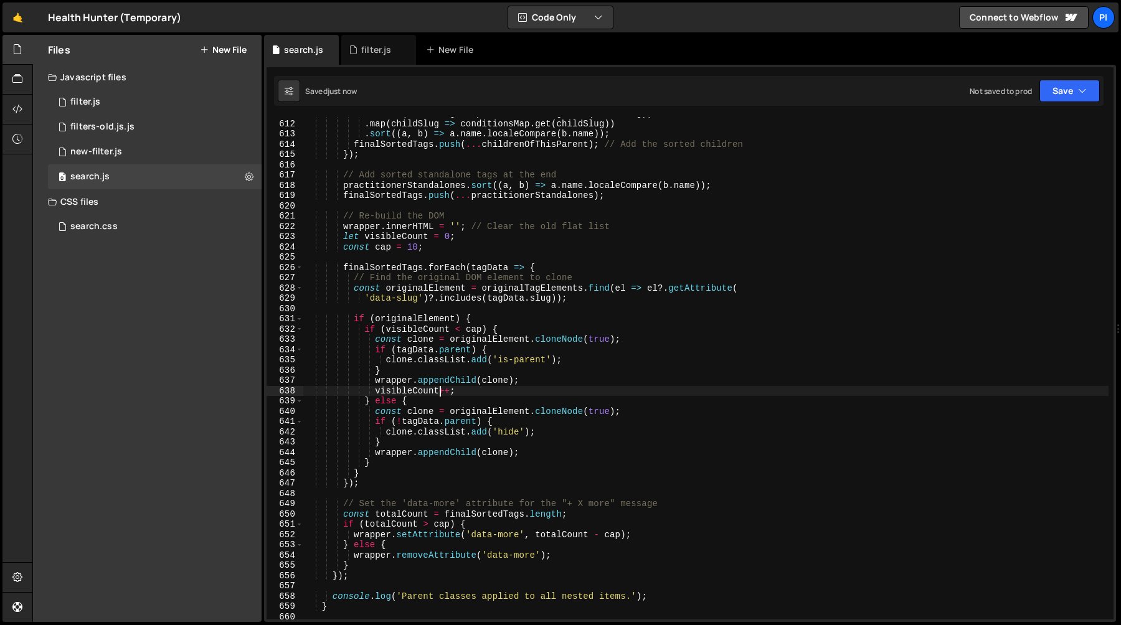
click at [442, 367] on div ". filter ( childSlug => practitionerSlugs . has ( childSlug )) . map ( childSlu…" at bounding box center [705, 369] width 805 height 523
click at [578, 359] on div ". filter ( childSlug => practitionerSlugs . has ( childSlug )) . map ( childSlu…" at bounding box center [705, 369] width 805 height 523
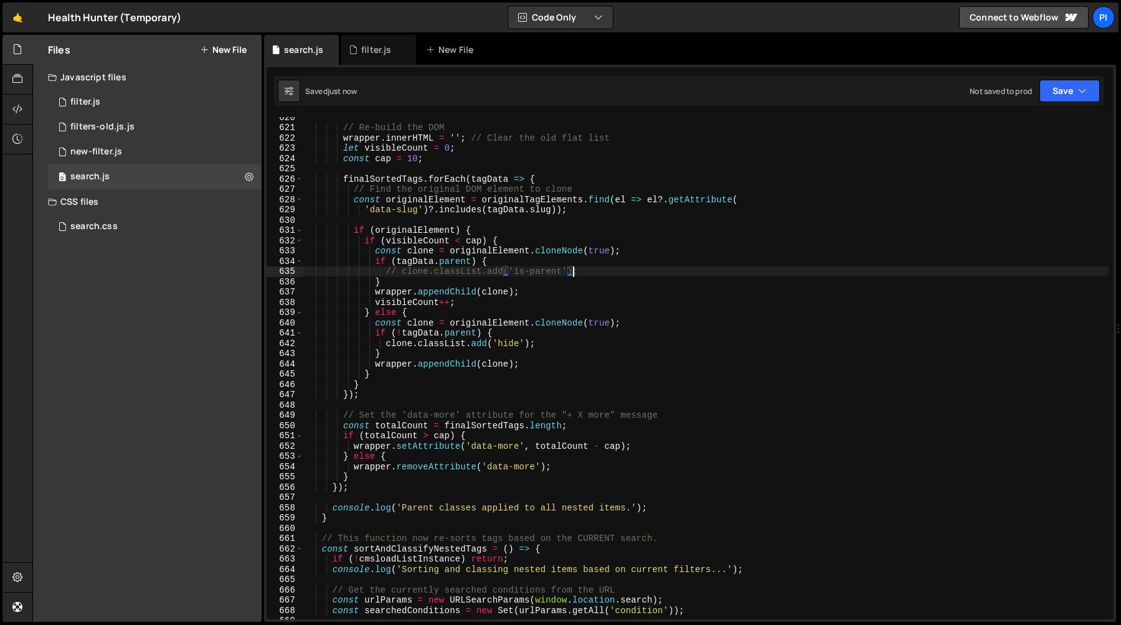
scroll to position [6401, 0]
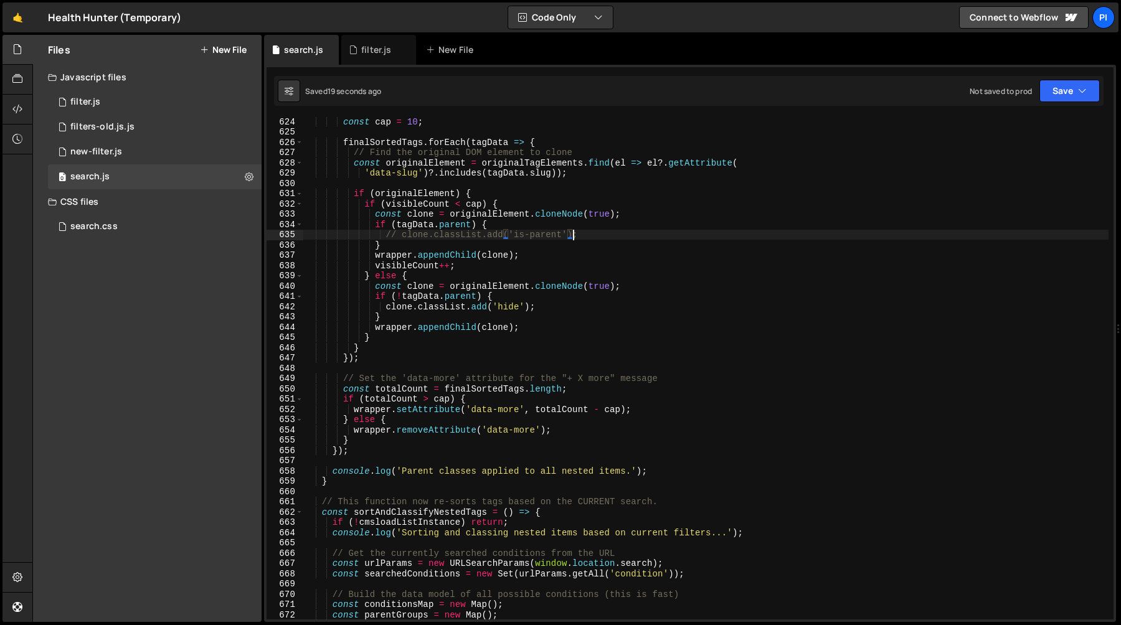
click at [546, 278] on div "const cap = 10 ; finalSortedTags . forEach ( tagData => { // Find the original …" at bounding box center [705, 377] width 805 height 523
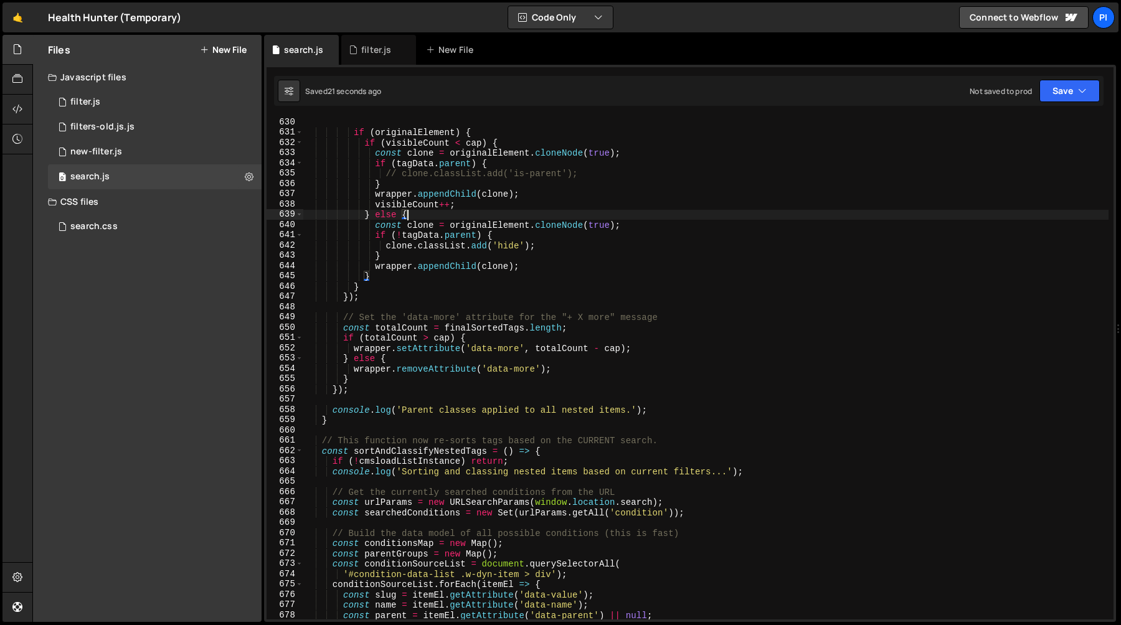
scroll to position [6433, 0]
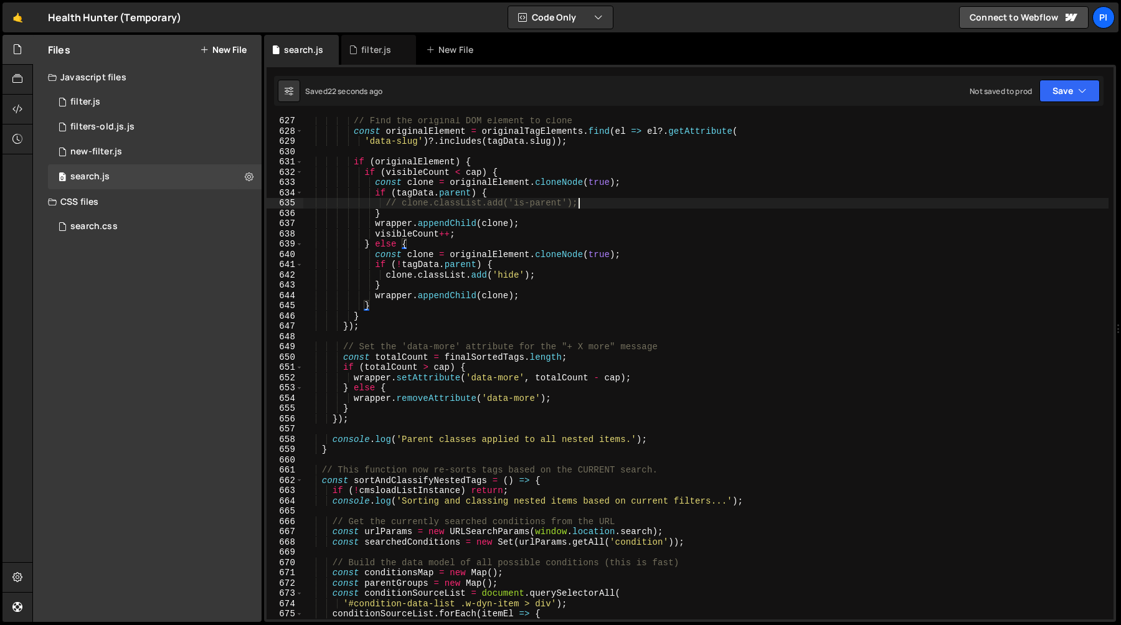
click at [601, 203] on div "// Find the original DOM element to clone const originalElement = originalTagEl…" at bounding box center [705, 377] width 805 height 523
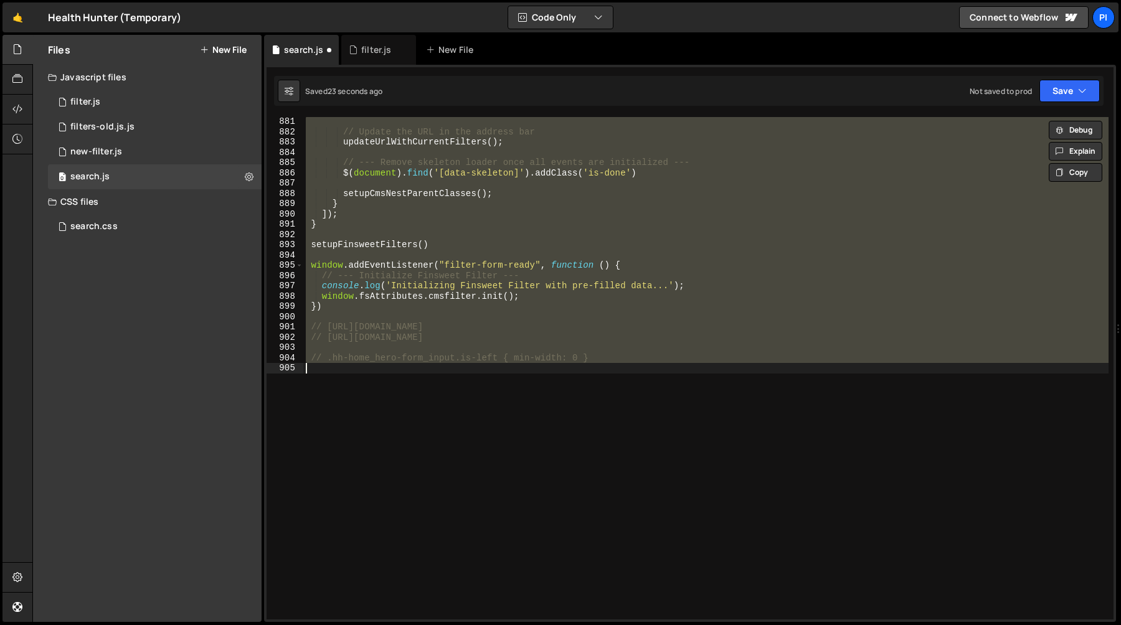
type textarea "clone.classList.add('is-parent');"
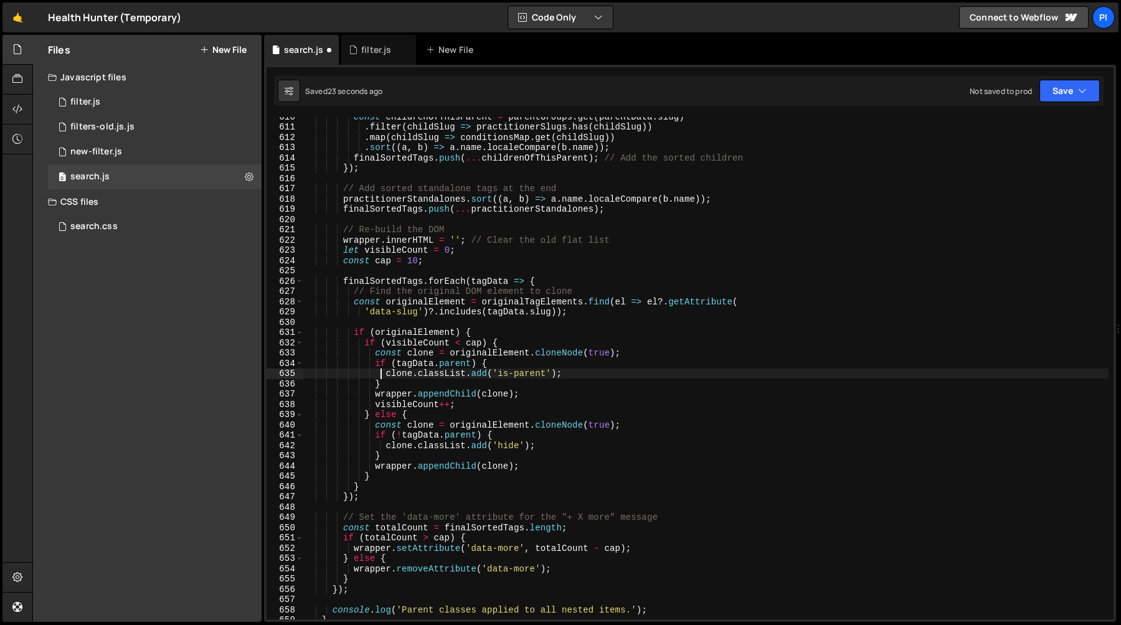
scroll to position [6262, 0]
click at [585, 373] on div "const childrenOfThisParent = parentGroups . get ( parentData . slug ) . filter …" at bounding box center [705, 372] width 805 height 523
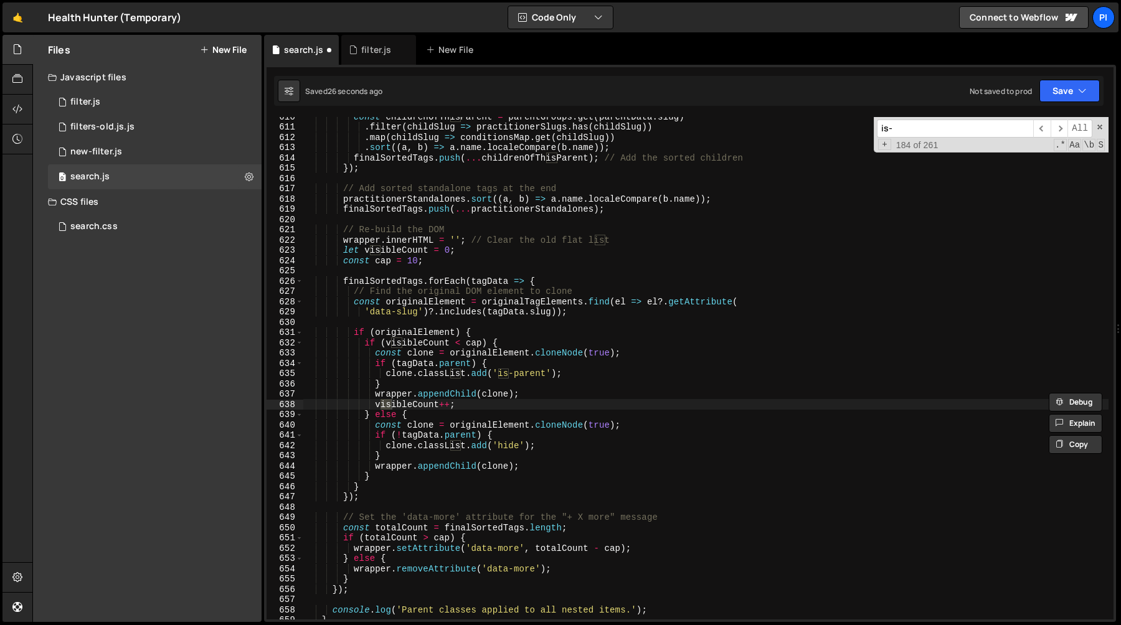
scroll to position [7198, 0]
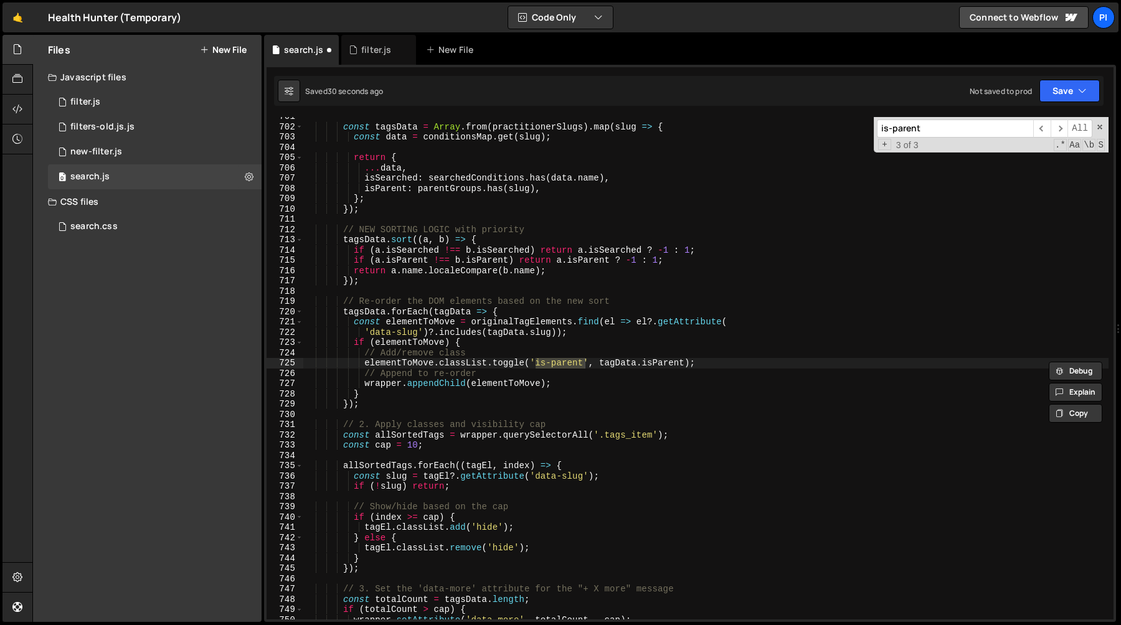
type input "is-parent"
click at [728, 365] on div "const tagsData = Array . from ( practitionerSlugs ) . map ( slug => { const dat…" at bounding box center [705, 372] width 805 height 523
click at [502, 343] on div "const tagsData = Array . from ( practitionerSlugs ) . map ( slug => { const dat…" at bounding box center [705, 372] width 805 height 523
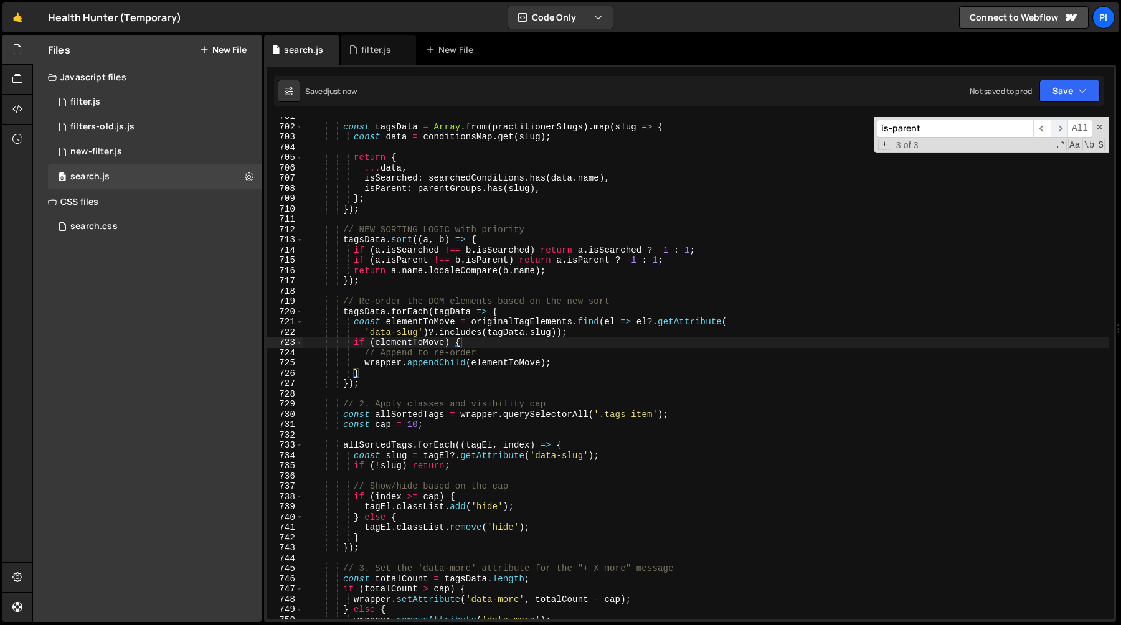
click at [1061, 132] on span "​" at bounding box center [1058, 129] width 17 height 18
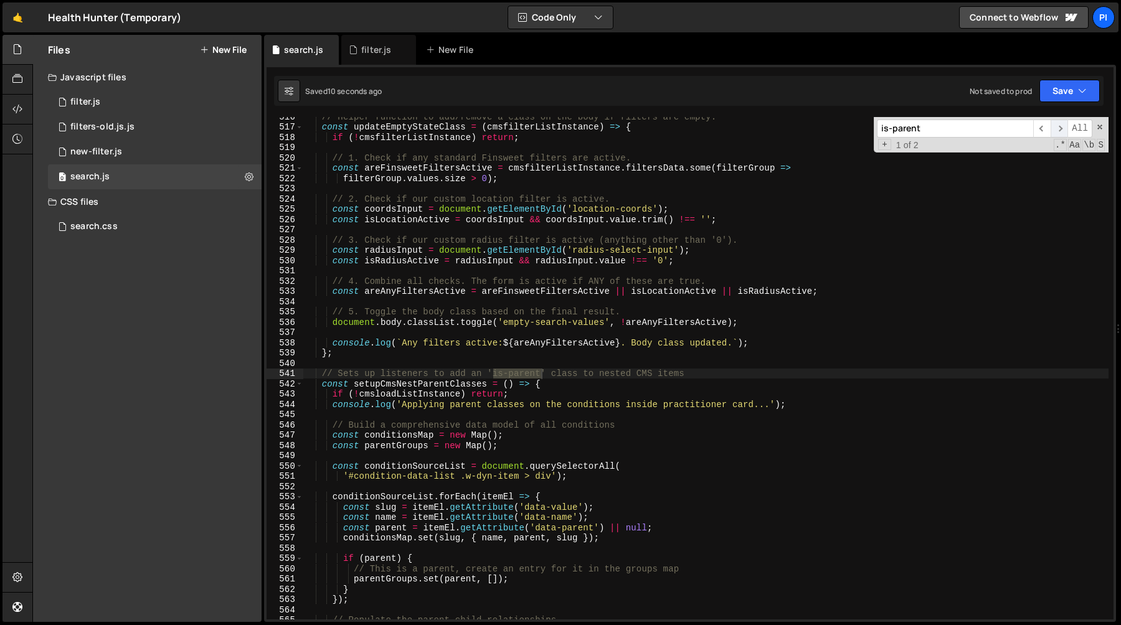
click at [1061, 132] on span "​" at bounding box center [1058, 129] width 17 height 18
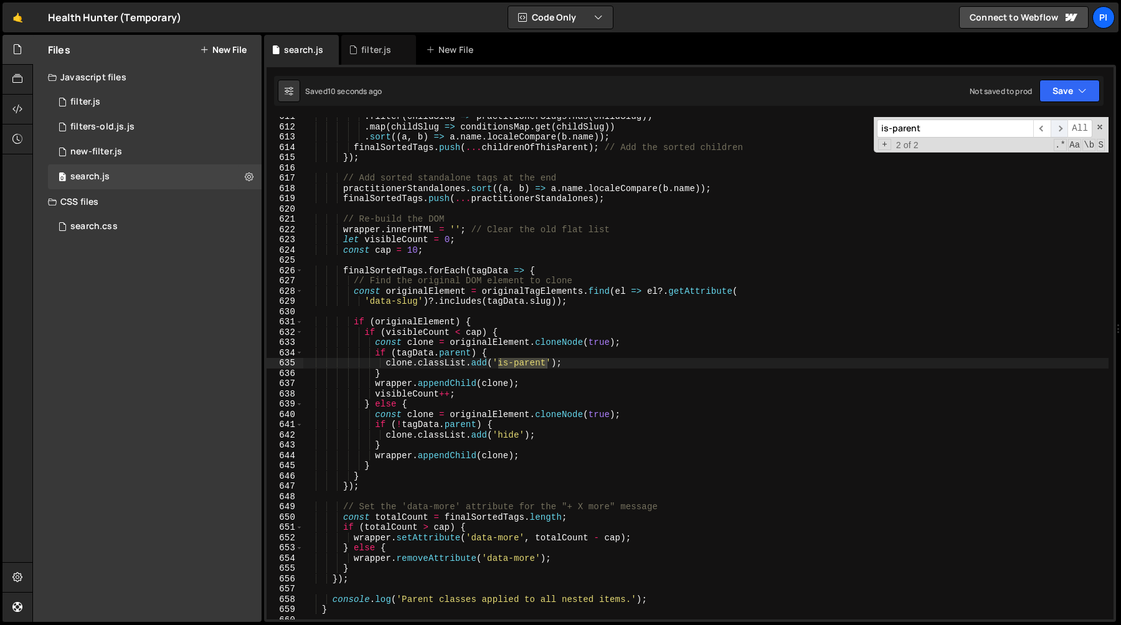
scroll to position [6273, 0]
click at [588, 362] on div ". filter ( childSlug => practitionerSlugs . has ( childSlug )) . map ( childSlu…" at bounding box center [705, 372] width 805 height 523
type textarea "// clone.classList.add('is-parent');"
click at [508, 314] on div ". filter ( childSlug => practitionerSlugs . has ( childSlug )) . map ( childSlu…" at bounding box center [705, 372] width 805 height 523
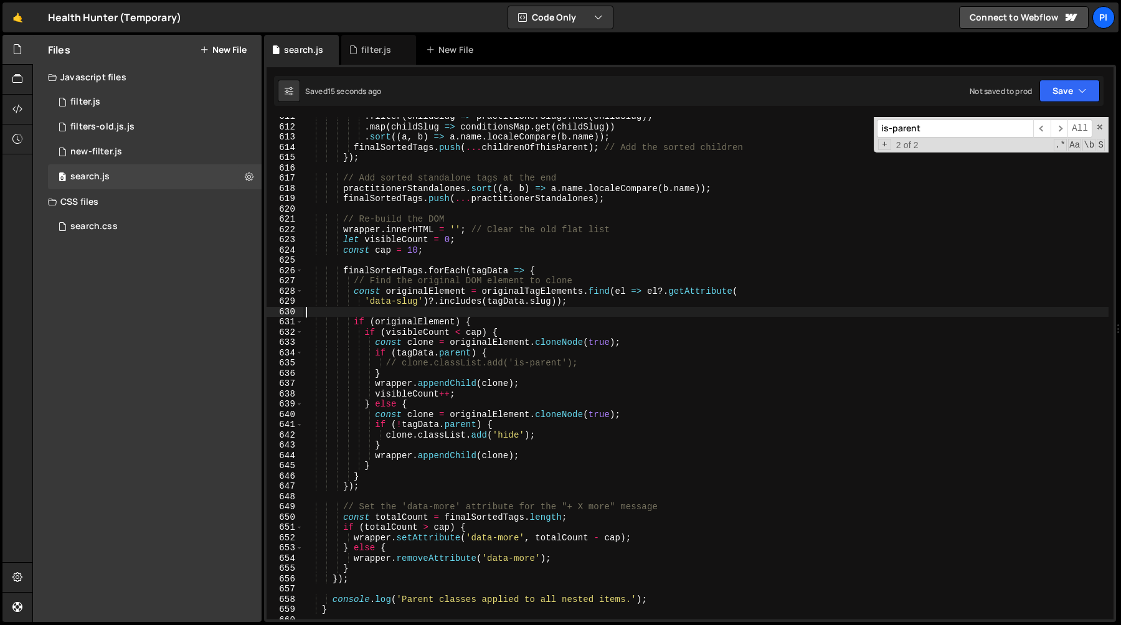
click at [602, 359] on div ". filter ( childSlug => practitionerSlugs . has ( childSlug )) . map ( childSlu…" at bounding box center [705, 372] width 805 height 523
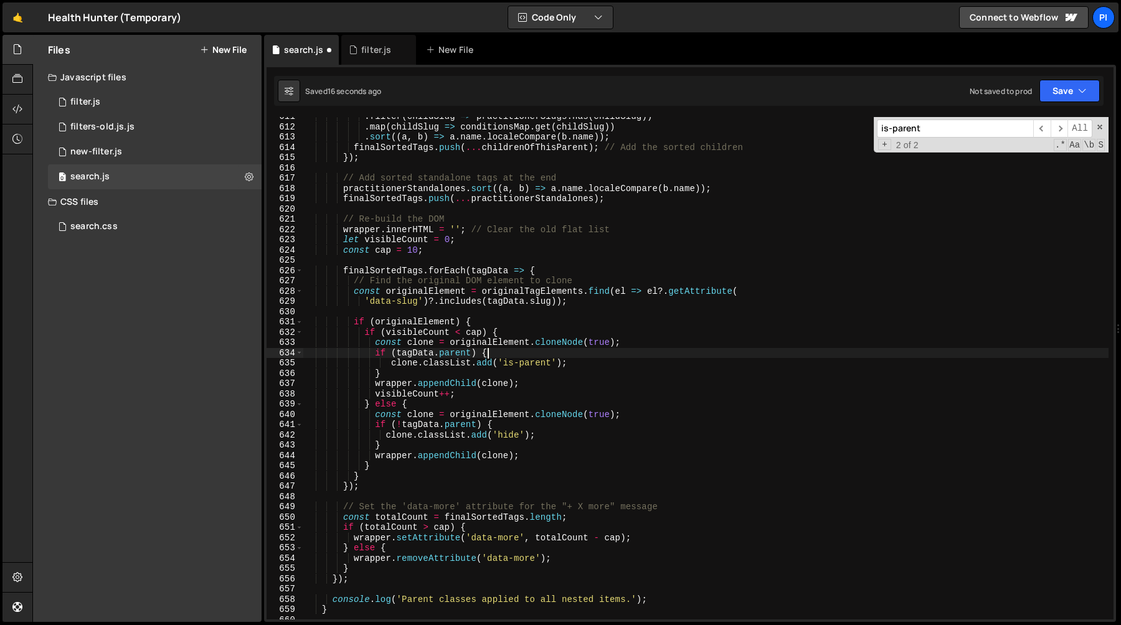
click at [527, 351] on div ". filter ( childSlug => practitionerSlugs . has ( childSlug )) . map ( childSlu…" at bounding box center [705, 372] width 805 height 523
click at [442, 361] on div ". filter ( childSlug => practitionerSlugs . has ( childSlug )) . map ( childSlu…" at bounding box center [705, 372] width 805 height 523
click at [509, 358] on div ". filter ( childSlug => practitionerSlugs . has ( childSlug )) . map ( childSlu…" at bounding box center [705, 372] width 805 height 523
click at [375, 352] on div ". filter ( childSlug => practitionerSlugs . has ( childSlug )) . map ( childSlu…" at bounding box center [705, 372] width 805 height 523
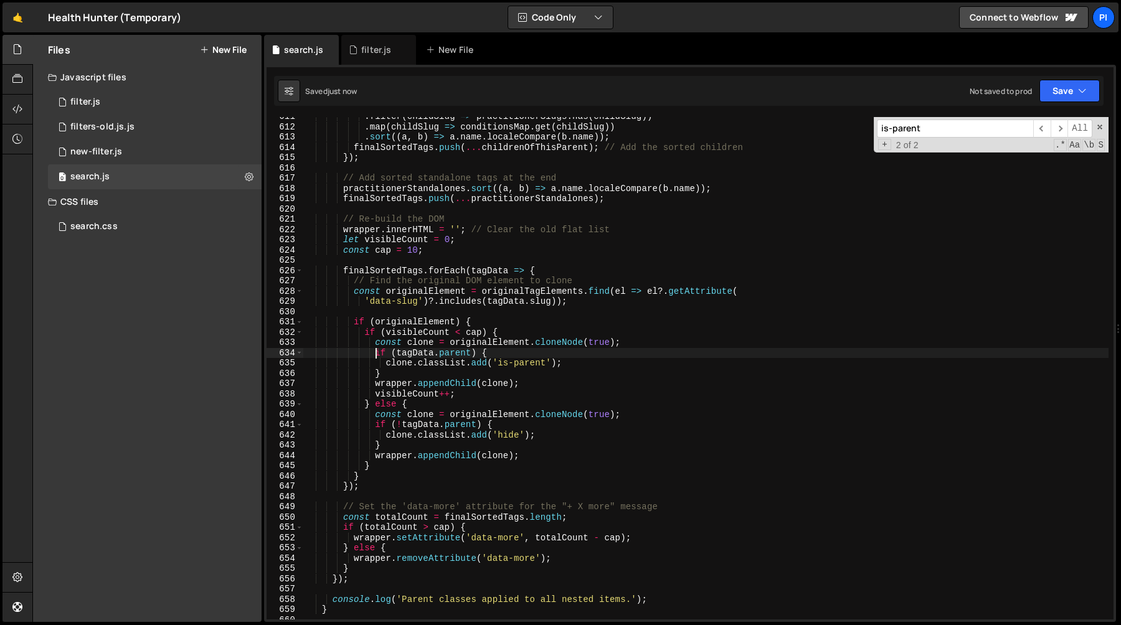
click at [519, 349] on div ". filter ( childSlug => practitionerSlugs . has ( childSlug )) . map ( childSlu…" at bounding box center [705, 372] width 805 height 523
click at [376, 351] on div ". filter ( childSlug => practitionerSlugs . has ( childSlug )) . map ( childSlu…" at bounding box center [705, 372] width 805 height 523
click at [408, 372] on div ". filter ( childSlug => practitionerSlugs . has ( childSlug )) . map ( childSlu…" at bounding box center [705, 372] width 805 height 523
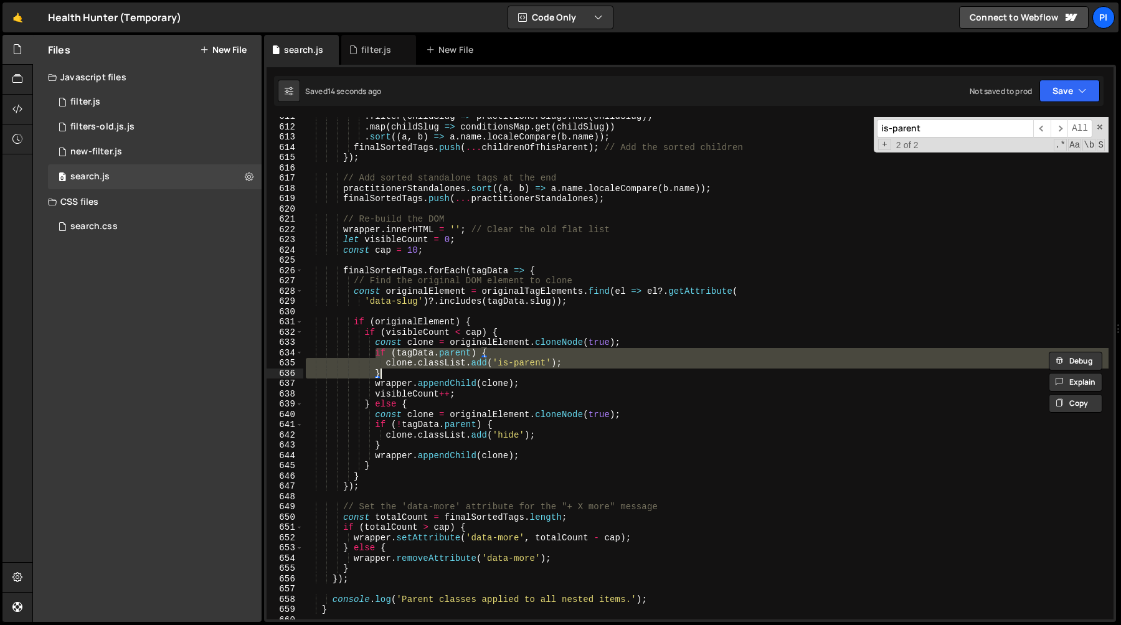
click at [417, 350] on div ". filter ( childSlug => practitionerSlugs . has ( childSlug )) . map ( childSlu…" at bounding box center [705, 368] width 805 height 503
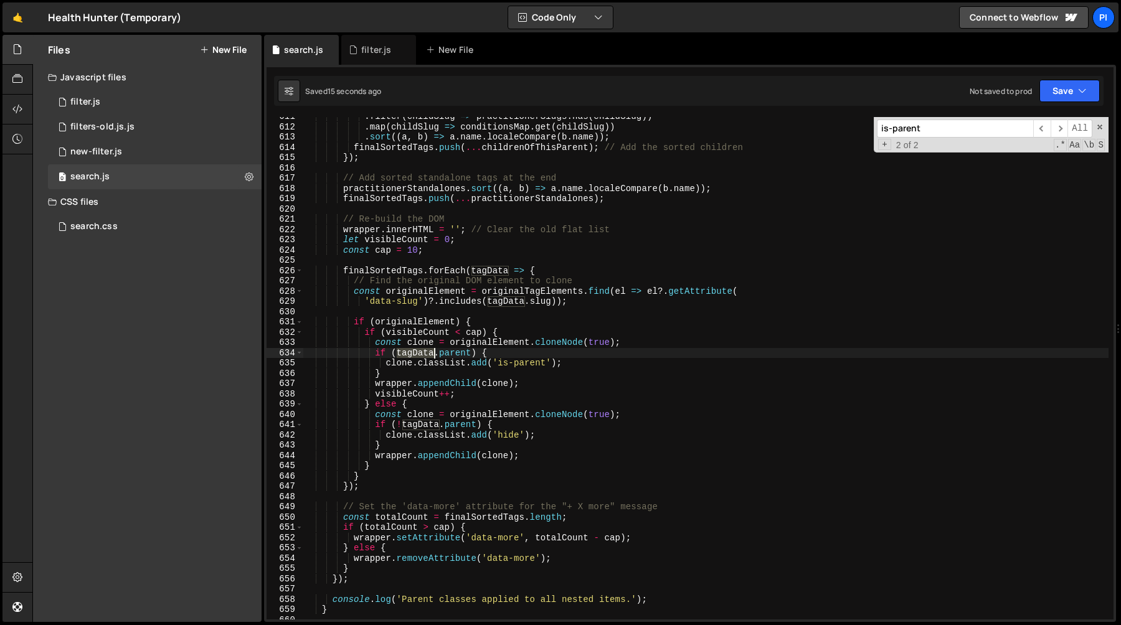
click at [417, 350] on div ". filter ( childSlug => practitionerSlugs . has ( childSlug )) . map ( childSlu…" at bounding box center [705, 372] width 805 height 523
click at [514, 427] on div ". filter ( childSlug => practitionerSlugs . has ( childSlug )) . map ( childSlu…" at bounding box center [705, 374] width 805 height 523
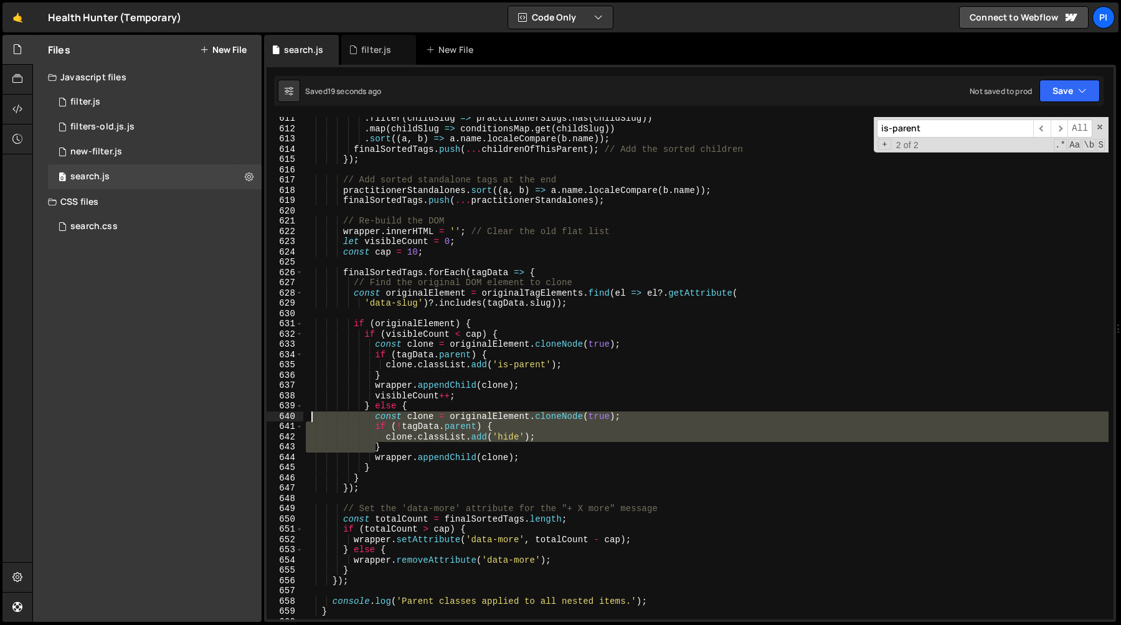
drag, startPoint x: 514, startPoint y: 427, endPoint x: 311, endPoint y: 421, distance: 203.7
click at [311, 421] on div ". filter ( childSlug => practitionerSlugs . has ( childSlug )) . map ( childSlu…" at bounding box center [705, 374] width 805 height 523
click at [508, 424] on div ". filter ( childSlug => practitionerSlugs . has ( childSlug )) . map ( childSlu…" at bounding box center [705, 368] width 805 height 503
type textarea "if (!tagData.parent) {"
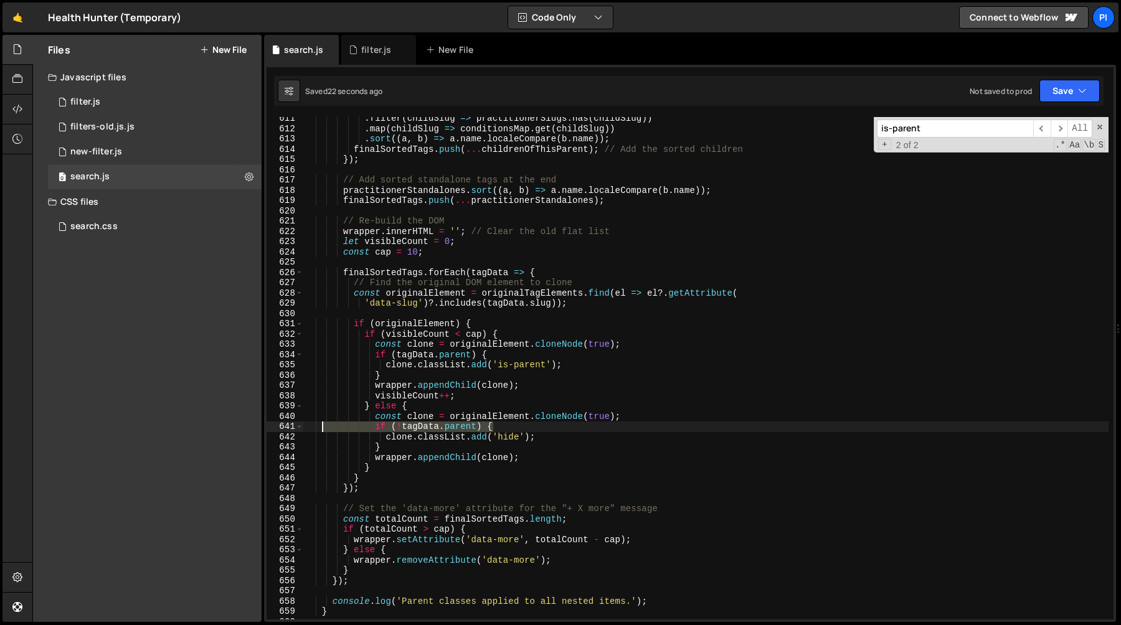
drag, startPoint x: 508, startPoint y: 424, endPoint x: 320, endPoint y: 426, distance: 188.1
click at [320, 426] on div ". filter ( childSlug => practitionerSlugs . has ( childSlug )) . map ( childSlu…" at bounding box center [705, 374] width 805 height 523
type textarea "clone.classList.add('hide');"
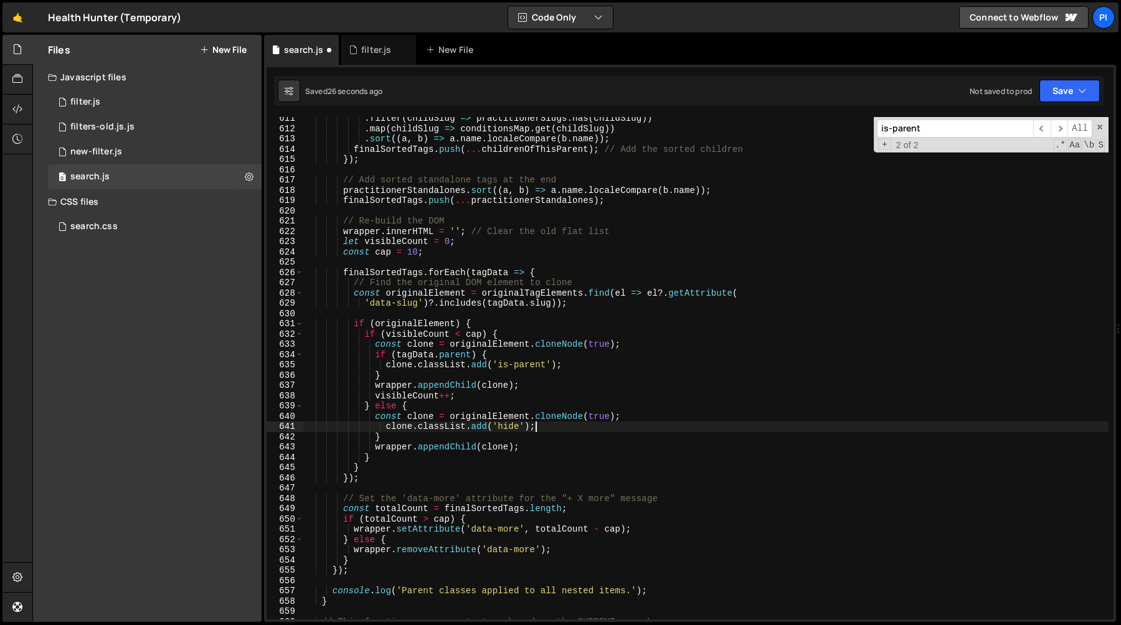
type textarea "}"
type textarea "clone.classList.add('hide');"
click at [429, 371] on div ". filter ( childSlug => practitionerSlugs . has ( childSlug )) . map ( childSlu…" at bounding box center [705, 374] width 805 height 523
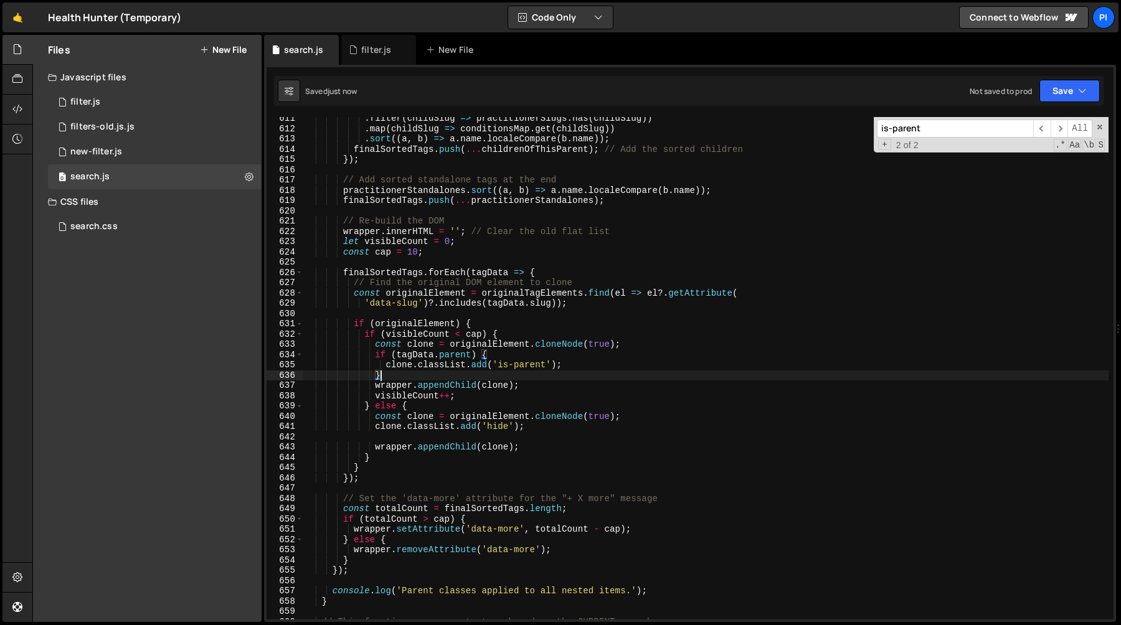
click at [421, 355] on div ". filter ( childSlug => practitionerSlugs . has ( childSlug )) . map ( childSlu…" at bounding box center [705, 374] width 805 height 523
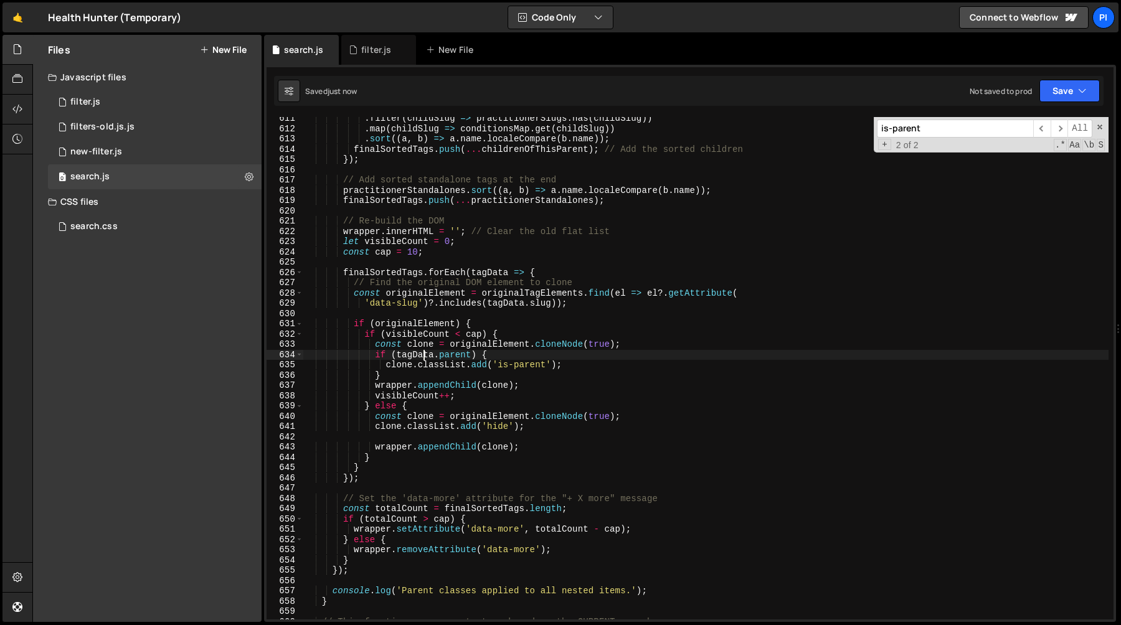
click at [421, 355] on div ". filter ( childSlug => practitionerSlugs . has ( childSlug )) . map ( childSlu…" at bounding box center [705, 374] width 805 height 523
click at [457, 356] on div ". filter ( childSlug => practitionerSlugs . has ( childSlug )) . map ( childSlu…" at bounding box center [705, 374] width 805 height 523
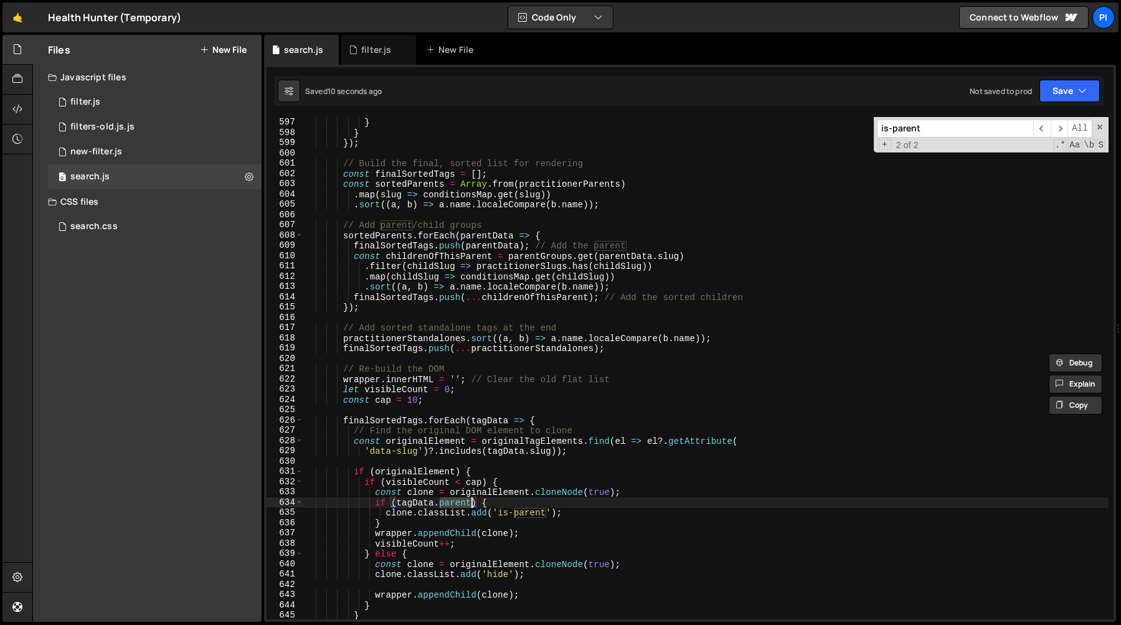
scroll to position [6124, 0]
click at [410, 504] on div "practitionerStandalones . push ( data ) ; } } }) ; // Build the final, sorted l…" at bounding box center [705, 368] width 805 height 523
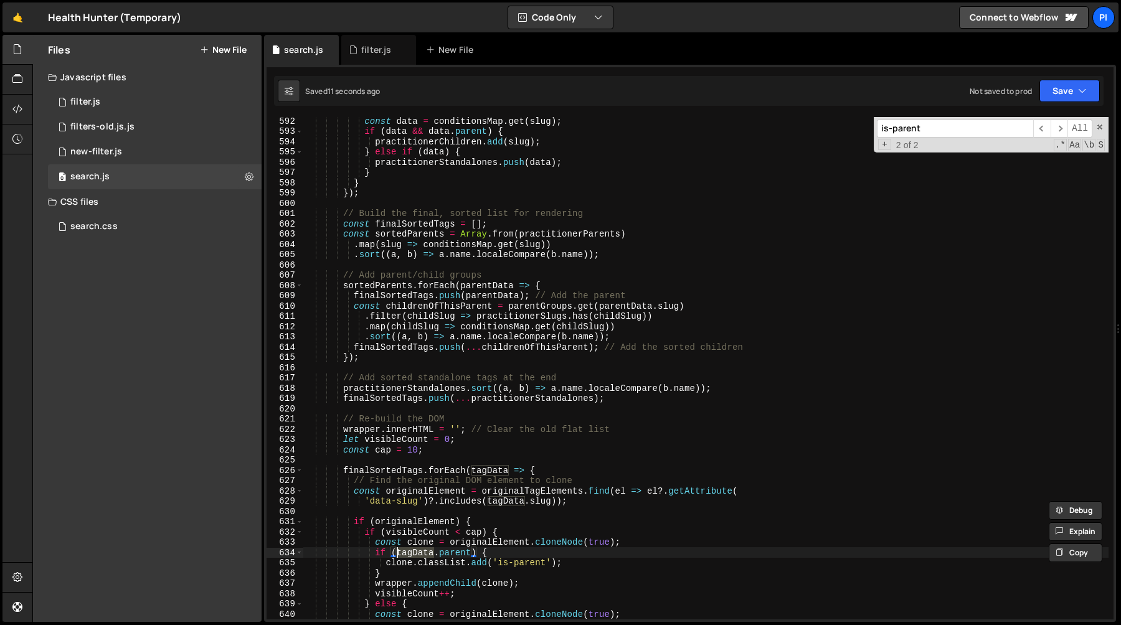
scroll to position [6068, 0]
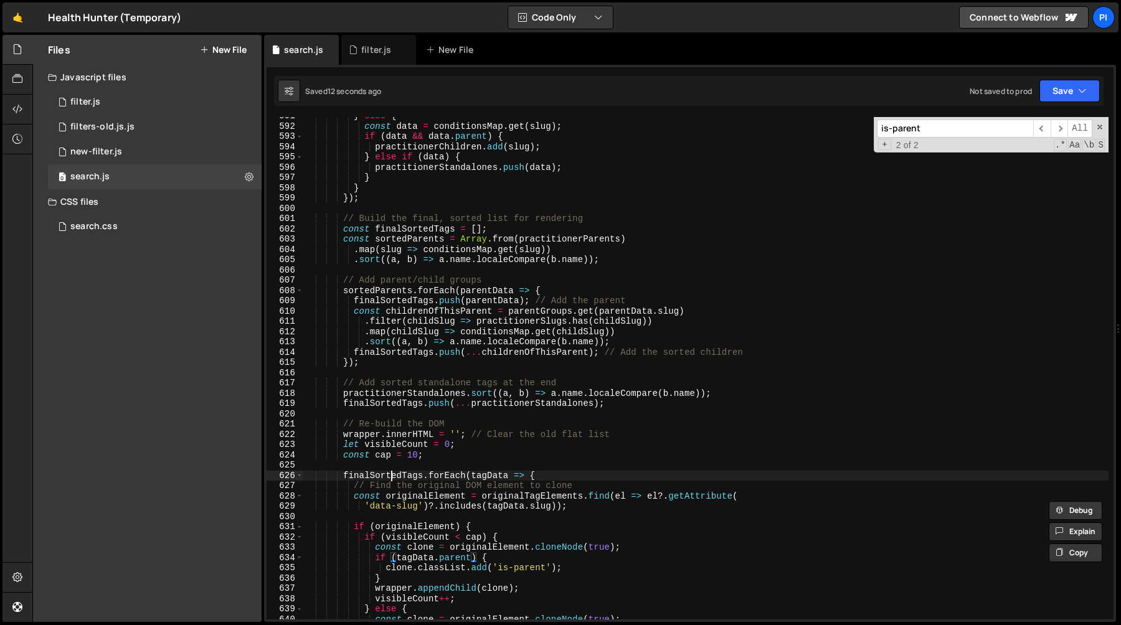
click at [393, 476] on div "} else { const data = conditionsMap . get ( slug ) ; if ( data && data . parent…" at bounding box center [705, 372] width 805 height 523
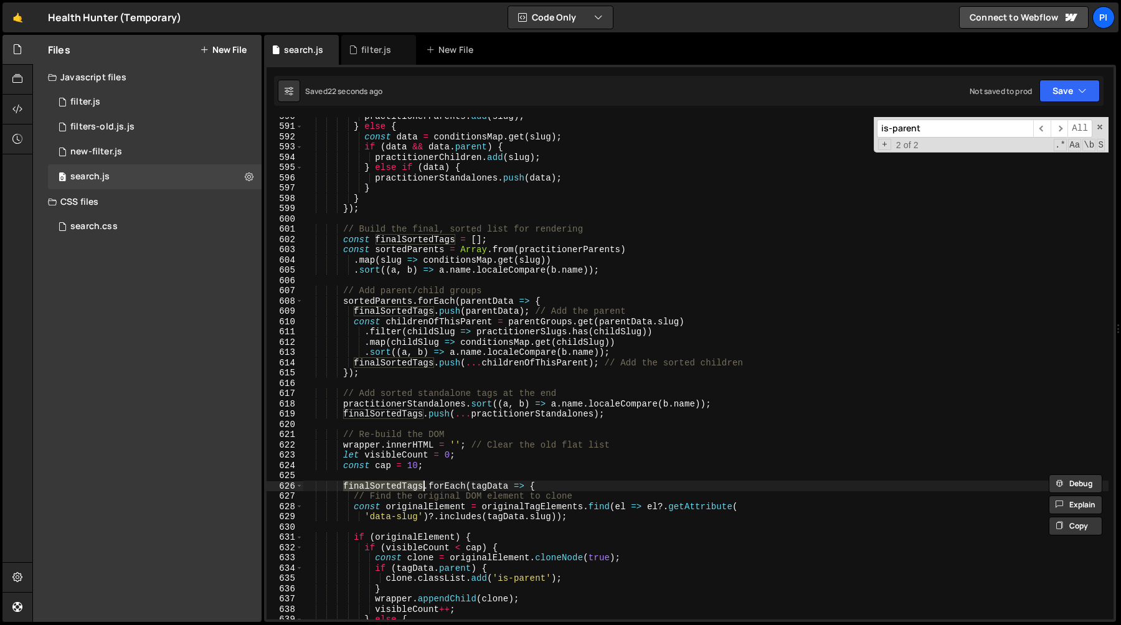
scroll to position [6058, 0]
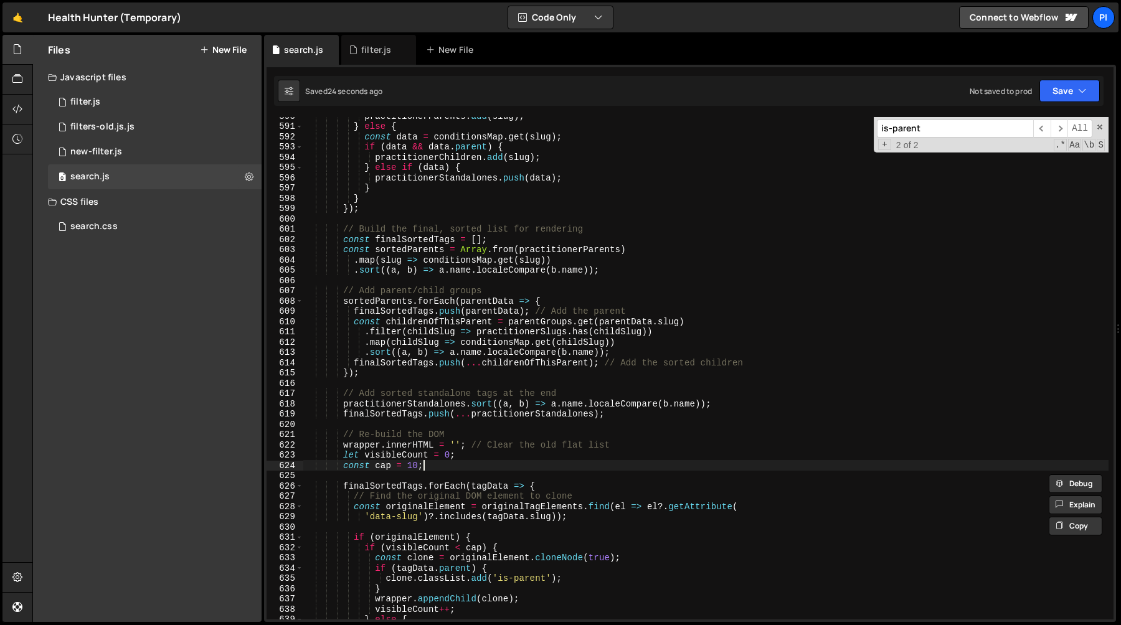
click at [442, 470] on div "practitionerParents . add ( slug ) ; } else { const data = conditionsMap . get …" at bounding box center [705, 372] width 805 height 523
type textarea "const cap = 10;"
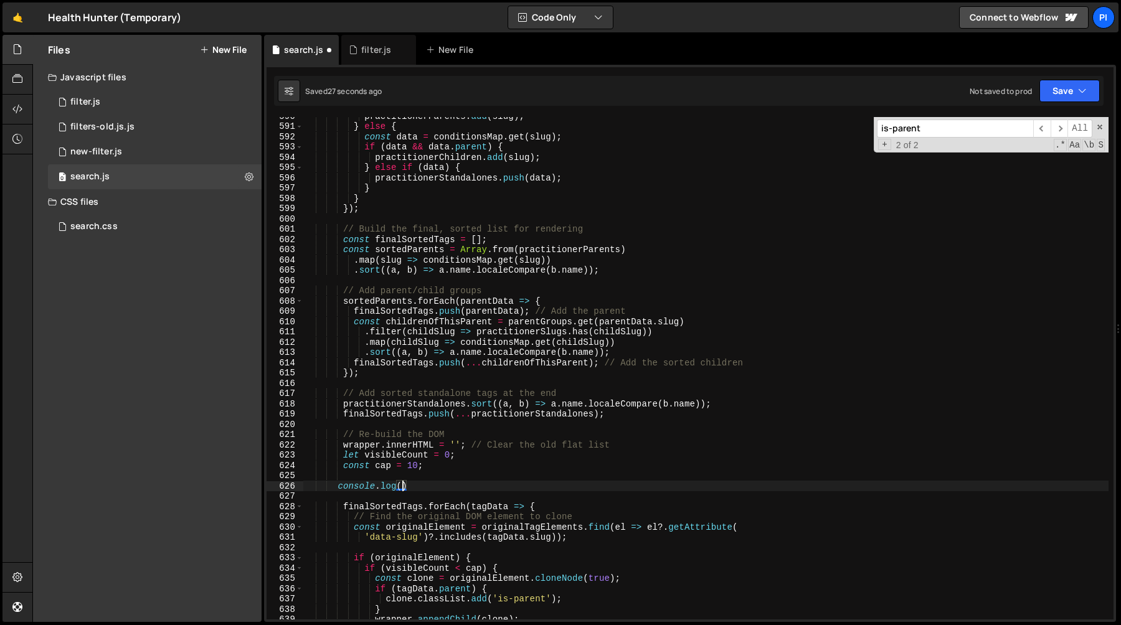
scroll to position [0, 7]
paste textarea "finalSortedTags}"
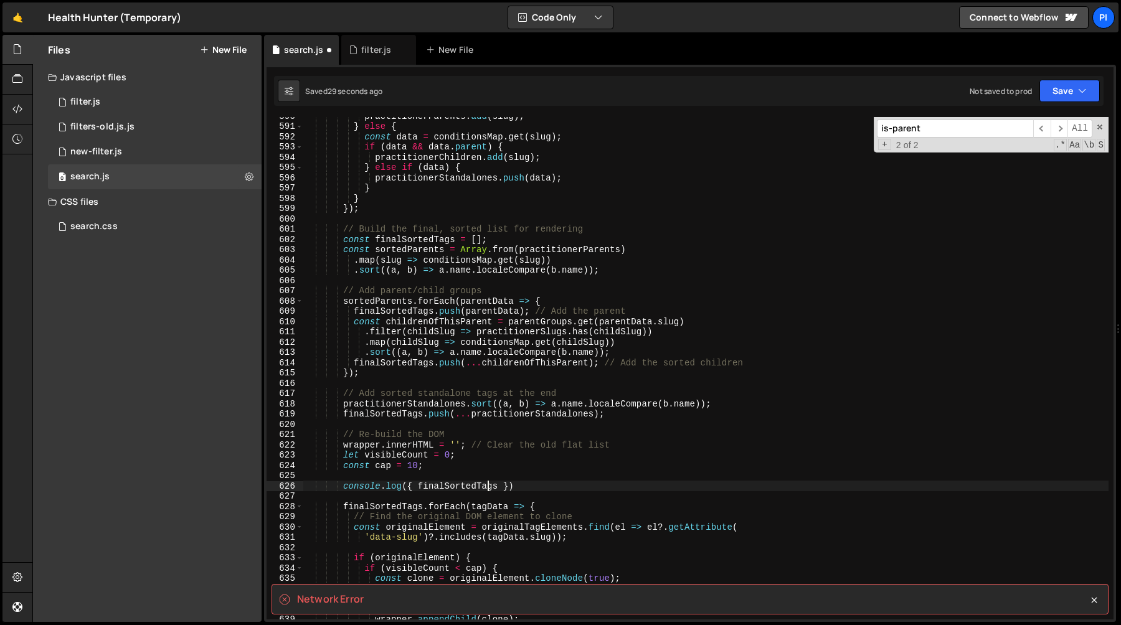
type textarea "console.log({ finalSortedTags })"
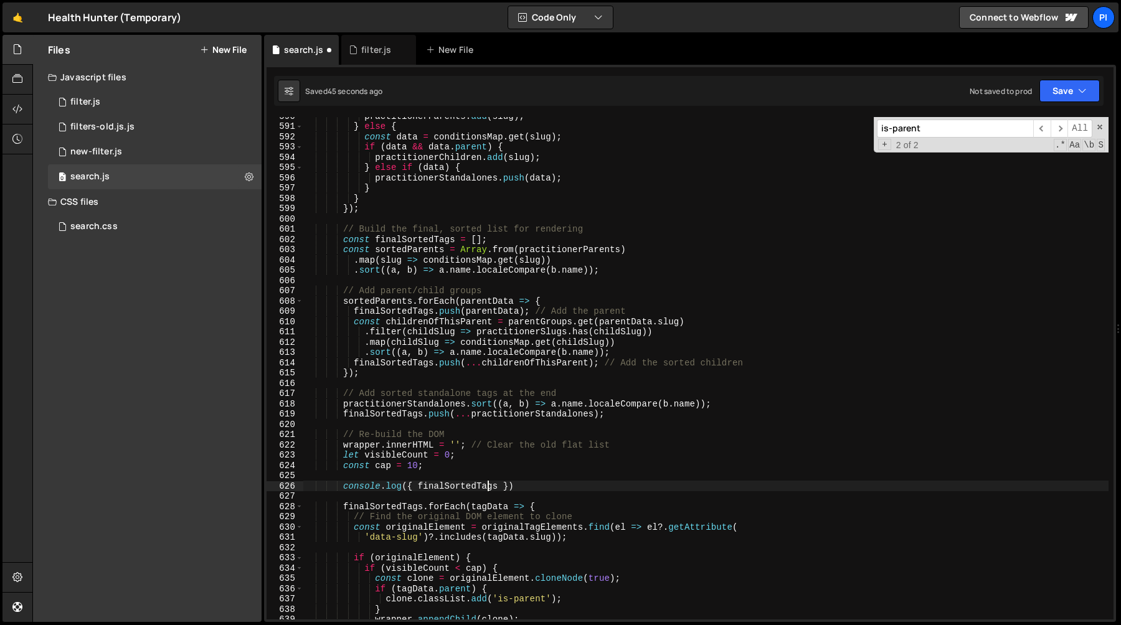
click at [545, 473] on div "practitionerParents . add ( slug ) ; } else { const data = conditionsMap . get …" at bounding box center [705, 372] width 805 height 523
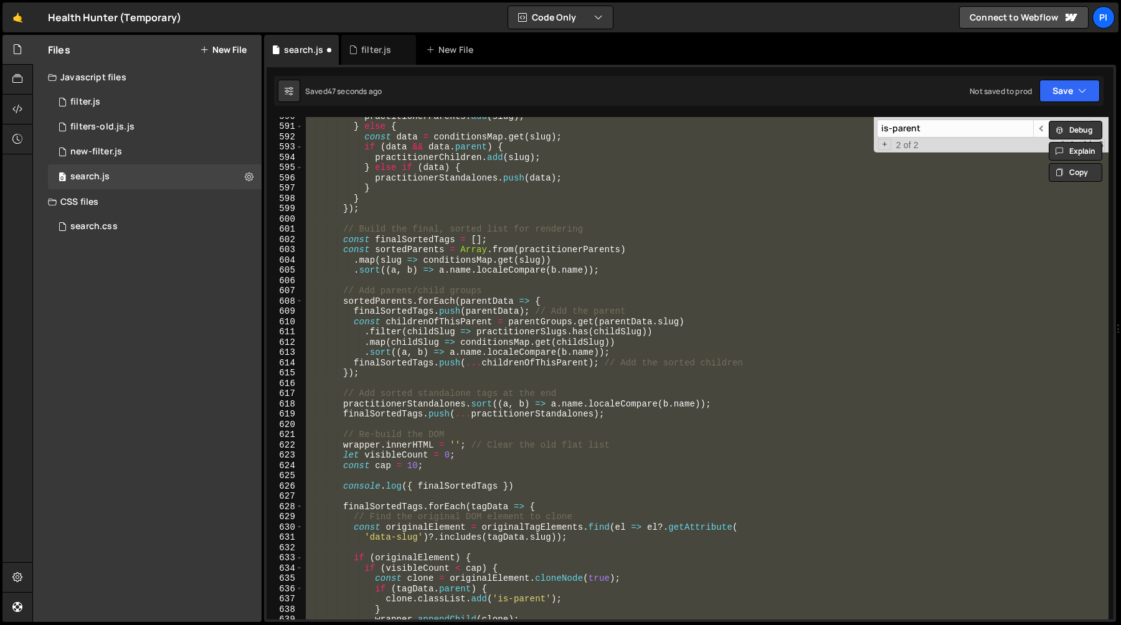
click at [559, 444] on div "practitionerParents . add ( slug ) ; } else { const data = conditionsMap . get …" at bounding box center [705, 368] width 805 height 503
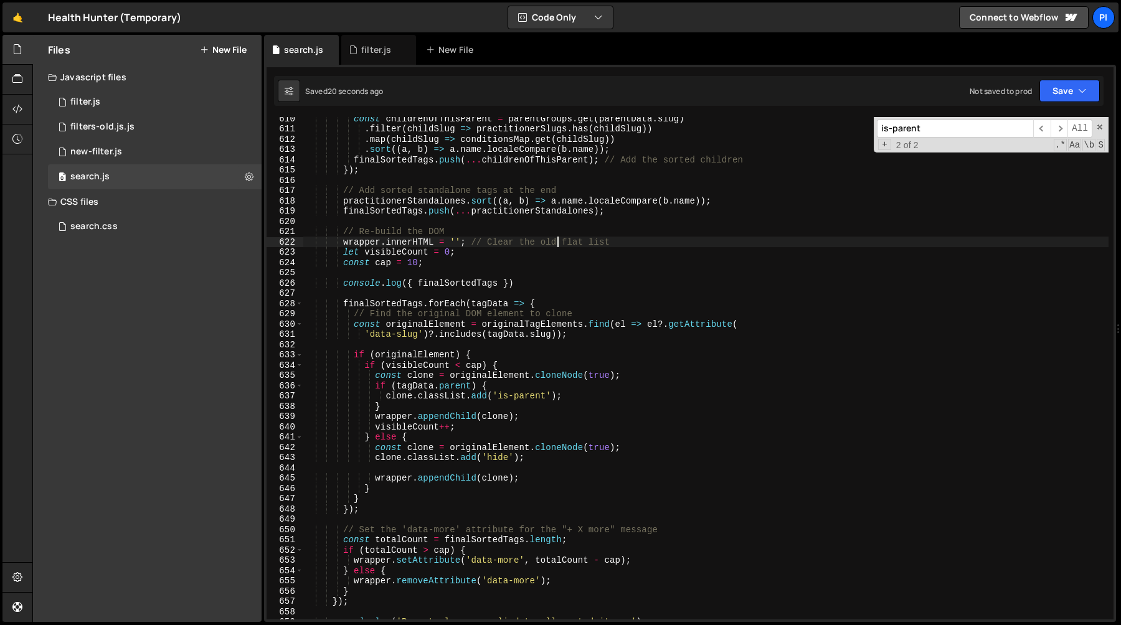
scroll to position [6277, 0]
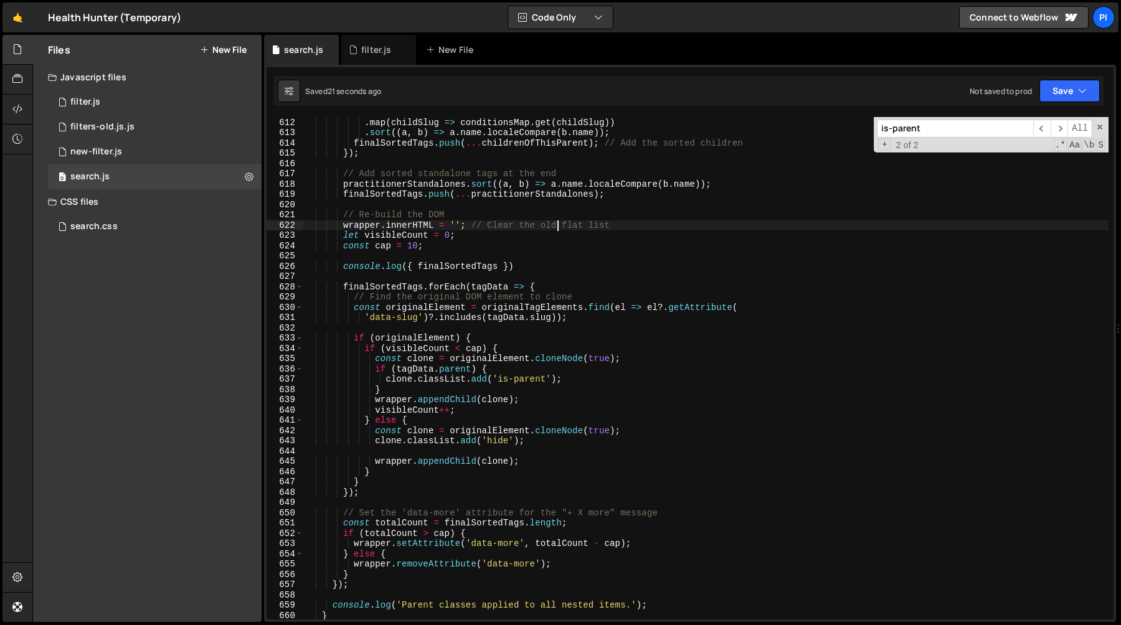
click at [396, 372] on div ". filter ( childSlug => practitionerSlugs . has ( childSlug )) . map ( childSlu…" at bounding box center [705, 368] width 805 height 523
click at [493, 372] on div ". filter ( childSlug => practitionerSlugs . has ( childSlug )) . map ( childSlu…" at bounding box center [705, 368] width 805 height 523
click at [448, 369] on div ". filter ( childSlug => practitionerSlugs . has ( childSlug )) . map ( childSlu…" at bounding box center [705, 368] width 805 height 523
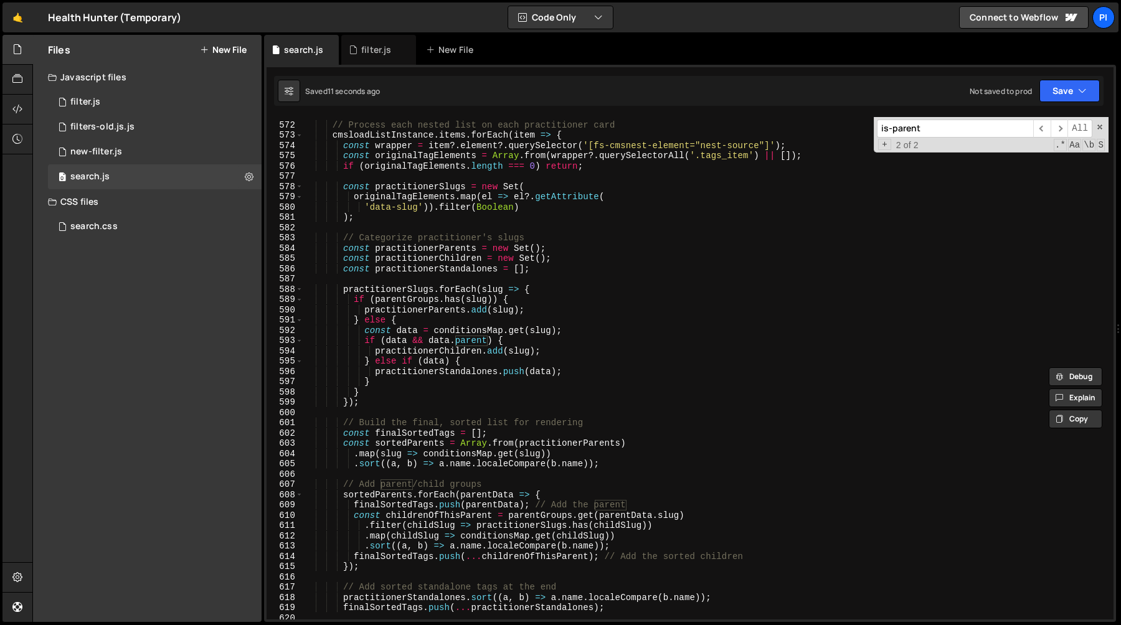
scroll to position [5865, 0]
click at [453, 257] on div "// Process each nested list on each practitioner card cmsloadListInstance . ite…" at bounding box center [705, 370] width 805 height 523
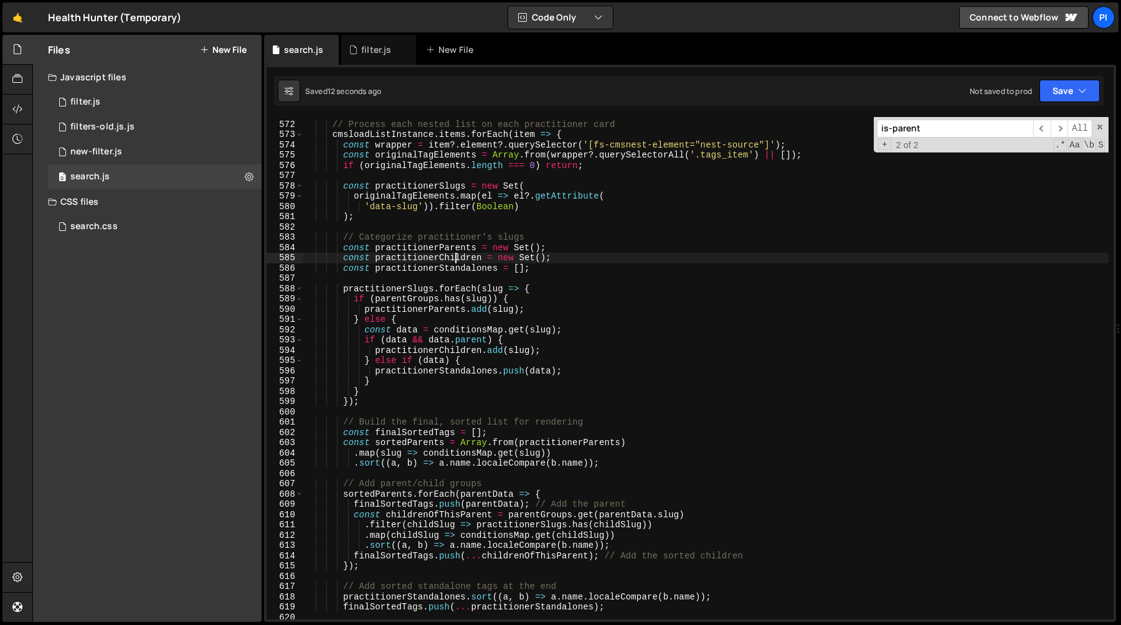
click at [453, 257] on div "// Process each nested list on each practitioner card cmsloadListInstance . ite…" at bounding box center [705, 370] width 805 height 523
click at [448, 244] on div "// Process each nested list on each practitioner card cmsloadListInstance . ite…" at bounding box center [705, 370] width 805 height 523
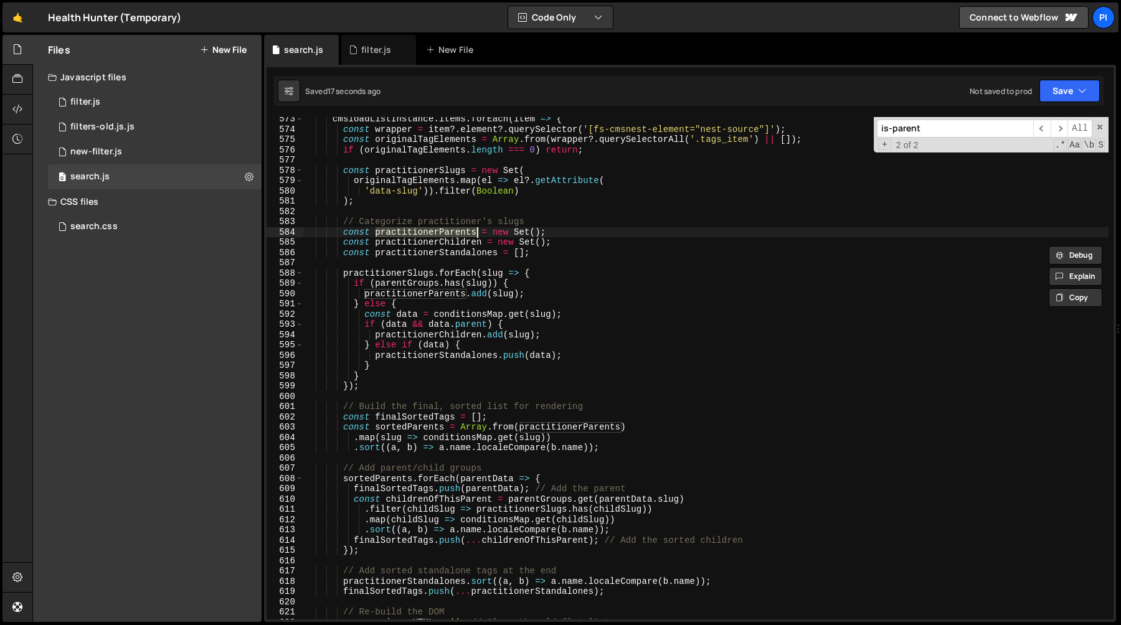
scroll to position [5880, 0]
click at [420, 283] on div "cmsloadListInstance . items . forEach ( item => { const wrapper = item ?. eleme…" at bounding box center [705, 375] width 805 height 523
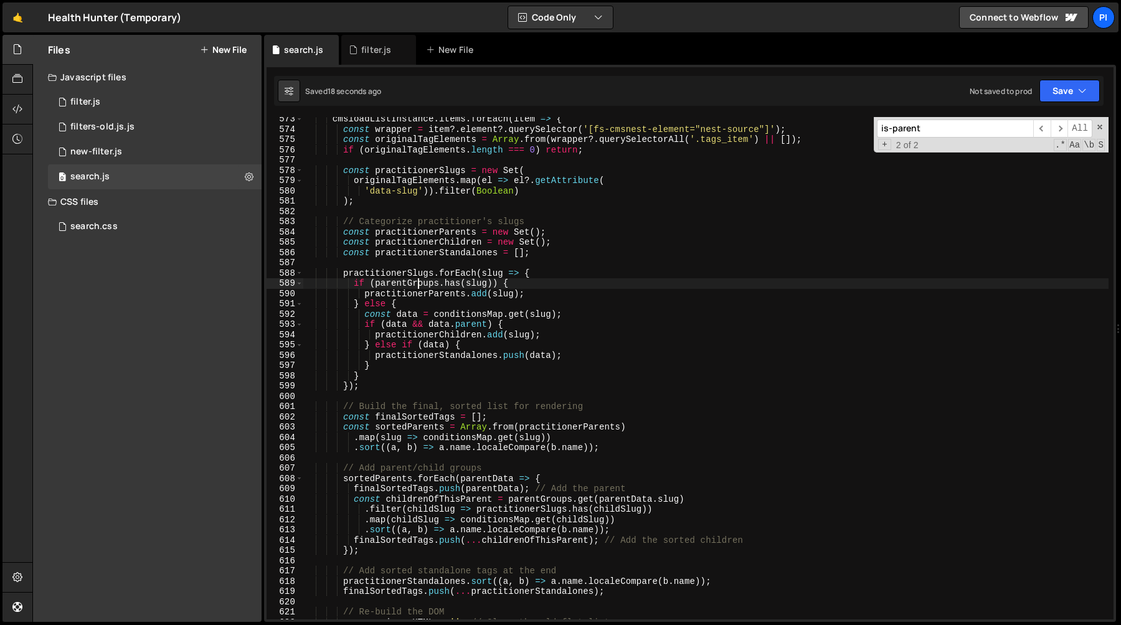
click at [420, 283] on div "cmsloadListInstance . items . forEach ( item => { const wrapper = item ?. eleme…" at bounding box center [705, 375] width 805 height 523
click at [460, 285] on div "cmsloadListInstance . items . forEach ( item => { const wrapper = item ?. eleme…" at bounding box center [705, 375] width 805 height 523
type textarea "if (parentGroups.has(slug)) {"
click at [479, 287] on div "cmsloadListInstance . items . forEach ( item => { const wrapper = item ?. eleme…" at bounding box center [705, 368] width 805 height 503
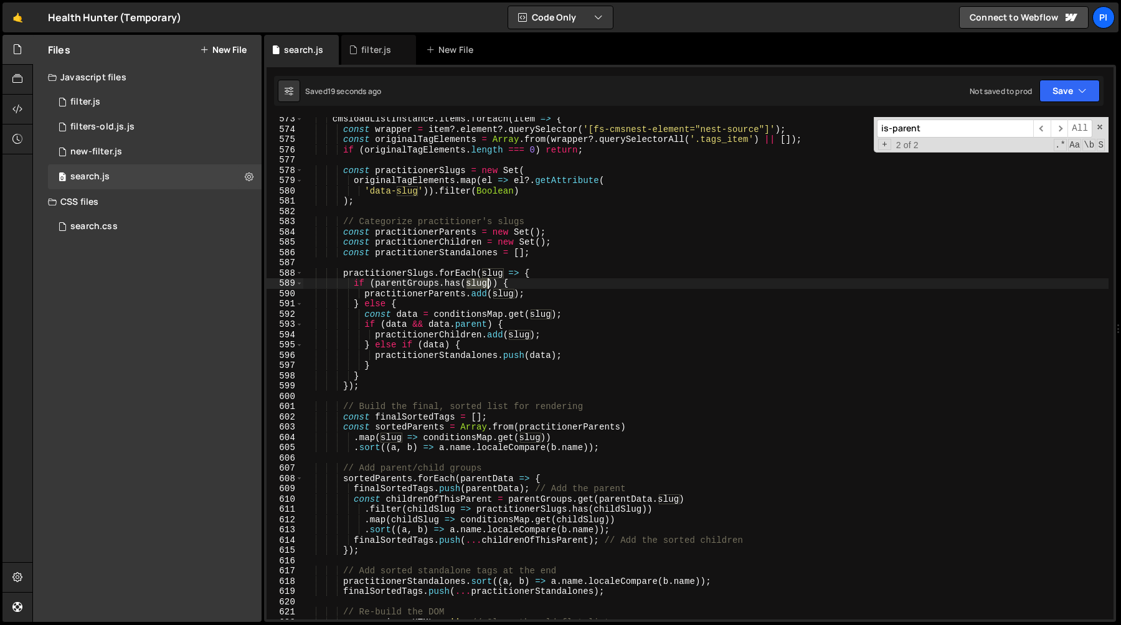
click at [479, 287] on div "cmsloadListInstance . items . forEach ( item => { const wrapper = item ?. eleme…" at bounding box center [705, 375] width 805 height 523
click at [380, 54] on div "filter.js" at bounding box center [376, 50] width 30 height 12
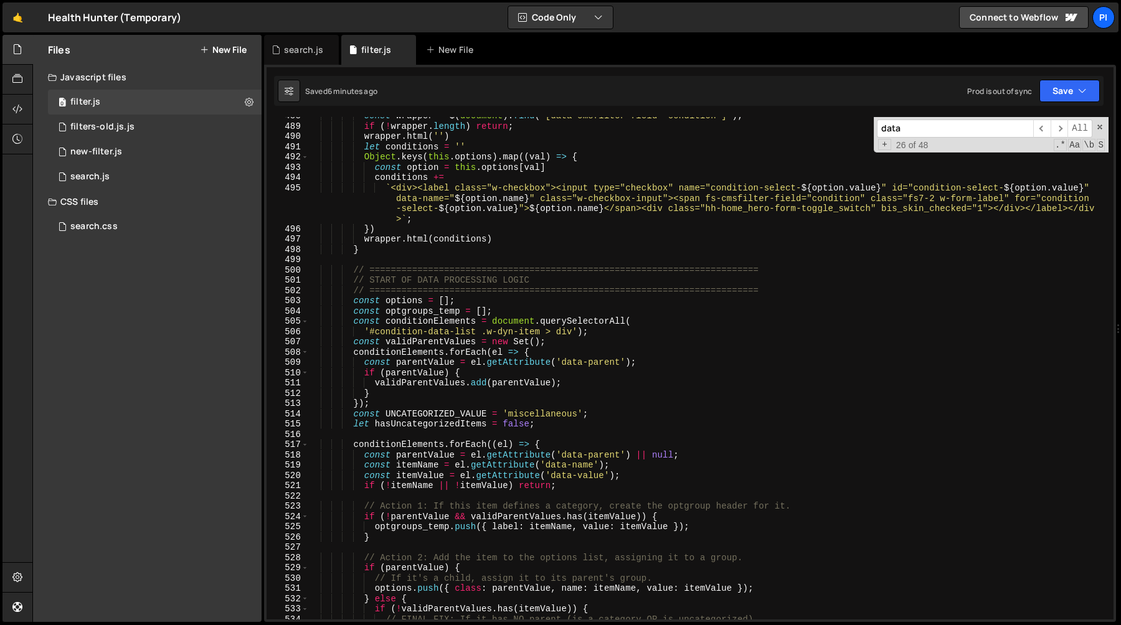
scroll to position [5089, 0]
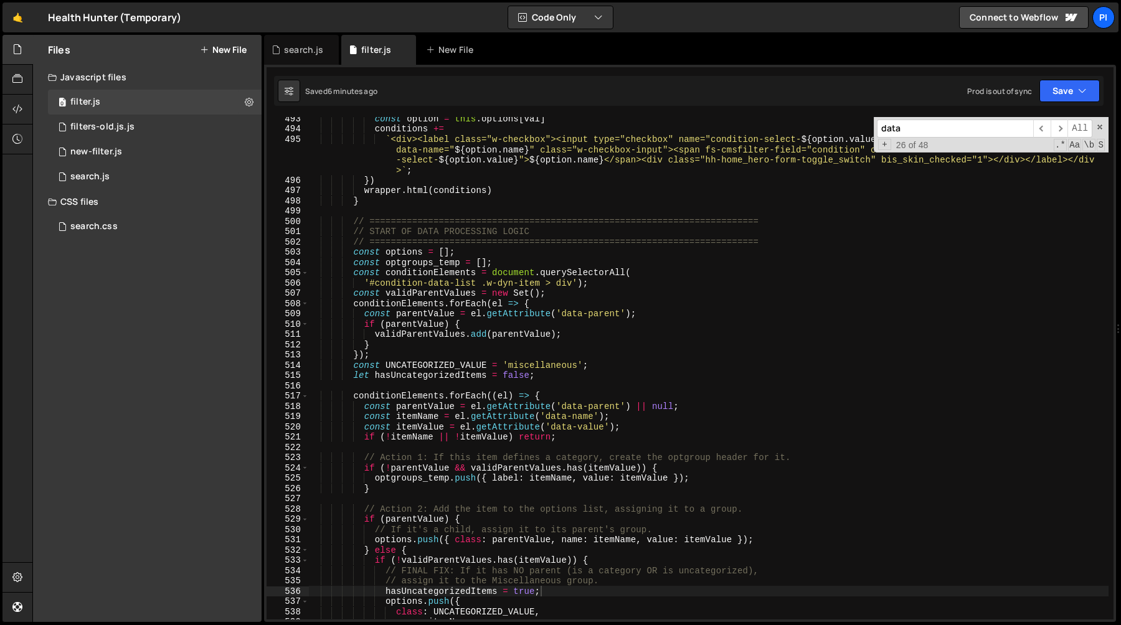
click at [890, 130] on input "data" at bounding box center [955, 129] width 156 height 18
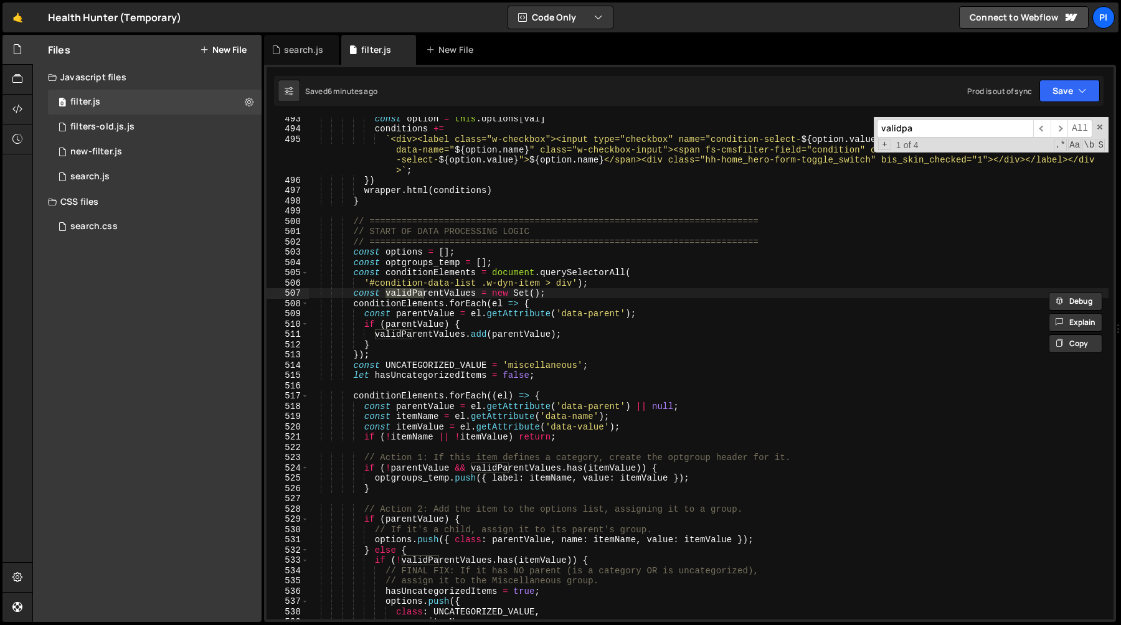
type input "validpa"
click at [441, 315] on div "const option = this . options [ val ] conditions += ` <div><label class="w-chec…" at bounding box center [708, 374] width 800 height 523
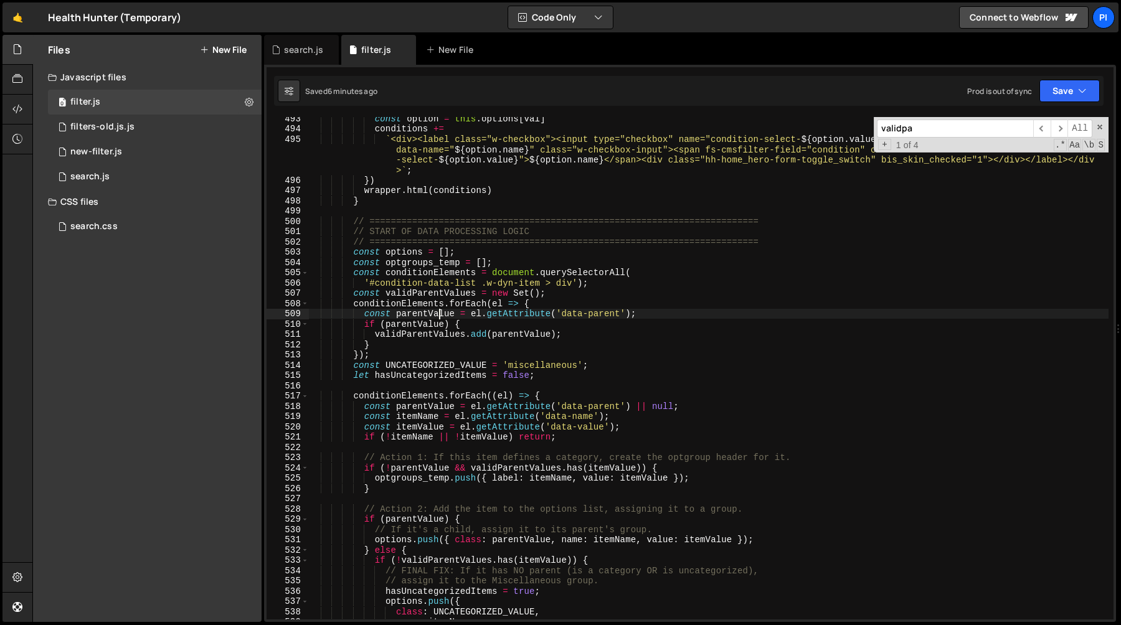
click at [441, 315] on div "const option = this . options [ val ] conditions += ` <div><label class="w-chec…" at bounding box center [708, 374] width 800 height 523
click at [446, 296] on div "const option = this . options [ val ] conditions += ` <div><label class="w-chec…" at bounding box center [708, 374] width 800 height 523
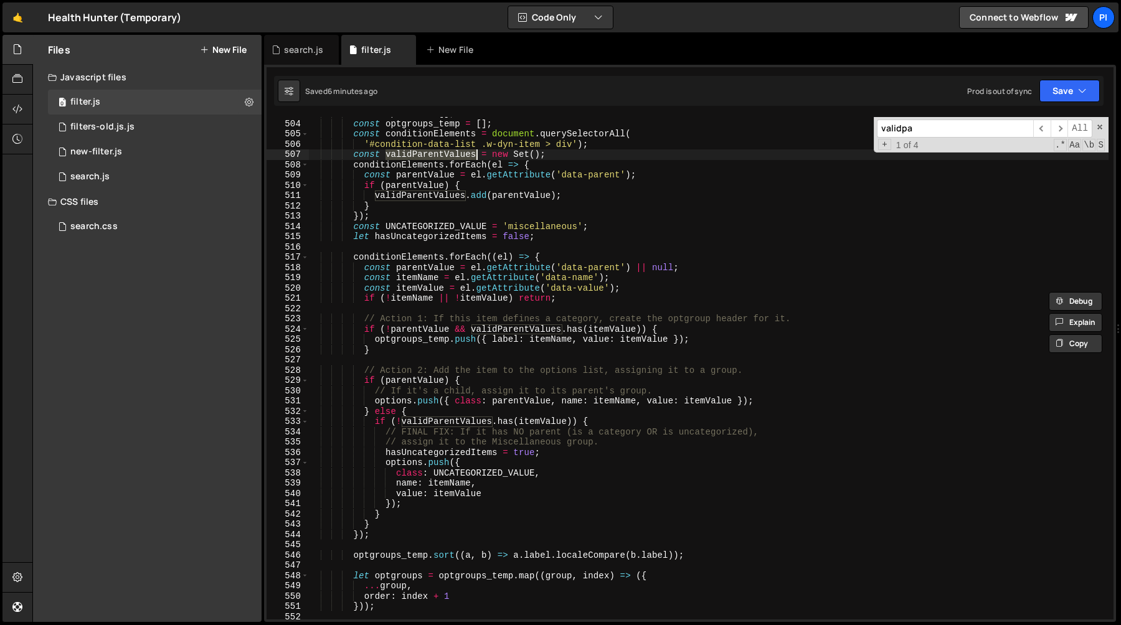
scroll to position [5239, 0]
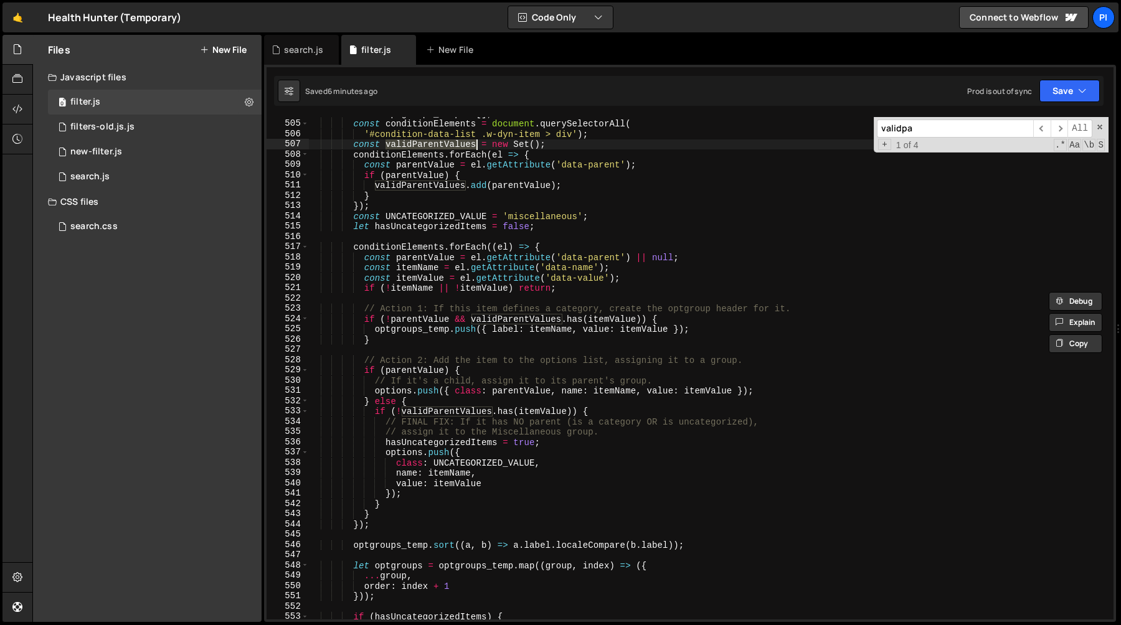
click at [440, 413] on div "const optgroups_temp = [ ] ; const conditionElements = document . querySelector…" at bounding box center [708, 369] width 800 height 523
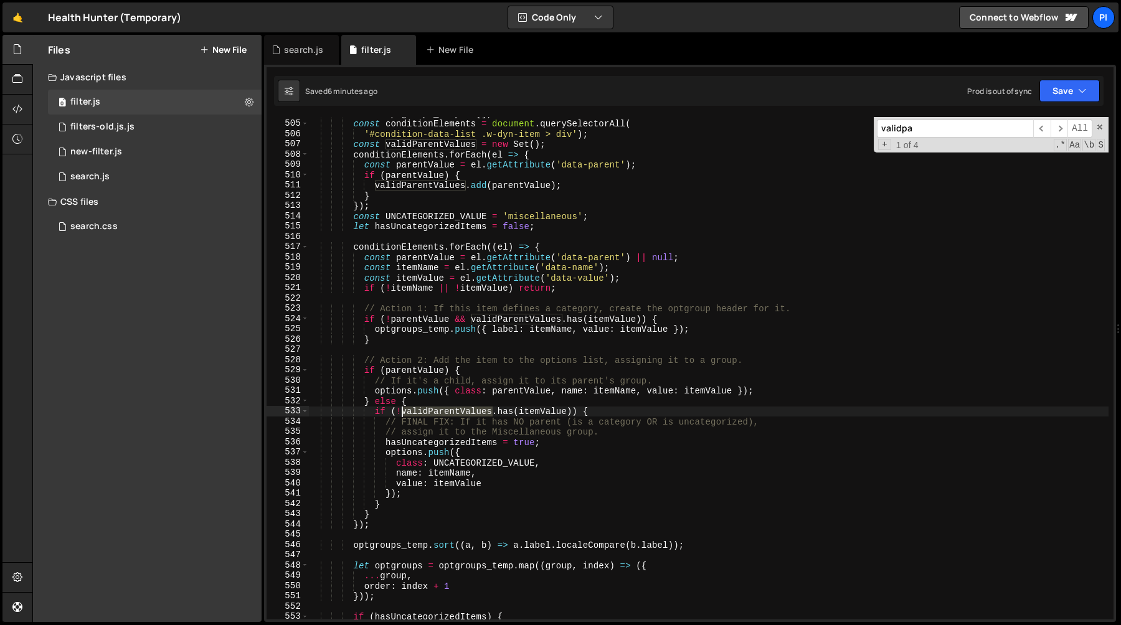
click at [440, 413] on div "const optgroups_temp = [ ] ; const conditionElements = document . querySelector…" at bounding box center [708, 369] width 800 height 523
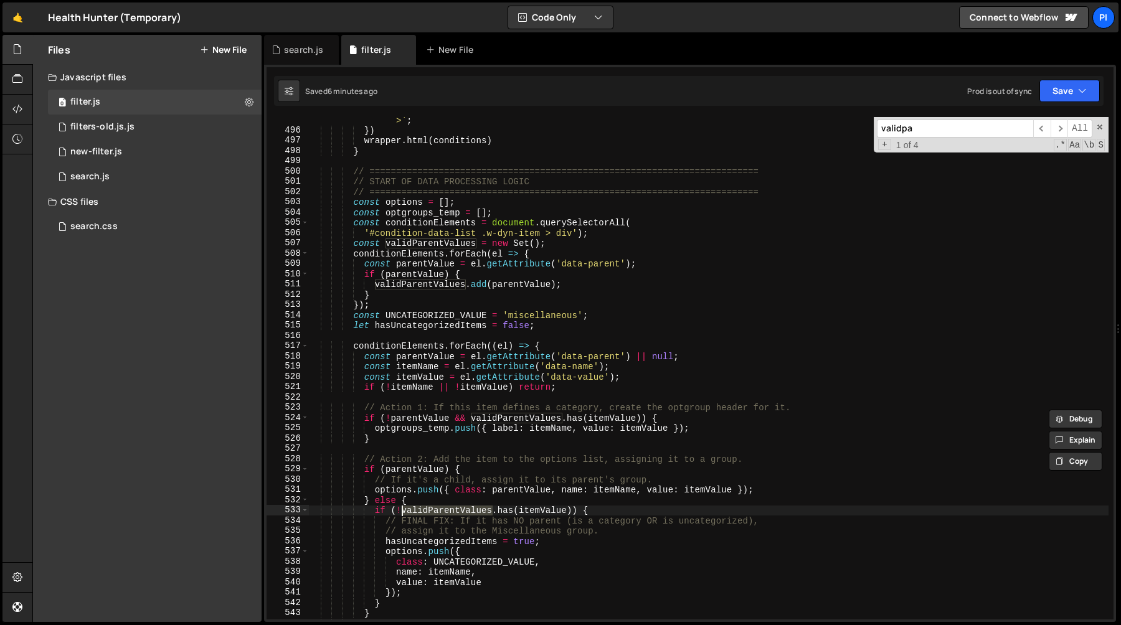
scroll to position [5127, 0]
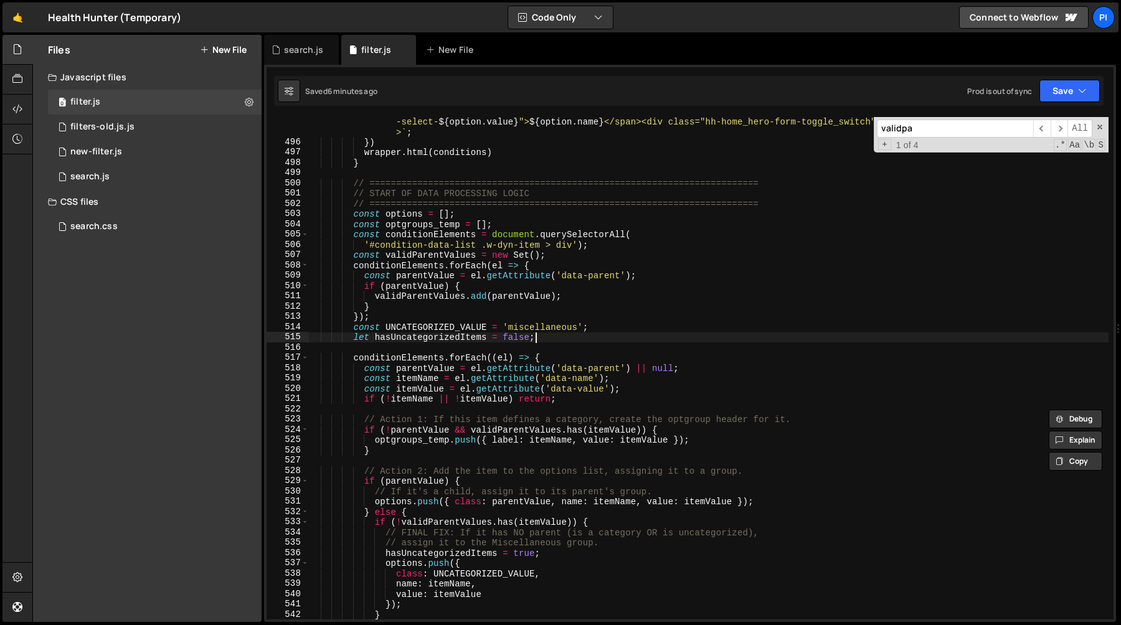
click at [580, 341] on div "` <div><label class="w-checkbox"><input type="checkbox" name="condition-select-…" at bounding box center [708, 373] width 800 height 554
type textarea "let hasUncategorizedItems = false;"
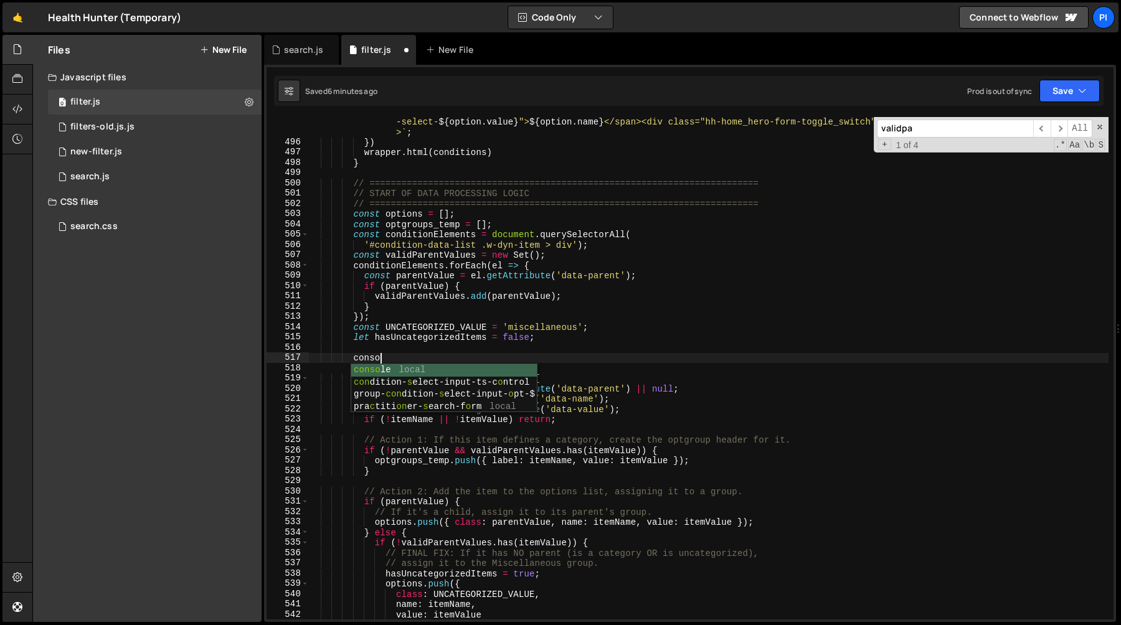
scroll to position [0, 4]
type textarea "let hasUncategorizedItems = false;"
click at [449, 546] on div "` <div><label class="w-checkbox"><input type="checkbox" name="condition-select-…" at bounding box center [708, 373] width 800 height 554
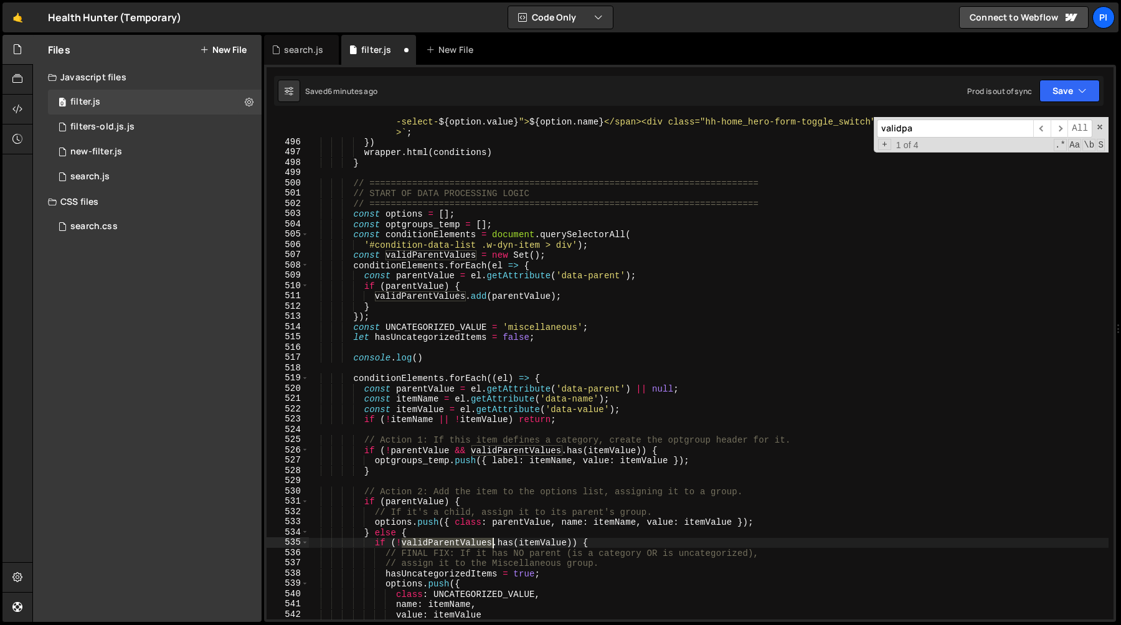
click at [449, 546] on div "` <div><label class="w-checkbox"><input type="checkbox" name="condition-select-…" at bounding box center [708, 373] width 800 height 554
click at [418, 359] on div "` <div><label class="w-checkbox"><input type="checkbox" name="condition-select-…" at bounding box center [708, 373] width 800 height 554
paste textarea "validParentValues}"
click at [493, 328] on div "` <div><label class="w-checkbox"><input type="checkbox" name="condition-select-…" at bounding box center [708, 373] width 800 height 554
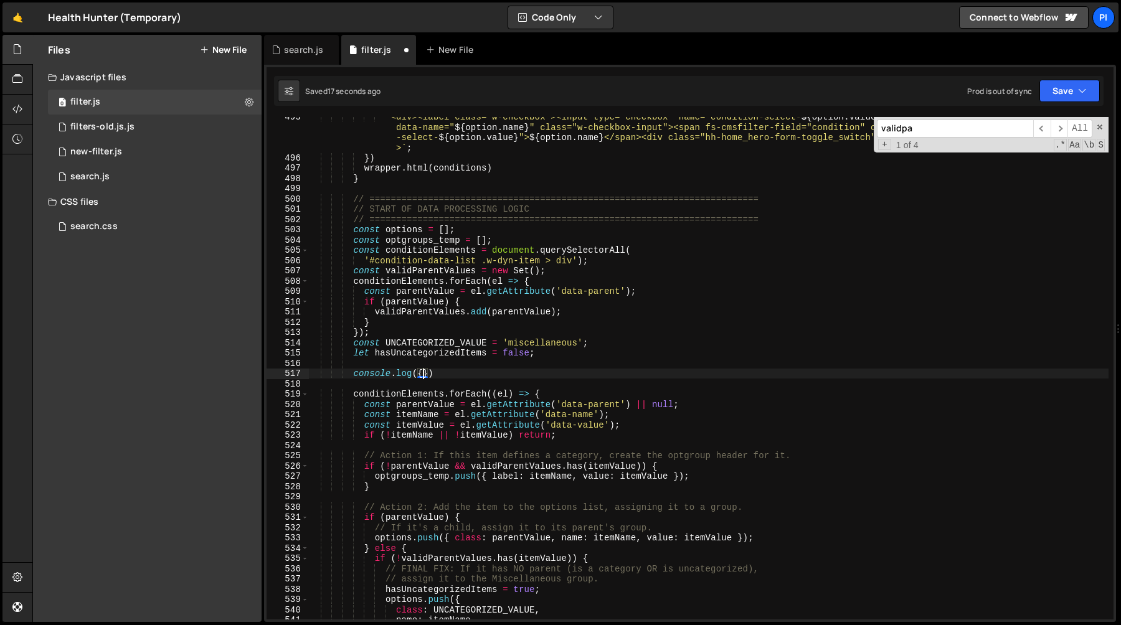
scroll to position [5112, 0]
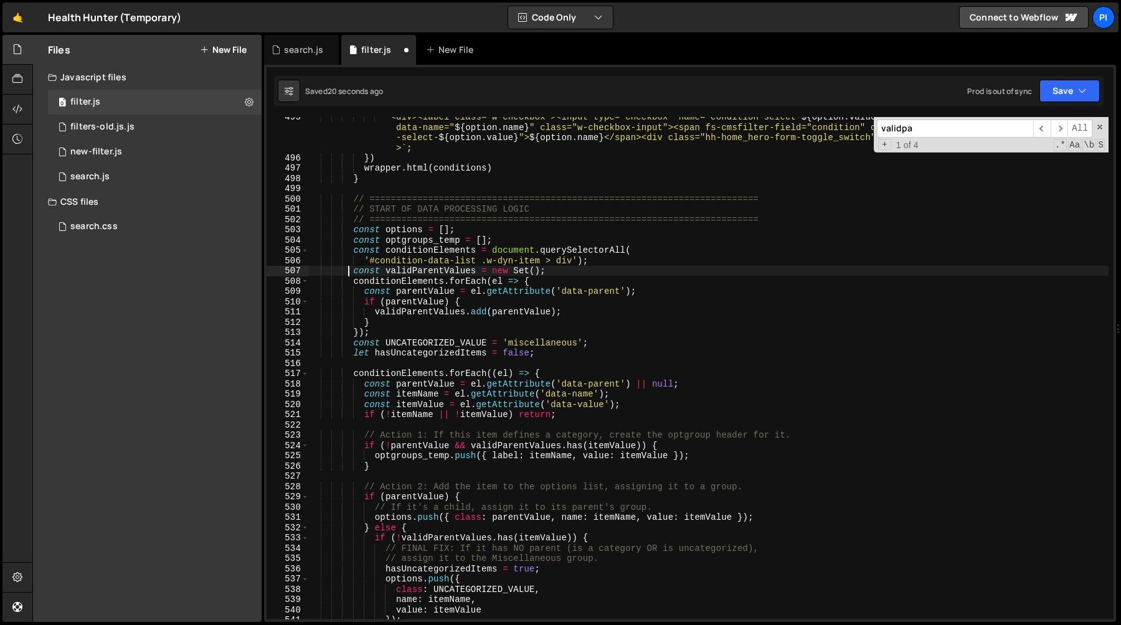
click at [350, 273] on div "` <div><label class="w-checkbox"><input type="checkbox" name="condition-select-…" at bounding box center [708, 388] width 800 height 554
click at [387, 336] on div "` <div><label class="w-checkbox"><input type="checkbox" name="condition-select-…" at bounding box center [708, 388] width 800 height 554
type textarea "} });"
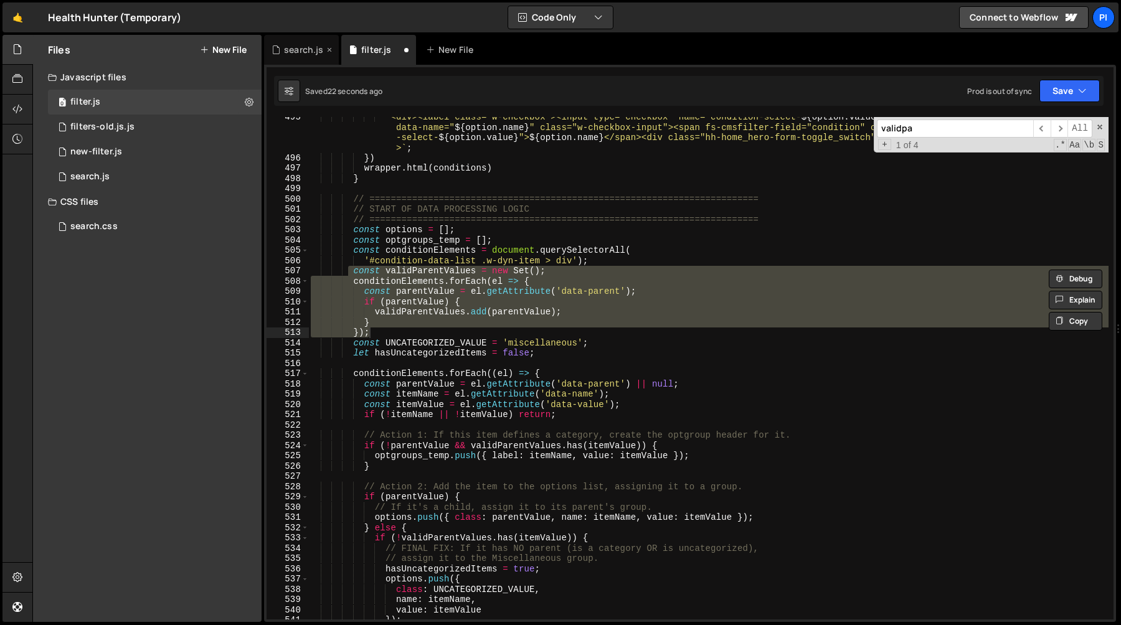
click at [303, 47] on div "search.js" at bounding box center [303, 50] width 39 height 12
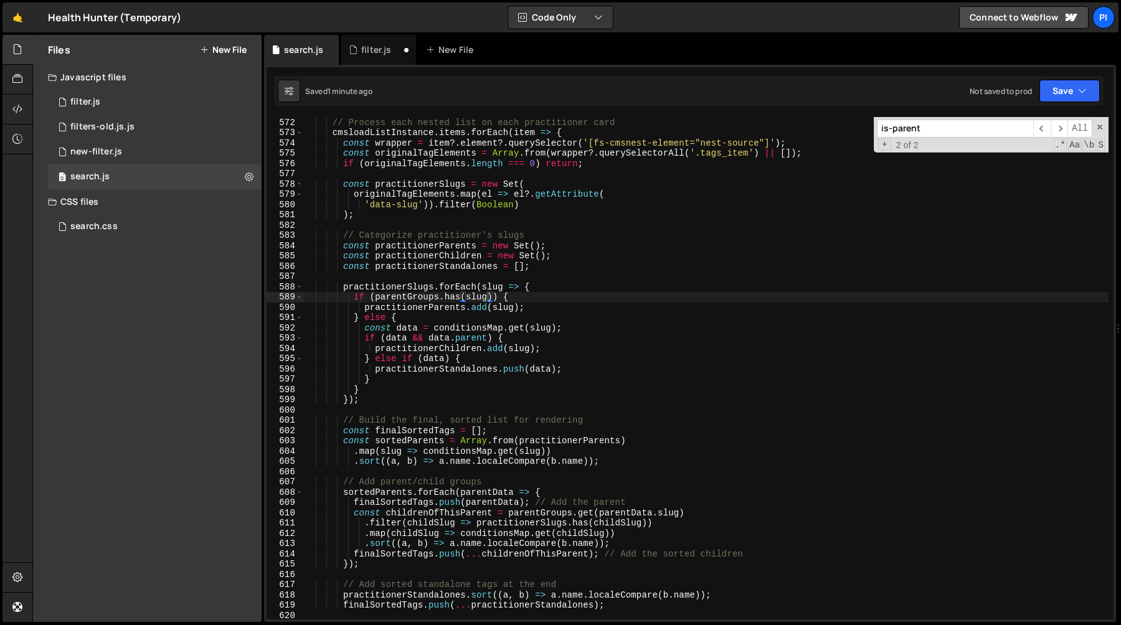
scroll to position [0, 6]
click at [514, 321] on div "// Process each nested list on each practitioner card cmsloadListInstance . ite…" at bounding box center [705, 368] width 805 height 523
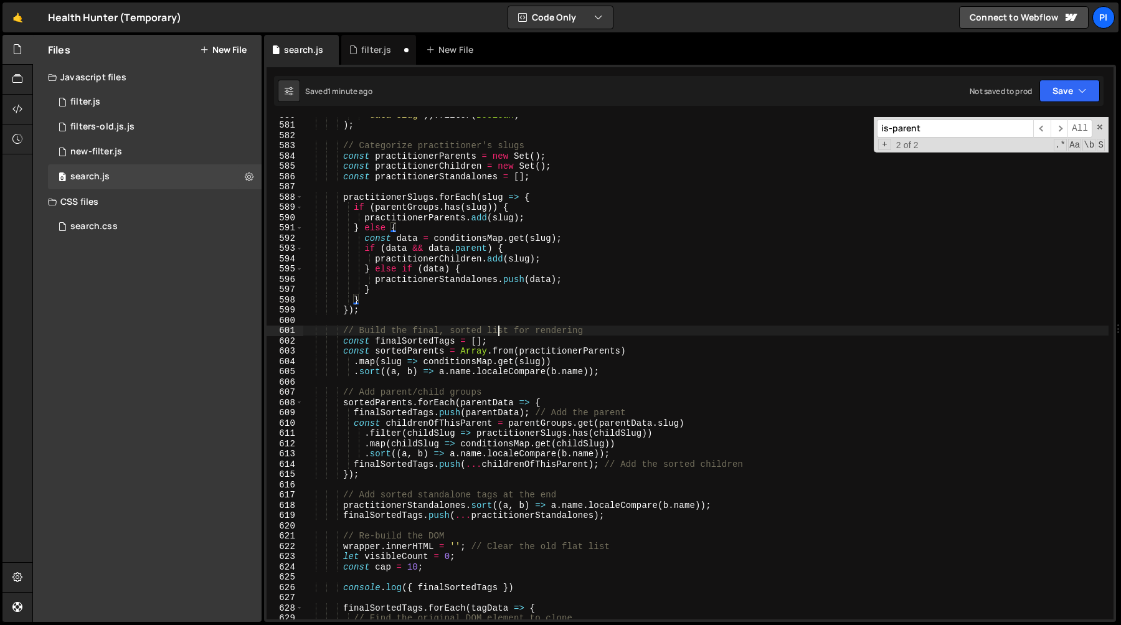
click at [496, 328] on div "'data-slug' )) . filter ( Boolean ) ) ; // Categorize practitioner's slugs cons…" at bounding box center [705, 371] width 805 height 523
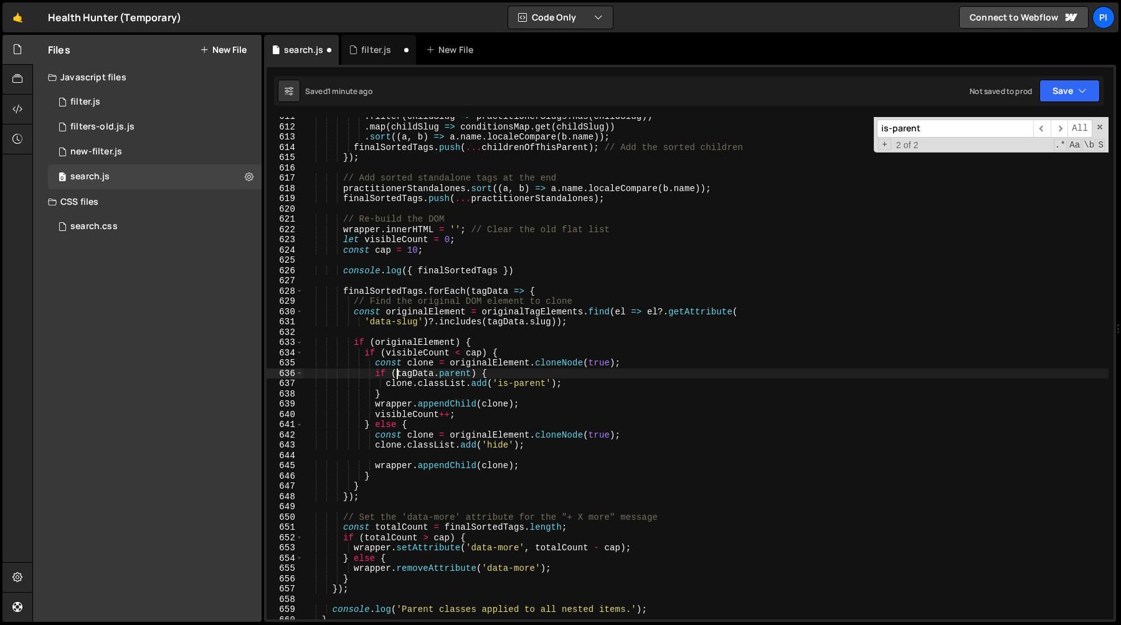
scroll to position [6273, 0]
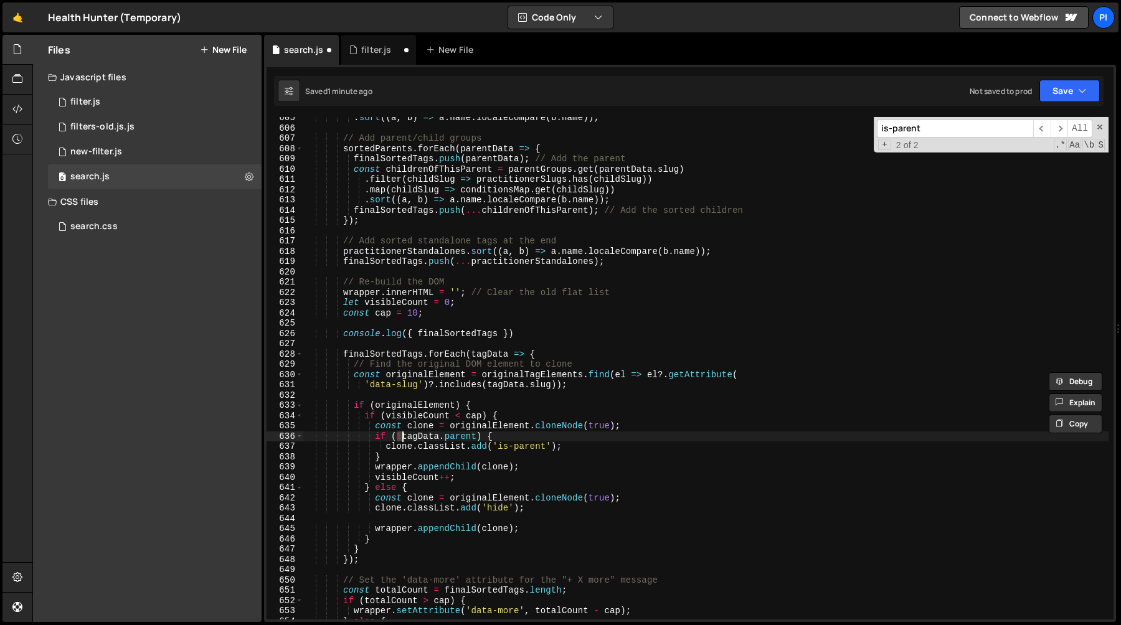
click at [526, 405] on div ". sort (( a , b ) => a . name . localeCompare ( b . name )) ; // Add parent/chi…" at bounding box center [705, 374] width 805 height 523
type textarea "if (originalElement) {"
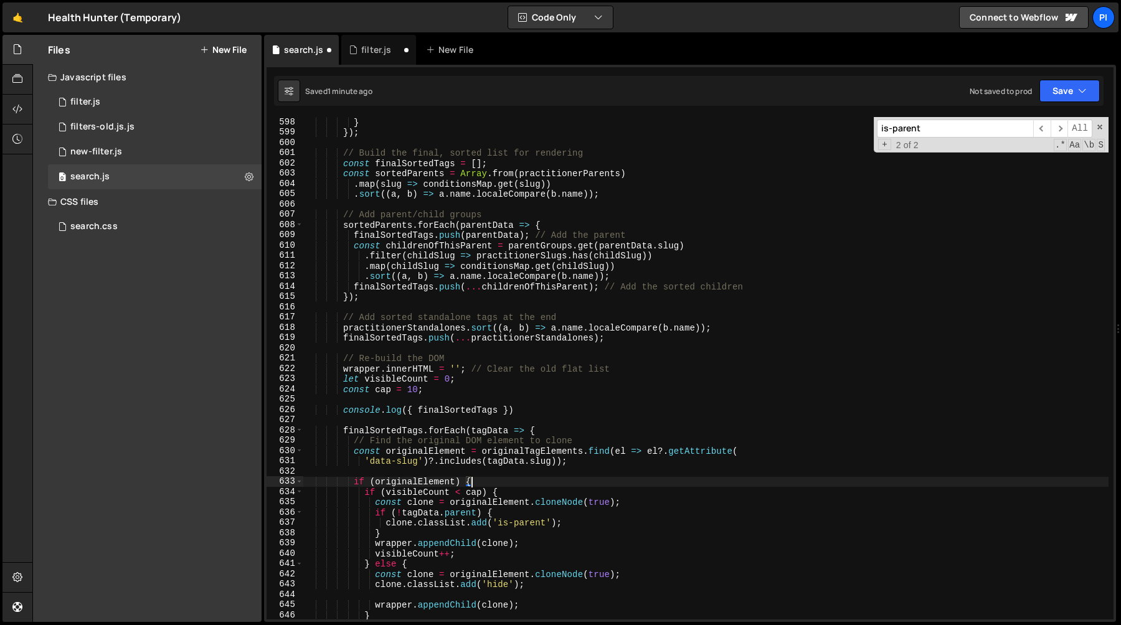
scroll to position [6120, 0]
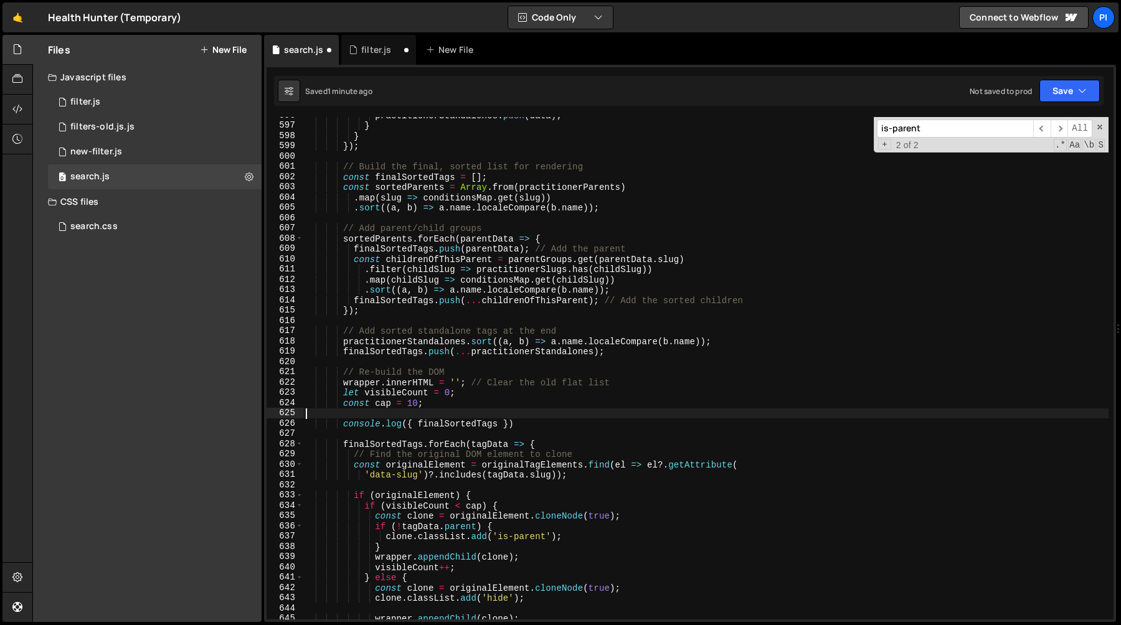
click at [463, 412] on div "practitionerStandalones . push ( data ) ; } } }) ; // Build the final, sorted l…" at bounding box center [705, 371] width 805 height 523
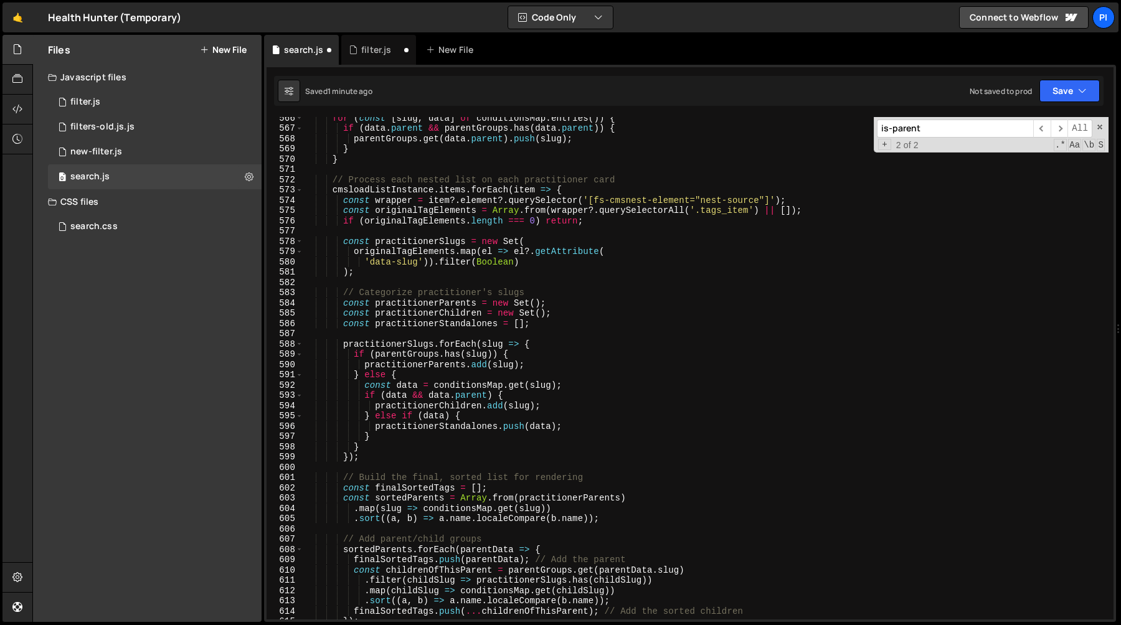
scroll to position [5852, 0]
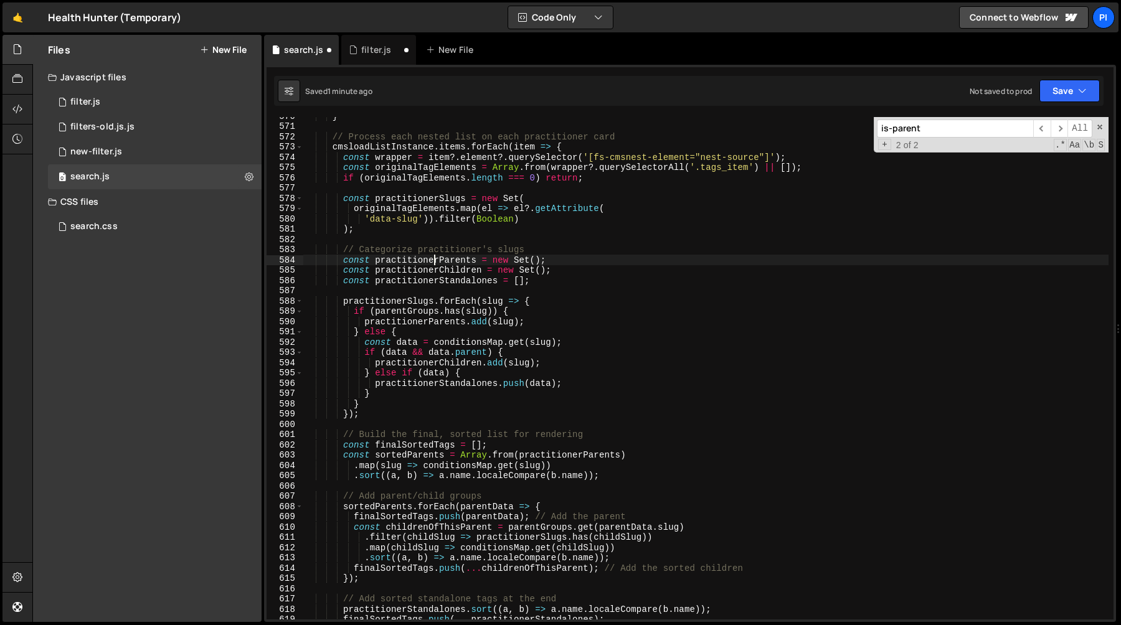
click at [433, 259] on div "} // Process each nested list on each practitioner card cmsloadListInstance . i…" at bounding box center [705, 372] width 805 height 523
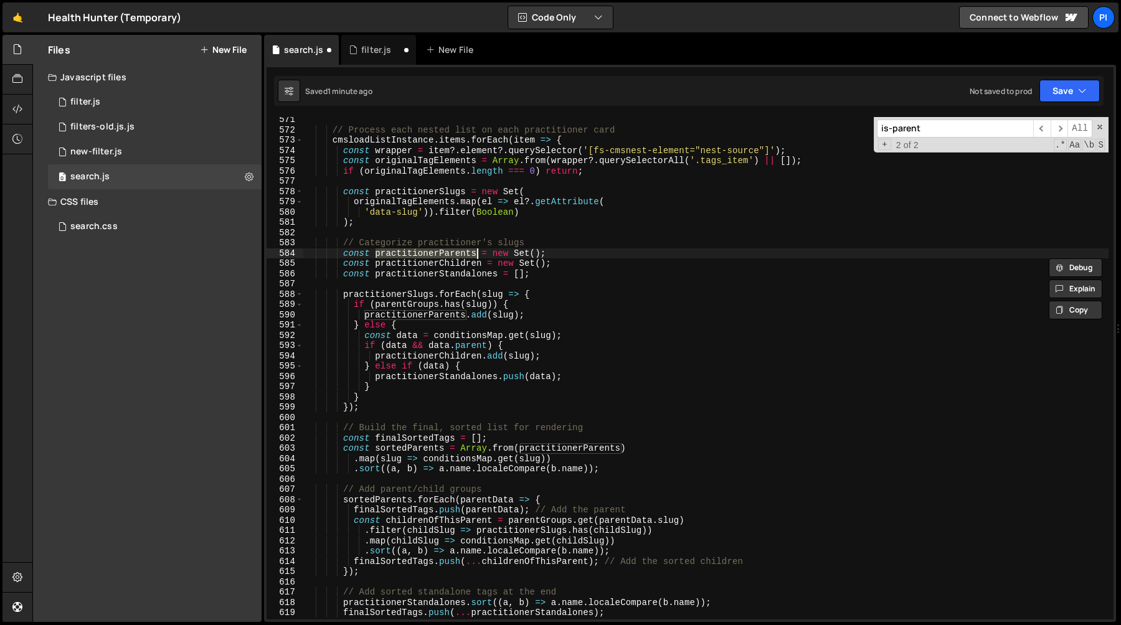
scroll to position [5873, 0]
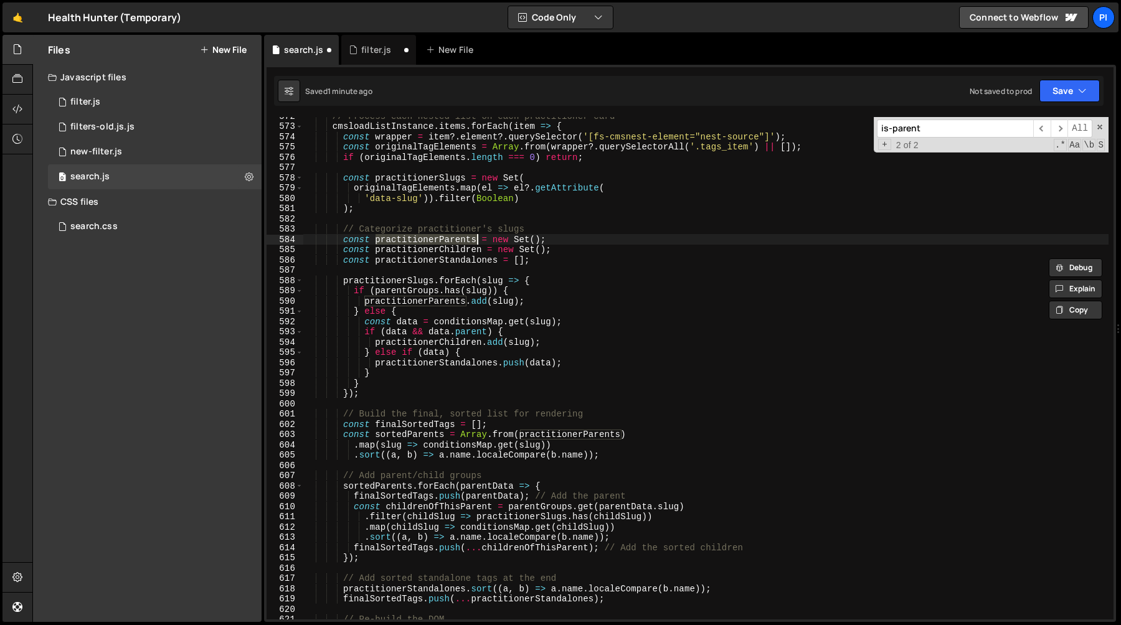
click at [455, 248] on div "// Process each nested list on each practitioner card cmsloadListInstance . ite…" at bounding box center [705, 372] width 805 height 523
click at [456, 238] on div "// Process each nested list on each practitioner card cmsloadListInstance . ite…" at bounding box center [705, 372] width 805 height 523
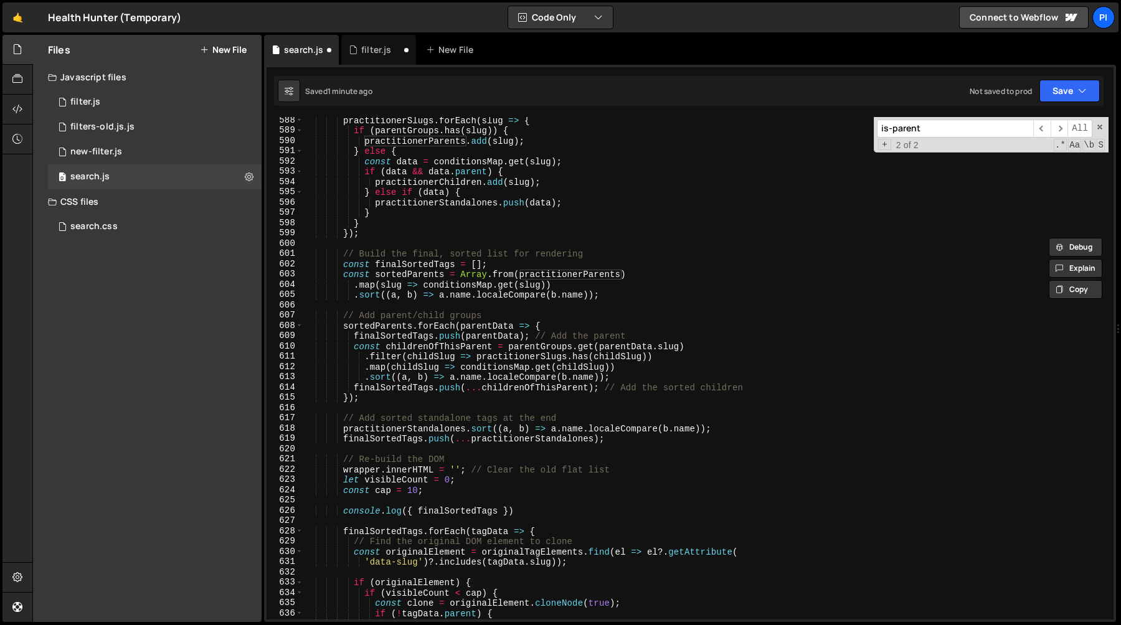
scroll to position [6048, 0]
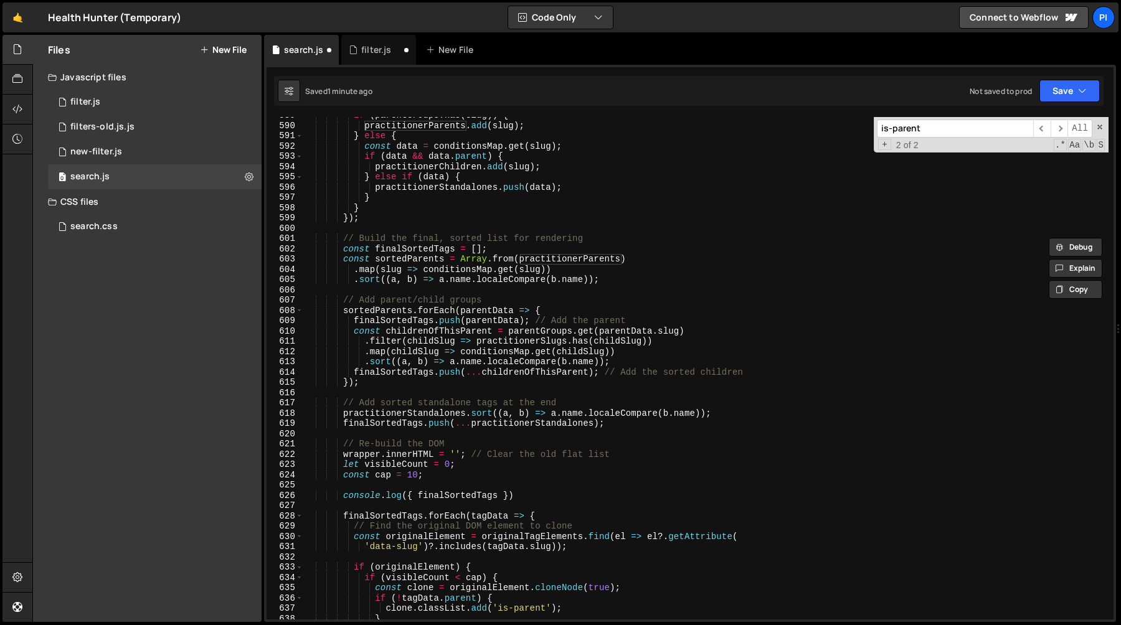
click at [438, 414] on div "if ( parentGroups . has ( slug )) { practitionerParents . add ( slug ) ; } else…" at bounding box center [705, 371] width 805 height 523
click at [497, 494] on div "if ( parentGroups . has ( slug )) { practitionerParents . add ( slug ) ; } else…" at bounding box center [705, 371] width 805 height 523
type textarea "console.log({ finalSortedTags, })"
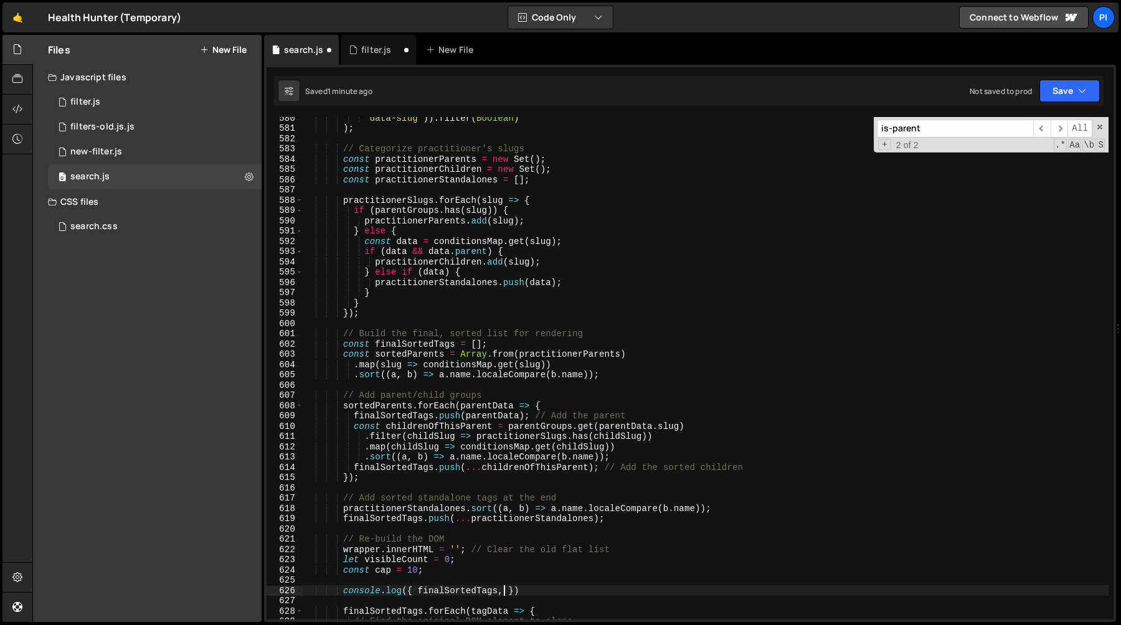
scroll to position [6003, 0]
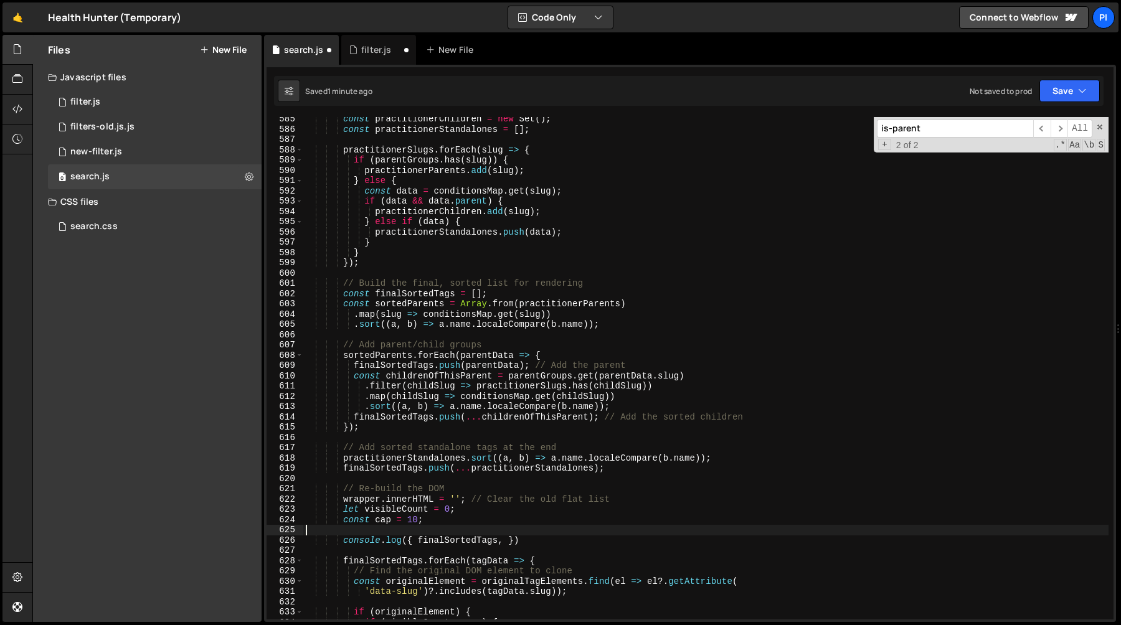
click at [528, 535] on div "const practitionerChildren = new Set ( ) ; const practitionerStandalones = [ ] …" at bounding box center [705, 375] width 805 height 523
click at [520, 526] on div "const practitionerChildren = new Set ( ) ; const practitionerStandalones = [ ] …" at bounding box center [705, 375] width 805 height 523
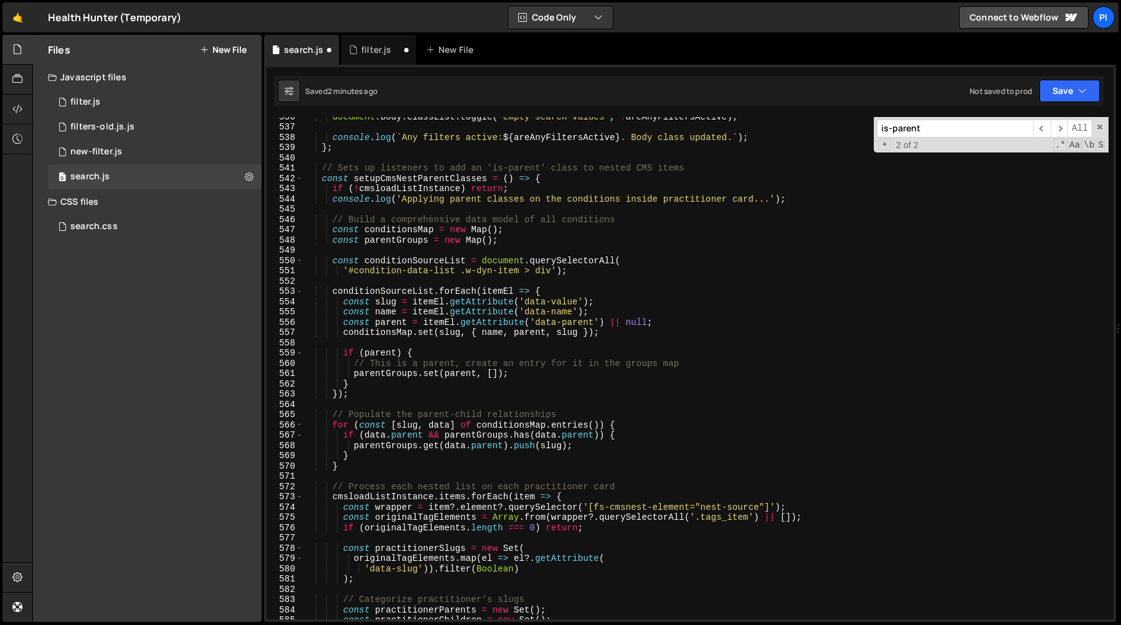
scroll to position [5502, 0]
click at [399, 238] on div "document . body . classList . toggle ( 'empty-search-values' , ! areAnyFiltersA…" at bounding box center [705, 372] width 805 height 523
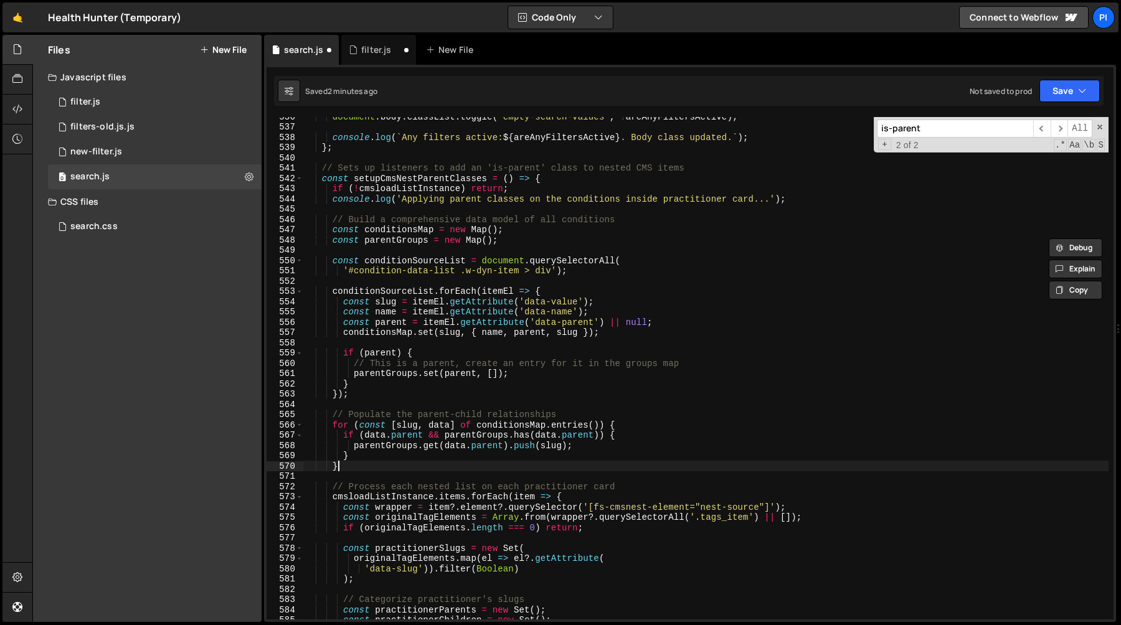
click at [371, 465] on div "document . body . classList . toggle ( 'empty-search-values' , ! areAnyFiltersA…" at bounding box center [705, 372] width 805 height 523
type textarea "}"
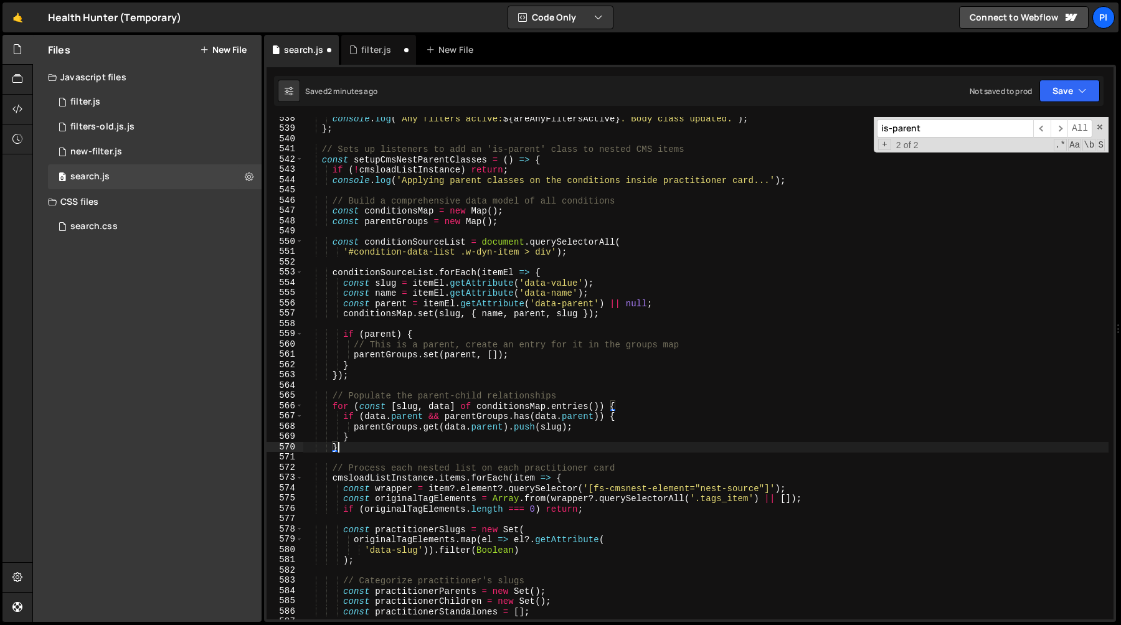
scroll to position [5526, 0]
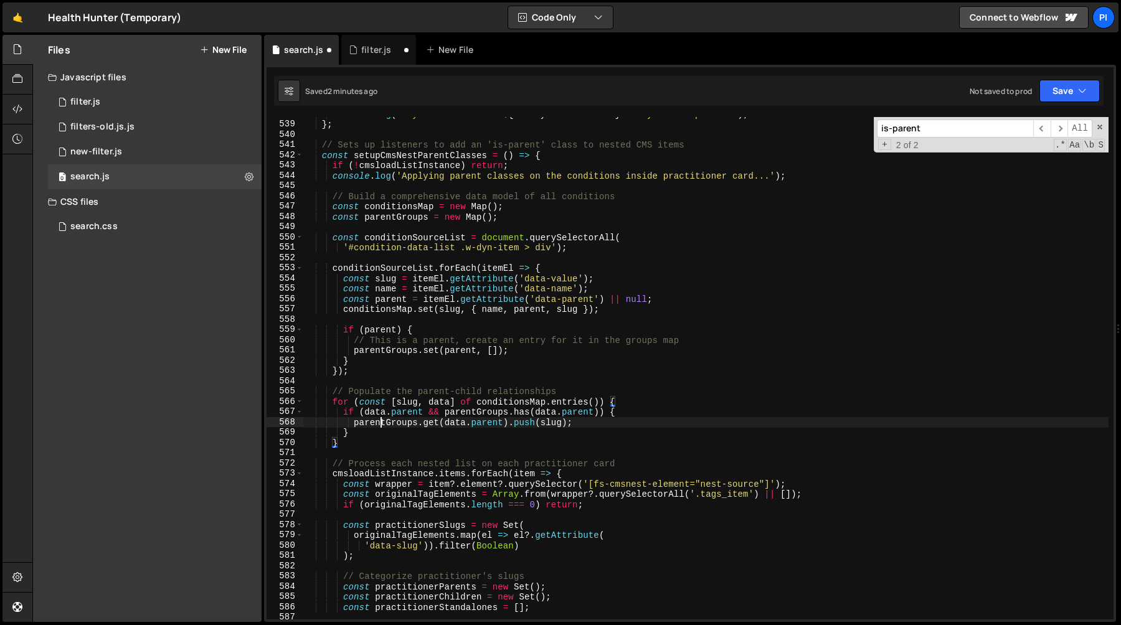
click at [379, 421] on div "console . log ( ` Any filters active: ${ areAnyFiltersActive } . Body class upd…" at bounding box center [705, 370] width 805 height 523
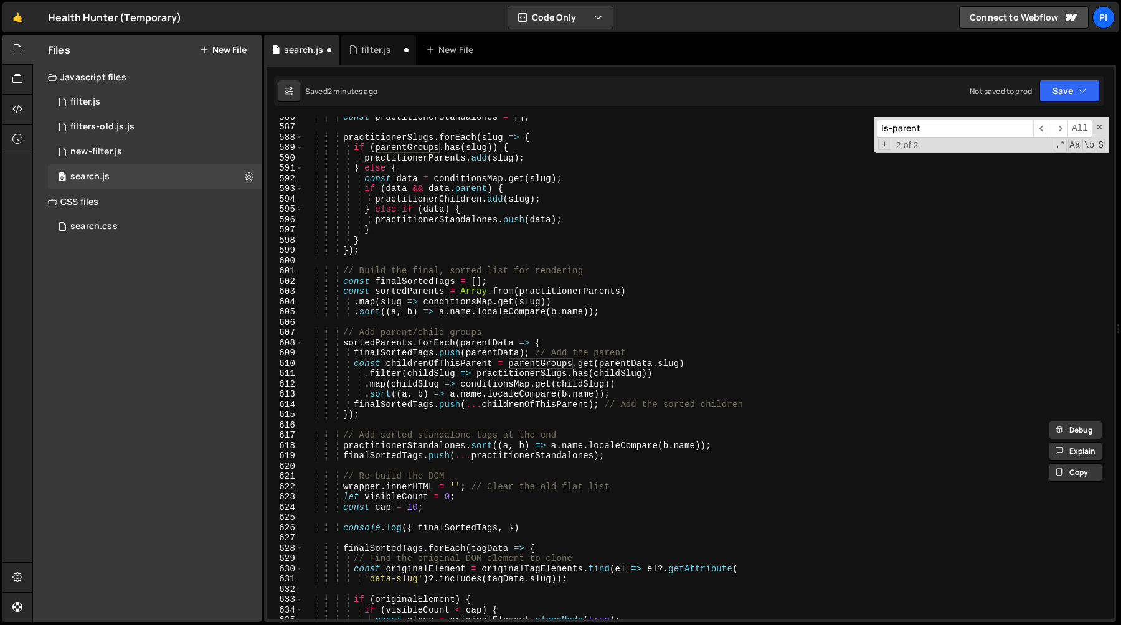
scroll to position [6019, 0]
click at [445, 522] on div "const practitionerStandalones = [ ] ; practitionerSlugs . forEach ( slug => { i…" at bounding box center [705, 370] width 805 height 523
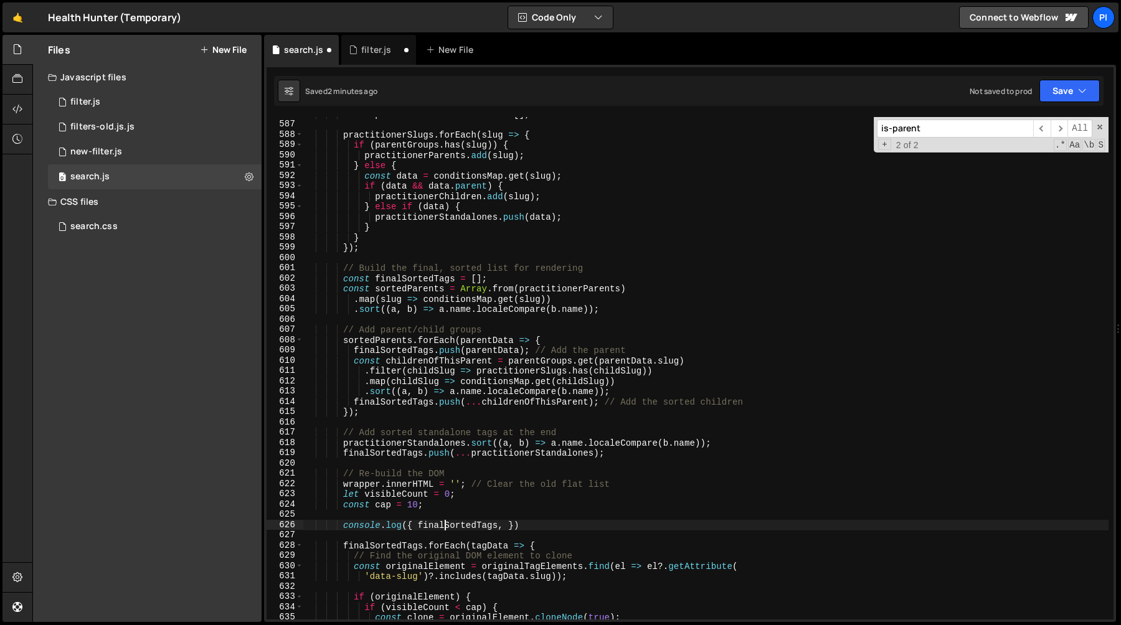
click at [541, 526] on div "const practitionerStandalones = [ ] ; practitionerSlugs . forEach ( slug => { i…" at bounding box center [705, 370] width 805 height 523
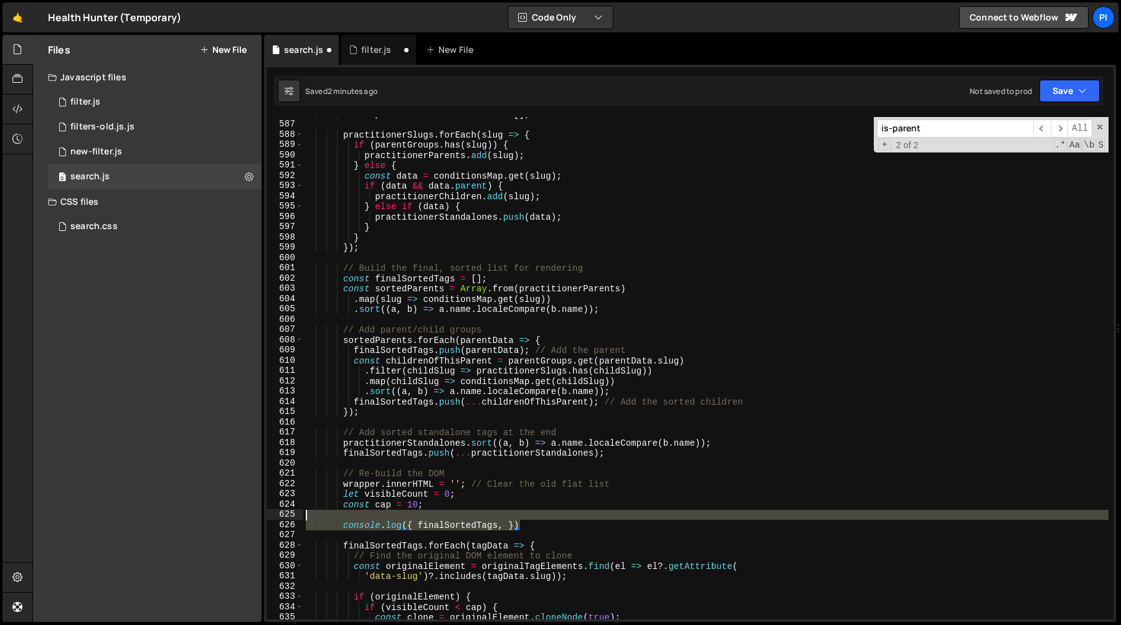
click at [526, 519] on div "const practitionerStandalones = [ ] ; practitionerSlugs . forEach ( slug => { i…" at bounding box center [705, 370] width 805 height 523
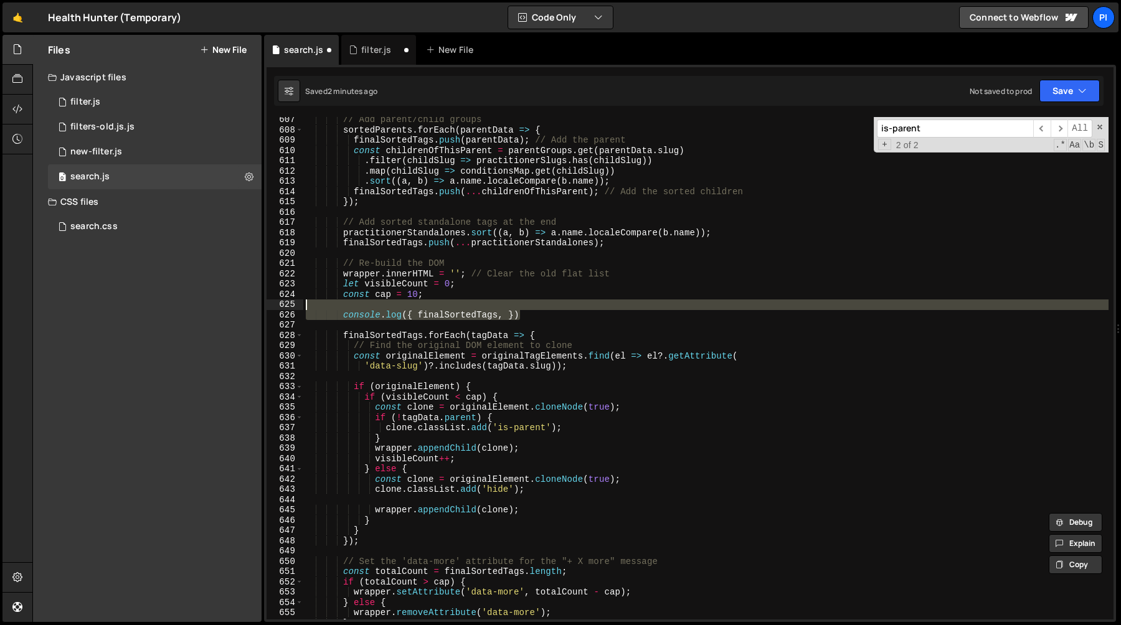
scroll to position [6209, 0]
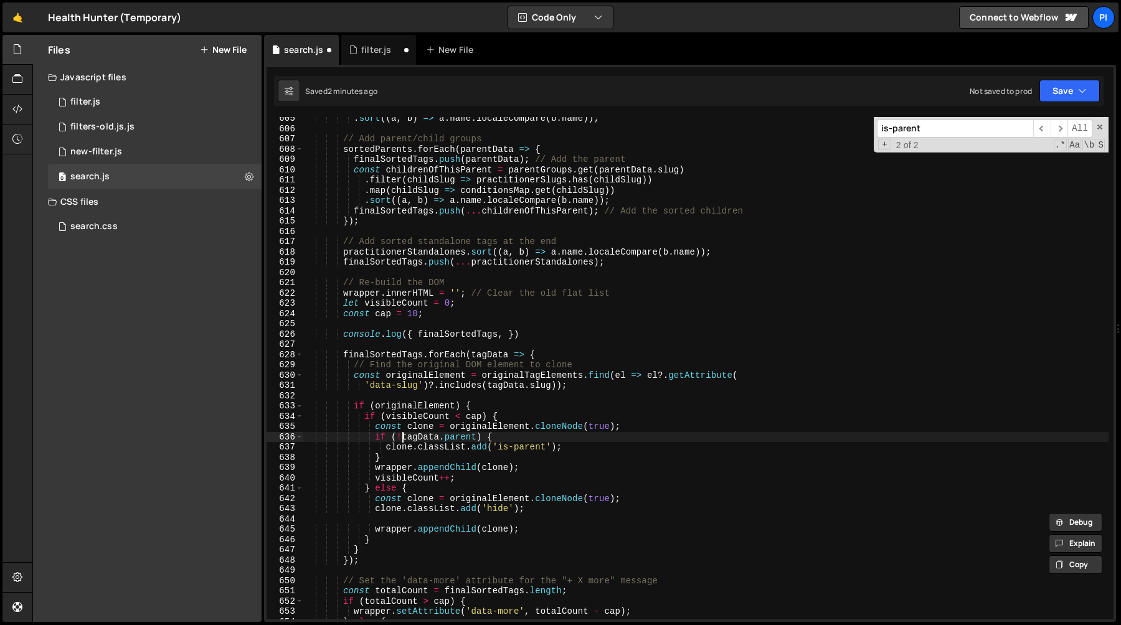
click at [400, 440] on div ". sort (( a , b ) => a . name . localeCompare ( b . name )) ; // Add parent/chi…" at bounding box center [705, 374] width 805 height 523
paste textarea "parentGroups"
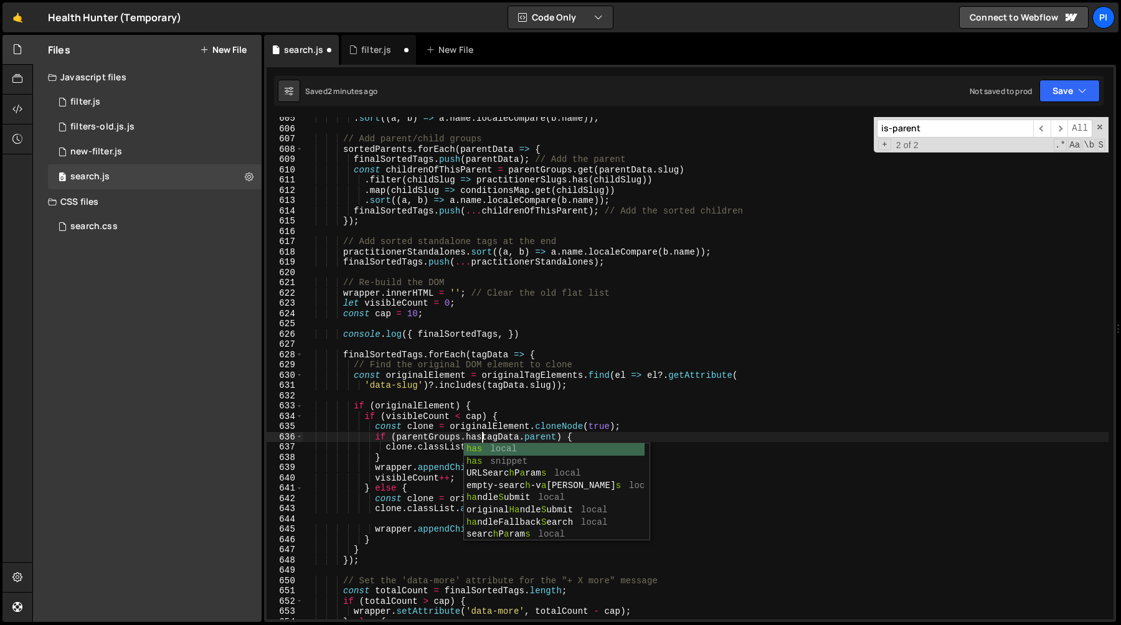
scroll to position [0, 12]
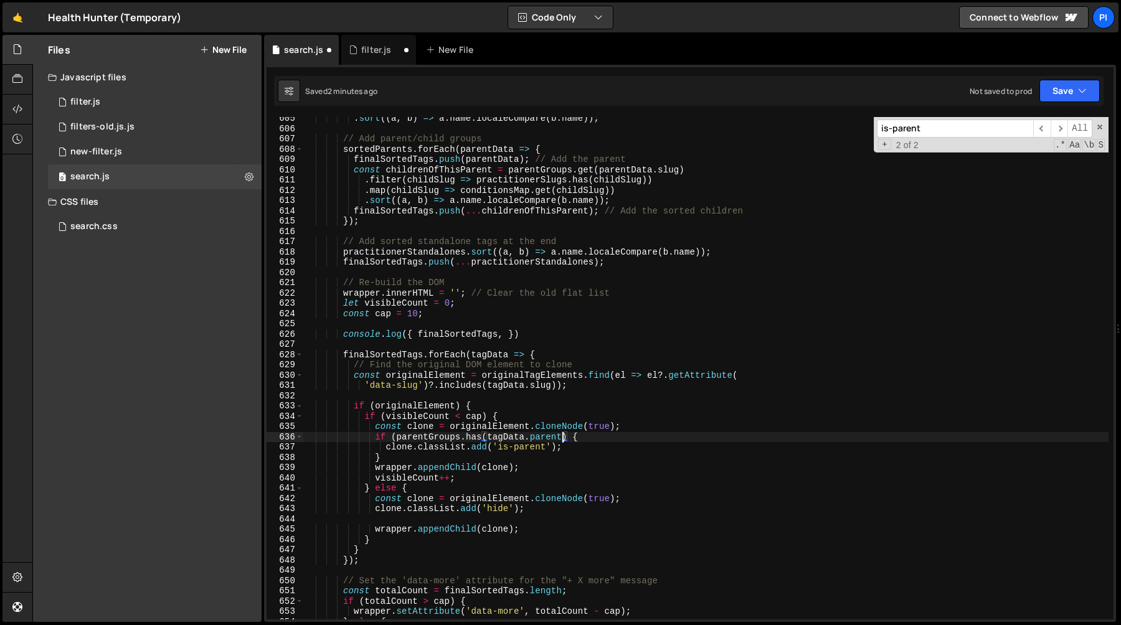
type textarea "if (parentGroups.has(tagData.parent)) {"
click at [555, 345] on div ". sort (( a , b ) => a . name . localeCompare ( b . name )) ; // Add parent/chi…" at bounding box center [705, 374] width 805 height 523
click at [362, 44] on div "filter.js" at bounding box center [376, 50] width 30 height 12
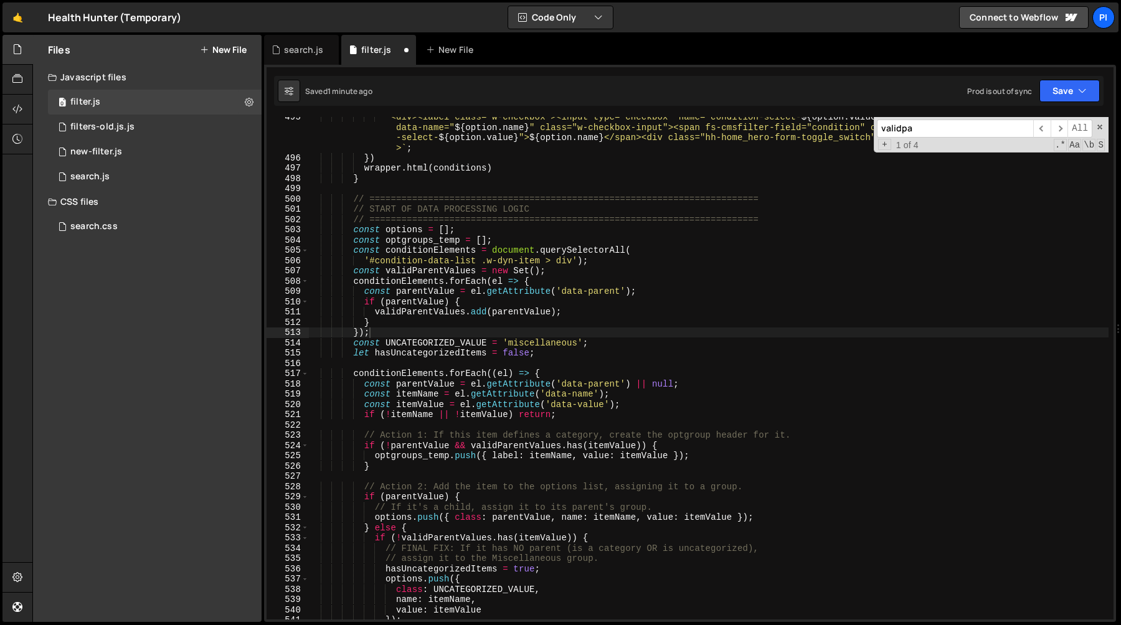
click at [454, 261] on div "` <div><label class="w-checkbox"><input type="checkbox" name="condition-select-…" at bounding box center [708, 388] width 800 height 554
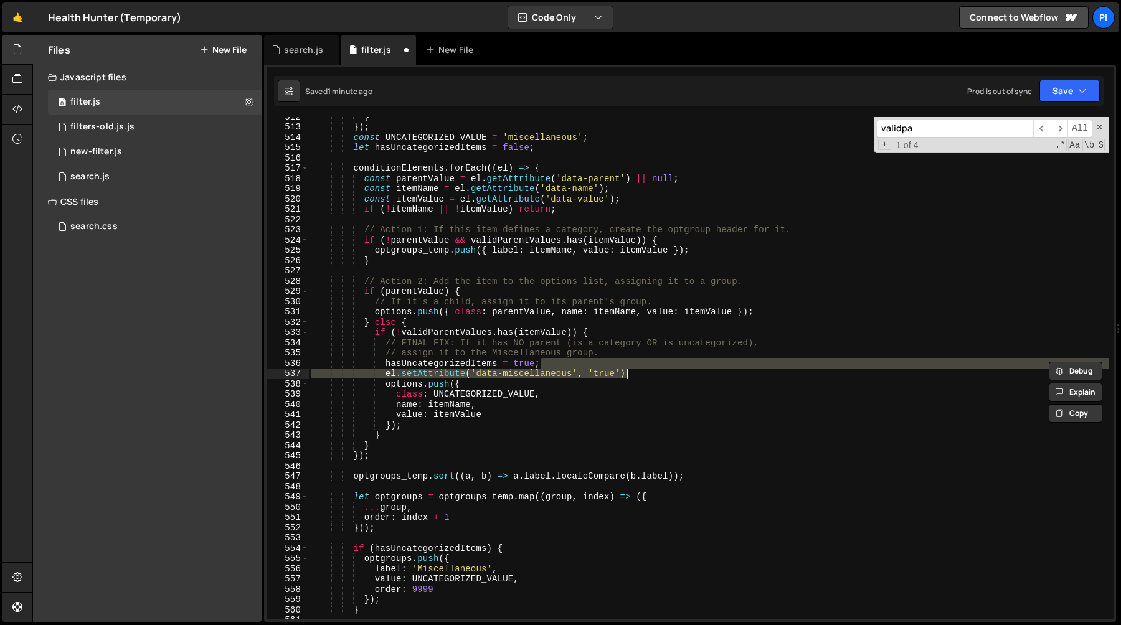
scroll to position [5317, 0]
type textarea "hasUncategorizedItems = true;"
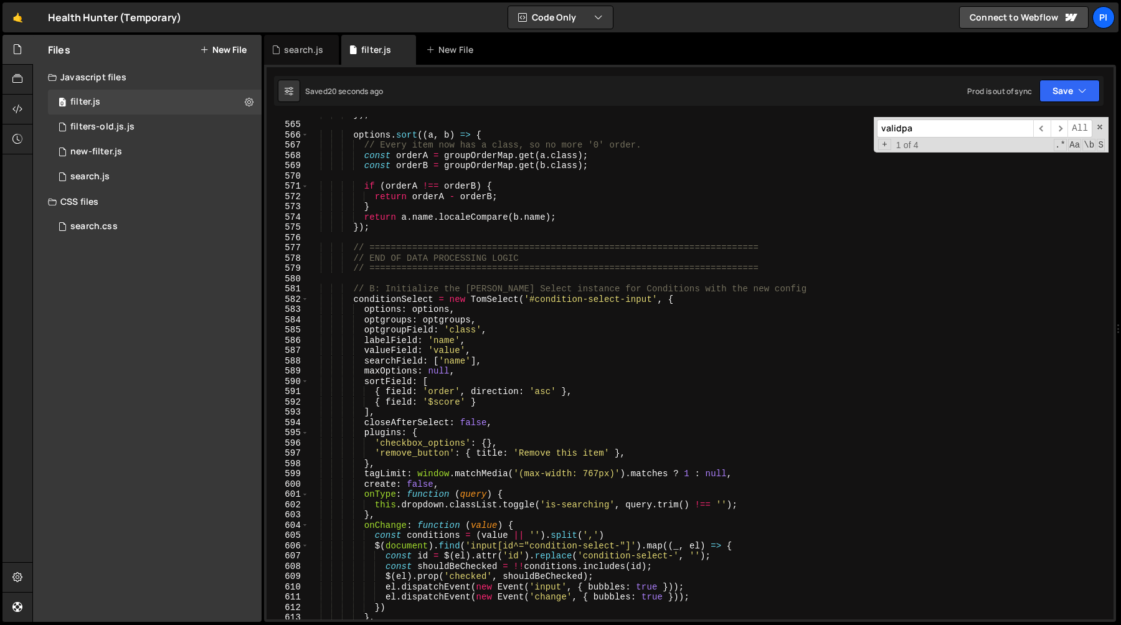
scroll to position [5413, 0]
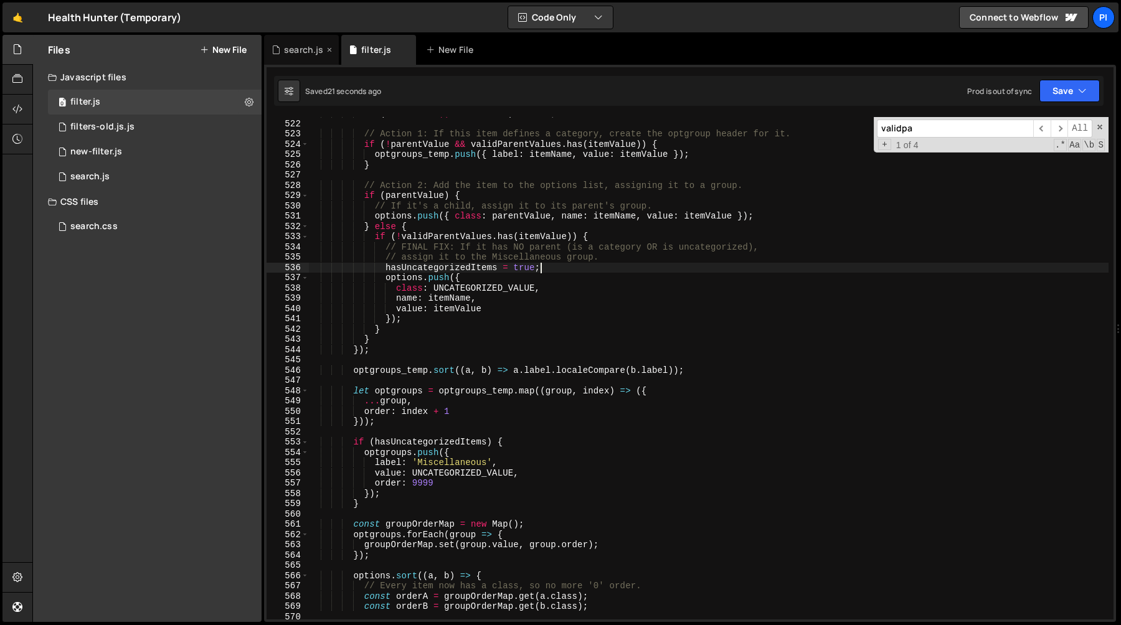
click at [293, 45] on div "search.js" at bounding box center [303, 50] width 39 height 12
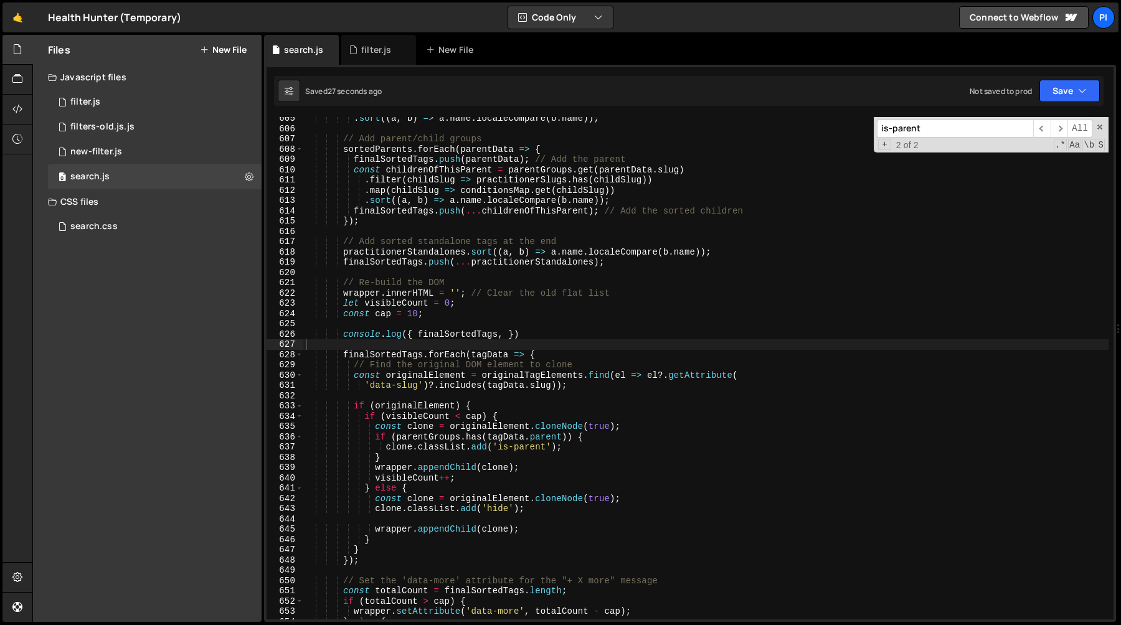
click at [552, 337] on div ". sort (( a , b ) => a . name . localeCompare ( b . name )) ; // Add parent/chi…" at bounding box center [705, 374] width 805 height 523
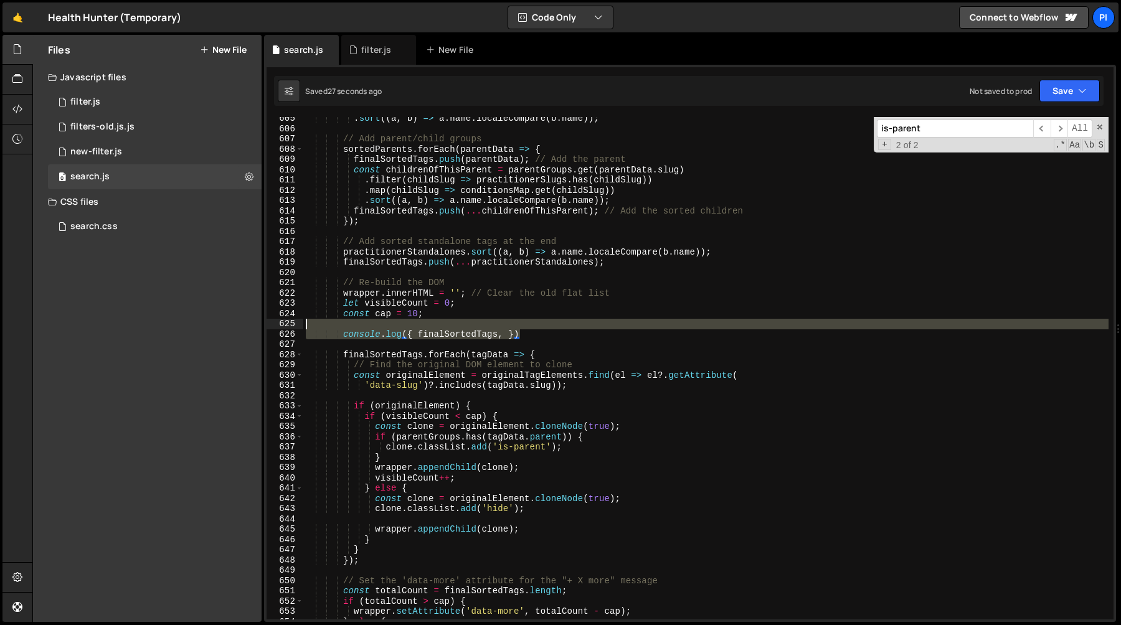
click at [543, 326] on div ". sort (( a , b ) => a . name . localeCompare ( b . name )) ; // Add parent/chi…" at bounding box center [705, 374] width 805 height 523
type textarea "console.log({ finalSortedTags, })"
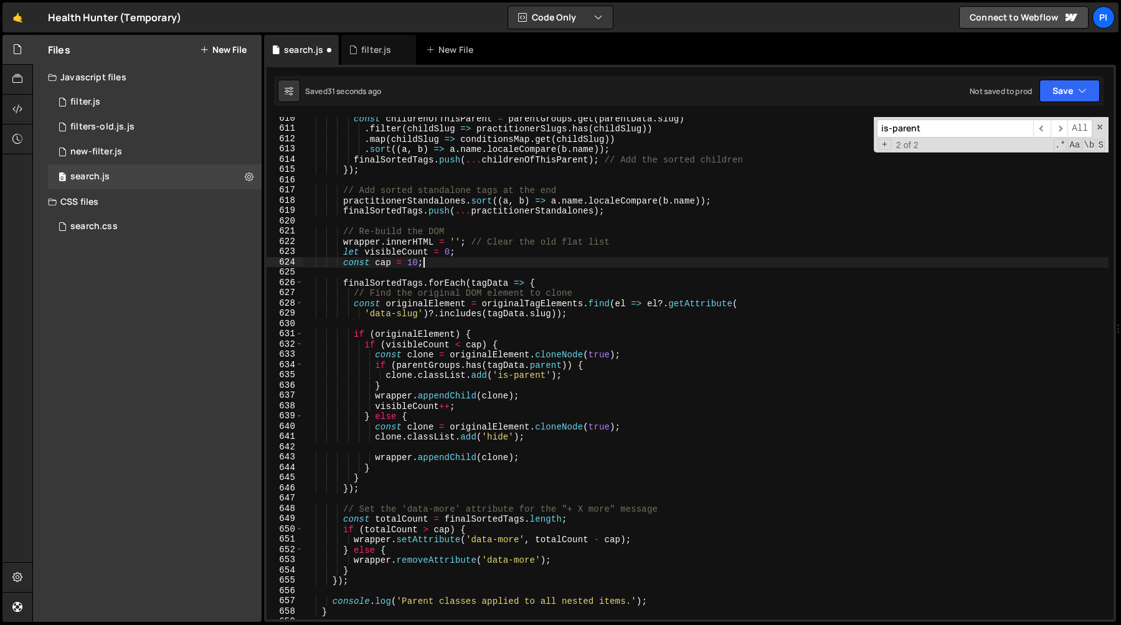
scroll to position [6261, 0]
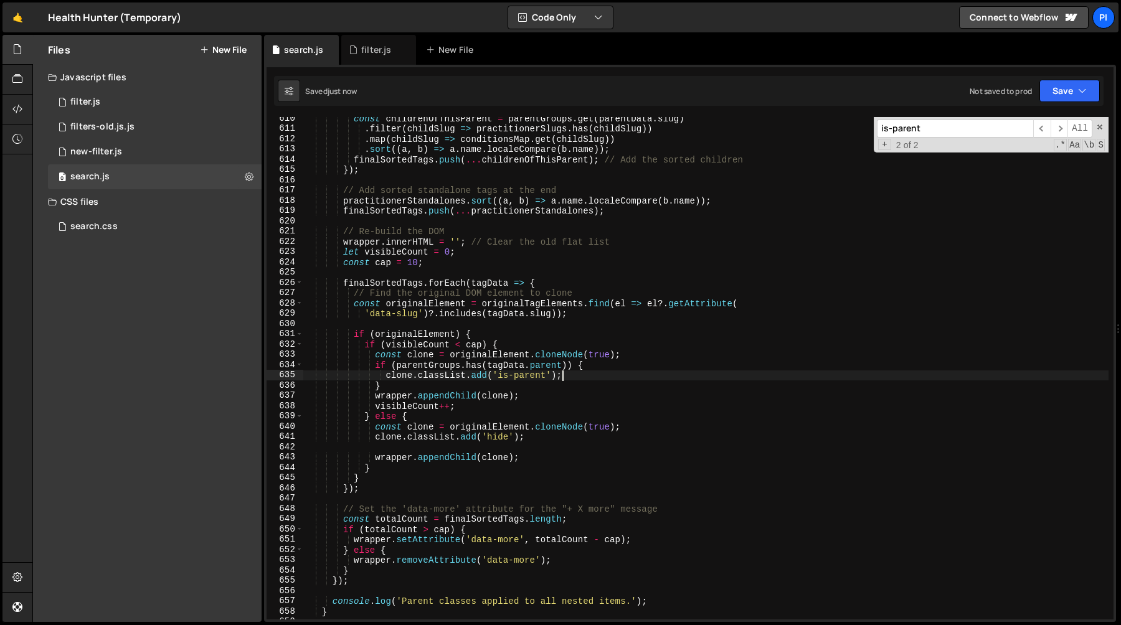
click at [583, 380] on div "const childrenOfThisParent = parentGroups . get ( parentData . slug ) . filter …" at bounding box center [705, 374] width 805 height 523
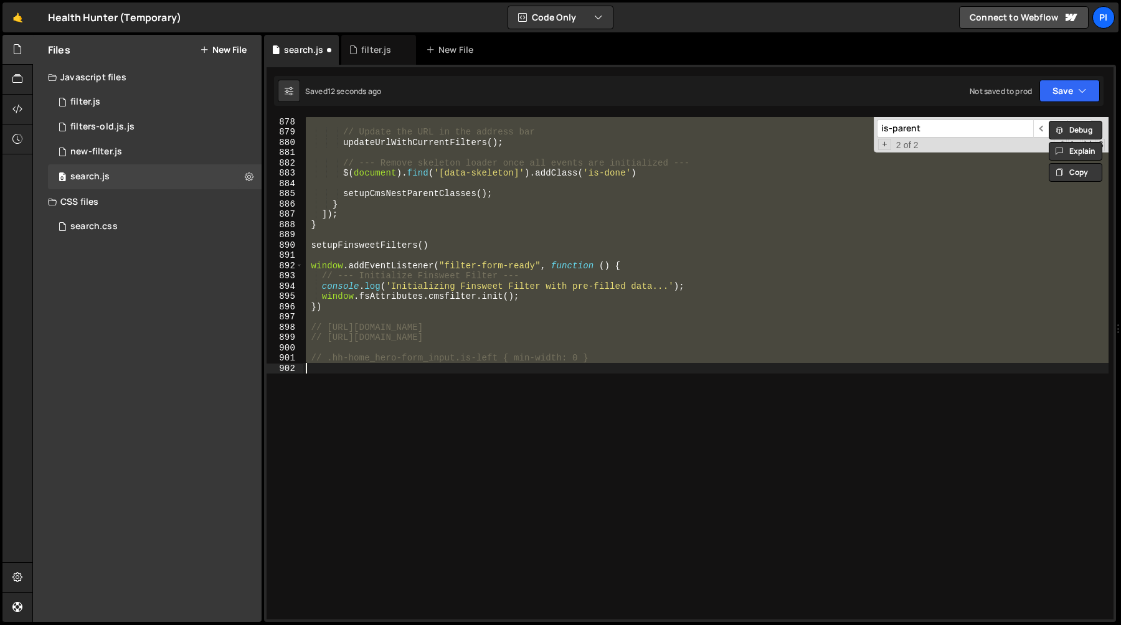
scroll to position [6262, 0]
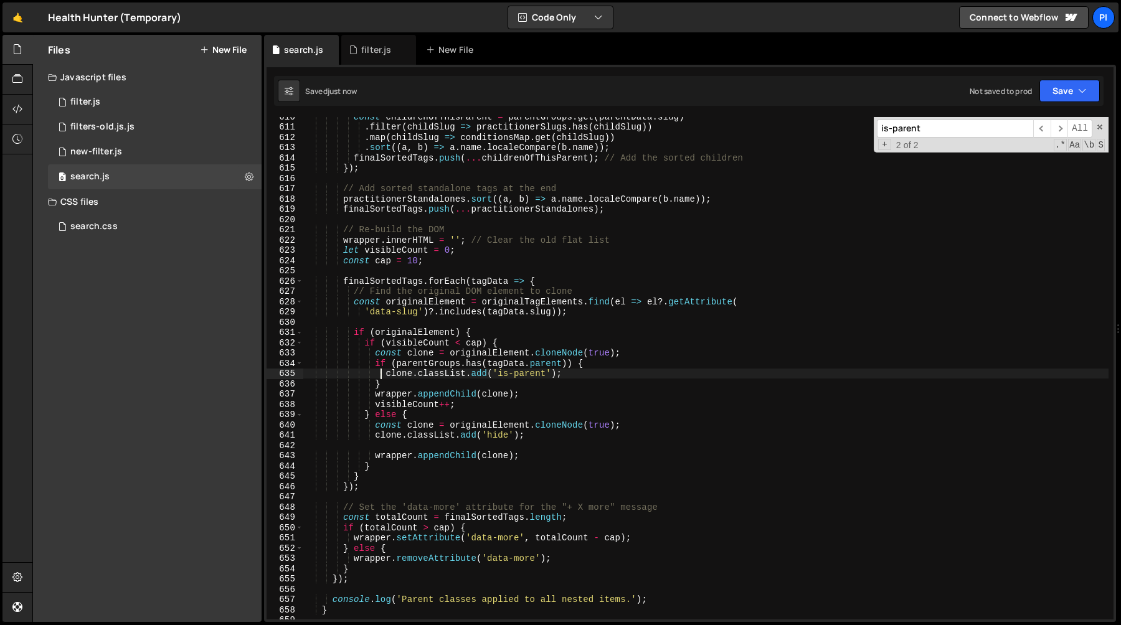
click at [397, 365] on div "const childrenOfThisParent = parentGroups . get ( parentData . slug ) . filter …" at bounding box center [705, 372] width 805 height 523
type textarea "if (!parentGroups.has(tagData.parent)) {"
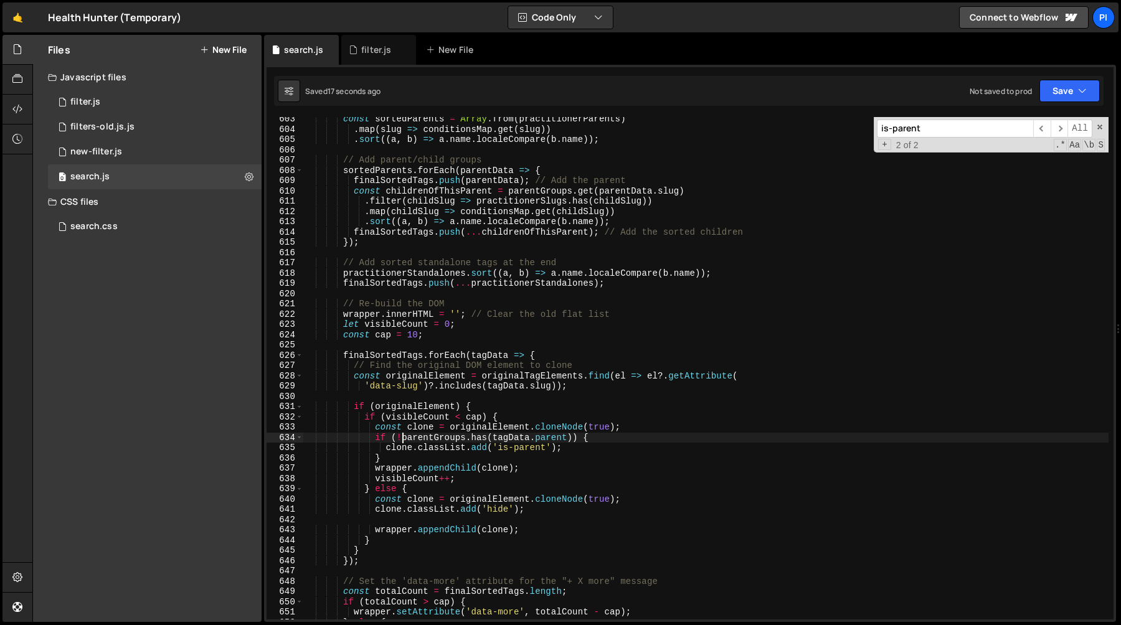
scroll to position [6107, 0]
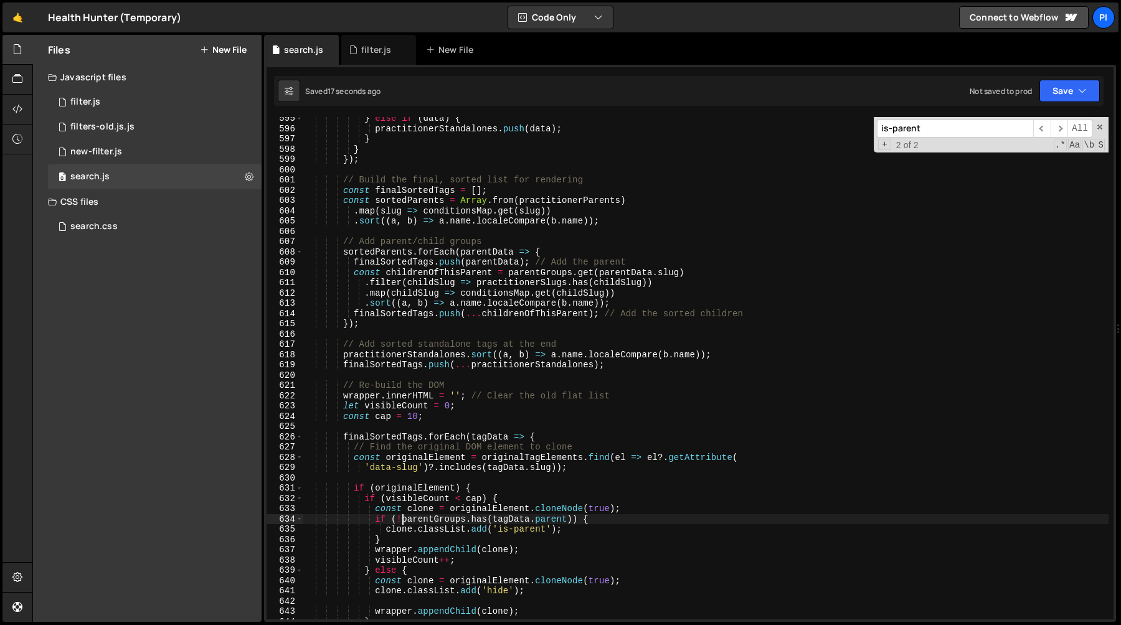
click at [394, 375] on div "} else if ( data ) { practitionerStandalones . push ( data ) ; } } }) ; // Buil…" at bounding box center [705, 374] width 805 height 523
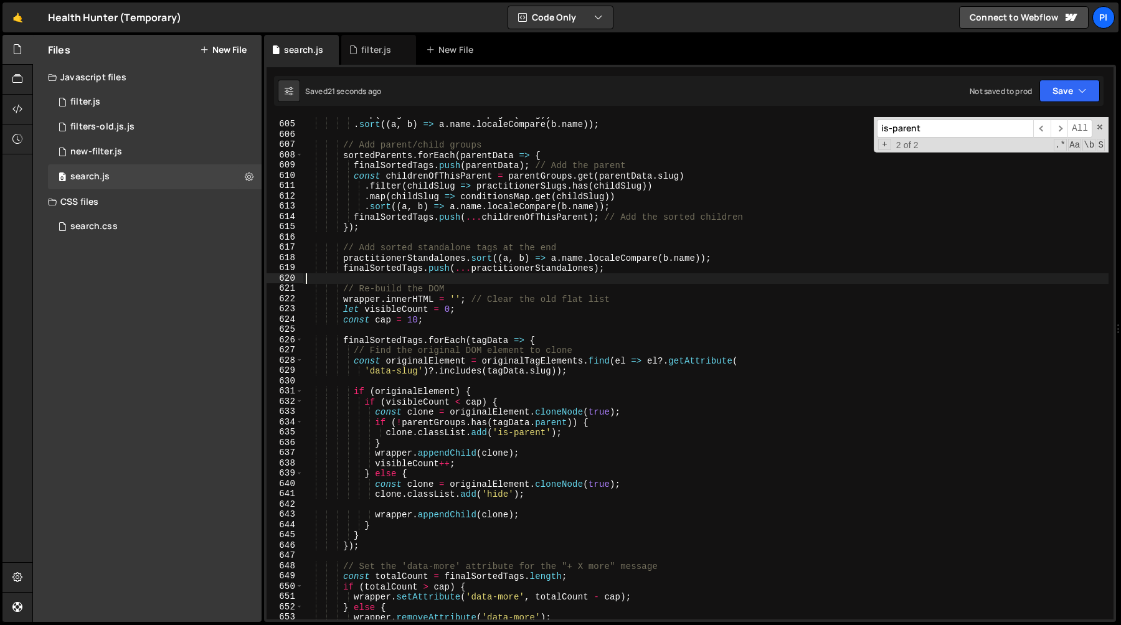
scroll to position [6255, 0]
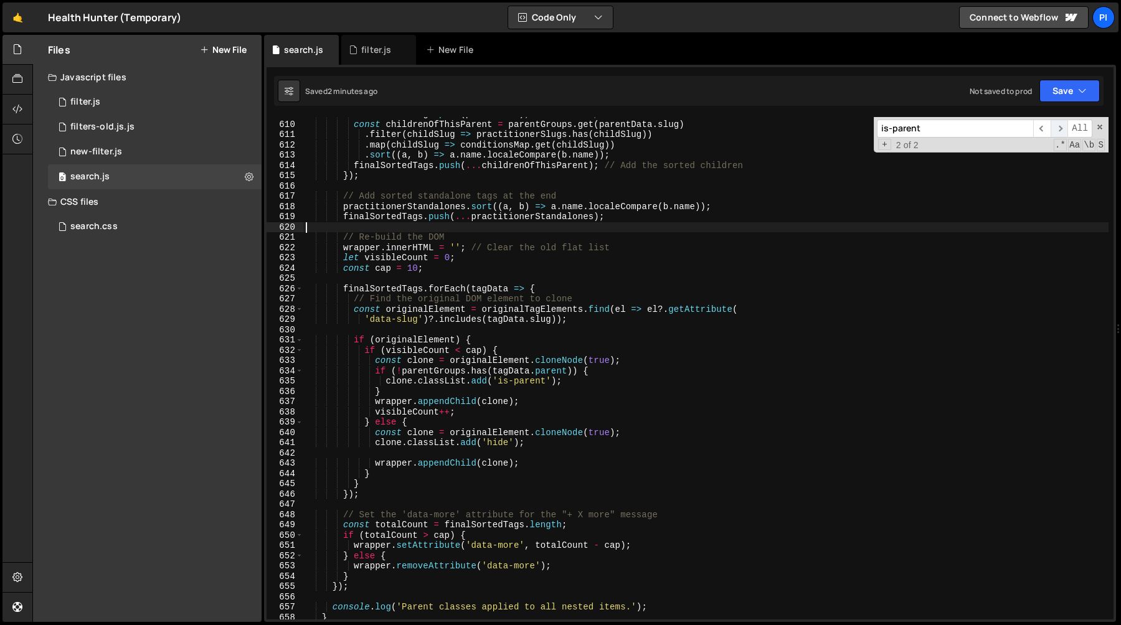
click at [1060, 128] on span "​" at bounding box center [1058, 129] width 17 height 18
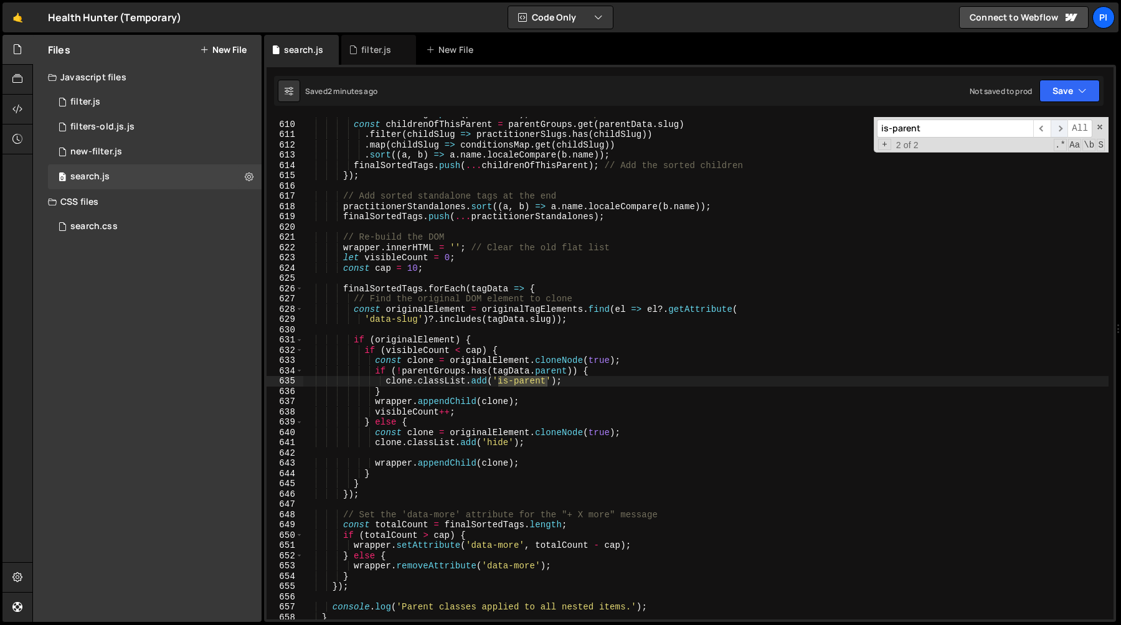
click at [1060, 128] on span "​" at bounding box center [1058, 129] width 17 height 18
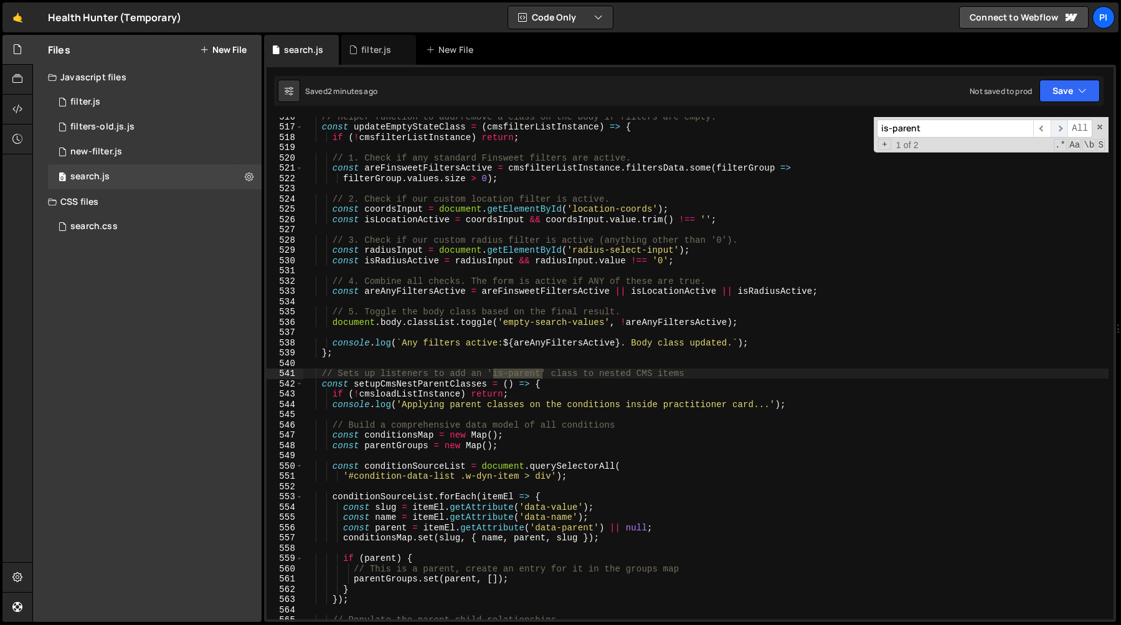
scroll to position [5297, 0]
click at [1060, 128] on span "​" at bounding box center [1058, 129] width 17 height 18
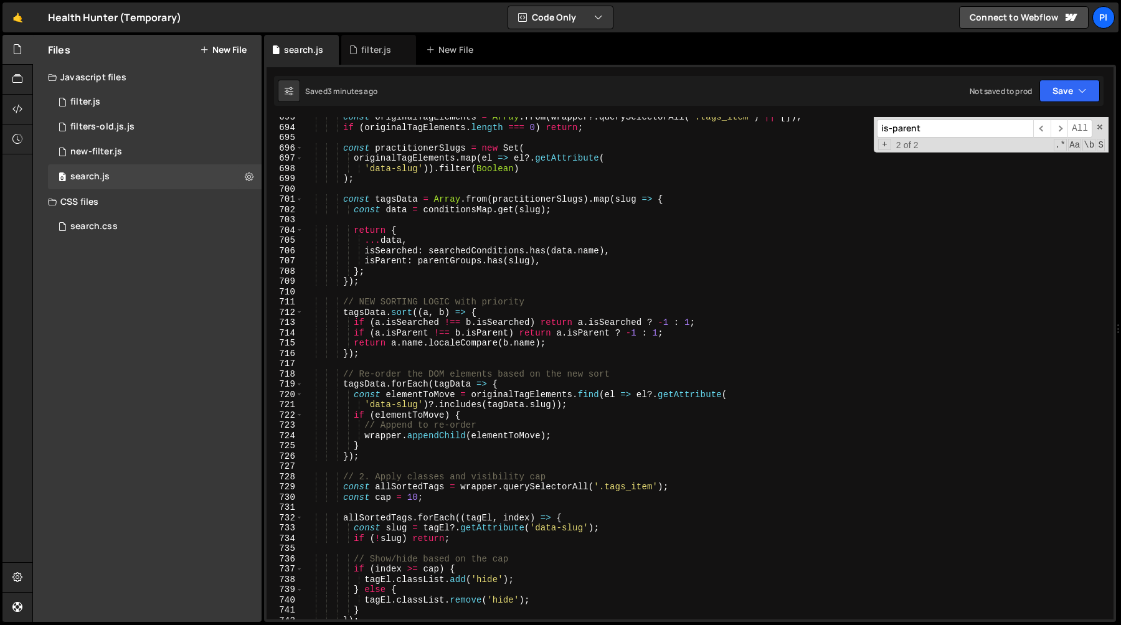
scroll to position [7116, 0]
click at [399, 285] on div "const originalTagElements = Array . from ( wrapper ?. querySelectorAll ( '.tags…" at bounding box center [705, 372] width 805 height 523
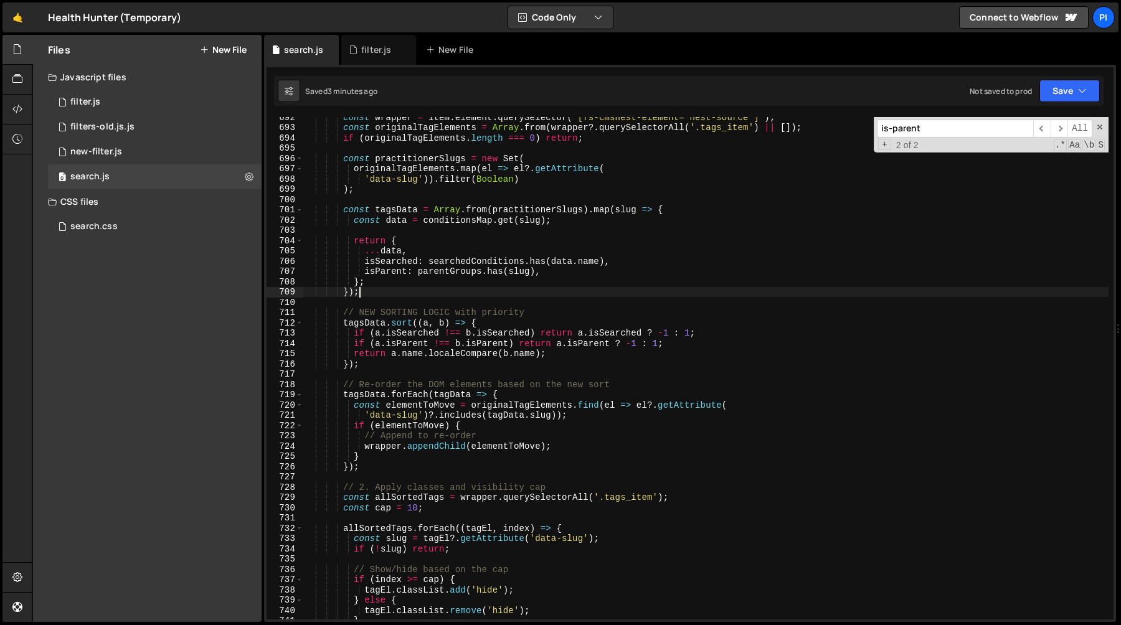
scroll to position [7102, 0]
click at [361, 326] on div "const wrapper = item . element . querySelector ( '[fs-cmsnest-element="nest-sou…" at bounding box center [705, 375] width 805 height 523
click at [495, 323] on div "const wrapper = item . element . querySelector ( '[fs-cmsnest-element="nest-sou…" at bounding box center [705, 375] width 805 height 523
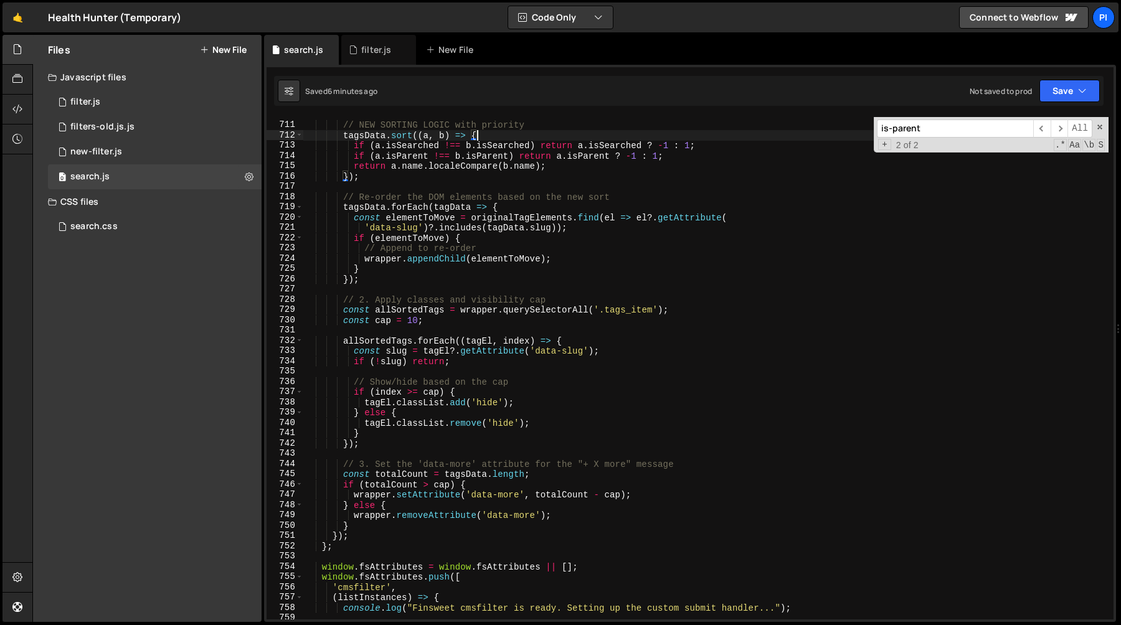
scroll to position [7438, 0]
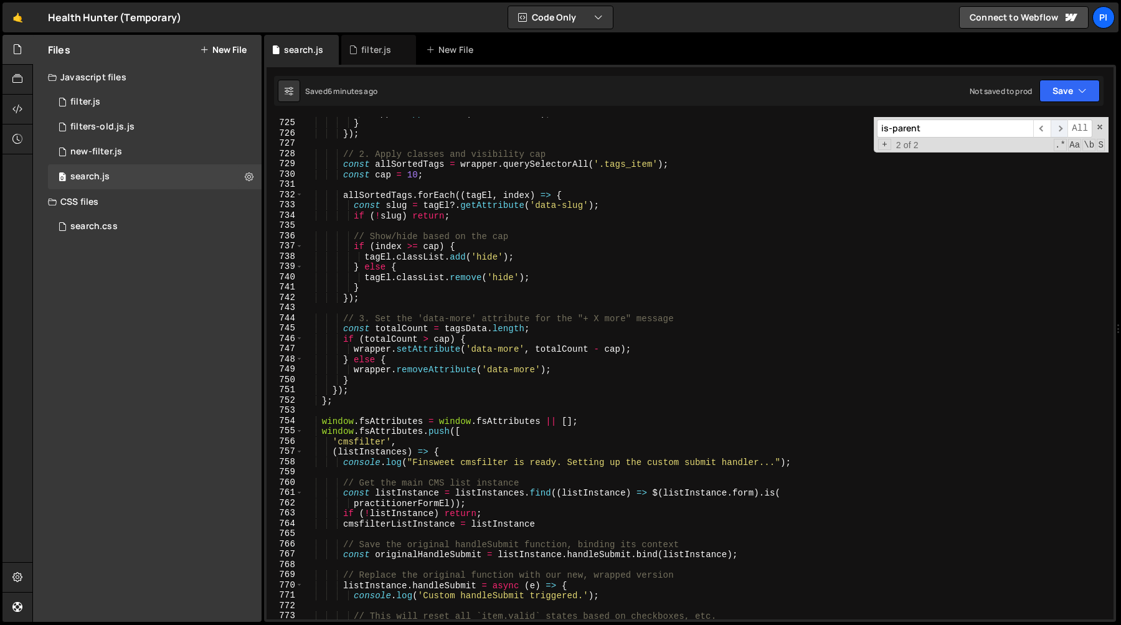
click at [1056, 131] on span "​" at bounding box center [1058, 129] width 17 height 18
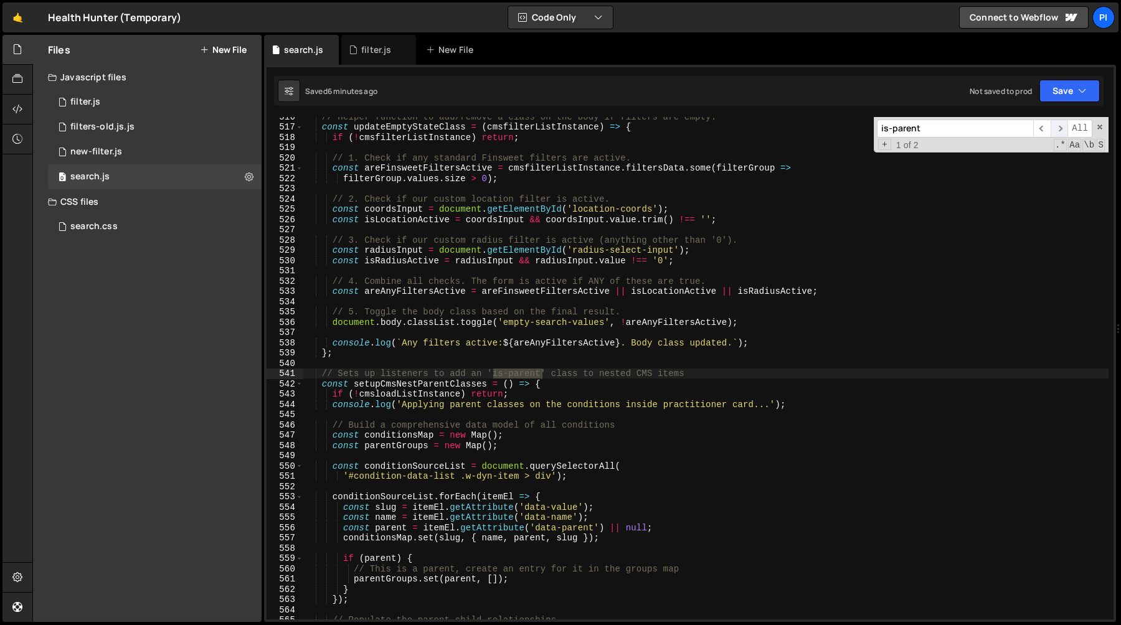
scroll to position [5297, 0]
click at [1062, 126] on span "​" at bounding box center [1058, 129] width 17 height 18
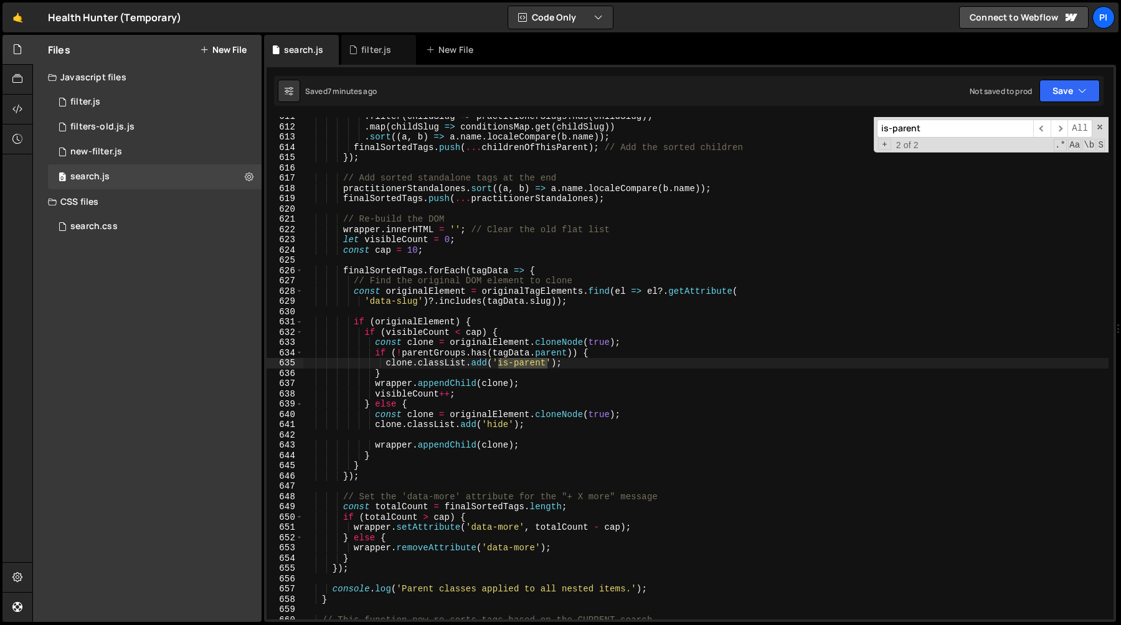
click at [592, 359] on div ". filter ( childSlug => practitionerSlugs . has ( childSlug )) . map ( childSlu…" at bounding box center [705, 372] width 805 height 523
click at [503, 350] on div ". filter ( childSlug => practitionerSlugs . has ( childSlug )) . map ( childSlu…" at bounding box center [705, 372] width 805 height 523
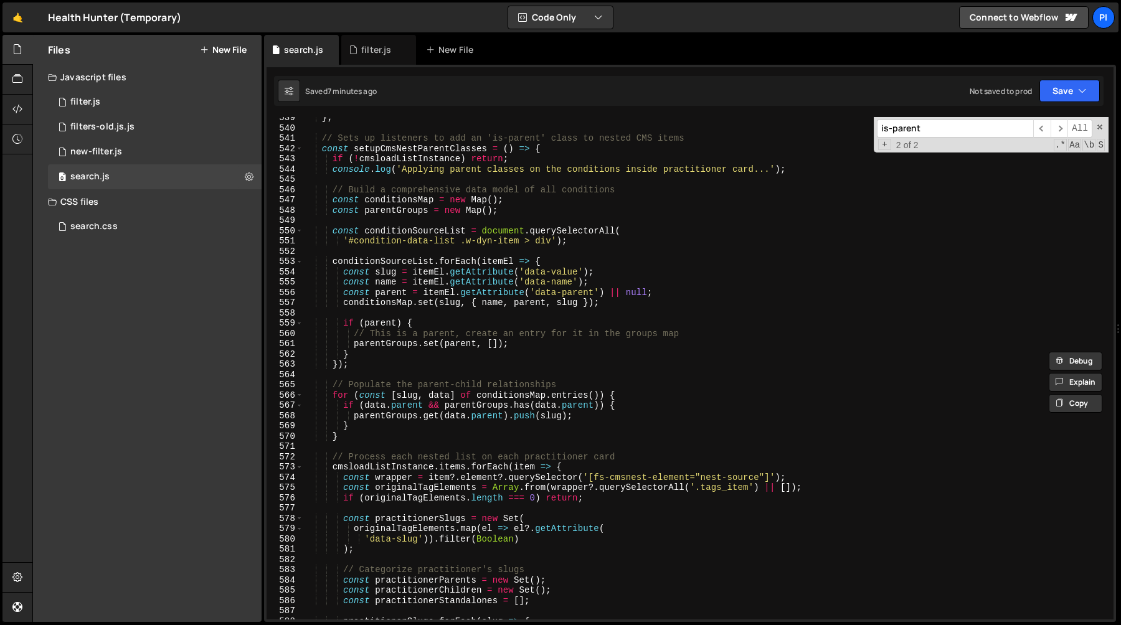
scroll to position [5558, 0]
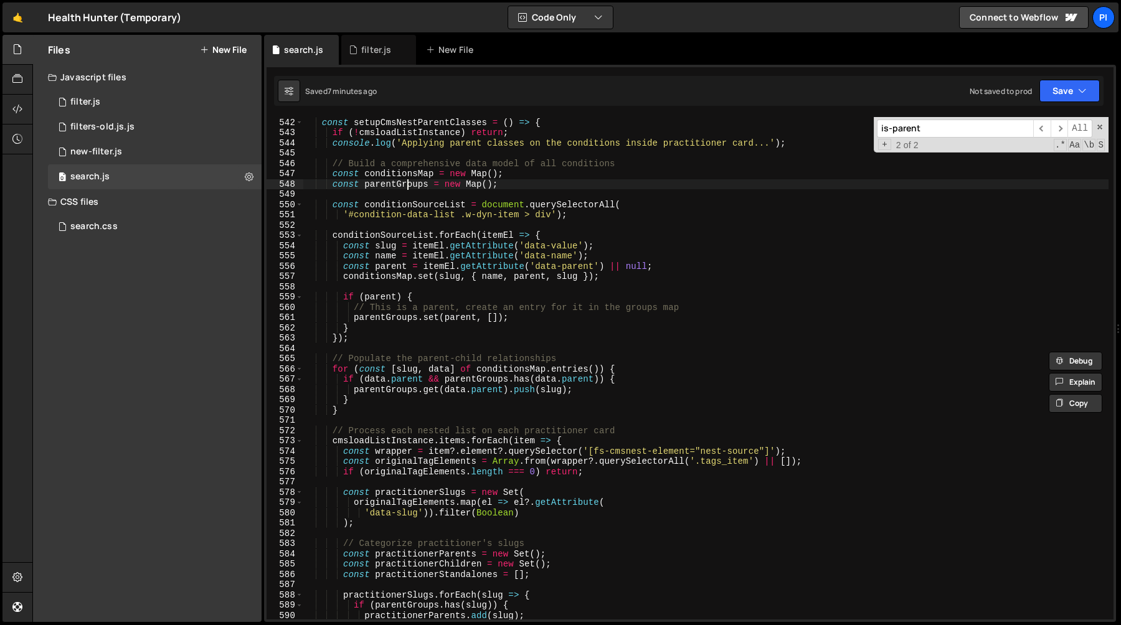
click at [405, 186] on div "// Sets up listeners to add an 'is-parent' class to nested CMS items const setu…" at bounding box center [705, 368] width 805 height 523
type textarea "const parentGroups = new Map();"
click at [405, 186] on div "// Sets up listeners to add an 'is-parent' class to nested CMS items const setu…" at bounding box center [705, 368] width 805 height 523
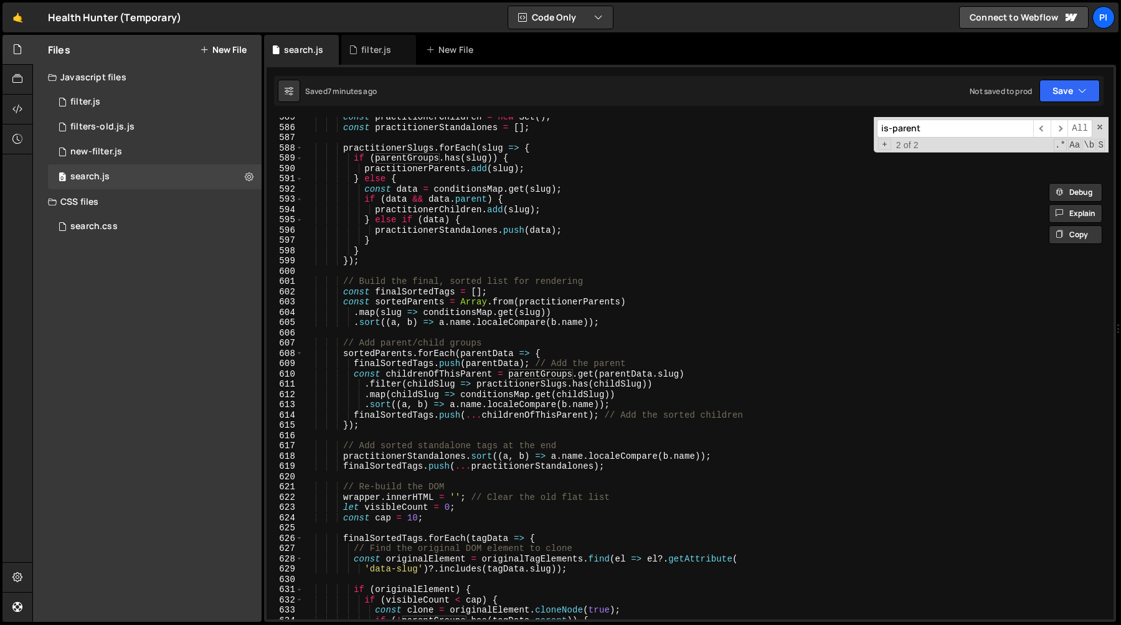
scroll to position [6005, 0]
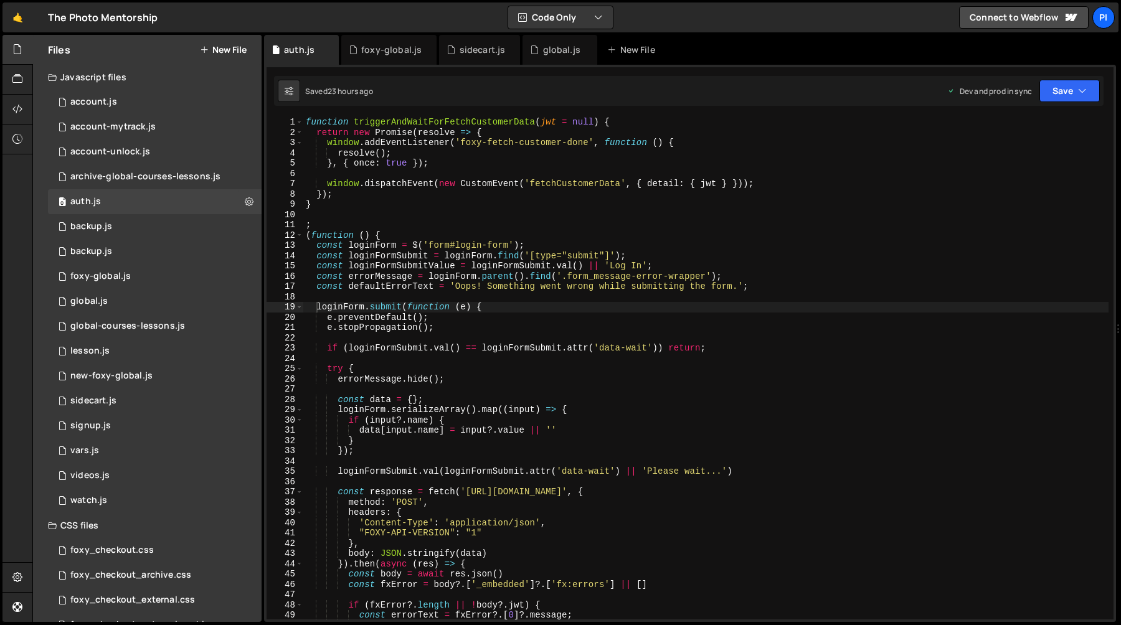
scroll to position [53, 0]
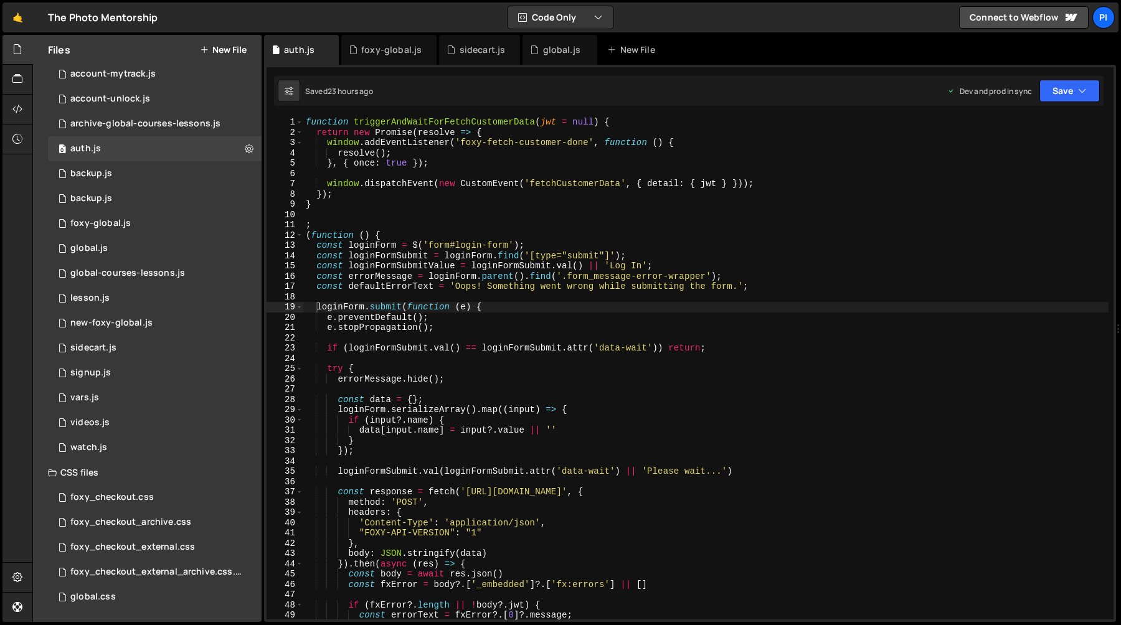
click at [505, 235] on div "function triggerAndWaitForFetchCustomerData ( jwt = null ) { return new Promise…" at bounding box center [705, 378] width 805 height 523
click at [649, 274] on div "function triggerAndWaitForFetchCustomerData ( jwt = null ) { return new Promise…" at bounding box center [705, 378] width 805 height 523
type textarea "const errorMessage = loginForm.parent().find('.form_message-error-wrapper');"
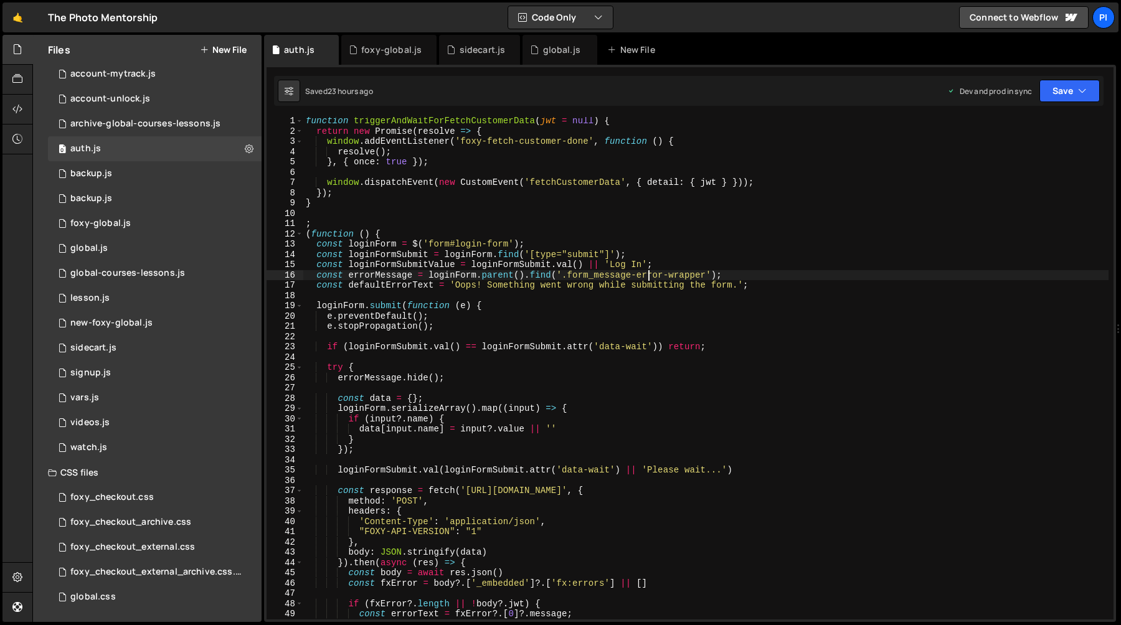
scroll to position [26, 0]
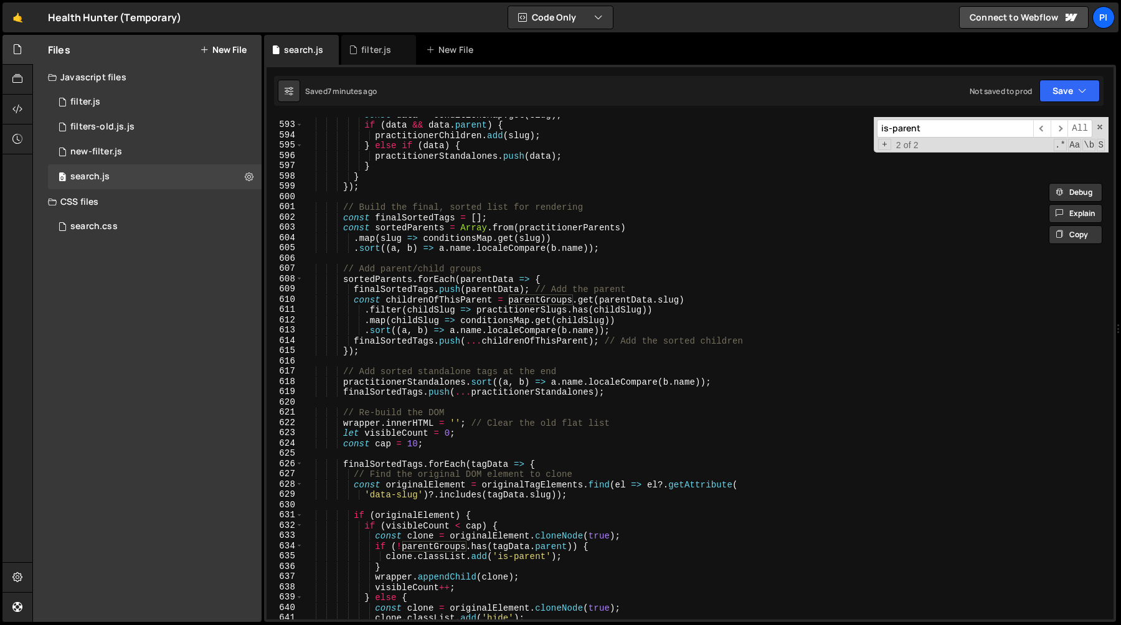
scroll to position [6081, 0]
click at [395, 466] on div "const data = conditionsMap . get ( slug ) ; if ( data && data . parent ) { prac…" at bounding box center [705, 369] width 805 height 523
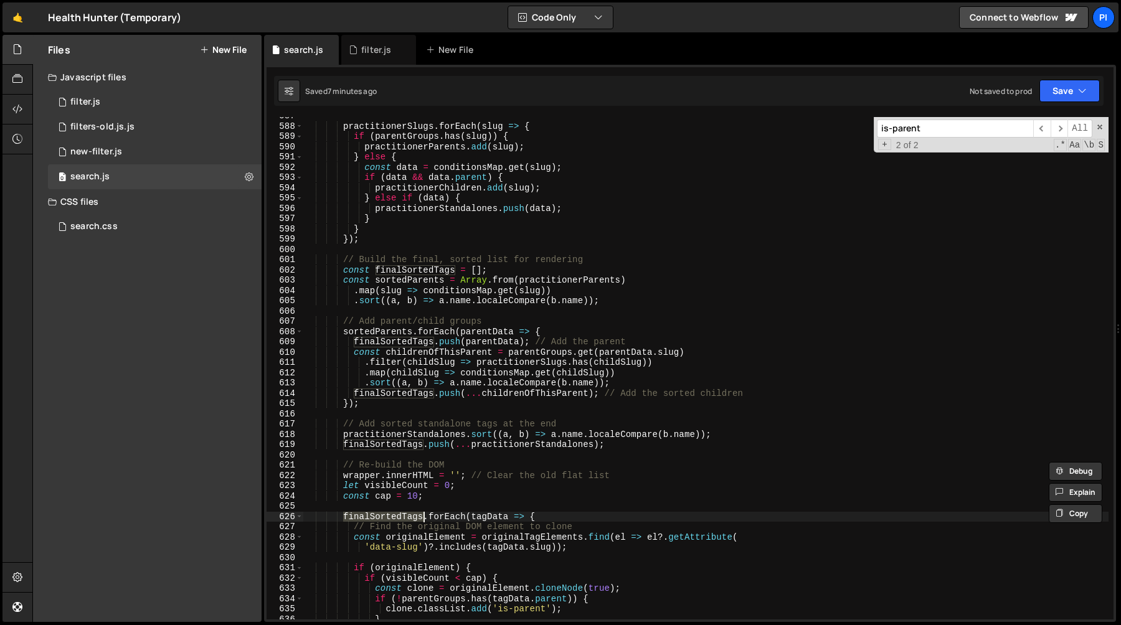
scroll to position [6027, 0]
click at [456, 499] on div "practitionerSlugs . forEach ( slug => { if ( parentGroups . has ( slug )) { pra…" at bounding box center [705, 372] width 805 height 523
type textarea "const cap = 10;"
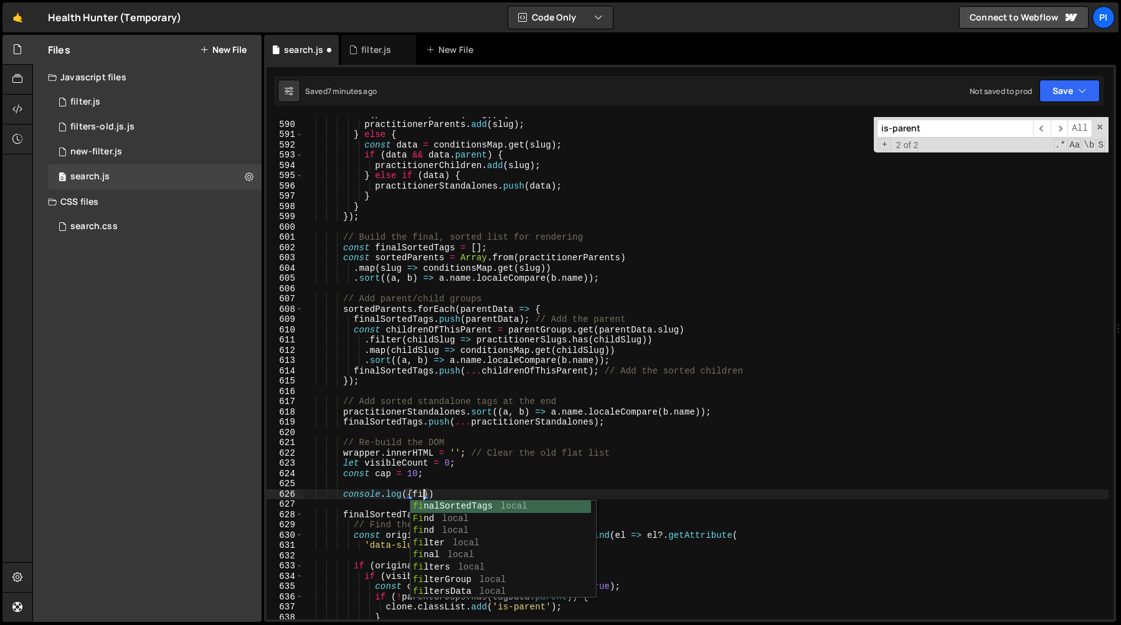
scroll to position [0, 8]
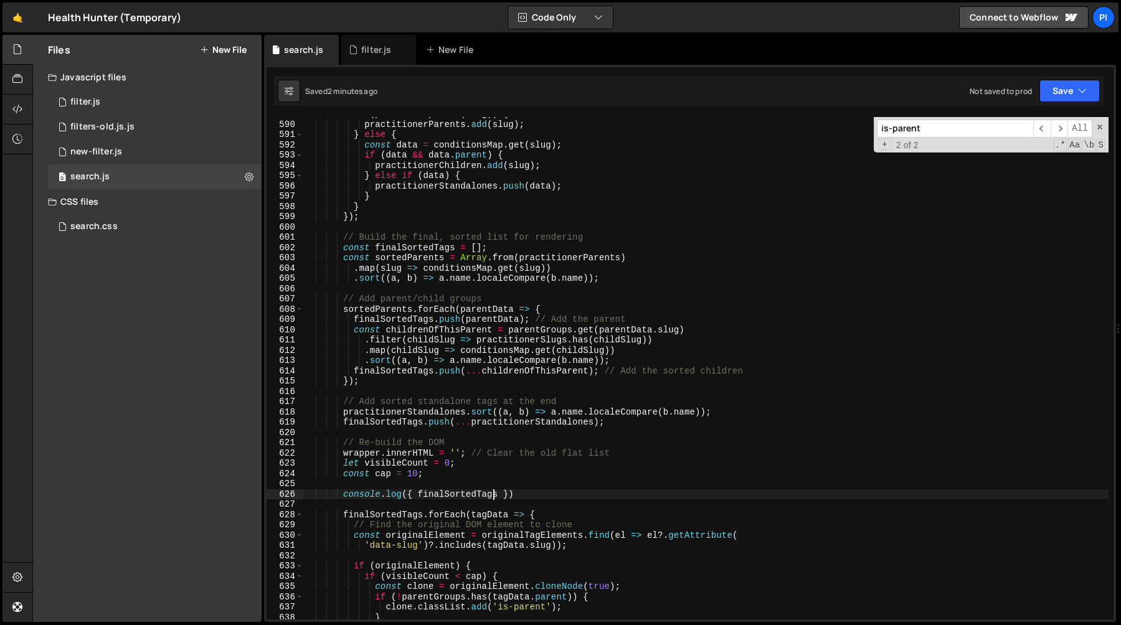
click at [538, 493] on div "if ( parentGroups . has ( slug )) { practitionerParents . add ( slug ) ; } else…" at bounding box center [705, 370] width 805 height 523
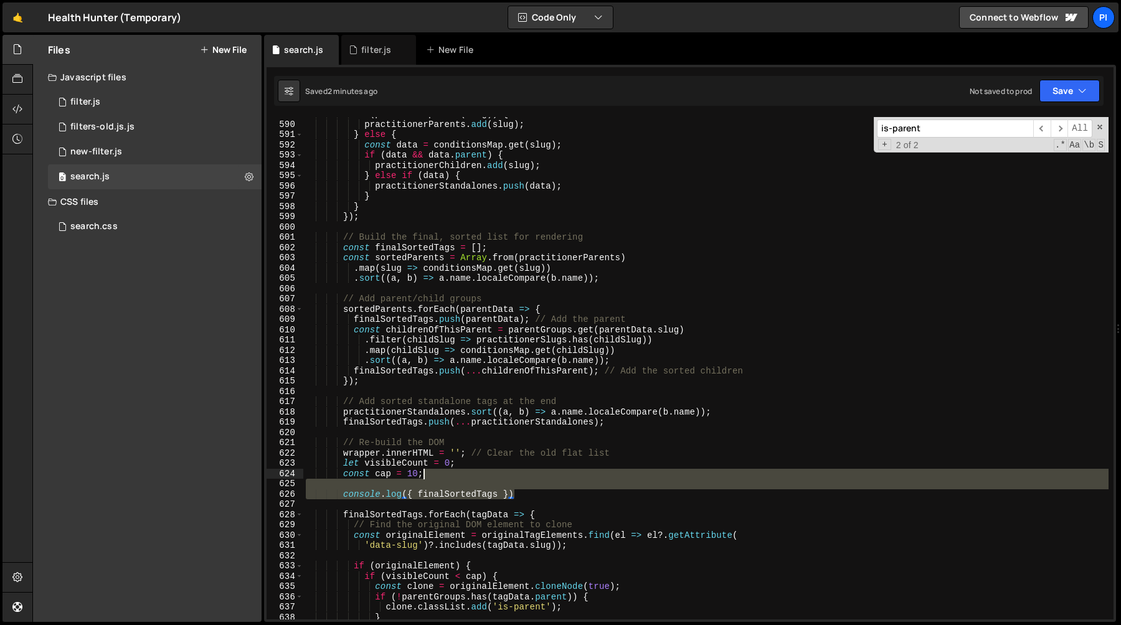
click at [529, 470] on div "if ( parentGroups . has ( slug )) { practitionerParents . add ( slug ) ; } else…" at bounding box center [705, 370] width 805 height 523
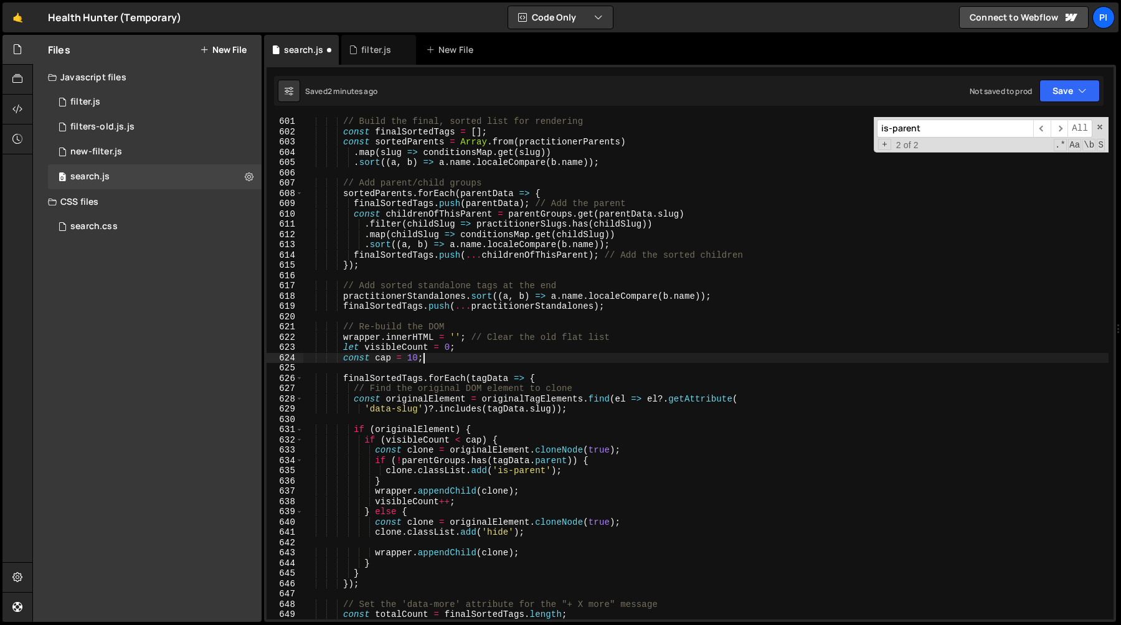
scroll to position [6180, 0]
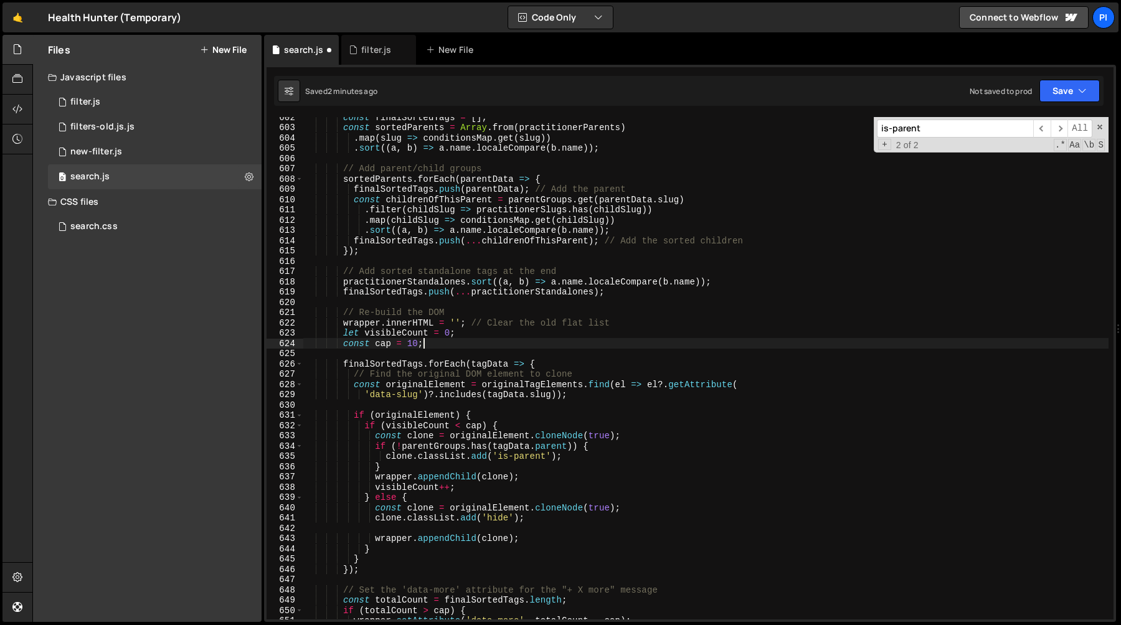
click at [404, 450] on div "const finalSortedTags = [ ] ; const sortedParents = Array . from ( practitioner…" at bounding box center [705, 373] width 805 height 523
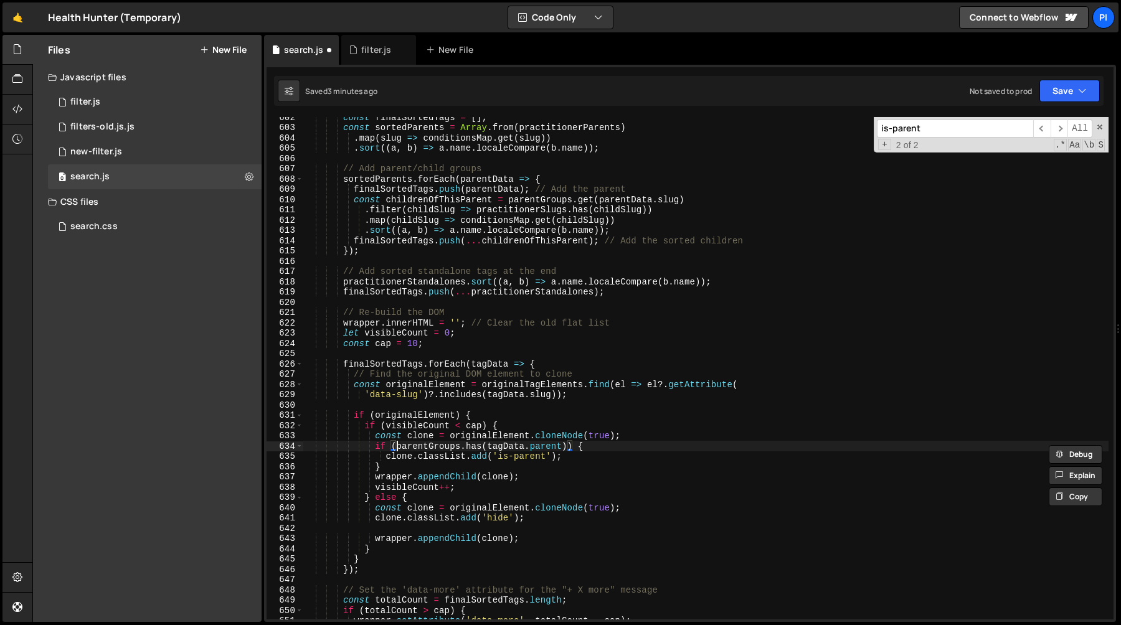
click at [540, 448] on div "const finalSortedTags = [ ] ; const sortedParents = Array . from ( practitioner…" at bounding box center [705, 373] width 805 height 523
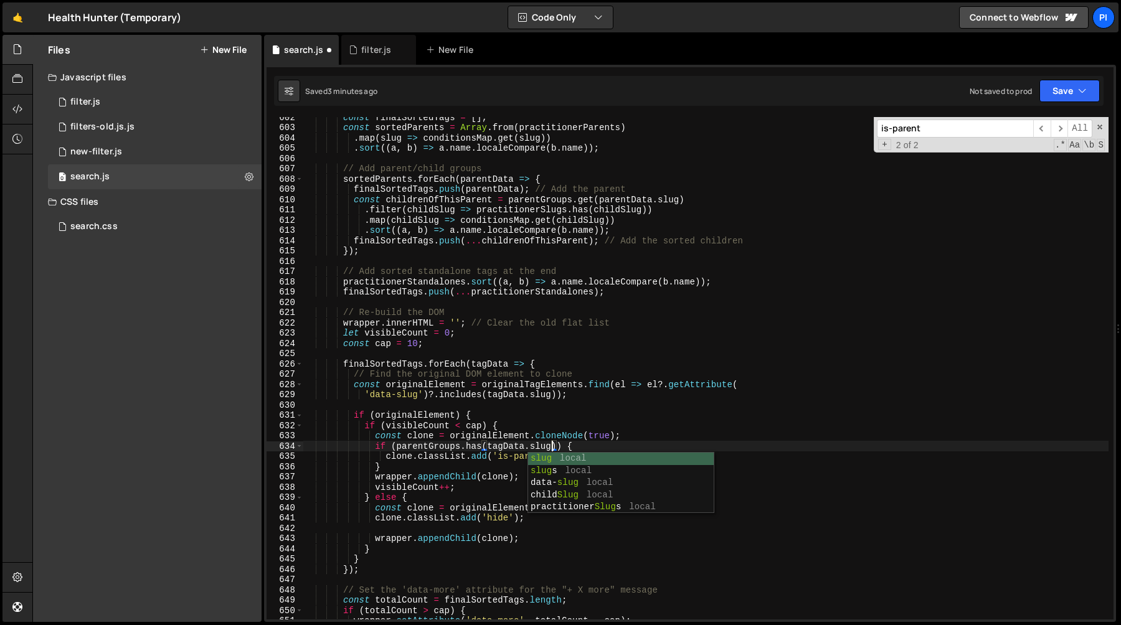
scroll to position [0, 17]
click at [397, 450] on div "const finalSortedTags = [ ] ; const sortedParents = Array . from ( practitioner…" at bounding box center [705, 373] width 805 height 523
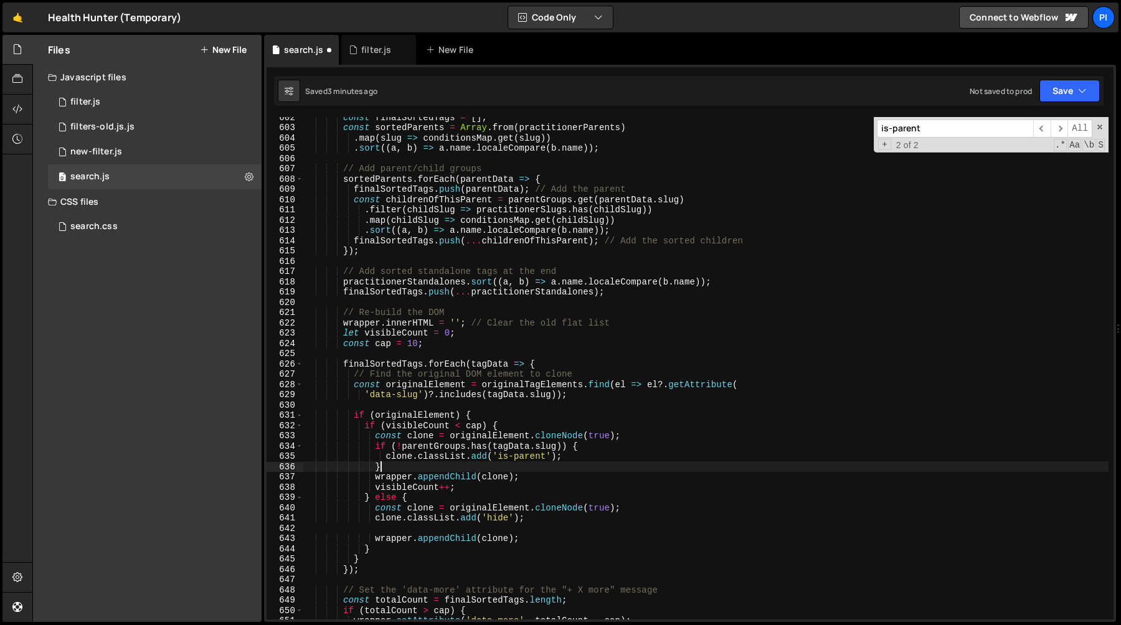
click at [696, 465] on div "const finalSortedTags = [ ] ; const sortedParents = Array . from ( practitioner…" at bounding box center [705, 373] width 805 height 523
click at [402, 447] on div "const finalSortedTags = [ ] ; const sortedParents = Array . from ( practitioner…" at bounding box center [705, 373] width 805 height 523
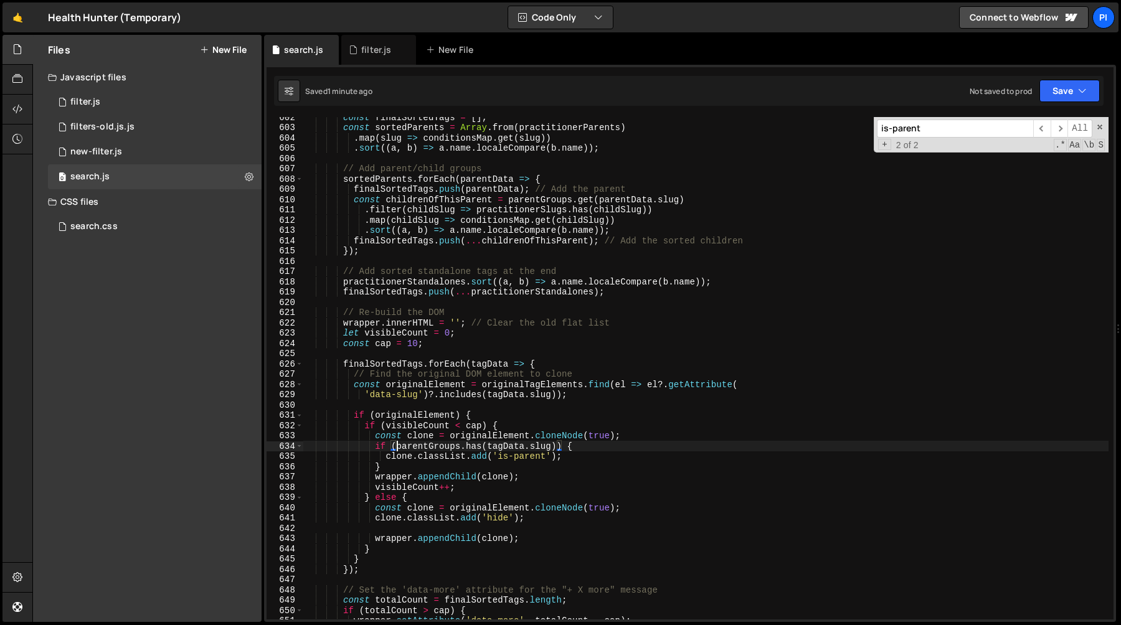
click at [435, 344] on div "const finalSortedTags = [ ] ; const sortedParents = Array . from ( practitioner…" at bounding box center [705, 373] width 805 height 523
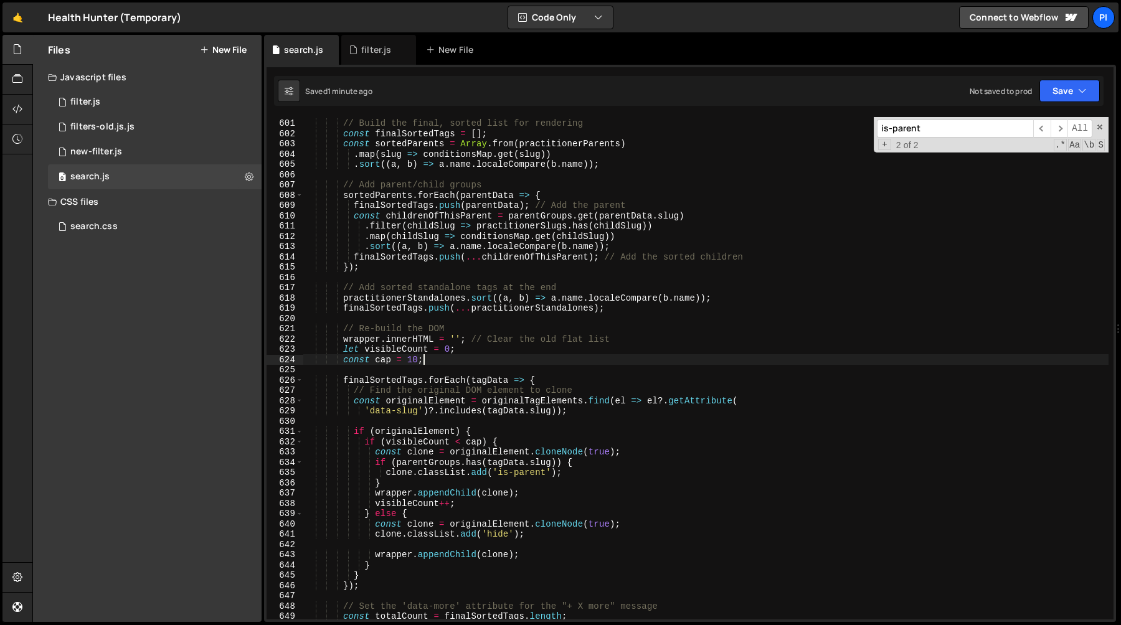
click at [456, 357] on div "// Build the final, sorted list for rendering const finalSortedTags = [ ] ; con…" at bounding box center [705, 369] width 805 height 523
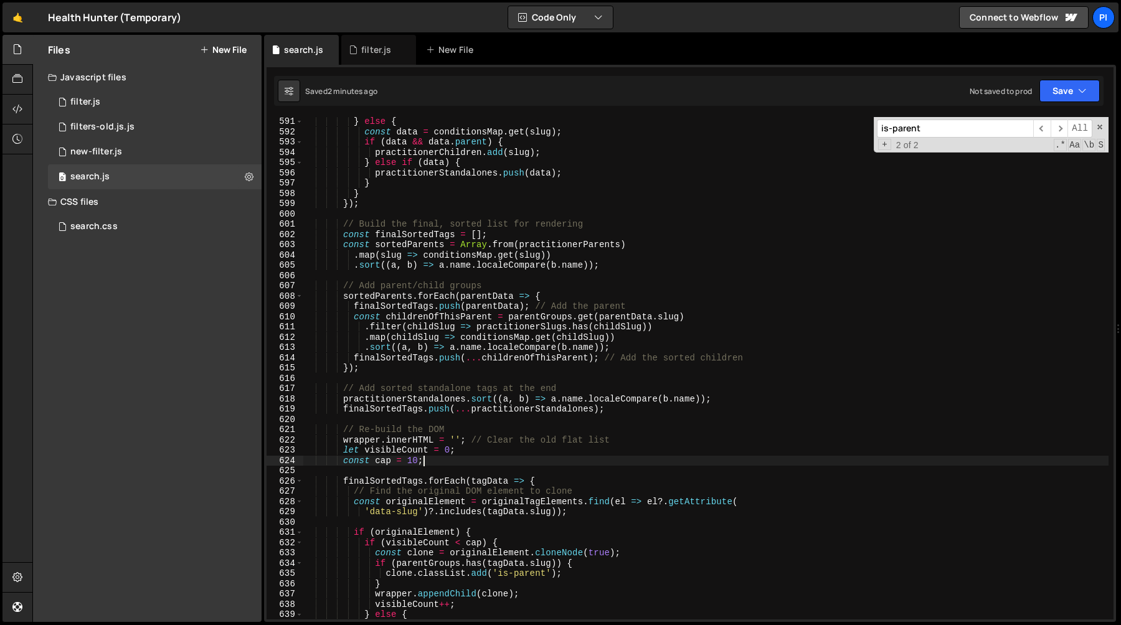
scroll to position [6051, 0]
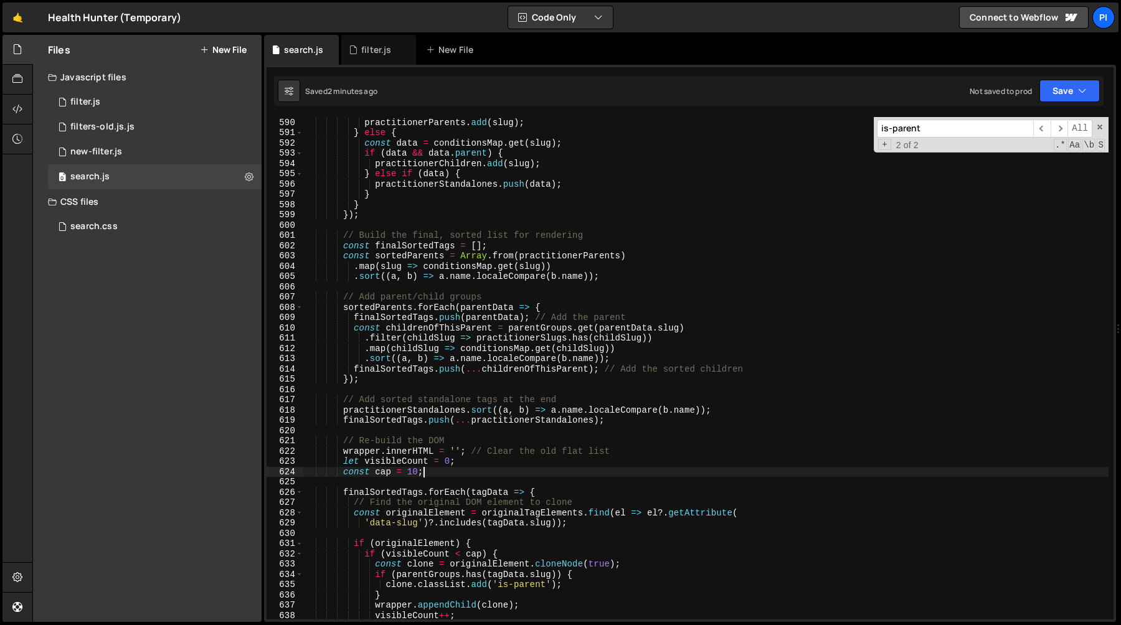
click at [387, 489] on div "if ( parentGroups . has ( slug )) { practitionerParents . add ( slug ) ; } else…" at bounding box center [705, 368] width 805 height 523
type textarea "finalSortedTags.forEach(tagData => {"
click at [387, 489] on div "if ( parentGroups . has ( slug )) { practitionerParents . add ( slug ) ; } else…" at bounding box center [705, 368] width 805 height 523
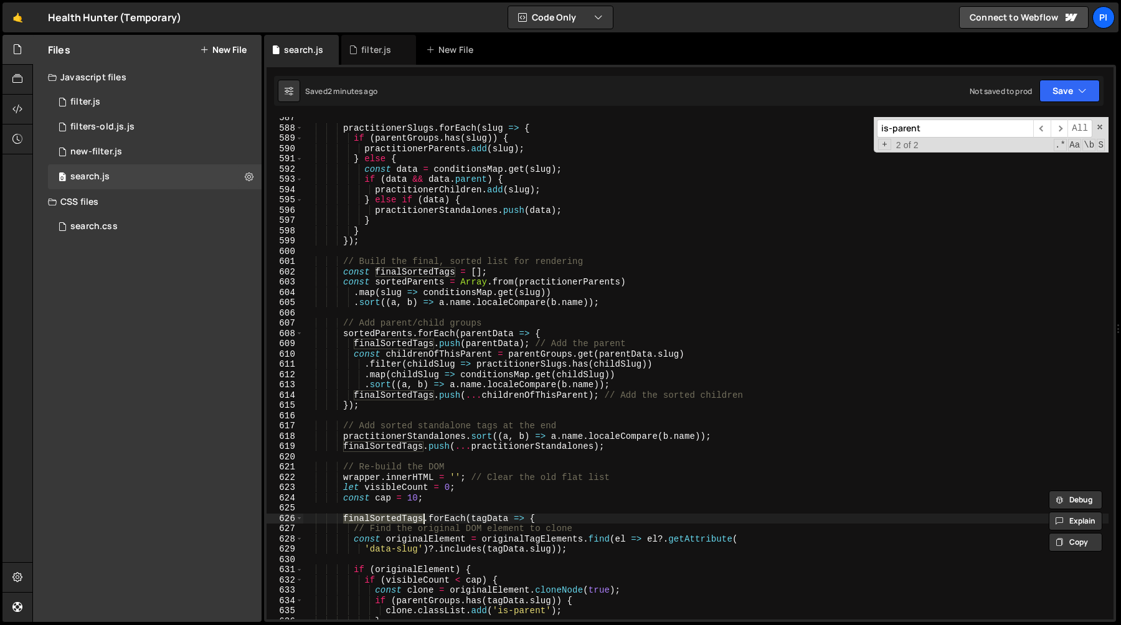
scroll to position [6021, 0]
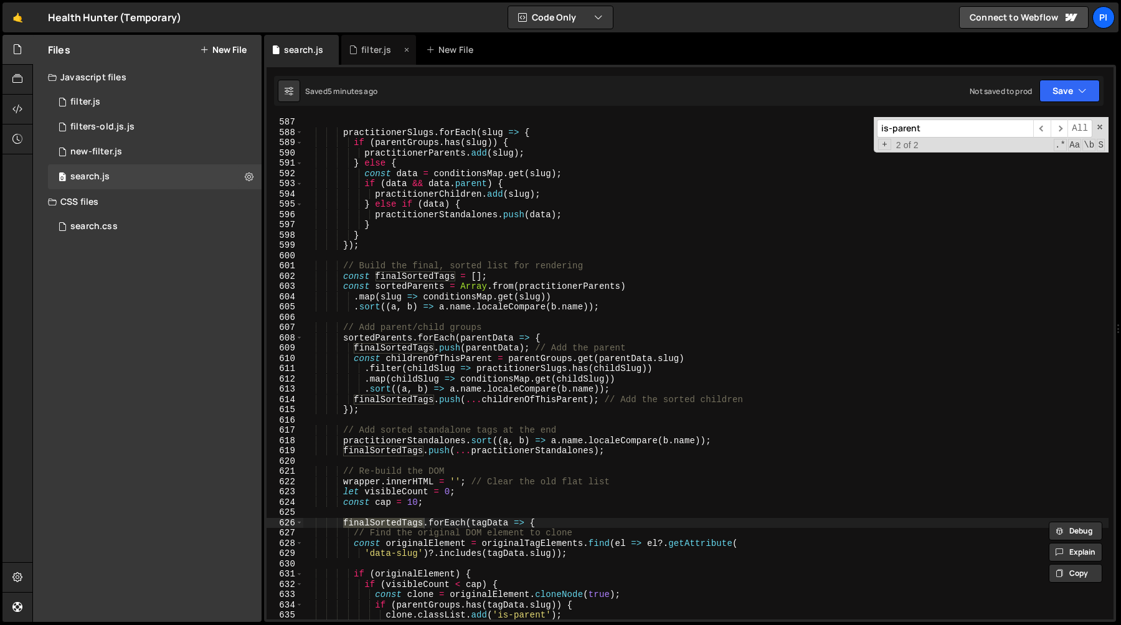
click at [364, 52] on div "filter.js" at bounding box center [376, 50] width 30 height 12
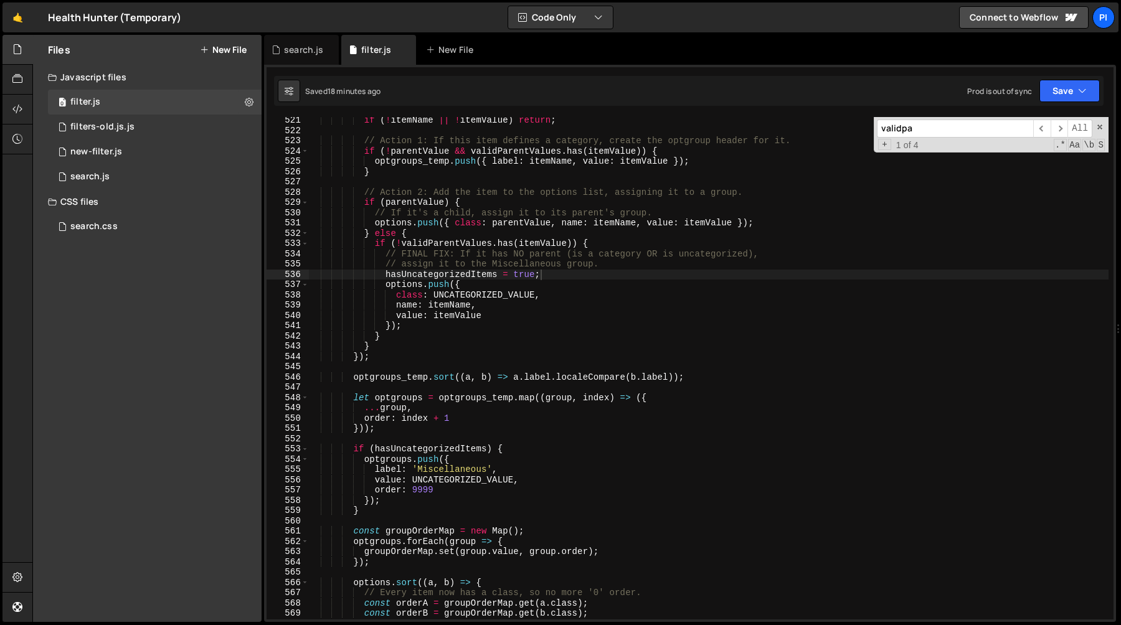
scroll to position [5396, 0]
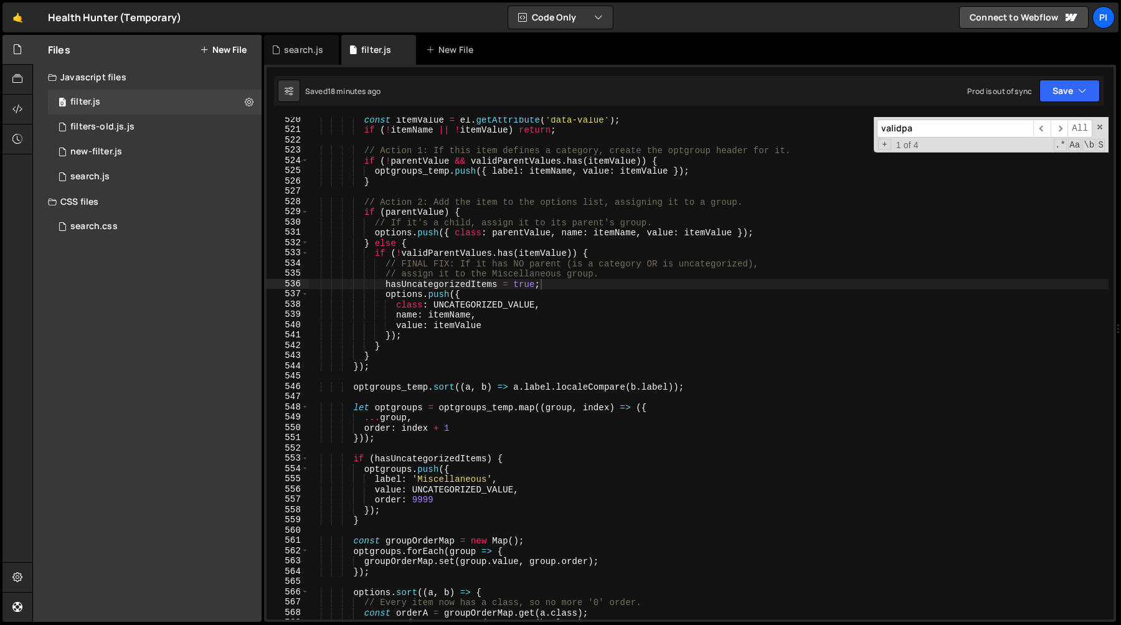
click at [531, 299] on div "const itemValue = el . getAttribute ( 'data-value' ) ; if ( ! itemName || ! ite…" at bounding box center [708, 376] width 800 height 523
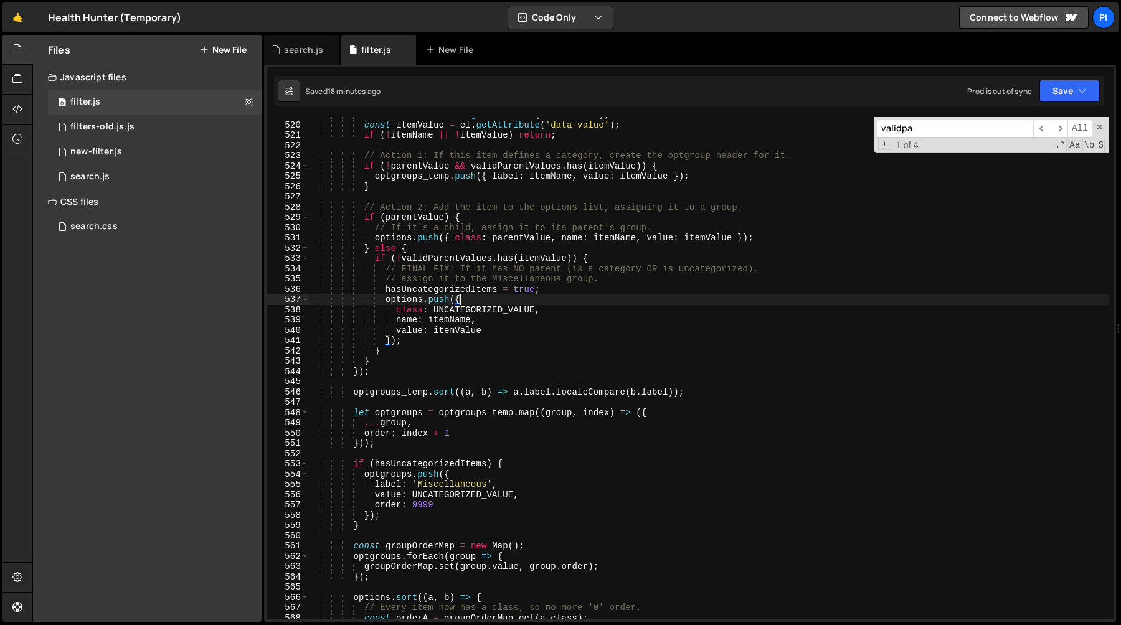
scroll to position [5411, 0]
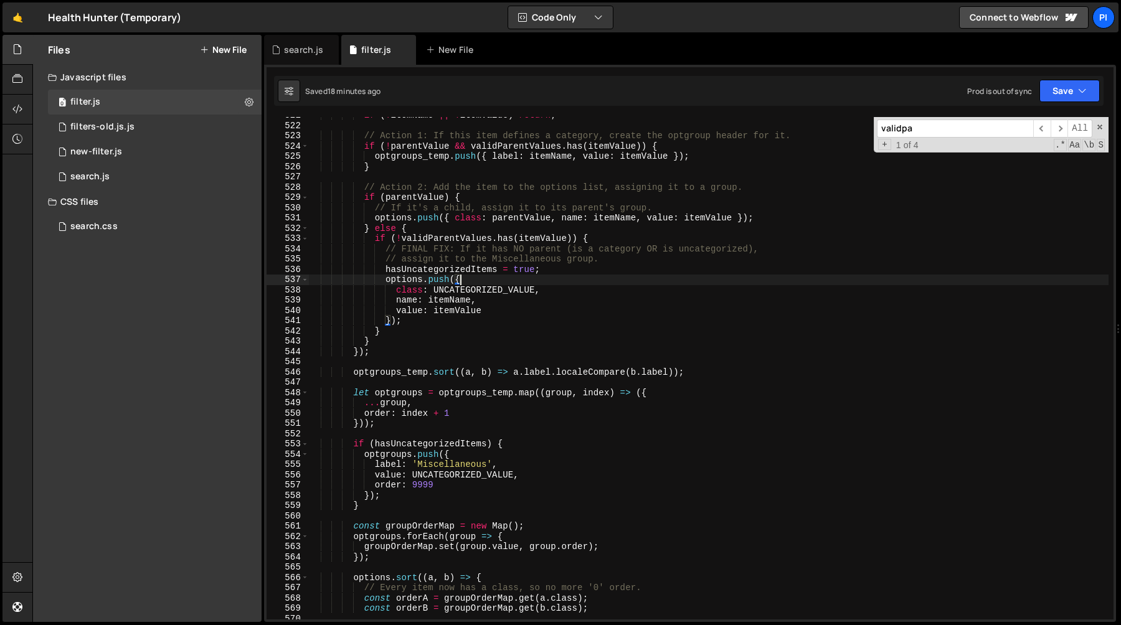
click at [434, 463] on div "if ( ! itemName || ! itemValue ) return ; // Action 1: If this item defines a c…" at bounding box center [708, 371] width 800 height 523
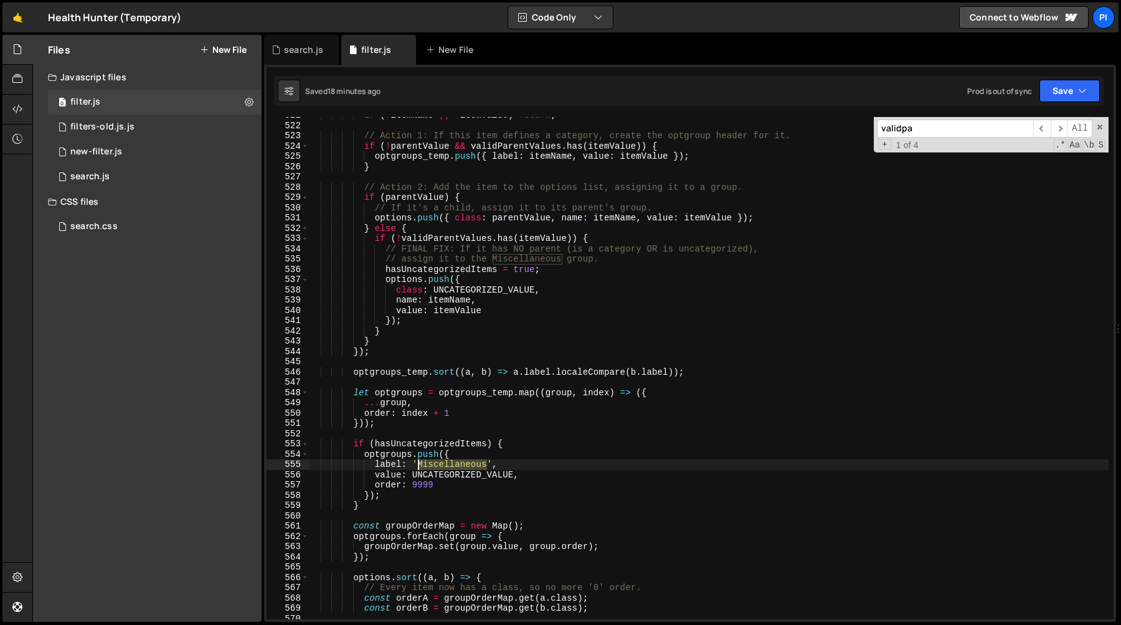
click at [434, 463] on div "if ( ! itemName || ! itemValue ) return ; // Action 1: If this item defines a c…" at bounding box center [708, 371] width 800 height 523
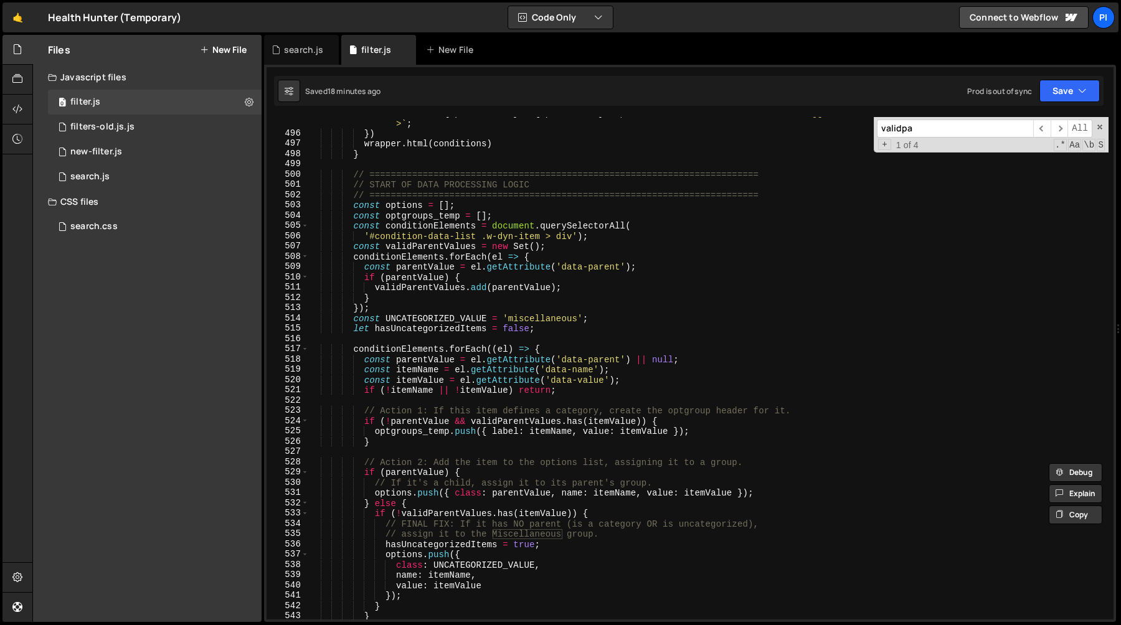
scroll to position [5044, 0]
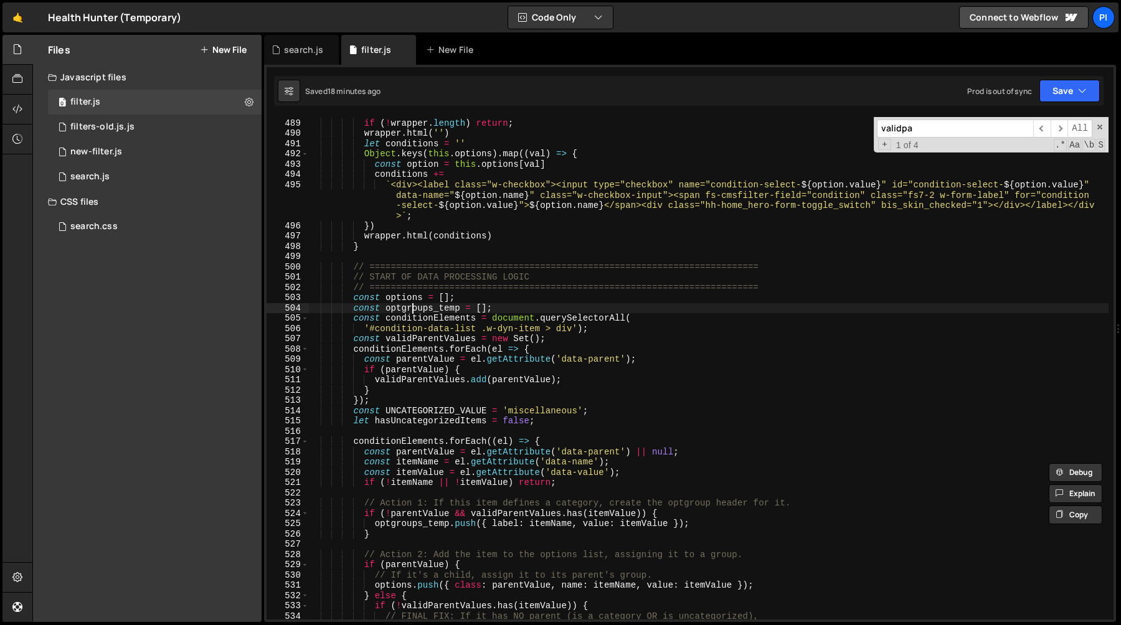
click at [411, 309] on div "const wrapper = $ ( document ) . find ( '[data-cmsfilter-field="condition"]' ) …" at bounding box center [708, 369] width 800 height 523
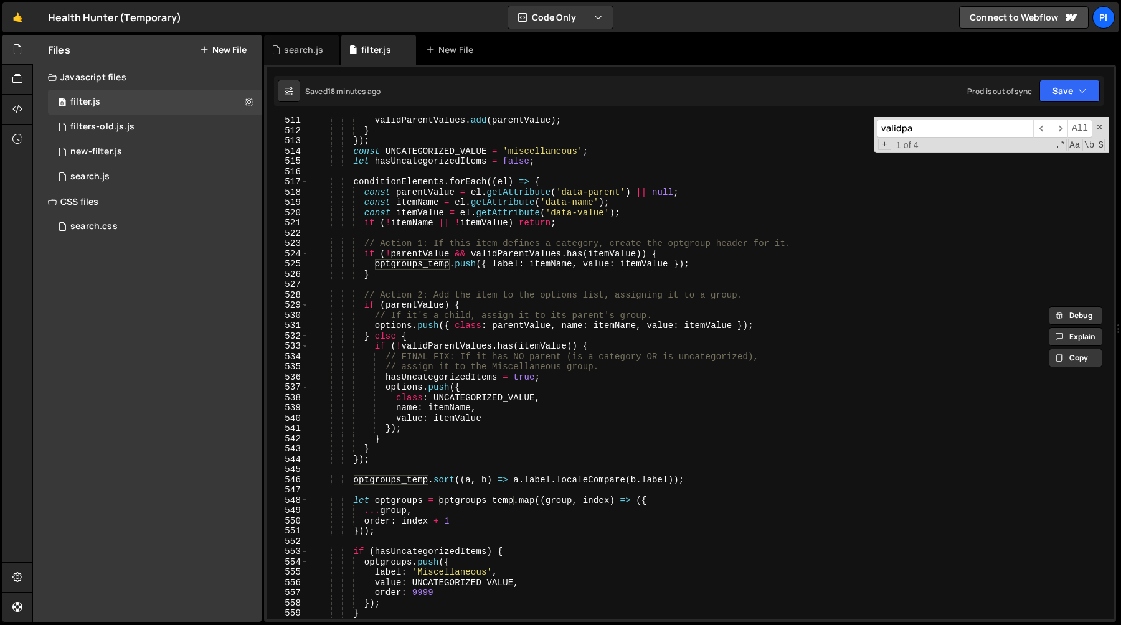
scroll to position [5344, 0]
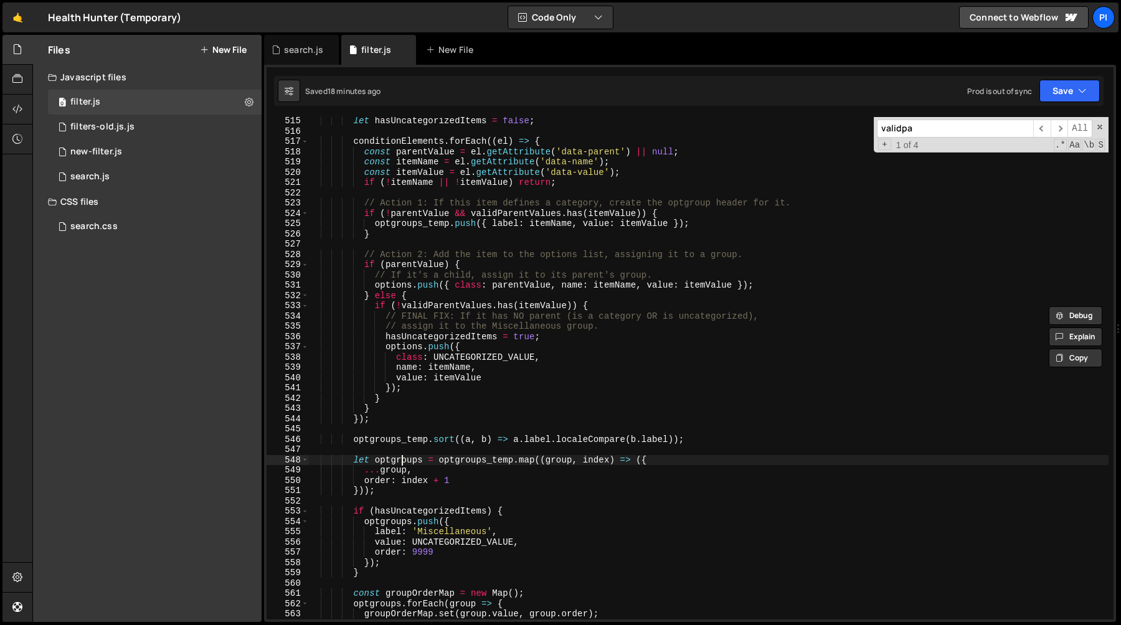
click at [404, 460] on div "let hasUncategorizedItems = false ; conditionElements . forEach (( el ) => { co…" at bounding box center [708, 377] width 800 height 523
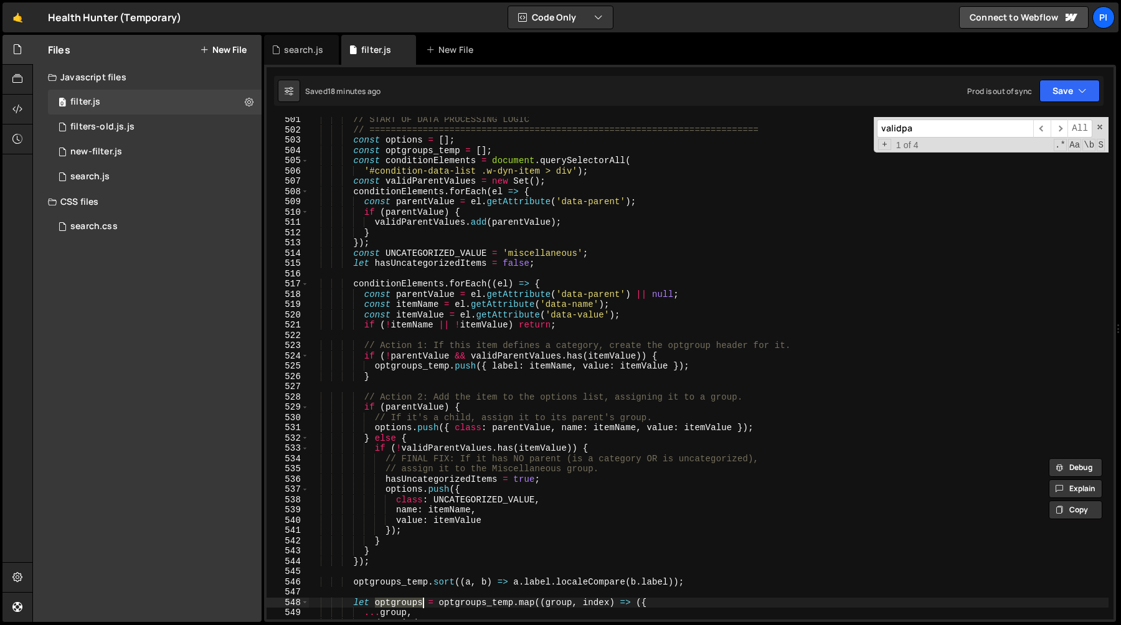
scroll to position [5200, 0]
click at [418, 365] on div "// START OF DATA PROCESSING LOGIC // ==========================================…" at bounding box center [708, 376] width 800 height 523
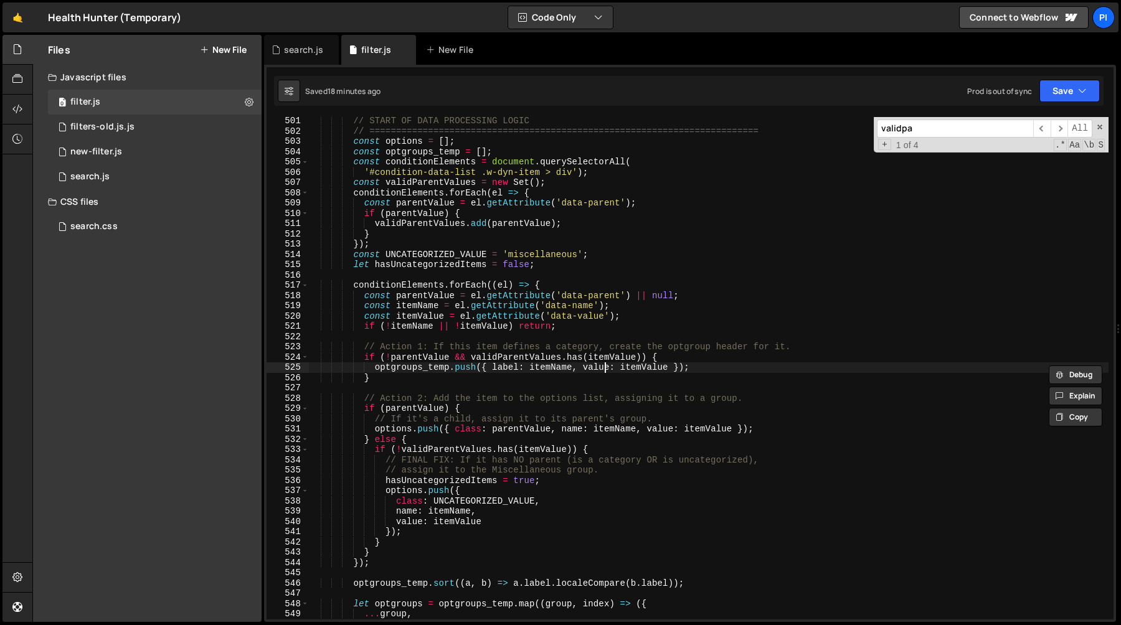
click at [606, 369] on div "// START OF DATA PROCESSING LOGIC // ==========================================…" at bounding box center [708, 377] width 800 height 523
click at [660, 375] on div "// START OF DATA PROCESSING LOGIC // ==========================================…" at bounding box center [708, 377] width 800 height 523
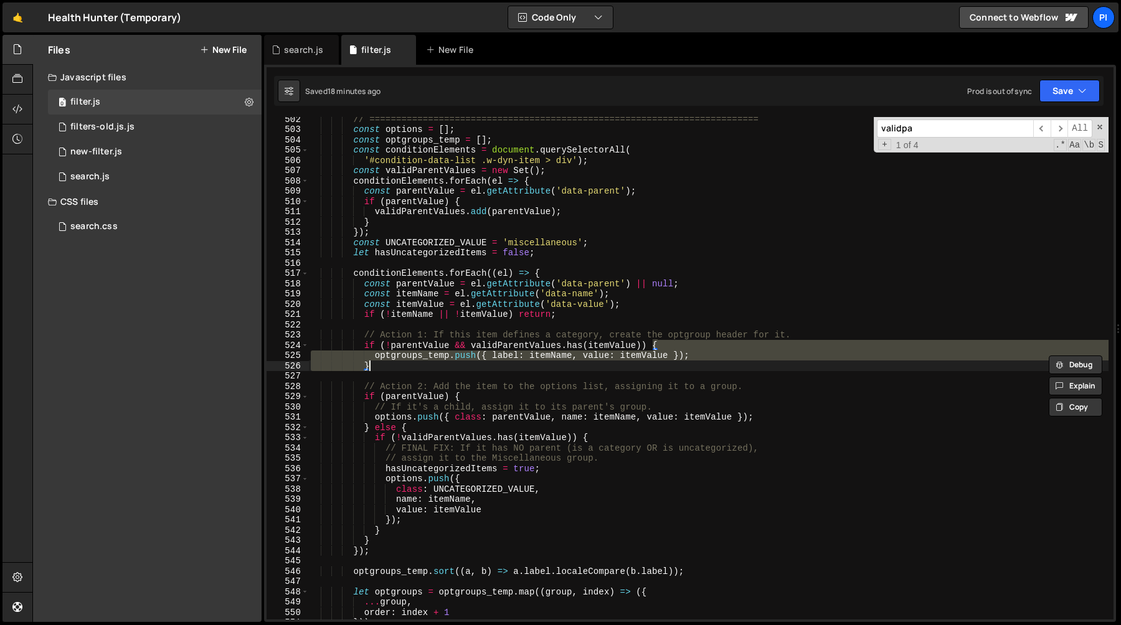
scroll to position [5212, 0]
click at [552, 357] on div "// ========================================================================= co…" at bounding box center [708, 368] width 800 height 503
click at [552, 357] on div "// ========================================================================= co…" at bounding box center [708, 375] width 800 height 523
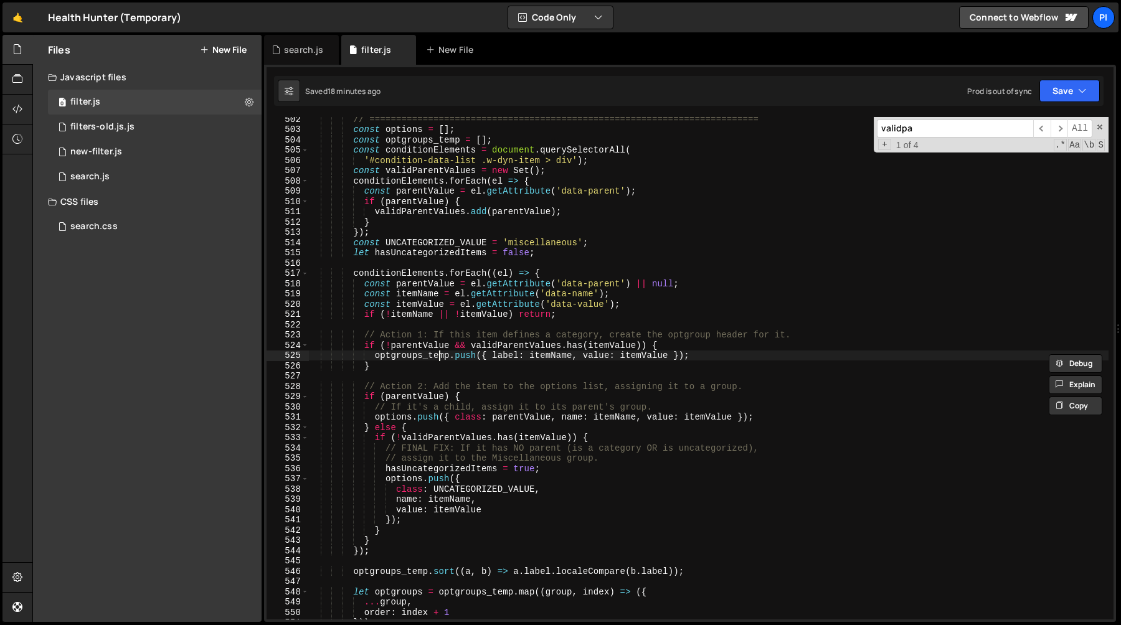
click at [437, 355] on div "// ========================================================================= co…" at bounding box center [708, 375] width 800 height 523
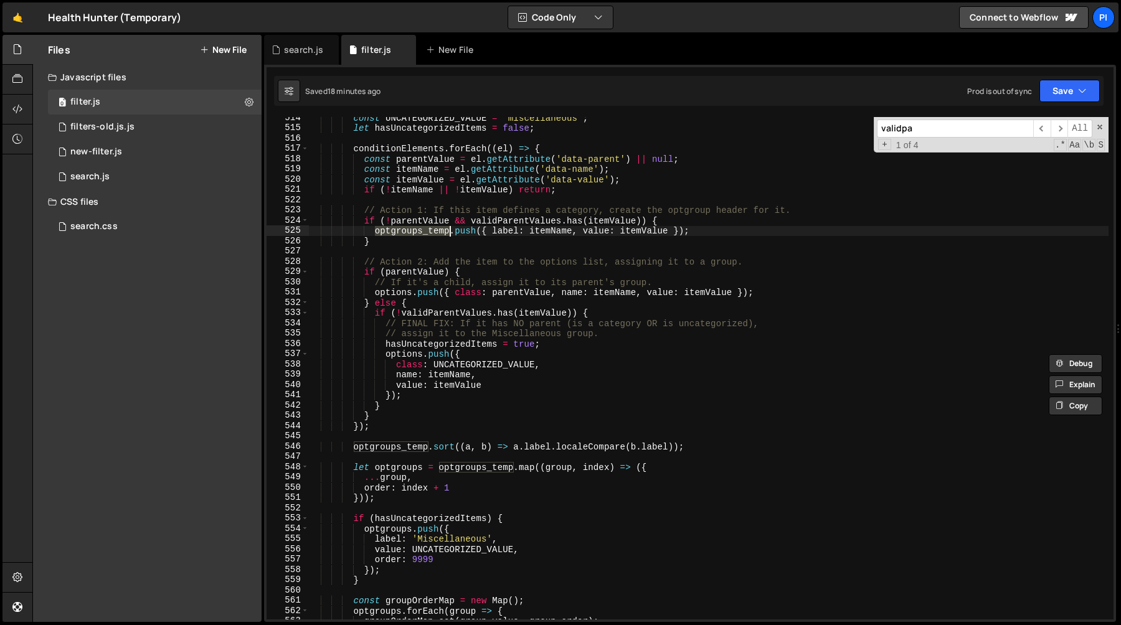
scroll to position [5265, 0]
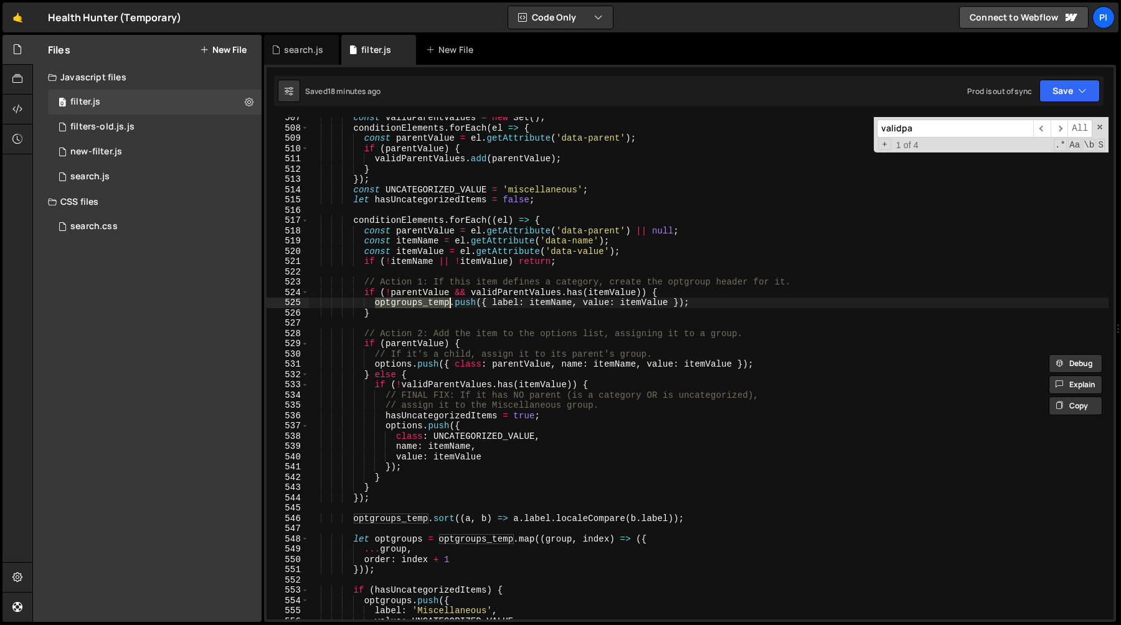
click at [410, 266] on div "const validParentValues = new Set ( ) ; conditionElements . forEach ( el => { c…" at bounding box center [708, 374] width 800 height 523
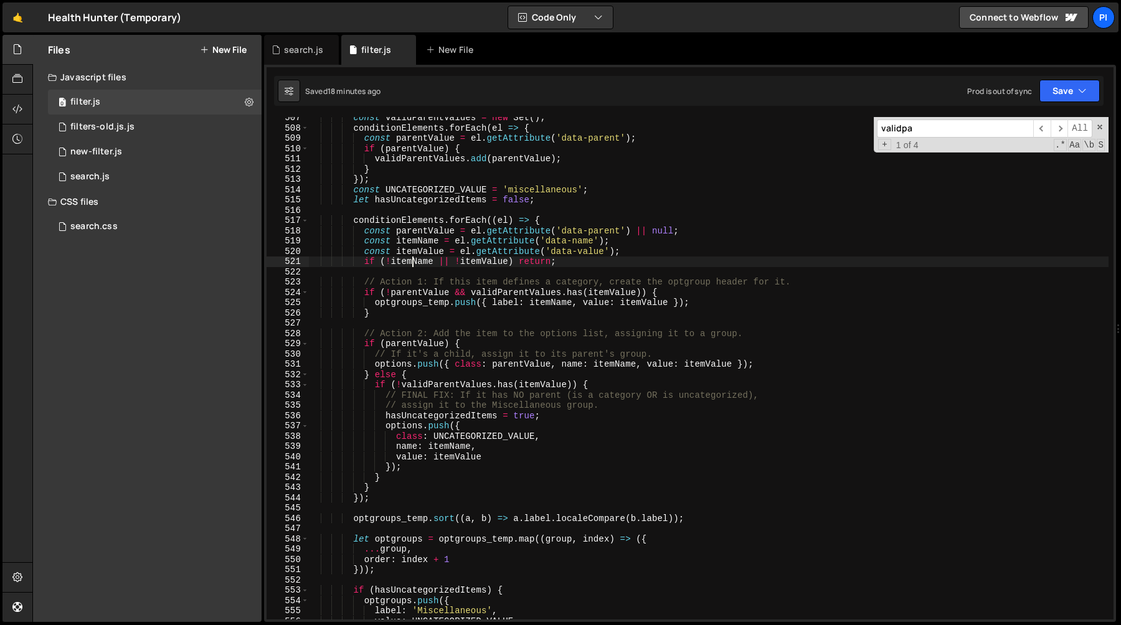
click at [410, 266] on div "const validParentValues = new Set ( ) ; conditionElements . forEach ( el => { c…" at bounding box center [708, 374] width 800 height 523
click at [480, 263] on div "const validParentValues = new Set ( ) ; conditionElements . forEach ( el => { c…" at bounding box center [708, 374] width 800 height 523
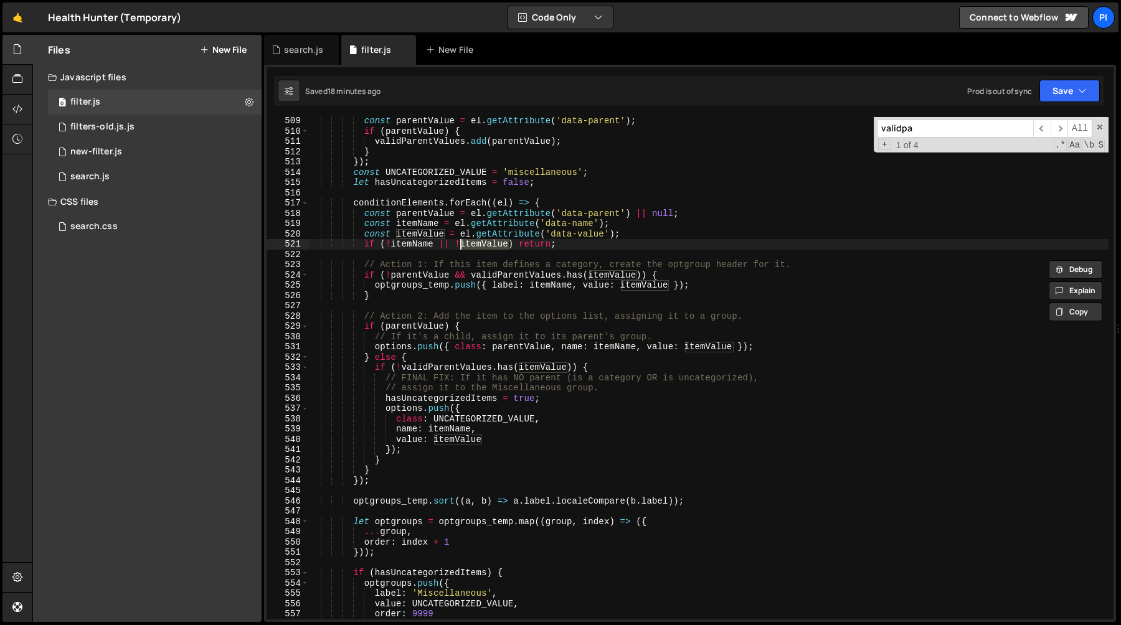
click at [417, 234] on div "const parentValue = el . getAttribute ( 'data-parent' ) ; if ( parentValue ) { …" at bounding box center [708, 377] width 800 height 523
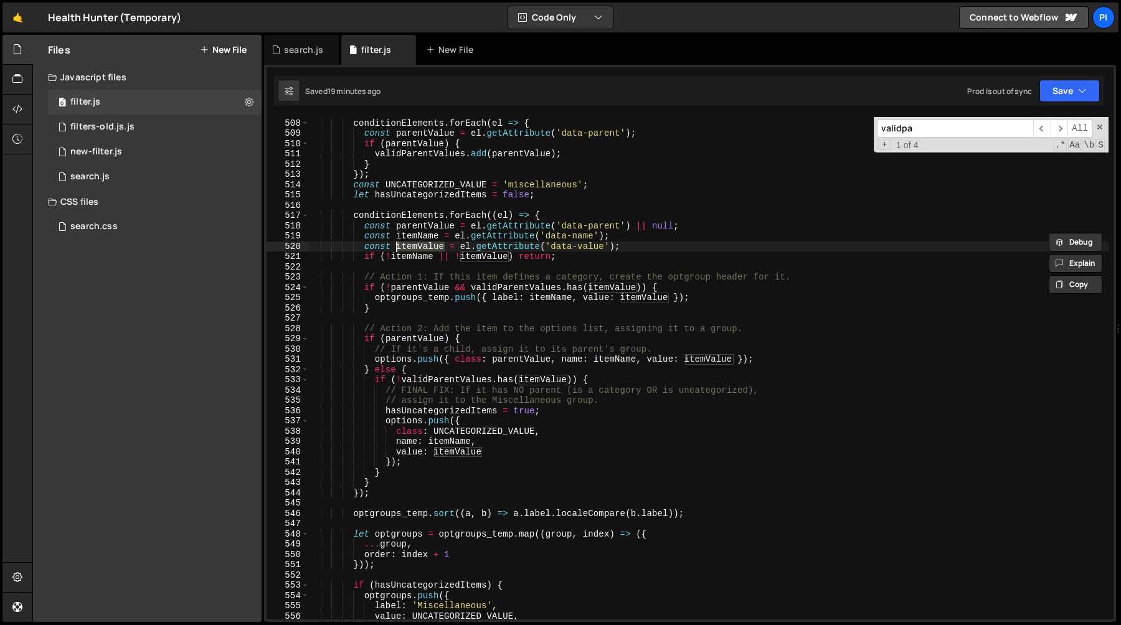
scroll to position [5280, 0]
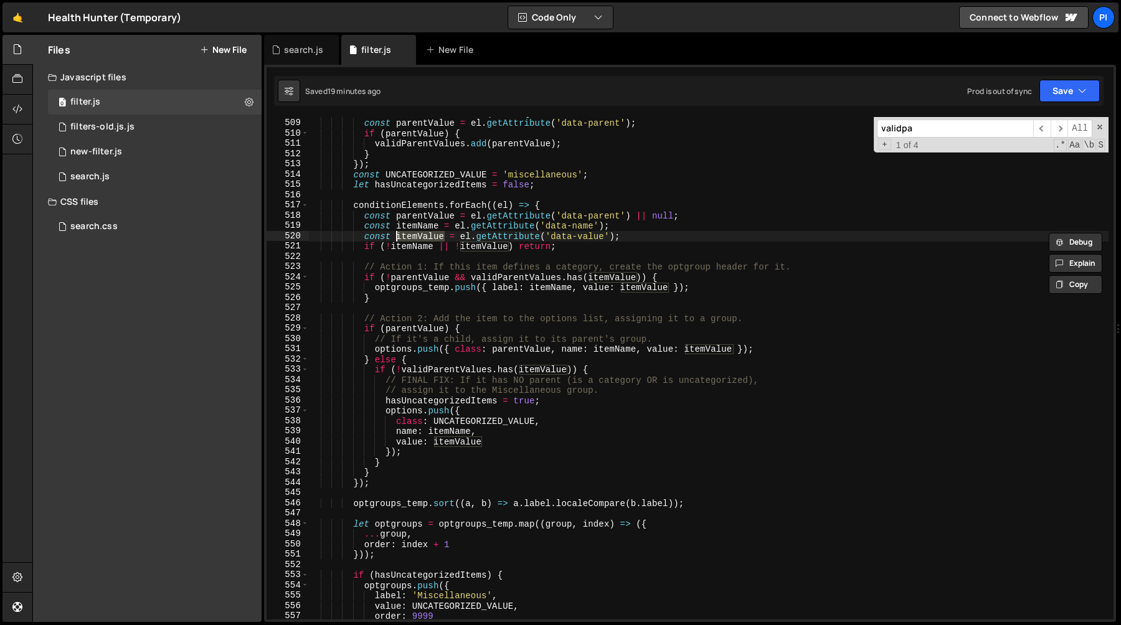
click at [512, 286] on div "conditionElements . forEach ( el => { const parentValue = el . getAttribute ( '…" at bounding box center [708, 369] width 800 height 523
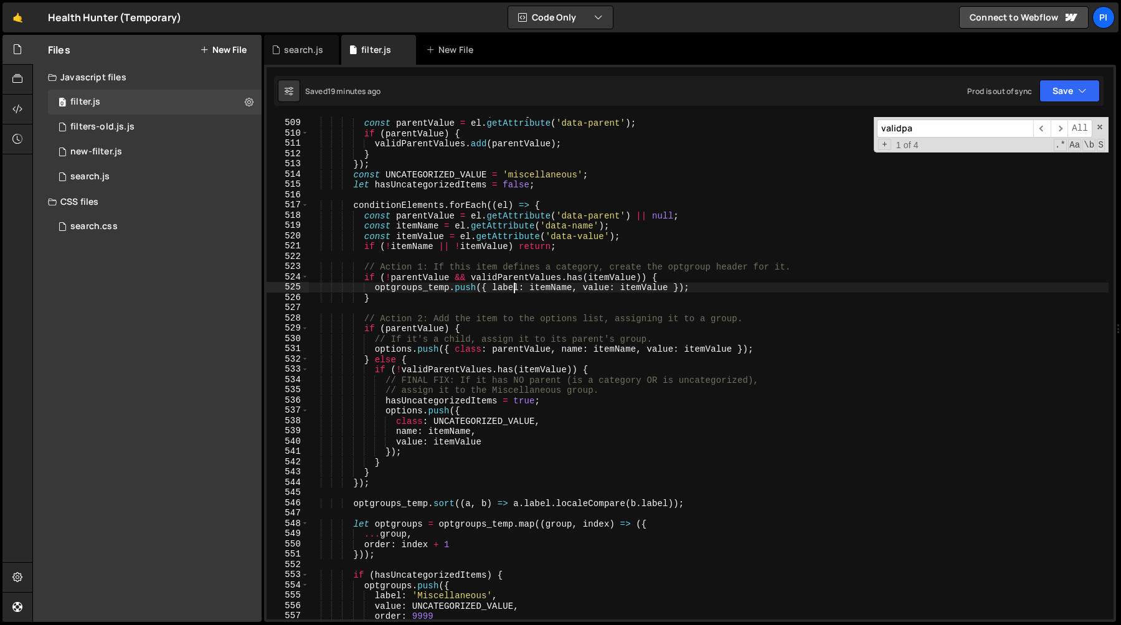
click at [512, 286] on div "conditionElements . forEach ( el => { const parentValue = el . getAttribute ( '…" at bounding box center [708, 369] width 800 height 523
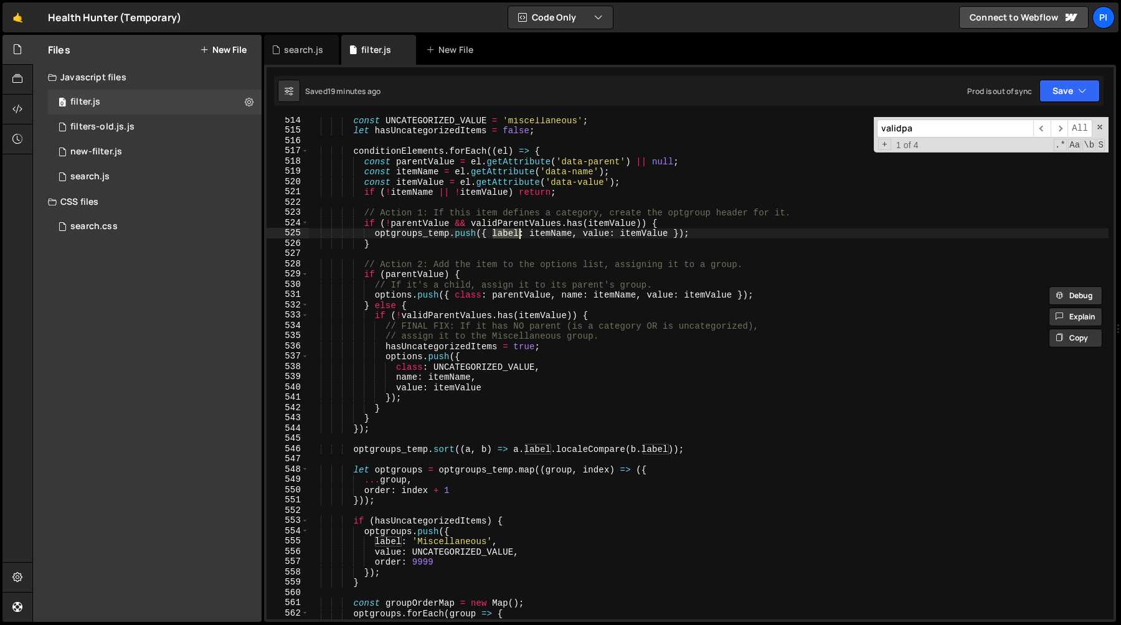
scroll to position [5356, 0]
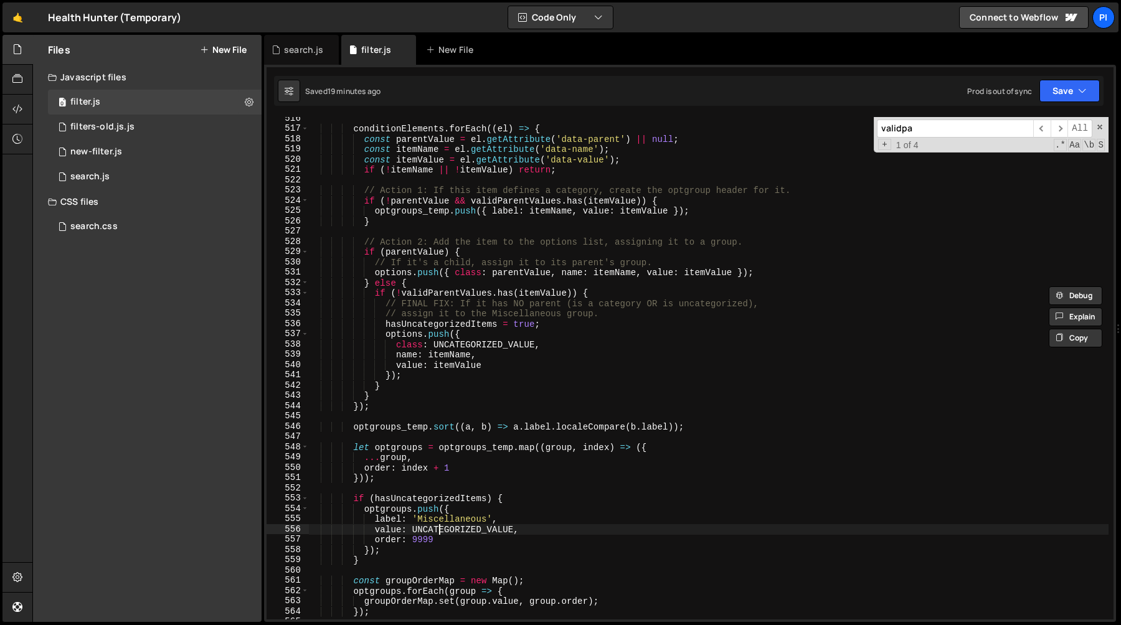
click at [440, 528] on div "conditionElements . forEach (( el ) => { const parentValue = el . getAttribute …" at bounding box center [708, 374] width 800 height 523
click at [451, 521] on div "conditionElements . forEach (( el ) => { const parentValue = el . getAttribute …" at bounding box center [708, 374] width 800 height 523
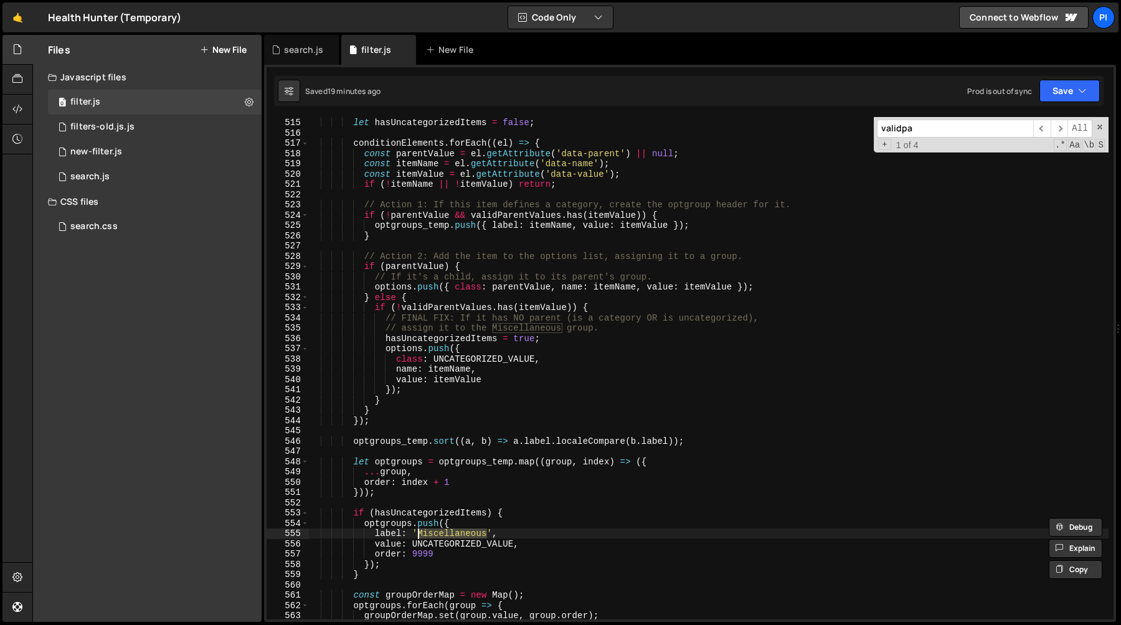
scroll to position [5340, 0]
click at [659, 154] on div "const UNCATEGORIZED_VALUE = 'miscellaneous' ; let hasUncategorizedItems = false…" at bounding box center [708, 370] width 800 height 523
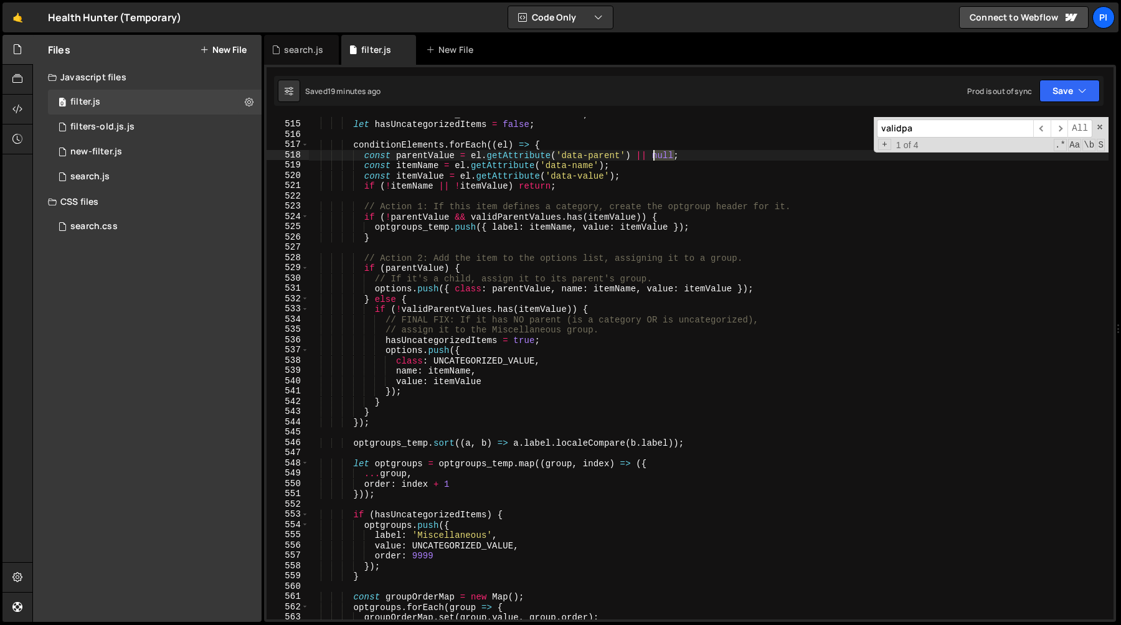
click at [659, 154] on div "const UNCATEGORIZED_VALUE = 'miscellaneous' ; let hasUncategorizedItems = false…" at bounding box center [708, 370] width 800 height 523
click at [419, 159] on div "const UNCATEGORIZED_VALUE = 'miscellaneous' ; let hasUncategorizedItems = false…" at bounding box center [708, 370] width 800 height 523
click at [488, 359] on div "const UNCATEGORIZED_VALUE = 'miscellaneous' ; let hasUncategorizedItems = false…" at bounding box center [708, 370] width 800 height 523
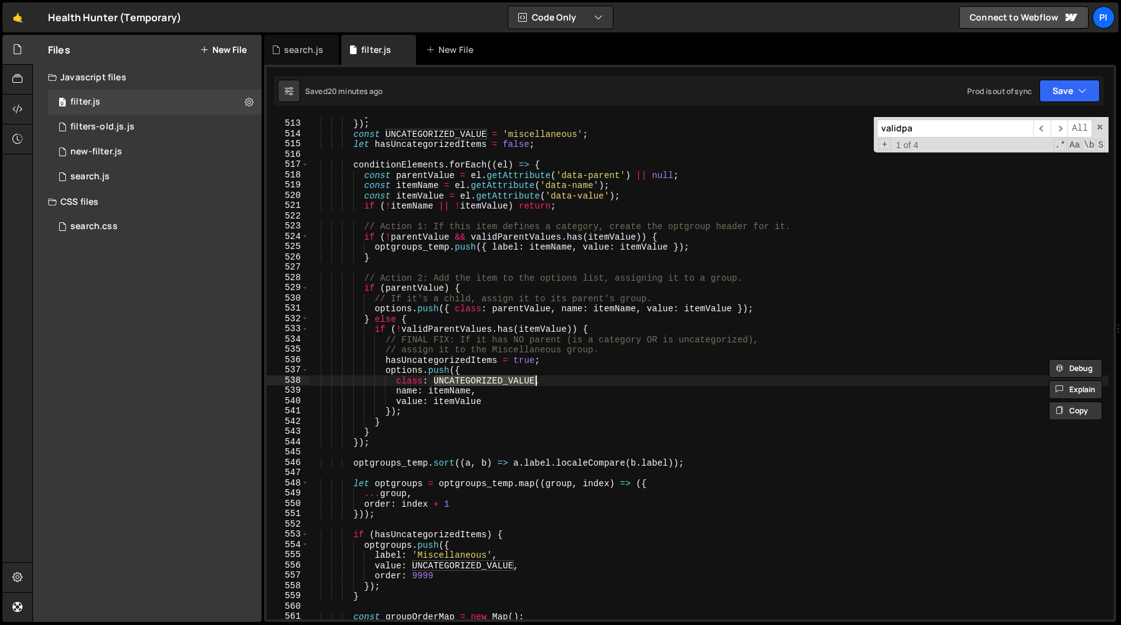
scroll to position [5302, 0]
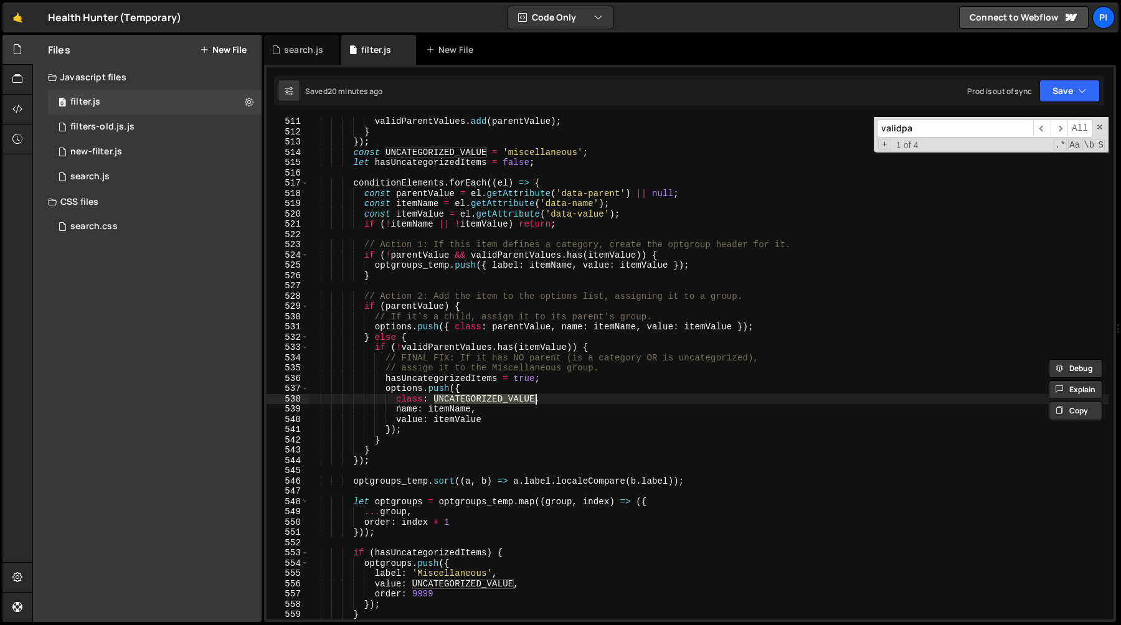
click at [528, 327] on div "validParentValues . add ( parentValue ) ; } }) ; const UNCATEGORIZED_VALUE = 'm…" at bounding box center [708, 377] width 800 height 523
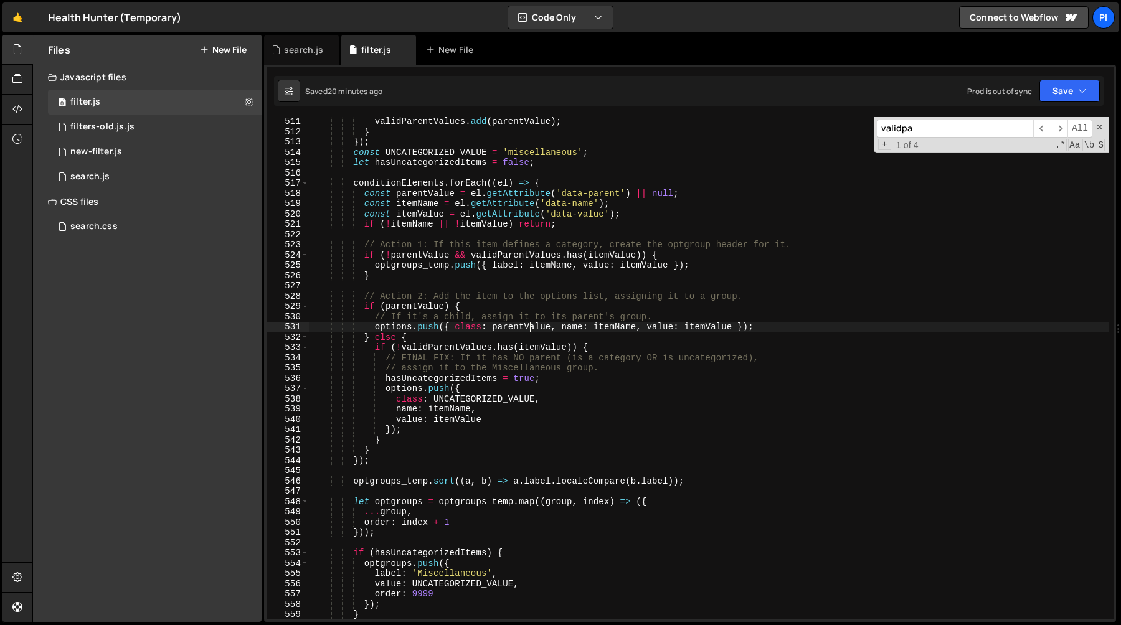
click at [528, 327] on div "validParentValues . add ( parentValue ) ; } }) ; const UNCATEGORIZED_VALUE = 'm…" at bounding box center [708, 377] width 800 height 523
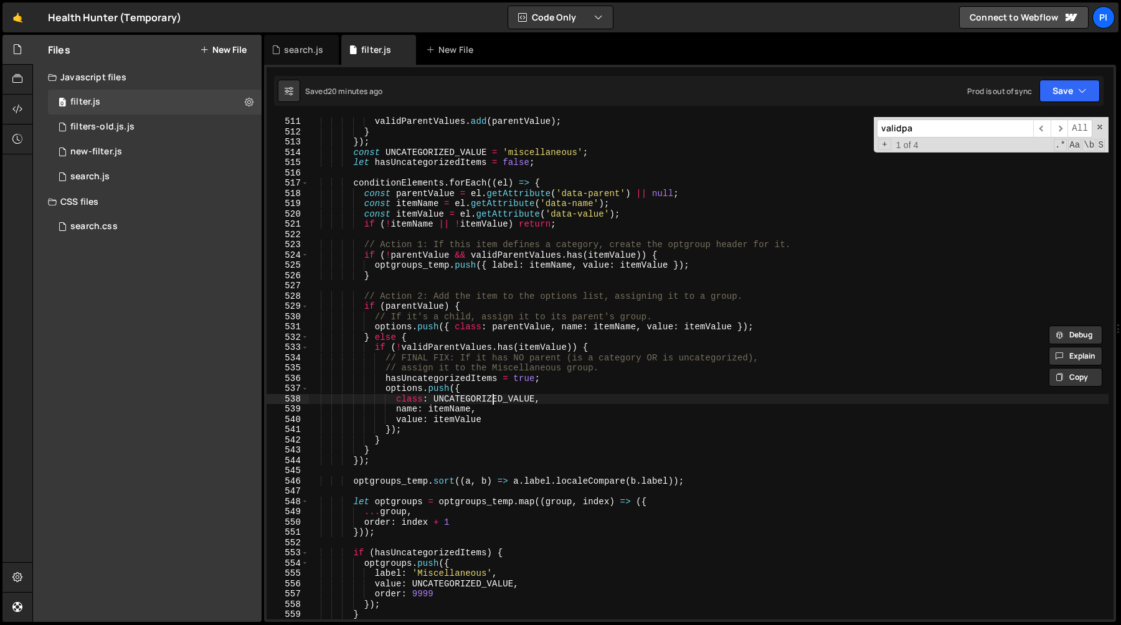
click at [491, 400] on div "validParentValues . add ( parentValue ) ; } }) ; const UNCATEGORIZED_VALUE = 'm…" at bounding box center [708, 377] width 800 height 523
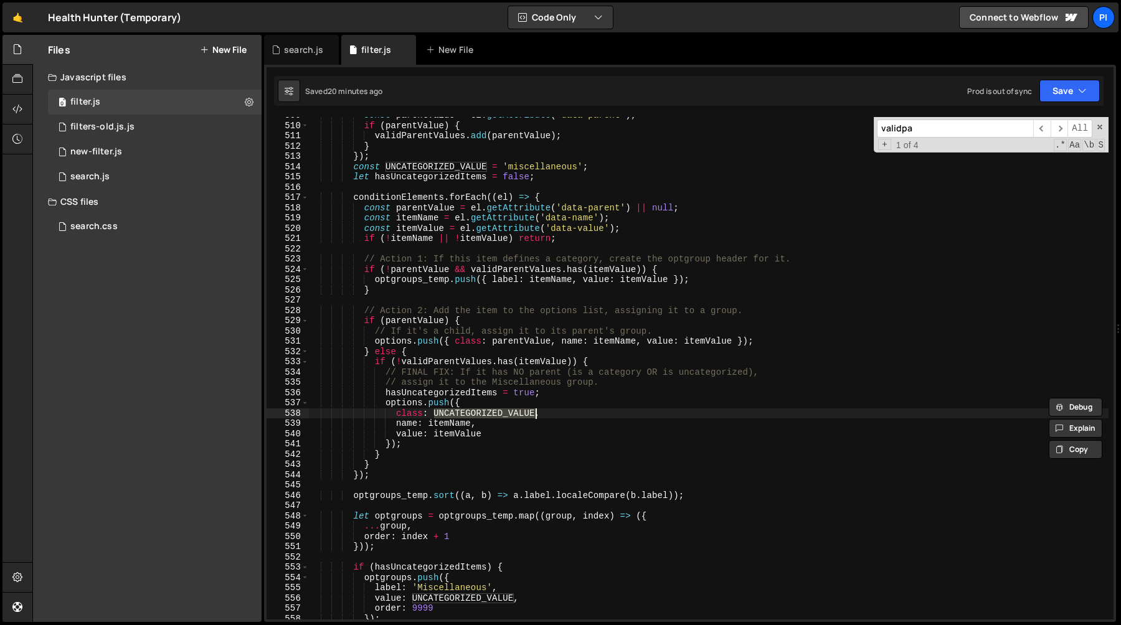
scroll to position [5288, 0]
click at [435, 168] on div "const parentValue = el . getAttribute ( 'data-parent' ) ; if ( parentValue ) { …" at bounding box center [708, 371] width 800 height 523
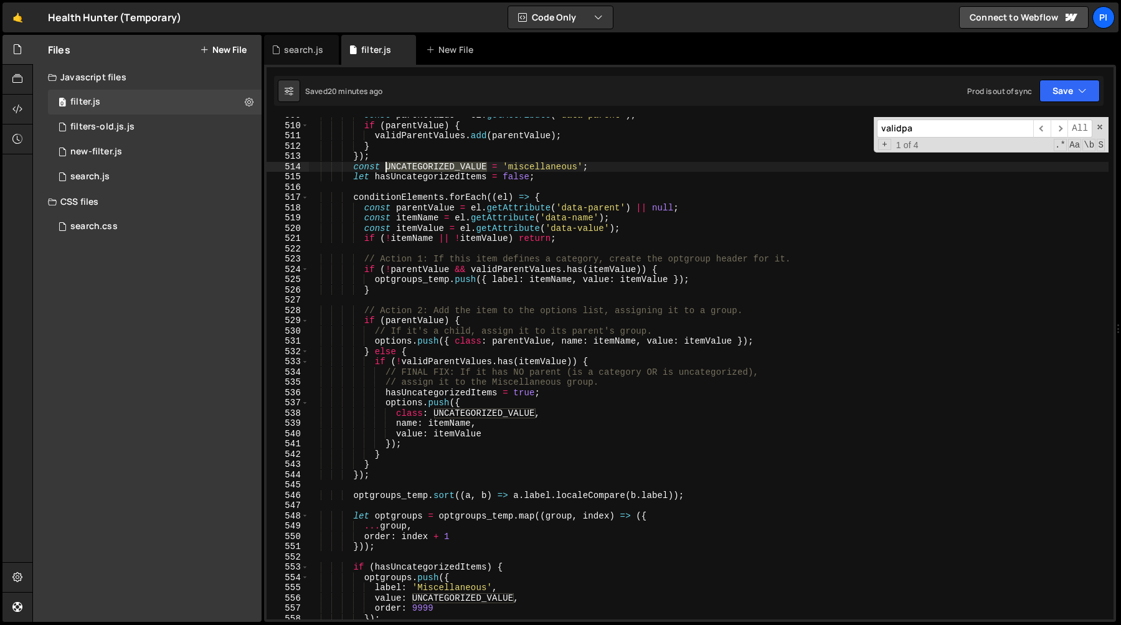
click at [435, 168] on div "const parentValue = el . getAttribute ( 'data-parent' ) ; if ( parentValue ) { …" at bounding box center [708, 371] width 800 height 523
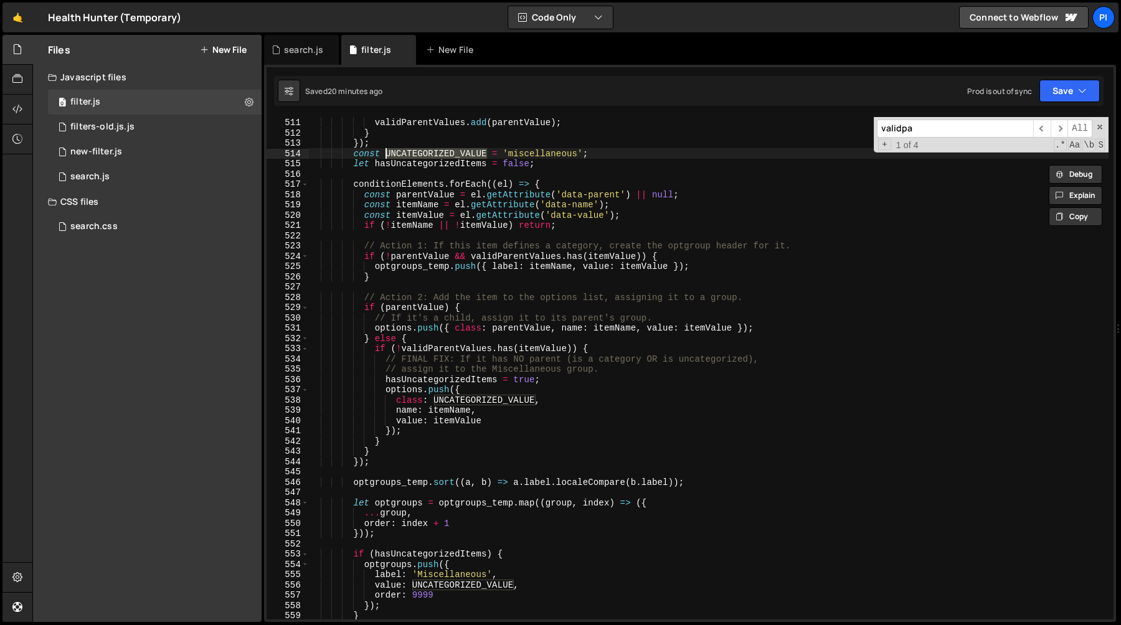
click at [522, 423] on div "if ( parentValue ) { validParentValues . add ( parentValue ) ; } }) ; const UNC…" at bounding box center [708, 368] width 800 height 523
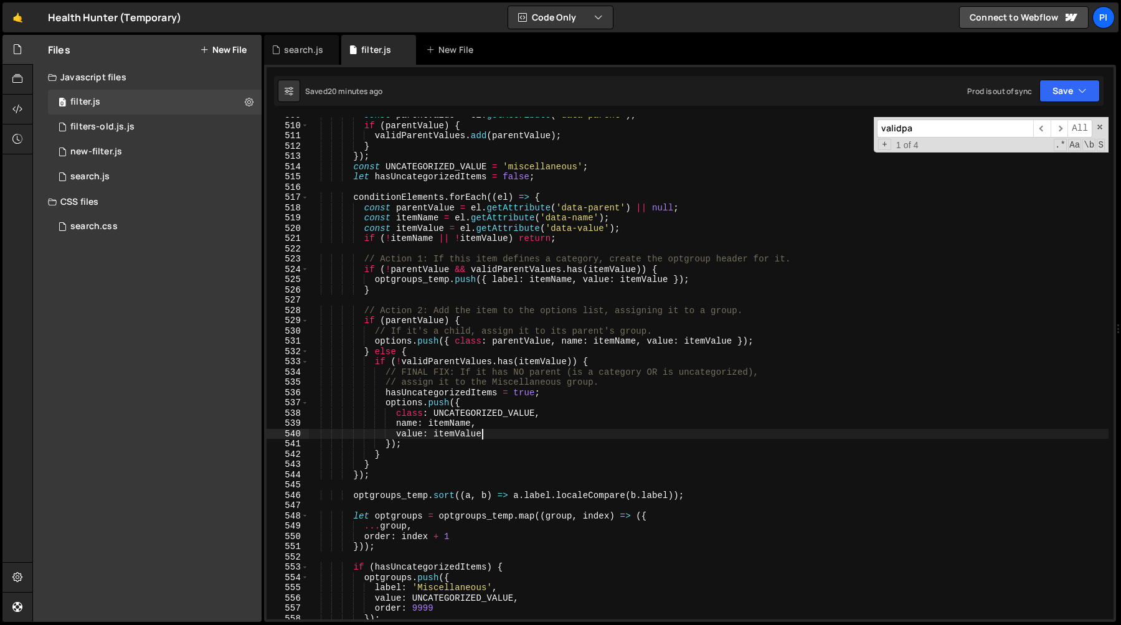
scroll to position [5287, 0]
click at [661, 214] on div "const parentValue = el . getAttribute ( 'data-parent' ) ; if ( parentValue ) { …" at bounding box center [708, 372] width 800 height 523
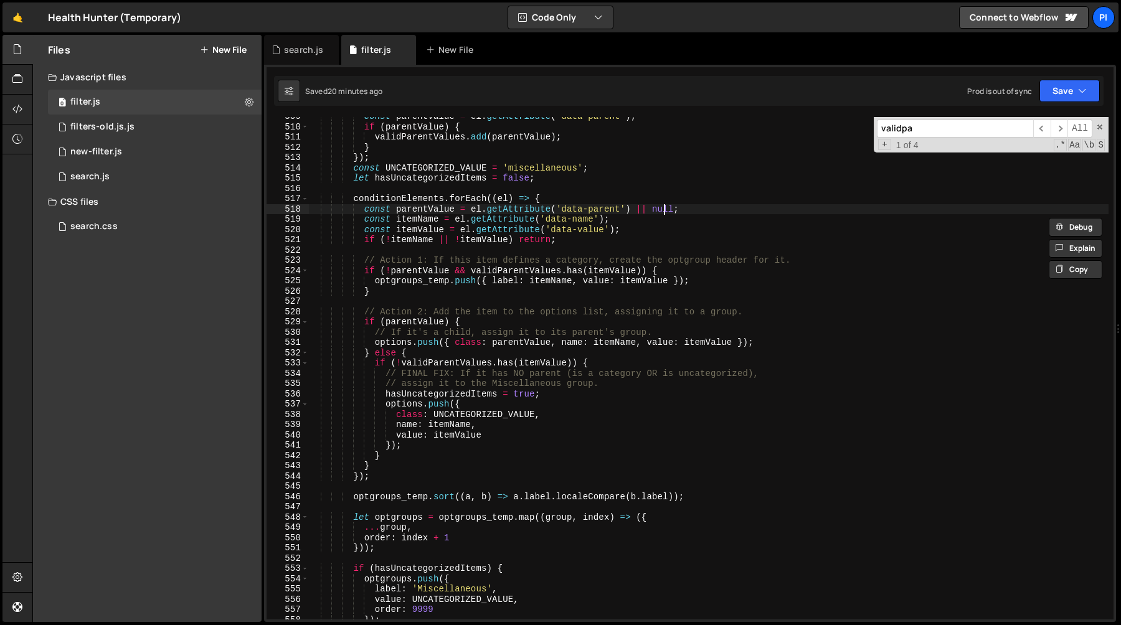
click at [665, 205] on div "const parentValue = el . getAttribute ( 'data-parent' ) ; if ( parentValue ) { …" at bounding box center [708, 372] width 800 height 523
click at [482, 420] on div "const parentValue = el . getAttribute ( 'data-parent' ) ; if ( parentValue ) { …" at bounding box center [708, 372] width 800 height 523
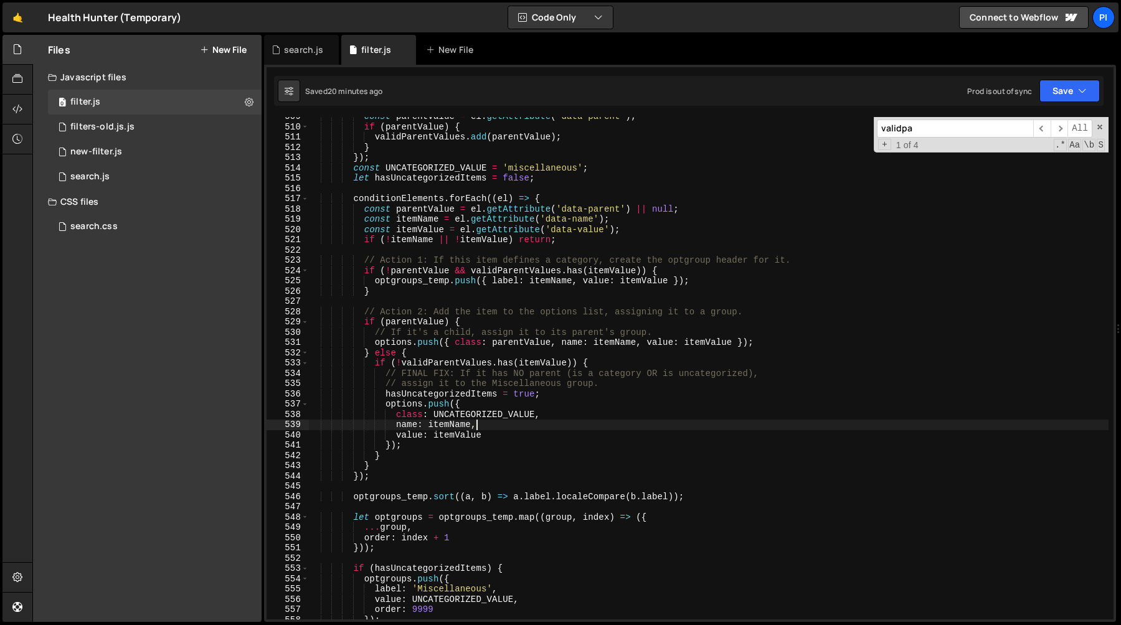
click at [482, 420] on div "const parentValue = el . getAttribute ( 'data-parent' ) ; if ( parentValue ) { …" at bounding box center [708, 372] width 800 height 523
click at [484, 414] on div "const parentValue = el . getAttribute ( 'data-parent' ) ; if ( parentValue ) { …" at bounding box center [708, 372] width 800 height 523
click at [665, 207] on div "const parentValue = el . getAttribute ( 'data-parent' ) ; if ( parentValue ) { …" at bounding box center [708, 372] width 800 height 523
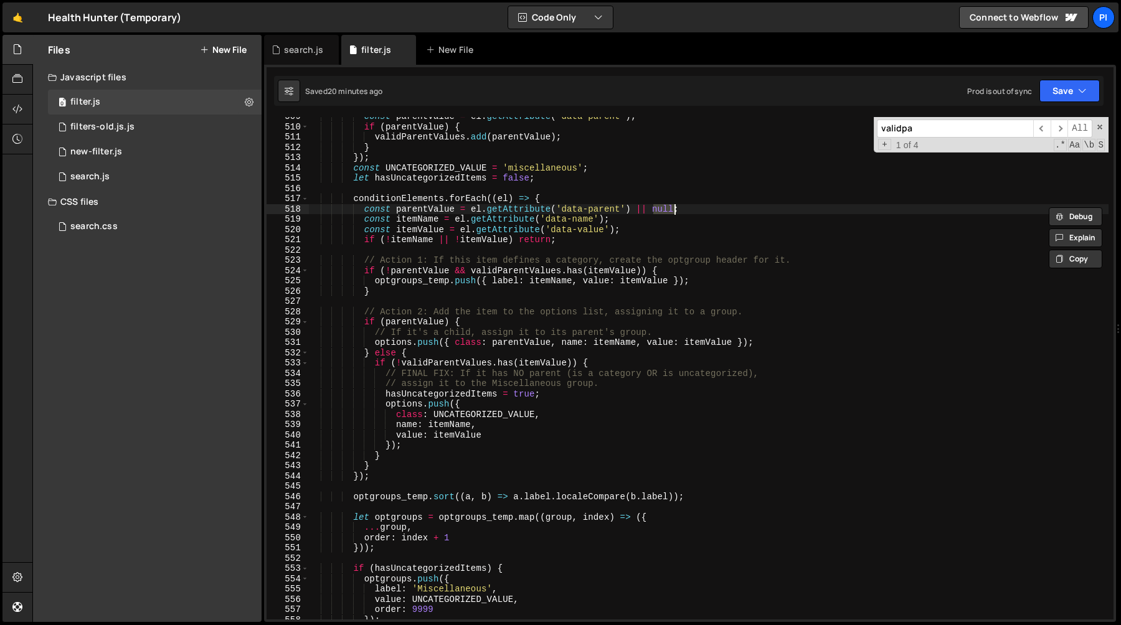
paste textarea "UNCATEGORIZED_VALUE"
click at [372, 362] on div "const parentValue = el . getAttribute ( 'data-parent' ) ; if ( parentValue ) { …" at bounding box center [708, 372] width 800 height 523
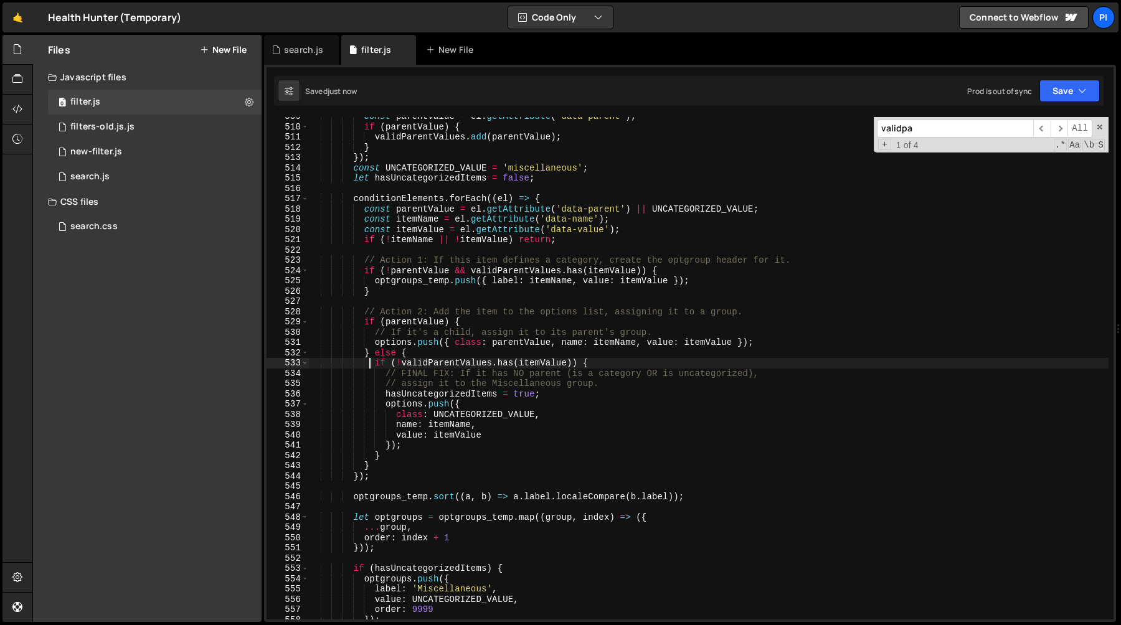
click at [395, 460] on div "const parentValue = el . getAttribute ( 'data-parent' ) ; if ( parentValue ) { …" at bounding box center [708, 372] width 800 height 523
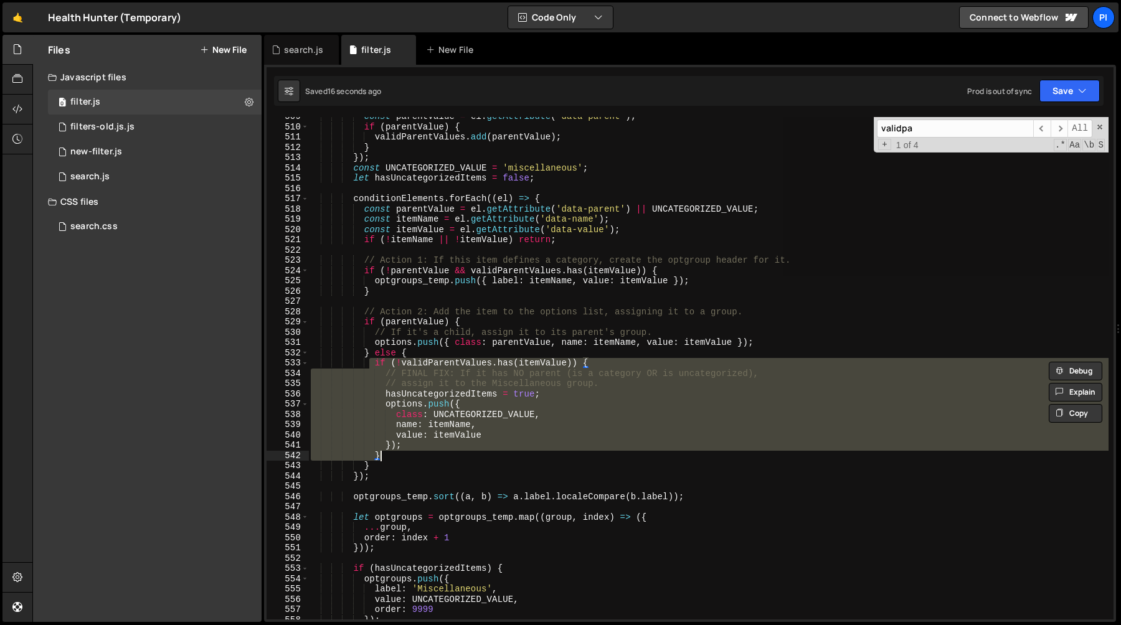
click at [404, 367] on div "const parentValue = el . getAttribute ( 'data-parent' ) ; if ( parentValue ) { …" at bounding box center [708, 368] width 800 height 503
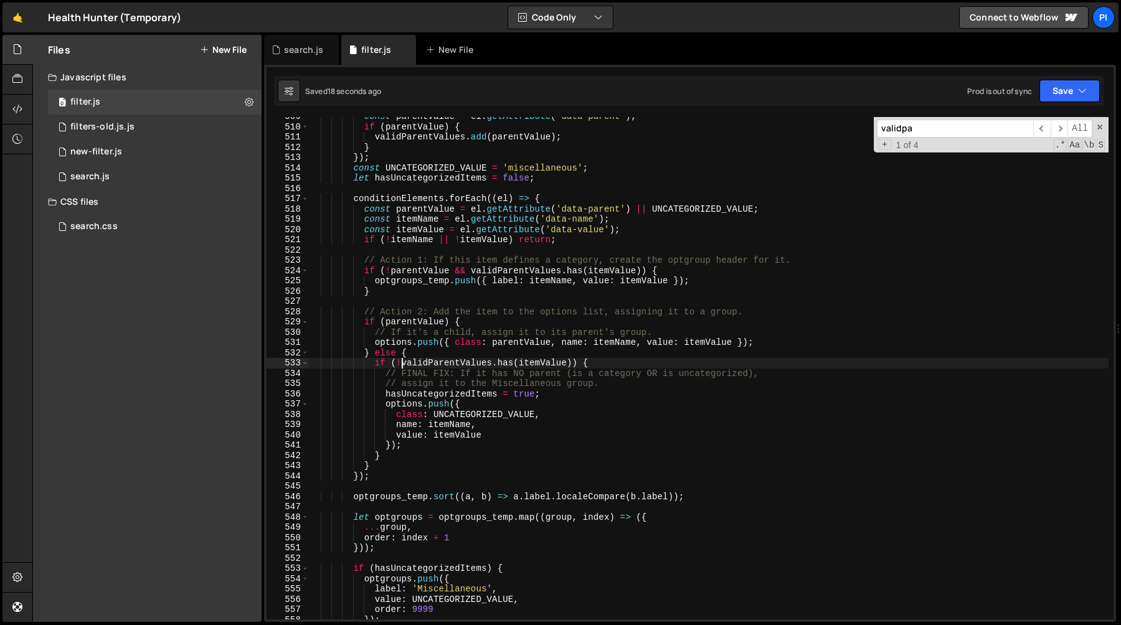
click at [377, 372] on div "const parentValue = el . getAttribute ( 'data-parent' ) ; if ( parentValue ) { …" at bounding box center [708, 372] width 800 height 523
click at [376, 364] on div "const parentValue = el . getAttribute ( 'data-parent' ) ; if ( parentValue ) { …" at bounding box center [708, 372] width 800 height 523
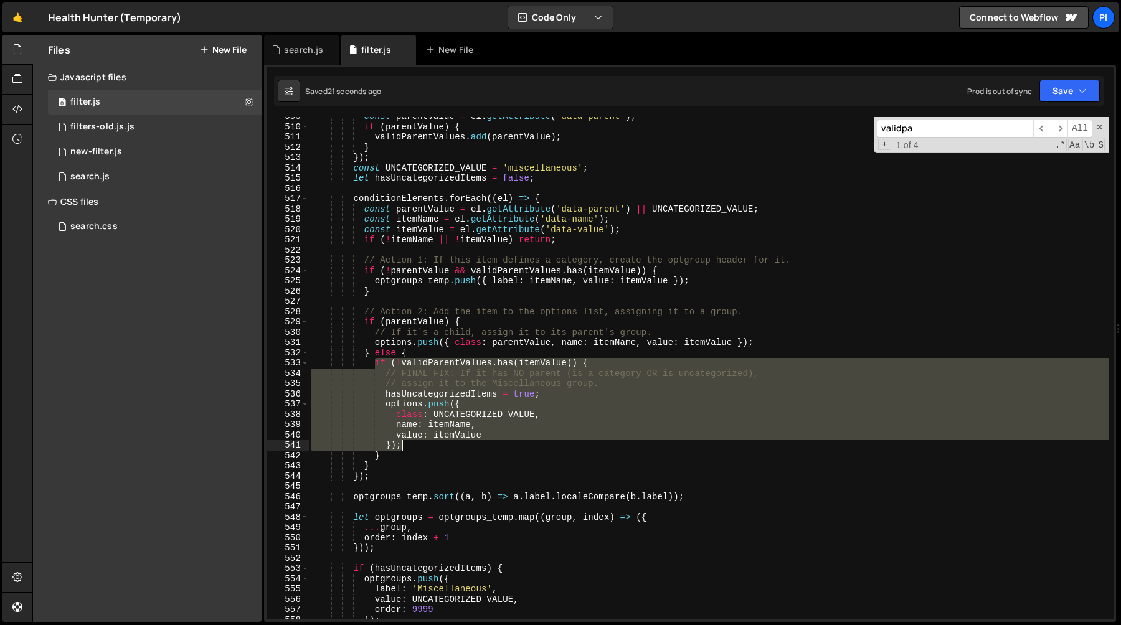
drag, startPoint x: 376, startPoint y: 364, endPoint x: 428, endPoint y: 440, distance: 92.7
click at [428, 440] on div "const parentValue = el . getAttribute ( 'data-parent' ) ; if ( parentValue ) { …" at bounding box center [708, 372] width 800 height 523
click at [559, 389] on div "const parentValue = el . getAttribute ( 'data-parent' ) ; if ( parentValue ) { …" at bounding box center [708, 368] width 800 height 503
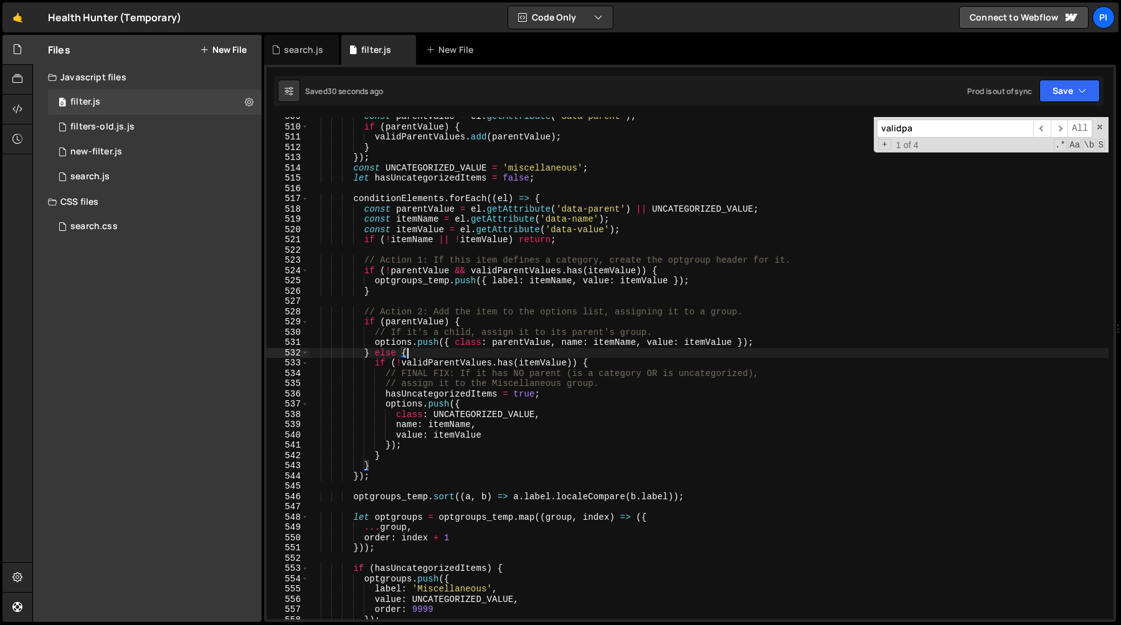
click at [585, 354] on div "const parentValue = el . getAttribute ( 'data-parent' ) ; if ( parentValue ) { …" at bounding box center [708, 372] width 800 height 523
click at [1101, 130] on span at bounding box center [1099, 127] width 9 height 9
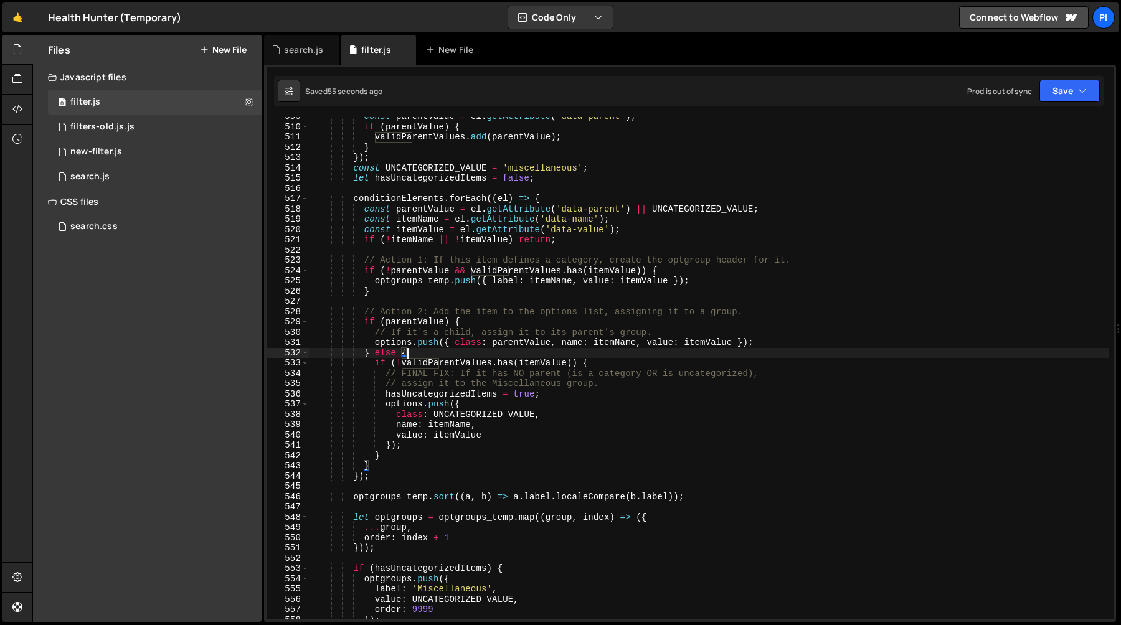
click at [405, 362] on div "const parentValue = el . getAttribute ( 'data-parent' ) ; if ( parentValue ) { …" at bounding box center [708, 372] width 800 height 523
click at [443, 365] on div "const parentValue = el . getAttribute ( 'data-parent' ) ; if ( parentValue ) { …" at bounding box center [708, 372] width 800 height 523
click at [525, 365] on div "const parentValue = el . getAttribute ( 'data-parent' ) ; if ( parentValue ) { …" at bounding box center [708, 372] width 800 height 523
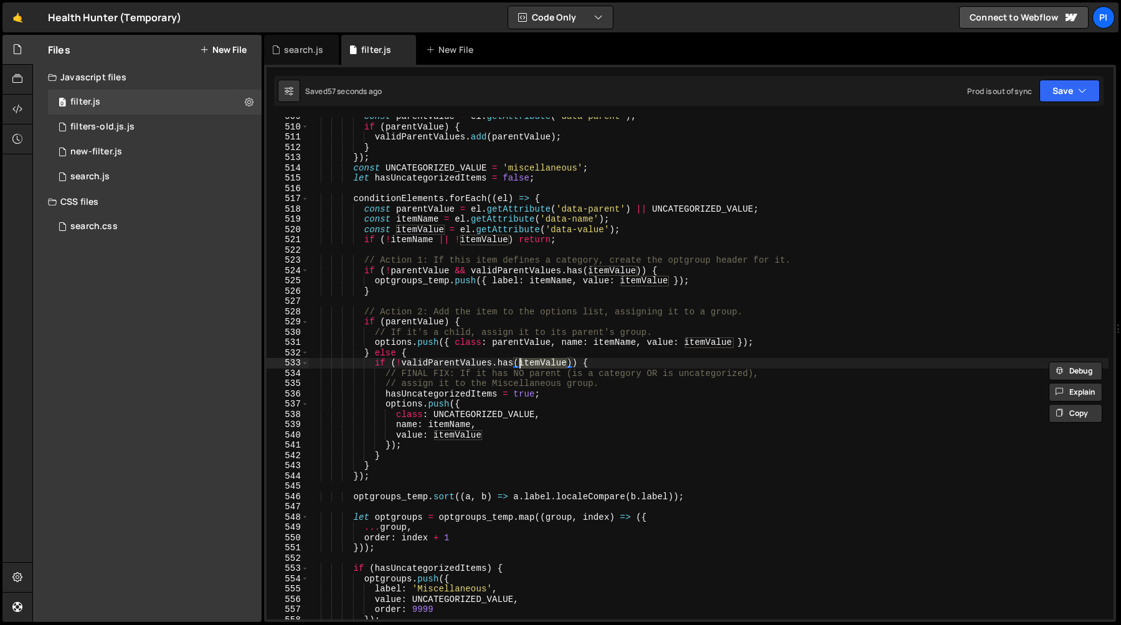
click at [468, 367] on div "const parentValue = el . getAttribute ( 'data-parent' ) ; if ( parentValue ) { …" at bounding box center [708, 372] width 800 height 523
click at [553, 367] on div "const parentValue = el . getAttribute ( 'data-parent' ) ; if ( parentValue ) { …" at bounding box center [708, 372] width 800 height 523
click at [468, 367] on div "const parentValue = el . getAttribute ( 'data-parent' ) ; if ( parentValue ) { …" at bounding box center [708, 372] width 800 height 523
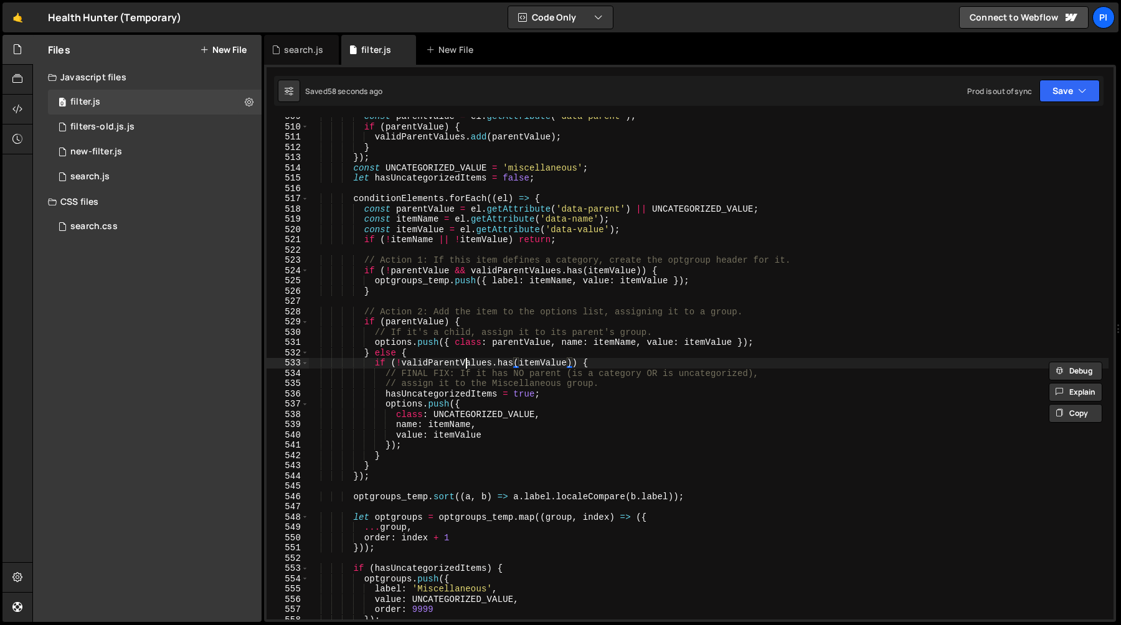
click at [468, 367] on div "const parentValue = el . getAttribute ( 'data-parent' ) ; if ( parentValue ) { …" at bounding box center [708, 372] width 800 height 523
click at [548, 364] on div "const parentValue = el . getAttribute ( 'data-parent' ) ; if ( parentValue ) { …" at bounding box center [708, 372] width 800 height 523
click at [478, 364] on div "const parentValue = el . getAttribute ( 'data-parent' ) ; if ( parentValue ) { …" at bounding box center [708, 372] width 800 height 523
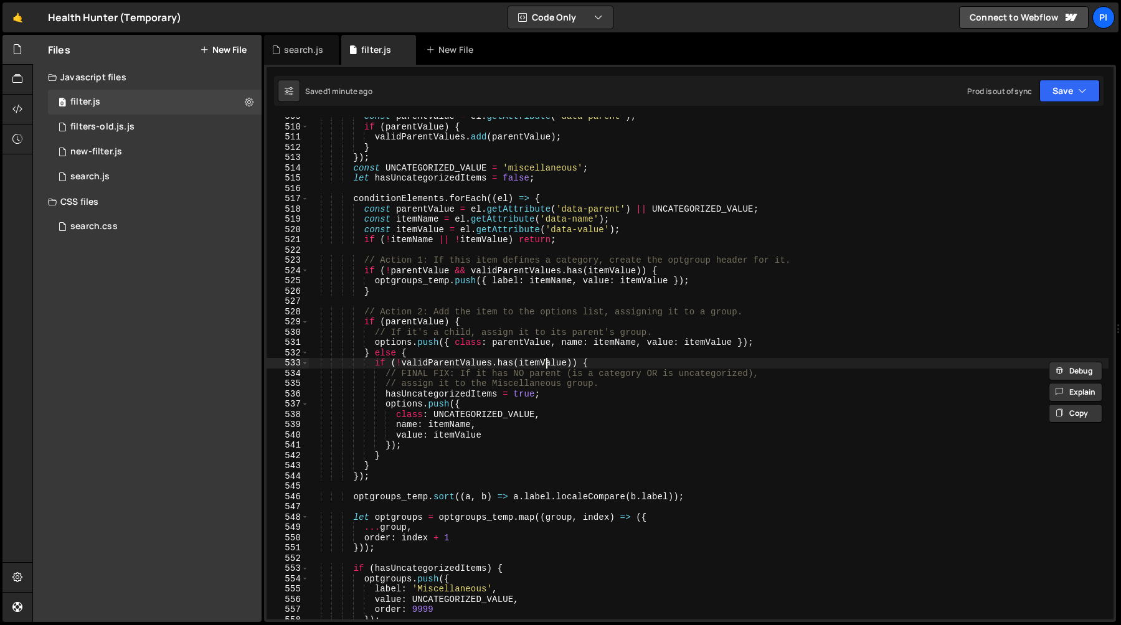
click at [547, 363] on div "const parentValue = el . getAttribute ( 'data-parent' ) ; if ( parentValue ) { …" at bounding box center [708, 372] width 800 height 523
click at [623, 370] on div "const parentValue = el . getAttribute ( 'data-parent' ) ; if ( parentValue ) { …" at bounding box center [708, 372] width 800 height 523
click at [372, 364] on div "const parentValue = el . getAttribute ( 'data-parent' ) ; if ( parentValue ) { …" at bounding box center [708, 372] width 800 height 523
click at [378, 363] on div "const parentValue = el . getAttribute ( 'data-parent' ) ; if ( parentValue ) { …" at bounding box center [708, 372] width 800 height 523
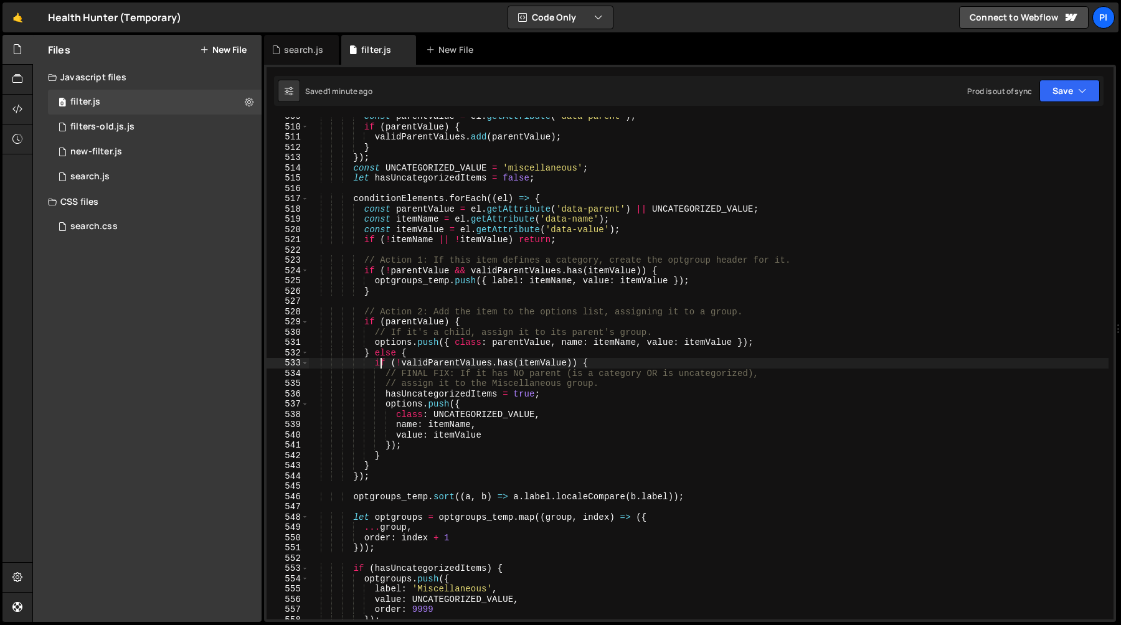
click at [373, 365] on div "const parentValue = el . getAttribute ( 'data-parent' ) ; if ( parentValue ) { …" at bounding box center [708, 372] width 800 height 523
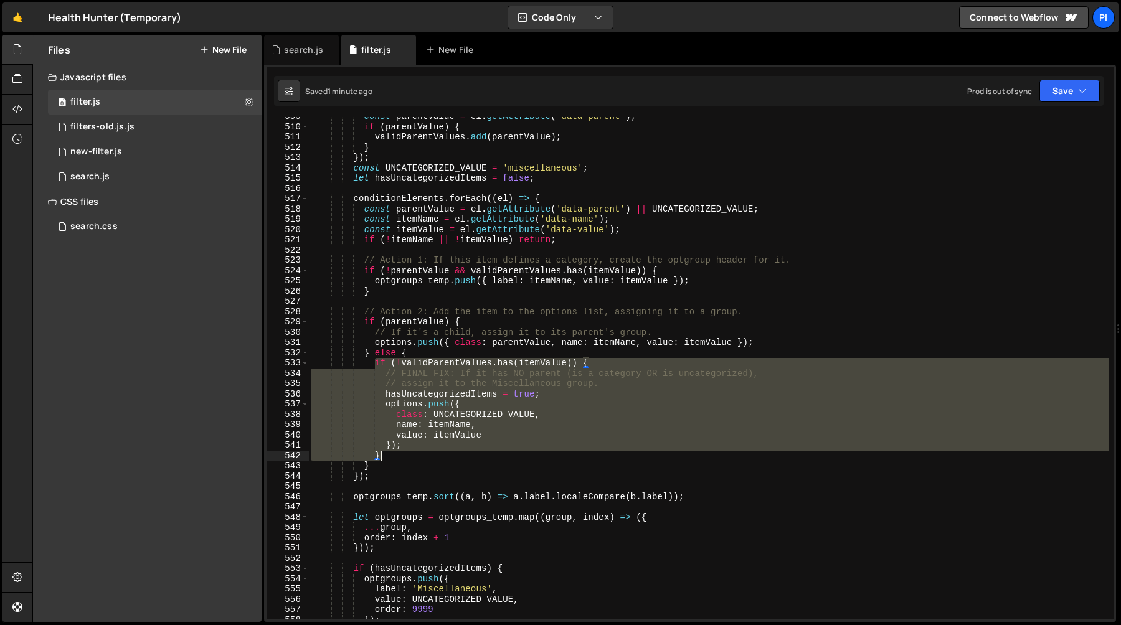
drag, startPoint x: 373, startPoint y: 365, endPoint x: 405, endPoint y: 451, distance: 91.8
click at [405, 451] on div "const parentValue = el . getAttribute ( 'data-parent' ) ; if ( parentValue ) { …" at bounding box center [708, 372] width 800 height 523
click at [397, 453] on div "const parentValue = el . getAttribute ( 'data-parent' ) ; if ( parentValue ) { …" at bounding box center [708, 368] width 800 height 503
drag, startPoint x: 397, startPoint y: 453, endPoint x: 377, endPoint y: 367, distance: 89.0
click at [377, 367] on div "const parentValue = el . getAttribute ( 'data-parent' ) ; if ( parentValue ) { …" at bounding box center [708, 372] width 800 height 523
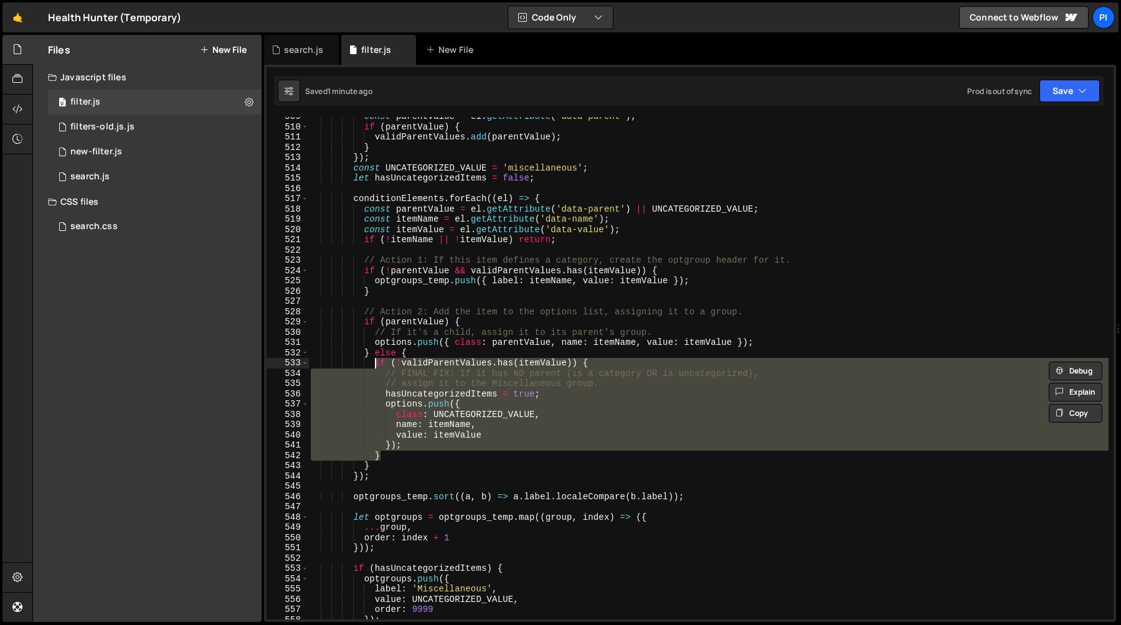
click at [377, 367] on div "const parentValue = el . getAttribute ( 'data-parent' ) ; if ( parentValue ) { …" at bounding box center [708, 372] width 800 height 523
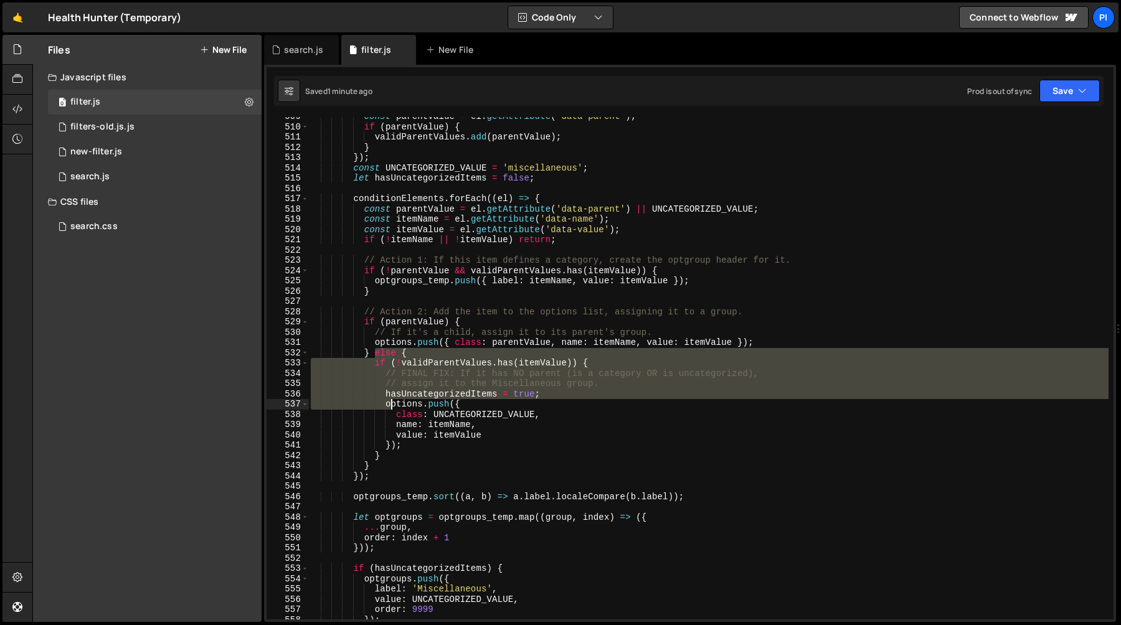
drag, startPoint x: 375, startPoint y: 357, endPoint x: 392, endPoint y: 407, distance: 53.0
click at [392, 407] on div "const parentValue = el . getAttribute ( 'data-parent' ) ; if ( parentValue ) { …" at bounding box center [708, 372] width 800 height 523
click at [399, 392] on div "const parentValue = el . getAttribute ( 'data-parent' ) ; if ( parentValue ) { …" at bounding box center [708, 368] width 800 height 503
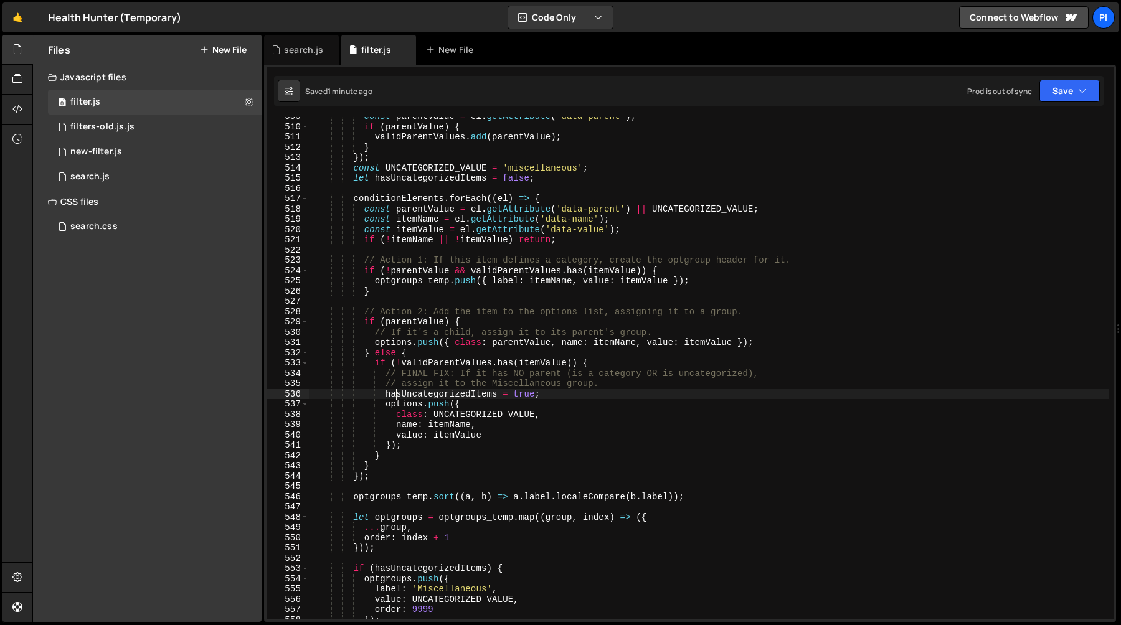
click at [376, 364] on div "const parentValue = el . getAttribute ( 'data-parent' ) ; if ( parentValue ) { …" at bounding box center [708, 372] width 800 height 523
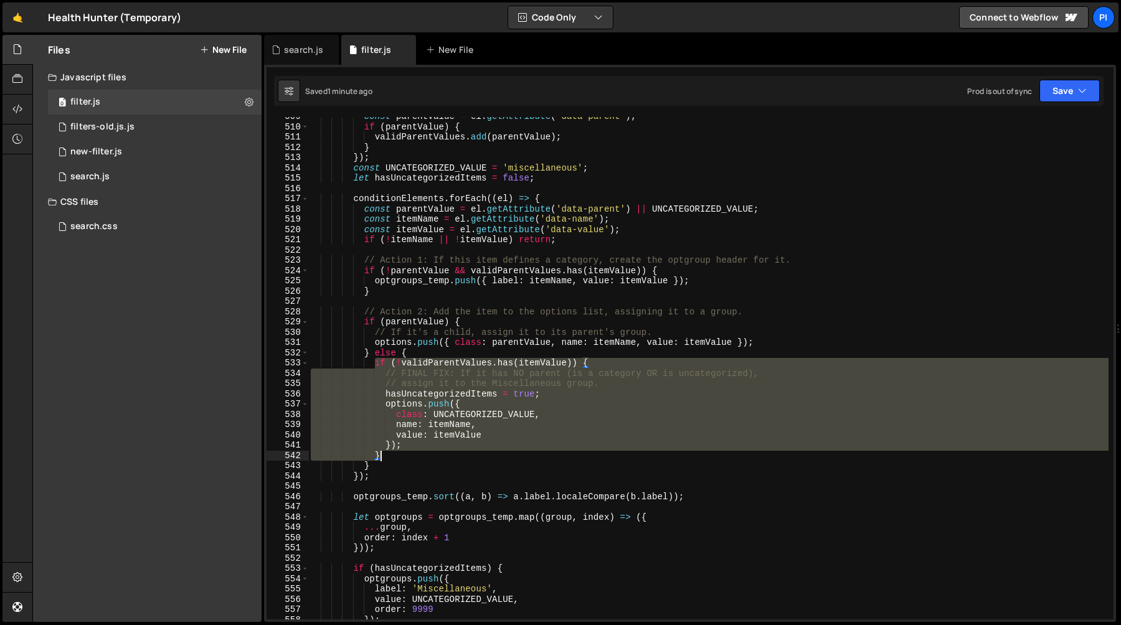
drag, startPoint x: 376, startPoint y: 364, endPoint x: 397, endPoint y: 456, distance: 93.8
click at [397, 456] on div "const parentValue = el . getAttribute ( 'data-parent' ) ; if ( parentValue ) { …" at bounding box center [708, 372] width 800 height 523
drag, startPoint x: 397, startPoint y: 456, endPoint x: 376, endPoint y: 367, distance: 91.4
click at [376, 367] on div "const parentValue = el . getAttribute ( 'data-parent' ) ; if ( parentValue ) { …" at bounding box center [708, 372] width 800 height 523
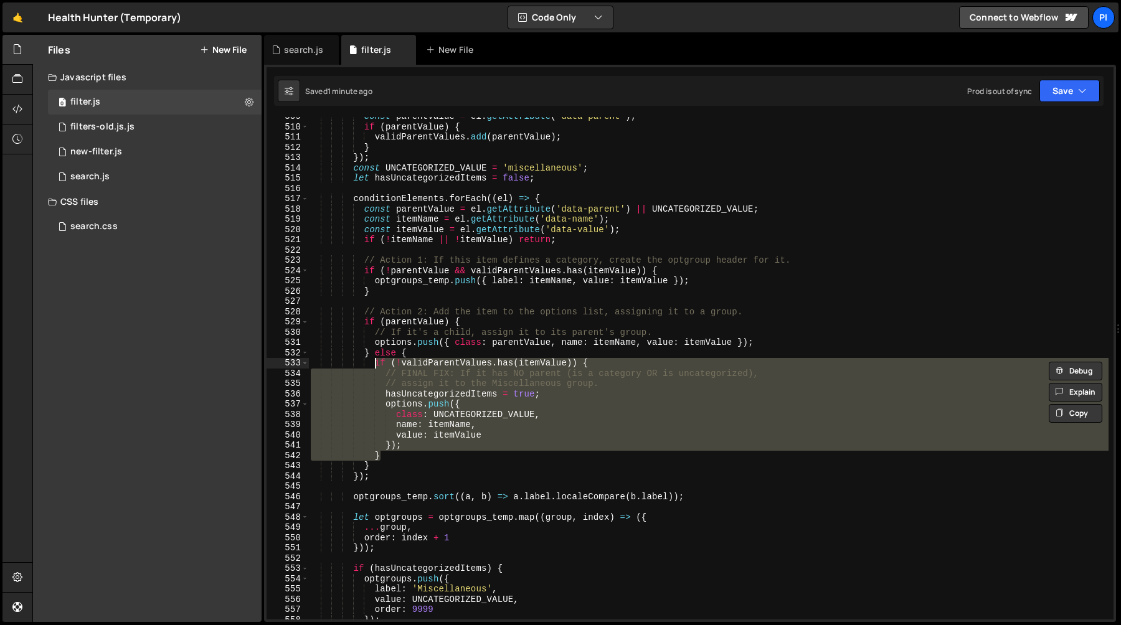
click at [376, 367] on div "const parentValue = el . getAttribute ( 'data-parent' ) ; if ( parentValue ) { …" at bounding box center [708, 372] width 800 height 523
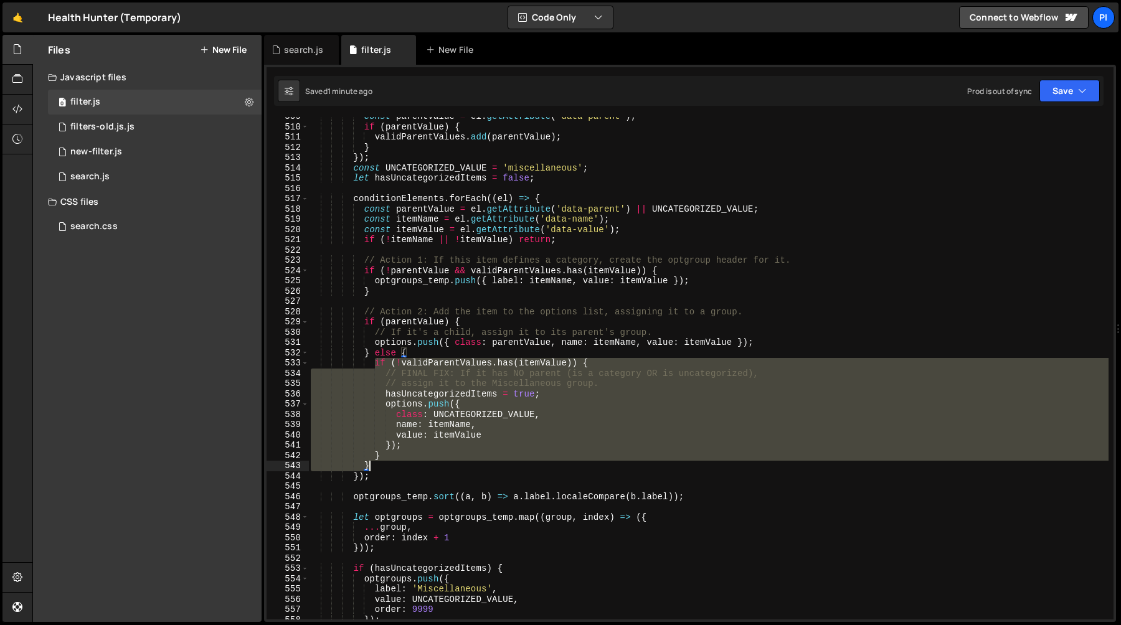
drag, startPoint x: 376, startPoint y: 367, endPoint x: 395, endPoint y: 461, distance: 95.9
click at [395, 461] on div "const parentValue = el . getAttribute ( 'data-parent' ) ; if ( parentValue ) { …" at bounding box center [708, 372] width 800 height 523
click at [395, 458] on div "const parentValue = el . getAttribute ( 'data-parent' ) ; if ( parentValue ) { …" at bounding box center [708, 368] width 800 height 503
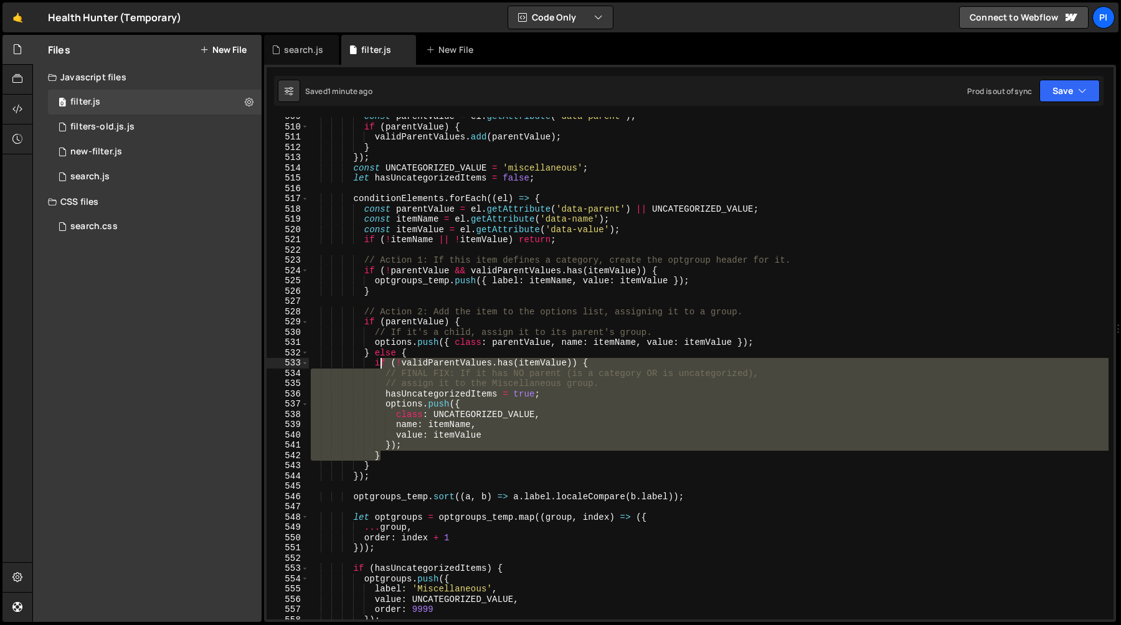
drag, startPoint x: 391, startPoint y: 458, endPoint x: 378, endPoint y: 364, distance: 94.9
click at [378, 364] on div "const parentValue = el . getAttribute ( 'data-parent' ) ; if ( parentValue ) { …" at bounding box center [708, 372] width 800 height 523
click at [376, 364] on div "const parentValue = el . getAttribute ( 'data-parent' ) ; if ( parentValue ) { …" at bounding box center [708, 372] width 800 height 523
drag, startPoint x: 376, startPoint y: 364, endPoint x: 394, endPoint y: 455, distance: 92.0
click at [394, 455] on div "const parentValue = el . getAttribute ( 'data-parent' ) ; if ( parentValue ) { …" at bounding box center [708, 372] width 800 height 523
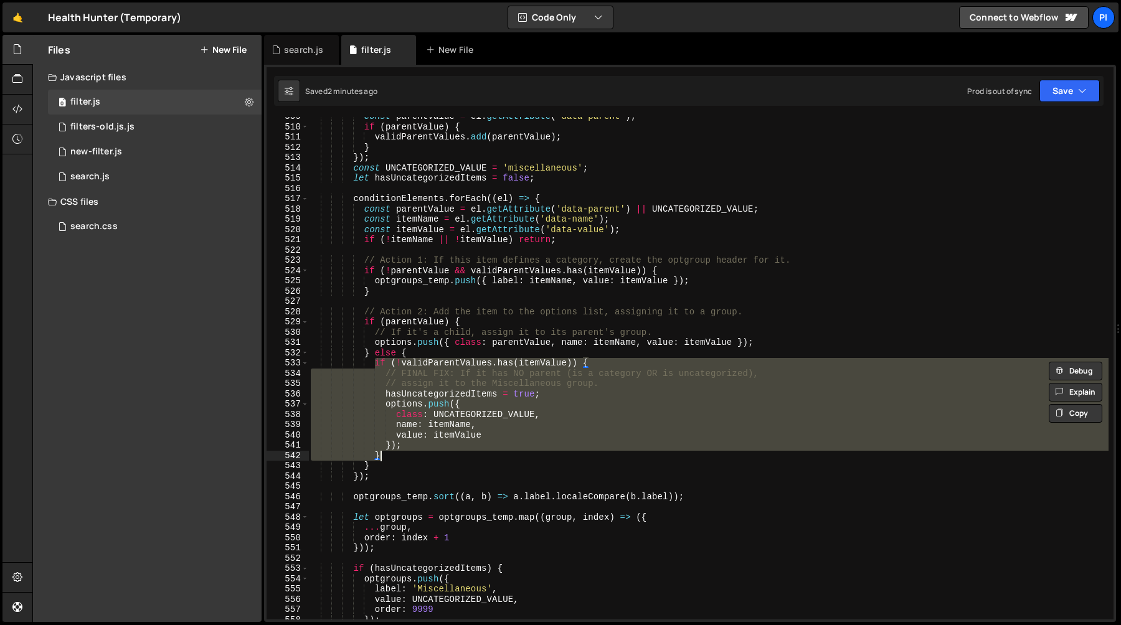
click at [395, 455] on div "const parentValue = el . getAttribute ( 'data-parent' ) ; if ( parentValue ) { …" at bounding box center [708, 372] width 800 height 523
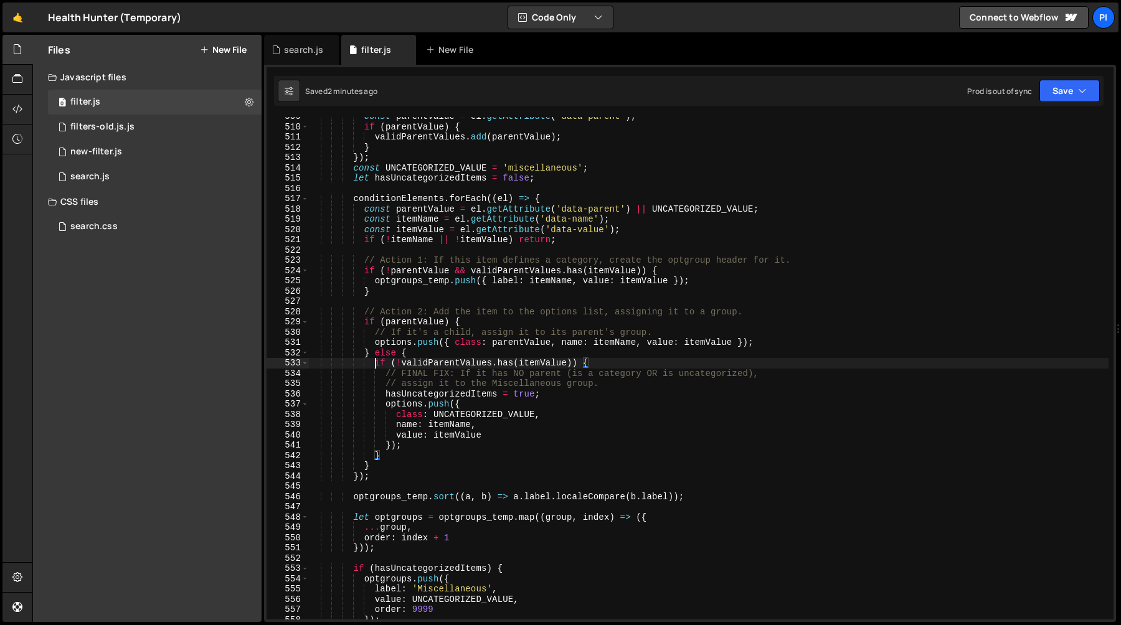
click at [374, 361] on div "const parentValue = el . getAttribute ( 'data-parent' ) ; if ( parentValue ) { …" at bounding box center [708, 372] width 800 height 523
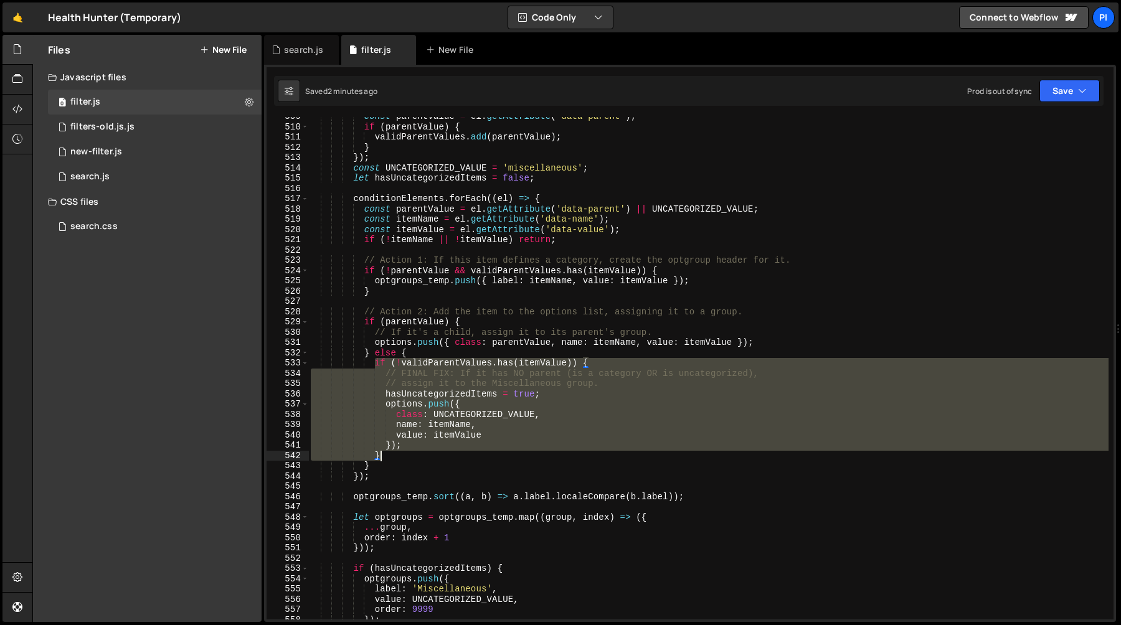
drag, startPoint x: 374, startPoint y: 361, endPoint x: 394, endPoint y: 455, distance: 96.1
click at [394, 455] on div "const parentValue = el . getAttribute ( 'data-parent' ) ; if ( parentValue ) { …" at bounding box center [708, 372] width 800 height 523
click at [394, 455] on div "const parentValue = el . getAttribute ( 'data-parent' ) ; if ( parentValue ) { …" at bounding box center [708, 368] width 800 height 503
drag, startPoint x: 394, startPoint y: 455, endPoint x: 375, endPoint y: 362, distance: 94.8
click at [375, 362] on div "const parentValue = el . getAttribute ( 'data-parent' ) ; if ( parentValue ) { …" at bounding box center [708, 372] width 800 height 523
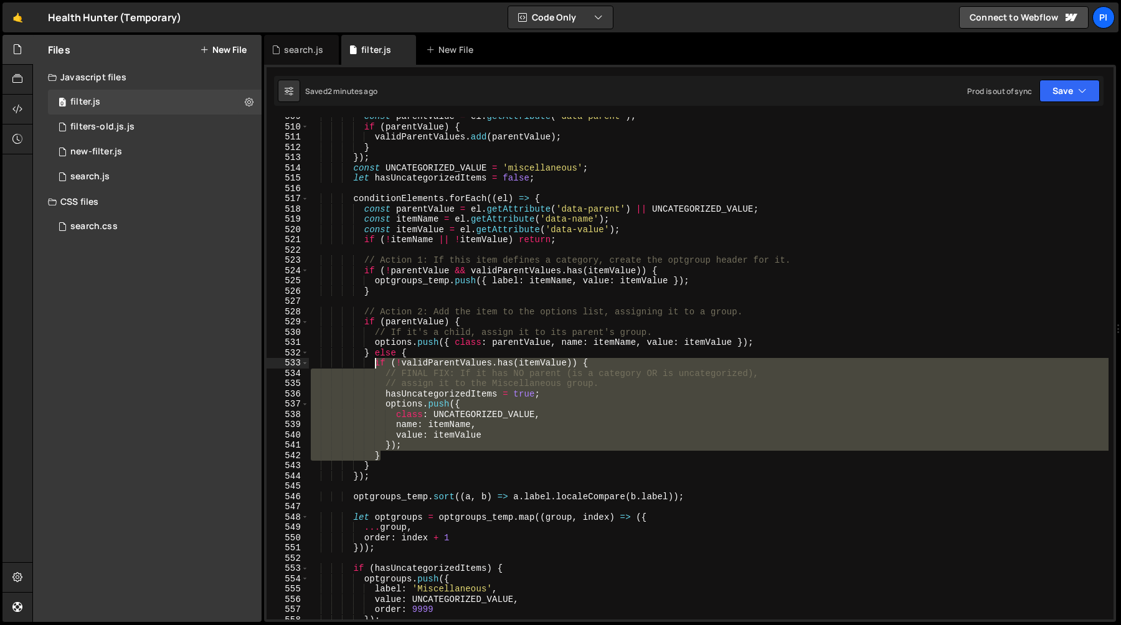
click at [374, 362] on div "const parentValue = el . getAttribute ( 'data-parent' ) ; if ( parentValue ) { …" at bounding box center [708, 368] width 800 height 503
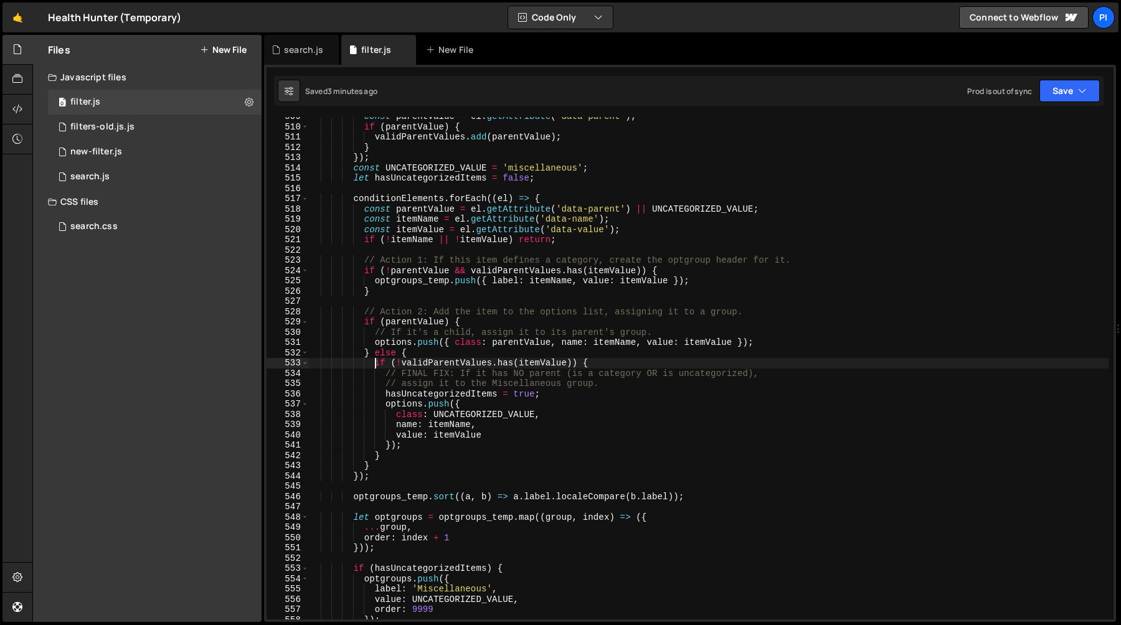
click at [395, 455] on div "const parentValue = el . getAttribute ( 'data-parent' ) ; if ( parentValue ) { …" at bounding box center [708, 372] width 800 height 523
click at [583, 364] on div "const parentValue = el . getAttribute ( 'data-parent' ) ; if ( parentValue ) { …" at bounding box center [708, 372] width 800 height 523
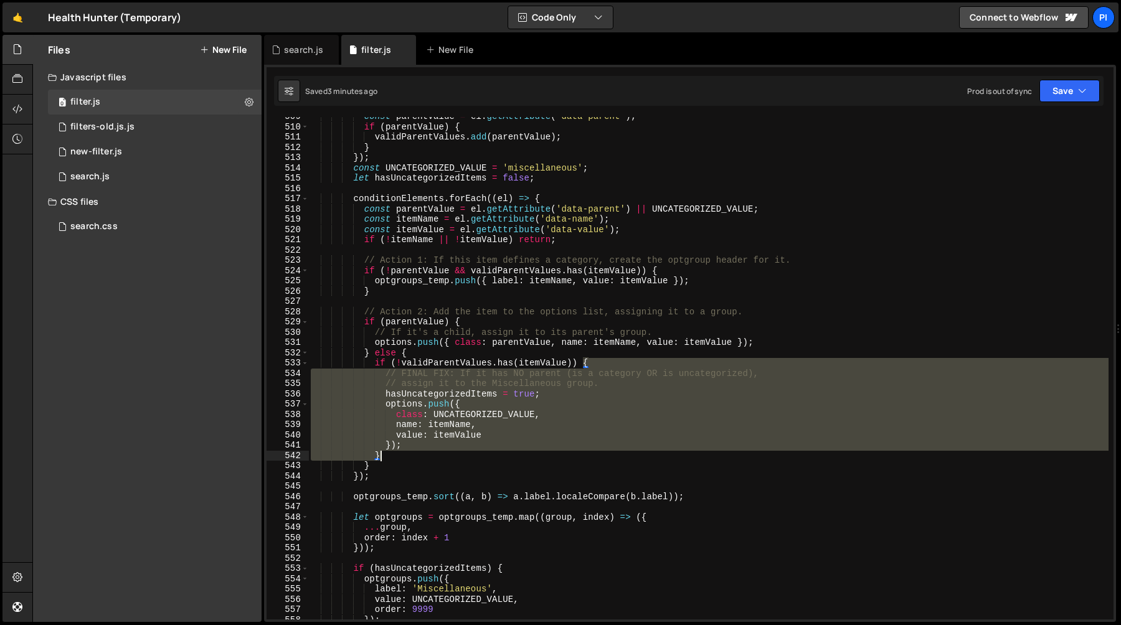
drag, startPoint x: 583, startPoint y: 364, endPoint x: 568, endPoint y: 455, distance: 92.9
click at [568, 455] on div "const parentValue = el . getAttribute ( 'data-parent' ) ; if ( parentValue ) { …" at bounding box center [708, 372] width 800 height 523
click at [464, 362] on div "const parentValue = el . getAttribute ( 'data-parent' ) ; if ( parentValue ) { …" at bounding box center [708, 372] width 800 height 523
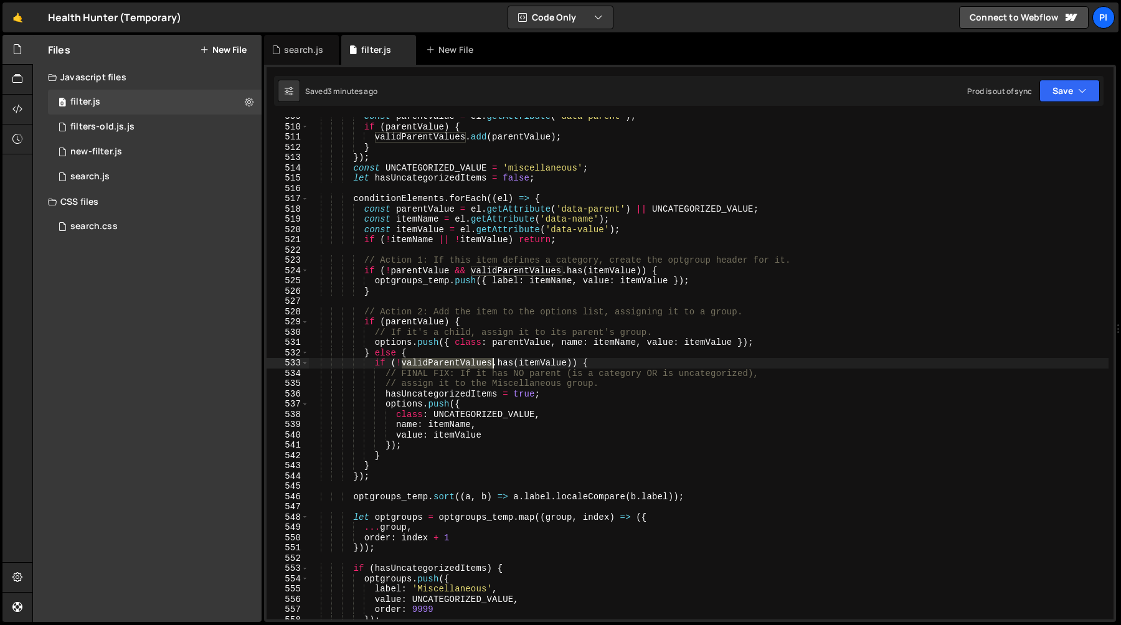
click at [464, 362] on div "const parentValue = el . getAttribute ( 'data-parent' ) ; if ( parentValue ) { …" at bounding box center [708, 372] width 800 height 523
click at [374, 366] on div "const parentValue = el . getAttribute ( 'data-parent' ) ; if ( parentValue ) { …" at bounding box center [708, 372] width 800 height 523
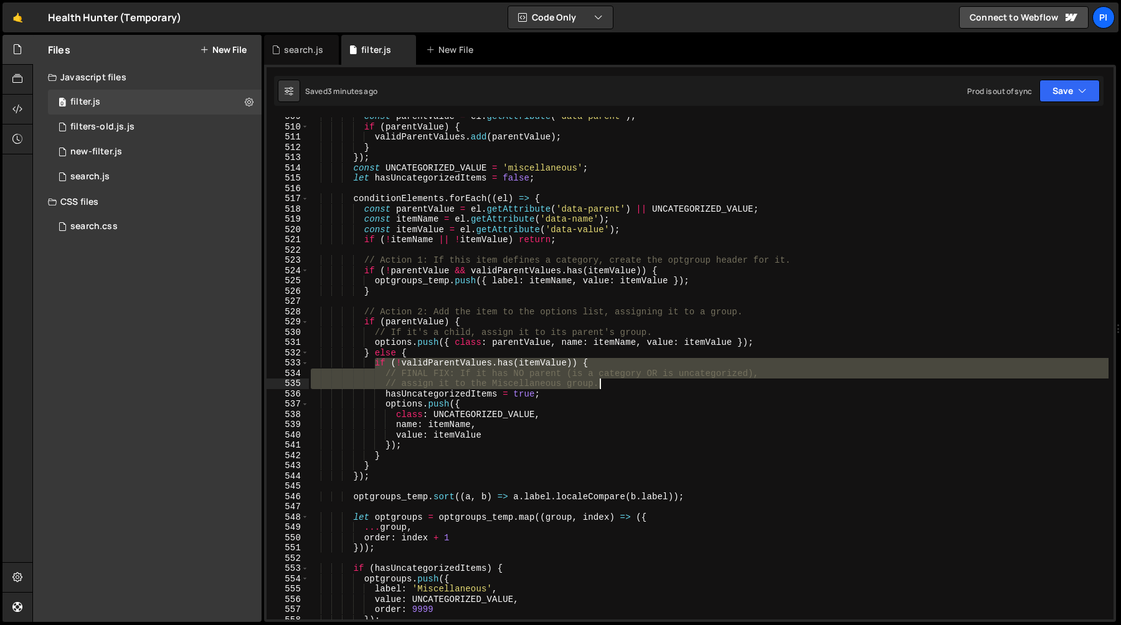
drag, startPoint x: 374, startPoint y: 366, endPoint x: 608, endPoint y: 385, distance: 235.5
click at [608, 385] on div "const parentValue = el . getAttribute ( 'data-parent' ) ; if ( parentValue ) { …" at bounding box center [708, 372] width 800 height 523
click at [570, 428] on div "const parentValue = el . getAttribute ( 'data-parent' ) ; if ( parentValue ) { …" at bounding box center [708, 372] width 800 height 523
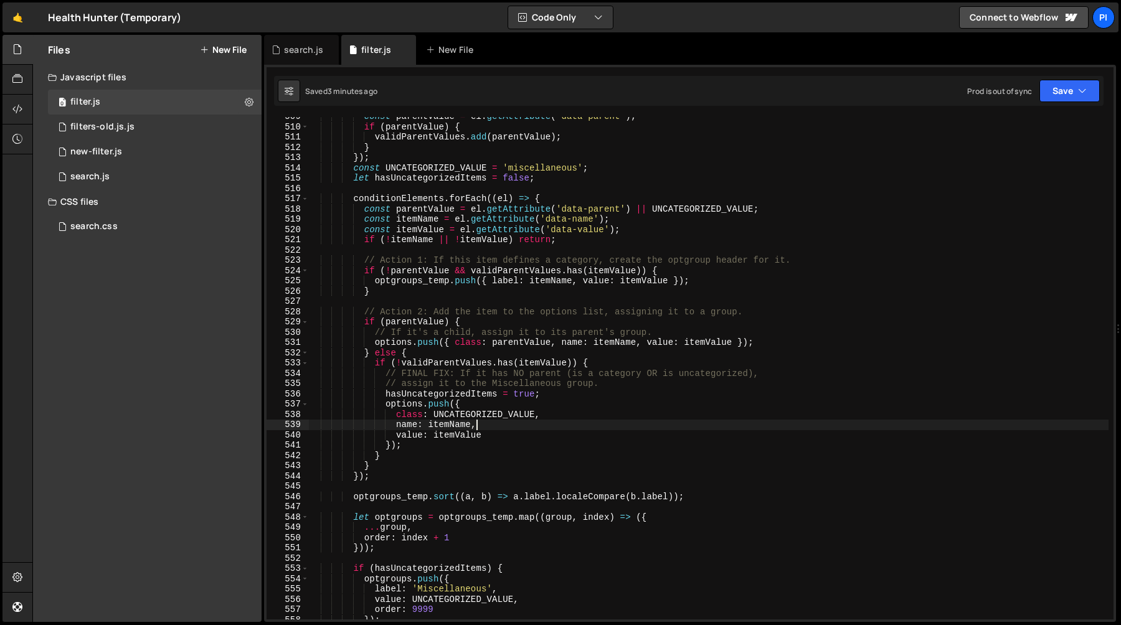
click at [409, 375] on div "const parentValue = el . getAttribute ( 'data-parent' ) ; if ( parentValue ) { …" at bounding box center [708, 372] width 800 height 523
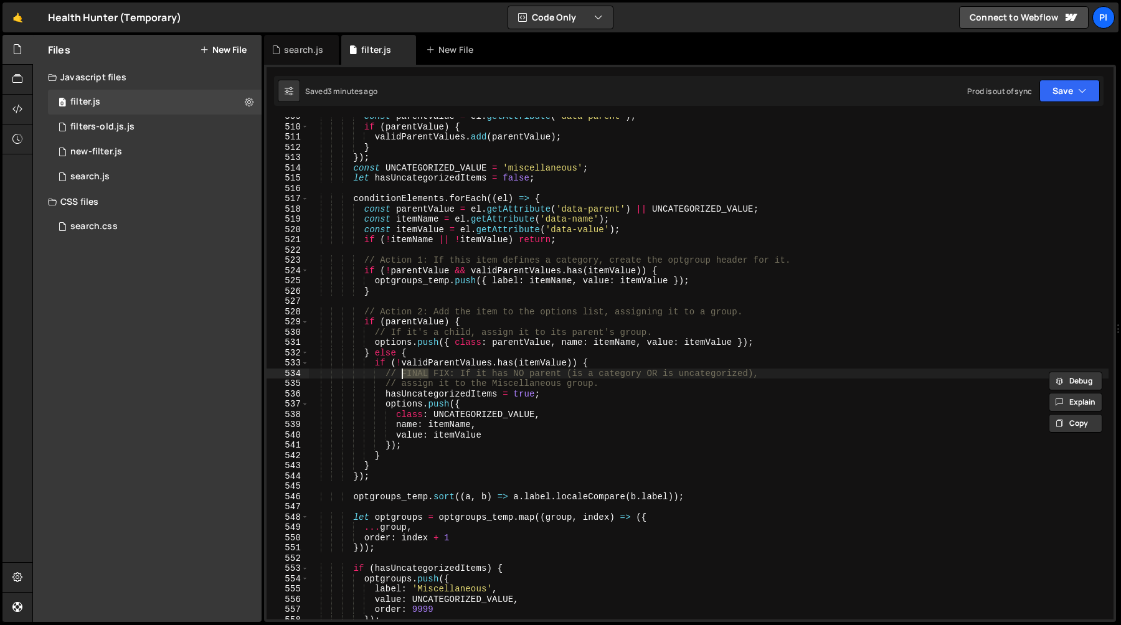
click at [458, 375] on div "const parentValue = el . getAttribute ( 'data-parent' ) ; if ( parentValue ) { …" at bounding box center [708, 372] width 800 height 523
drag, startPoint x: 458, startPoint y: 375, endPoint x: 410, endPoint y: 373, distance: 48.6
click at [410, 373] on div "const parentValue = el . getAttribute ( 'data-parent' ) ; if ( parentValue ) { …" at bounding box center [708, 372] width 800 height 523
click at [410, 373] on div "const parentValue = el . getAttribute ( 'data-parent' ) ; if ( parentValue ) { …" at bounding box center [708, 368] width 800 height 503
click at [460, 374] on div "const parentValue = el . getAttribute ( 'data-parent' ) ; if ( parentValue ) { …" at bounding box center [708, 372] width 800 height 523
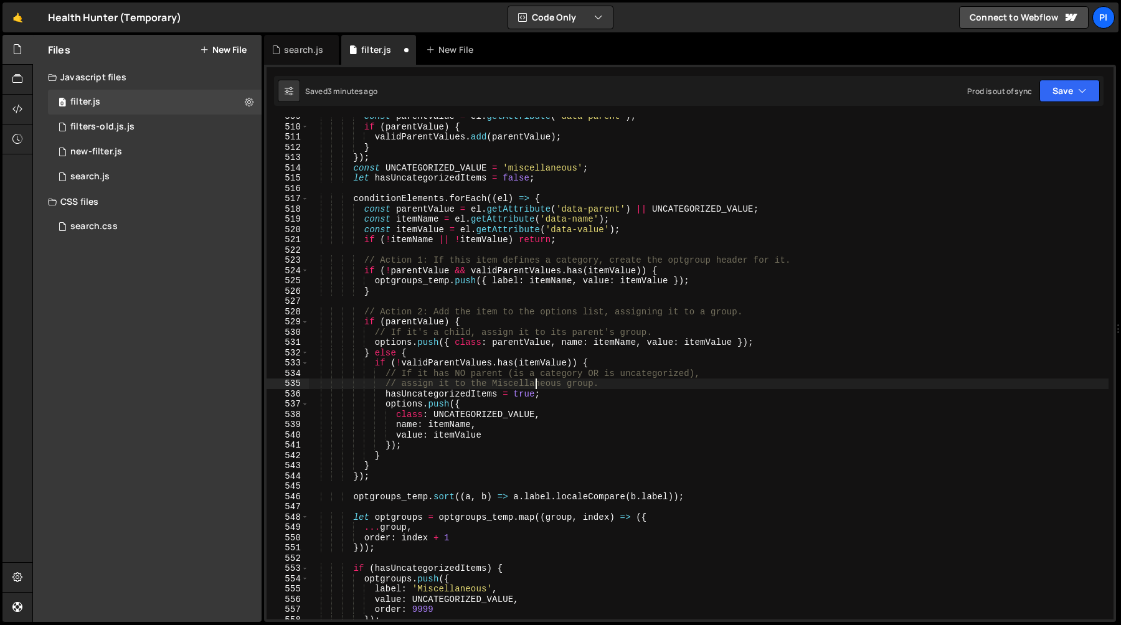
click at [534, 382] on div "const parentValue = el . getAttribute ( 'data-parent' ) ; if ( parentValue ) { …" at bounding box center [708, 372] width 800 height 523
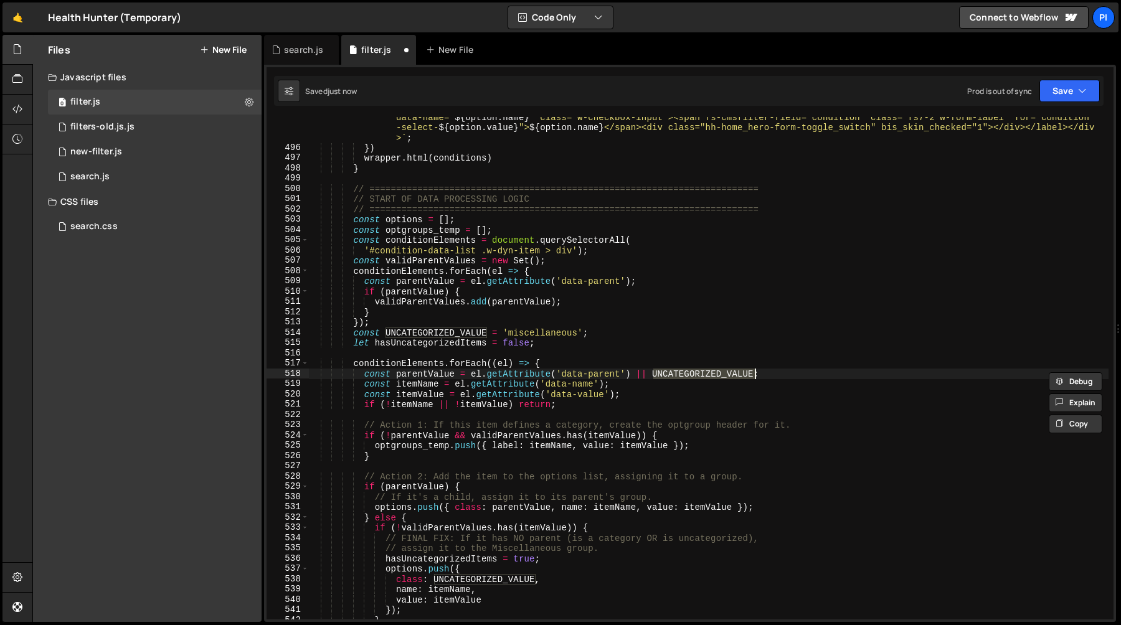
scroll to position [5122, 0]
click at [427, 377] on div "` <div><label class="w-checkbox"><input type="checkbox" name="condition-select-…" at bounding box center [708, 378] width 800 height 554
click at [402, 377] on div "` <div><label class="w-checkbox"><input type="checkbox" name="condition-select-…" at bounding box center [708, 368] width 800 height 503
click at [402, 377] on div "` <div><label class="w-checkbox"><input type="checkbox" name="condition-select-…" at bounding box center [708, 378] width 800 height 554
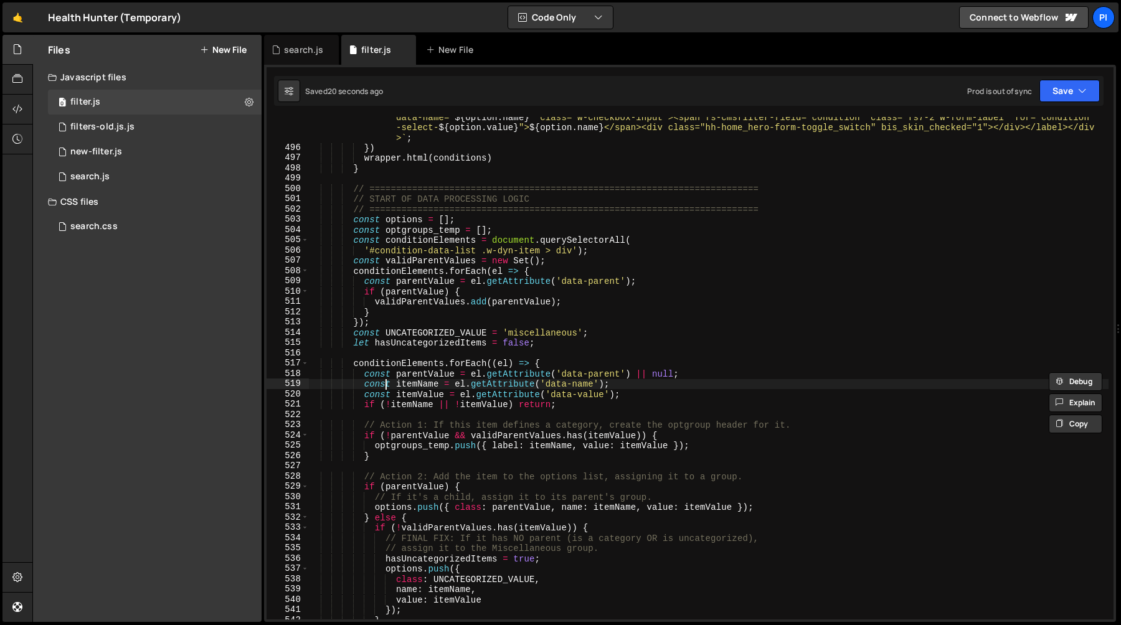
click at [385, 380] on div "` <div><label class="w-checkbox"><input type="checkbox" name="condition-select-…" at bounding box center [708, 378] width 800 height 554
click at [397, 375] on div "` <div><label class="w-checkbox"><input type="checkbox" name="condition-select-…" at bounding box center [708, 378] width 800 height 554
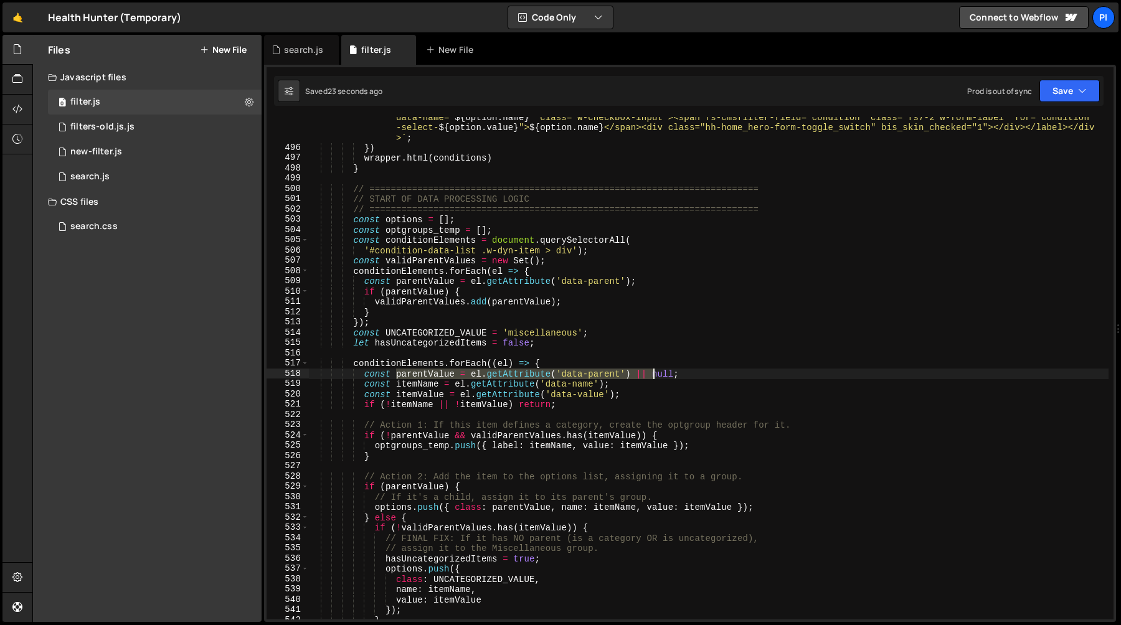
drag, startPoint x: 397, startPoint y: 375, endPoint x: 647, endPoint y: 377, distance: 250.3
click at [647, 377] on div "` <div><label class="w-checkbox"><input type="checkbox" name="condition-select-…" at bounding box center [708, 378] width 800 height 554
click at [646, 389] on div "` <div><label class="w-checkbox"><input type="checkbox" name="condition-select-…" at bounding box center [708, 378] width 800 height 554
click at [647, 397] on div "` <div><label class="w-checkbox"><input type="checkbox" name="condition-select-…" at bounding box center [708, 378] width 800 height 554
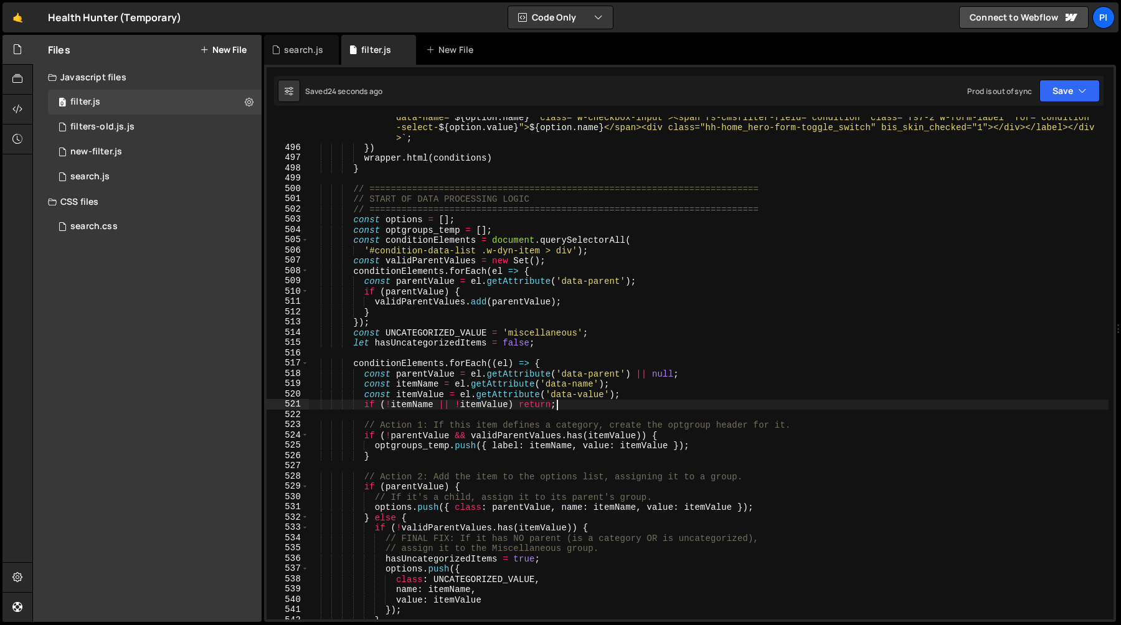
click at [628, 401] on div "` <div><label class="w-checkbox"><input type="checkbox" name="condition-select-…" at bounding box center [708, 378] width 800 height 554
type textarea "if (!itemName || !itemValue) return;"
click at [606, 410] on div "` <div><label class="w-checkbox"><input type="checkbox" name="condition-select-…" at bounding box center [708, 378] width 800 height 554
click at [604, 408] on div "` <div><label class="w-checkbox"><input type="checkbox" name="condition-select-…" at bounding box center [708, 378] width 800 height 554
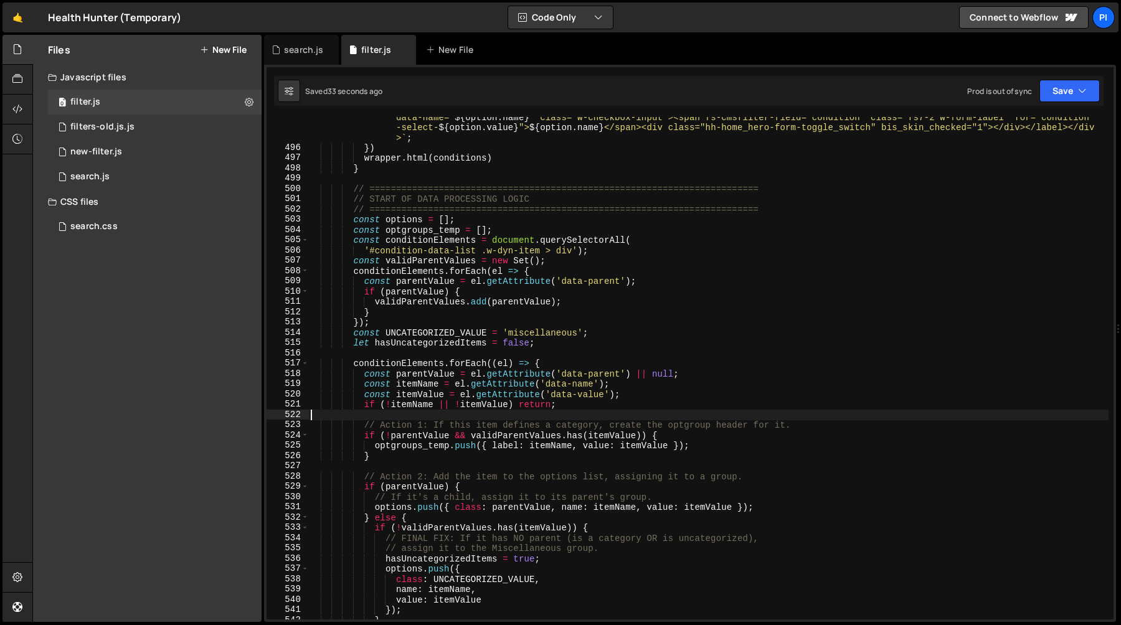
type textarea "if (!itemName || !itemValue) return;"
click at [282, 46] on div "search.js" at bounding box center [297, 50] width 52 height 12
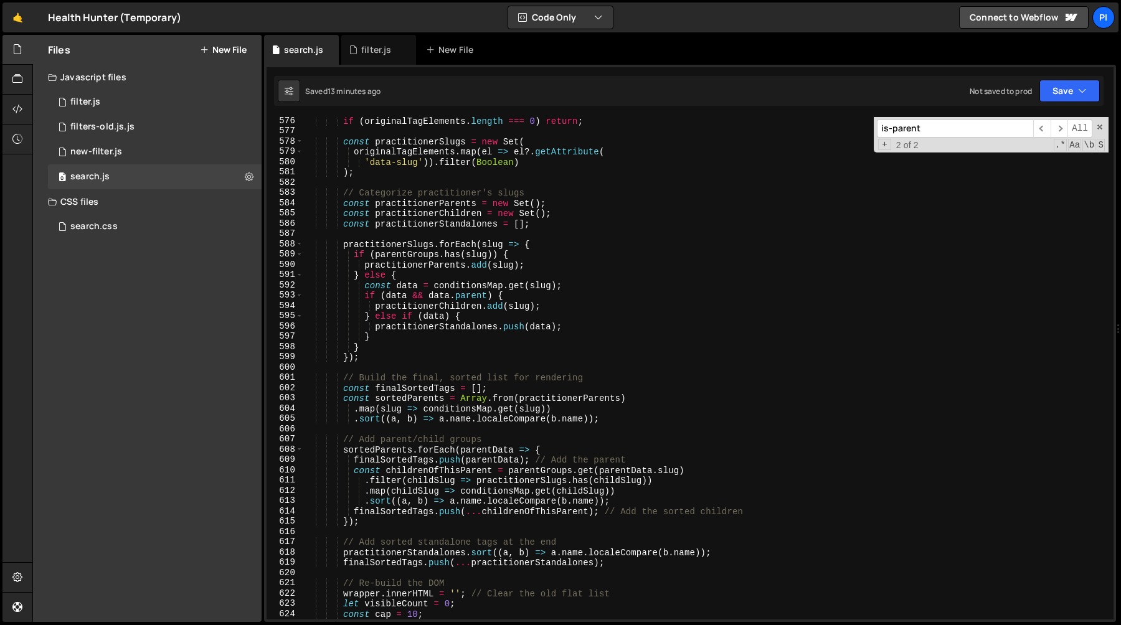
scroll to position [0, 3]
click at [398, 362] on div "if ( originalTagElements . length === 0 ) return ; const practitionerSlugs = ne…" at bounding box center [705, 377] width 805 height 523
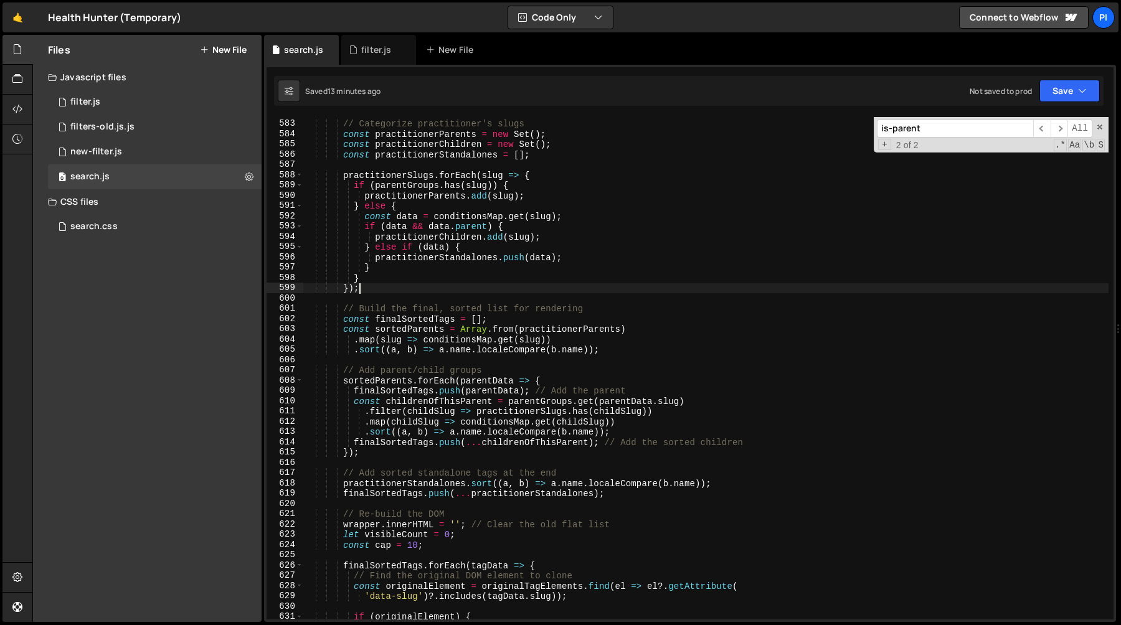
scroll to position [5976, 0]
click at [407, 321] on div "// Categorize practitioner's slugs const practitionerParents = new Set ( ) ; co…" at bounding box center [705, 371] width 805 height 523
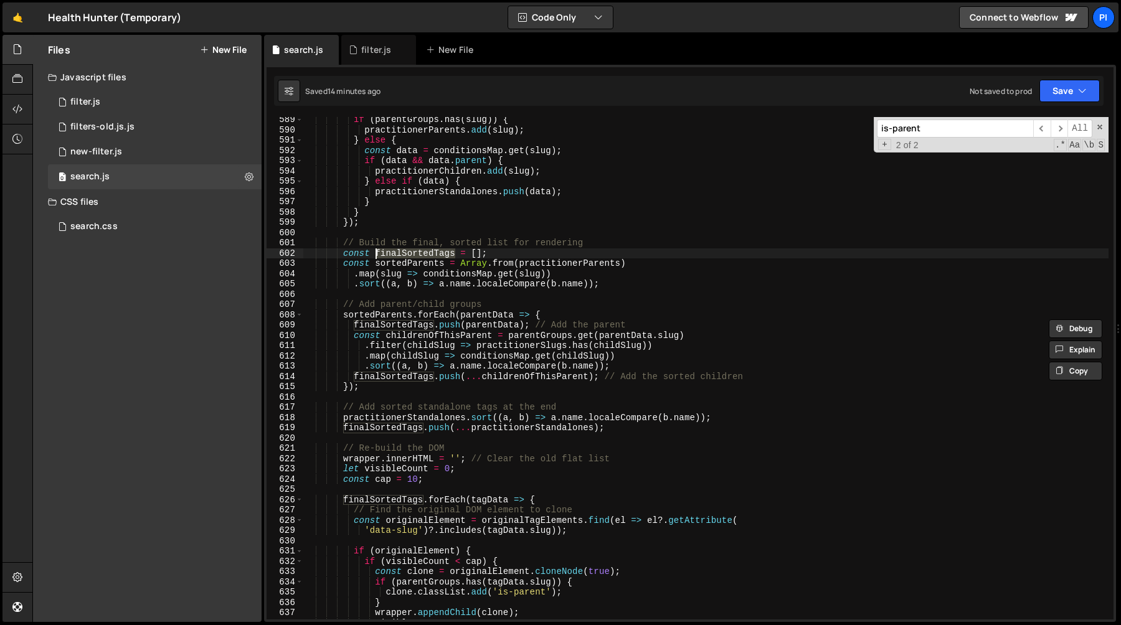
scroll to position [6043, 0]
click at [344, 311] on div "if ( parentGroups . has ( slug )) { practitionerParents . add ( slug ) ; } else…" at bounding box center [705, 376] width 805 height 523
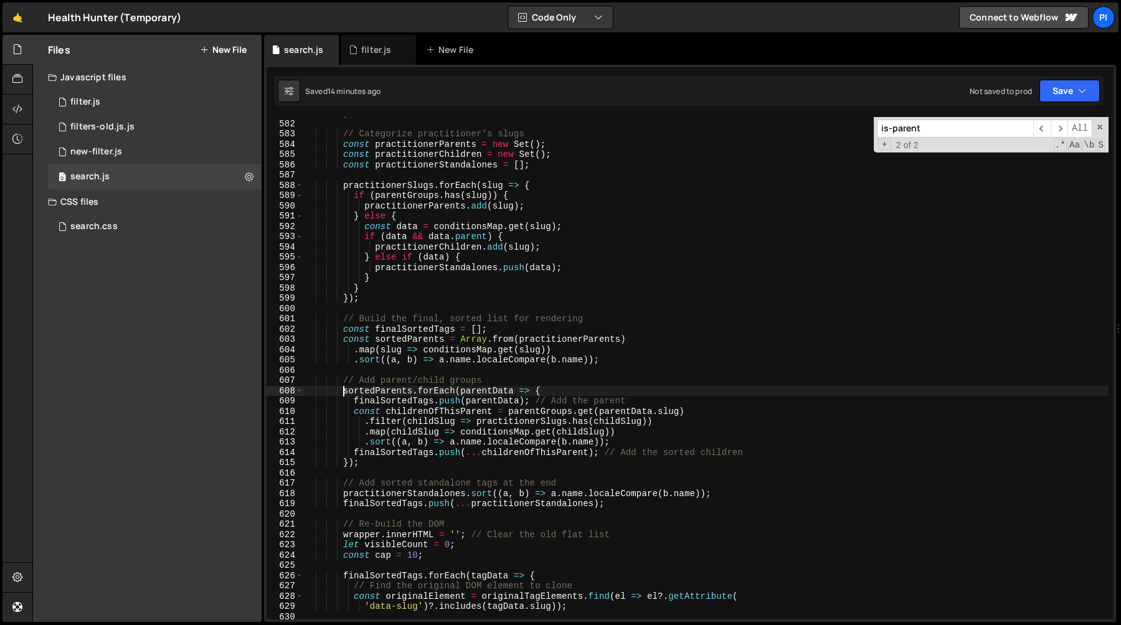
scroll to position [5987, 0]
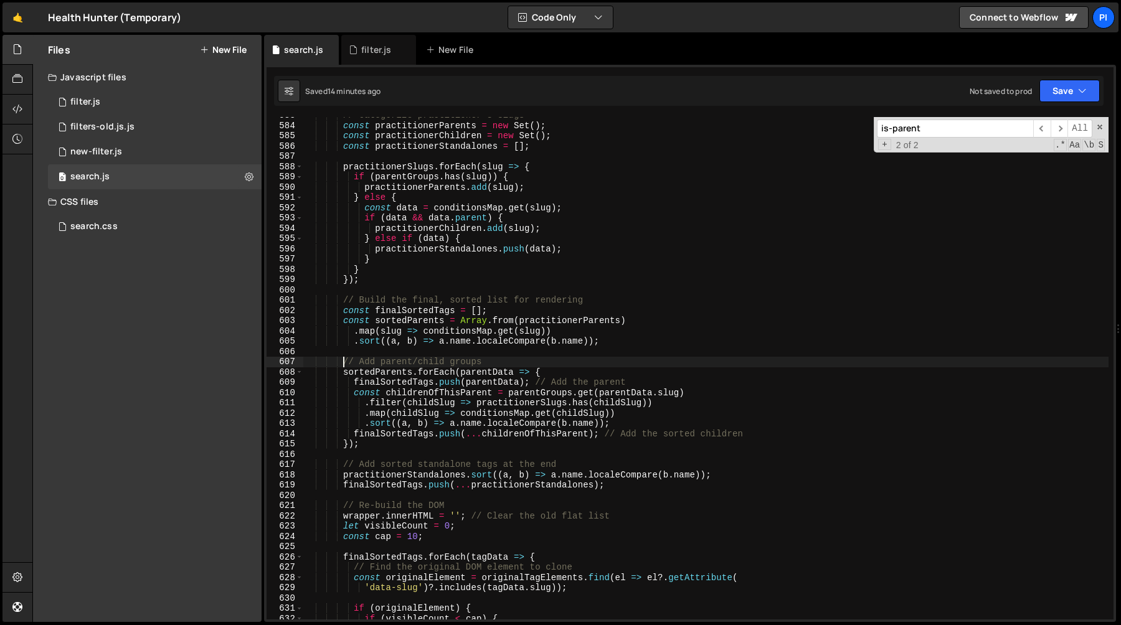
click at [344, 367] on div "// Categorize practitioner's slugs const practitionerParents = new Set ( ) ; co…" at bounding box center [705, 371] width 805 height 523
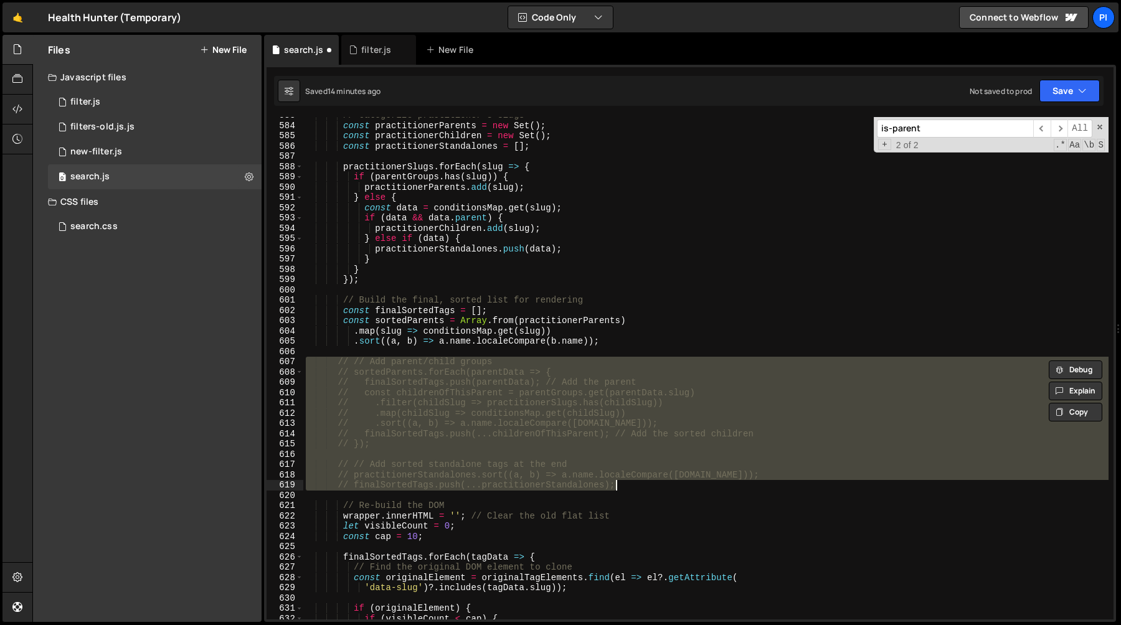
drag, startPoint x: 344, startPoint y: 367, endPoint x: 708, endPoint y: 489, distance: 384.2
click at [708, 489] on div "// Categorize practitioner's slugs const practitionerParents = new Set ( ) ; co…" at bounding box center [705, 371] width 805 height 523
click at [670, 489] on div "// Categorize practitioner's slugs const practitionerParents = new Set ( ) ; co…" at bounding box center [705, 368] width 805 height 503
type textarea "// finalSortedTags.push(...practitionerStandalones);"
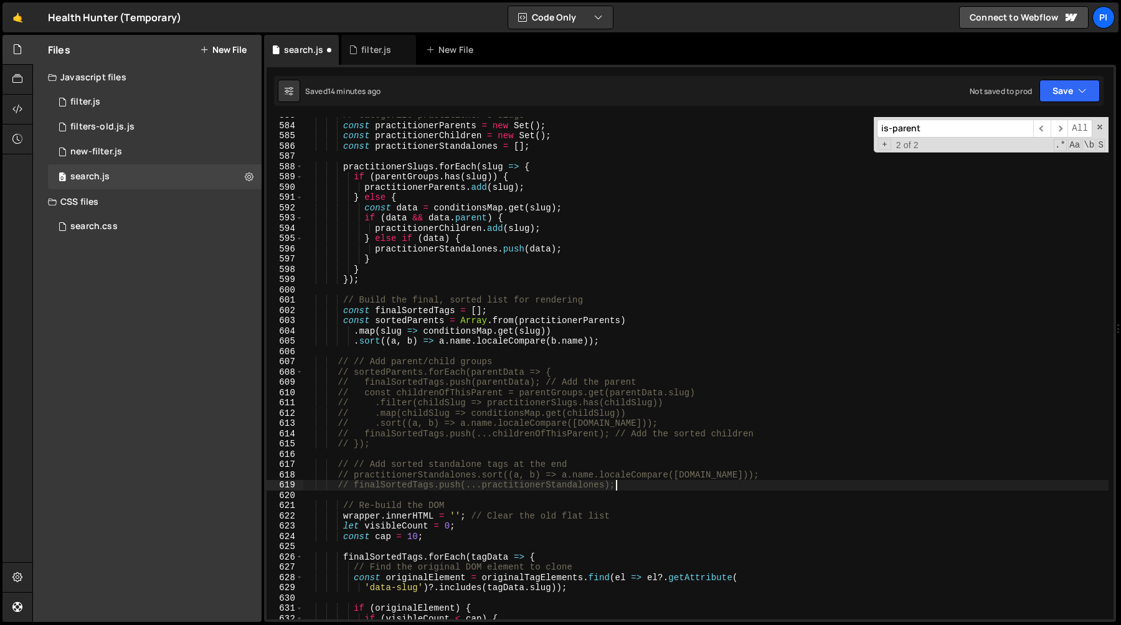
scroll to position [0, 1]
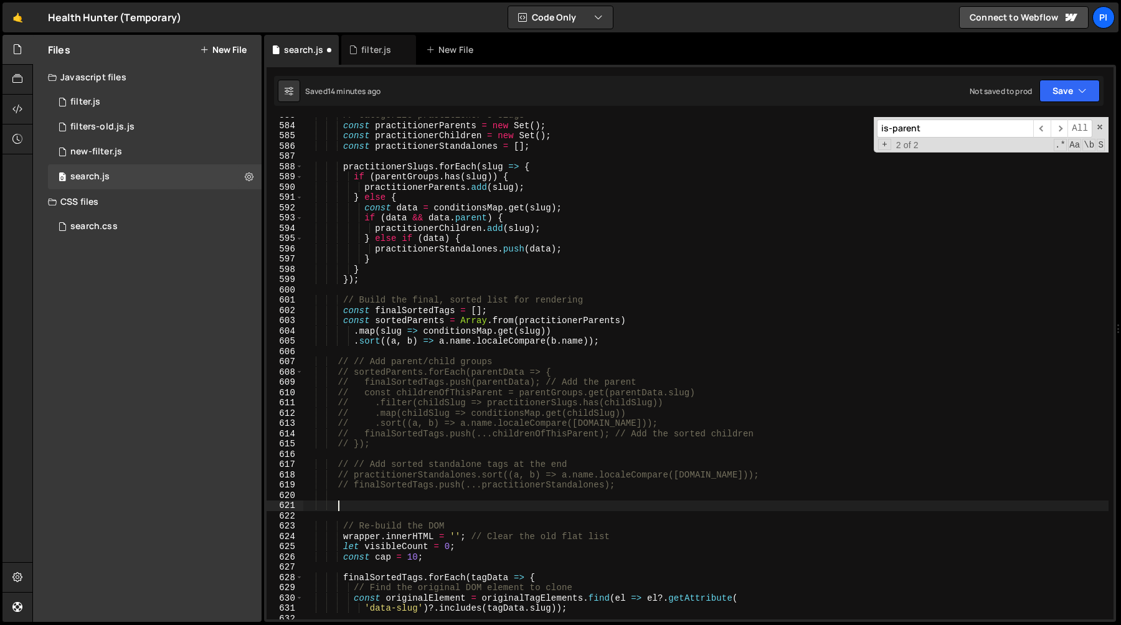
paste textarea "finalRenderOrder.push(...standaloneTags);"
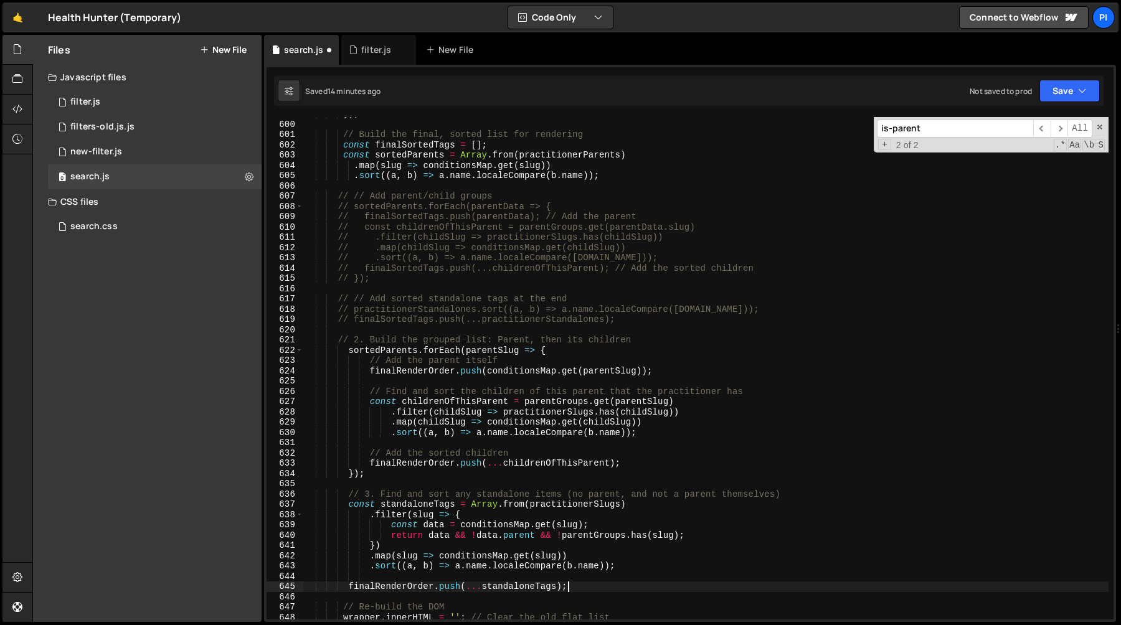
scroll to position [6169, 0]
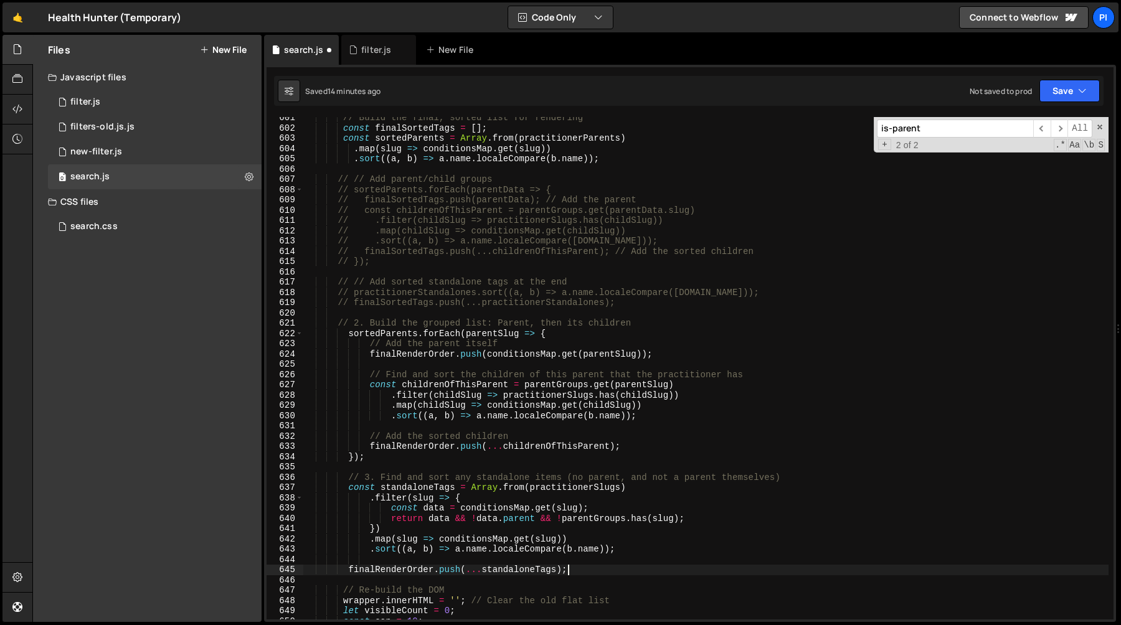
click at [369, 323] on div "// Build the final, sorted list for rendering const finalSortedTags = [ ] ; con…" at bounding box center [705, 374] width 805 height 523
click at [378, 474] on div "// Build the final, sorted list for rendering const finalSortedTags = [ ] ; con…" at bounding box center [705, 374] width 805 height 523
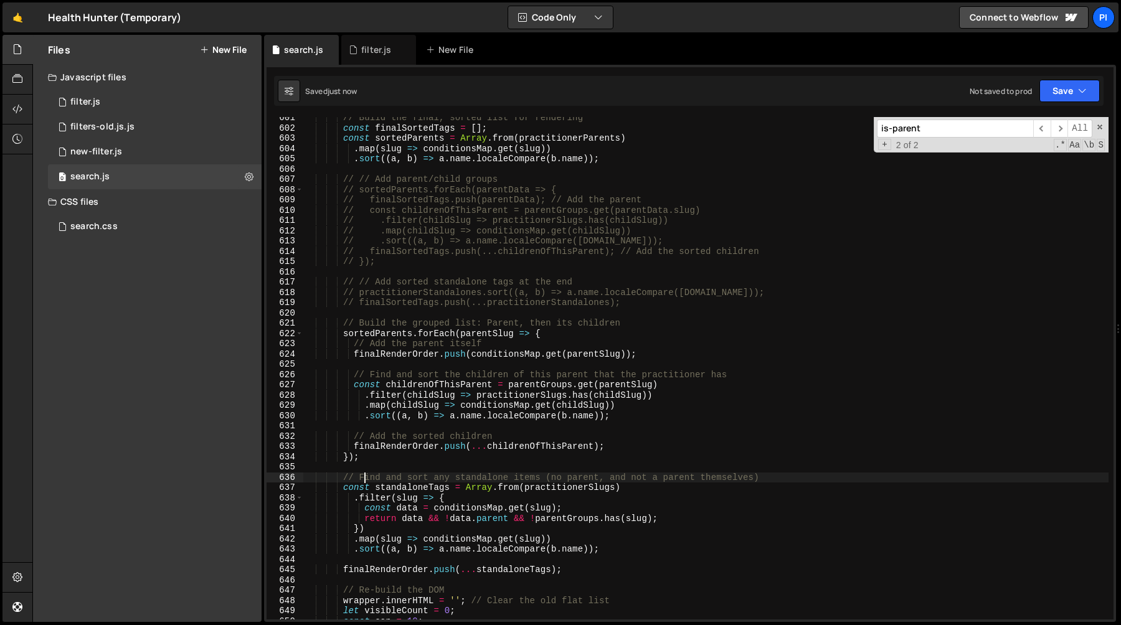
click at [448, 453] on div "// Build the final, sorted list for rendering const finalSortedTags = [ ] ; con…" at bounding box center [705, 374] width 805 height 523
type textarea "});"
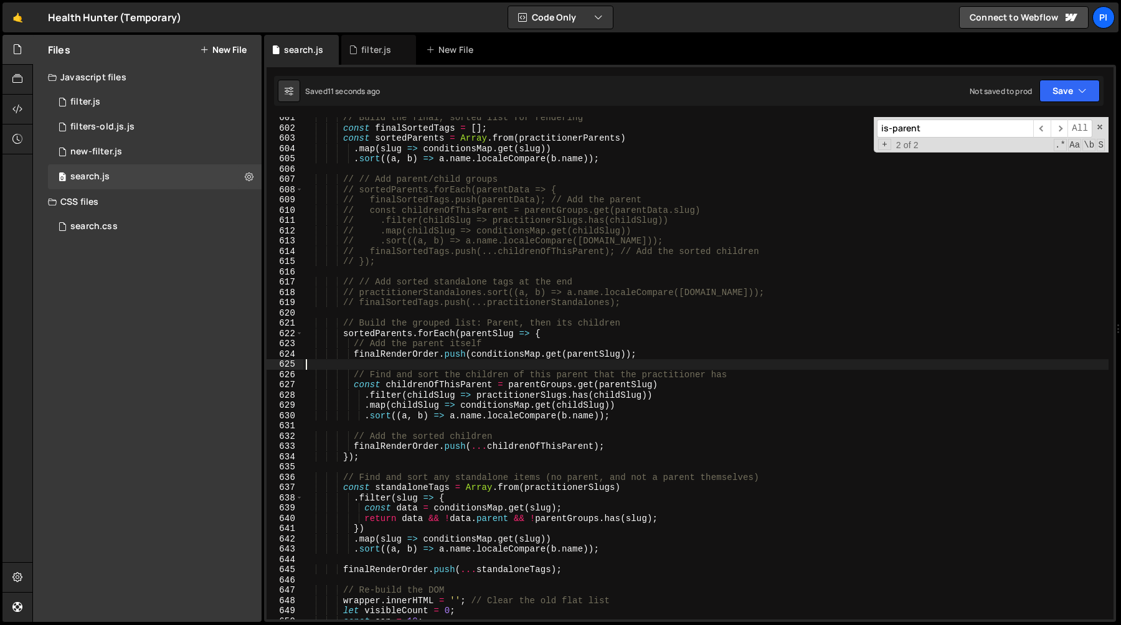
click at [378, 359] on div "// Build the final, sorted list for rendering const finalSortedTags = [ ] ; con…" at bounding box center [705, 374] width 805 height 523
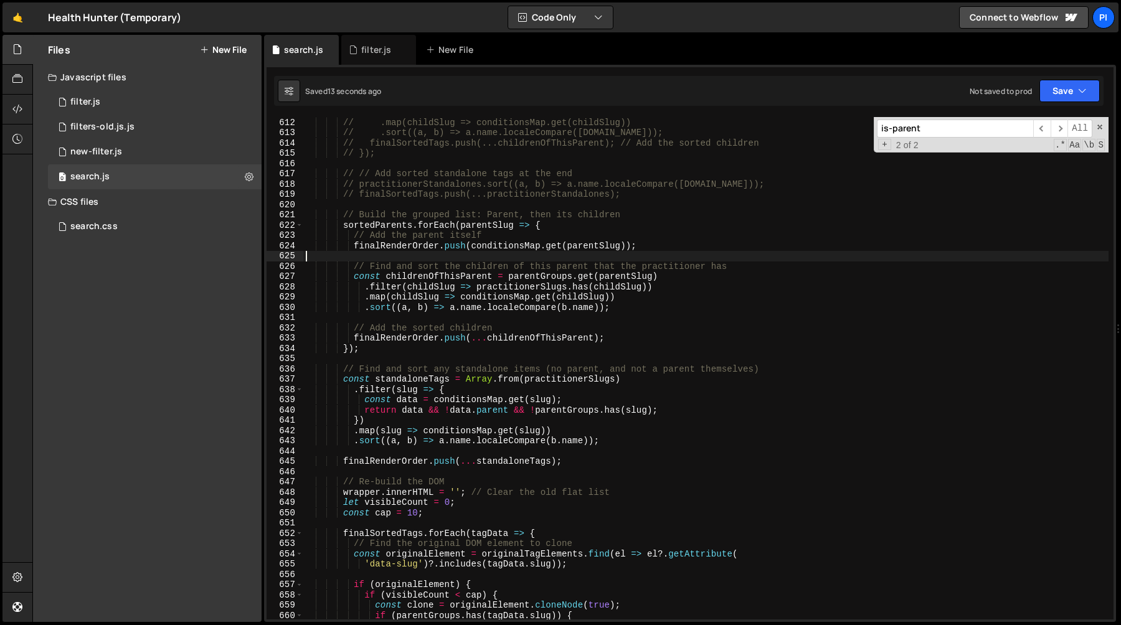
scroll to position [6277, 0]
click at [382, 535] on div "// .filter(childSlug => practitionerSlugs.has(childSlug)) // .map(childSlug => …" at bounding box center [705, 368] width 805 height 523
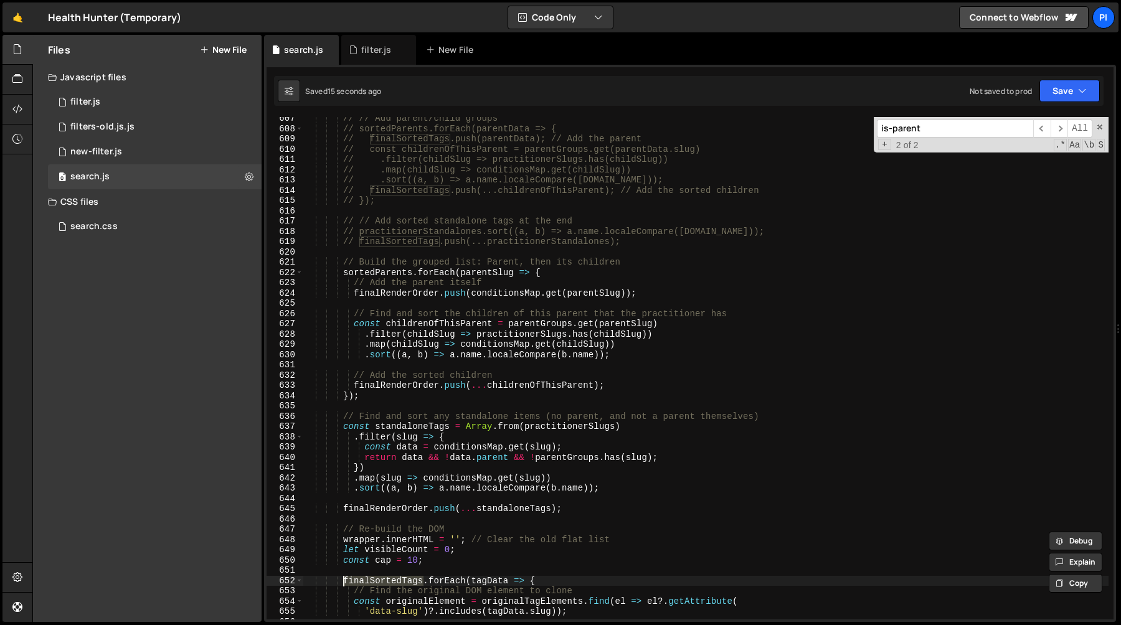
scroll to position [6216, 0]
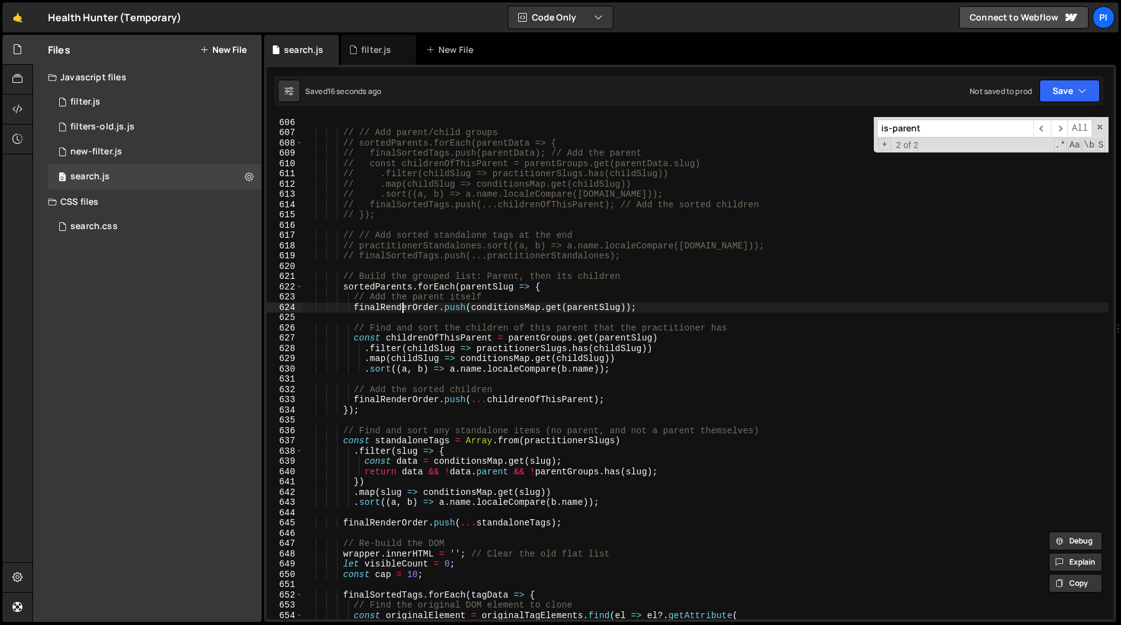
click at [404, 306] on div ". sort (( a , b ) => a . name . localeCompare ( b . name )) ; // // Add parent/…" at bounding box center [705, 368] width 805 height 523
paste textarea "SortedTags"
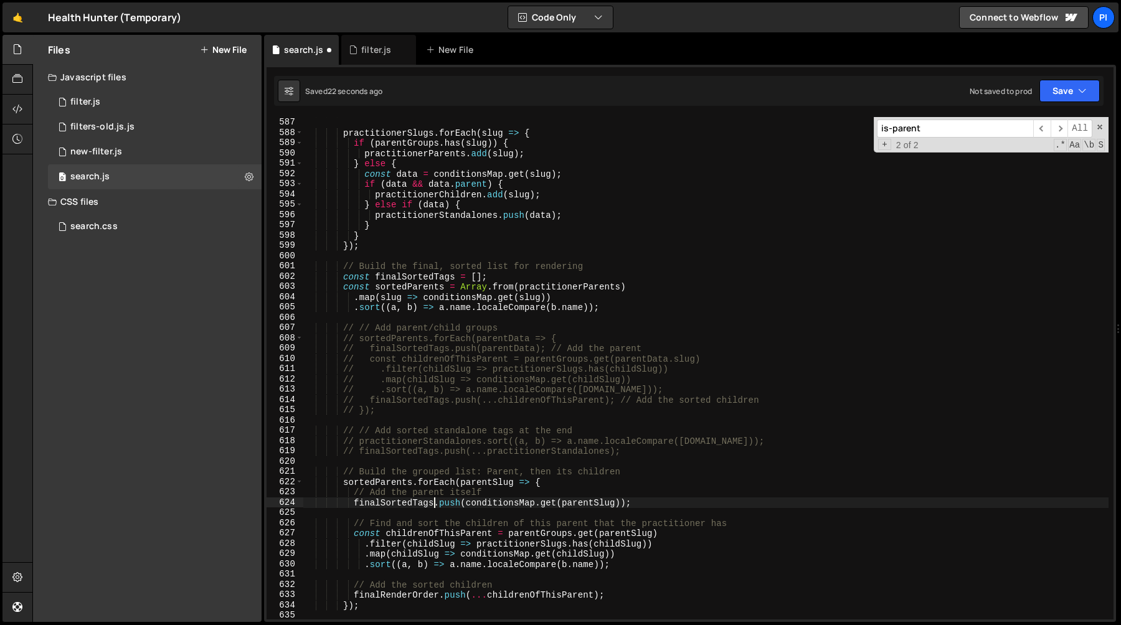
scroll to position [6037, 0]
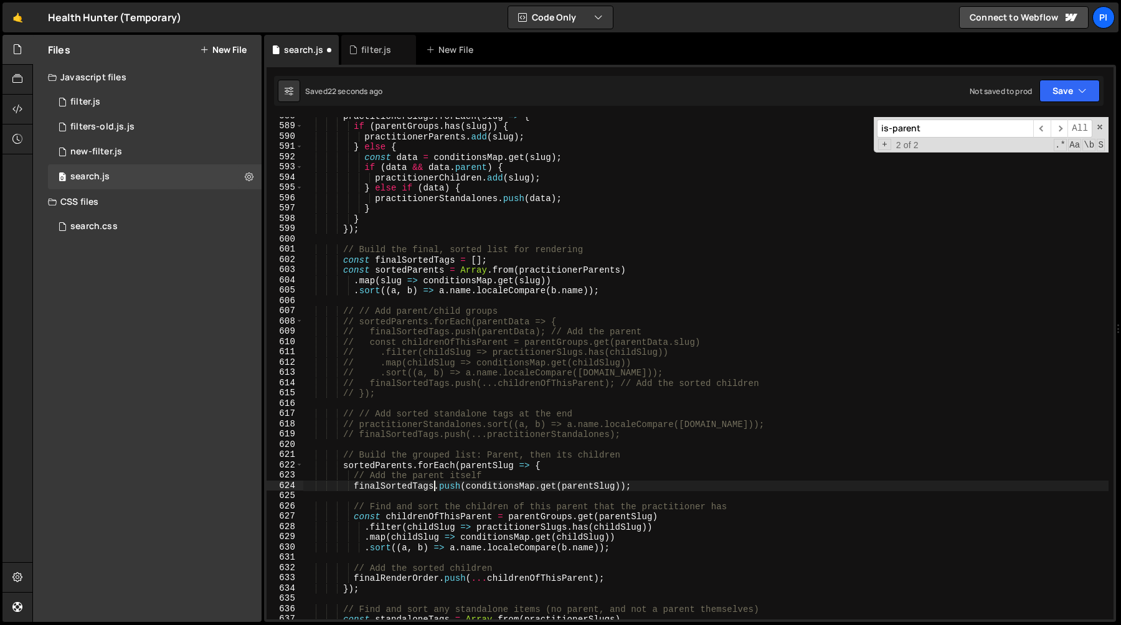
click at [504, 486] on div "practitionerSlugs . forEach ( slug => { if ( parentGroups . has ( slug )) { pra…" at bounding box center [705, 372] width 805 height 523
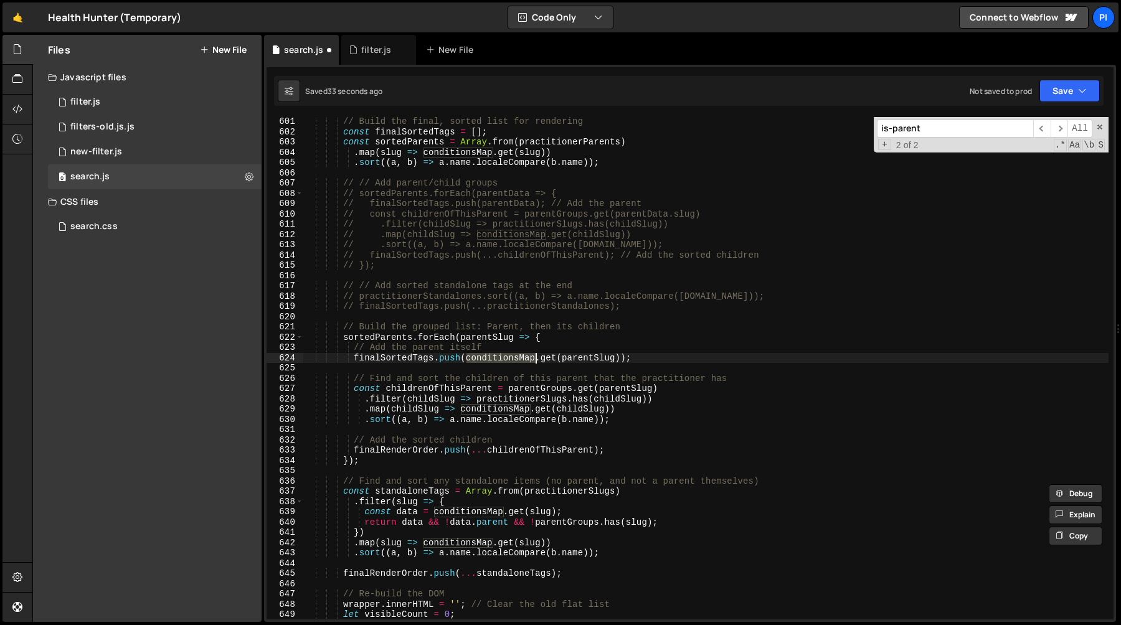
scroll to position [6165, 0]
click at [557, 349] on div "// Build the final, sorted list for rendering const finalSortedTags = [ ] ; con…" at bounding box center [705, 377] width 805 height 523
click at [494, 361] on div "// Build the final, sorted list for rendering const finalSortedTags = [ ] ; con…" at bounding box center [705, 377] width 805 height 523
click at [397, 358] on div "// Build the final, sorted list for rendering const finalSortedTags = [ ] ; con…" at bounding box center [705, 377] width 805 height 523
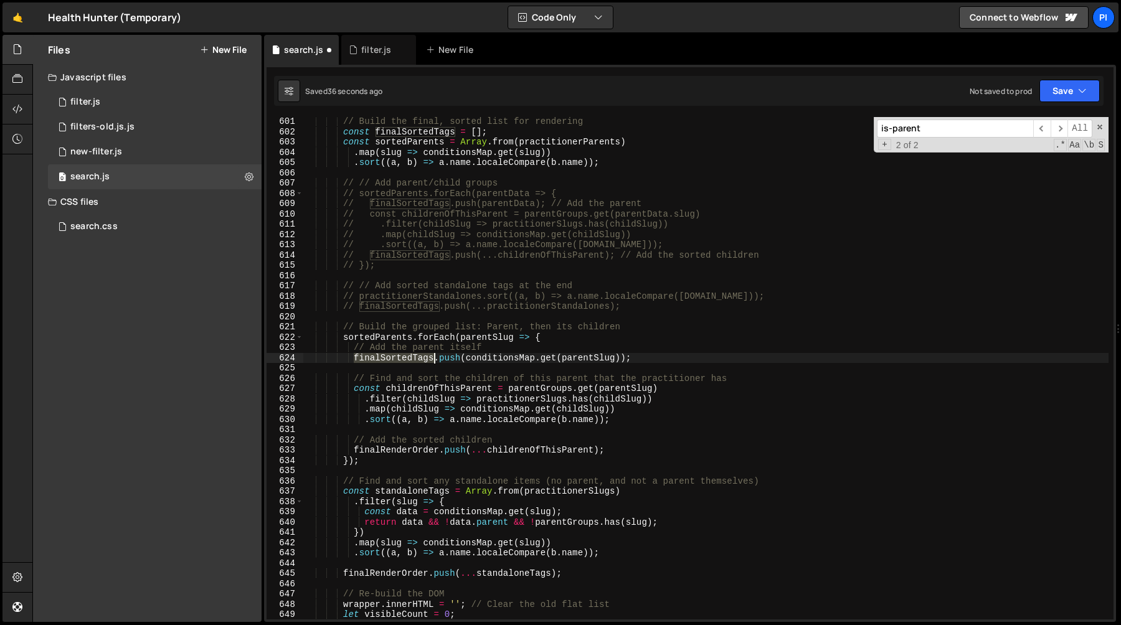
click at [397, 358] on div "// Build the final, sorted list for rendering const finalSortedTags = [ ] ; con…" at bounding box center [705, 377] width 805 height 523
click at [421, 358] on div "// Build the final, sorted list for rendering const finalSortedTags = [ ] ; con…" at bounding box center [705, 368] width 805 height 503
click at [421, 358] on div "// Build the final, sorted list for rendering const finalSortedTags = [ ] ; con…" at bounding box center [705, 377] width 805 height 523
type textarea "finalRenderOrder.push(conditionsMap.get(parentSlug));"
type input "finalRenderOrder"
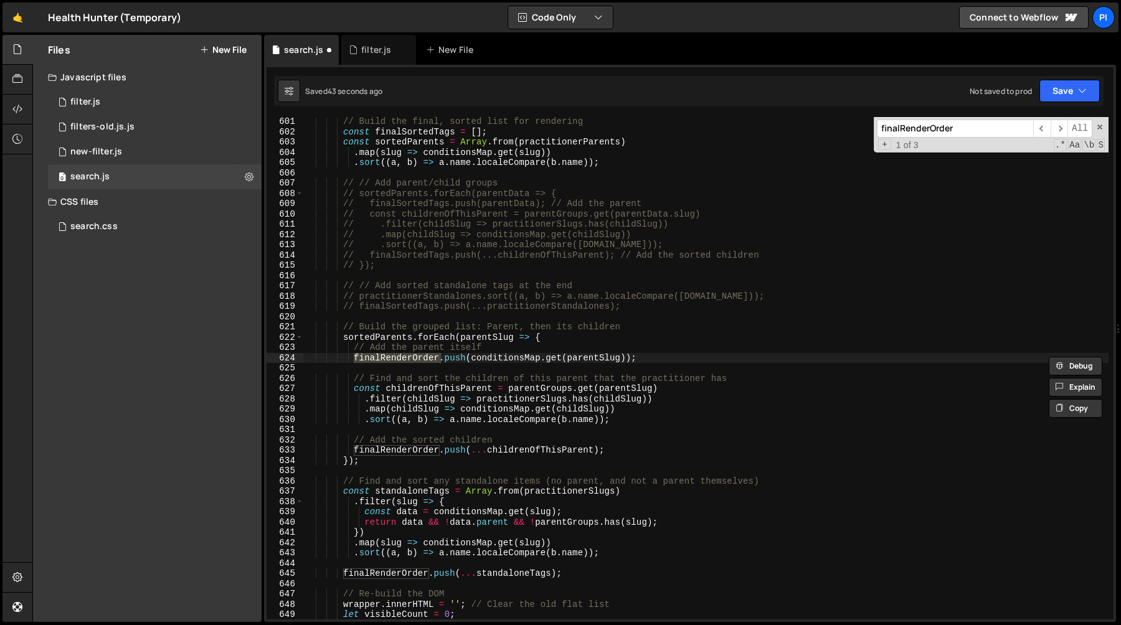
click at [414, 451] on div "// Build the final, sorted list for rendering const finalSortedTags = [ ] ; con…" at bounding box center [705, 377] width 805 height 523
click at [399, 453] on div "// Build the final, sorted list for rendering const finalSortedTags = [ ] ; con…" at bounding box center [705, 377] width 805 height 523
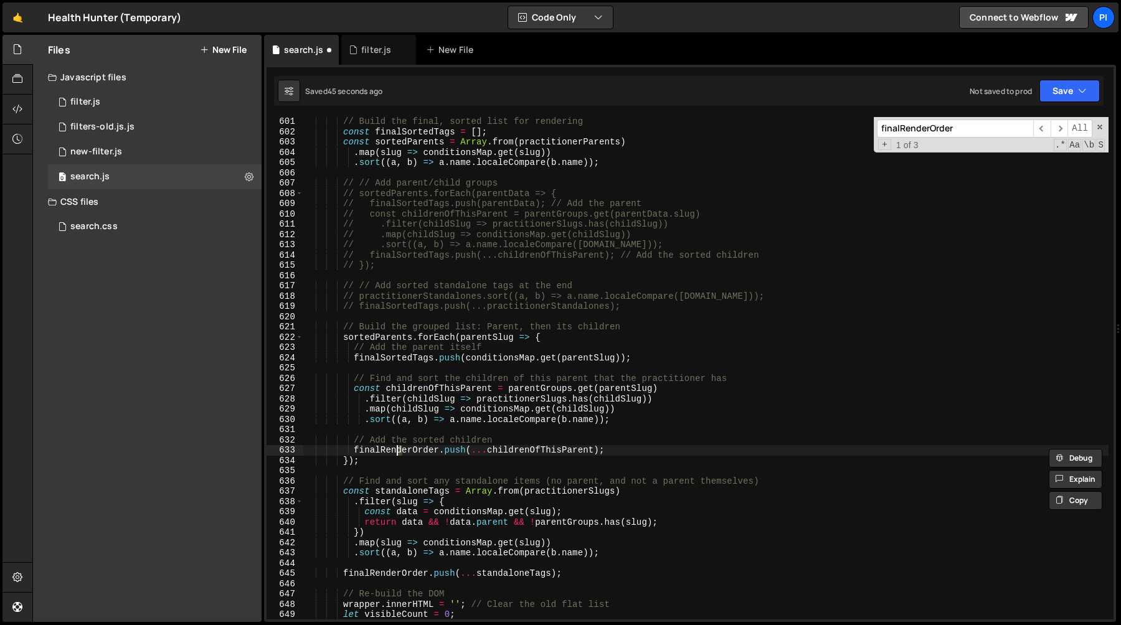
click at [399, 453] on div "// Build the final, sorted list for rendering const finalSortedTags = [ ] ; con…" at bounding box center [705, 377] width 805 height 523
paste textarea "SortedTags"
click at [385, 574] on div "// Build the final, sorted list for rendering const finalSortedTags = [ ] ; con…" at bounding box center [705, 377] width 805 height 523
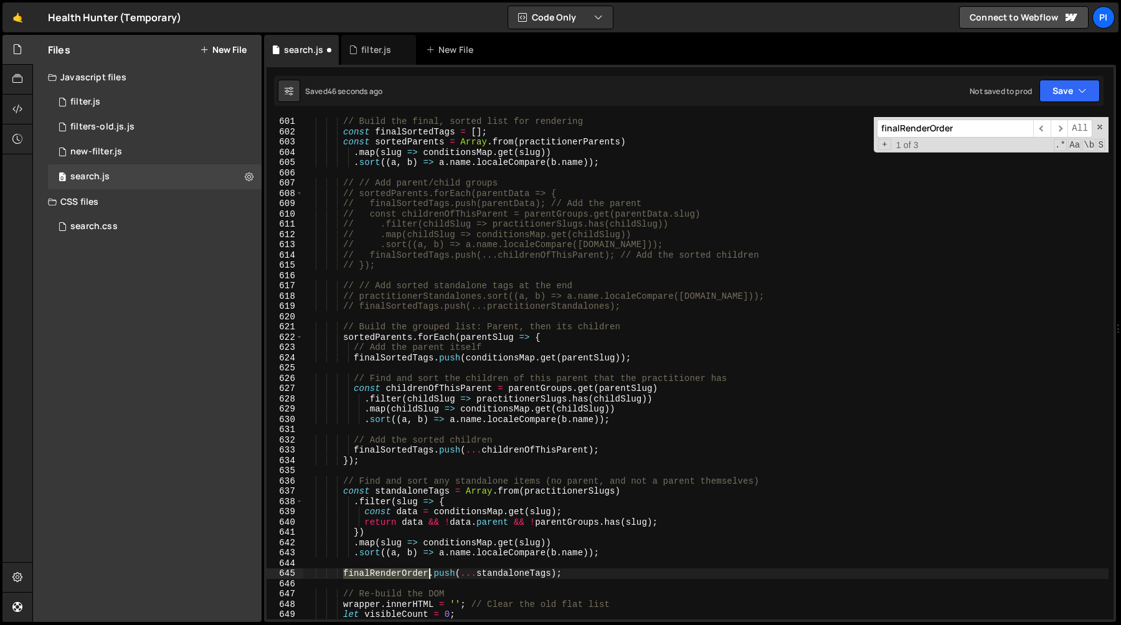
click at [385, 574] on div "// Build the final, sorted list for rendering const finalSortedTags = [ ] ; con…" at bounding box center [705, 377] width 805 height 523
paste textarea "SortedTags"
click at [602, 530] on div "// Build the final, sorted list for rendering const finalSortedTags = [ ] ; con…" at bounding box center [705, 377] width 805 height 523
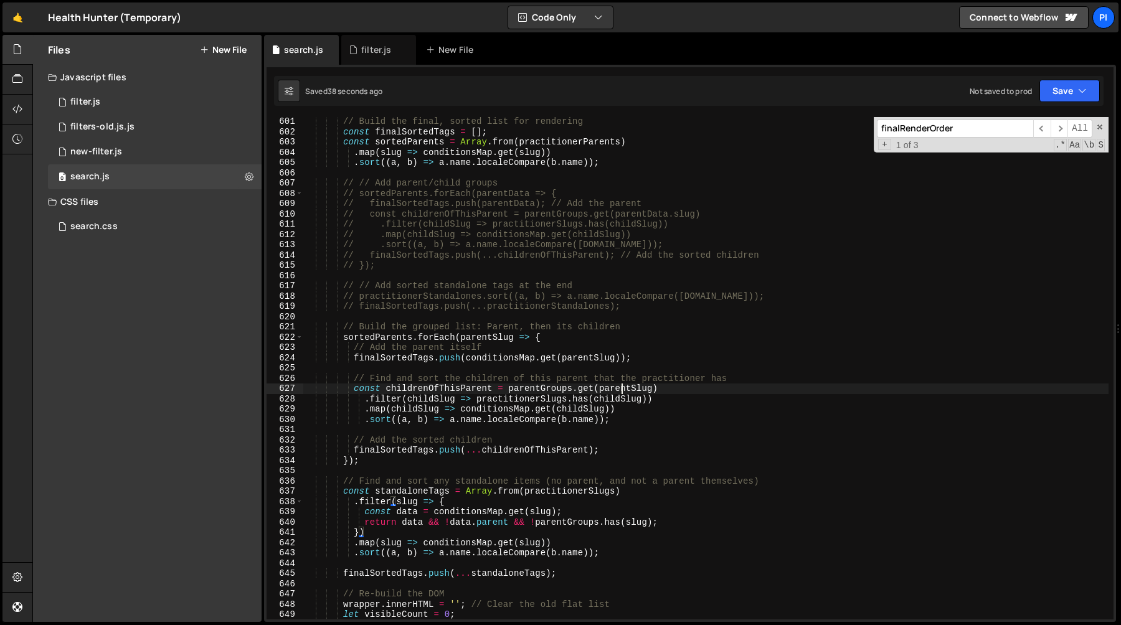
click at [622, 389] on div "// Build the final, sorted list for rendering const finalSortedTags = [ ] ; con…" at bounding box center [705, 377] width 805 height 523
click at [504, 192] on div "// Build the final, sorted list for rendering const finalSortedTags = [ ] ; con…" at bounding box center [705, 377] width 805 height 523
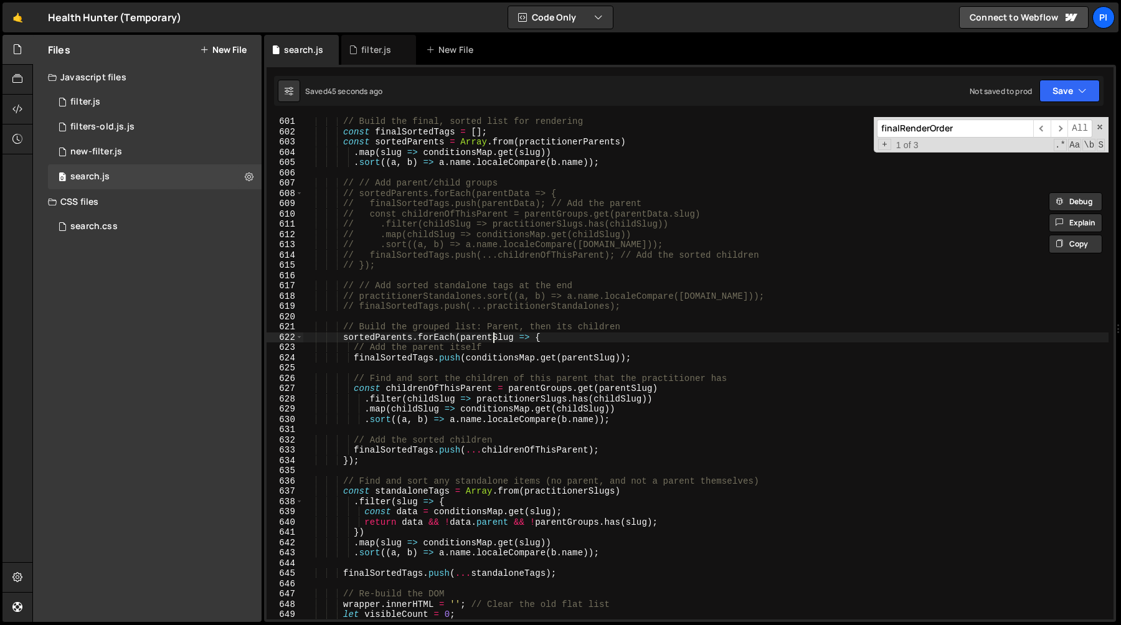
click at [495, 337] on div "// Build the final, sorted list for rendering const finalSortedTags = [ ] ; con…" at bounding box center [705, 377] width 805 height 523
paste textarea "Data"
click at [640, 218] on div "// Build the final, sorted list for rendering const finalSortedTags = [ ] ; con…" at bounding box center [705, 377] width 805 height 523
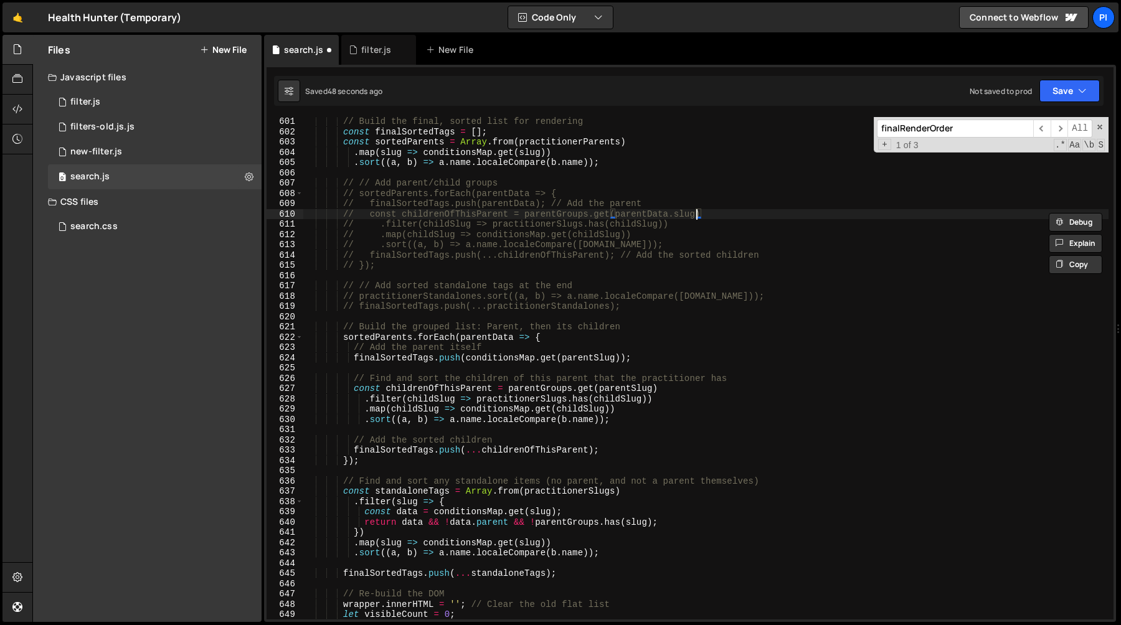
click at [697, 215] on div "// Build the final, sorted list for rendering const finalSortedTags = [ ] ; con…" at bounding box center [705, 377] width 805 height 523
click at [617, 216] on div "// Build the final, sorted list for rendering const finalSortedTags = [ ] ; con…" at bounding box center [705, 377] width 805 height 523
click at [588, 362] on div "// Build the final, sorted list for rendering const finalSortedTags = [ ] ; con…" at bounding box center [705, 377] width 805 height 523
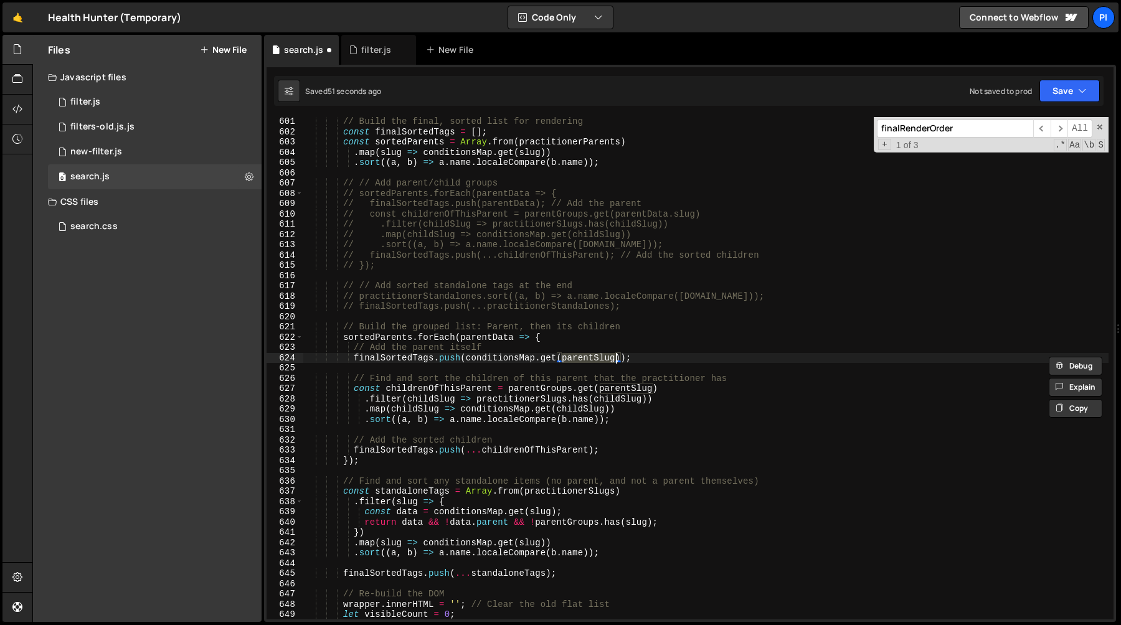
paste textarea "Data.s"
click at [621, 390] on div "// Build the final, sorted list for rendering const finalSortedTags = [ ] ; con…" at bounding box center [705, 377] width 805 height 523
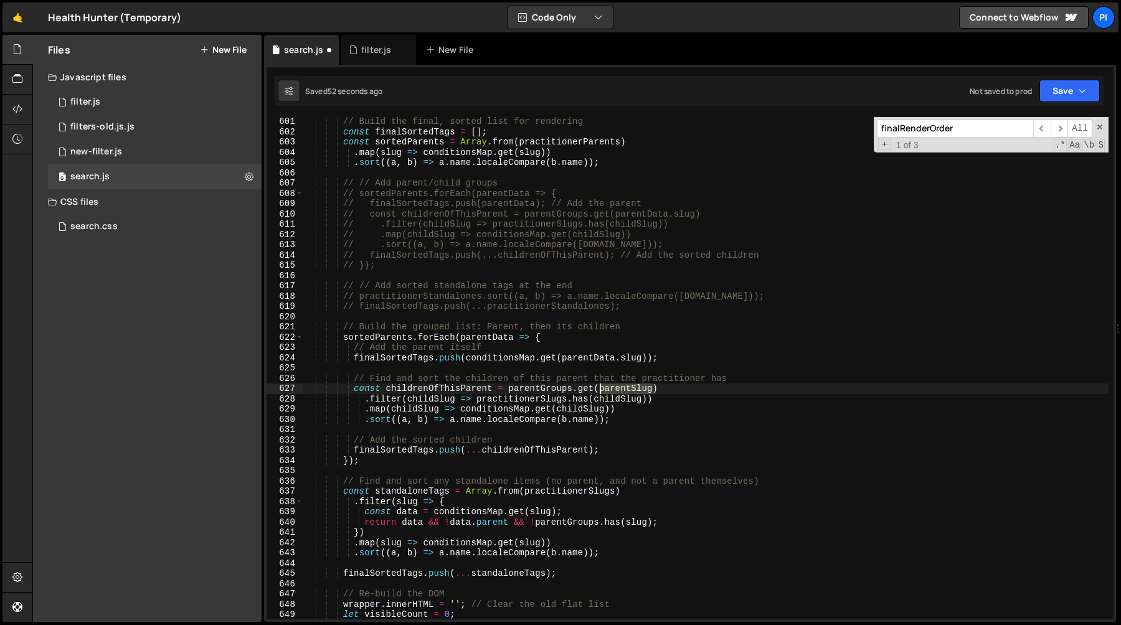
click at [621, 390] on div "// Build the final, sorted list for rendering const finalSortedTags = [ ] ; con…" at bounding box center [705, 377] width 805 height 523
paste textarea "Data.s"
click at [616, 399] on div "// Build the final, sorted list for rendering const finalSortedTags = [ ] ; con…" at bounding box center [705, 377] width 805 height 523
click at [415, 400] on div "// Build the final, sorted list for rendering const finalSortedTags = [ ] ; con…" at bounding box center [705, 377] width 805 height 523
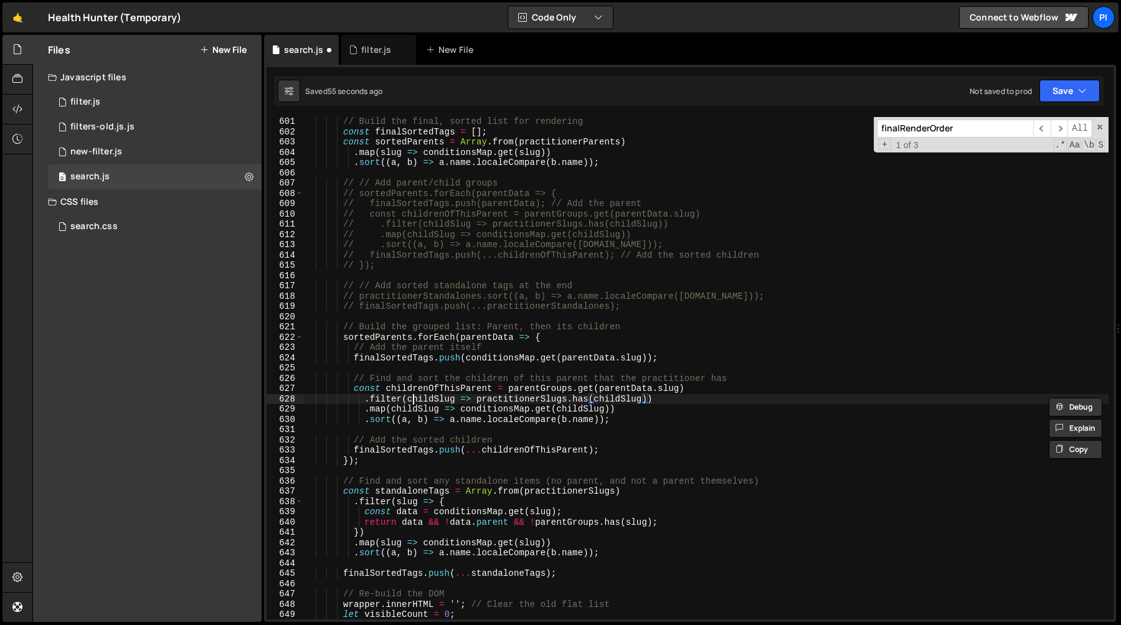
click at [415, 400] on div "// Build the final, sorted list for rendering const finalSortedTags = [ ] ; con…" at bounding box center [705, 377] width 805 height 523
click at [555, 384] on div "// Build the final, sorted list for rendering const finalSortedTags = [ ] ; con…" at bounding box center [705, 377] width 805 height 523
click at [562, 388] on div "// Build the final, sorted list for rendering const finalSortedTags = [ ] ; con…" at bounding box center [705, 368] width 805 height 503
click at [435, 399] on div "// Build the final, sorted list for rendering const finalSortedTags = [ ] ; con…" at bounding box center [705, 377] width 805 height 523
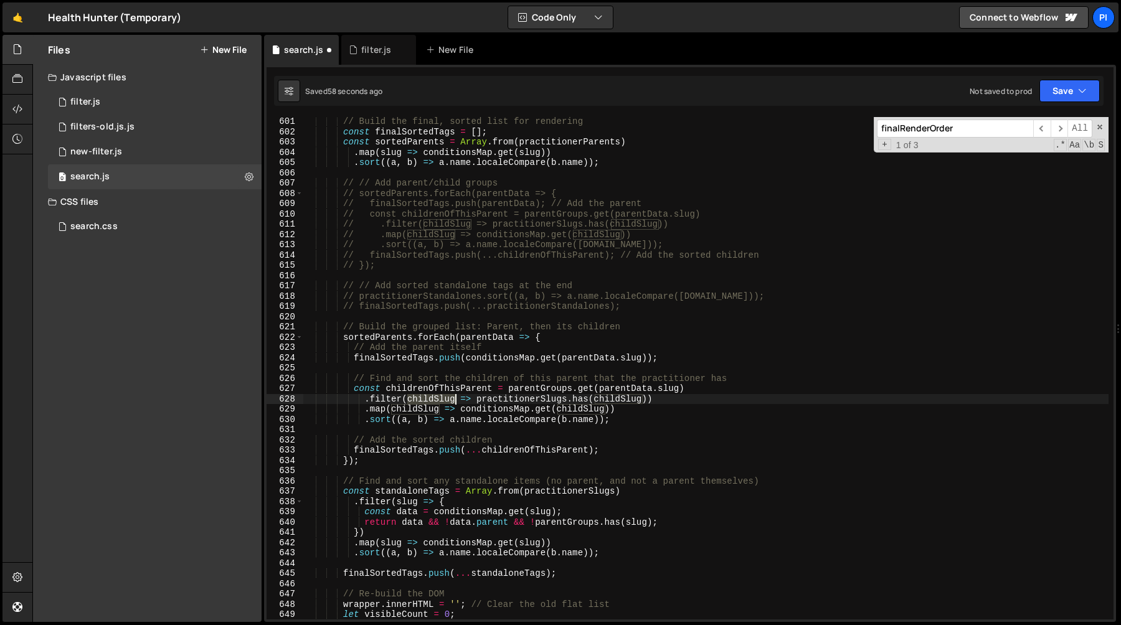
click at [435, 399] on div "// Build the final, sorted list for rendering const finalSortedTags = [ ] ; con…" at bounding box center [705, 377] width 805 height 523
click at [577, 387] on div "// Build the final, sorted list for rendering const finalSortedTags = [ ] ; con…" at bounding box center [705, 377] width 805 height 523
click at [635, 387] on div "// Build the final, sorted list for rendering const finalSortedTags = [ ] ; con…" at bounding box center [705, 377] width 805 height 523
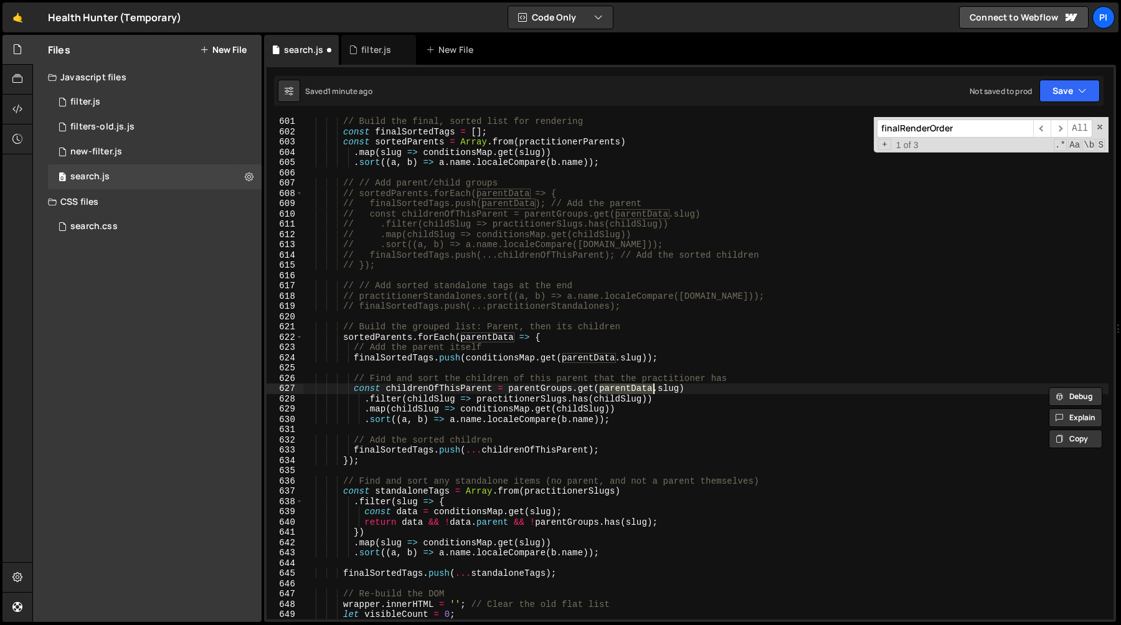
click at [590, 357] on div "// Build the final, sorted list for rendering const finalSortedTags = [ ] ; con…" at bounding box center [705, 377] width 805 height 523
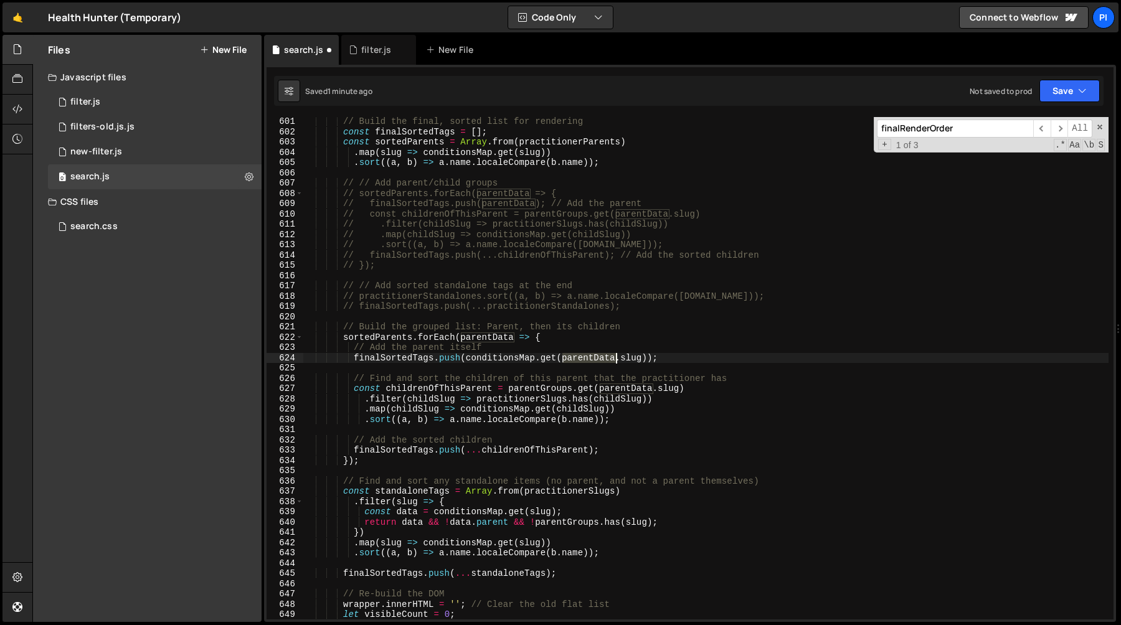
click at [590, 357] on div "// Build the final, sorted list for rendering const finalSortedTags = [ ] ; con…" at bounding box center [705, 377] width 805 height 523
click at [489, 356] on div "// Build the final, sorted list for rendering const finalSortedTags = [ ] ; con…" at bounding box center [705, 377] width 805 height 523
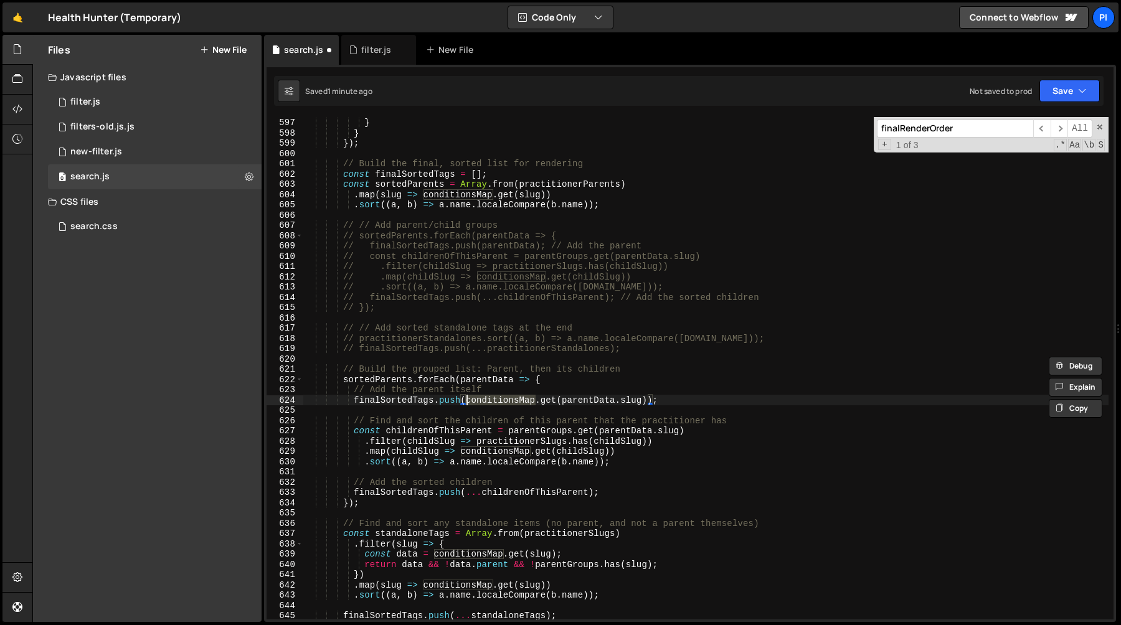
scroll to position [6123, 0]
click at [419, 437] on div "practitionerStandalones . push ( data ) ; } } }) ; // Build the final, sorted l…" at bounding box center [705, 368] width 805 height 523
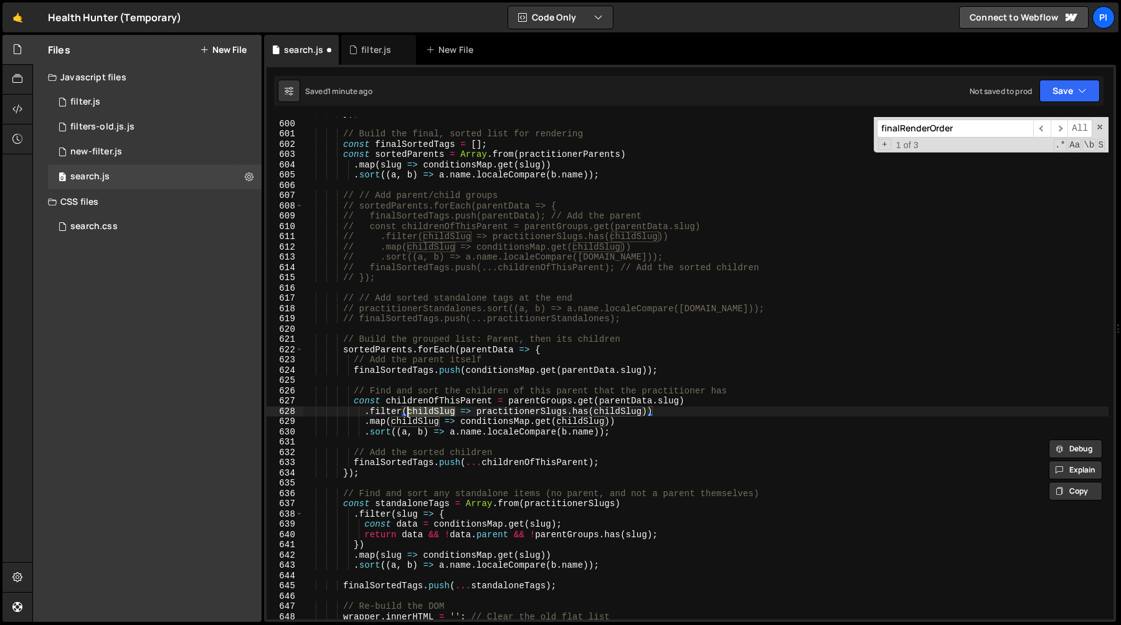
scroll to position [6155, 0]
click at [581, 422] on div "// Build the final, sorted list for rendering const finalSortedTags = [ ] ; con…" at bounding box center [705, 377] width 805 height 523
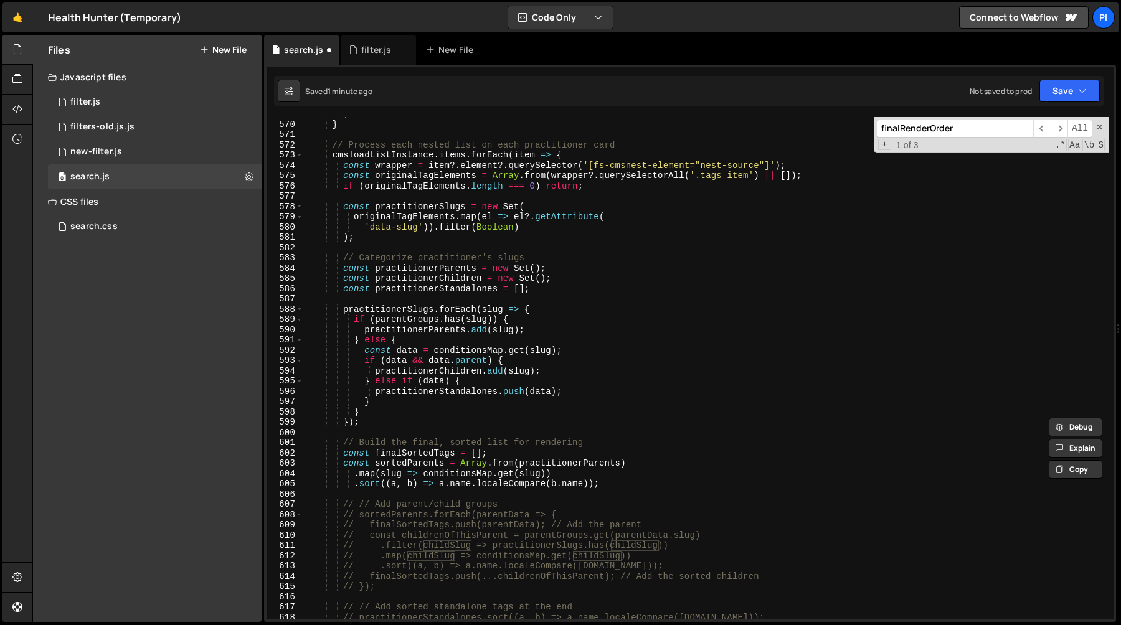
scroll to position [5844, 0]
click at [456, 473] on div "} } // Process each nested list on each practitioner card cmsloadListInstance .…" at bounding box center [705, 370] width 805 height 523
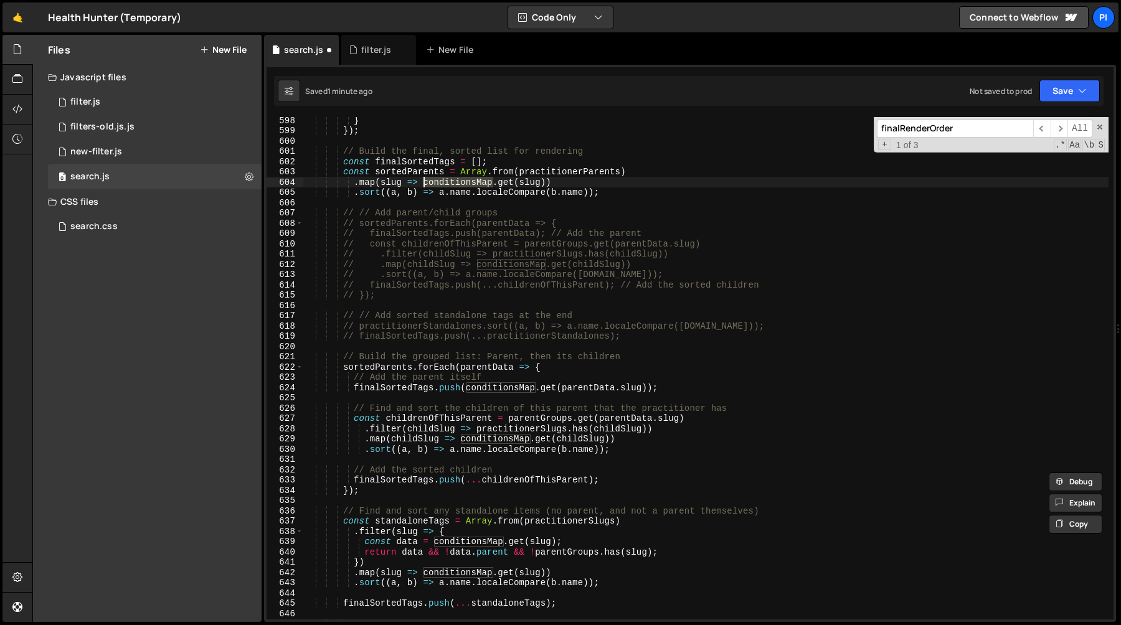
scroll to position [6137, 0]
click at [417, 436] on div "} }) ; // Build the final, sorted list for rendering const finalSortedTags = [ …" at bounding box center [705, 374] width 805 height 523
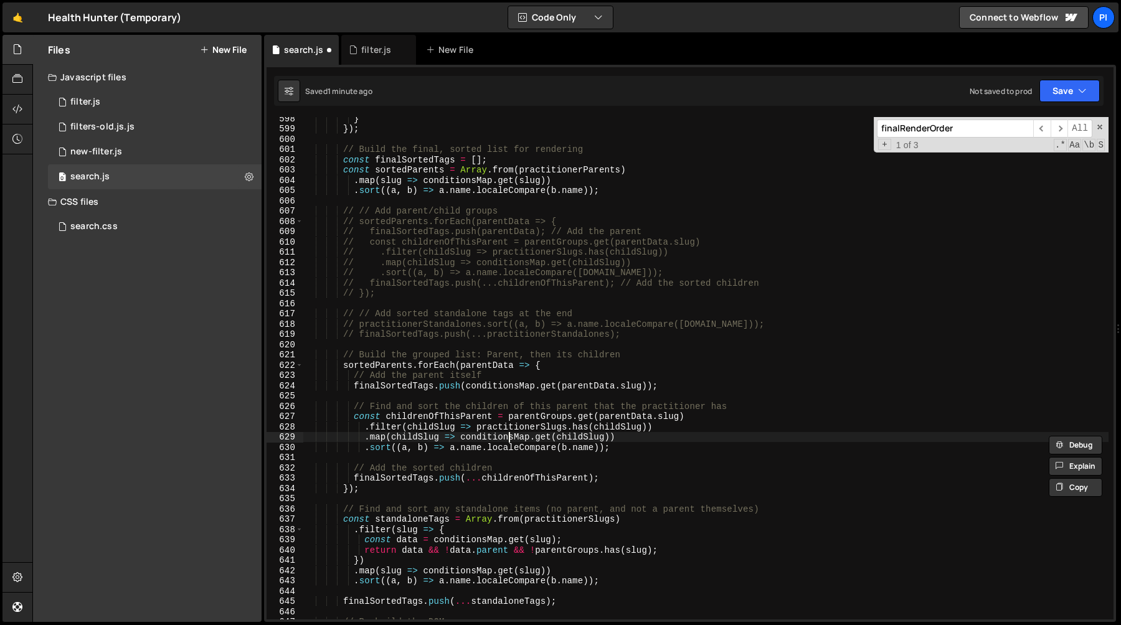
click at [511, 440] on div "} }) ; // Build the final, sorted list for rendering const finalSortedTags = [ …" at bounding box center [705, 374] width 805 height 523
click at [402, 441] on div "} }) ; // Build the final, sorted list for rendering const finalSortedTags = [ …" at bounding box center [705, 374] width 805 height 523
click at [522, 440] on div "} }) ; // Build the final, sorted list for rendering const finalSortedTags = [ …" at bounding box center [705, 374] width 805 height 523
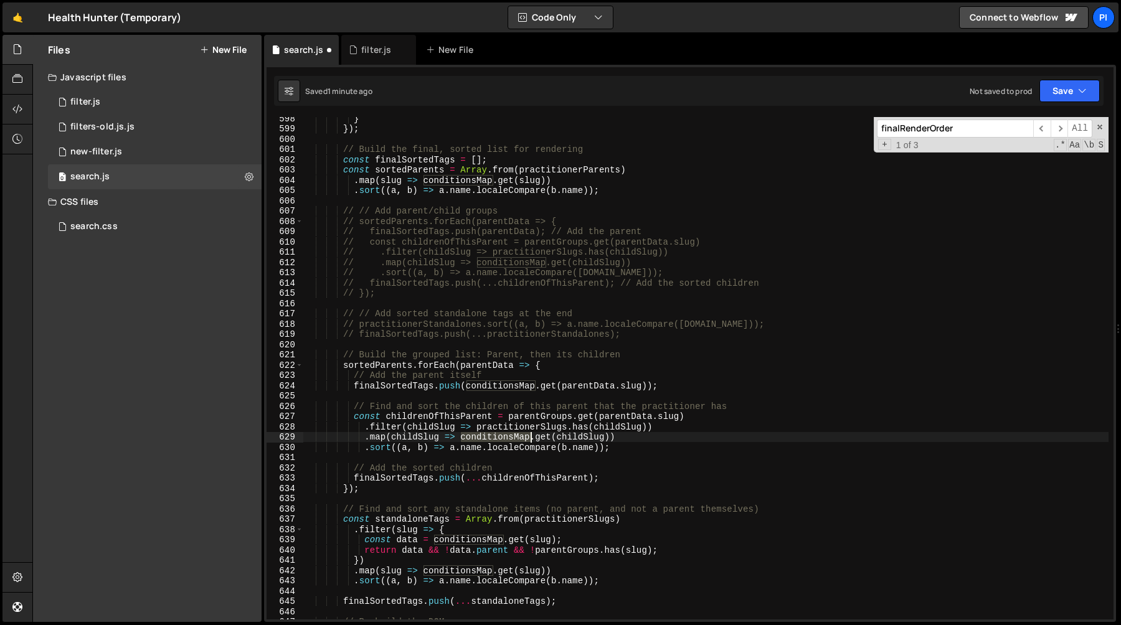
click at [522, 440] on div "} }) ; // Build the final, sorted list for rendering const finalSortedTags = [ …" at bounding box center [705, 374] width 805 height 523
click at [413, 440] on div "} }) ; // Build the final, sorted list for rendering const finalSortedTags = [ …" at bounding box center [705, 374] width 805 height 523
click at [516, 426] on div "} }) ; // Build the final, sorted list for rendering const finalSortedTags = [ …" at bounding box center [705, 374] width 805 height 523
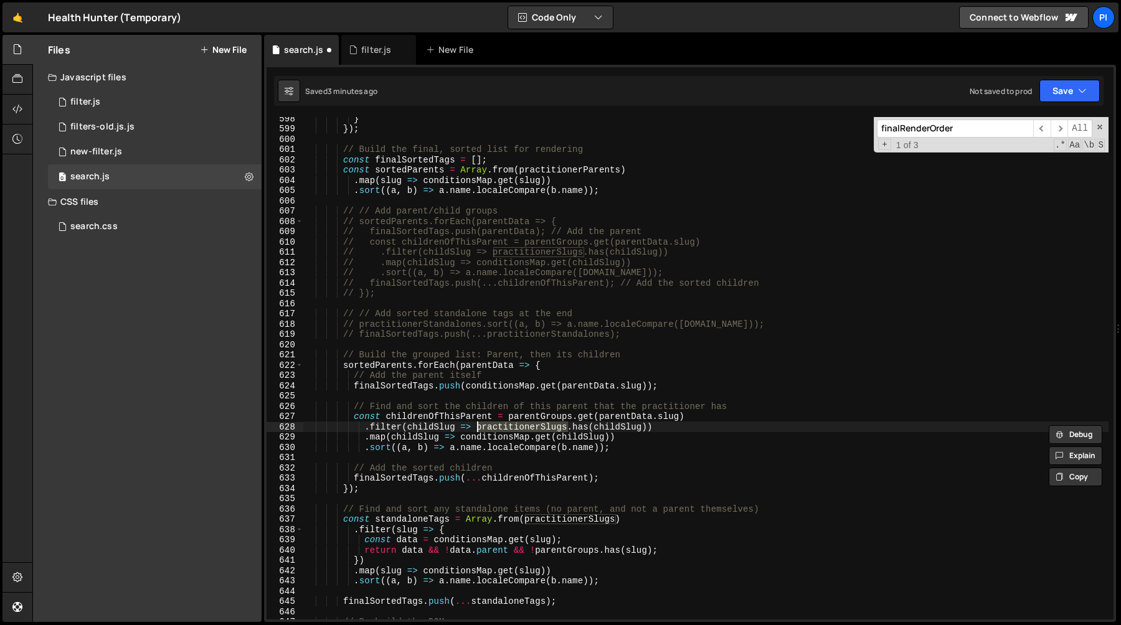
click at [369, 441] on div "} }) ; // Build the final, sorted list for rendering const finalSortedTags = [ …" at bounding box center [705, 374] width 805 height 523
click at [489, 438] on div "} }) ; // Build the final, sorted list for rendering const finalSortedTags = [ …" at bounding box center [705, 374] width 805 height 523
click at [430, 418] on div "} }) ; // Build the final, sorted list for rendering const finalSortedTags = [ …" at bounding box center [705, 374] width 805 height 523
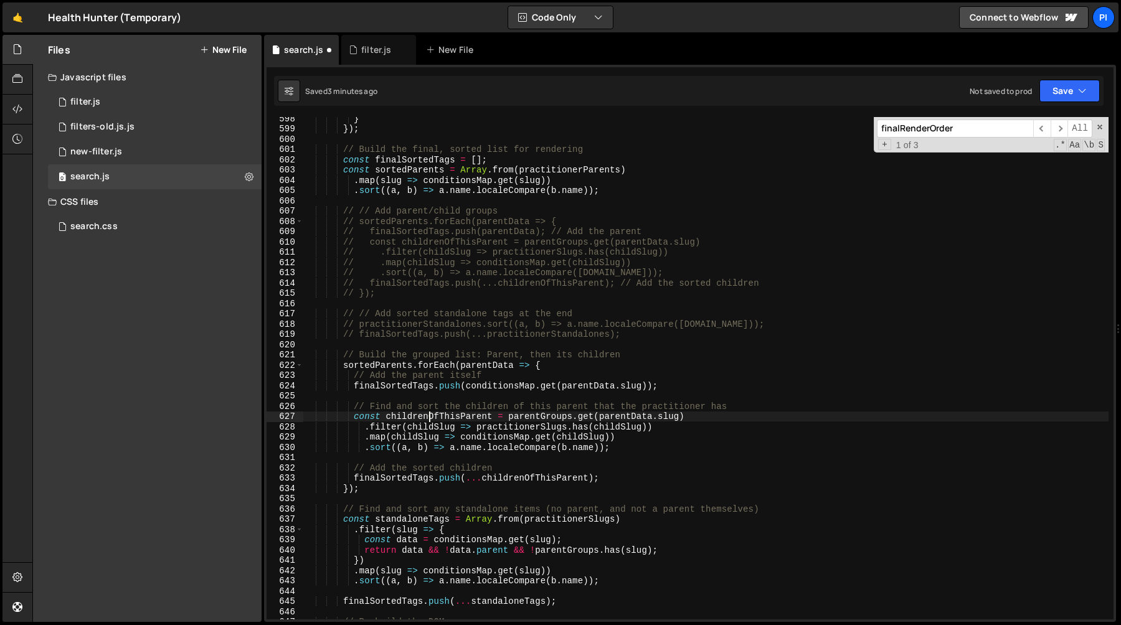
click at [430, 418] on div "} }) ; // Build the final, sorted list for rendering const finalSortedTags = [ …" at bounding box center [705, 374] width 805 height 523
click at [565, 420] on div "} }) ; // Build the final, sorted list for rendering const finalSortedTags = [ …" at bounding box center [705, 374] width 805 height 523
click at [517, 426] on div "} }) ; // Build the final, sorted list for rendering const finalSortedTags = [ …" at bounding box center [705, 374] width 805 height 523
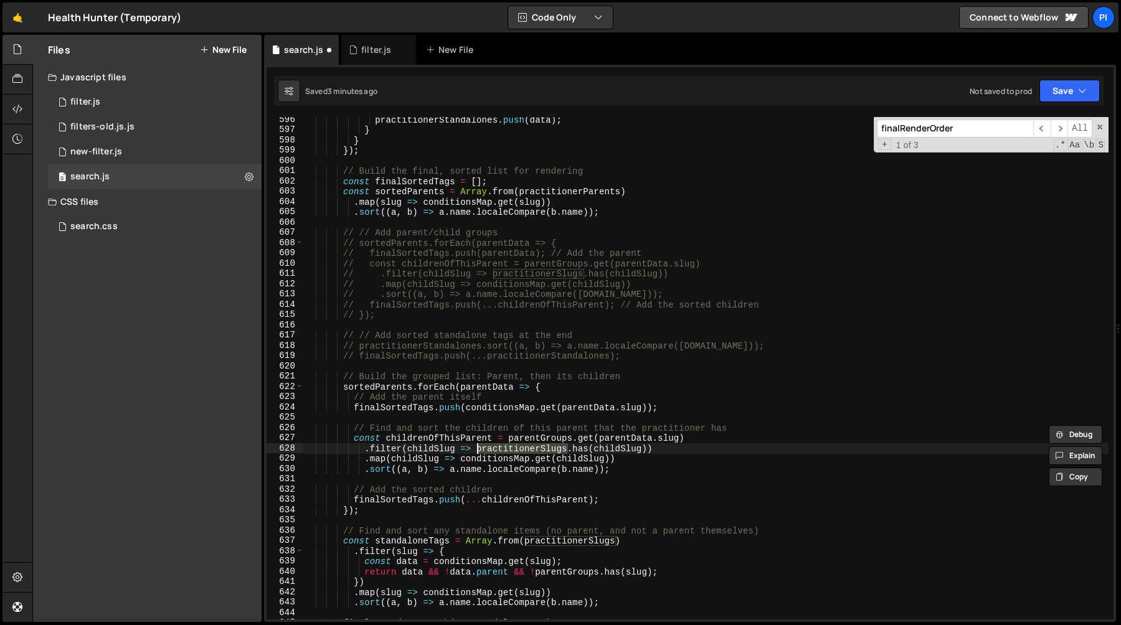
scroll to position [6108, 0]
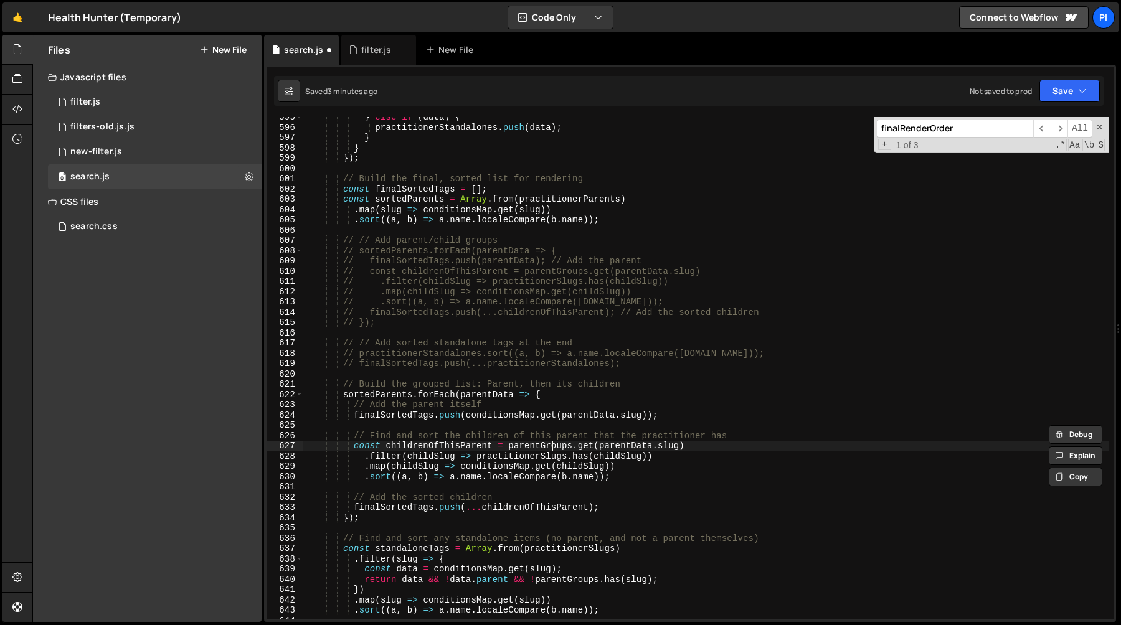
click at [549, 446] on div "} else if ( data ) { practitionerStandalones . push ( data ) ; } } }) ; // Buil…" at bounding box center [705, 373] width 805 height 523
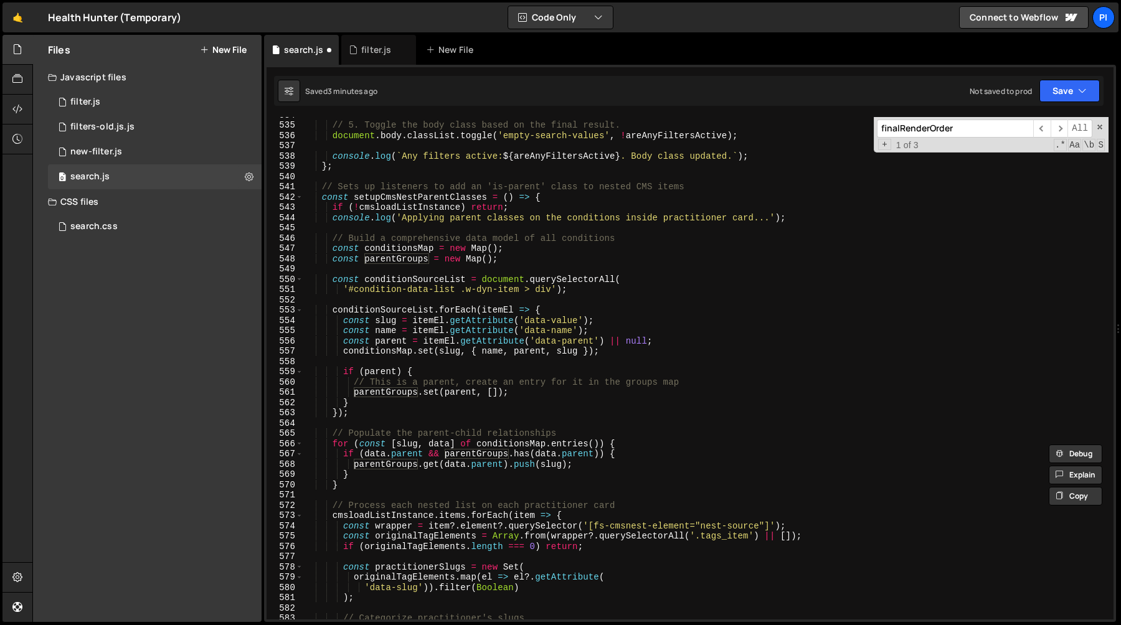
scroll to position [5483, 0]
click at [394, 248] on div "// 5. Toggle the body class based on the final result. document . body . classL…" at bounding box center [705, 371] width 805 height 523
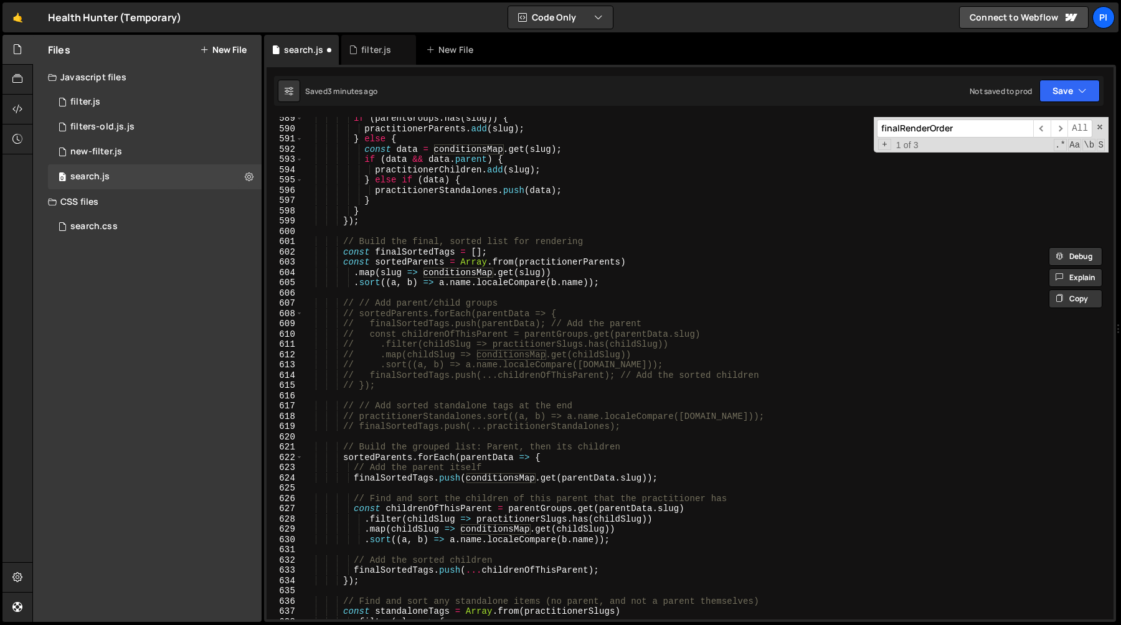
scroll to position [6058, 0]
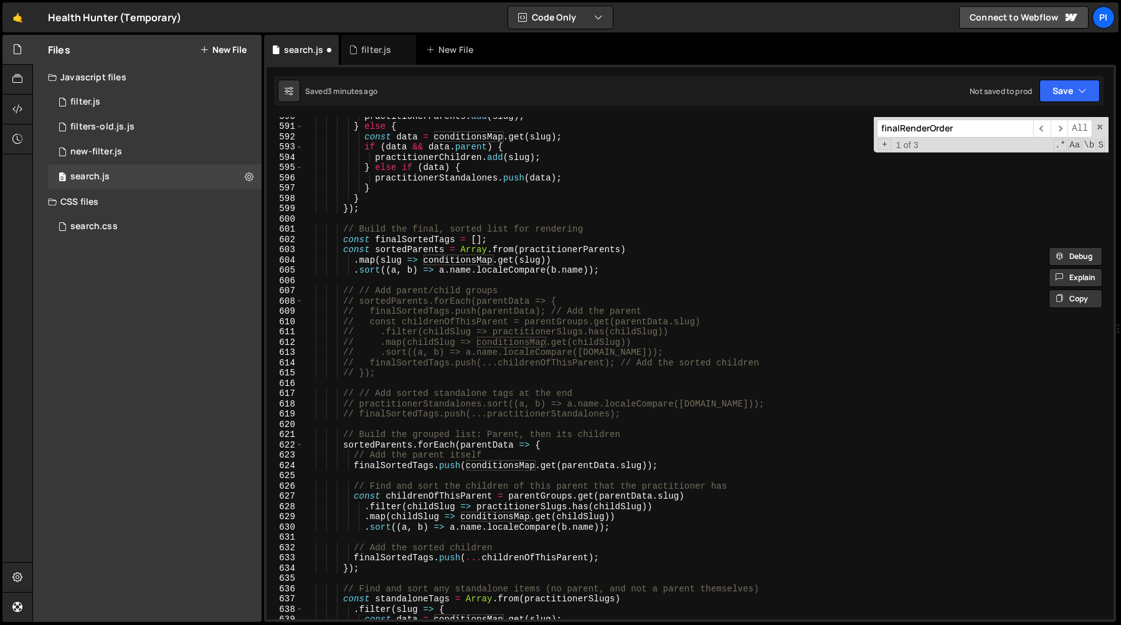
click at [706, 499] on div "practitionerParents . add ( slug ) ; } else { const data = conditionsMap . get …" at bounding box center [705, 372] width 805 height 523
click at [565, 494] on div "practitionerParents . add ( slug ) ; } else { const data = conditionsMap . get …" at bounding box center [705, 372] width 805 height 523
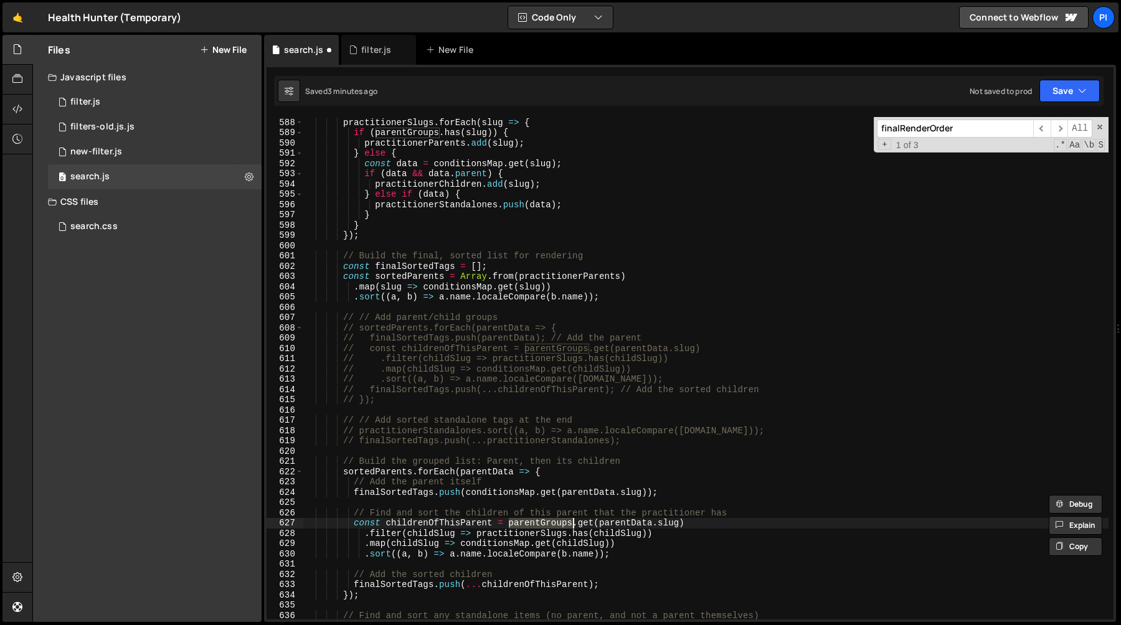
scroll to position [6046, 0]
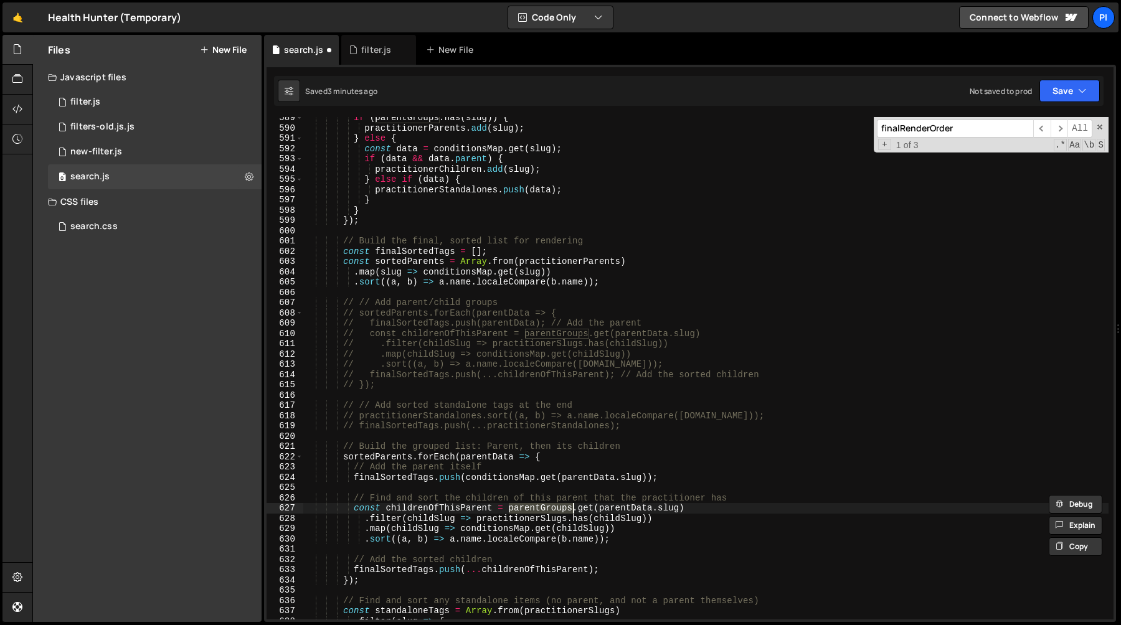
click at [428, 519] on div "if ( parentGroups . has ( slug )) { practitionerParents . add ( slug ) ; } else…" at bounding box center [705, 374] width 805 height 523
click at [496, 519] on div "if ( parentGroups . has ( slug )) { practitionerParents . add ( slug ) ; } else…" at bounding box center [705, 374] width 805 height 523
click at [425, 517] on div "if ( parentGroups . has ( slug )) { practitionerParents . add ( slug ) ; } else…" at bounding box center [705, 374] width 805 height 523
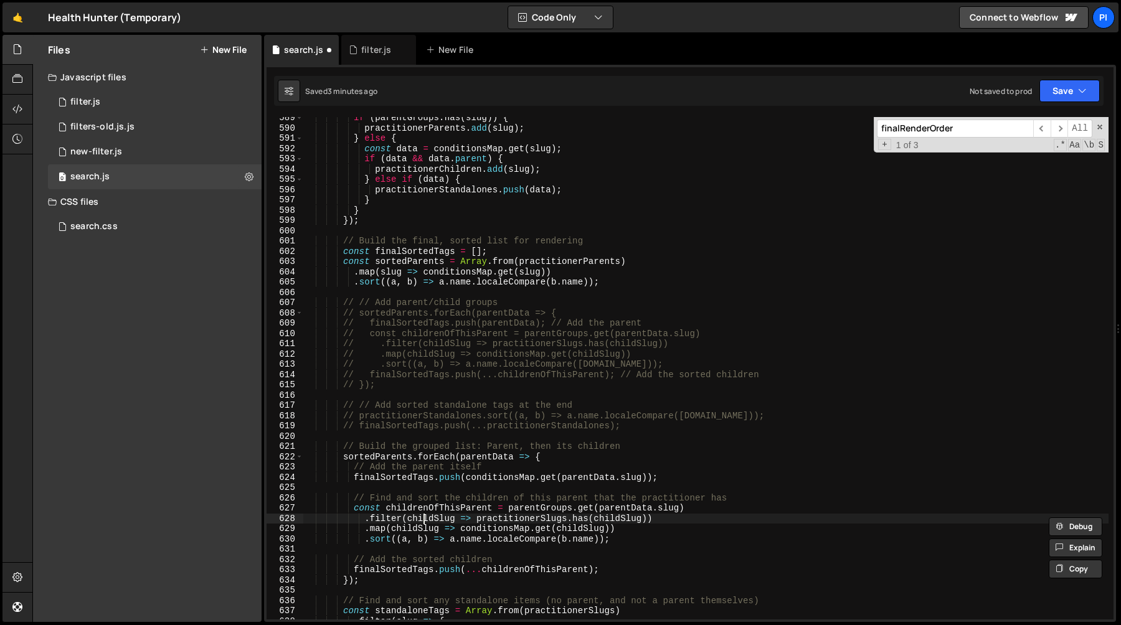
click at [425, 517] on div "if ( parentGroups . has ( slug )) { practitionerParents . add ( slug ) ; } else…" at bounding box center [705, 374] width 805 height 523
click at [519, 519] on div "if ( parentGroups . has ( slug )) { practitionerParents . add ( slug ) ; } else…" at bounding box center [705, 374] width 805 height 523
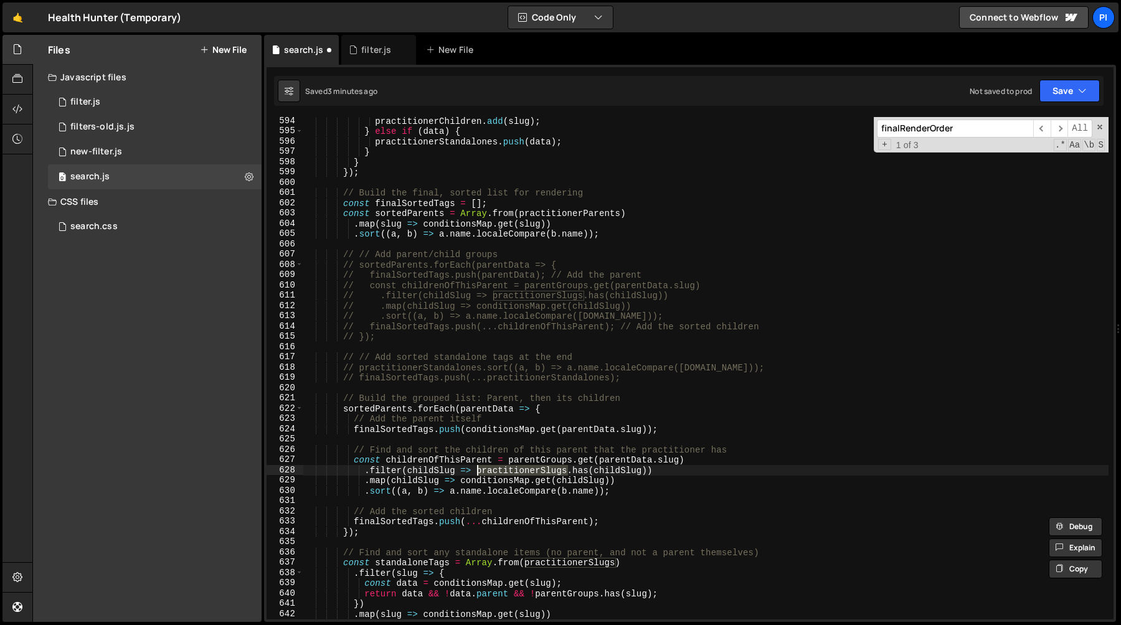
scroll to position [6084, 0]
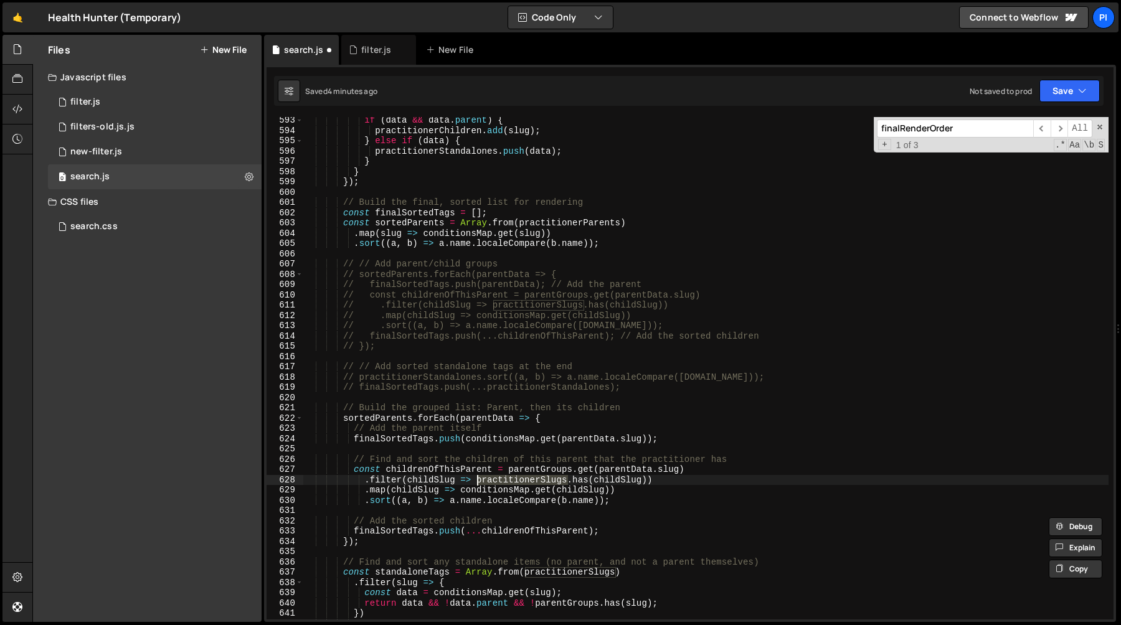
click at [615, 482] on div "if ( data && data . parent ) { practitionerChildren . add ( slug ) ; } else if …" at bounding box center [705, 376] width 805 height 523
click at [417, 489] on div "if ( data && data . parent ) { practitionerChildren . add ( slug ) ; } else if …" at bounding box center [705, 376] width 805 height 523
click at [482, 489] on div "if ( data && data . parent ) { practitionerChildren . add ( slug ) ; } else if …" at bounding box center [705, 376] width 805 height 523
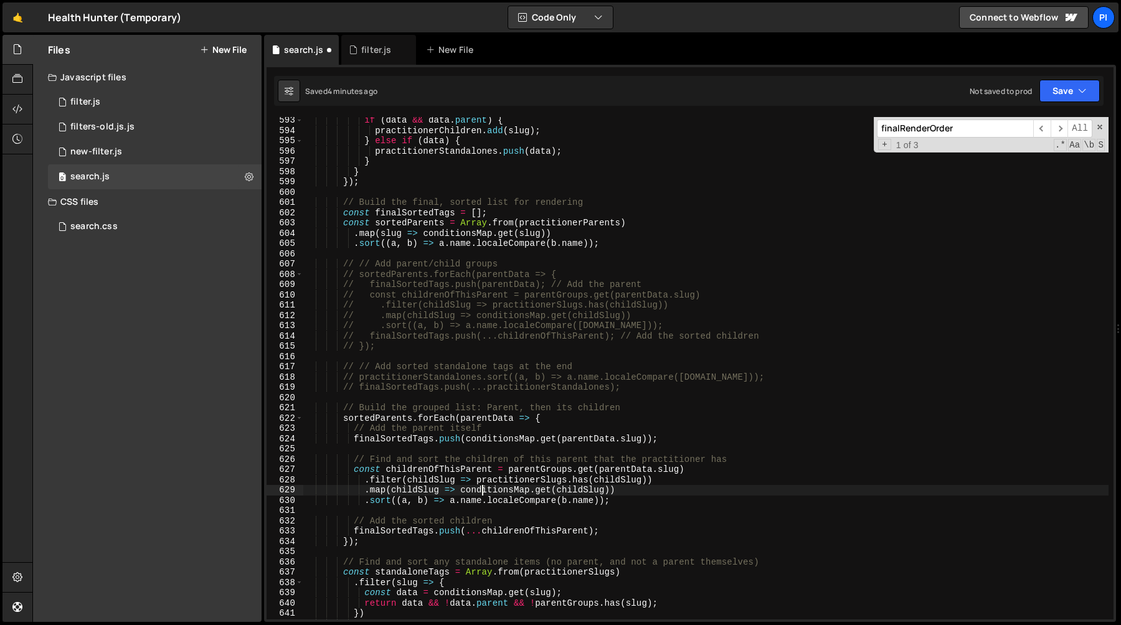
click at [482, 489] on div "if ( data && data . parent ) { practitionerChildren . add ( slug ) ; } else if …" at bounding box center [705, 376] width 805 height 523
click at [632, 501] on div "if ( data && data . parent ) { practitionerChildren . add ( slug ) ; } else if …" at bounding box center [705, 376] width 805 height 523
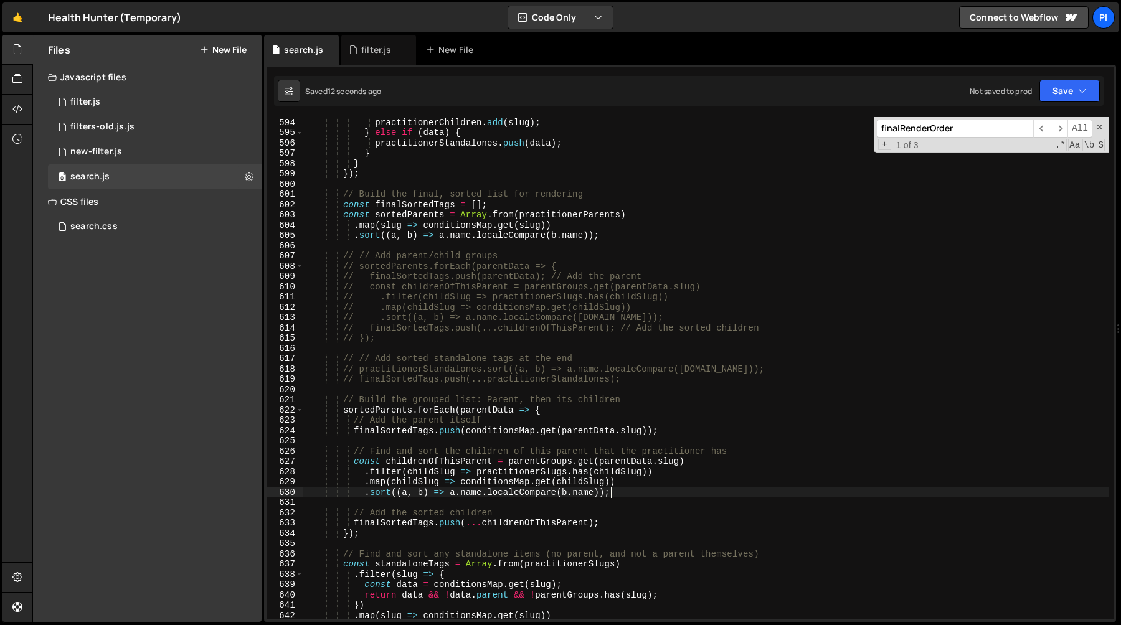
scroll to position [6096, 0]
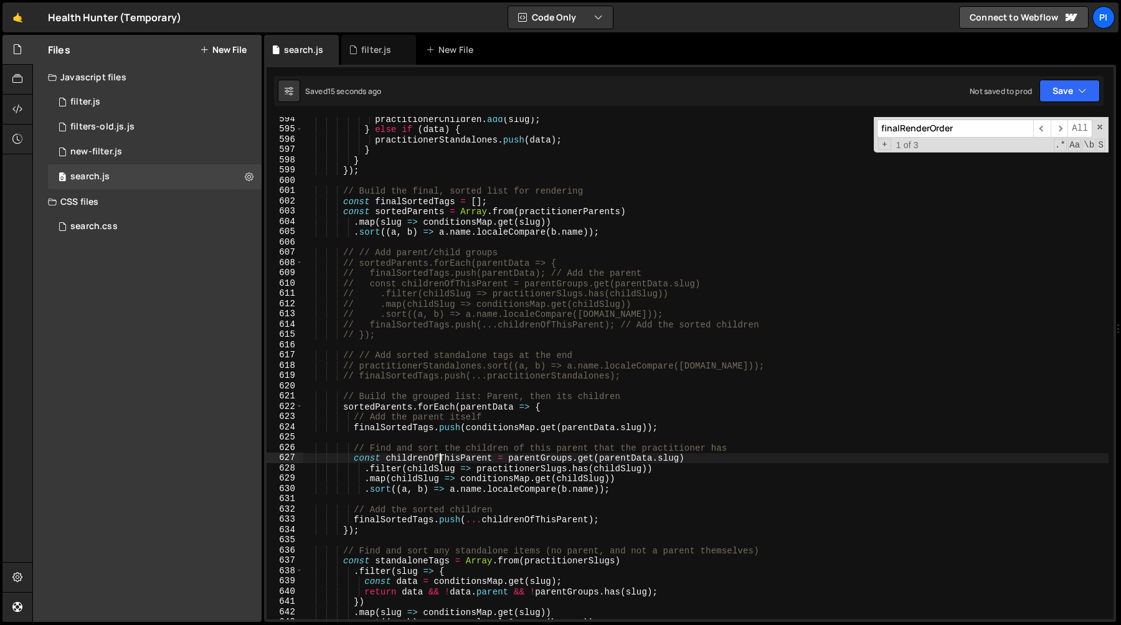
click at [441, 460] on div "practitionerChildren . add ( slug ) ; } else if ( data ) { practitionerStandalo…" at bounding box center [705, 375] width 805 height 523
click at [408, 421] on div "practitionerChildren . add ( slug ) ; } else if ( data ) { practitionerStandalo…" at bounding box center [705, 375] width 805 height 523
click at [408, 425] on div "practitionerChildren . add ( slug ) ; } else if ( data ) { practitionerStandalo…" at bounding box center [705, 375] width 805 height 523
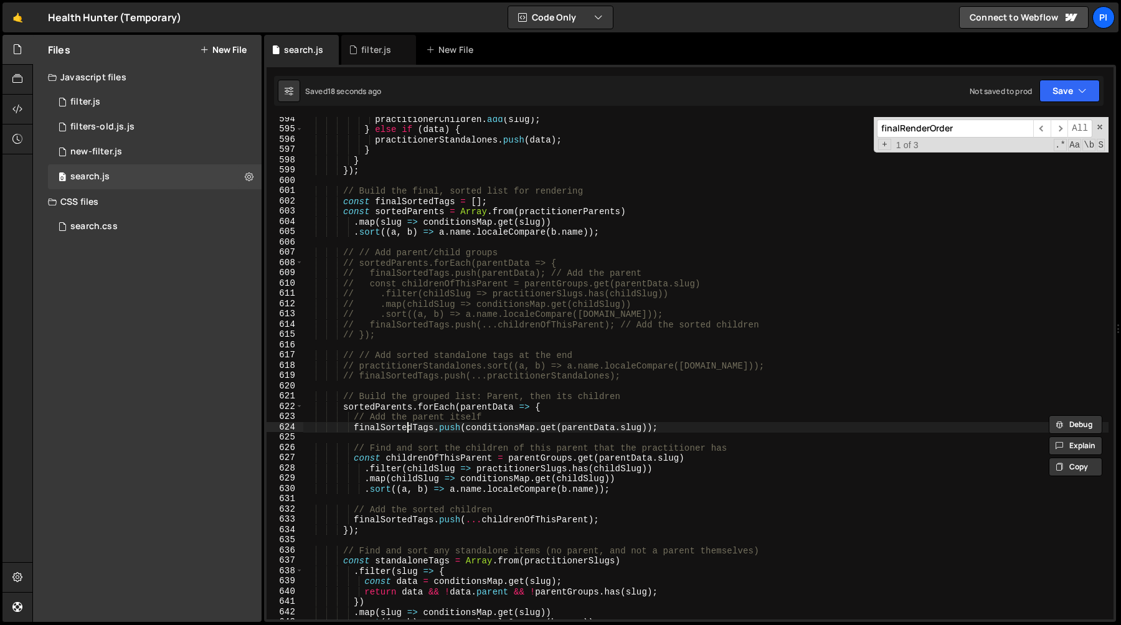
type textarea "finalSortedTags.push(conditionsMap.get(parentData.slug));"
click at [408, 425] on div "practitionerChildren . add ( slug ) ; } else if ( data ) { practitionerStandalo…" at bounding box center [705, 375] width 805 height 523
click at [643, 433] on div "practitionerChildren . add ( slug ) ; } else if ( data ) { practitionerStandalo…" at bounding box center [705, 375] width 805 height 523
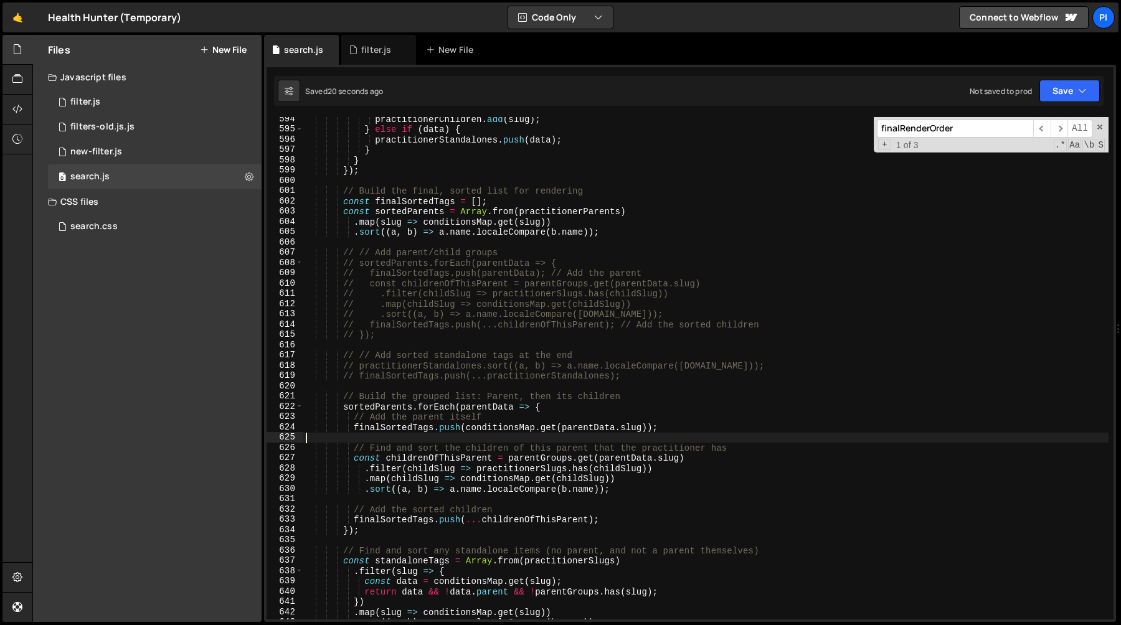
click at [502, 428] on div "practitionerChildren . add ( slug ) ; } else if ( data ) { practitionerStandalo…" at bounding box center [705, 375] width 805 height 523
type textarea "finalSortedTags.push(conditionsMap.get(parentData.slug));"
click at [502, 428] on div "practitionerChildren . add ( slug ) ; } else if ( data ) { practitionerStandalo…" at bounding box center [705, 375] width 805 height 523
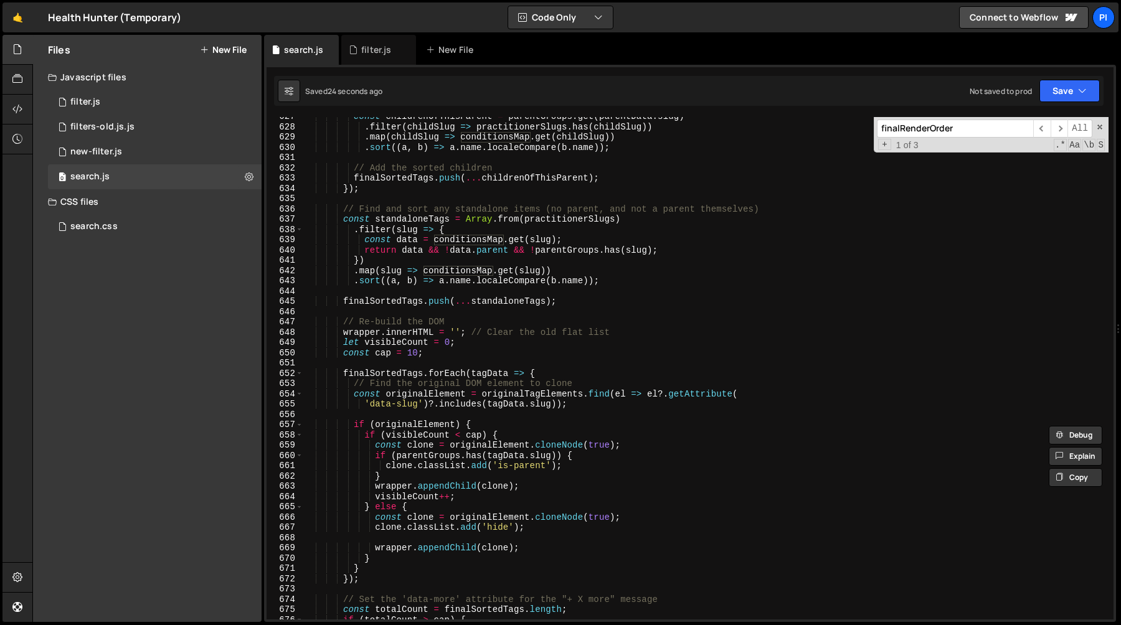
scroll to position [6437, 0]
click at [387, 363] on div "const childrenOfThisParent = parentGroups . get ( parentData . slug ) . filter …" at bounding box center [705, 372] width 805 height 523
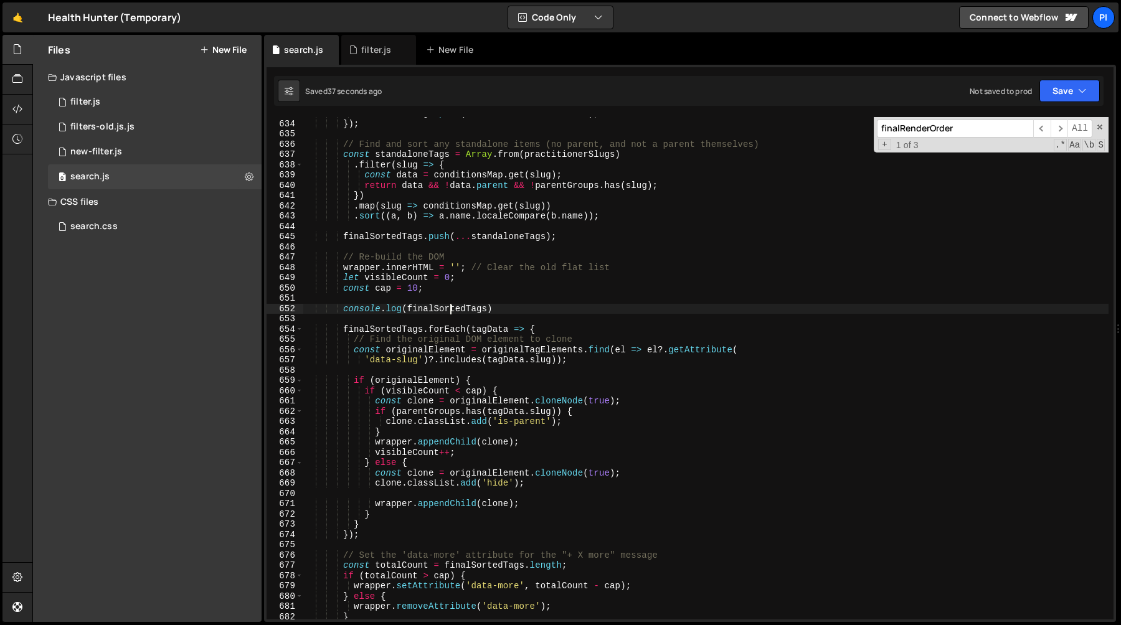
scroll to position [6506, 0]
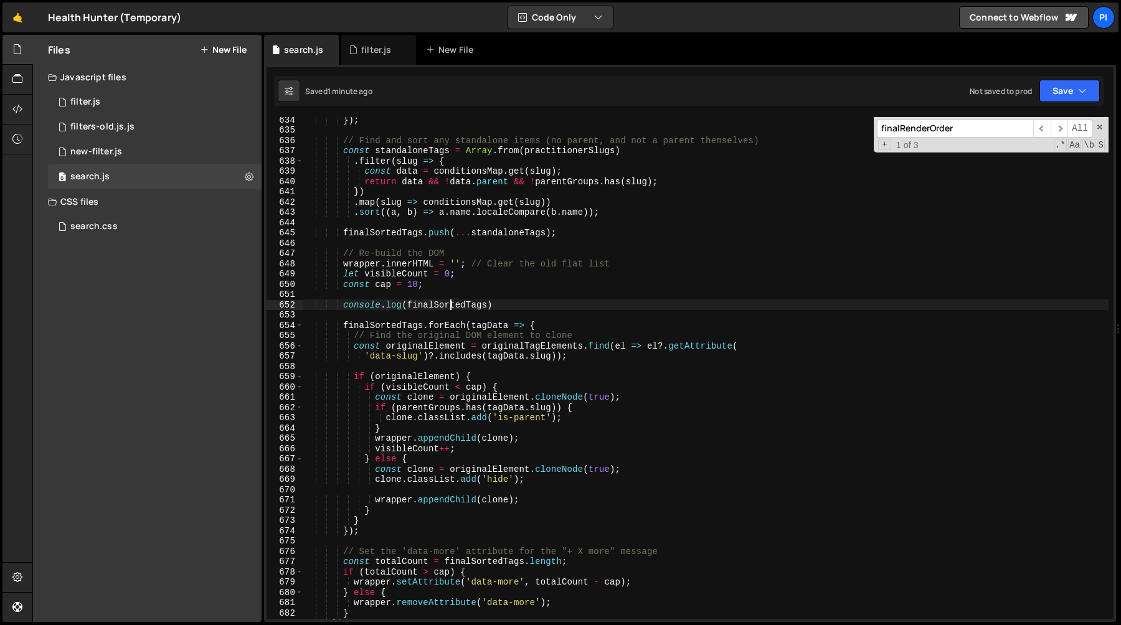
click at [521, 302] on div "}) ; // Find and sort any standalone items (no parent, and not a parent themsel…" at bounding box center [705, 376] width 805 height 523
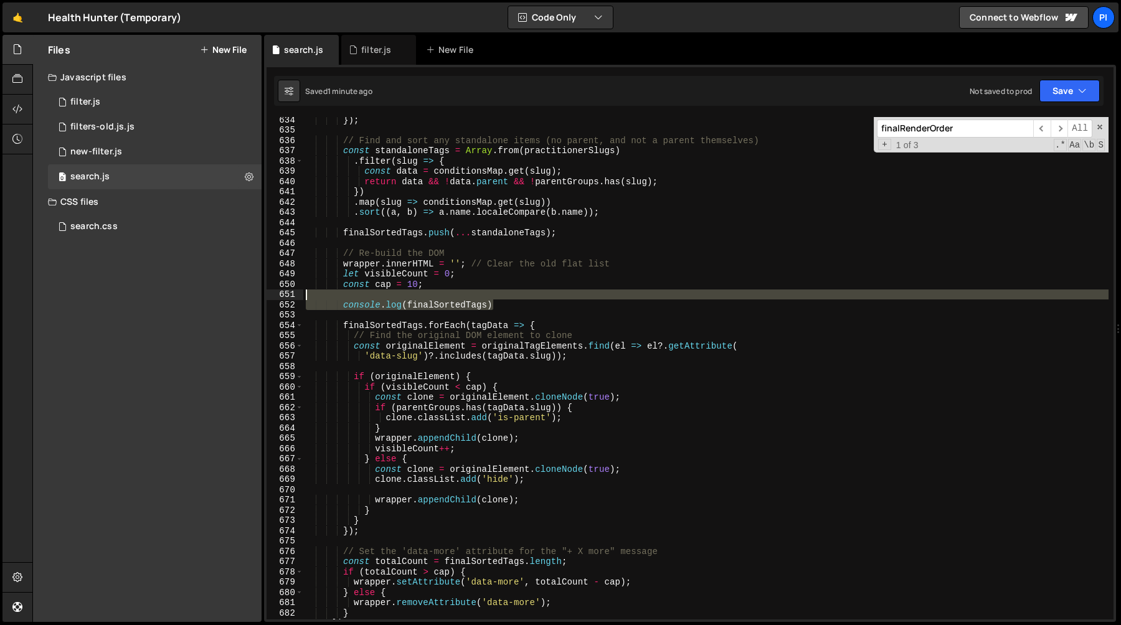
drag, startPoint x: 521, startPoint y: 302, endPoint x: 504, endPoint y: 298, distance: 17.2
click at [504, 298] on div "}) ; // Find and sort any standalone items (no parent, and not a parent themsel…" at bounding box center [705, 376] width 805 height 523
click at [506, 300] on div "}) ; // Find and sort any standalone items (no parent, and not a parent themsel…" at bounding box center [705, 368] width 805 height 503
click at [501, 298] on div "}) ; // Find and sort any standalone items (no parent, and not a parent themsel…" at bounding box center [705, 376] width 805 height 523
type textarea "console.log(finalSortedTags)"
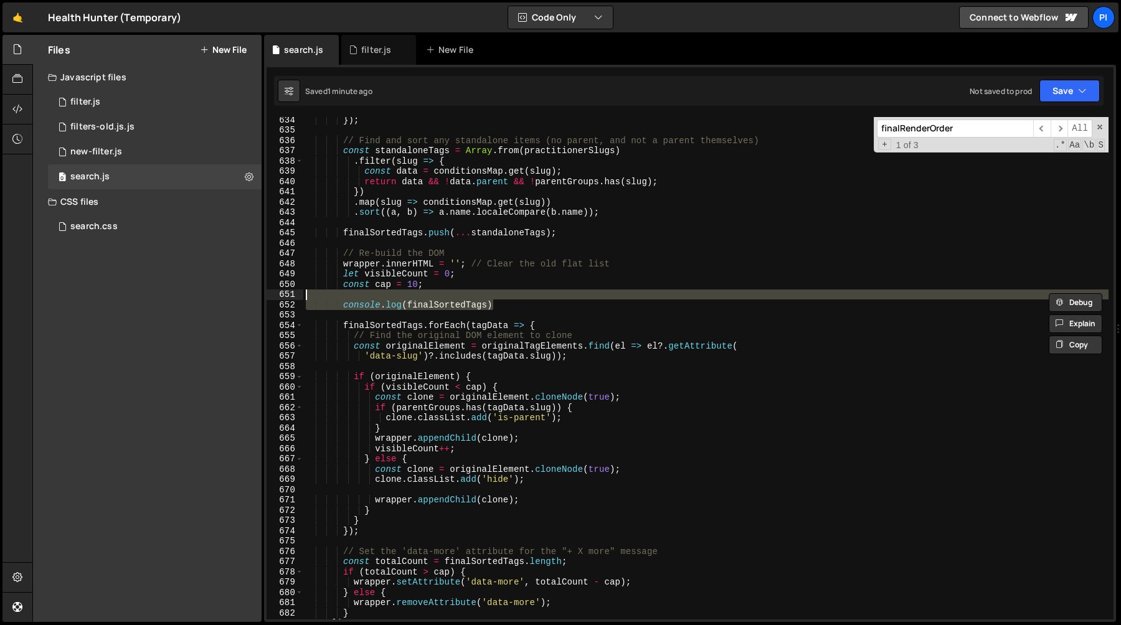
click at [501, 298] on div "}) ; // Find and sort any standalone items (no parent, and not a parent themsel…" at bounding box center [705, 376] width 805 height 523
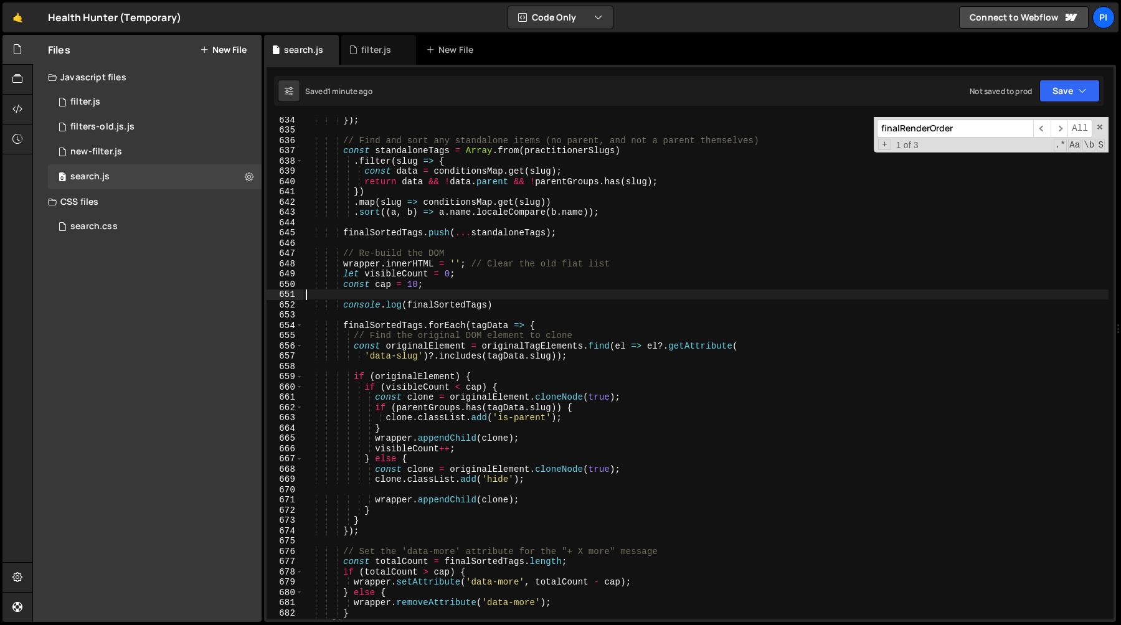
scroll to position [0, 0]
click at [508, 302] on div "}) ; // Find and sort any standalone items (no parent, and not a parent themsel…" at bounding box center [705, 376] width 805 height 523
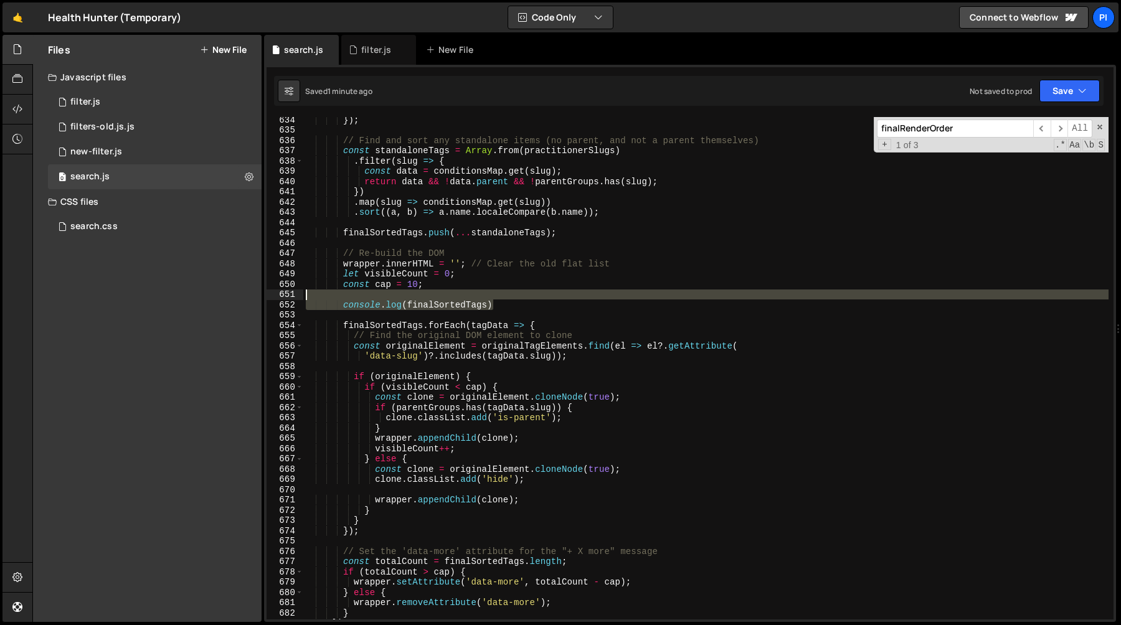
drag, startPoint x: 508, startPoint y: 302, endPoint x: 496, endPoint y: 296, distance: 13.7
click at [496, 296] on div "}) ; // Find and sort any standalone items (no parent, and not a parent themsel…" at bounding box center [705, 376] width 805 height 523
type textarea "console.log(finalSortedTags)"
click at [496, 296] on div "}) ; // Find and sort any standalone items (no parent, and not a parent themsel…" at bounding box center [705, 376] width 805 height 523
drag, startPoint x: 496, startPoint y: 296, endPoint x: 507, endPoint y: 303, distance: 13.1
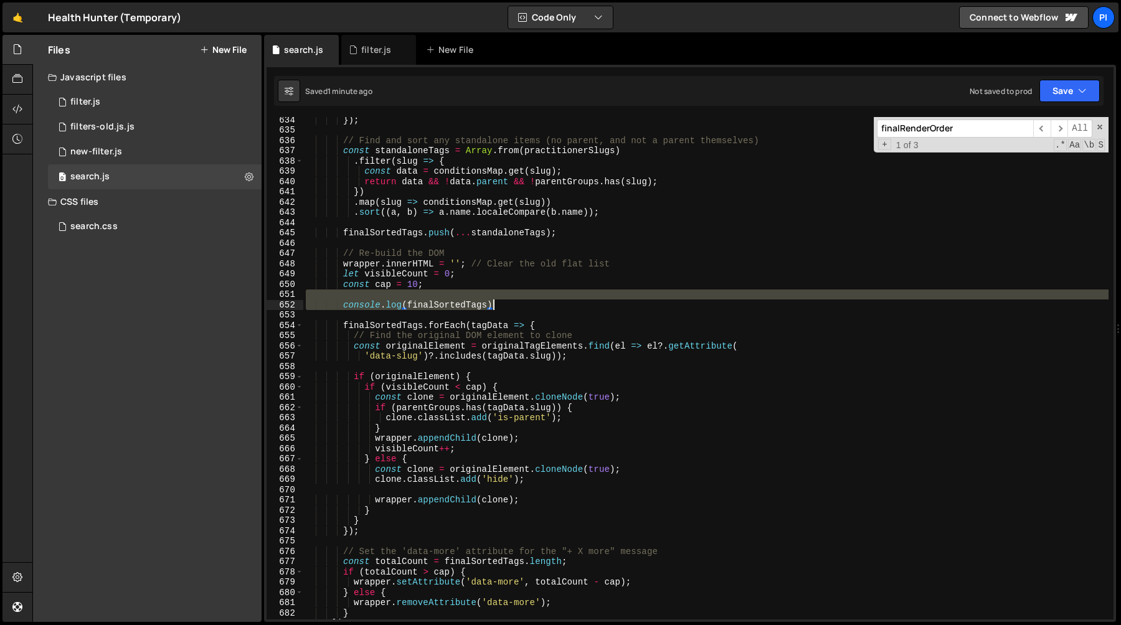
click at [507, 303] on div "}) ; // Find and sort any standalone items (no parent, and not a parent themsel…" at bounding box center [705, 376] width 805 height 523
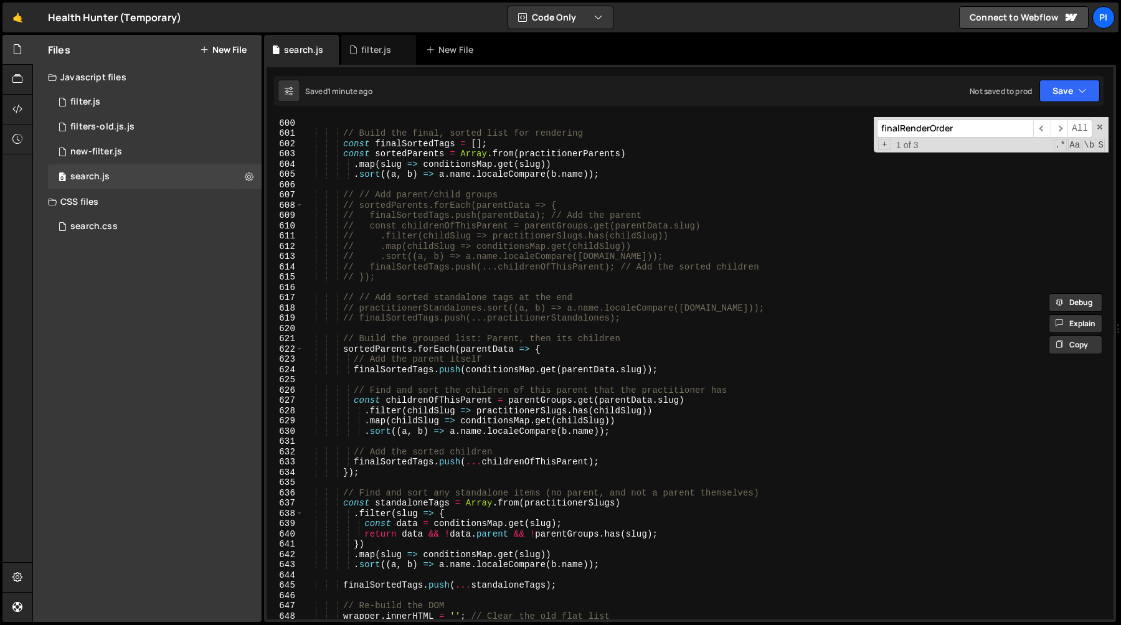
scroll to position [6153, 0]
click at [635, 323] on div "}) ; // Build the final, sorted list for rendering const finalSortedTags = [ ] …" at bounding box center [705, 369] width 805 height 523
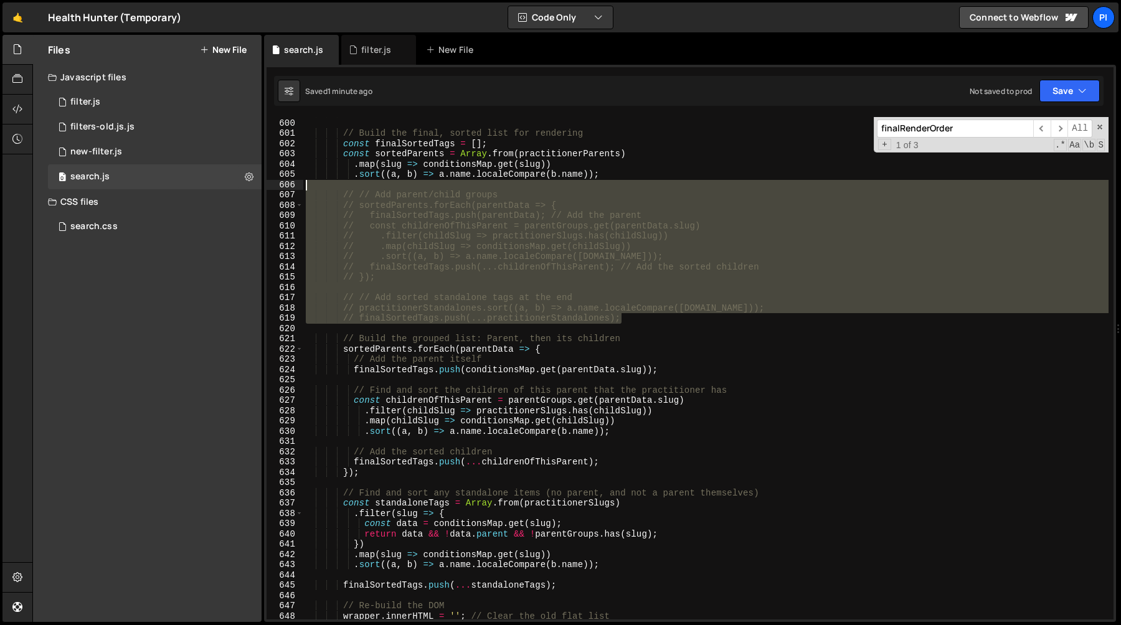
drag, startPoint x: 635, startPoint y: 323, endPoint x: 427, endPoint y: 189, distance: 247.0
click at [427, 189] on div "}) ; // Build the final, sorted list for rendering const finalSortedTags = [ ] …" at bounding box center [705, 369] width 805 height 523
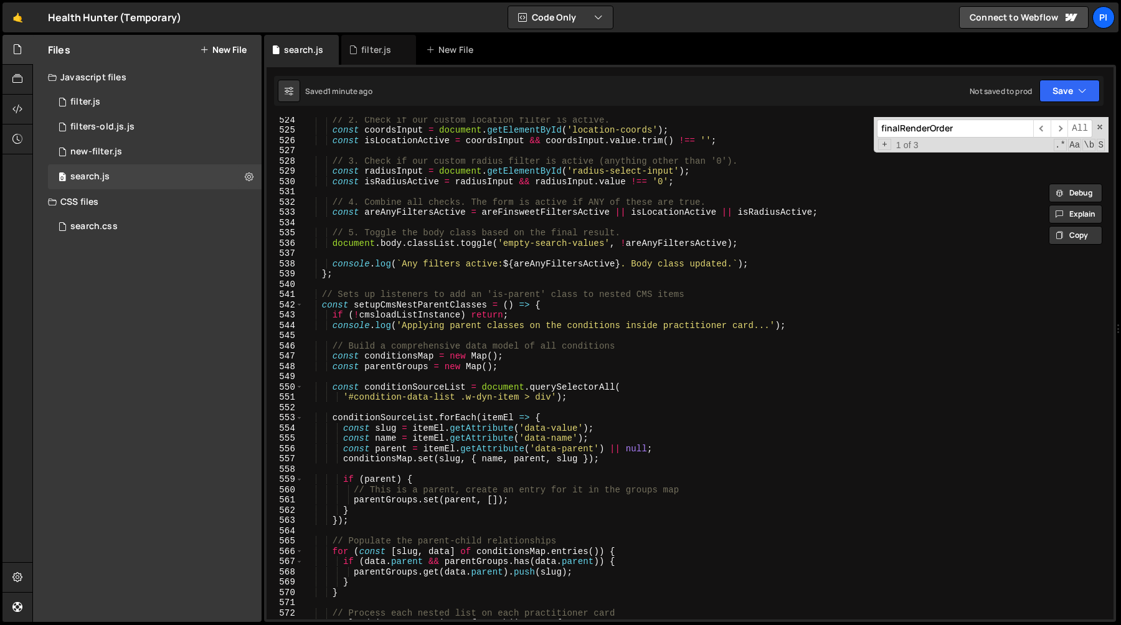
scroll to position [5368, 0]
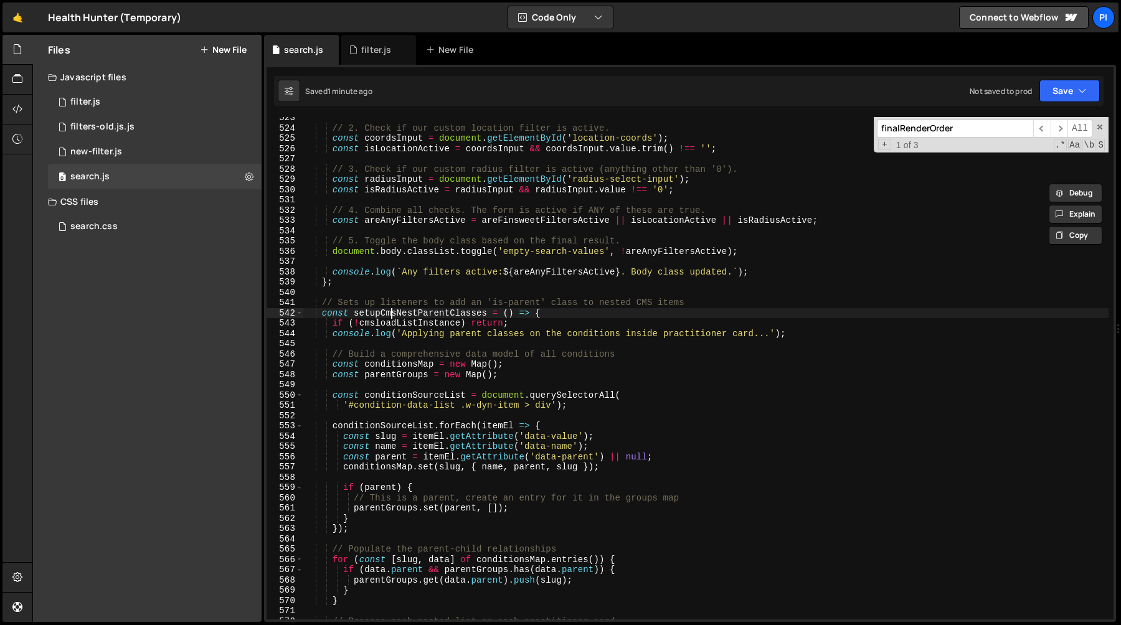
click at [392, 311] on div "// 2. Check if our custom location filter is active. const coordsInput = docume…" at bounding box center [705, 374] width 805 height 523
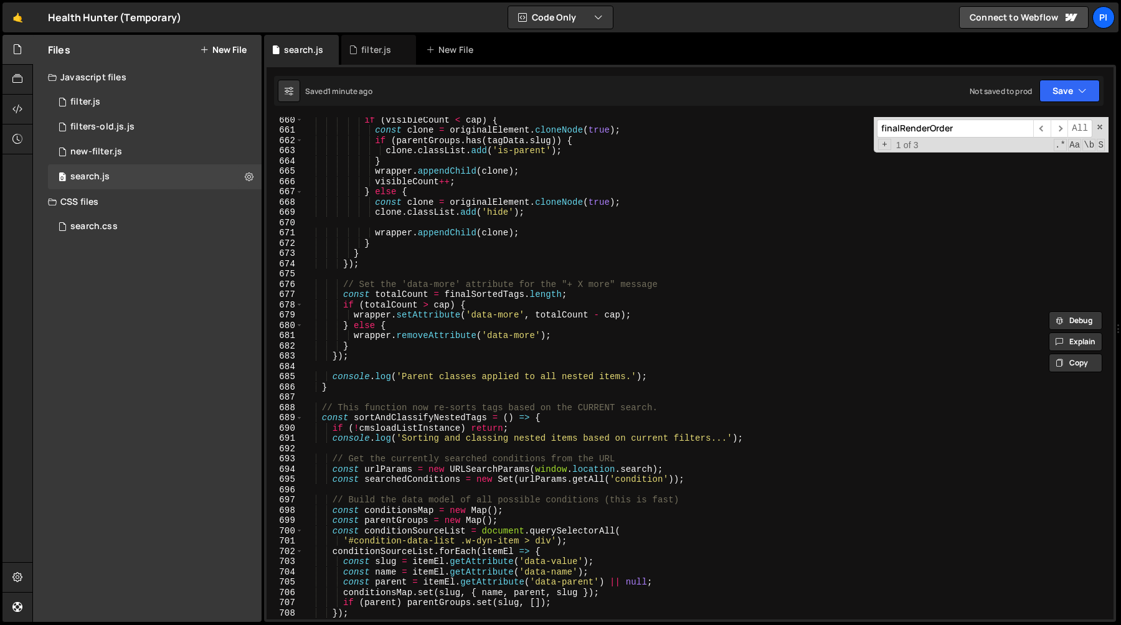
scroll to position [6899, 0]
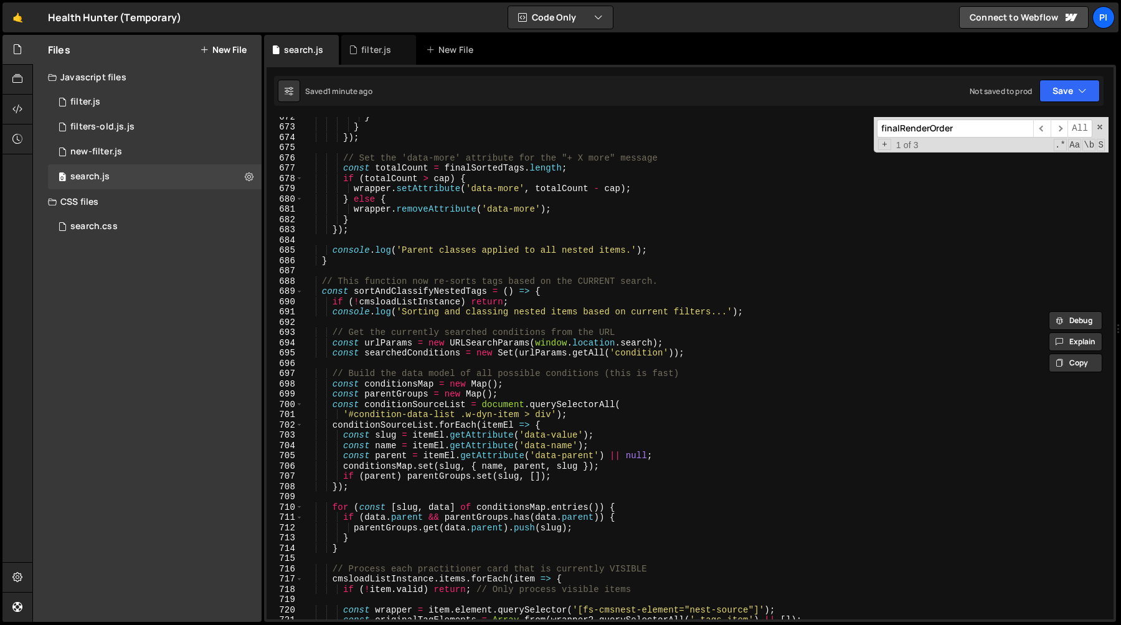
click at [410, 291] on div "} } }) ; // Set the 'data-more' attribute for the "+ X more" message const tota…" at bounding box center [705, 372] width 805 height 523
type textarea "const sortAndClassifyNestedTags = () => {"
click at [410, 291] on div "} } }) ; // Set the 'data-more' attribute for the "+ X more" message const tota…" at bounding box center [705, 372] width 805 height 523
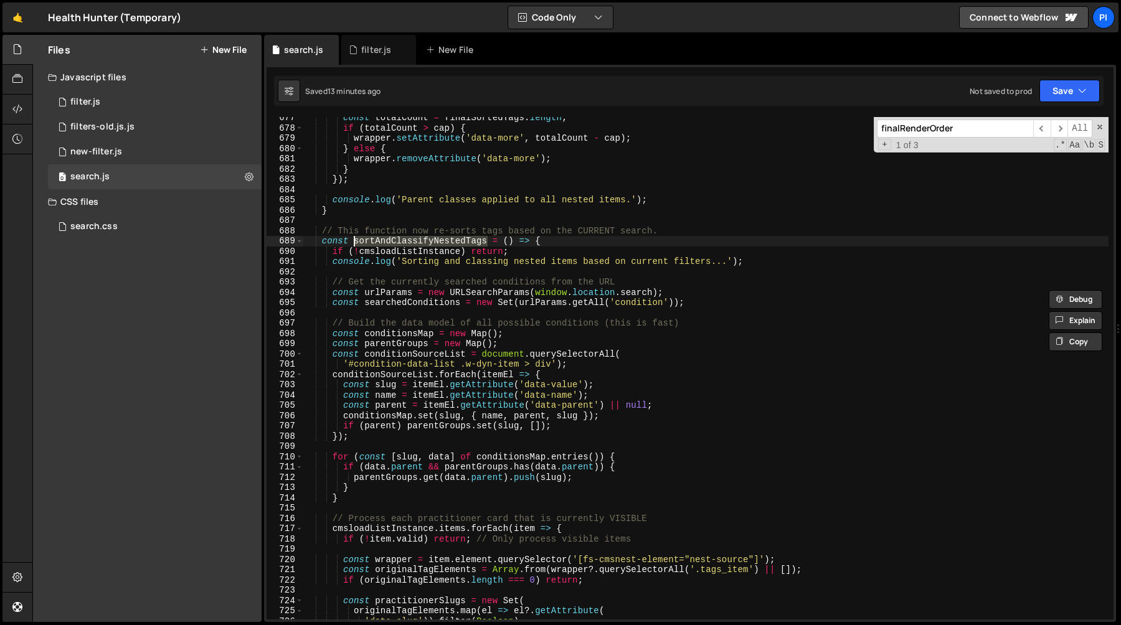
scroll to position [6949, 0]
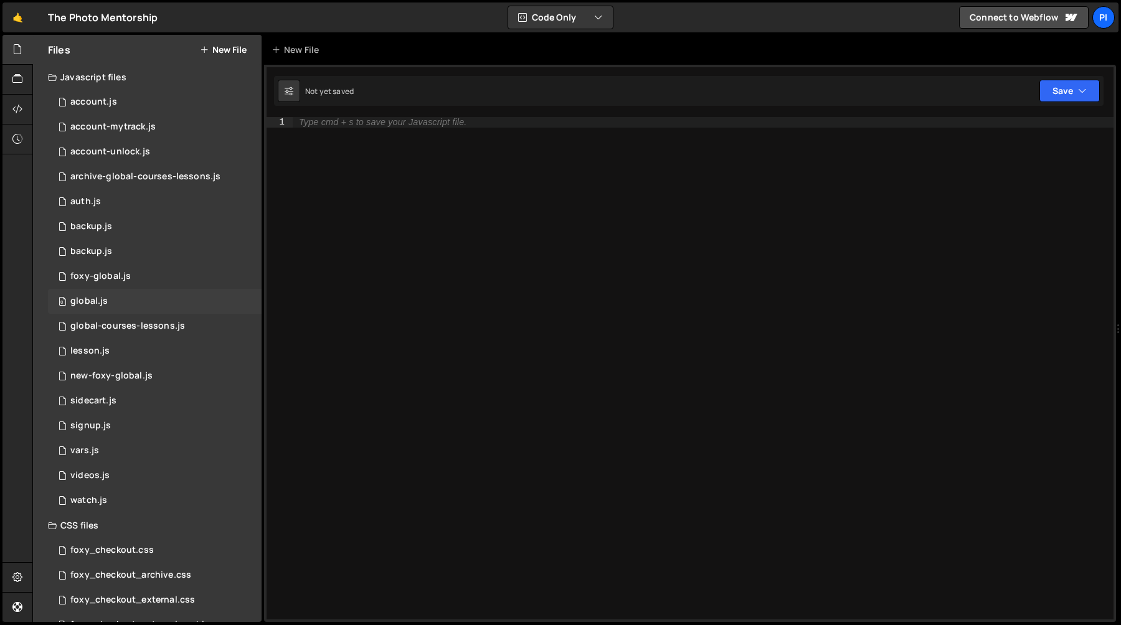
scroll to position [53, 0]
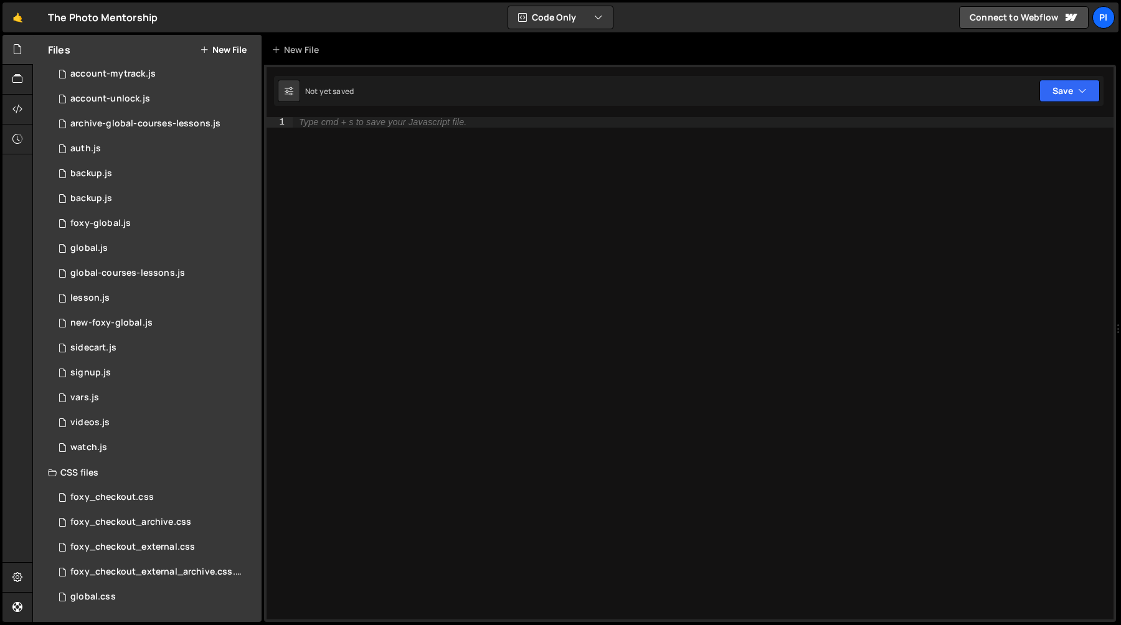
click at [763, 291] on div "Type cmd + s to save your Javascript file." at bounding box center [703, 378] width 821 height 523
click at [394, 118] on div "Type cmd + s to save your Javascript file." at bounding box center [383, 122] width 168 height 9
click at [425, 121] on div "Type cmd + s to save your Javascript file." at bounding box center [383, 122] width 168 height 9
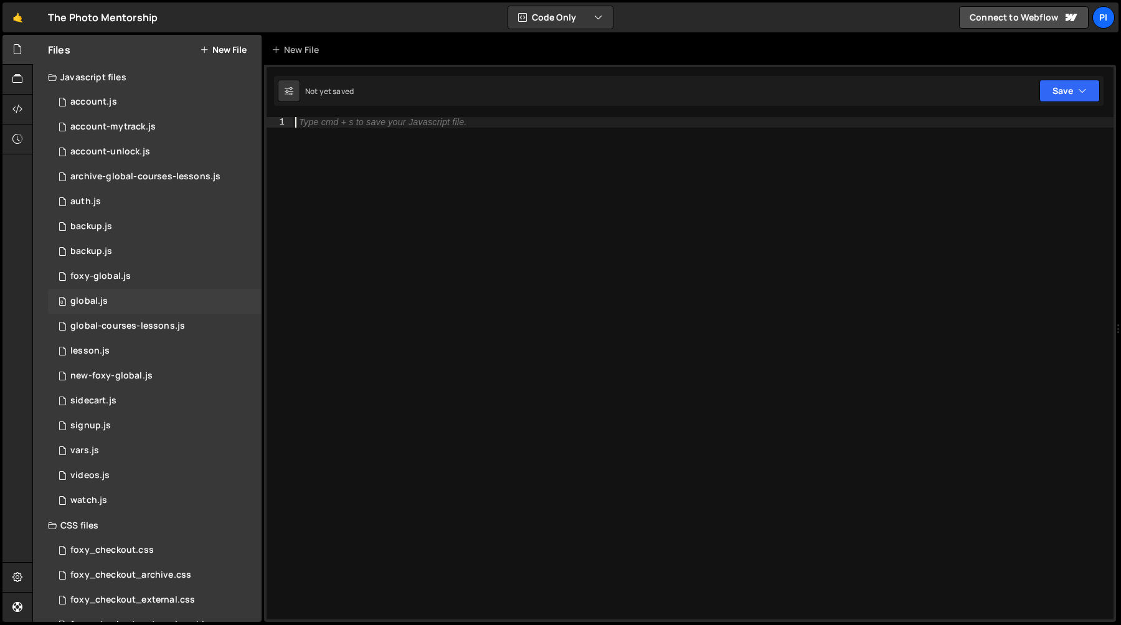
click at [101, 303] on div "global.js" at bounding box center [88, 301] width 37 height 11
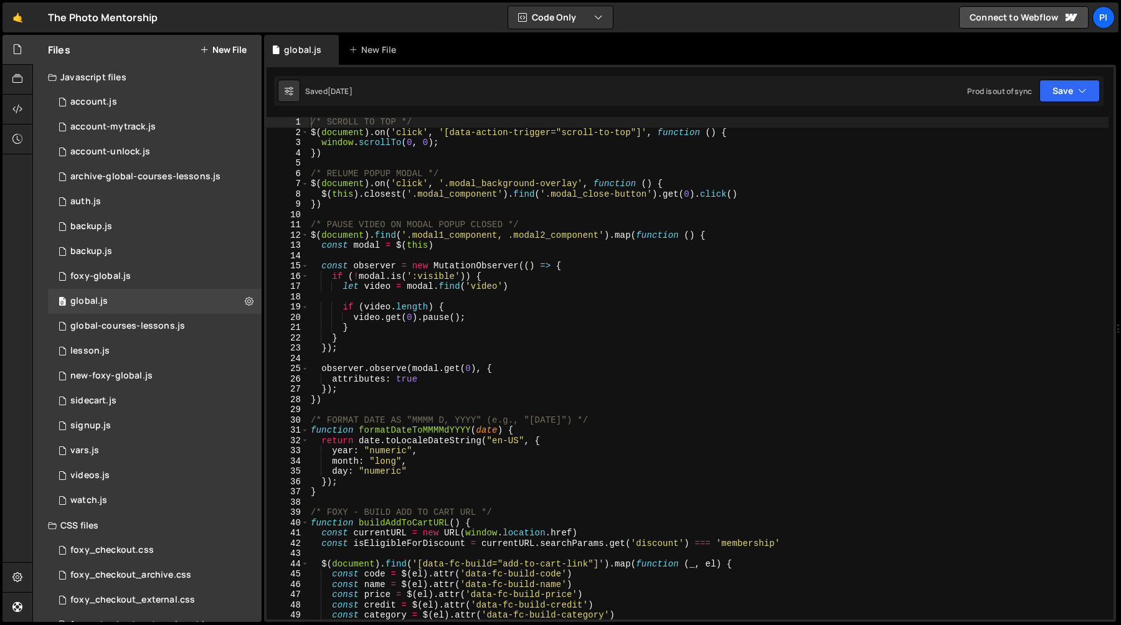
type textarea "if (![DOMAIN_NAME](':visible')) {"
click at [517, 276] on div "/* SCROLL TO TOP */ $ ( document ) . on ( 'click' , '[data-action-trigger="scro…" at bounding box center [708, 378] width 800 height 523
click at [414, 301] on div "/* SCROLL TO TOP */ $ ( document ) . on ( 'click' , '[data-action-trigger="scro…" at bounding box center [708, 378] width 800 height 523
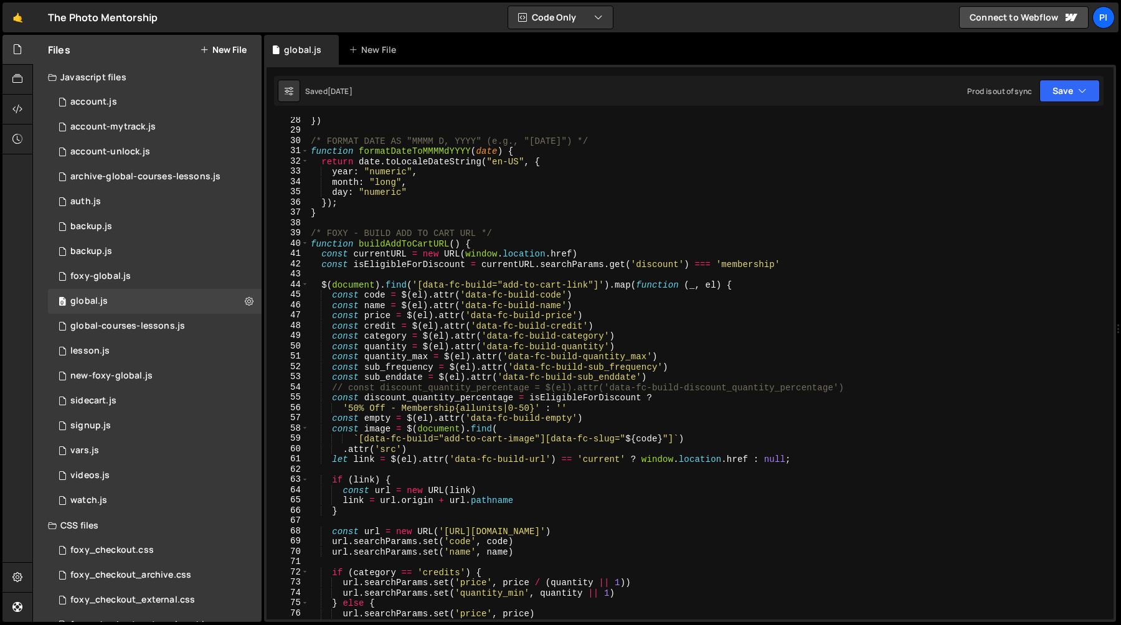
scroll to position [277, 0]
click at [306, 242] on span at bounding box center [304, 243] width 7 height 11
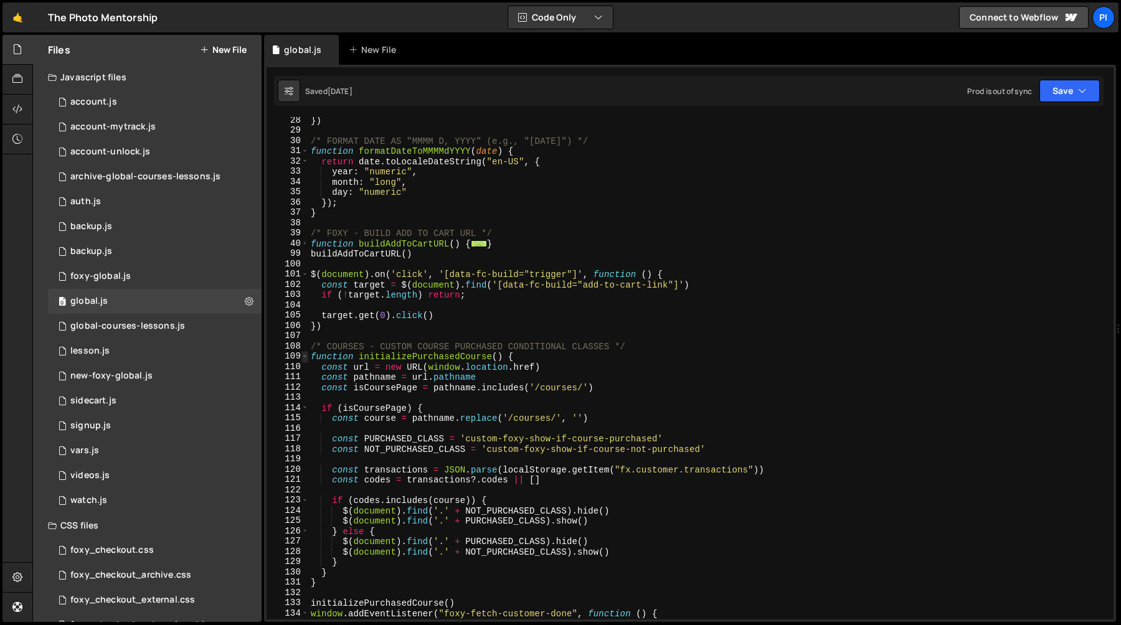
click at [303, 356] on span at bounding box center [304, 356] width 7 height 11
